Goal: Task Accomplishment & Management: Complete application form

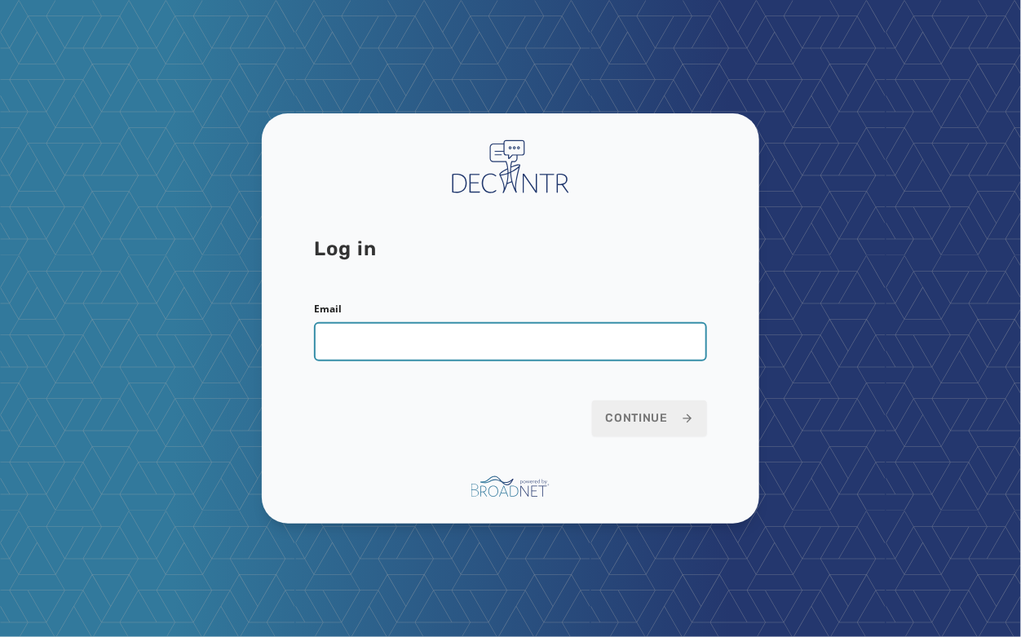
click at [511, 349] on input "Email" at bounding box center [510, 341] width 393 height 39
type input "**********"
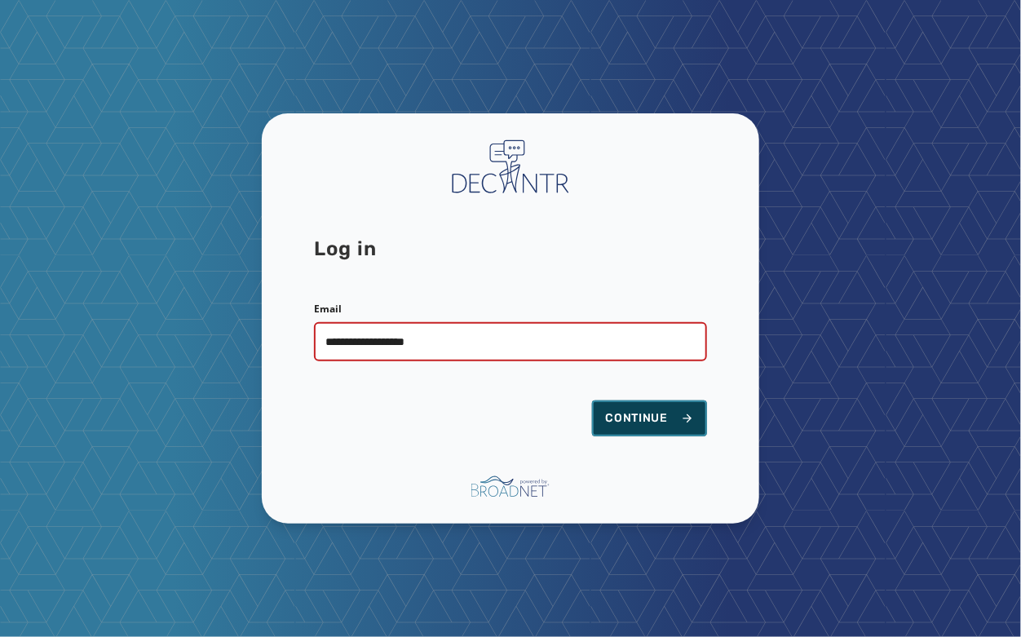
click at [649, 422] on span "Continue" at bounding box center [649, 418] width 89 height 16
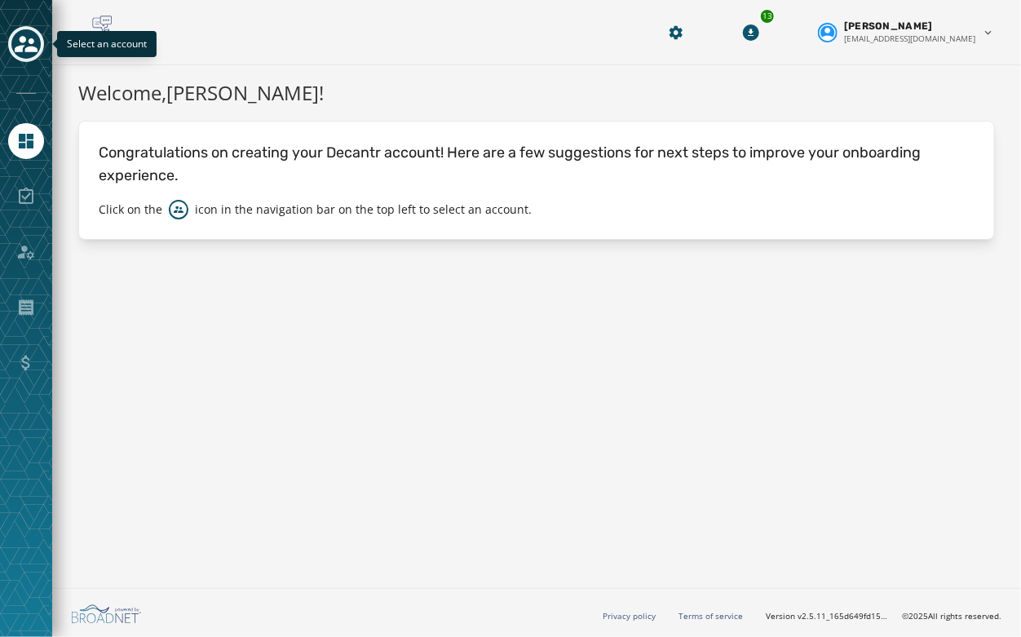
click at [42, 40] on button "Toggle account select drawer" at bounding box center [26, 44] width 36 height 36
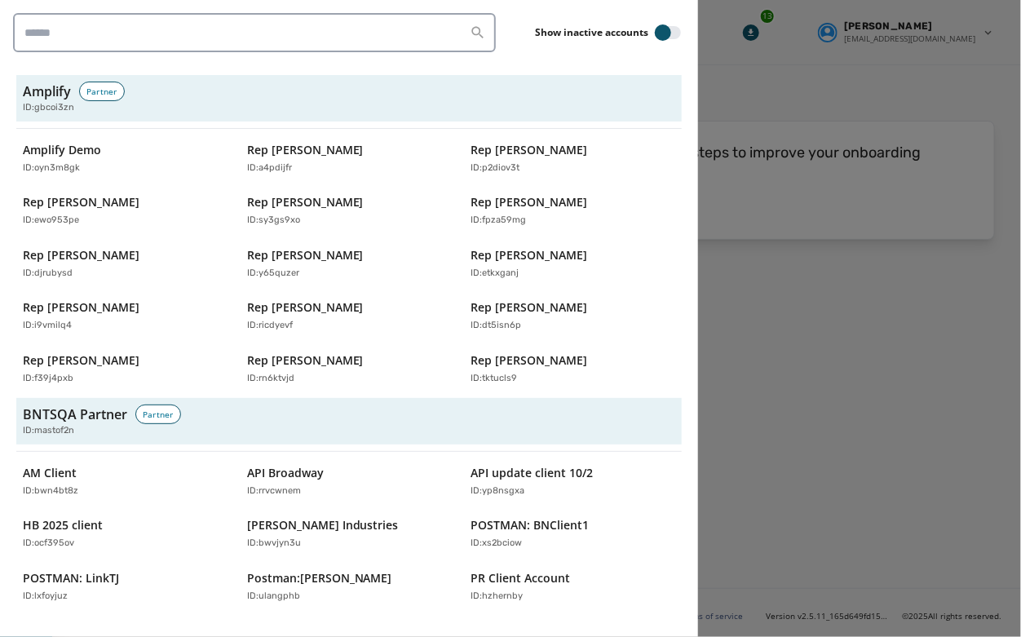
click at [873, 312] on div at bounding box center [510, 318] width 1021 height 637
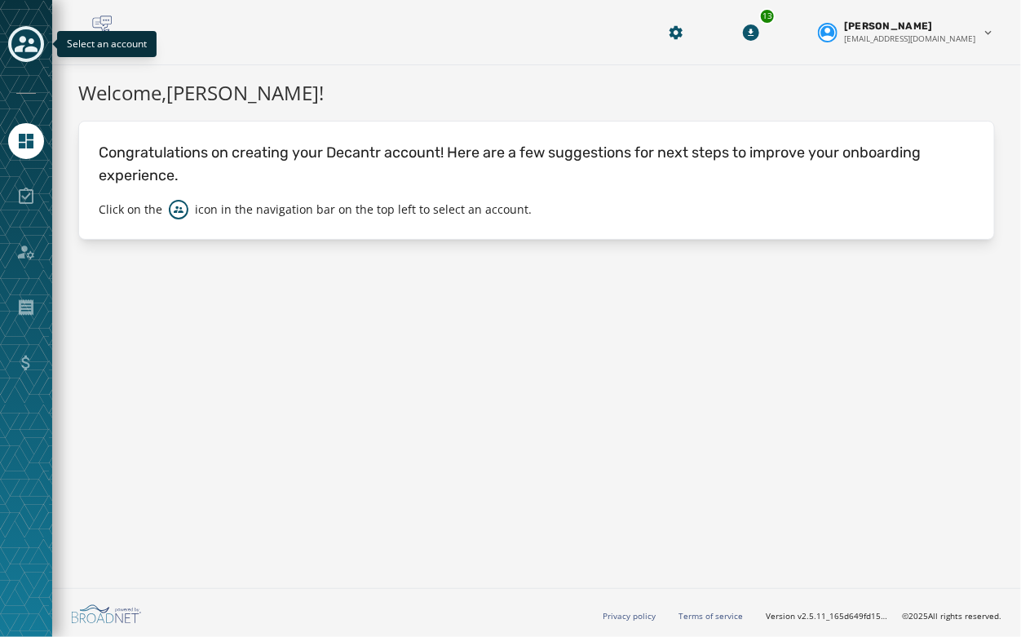
click at [20, 38] on icon "Toggle account select drawer" at bounding box center [26, 44] width 23 height 16
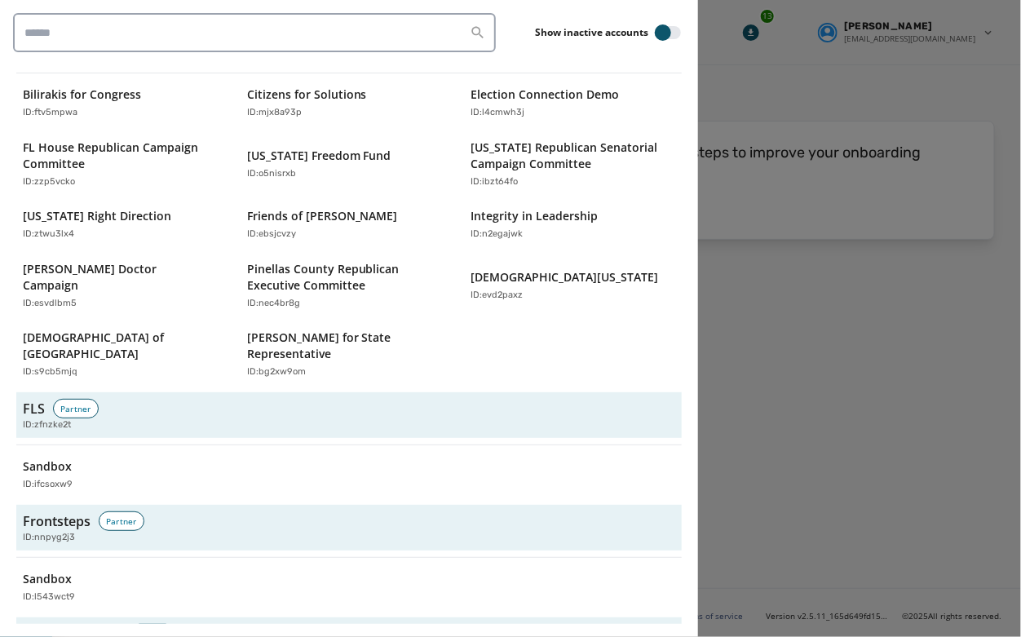
scroll to position [2270, 0]
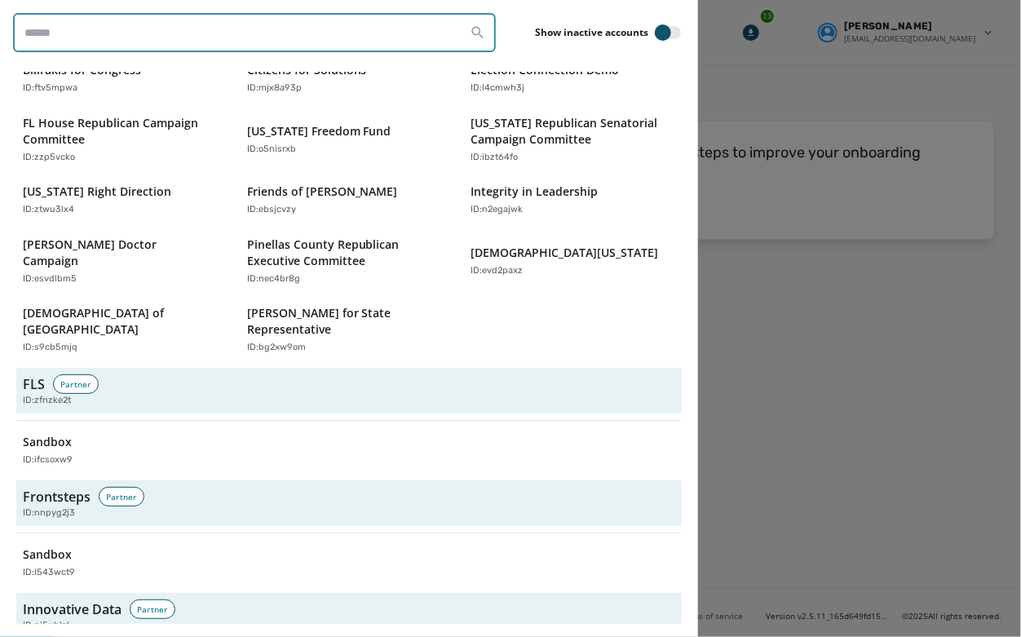
click at [69, 25] on input "search" at bounding box center [254, 32] width 483 height 39
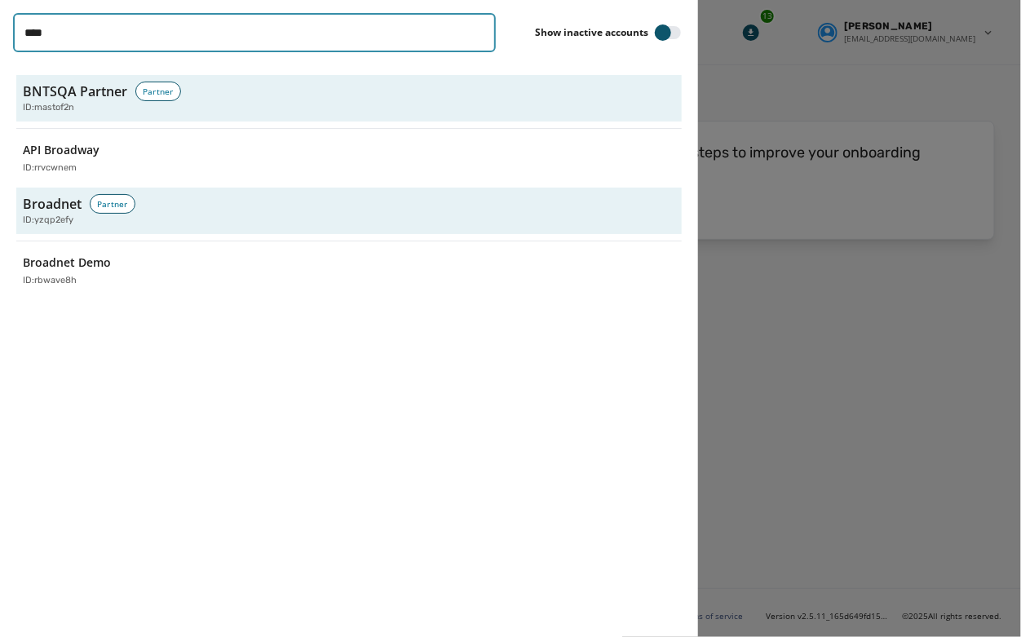
scroll to position [0, 0]
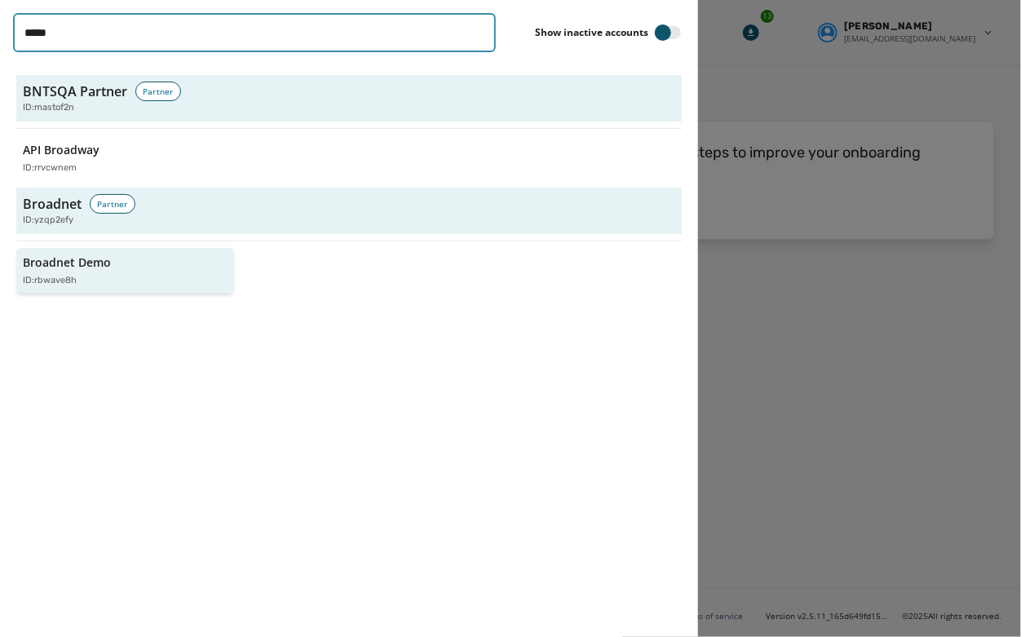
type input "*****"
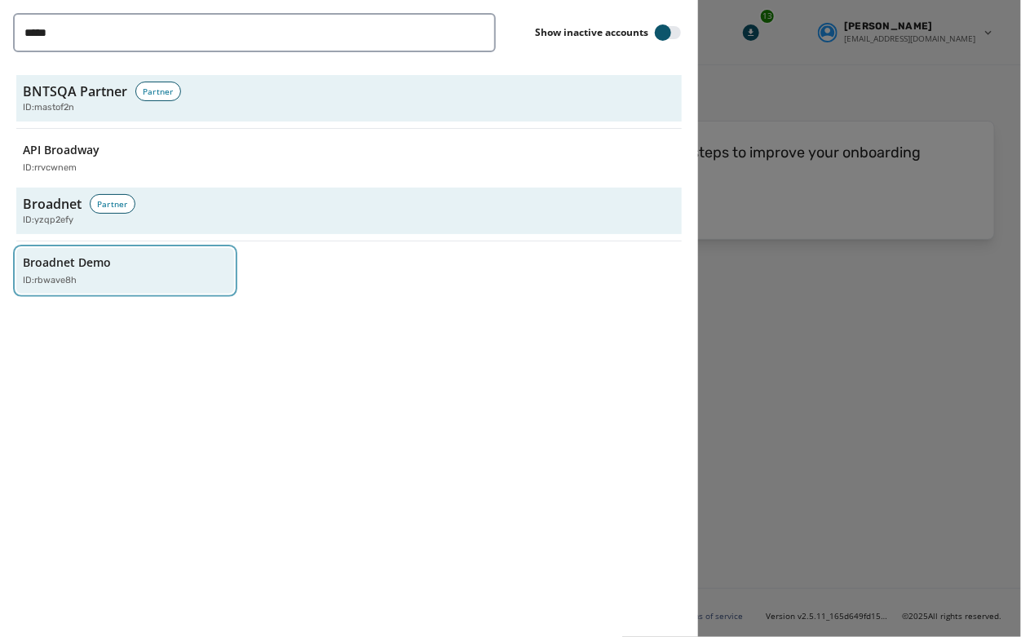
click at [59, 264] on p "Broadnet Demo" at bounding box center [67, 263] width 88 height 16
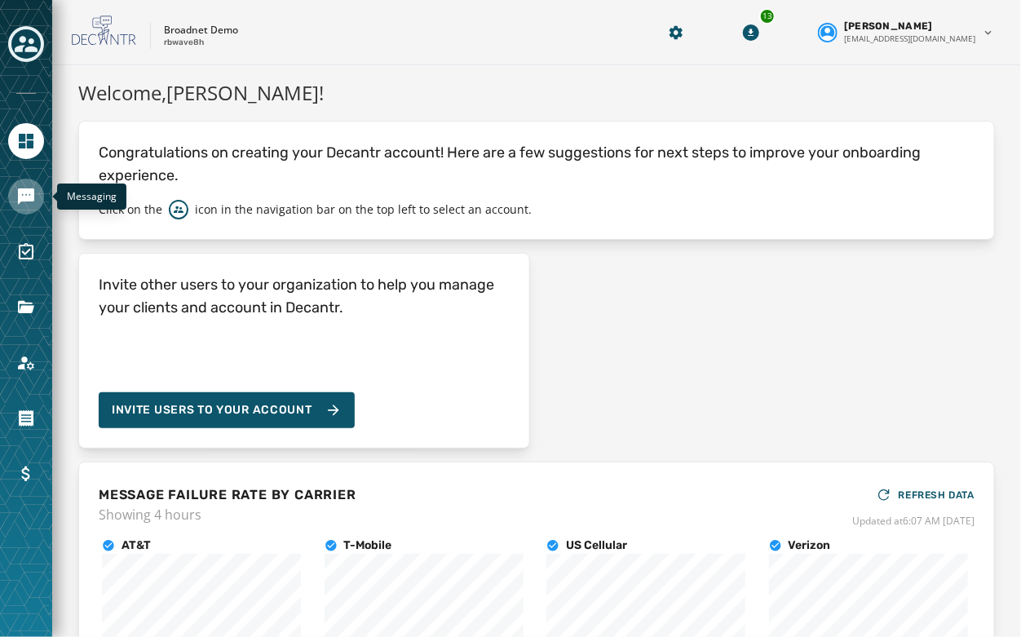
click at [24, 193] on icon "Navigate to Messaging" at bounding box center [26, 196] width 16 height 16
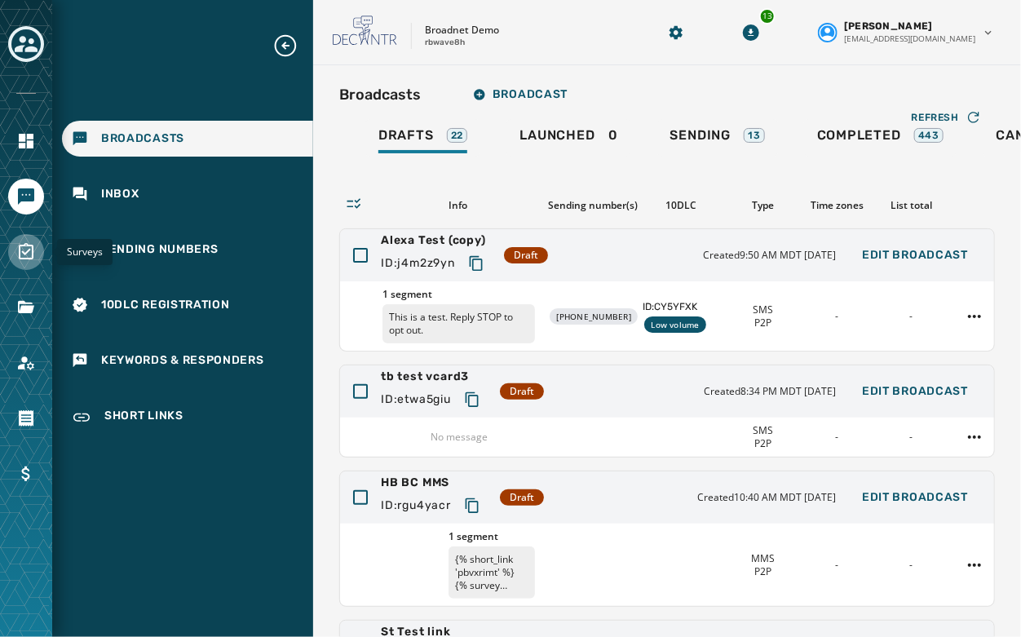
click at [27, 253] on icon "Navigate to Surveys" at bounding box center [26, 252] width 20 height 20
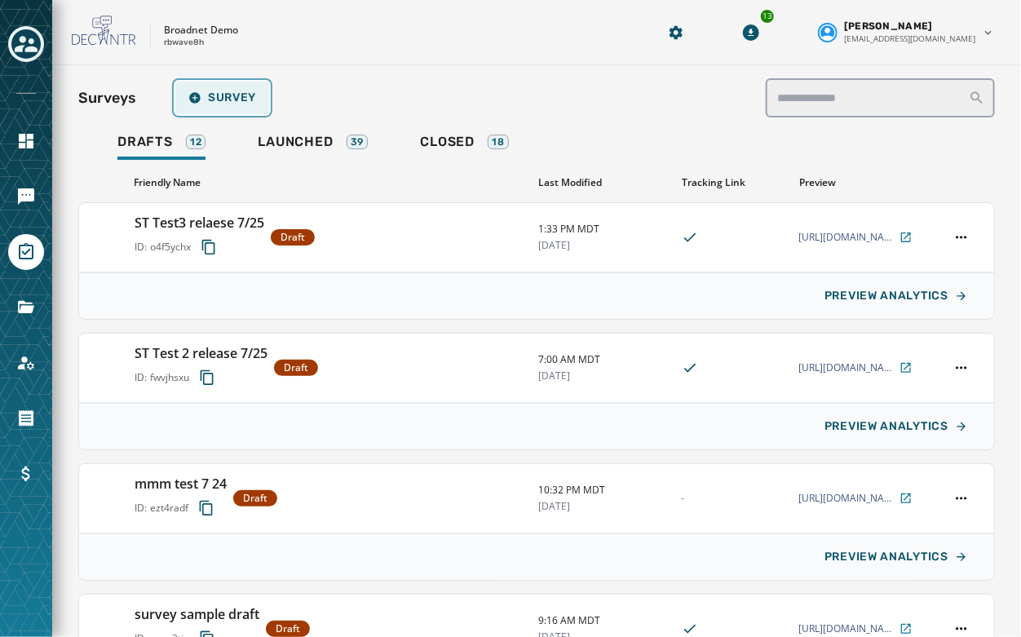
click at [201, 91] on span "Survey" at bounding box center [222, 97] width 68 height 13
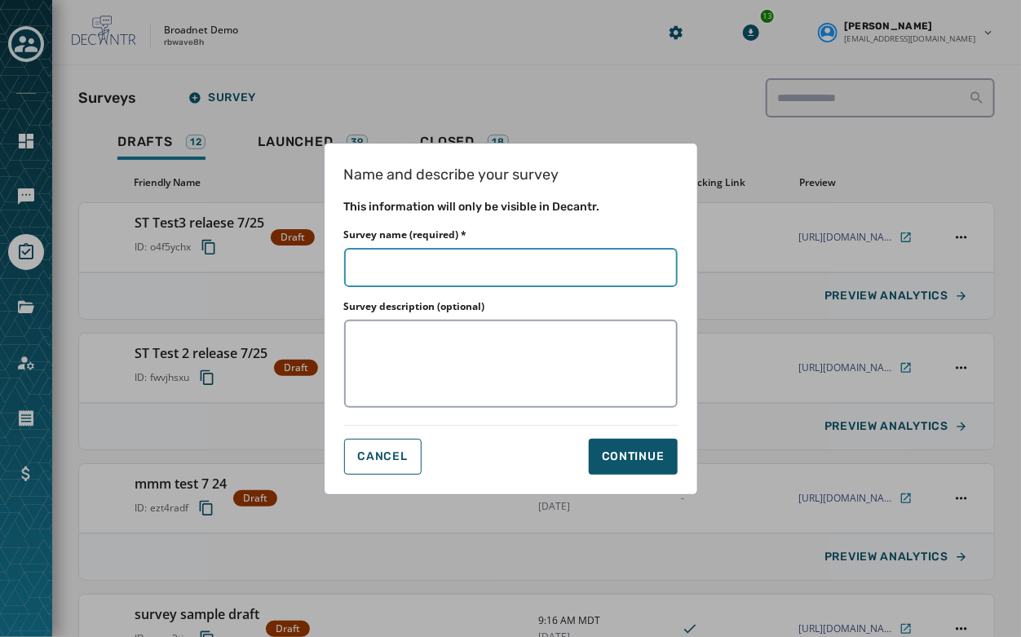
click at [372, 254] on input "Survey name (required) *" at bounding box center [511, 267] width 334 height 39
type input "*"
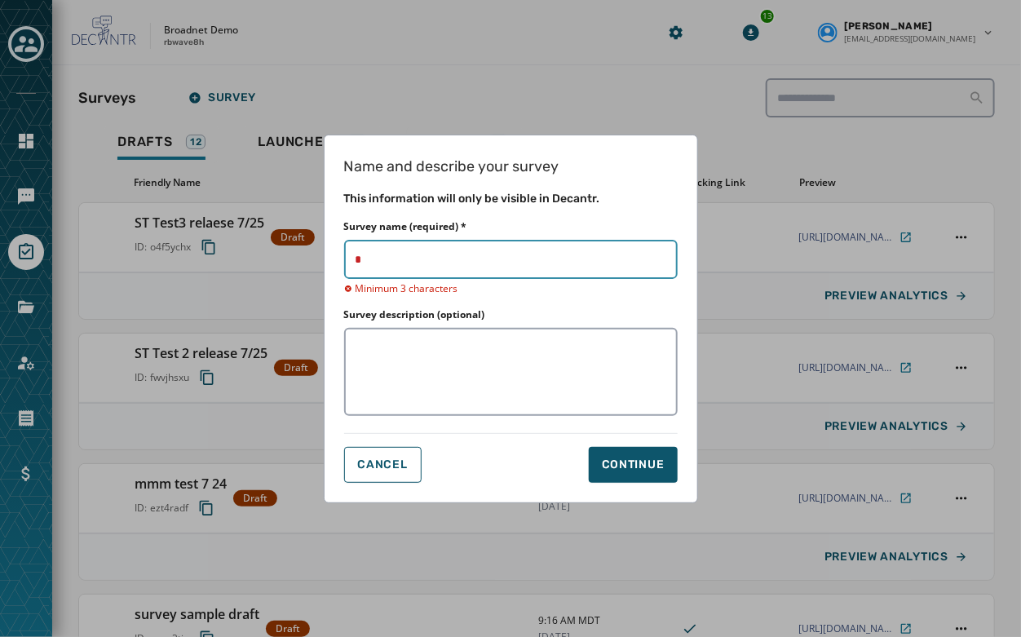
type input "**"
type input "***"
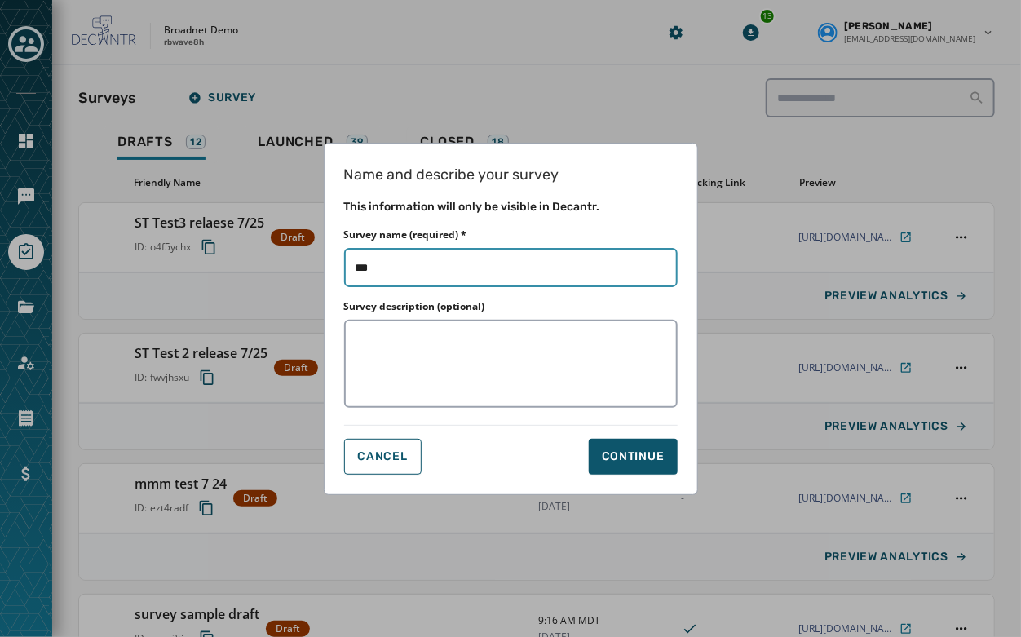
type input "***"
type input "*****"
type input "***"
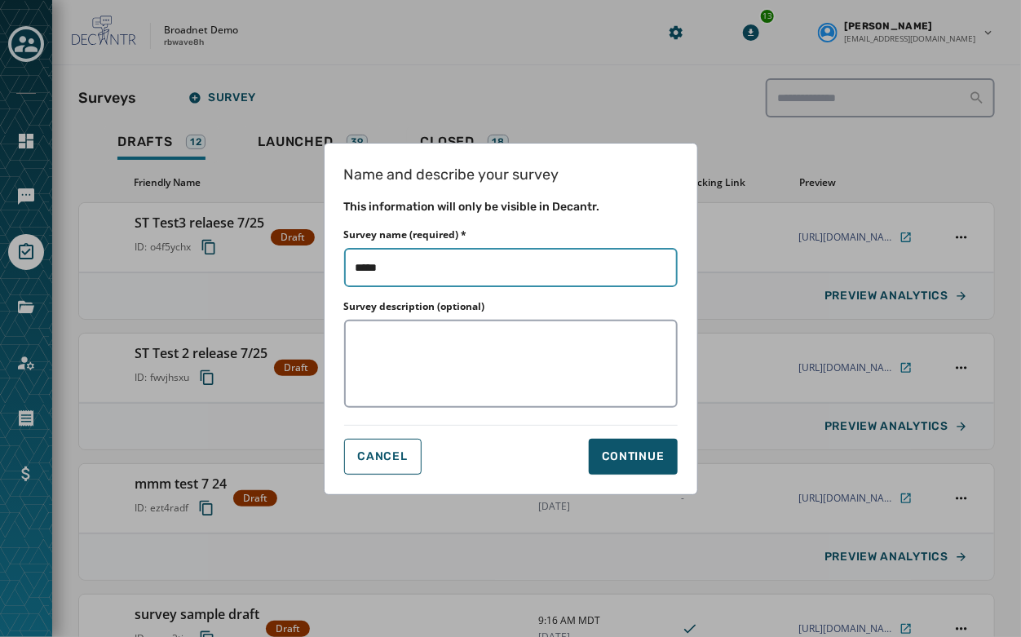
type input "***"
type input "**"
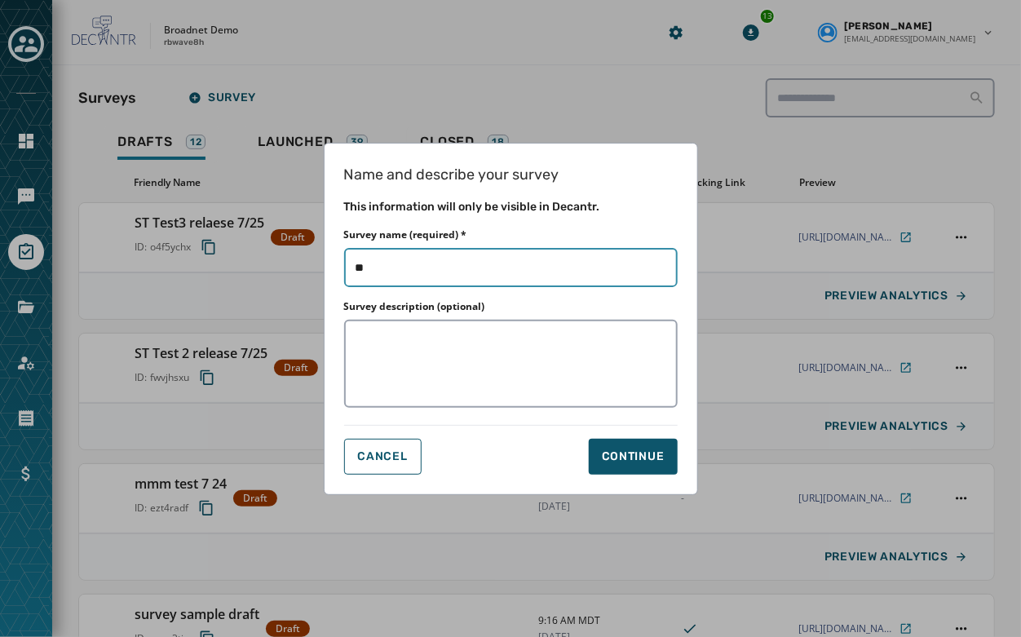
type input "*"
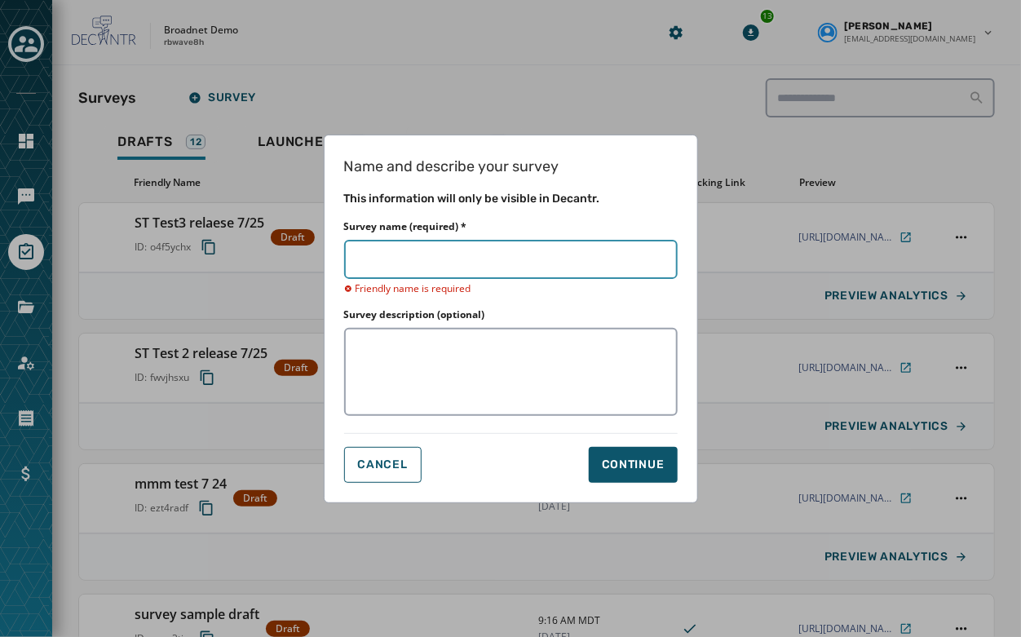
type input "*"
type input "**"
type input "*"
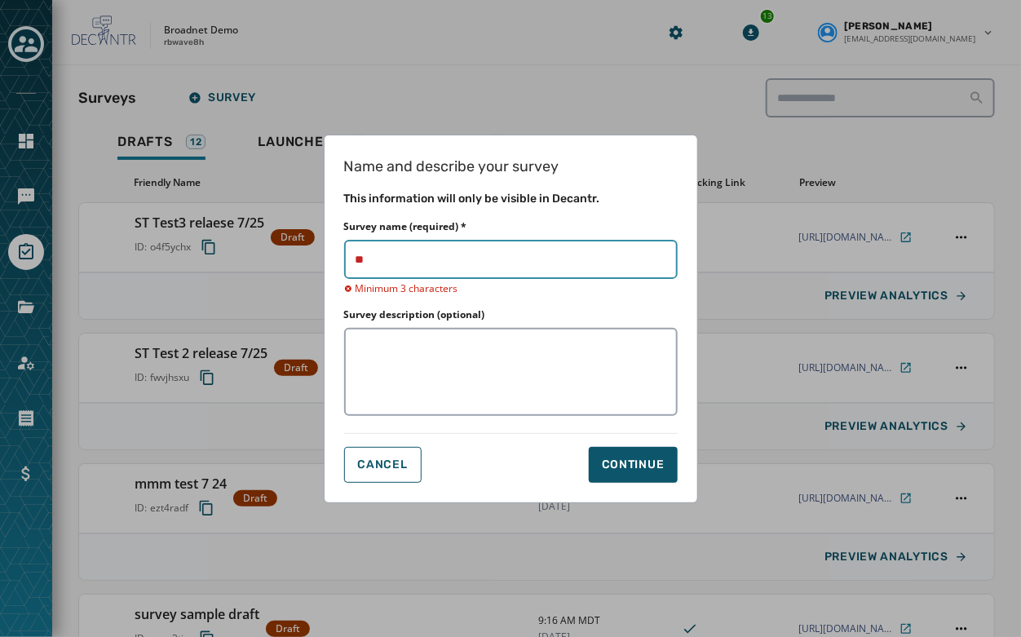
type input "*"
type input "**"
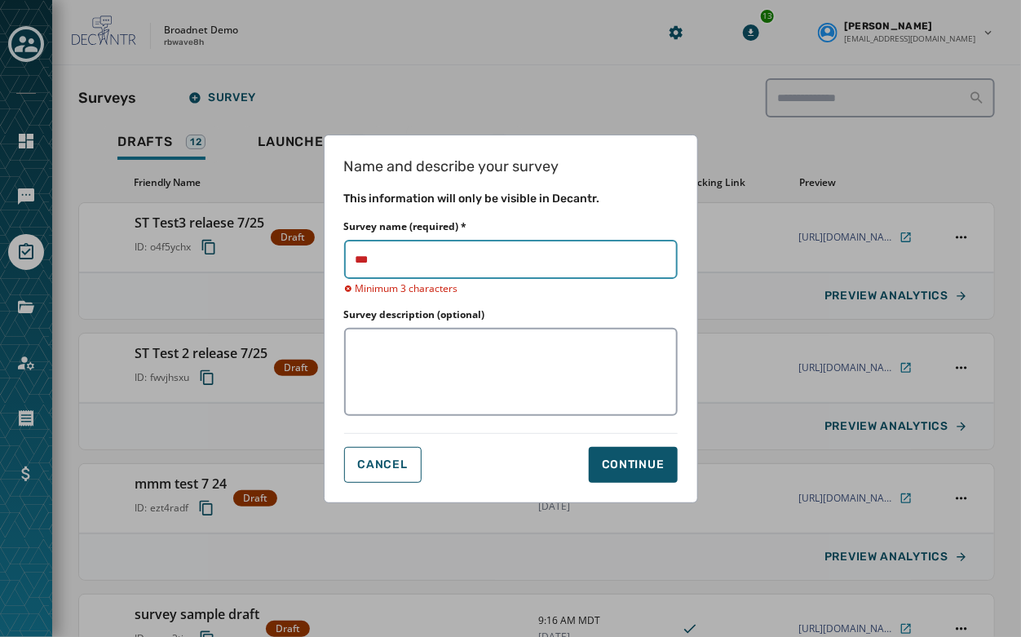
type input "****"
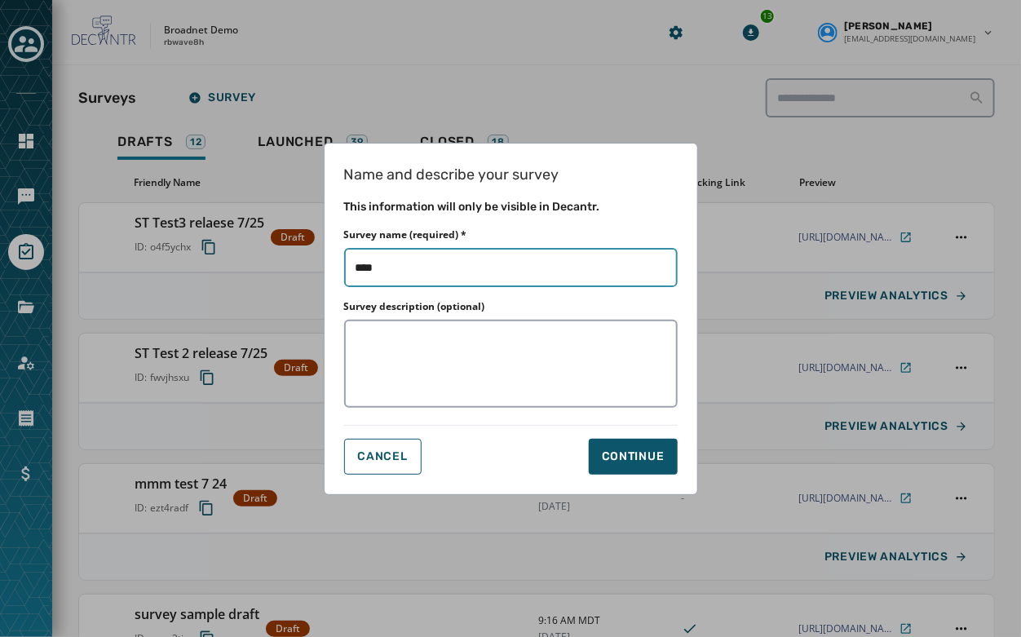
type input "*****"
type input "******"
type input "*******"
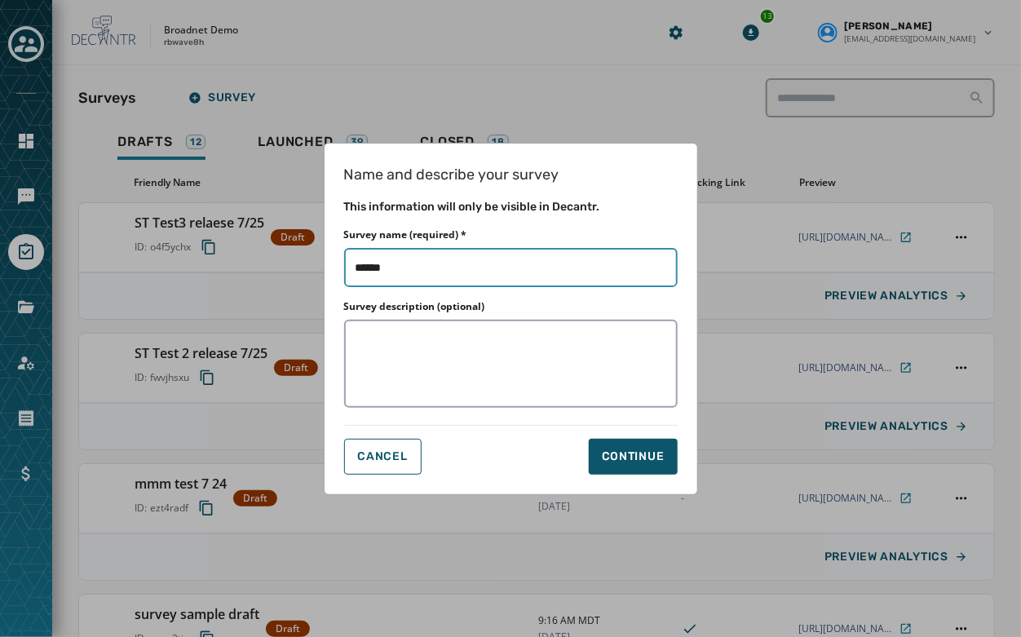
type input "*******"
type input "********"
type input "*********"
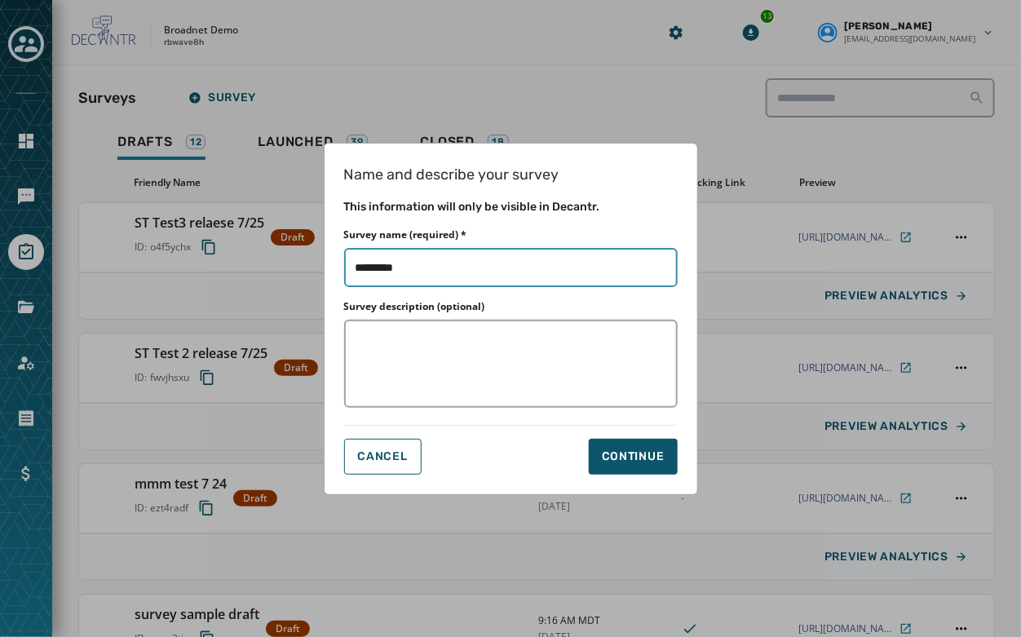
type input "*********"
type input "**********"
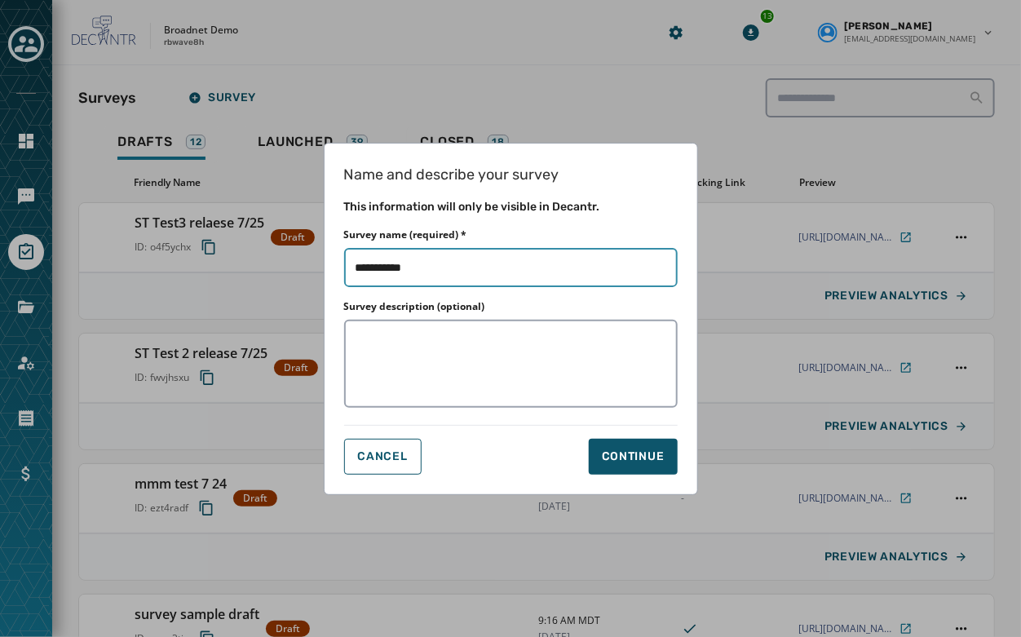
type input "**********"
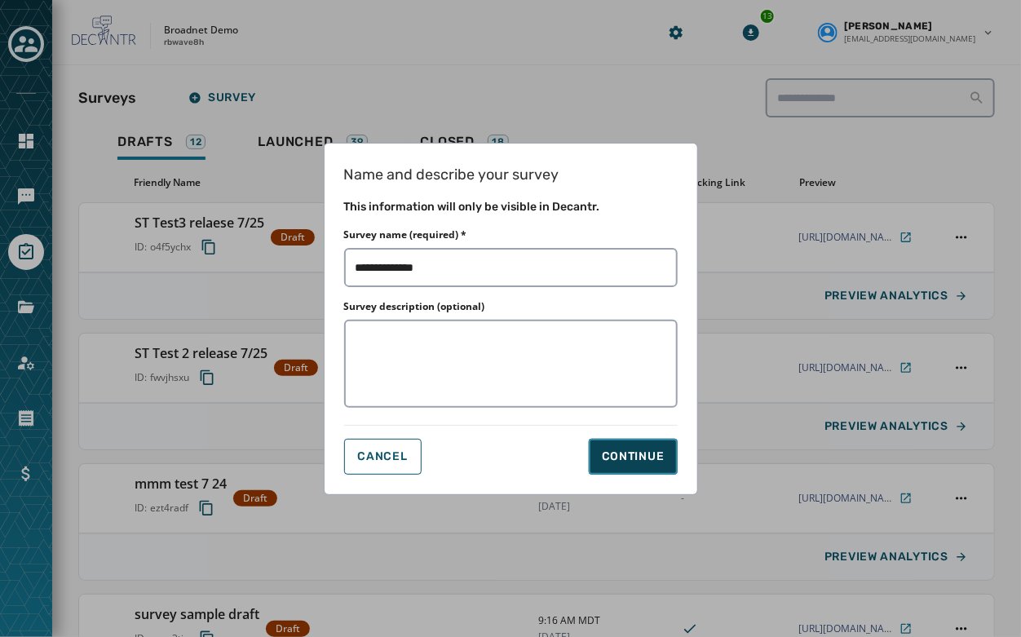
click at [636, 444] on button "Continue" at bounding box center [633, 457] width 89 height 36
type input "**********"
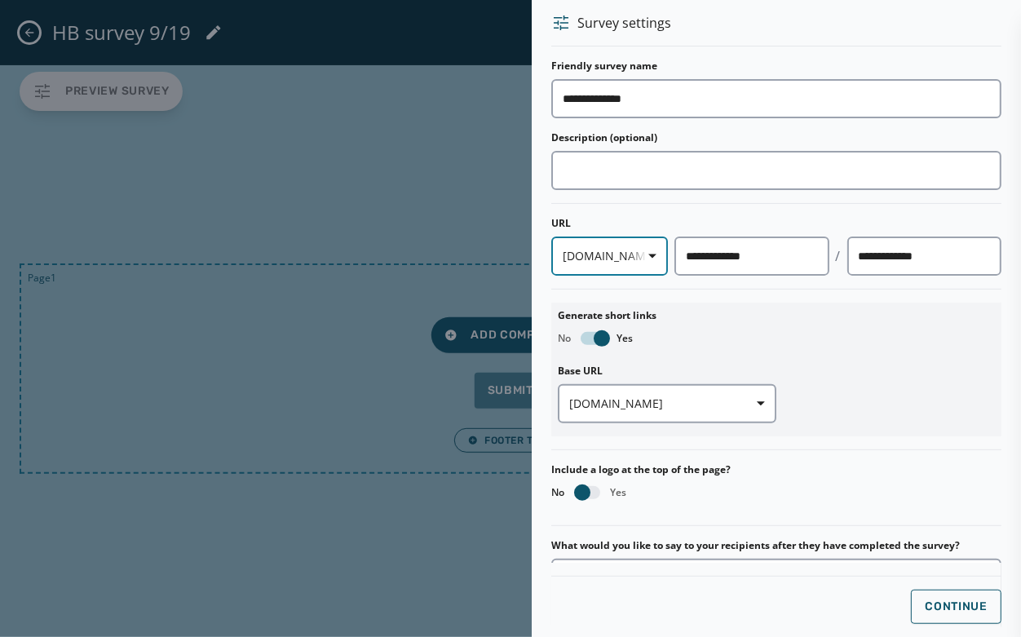
click at [649, 256] on icon "button" at bounding box center [653, 257] width 8 height 4
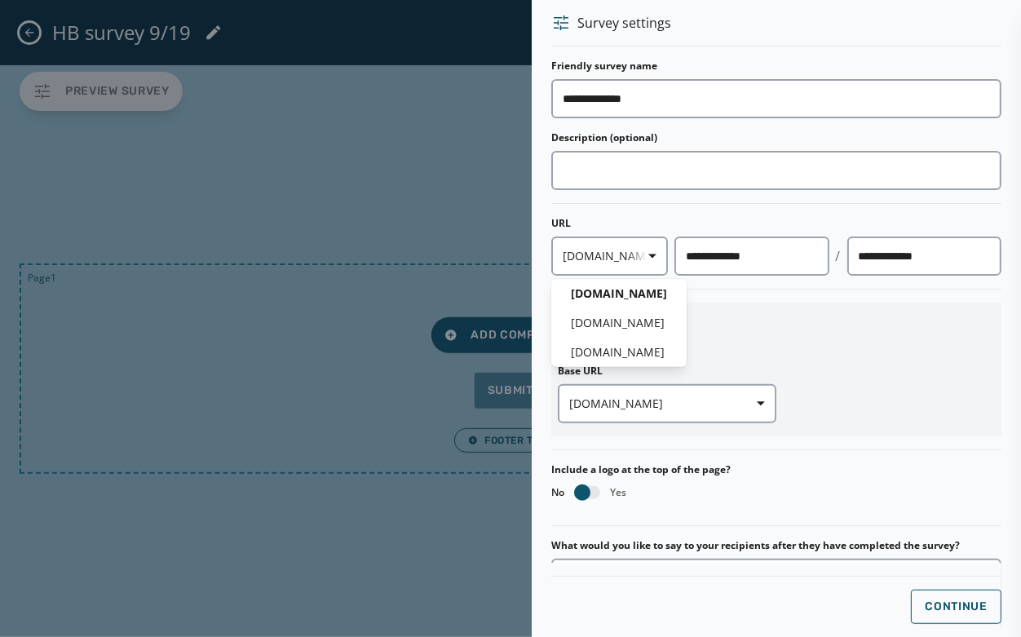
click at [848, 362] on div "**********" at bounding box center [776, 411] width 450 height 702
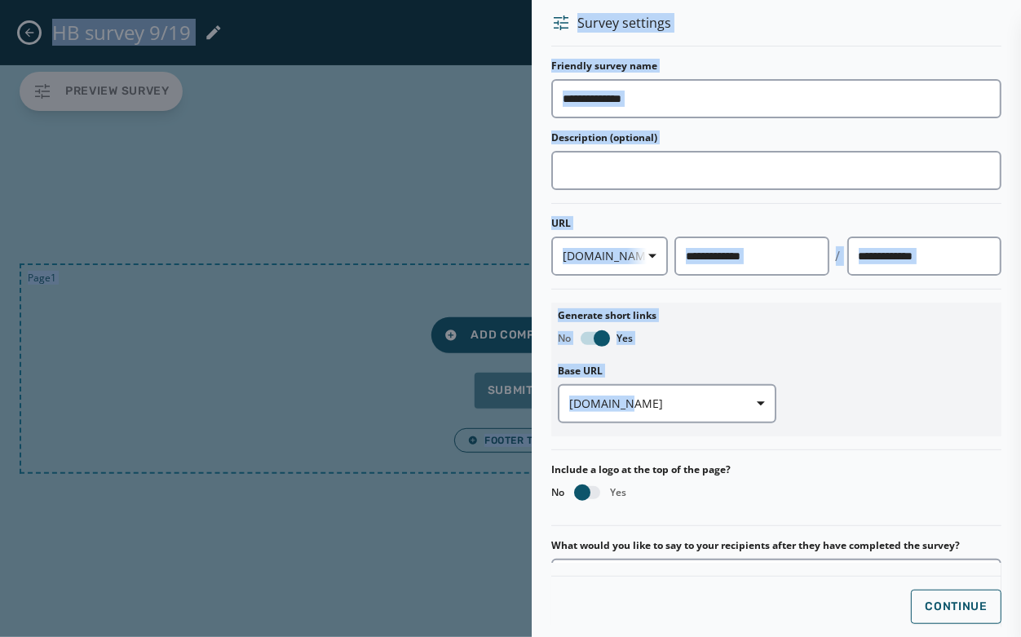
drag, startPoint x: 1006, startPoint y: 423, endPoint x: 1022, endPoint y: 592, distance: 169.7
click at [919, 573] on html "Skip To Main Content Broadnet Demo rbwave8h 13 Hemalatha Bojji hbojji@broadnet.…" at bounding box center [510, 318] width 1021 height 637
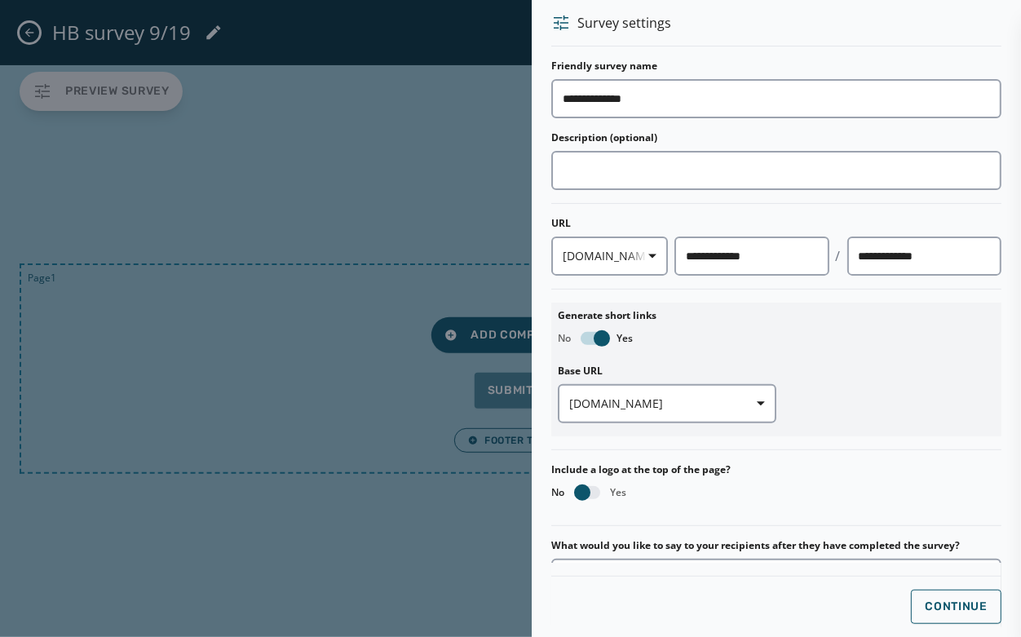
click at [847, 392] on div "Base URL txtapp.io" at bounding box center [776, 394] width 437 height 72
click at [805, 404] on div "Base URL txtapp.io" at bounding box center [776, 394] width 437 height 72
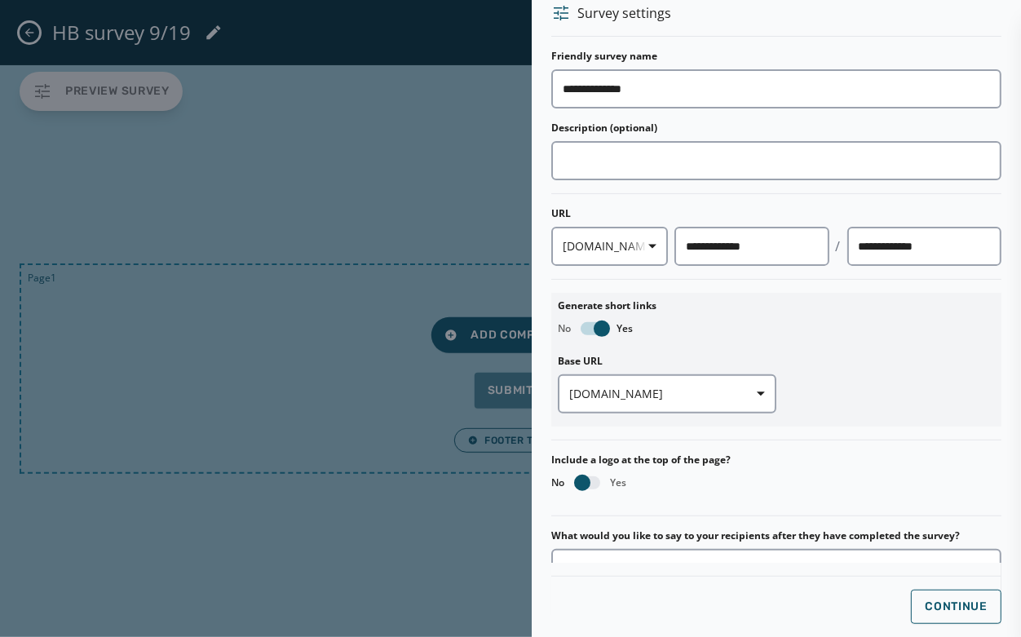
scroll to position [196, 0]
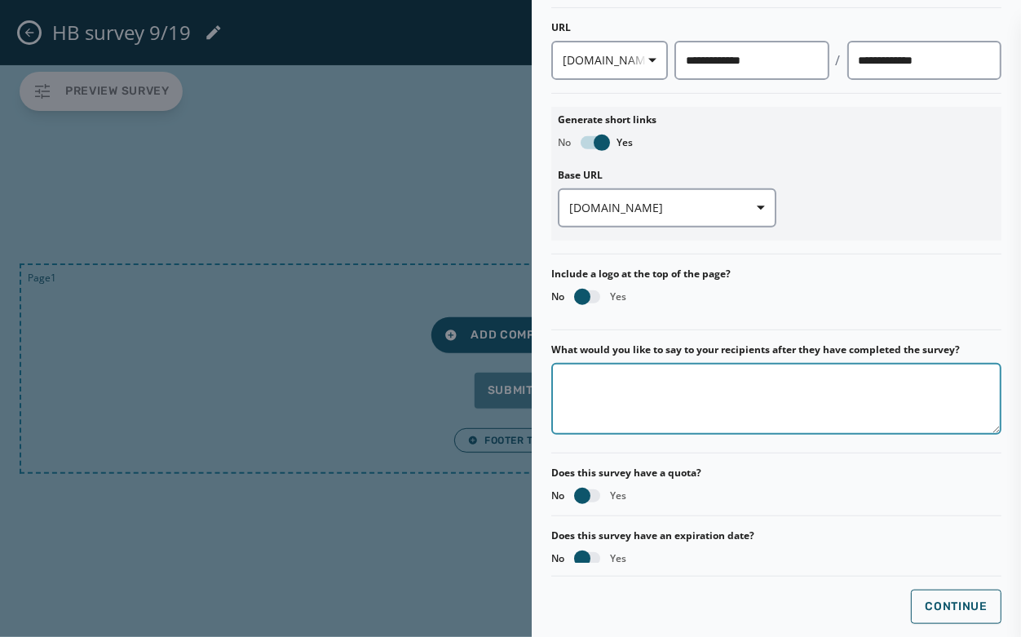
click at [634, 367] on textarea "What would you like to say to your recipients after they have completed the sur…" at bounding box center [776, 399] width 450 height 72
type textarea "**********"
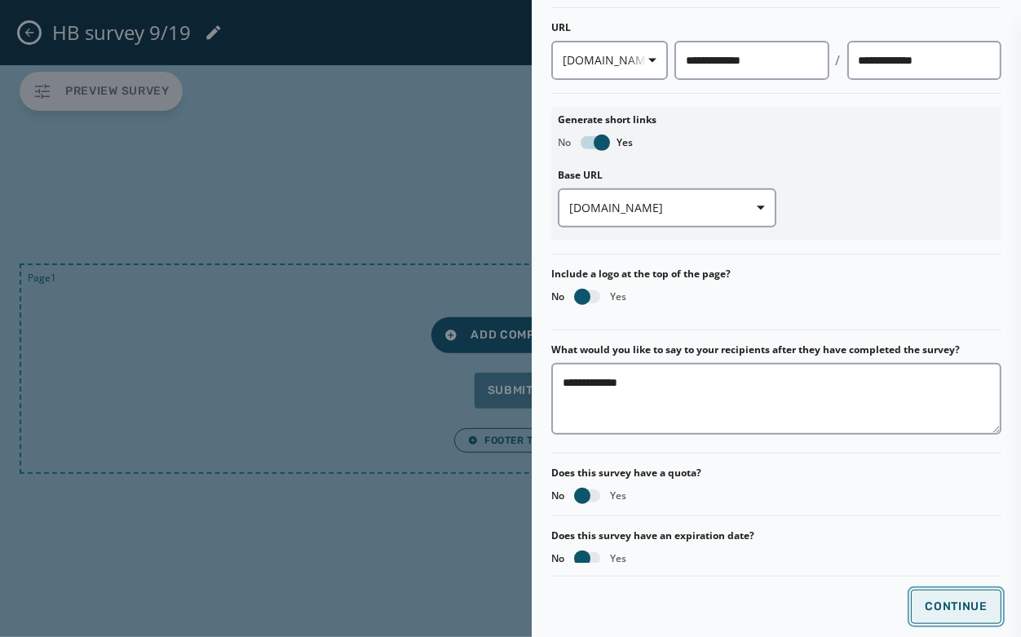
click at [919, 573] on span "Continue" at bounding box center [956, 606] width 63 height 13
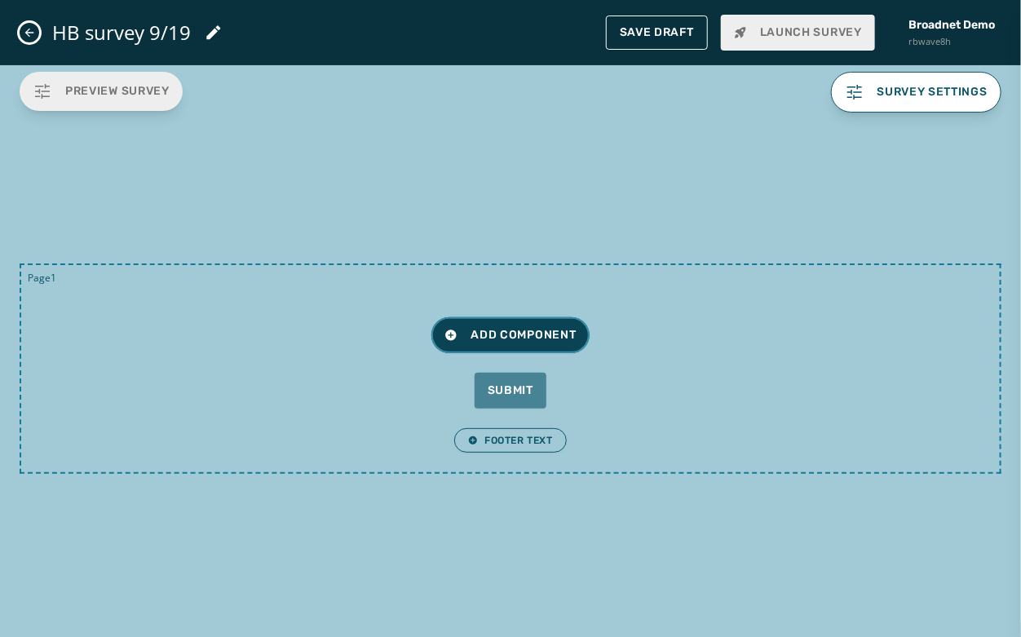
click at [499, 332] on span "Add Component" at bounding box center [510, 335] width 131 height 16
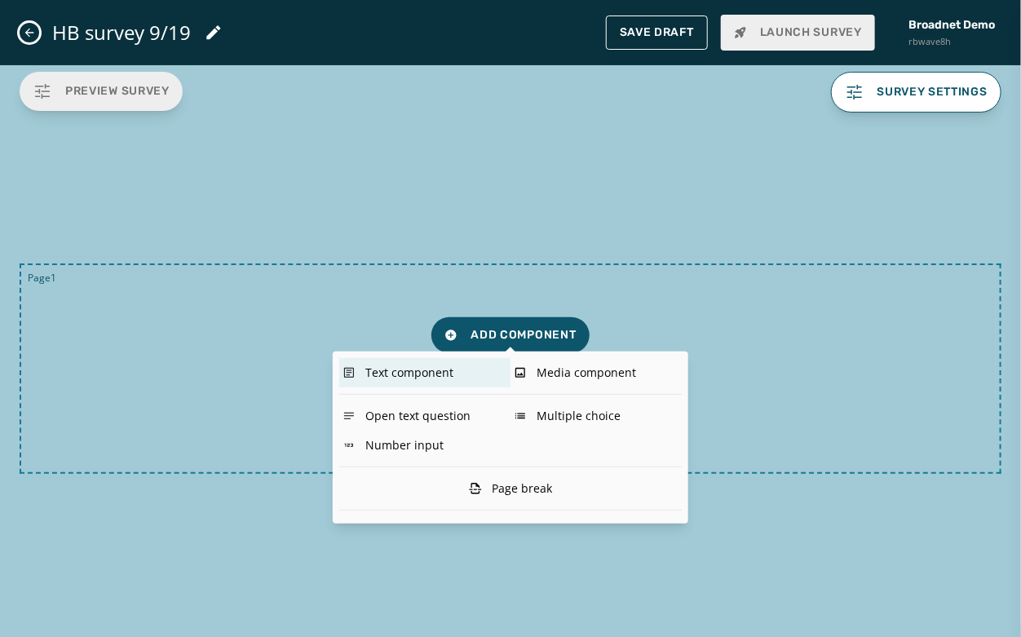
click at [440, 361] on div "Text component" at bounding box center [424, 372] width 171 height 29
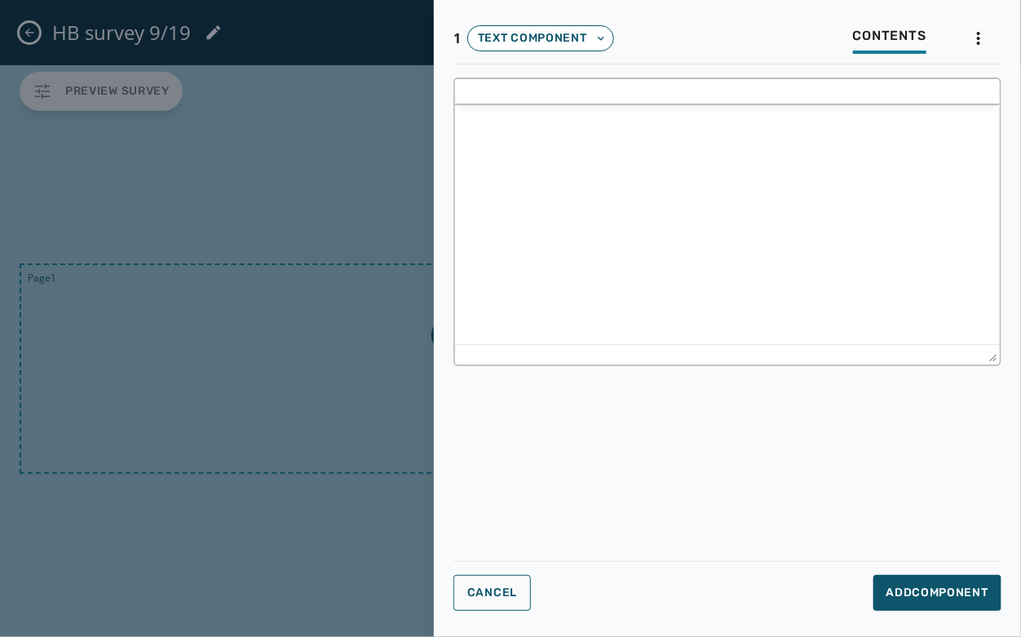
scroll to position [0, 0]
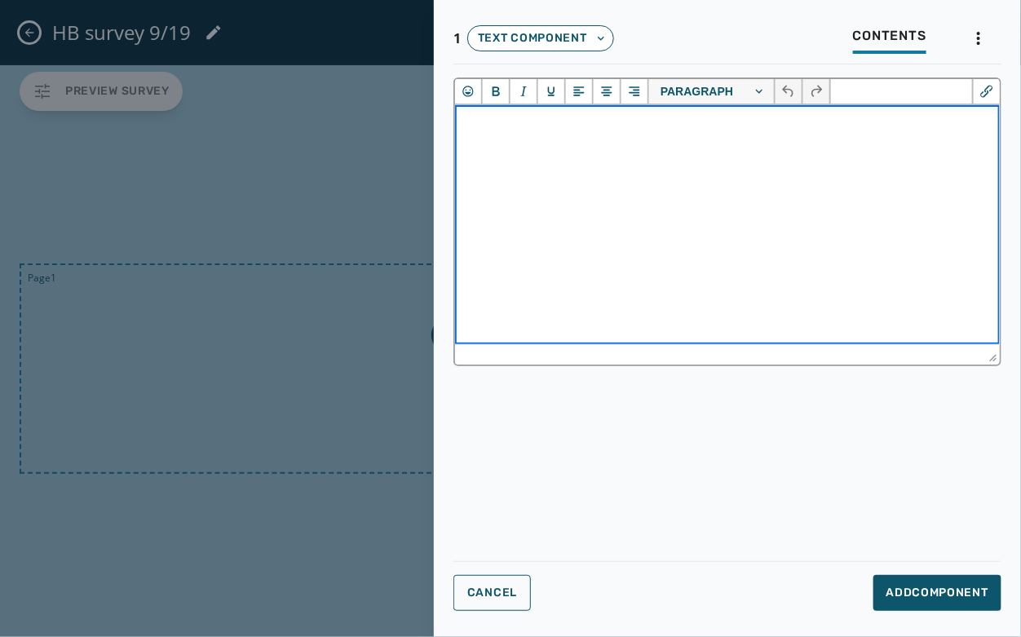
click at [617, 148] on html at bounding box center [726, 126] width 545 height 44
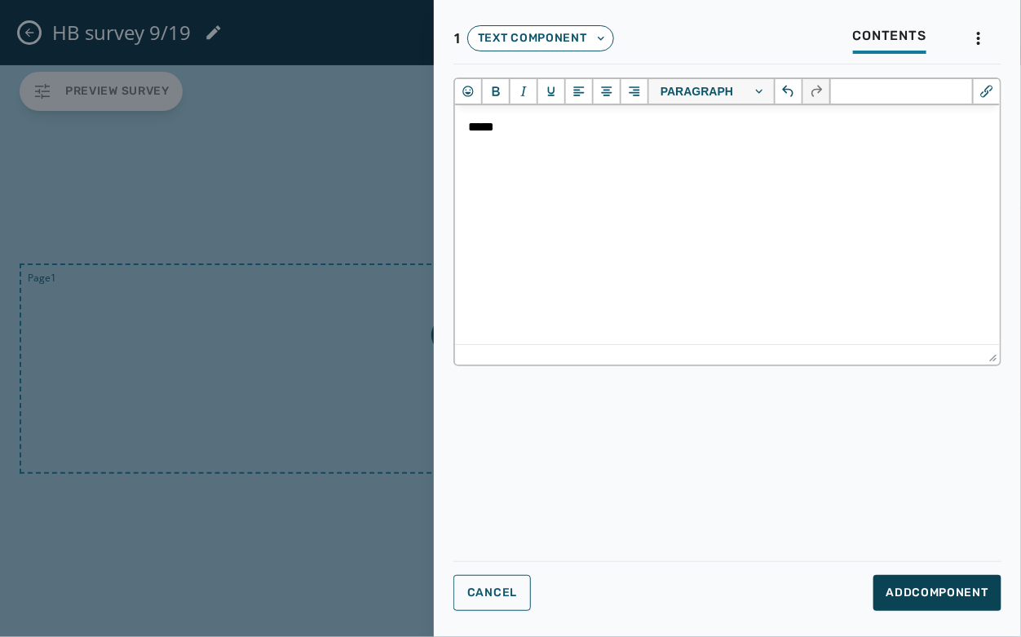
click at [919, 573] on span "Add Component" at bounding box center [938, 593] width 102 height 16
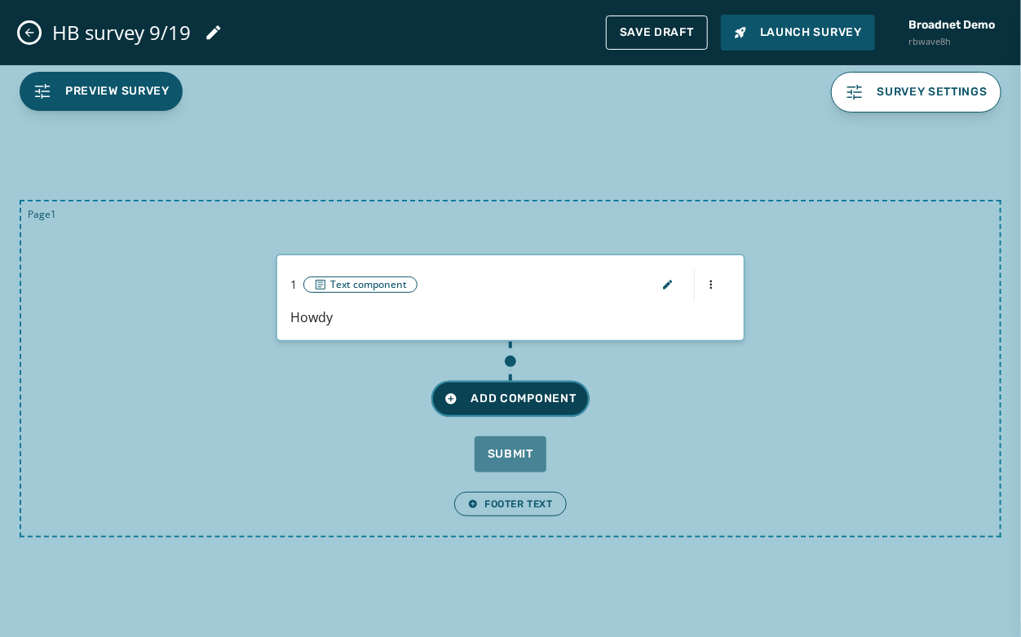
click at [494, 391] on span "Add Component" at bounding box center [510, 399] width 131 height 16
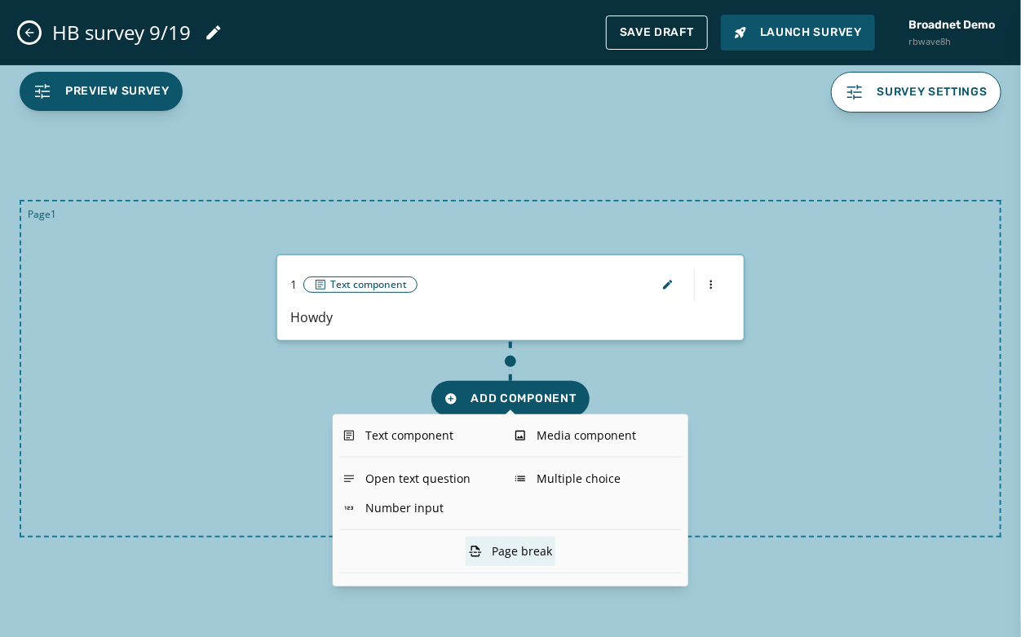
click at [521, 554] on div "Page break" at bounding box center [511, 551] width 90 height 29
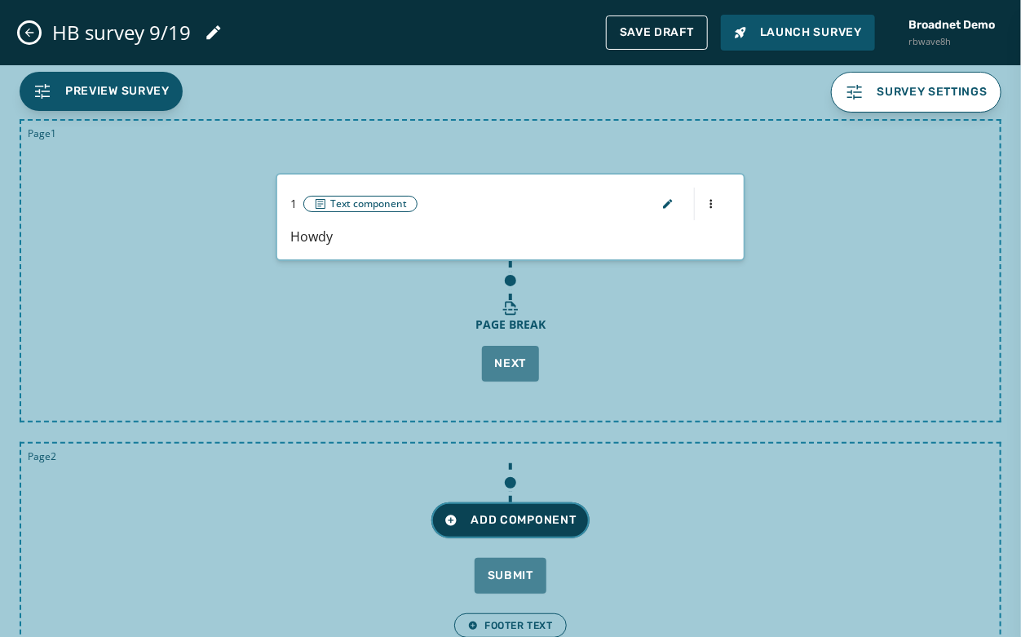
click at [506, 507] on button "Add Component" at bounding box center [510, 521] width 157 height 36
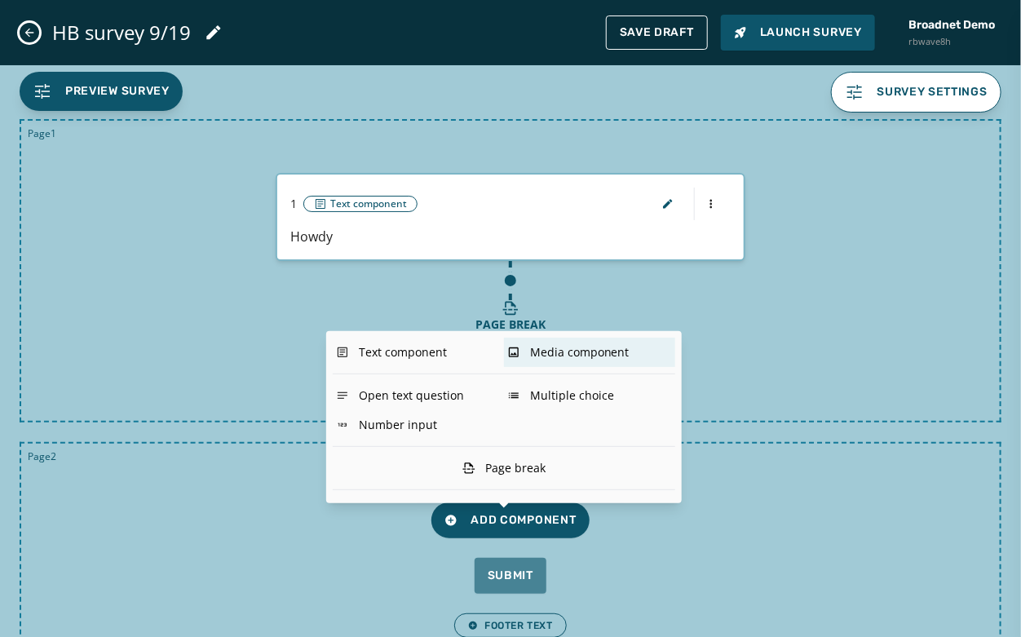
click at [550, 356] on div "Media component" at bounding box center [589, 352] width 171 height 29
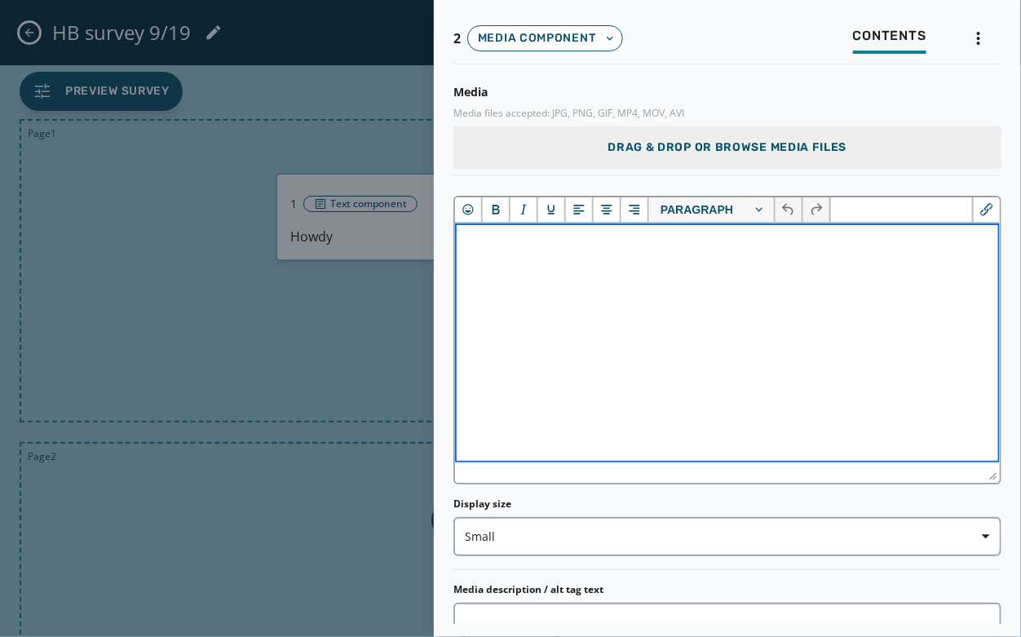
click at [588, 267] on html at bounding box center [726, 245] width 545 height 44
click at [813, 137] on div "Drag & Drop or browse media files" at bounding box center [728, 147] width 548 height 42
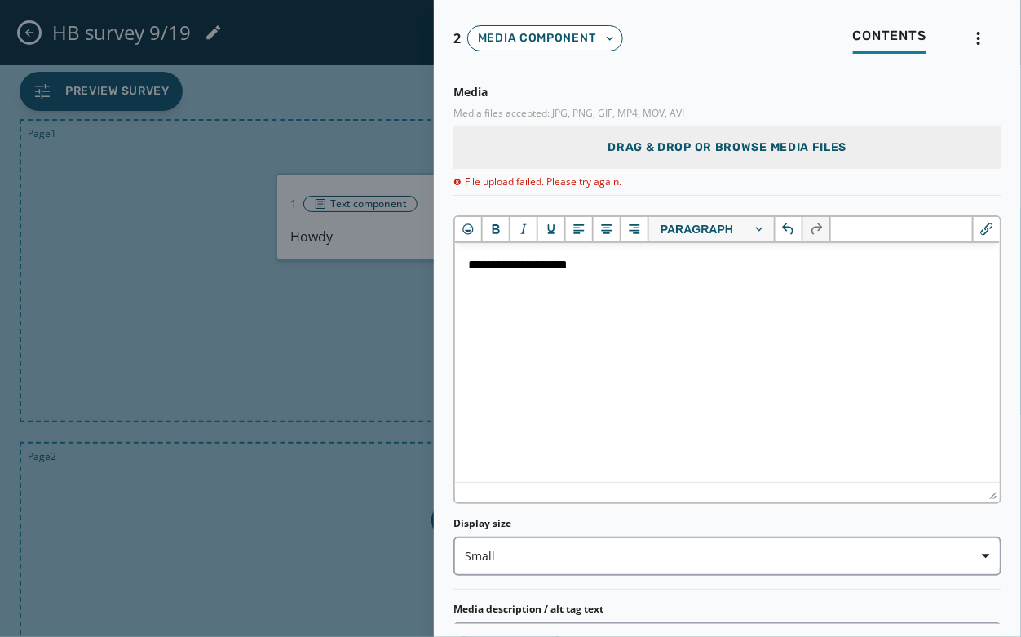
click at [715, 153] on span "Drag & Drop or browse media files" at bounding box center [727, 148] width 239 height 16
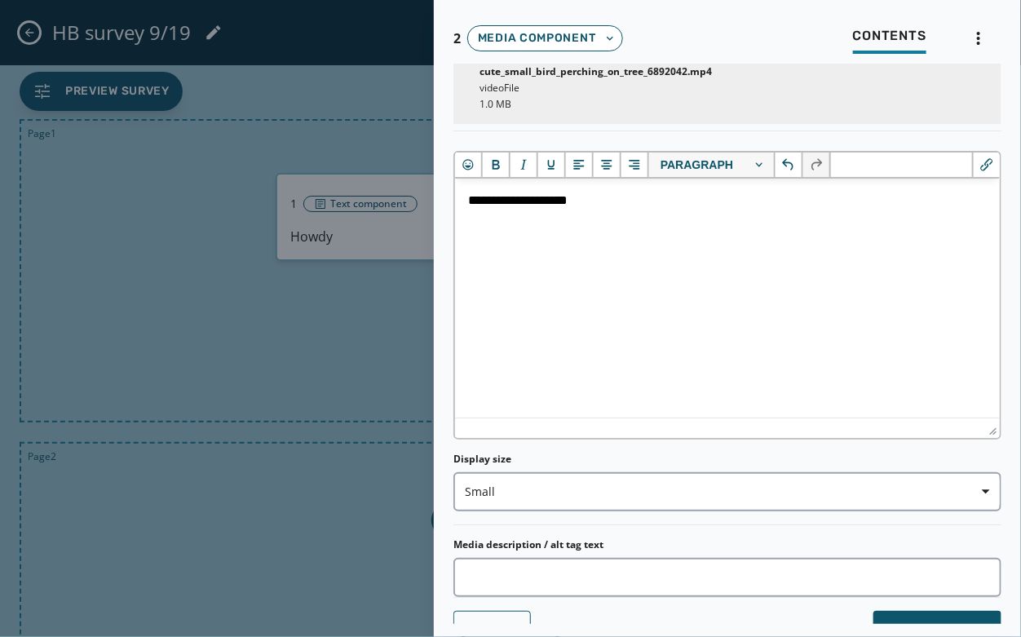
scroll to position [144, 0]
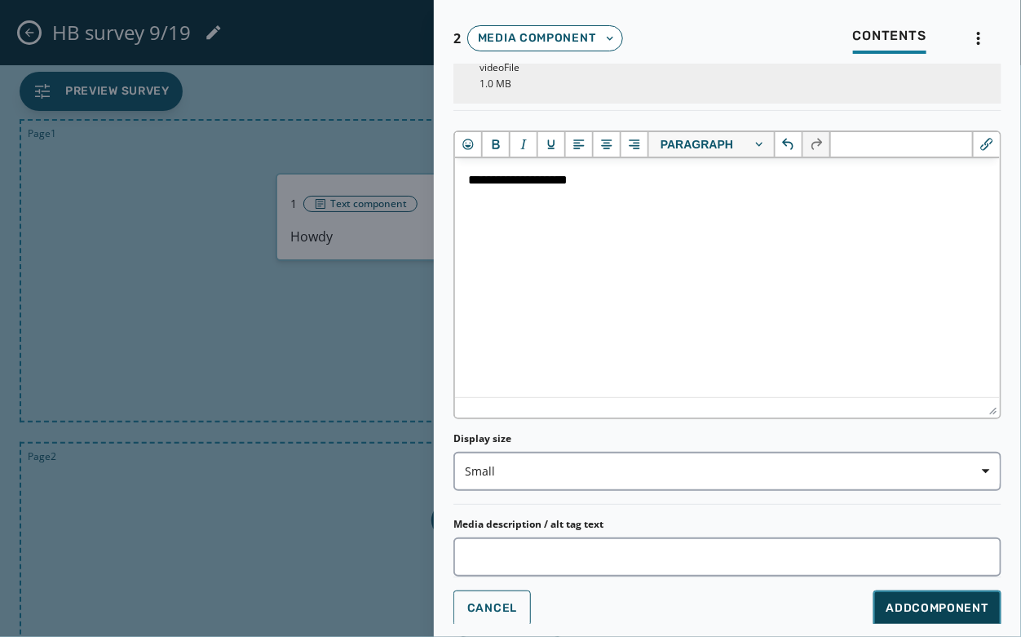
click at [919, 573] on span "Add Component" at bounding box center [938, 608] width 102 height 16
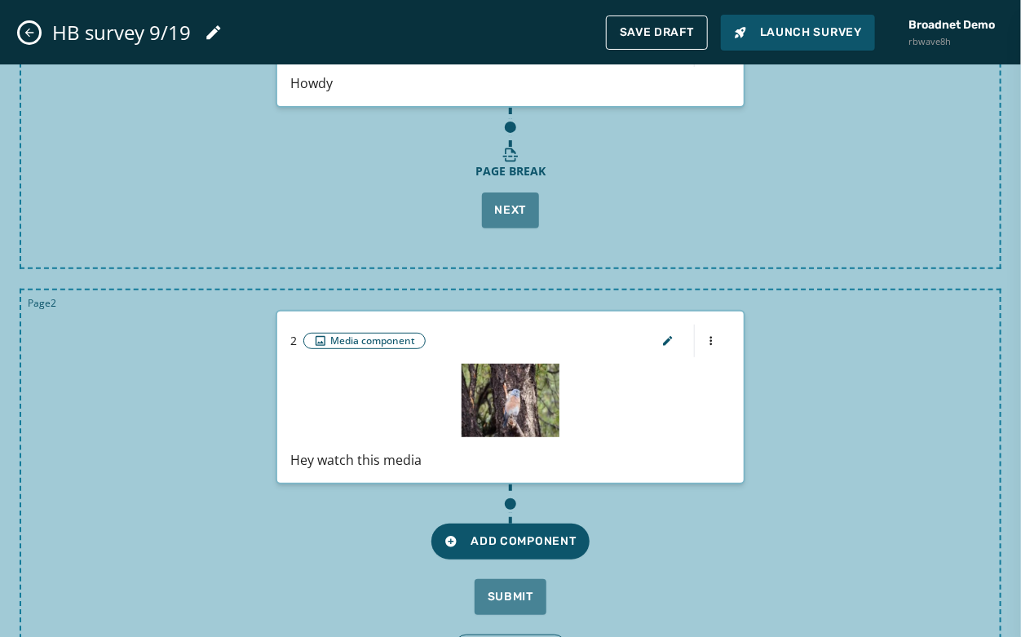
scroll to position [214, 0]
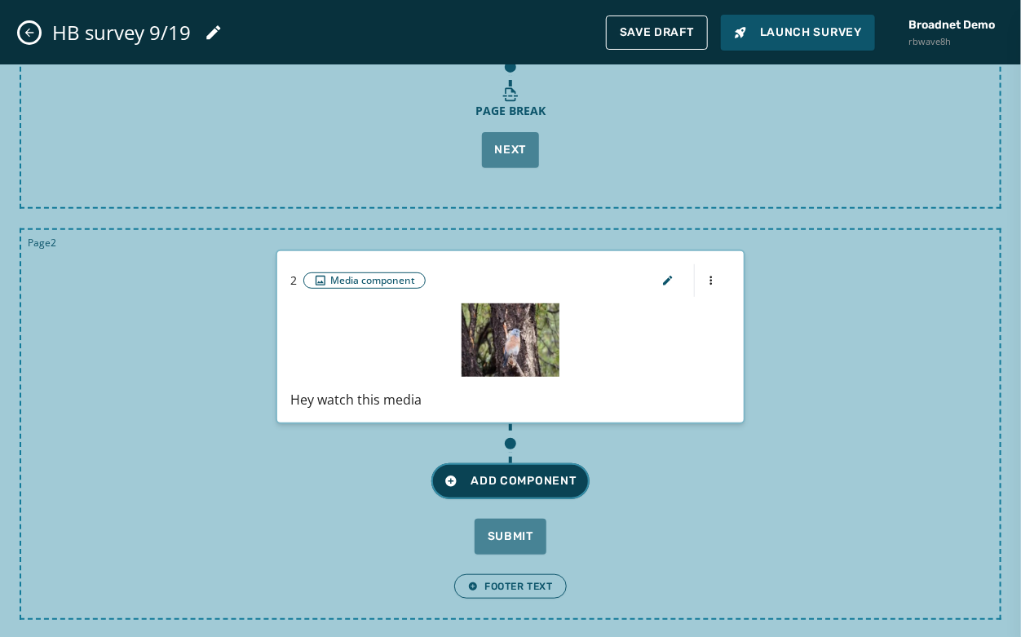
click at [479, 496] on button "Add Component" at bounding box center [510, 481] width 157 height 36
click at [713, 535] on div "Add Component Submit" at bounding box center [511, 489] width 940 height 131
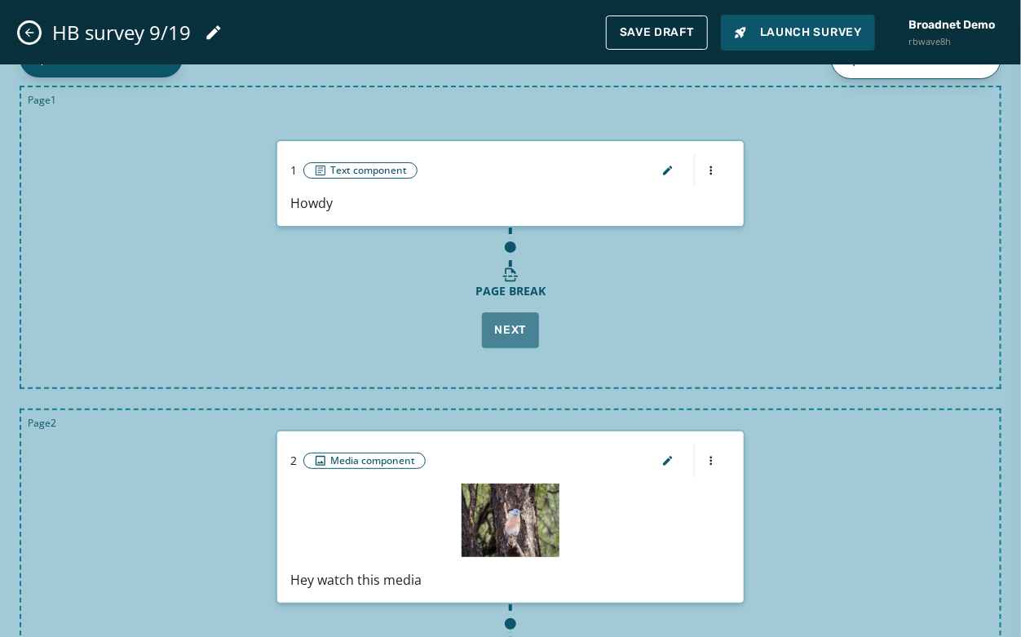
scroll to position [0, 0]
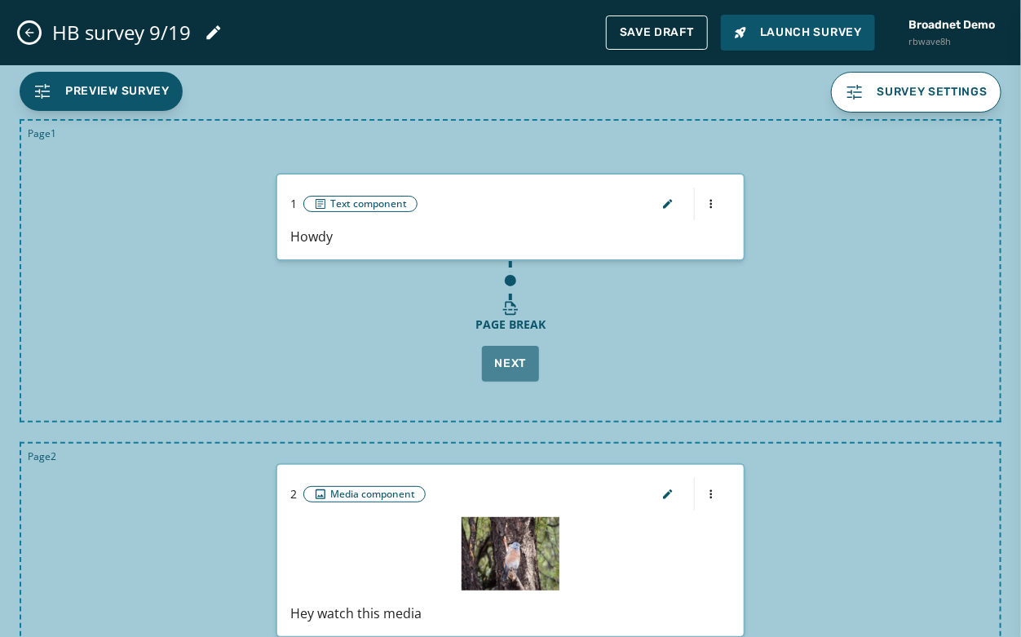
click at [489, 219] on div "1 Text component" at bounding box center [510, 204] width 441 height 33
click at [656, 212] on button "button" at bounding box center [668, 204] width 39 height 33
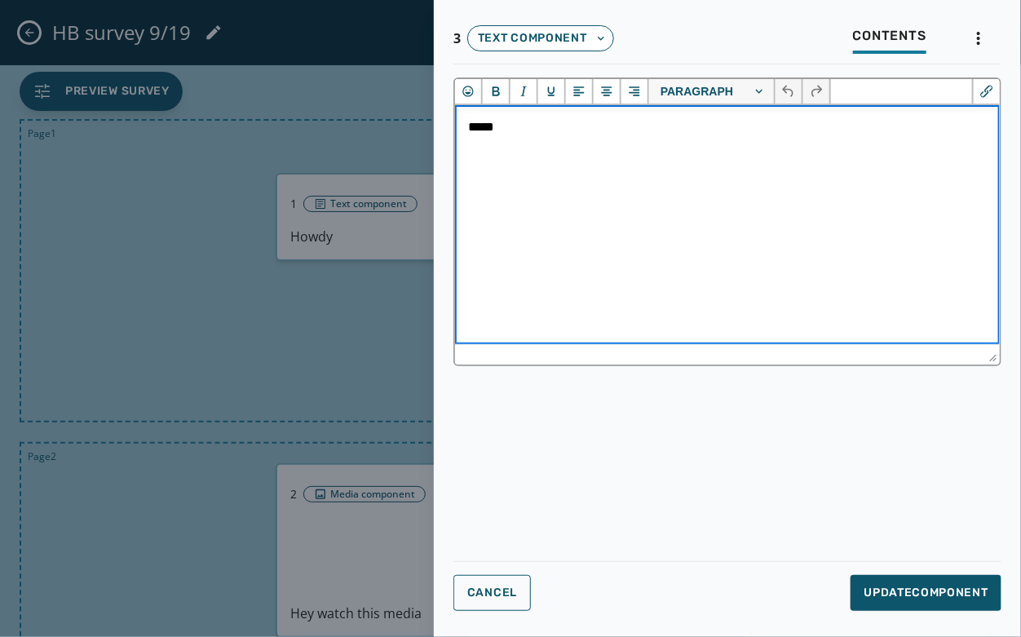
click at [579, 135] on p "*****" at bounding box center [726, 126] width 519 height 18
click at [919, 100] on span "Insert/edit link" at bounding box center [987, 92] width 20 height 20
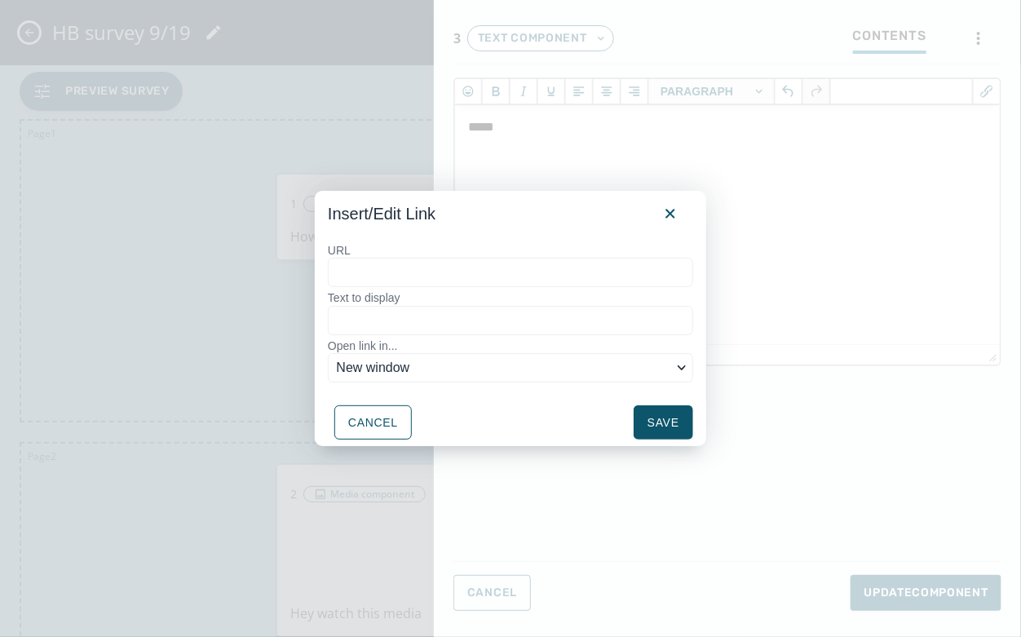
click at [439, 273] on input "URL" at bounding box center [510, 272] width 365 height 29
type input "*"
type input "**"
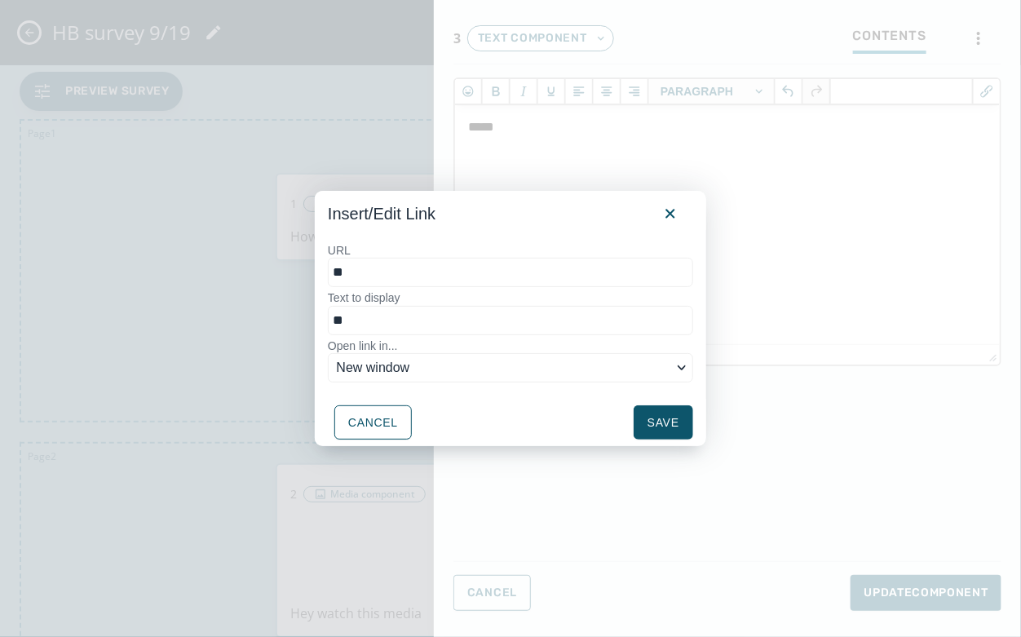
type input "***"
type input "****"
type input "*****"
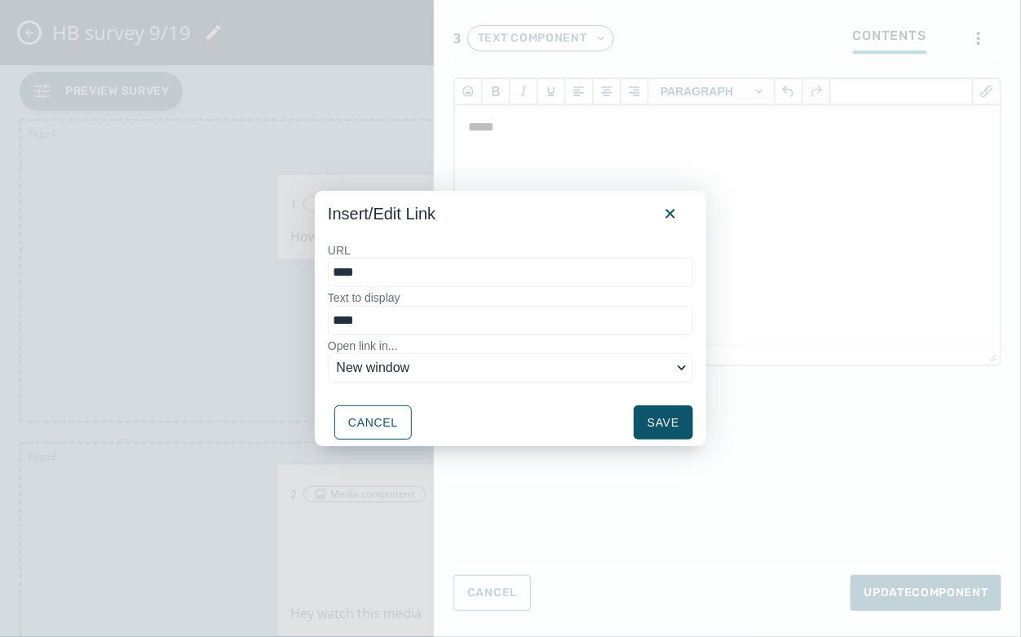
type input "*****"
type input "******"
type input "*******"
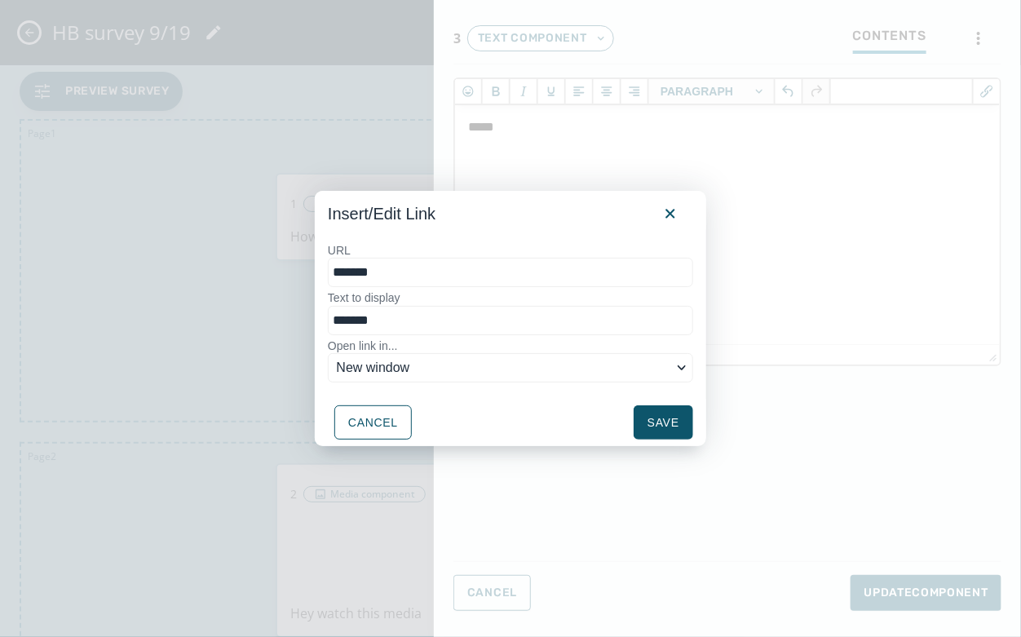
type input "********"
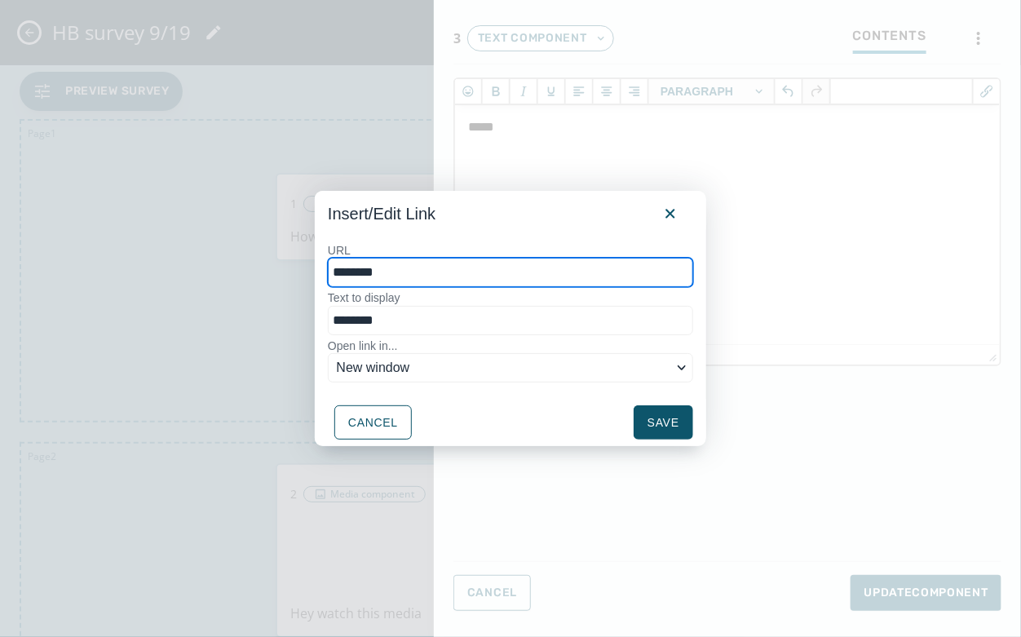
paste input "**********"
type input "**********"
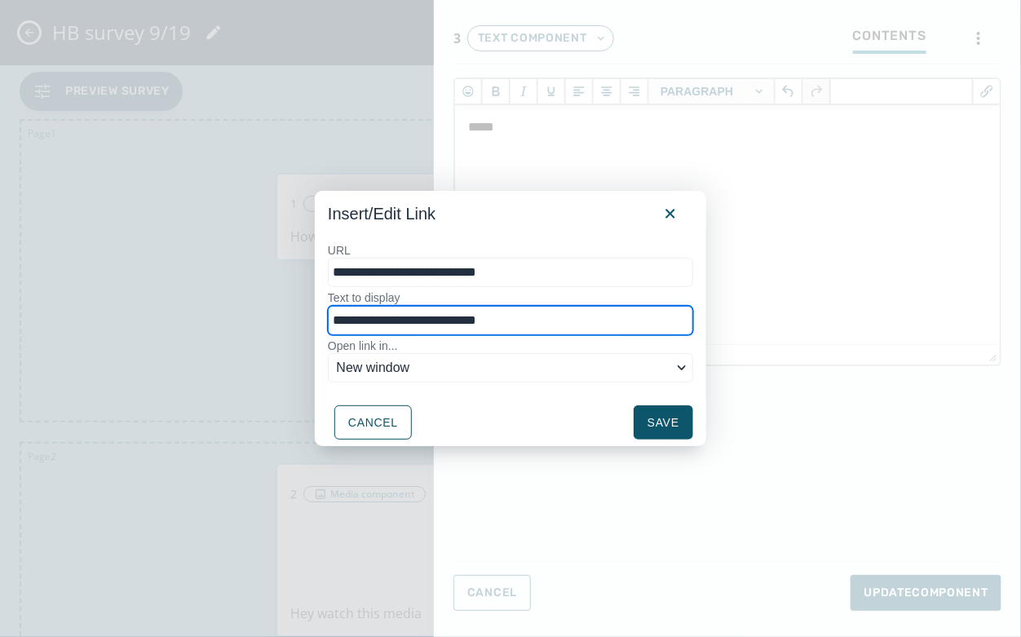
drag, startPoint x: 566, startPoint y: 318, endPoint x: 413, endPoint y: 317, distance: 153.4
click at [413, 317] on input "**********" at bounding box center [510, 320] width 365 height 29
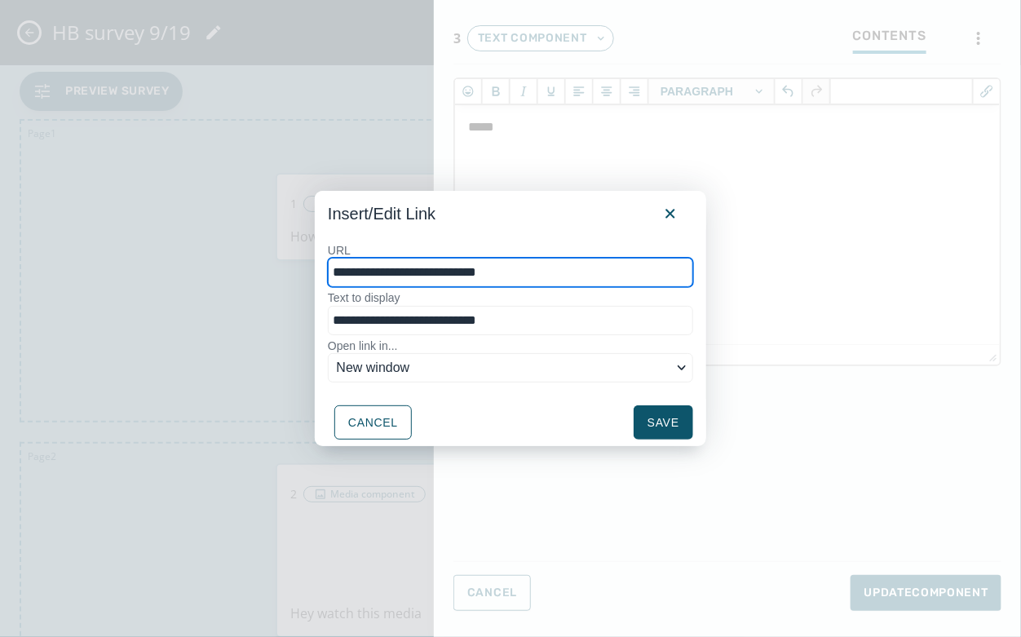
click at [373, 272] on input "**********" at bounding box center [510, 272] width 365 height 29
click at [375, 272] on input "**********" at bounding box center [510, 272] width 365 height 29
drag, startPoint x: 380, startPoint y: 272, endPoint x: 281, endPoint y: 289, distance: 100.1
click at [281, 289] on div "**********" at bounding box center [510, 318] width 1021 height 637
type input "**********"
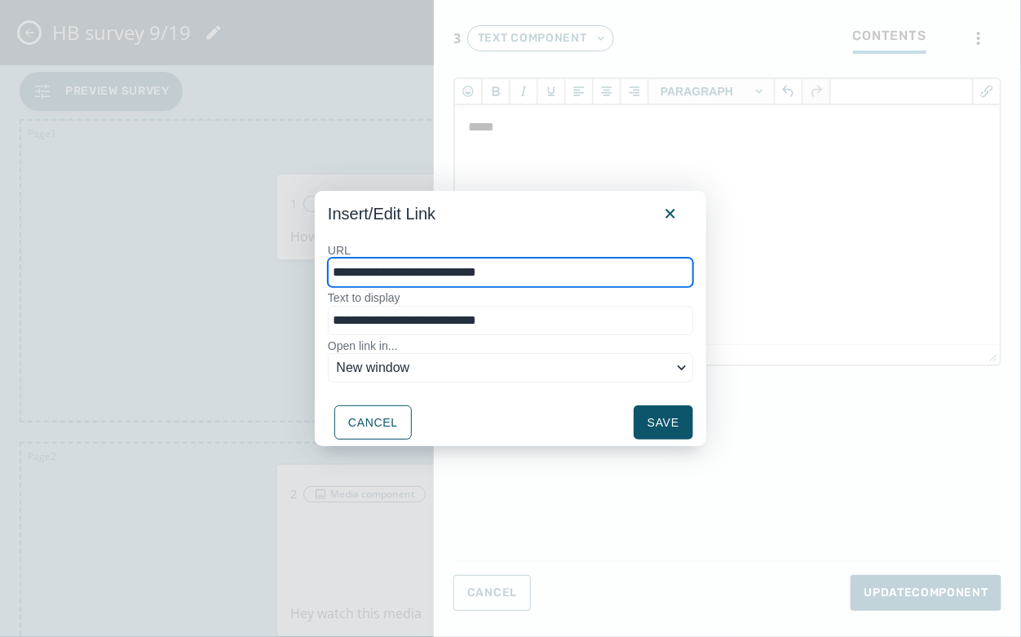
type input "**********"
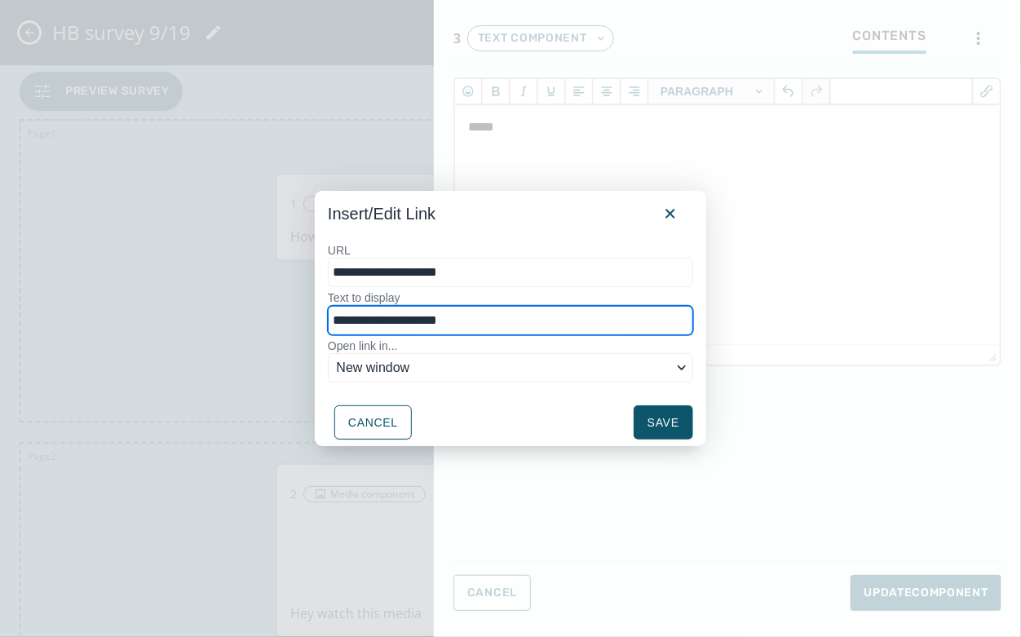
drag, startPoint x: 506, startPoint y: 326, endPoint x: 273, endPoint y: 332, distance: 232.6
click at [273, 332] on div "**********" at bounding box center [510, 318] width 1021 height 637
type input "****"
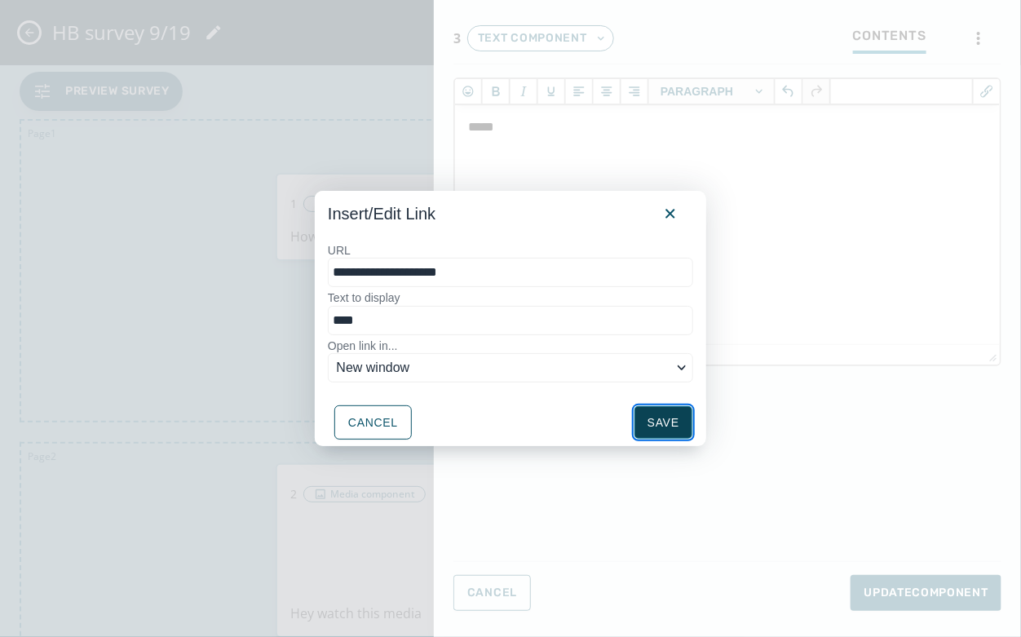
click at [680, 427] on button "Save" at bounding box center [664, 422] width 60 height 34
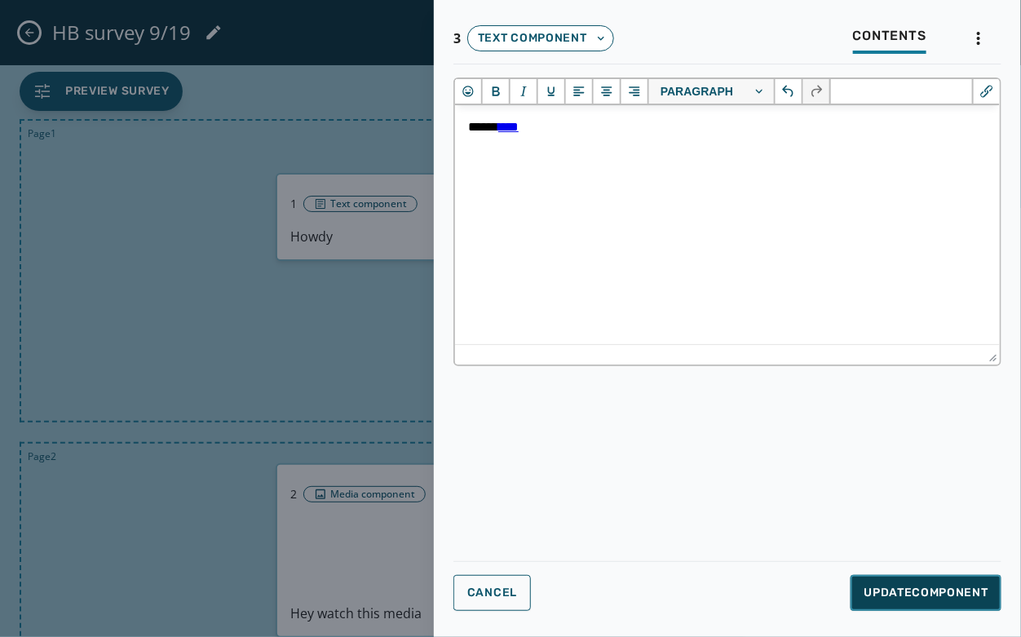
click at [881, 573] on span "Update Component" at bounding box center [926, 593] width 125 height 16
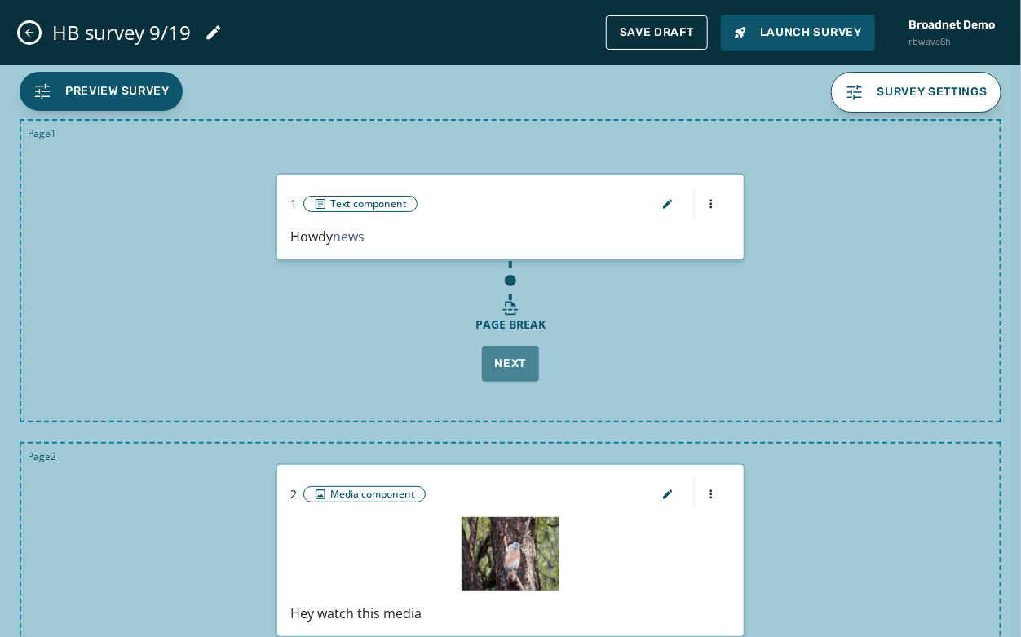
scroll to position [214, 0]
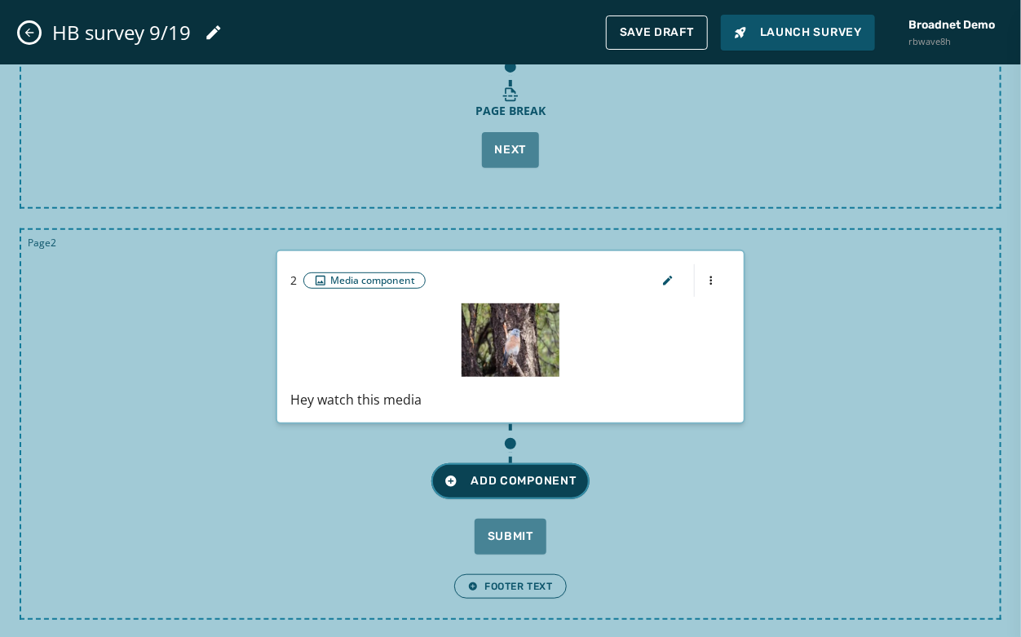
click at [533, 479] on span "Add Component" at bounding box center [510, 481] width 131 height 16
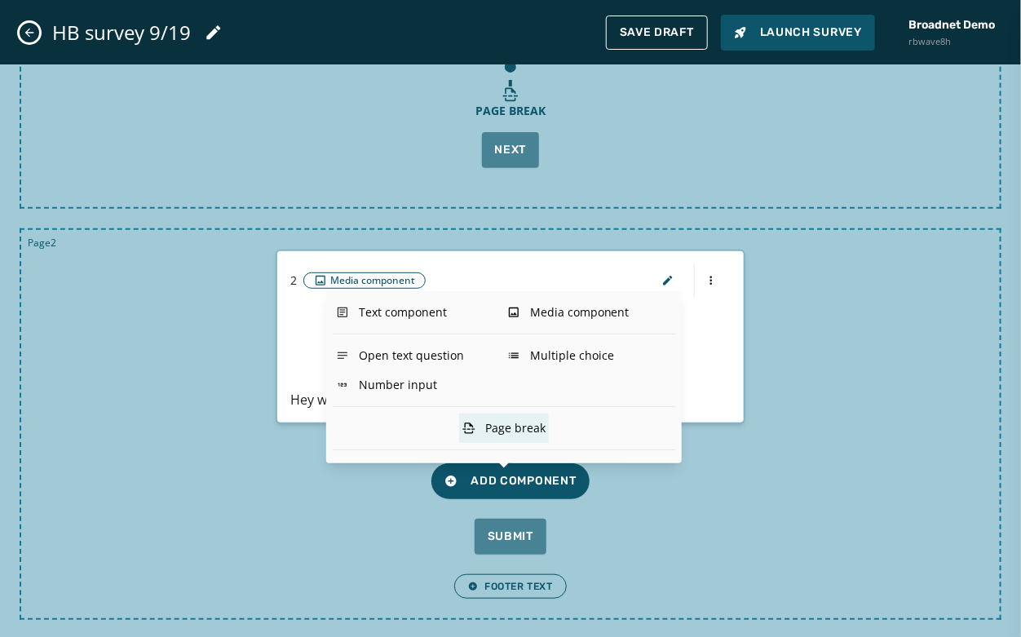
click at [505, 423] on div "Page break" at bounding box center [504, 428] width 90 height 29
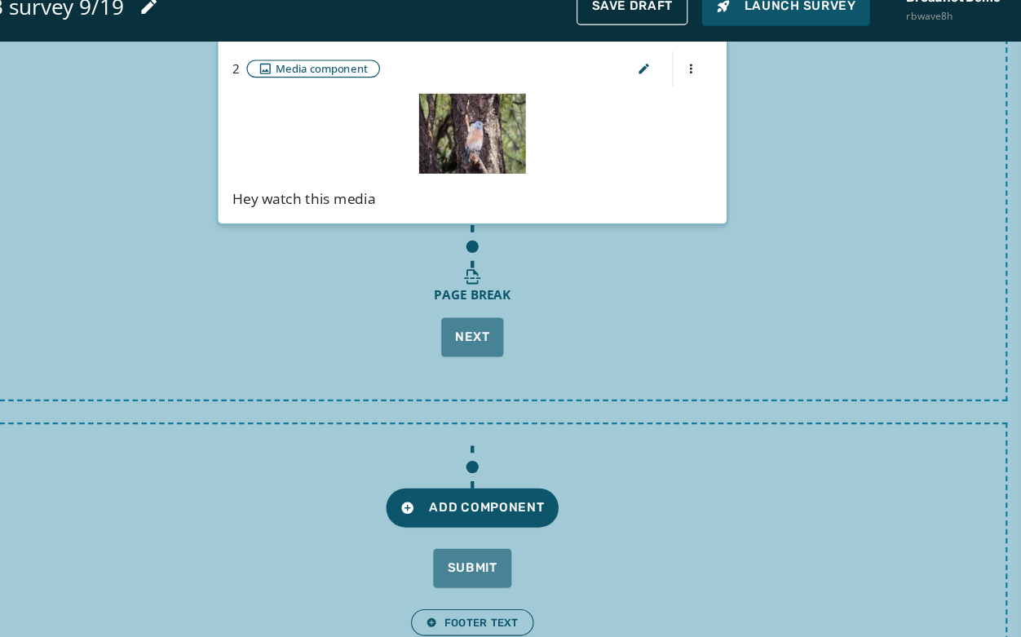
scroll to position [416, 0]
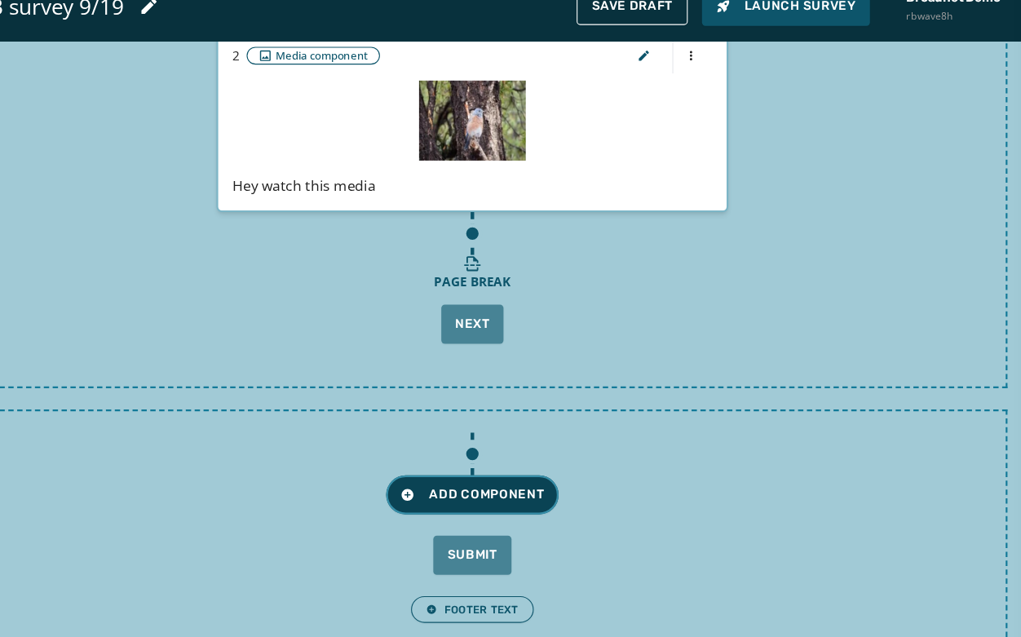
click at [506, 475] on span "Add Component" at bounding box center [510, 481] width 131 height 16
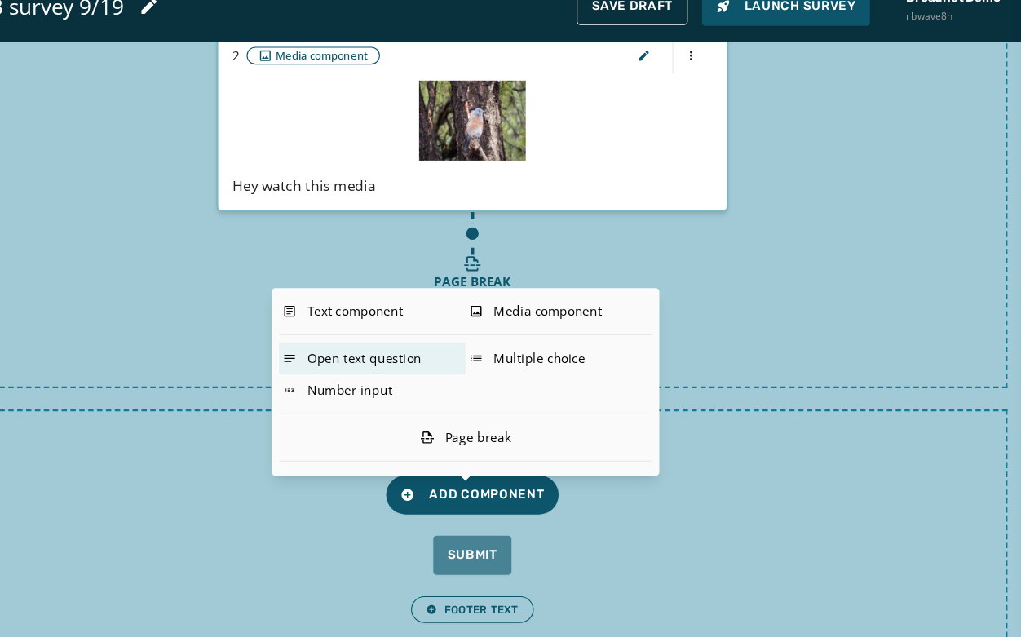
click at [445, 364] on div "Open text question" at bounding box center [418, 355] width 171 height 29
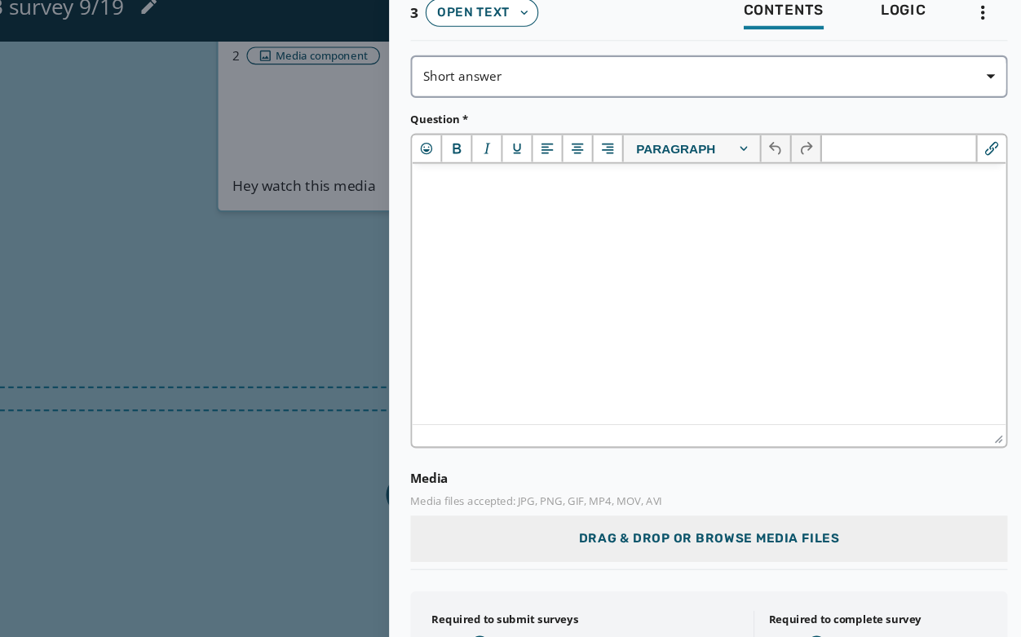
scroll to position [0, 0]
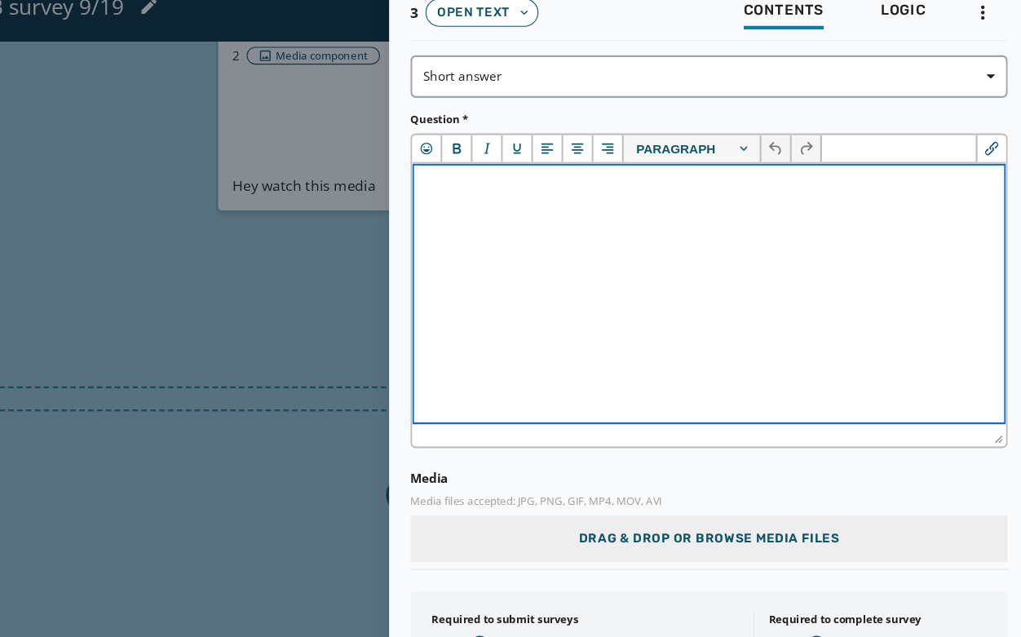
click at [631, 197] on html at bounding box center [684, 185] width 545 height 44
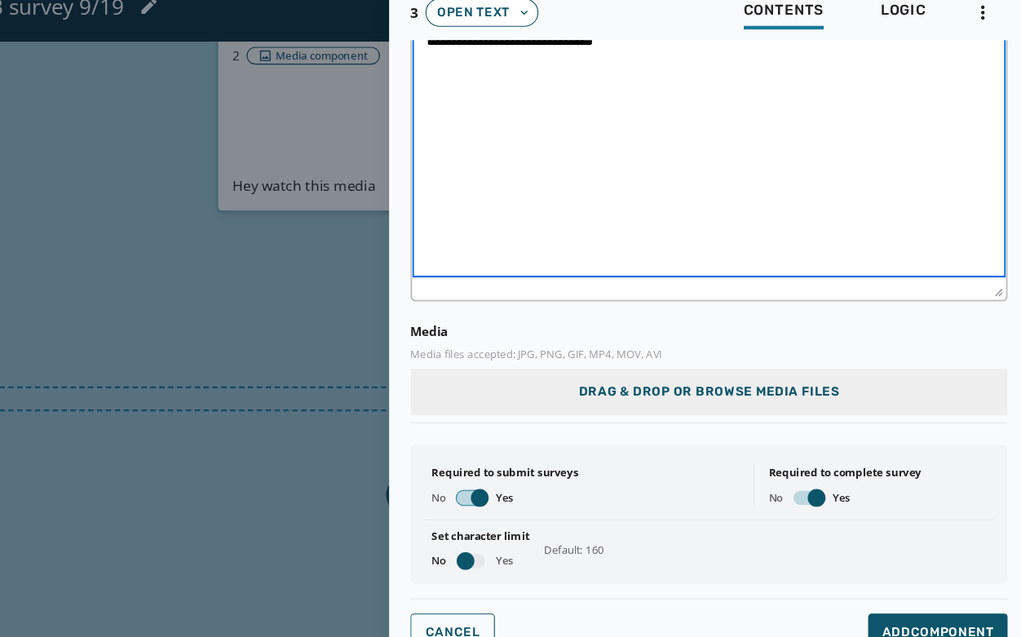
click at [516, 481] on span "button" at bounding box center [517, 484] width 16 height 16
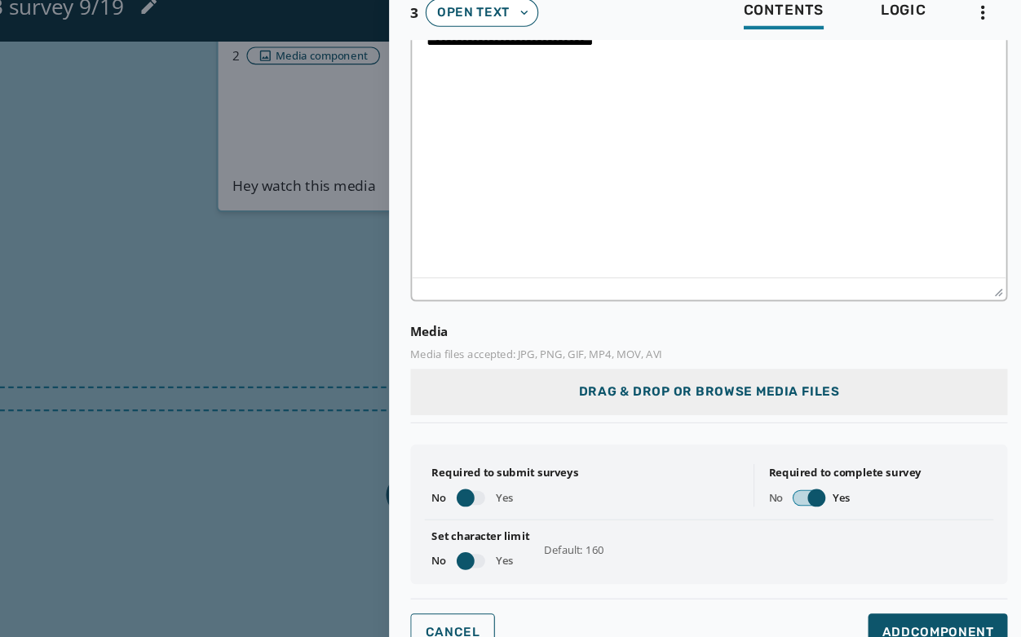
click at [818, 480] on span "button" at bounding box center [826, 484] width 16 height 16
click at [502, 534] on span "button" at bounding box center [504, 542] width 16 height 16
click at [895, 573] on button "Add Component" at bounding box center [938, 608] width 128 height 36
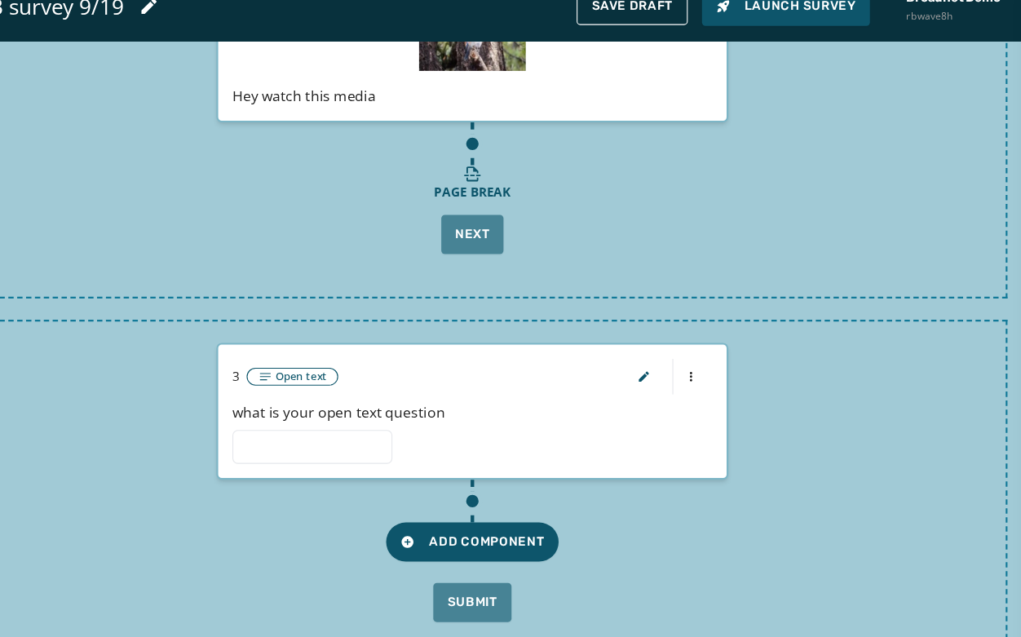
scroll to position [541, 0]
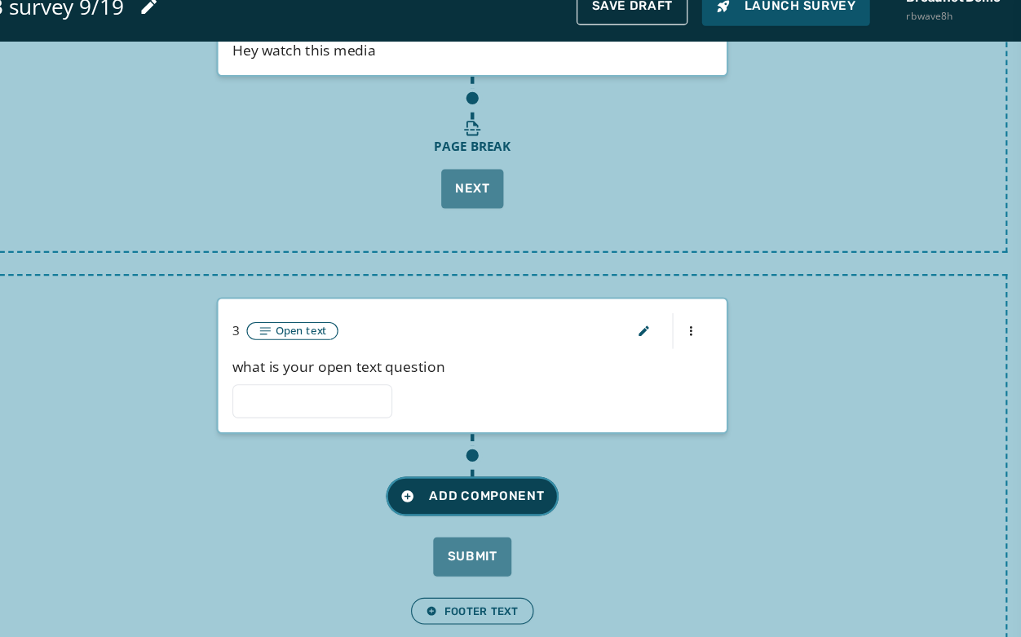
click at [494, 483] on span "Add Component" at bounding box center [510, 482] width 131 height 16
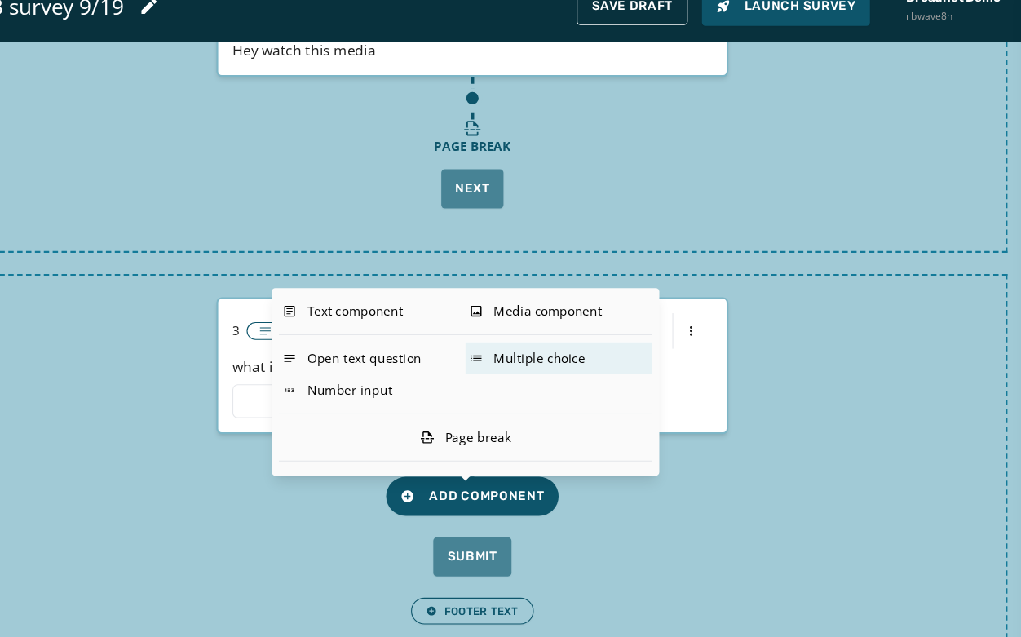
click at [547, 370] on div "Multiple choice" at bounding box center [589, 355] width 171 height 29
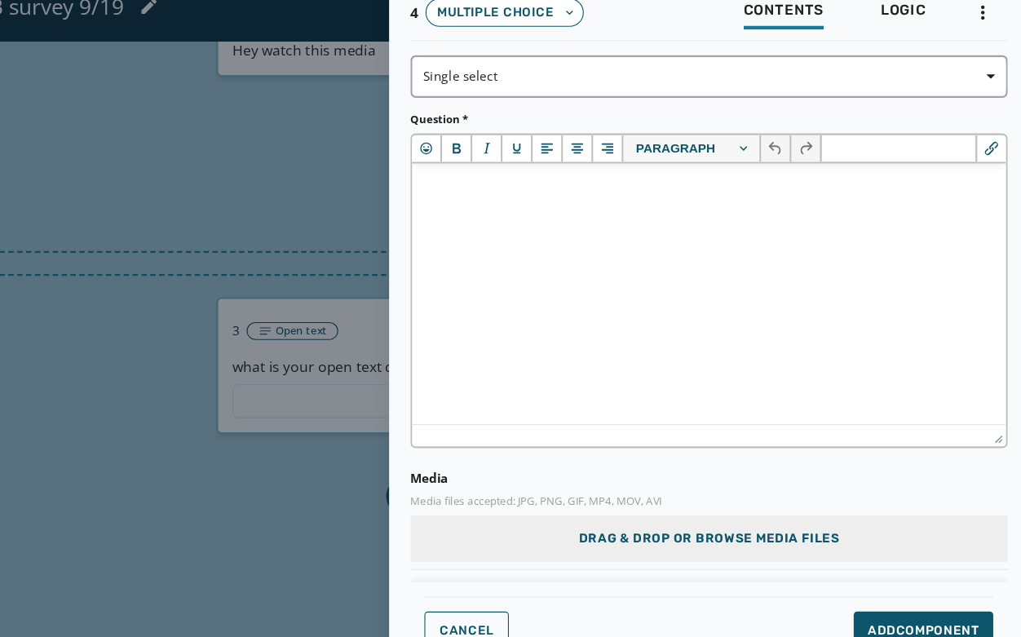
scroll to position [0, 0]
click at [513, 573] on div "Cancel Add Component" at bounding box center [728, 606] width 522 height 36
click at [498, 573] on span "Cancel" at bounding box center [506, 606] width 50 height 13
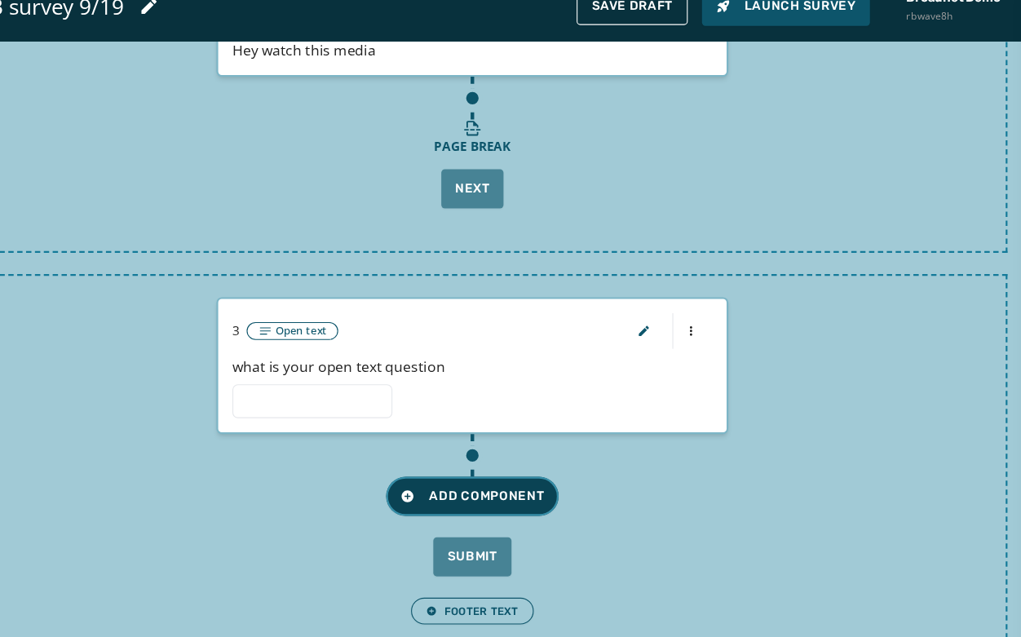
click at [492, 484] on span "Add Component" at bounding box center [510, 482] width 131 height 16
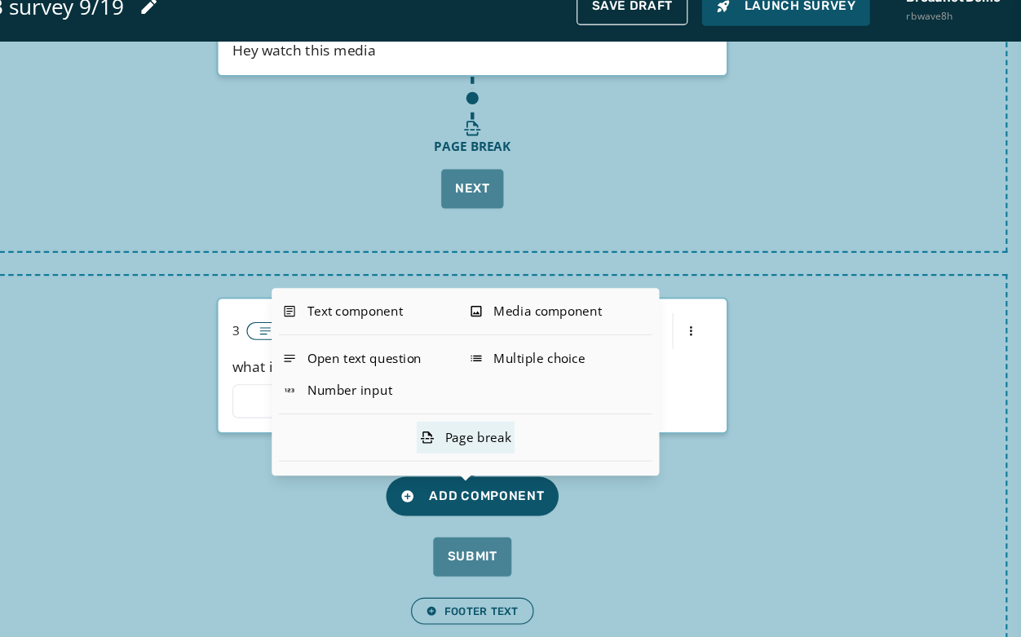
click at [513, 429] on div "Page break" at bounding box center [504, 428] width 90 height 29
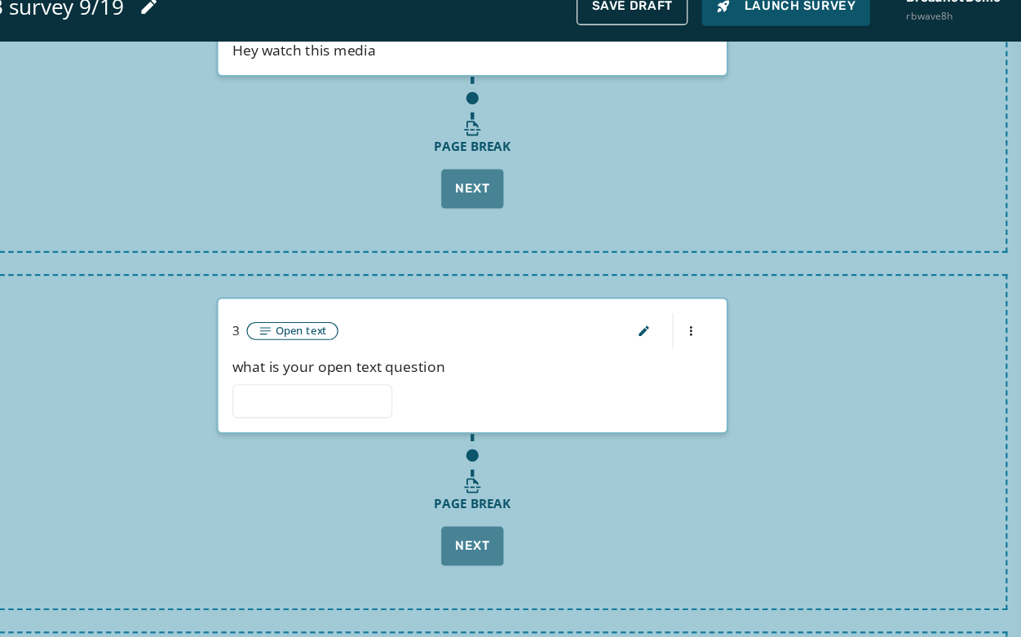
scroll to position [743, 0]
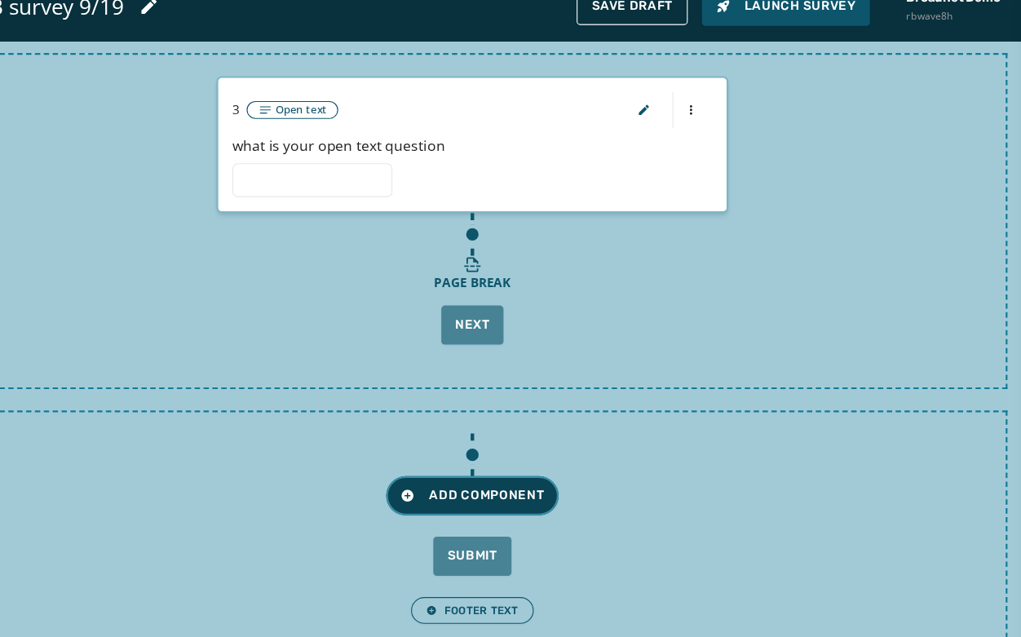
click at [478, 464] on button "Add Component" at bounding box center [510, 482] width 157 height 36
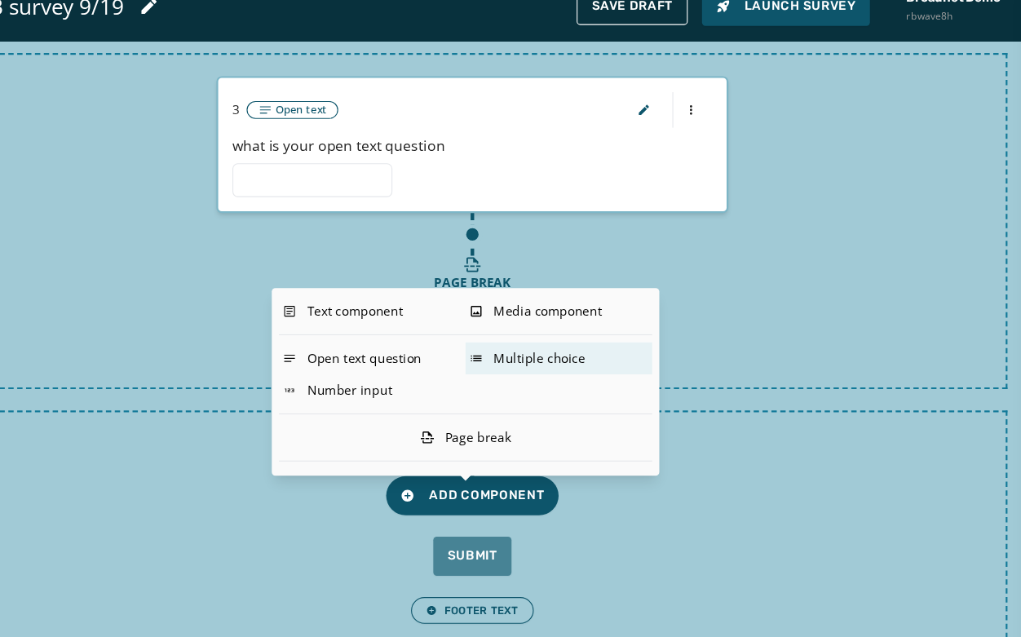
click at [572, 357] on div "Multiple choice" at bounding box center [589, 355] width 171 height 29
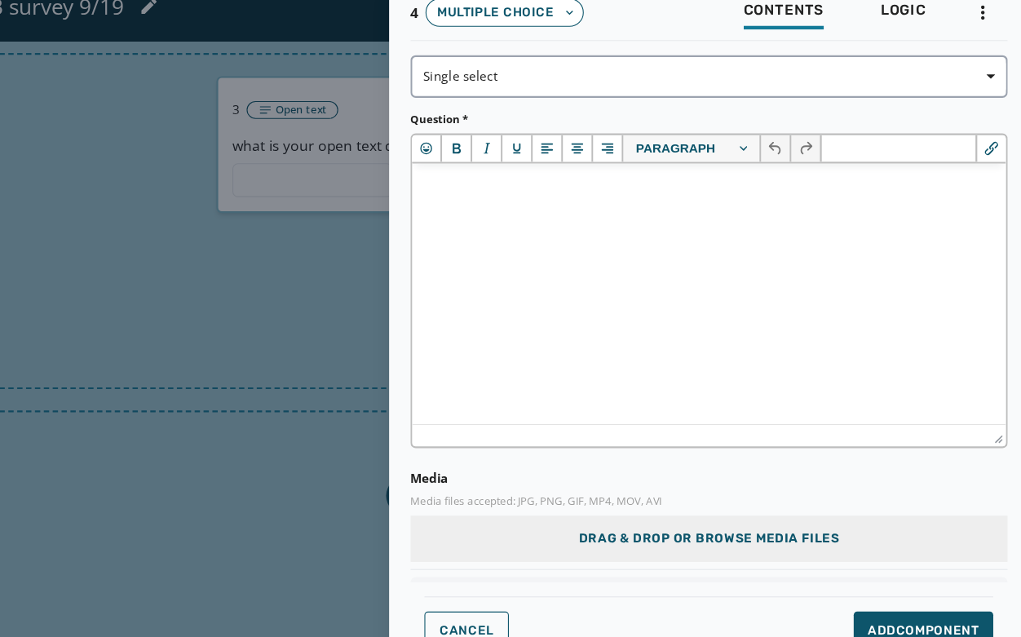
scroll to position [0, 0]
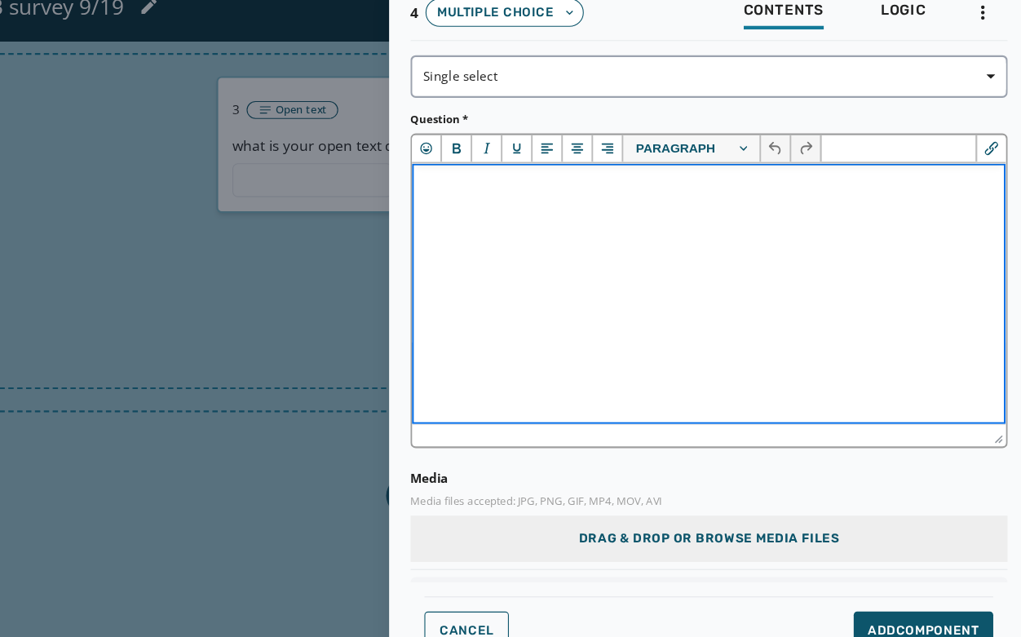
click at [482, 186] on p "Rich Text Area" at bounding box center [684, 185] width 519 height 18
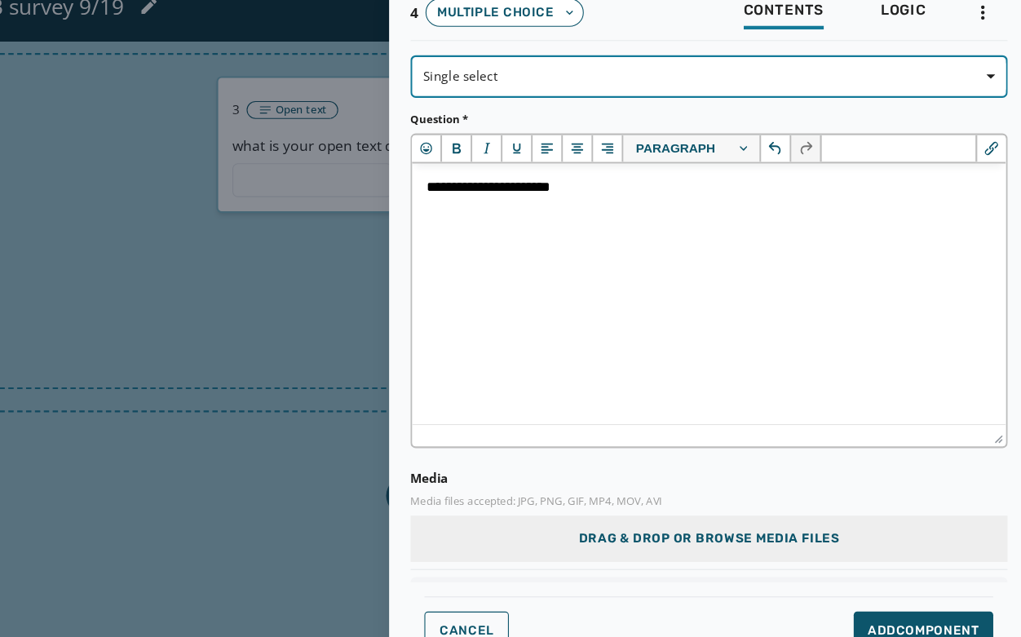
click at [526, 94] on span "Single select" at bounding box center [727, 97] width 525 height 16
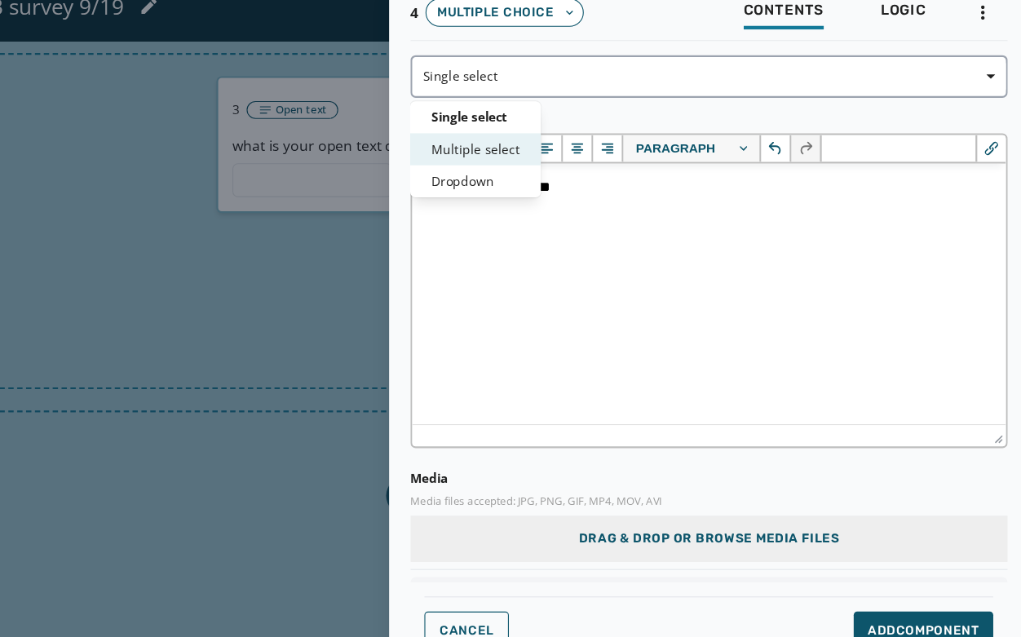
click at [531, 162] on span "Multiple select" at bounding box center [513, 164] width 81 height 16
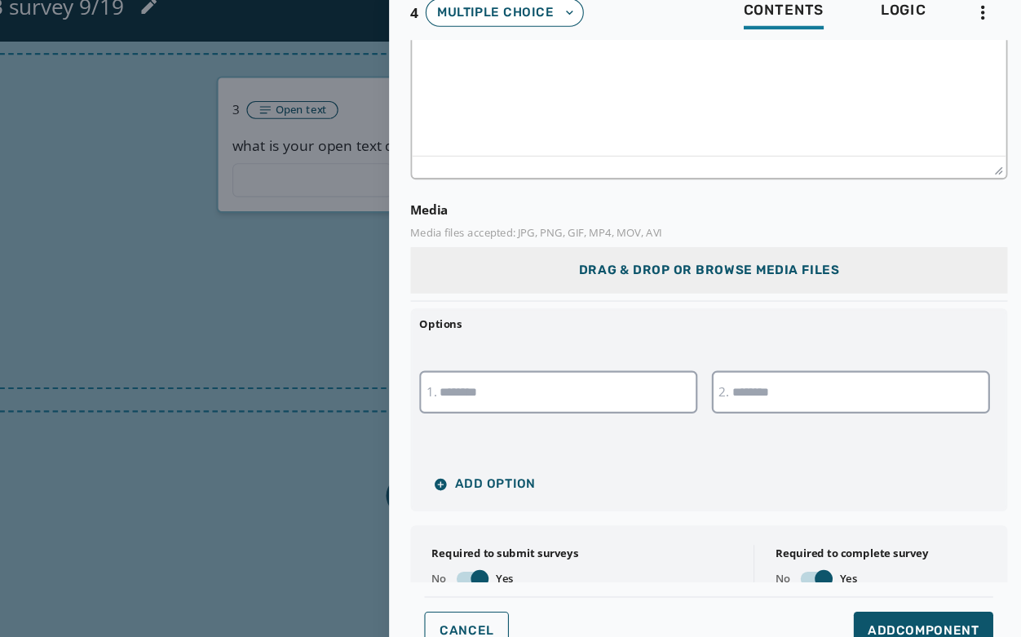
scroll to position [248, 0]
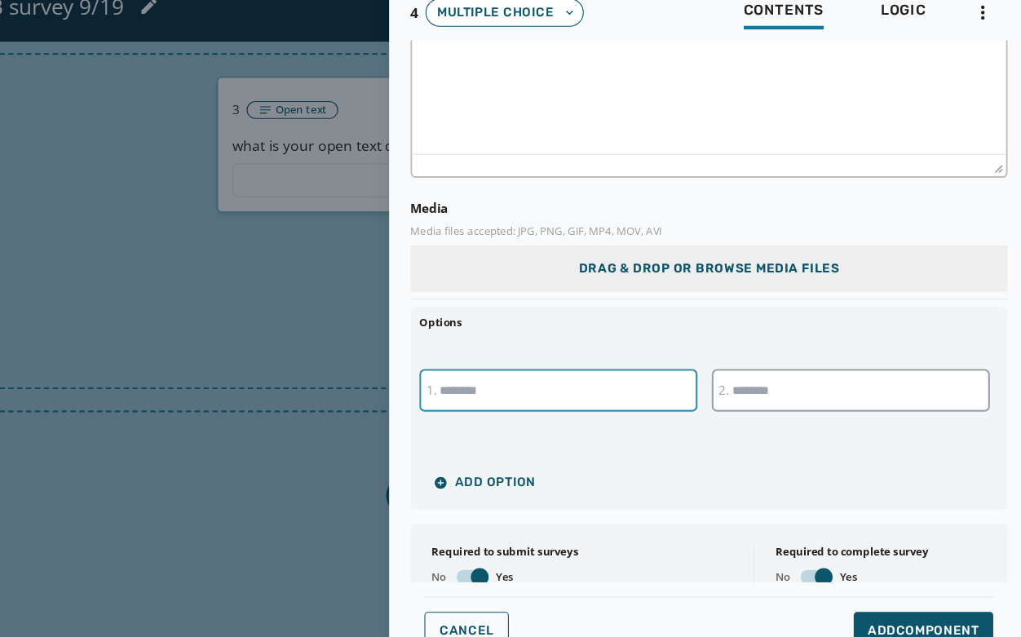
click at [609, 383] on input "text" at bounding box center [589, 384] width 255 height 39
type input "******"
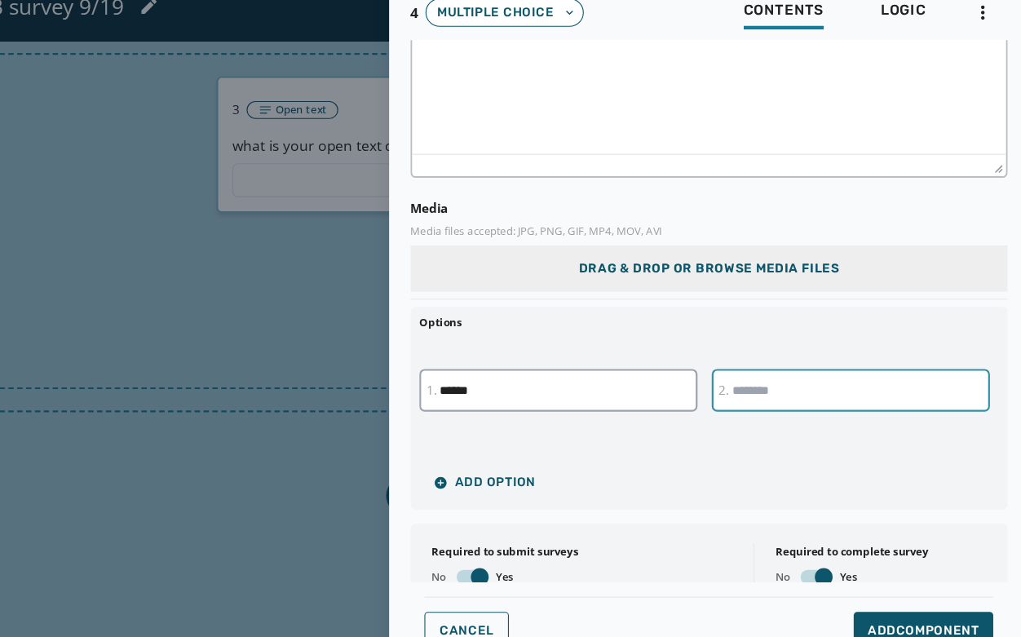
click at [799, 391] on input "text" at bounding box center [857, 384] width 255 height 39
type input "******"
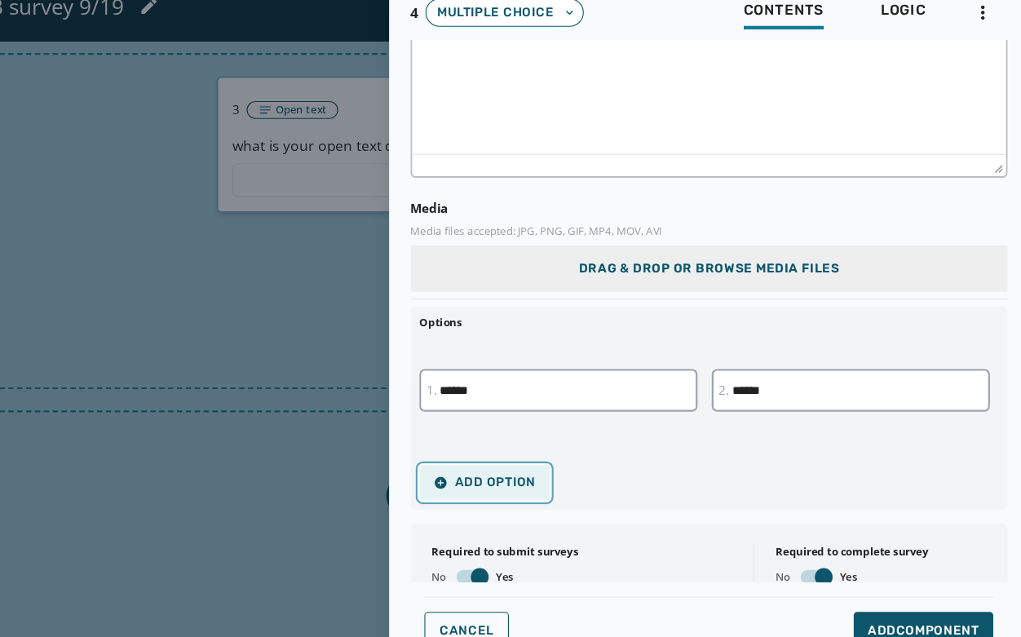
click at [556, 463] on span "Add Option" at bounding box center [522, 469] width 94 height 13
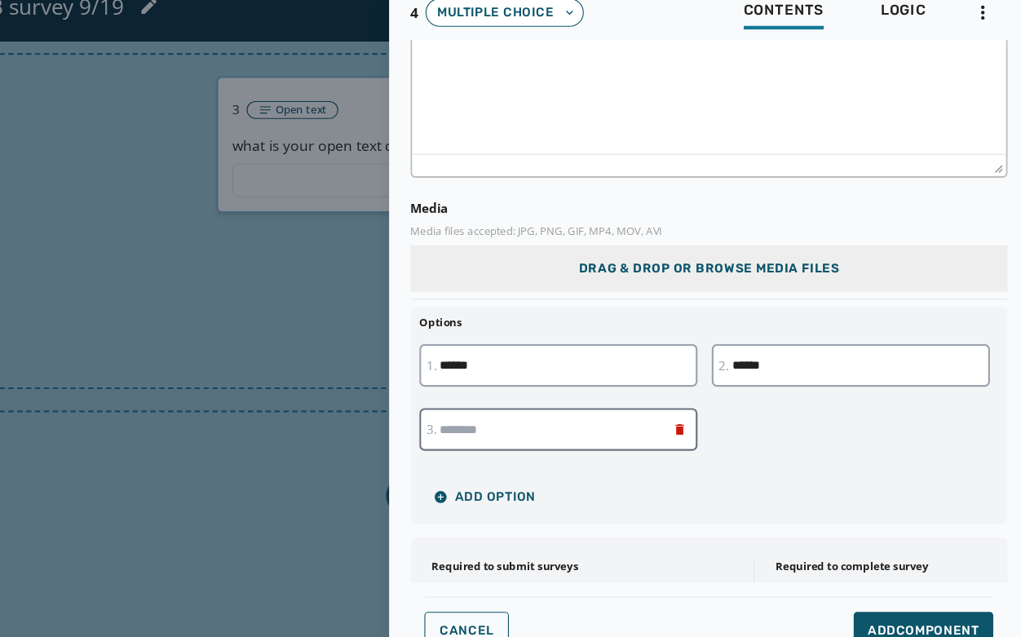
click at [534, 413] on input "text" at bounding box center [589, 420] width 255 height 39
type input "******"
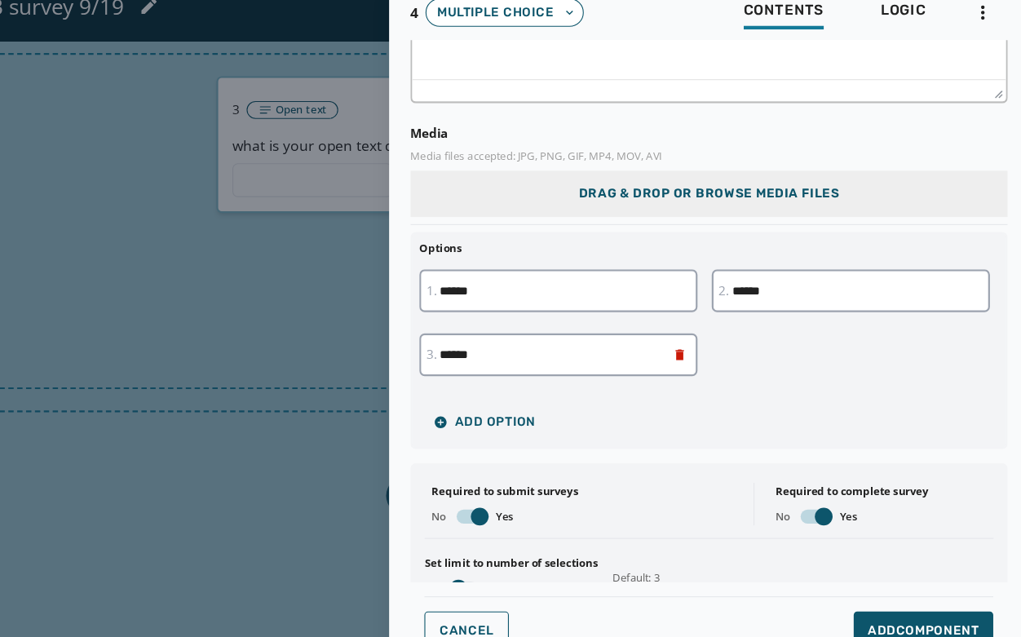
scroll to position [362, 0]
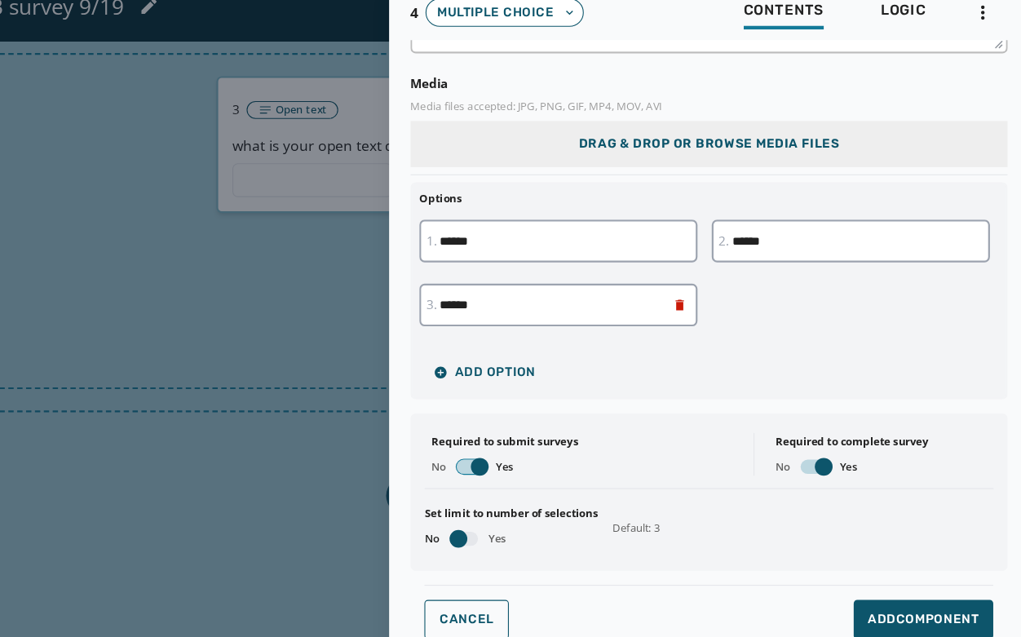
click at [520, 452] on span "button" at bounding box center [517, 455] width 16 height 16
click at [825, 458] on span "button" at bounding box center [833, 455] width 16 height 16
click at [903, 573] on span "Add Component" at bounding box center [925, 595] width 102 height 16
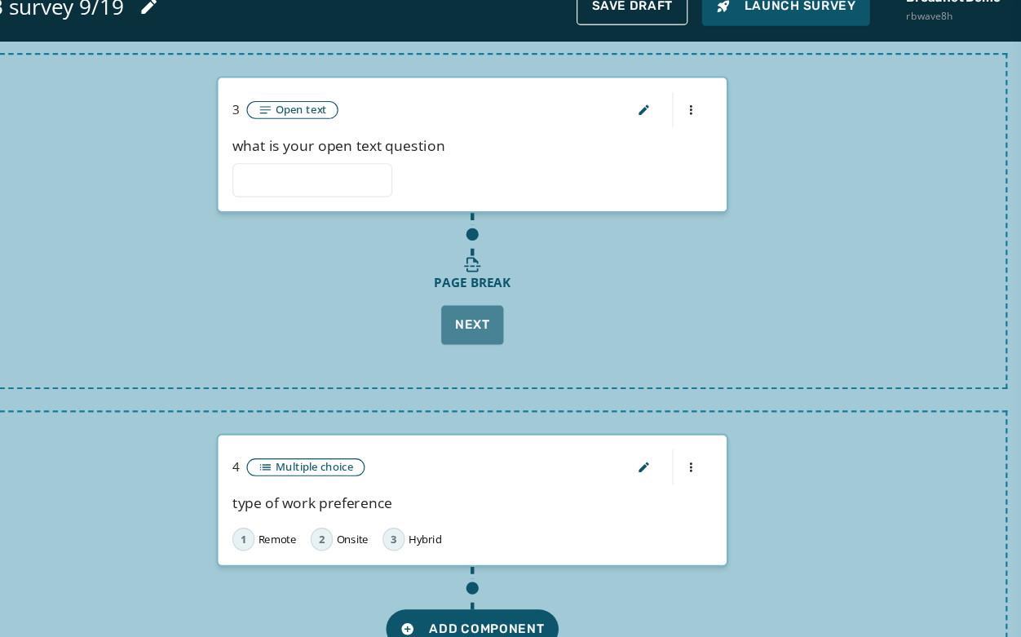
scroll to position [865, 0]
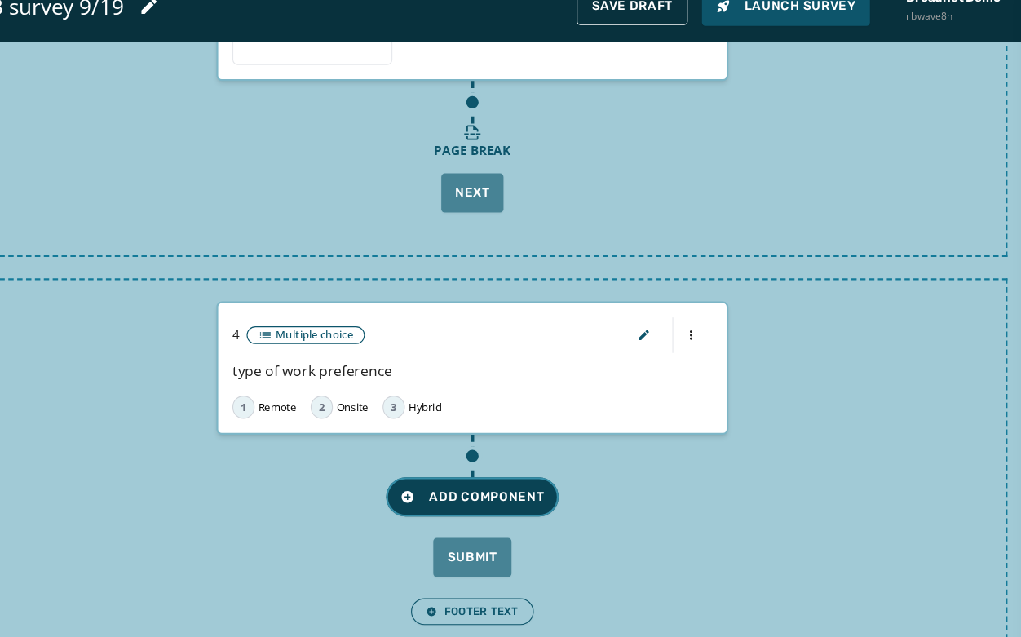
click at [503, 485] on span "Add Component" at bounding box center [510, 483] width 131 height 16
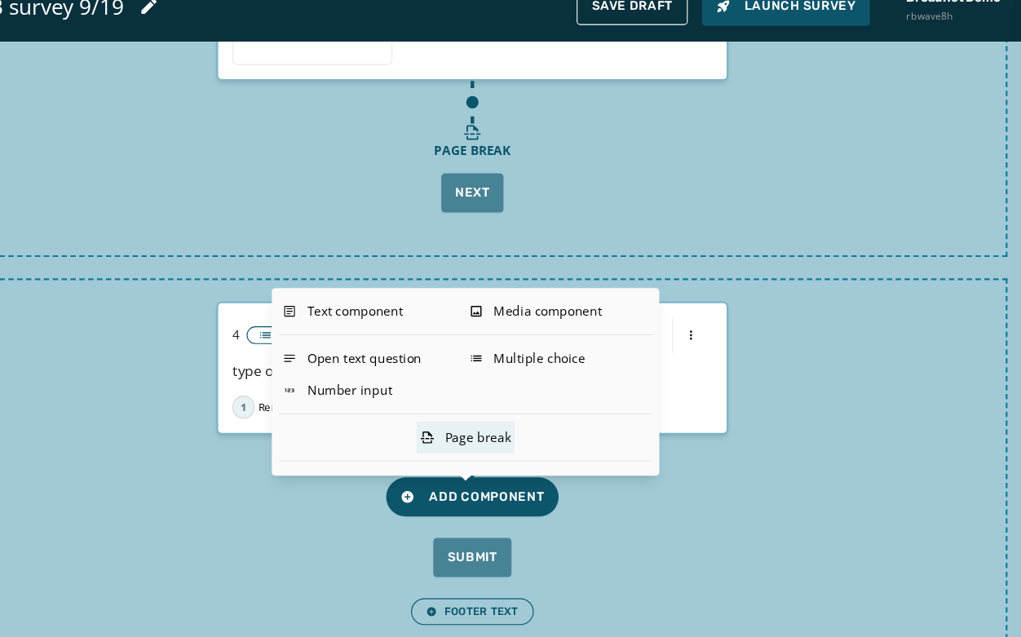
click at [512, 432] on div "Page break" at bounding box center [504, 428] width 90 height 29
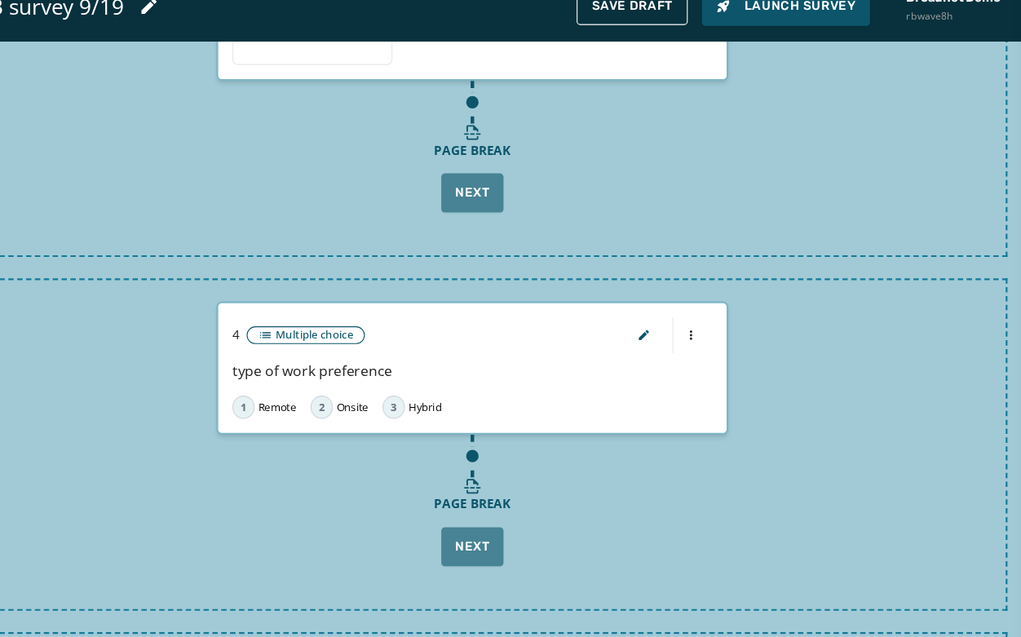
scroll to position [1066, 0]
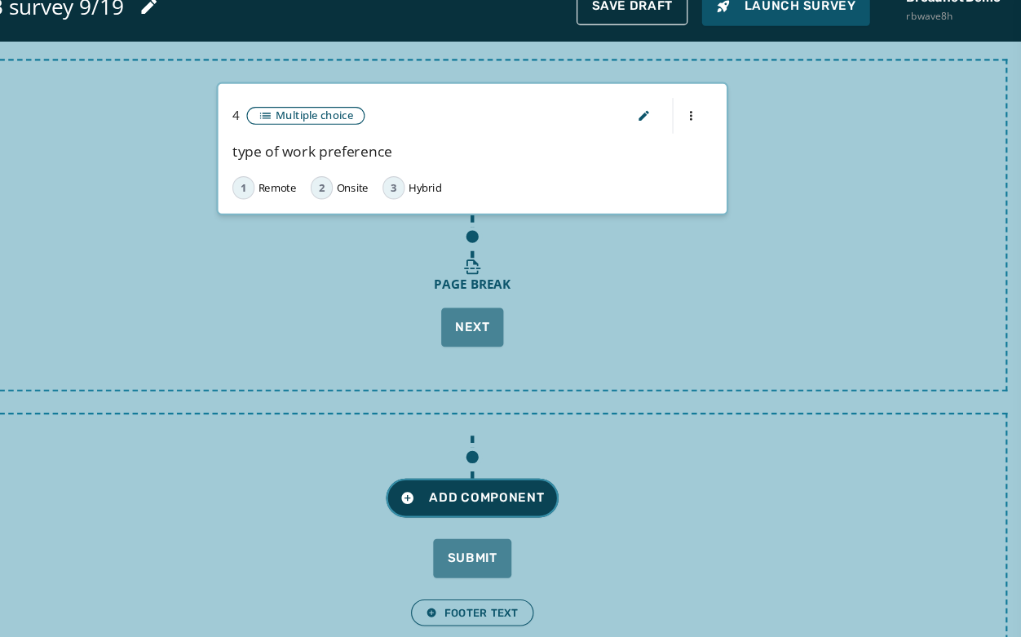
click at [504, 478] on span "Add Component" at bounding box center [510, 484] width 131 height 16
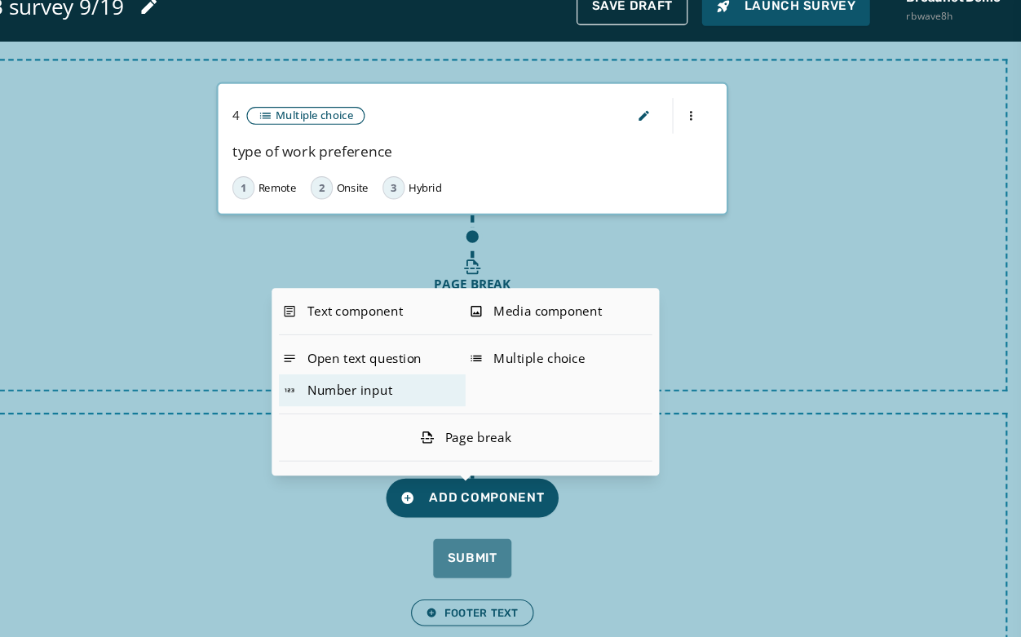
click at [400, 373] on div "Number input" at bounding box center [418, 384] width 171 height 29
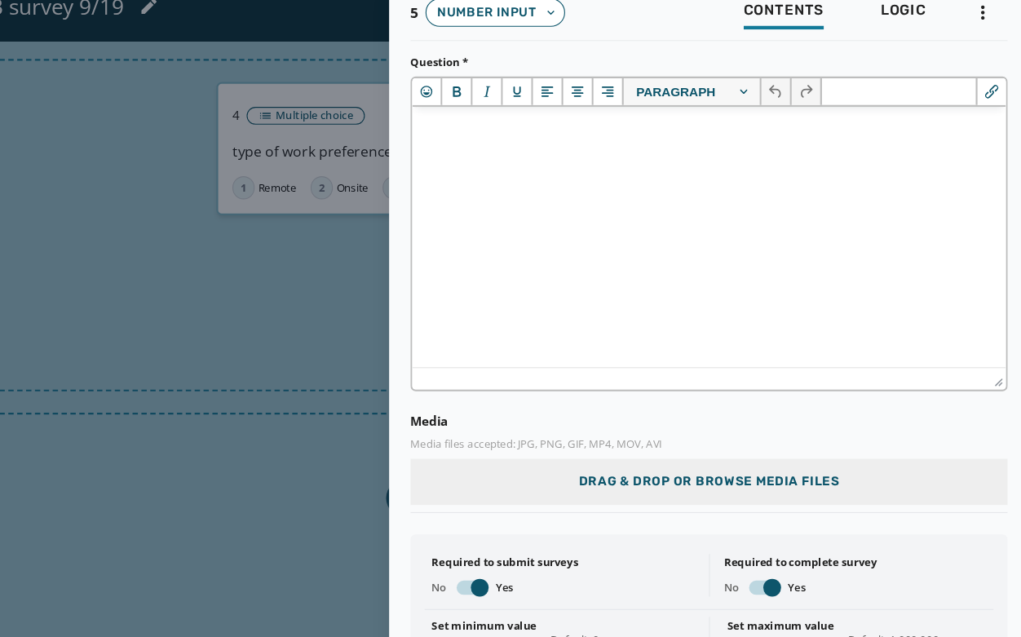
scroll to position [0, 0]
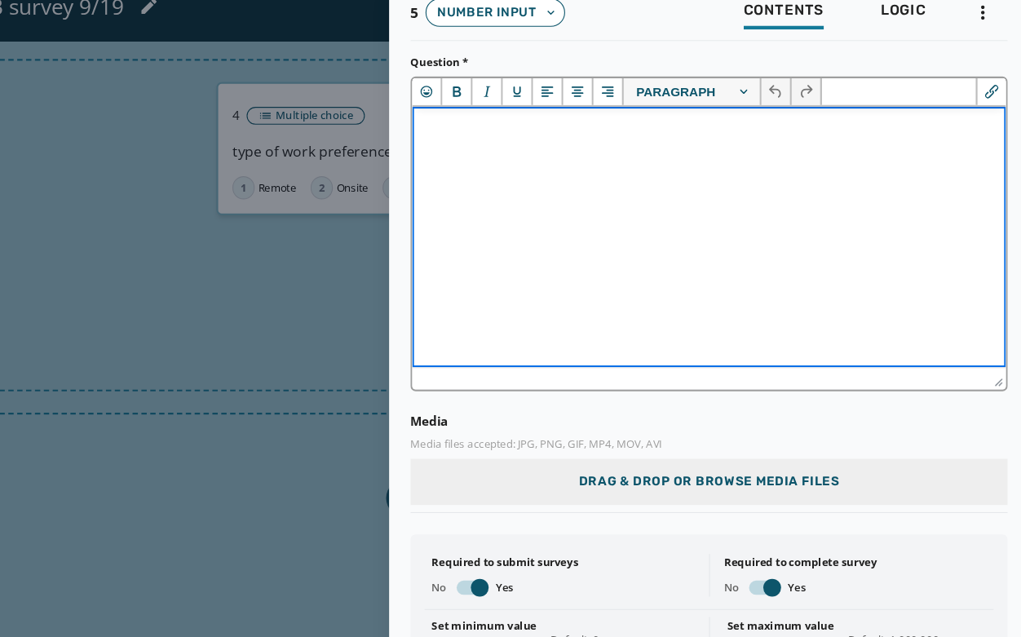
click at [513, 143] on html at bounding box center [684, 128] width 545 height 44
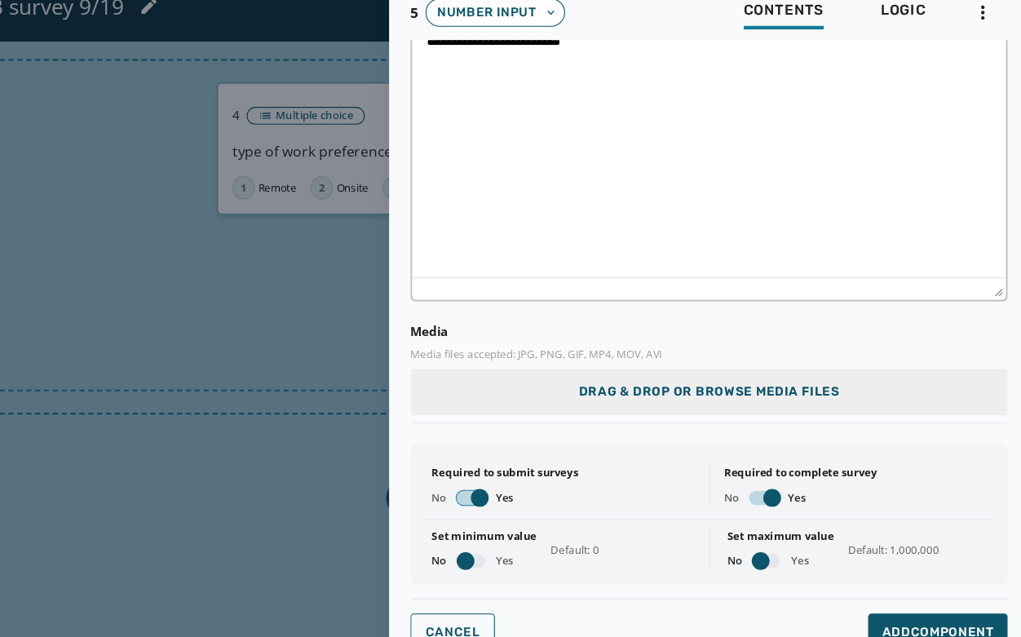
click at [522, 485] on span "button" at bounding box center [517, 484] width 16 height 16
click at [780, 485] on span "button" at bounding box center [785, 484] width 16 height 16
click at [887, 573] on span "Add Component" at bounding box center [938, 608] width 102 height 16
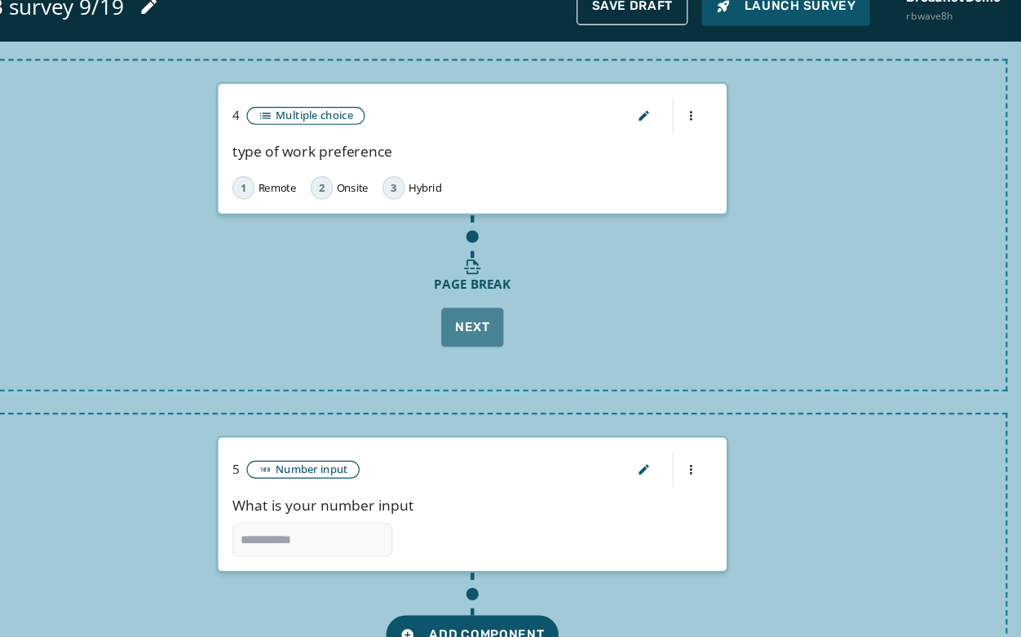
scroll to position [1192, 0]
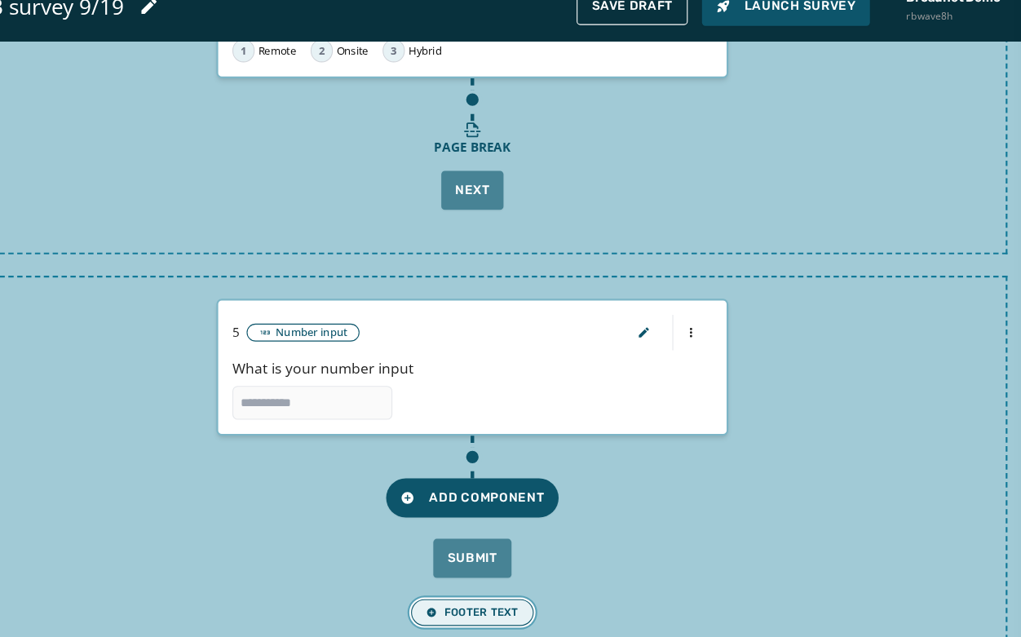
click at [538, 573] on span "Footer Text" at bounding box center [510, 588] width 85 height 13
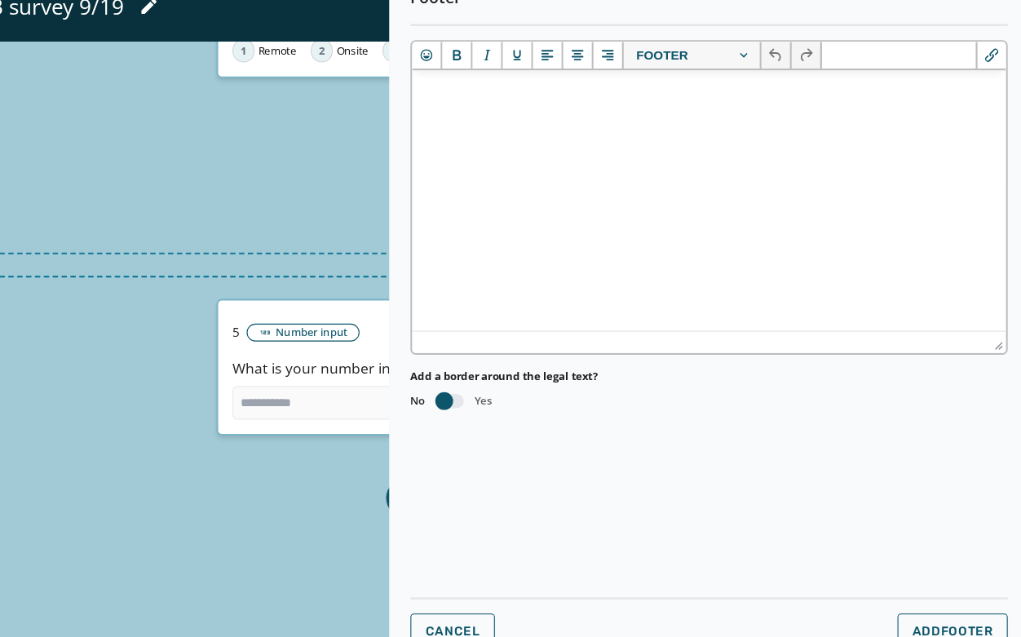
click at [454, 573] on button "Footer Text" at bounding box center [510, 589] width 113 height 24
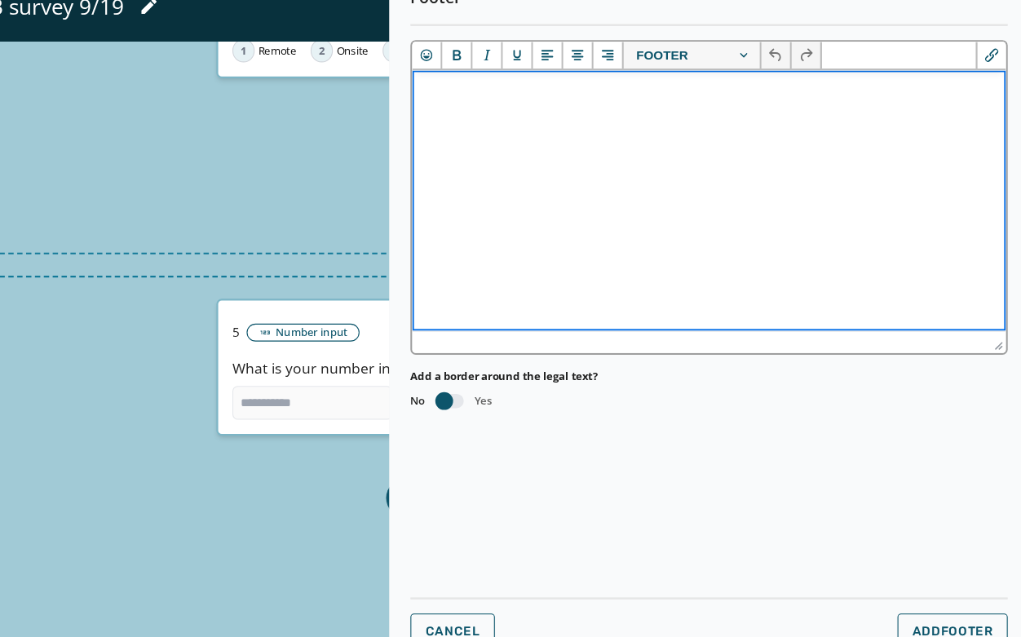
click at [494, 114] on html at bounding box center [684, 92] width 545 height 44
click at [463, 81] on icon "Emojis" at bounding box center [468, 77] width 16 height 16
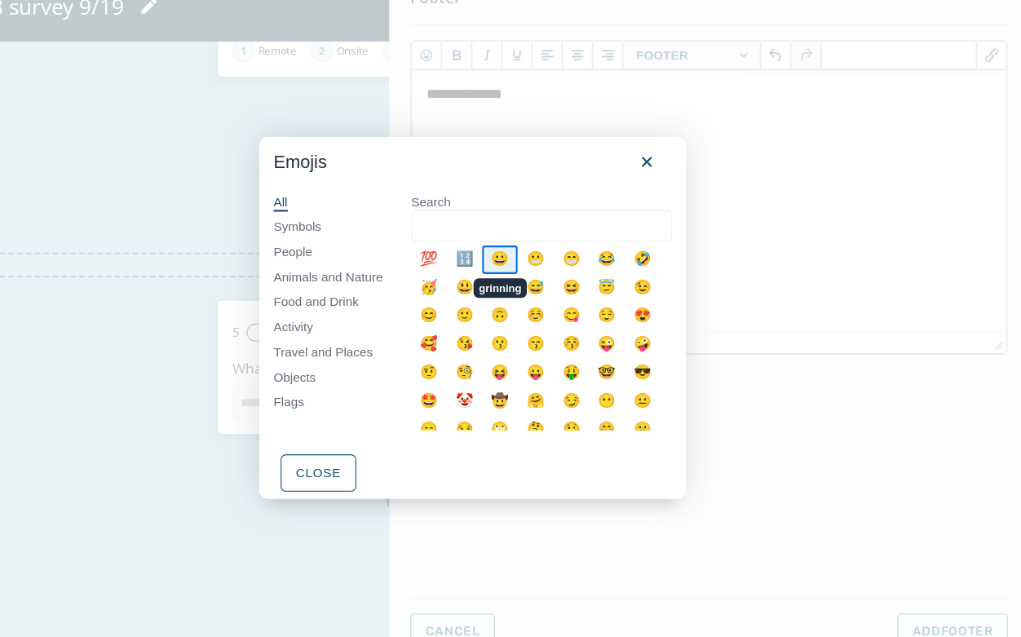
click at [533, 259] on div "😀" at bounding box center [536, 265] width 33 height 26
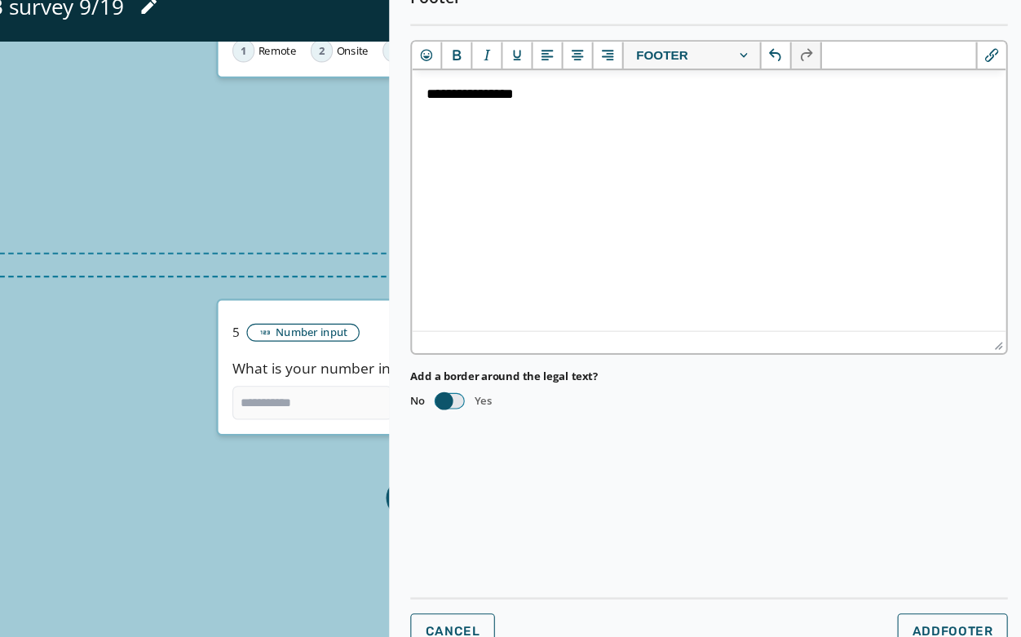
click at [494, 391] on button "button" at bounding box center [489, 394] width 26 height 13
click at [910, 573] on button "Add Footer" at bounding box center [951, 607] width 101 height 34
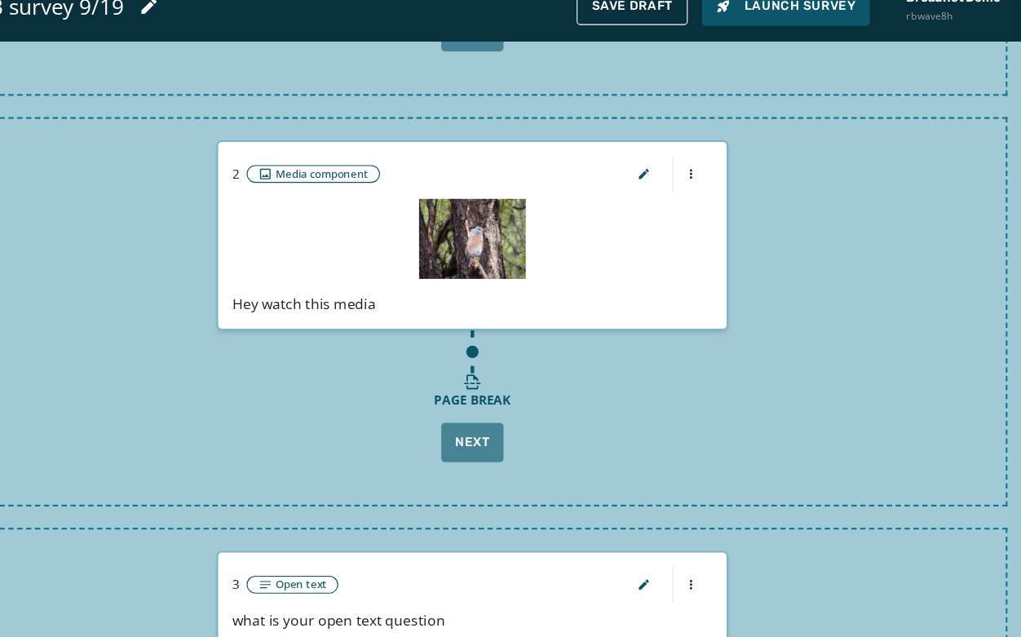
scroll to position [0, 0]
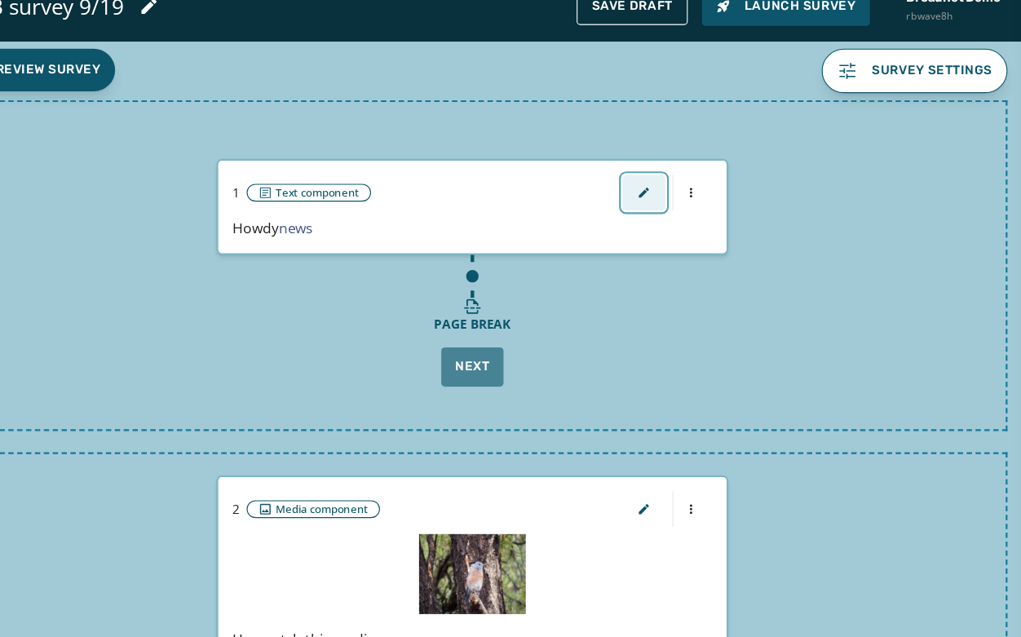
click at [671, 196] on button "button" at bounding box center [668, 204] width 39 height 33
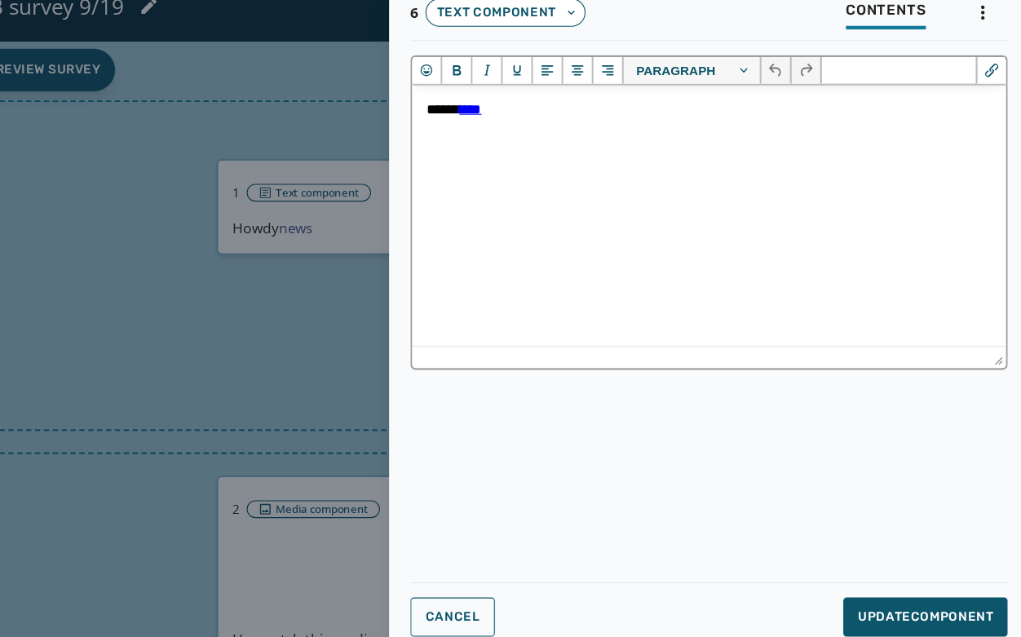
click at [752, 103] on div "Paragraph" at bounding box center [727, 92] width 545 height 26
click at [752, 97] on button "Paragraph" at bounding box center [712, 91] width 126 height 24
click at [507, 573] on button "Cancel" at bounding box center [493, 593] width 78 height 36
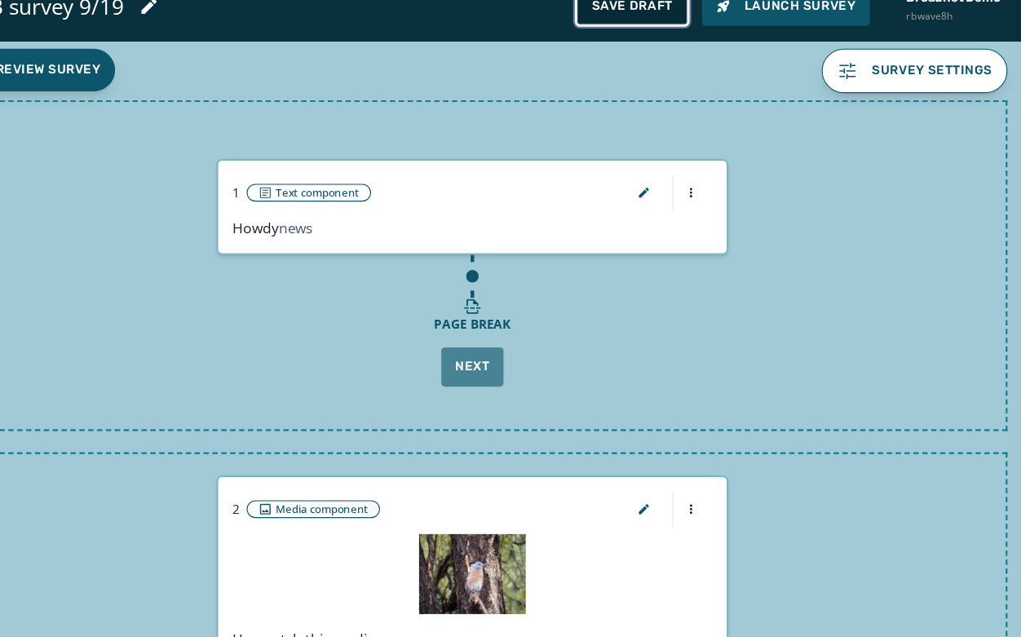
click at [665, 36] on span "Save Draft" at bounding box center [657, 32] width 74 height 13
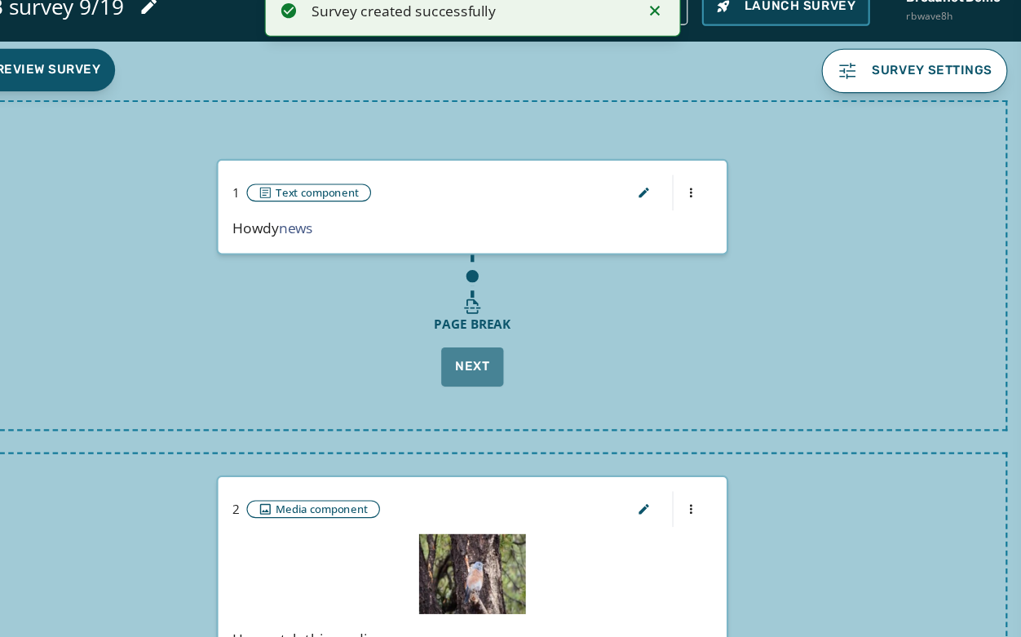
click at [782, 40] on span "Launch Survey" at bounding box center [798, 32] width 128 height 16
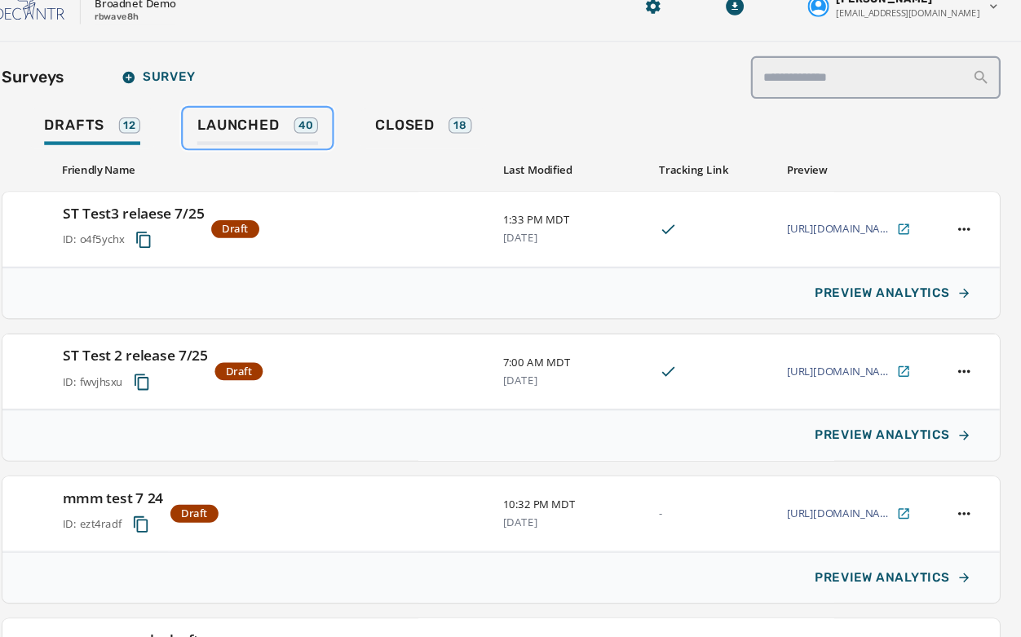
click at [303, 140] on span "Launched" at bounding box center [295, 142] width 75 height 16
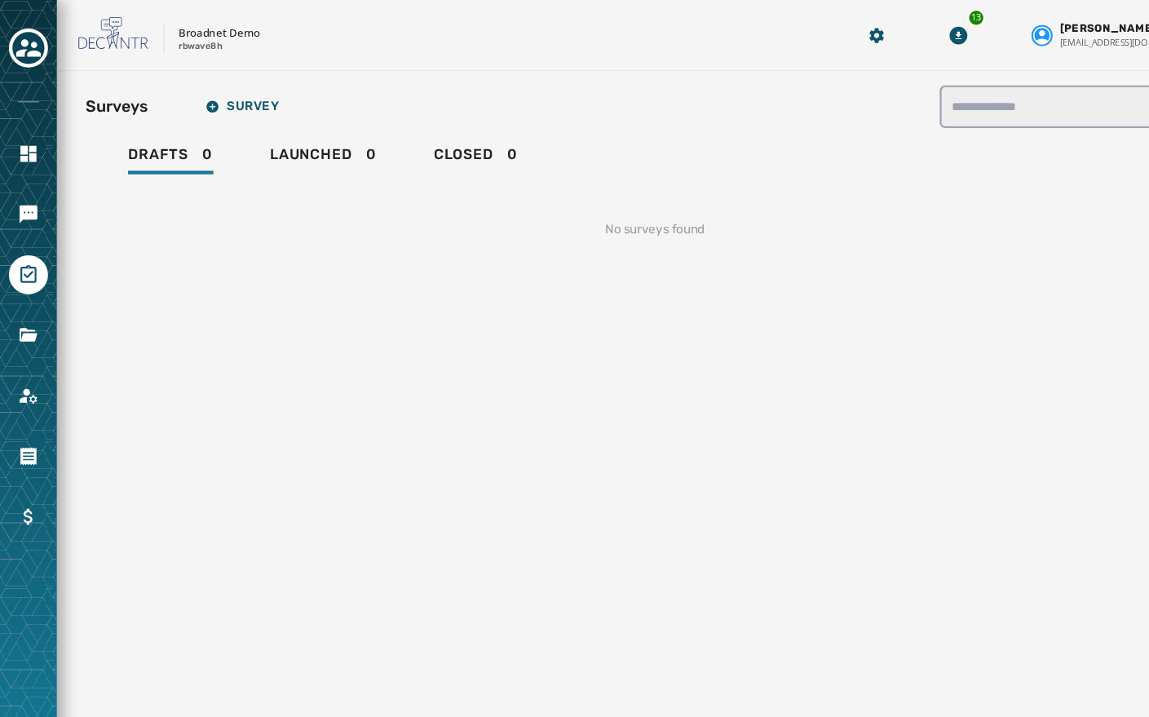
click at [236, 260] on div "**********" at bounding box center [600, 363] width 1097 height 596
click at [35, 195] on icon "Navigate to Messaging" at bounding box center [26, 197] width 20 height 20
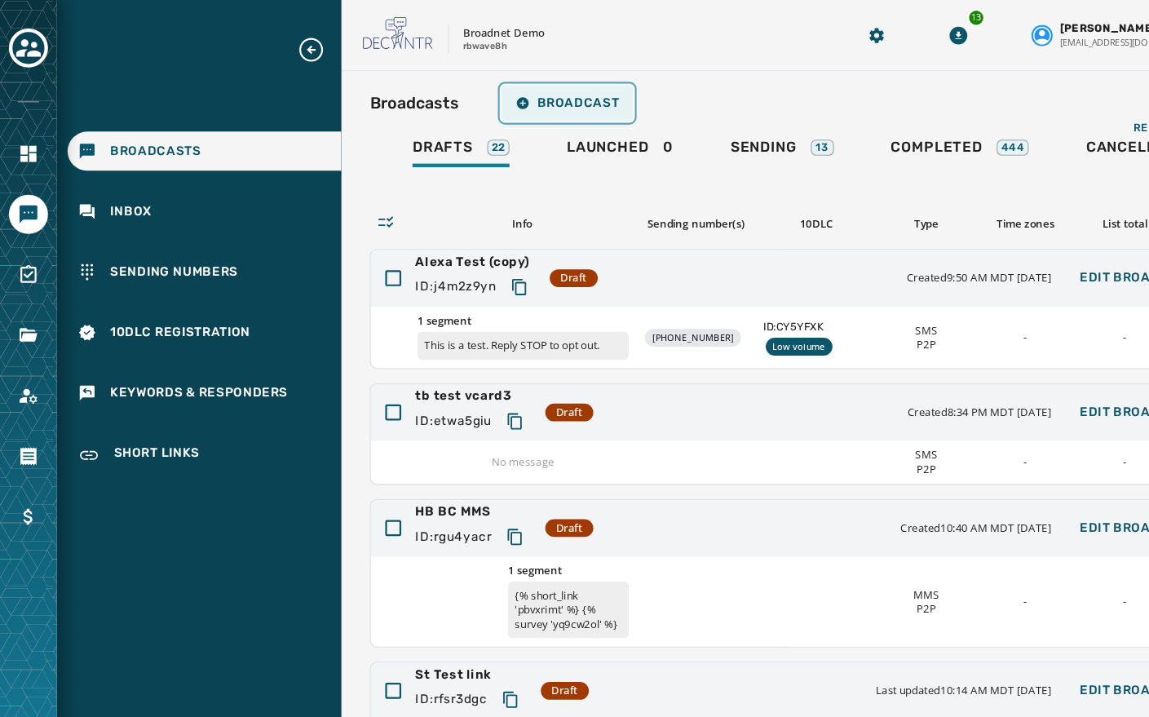
click at [521, 95] on span "Broadcast" at bounding box center [520, 94] width 95 height 13
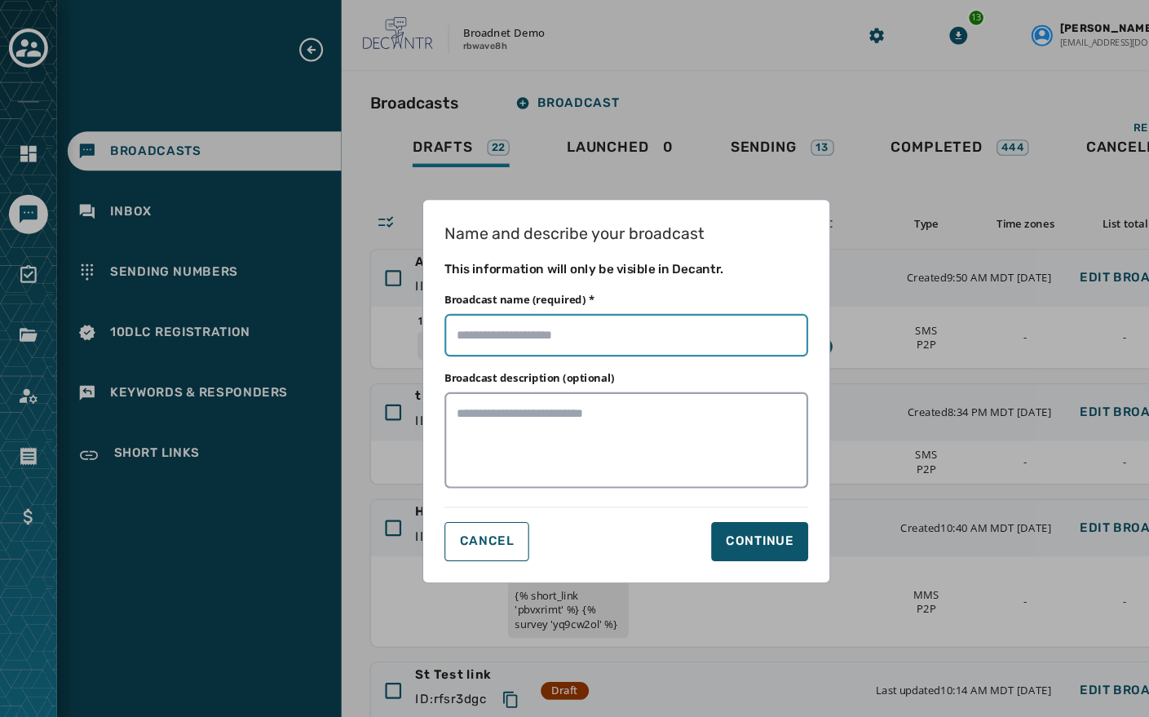
click at [493, 304] on input "Broadcast name (required) *" at bounding box center [575, 307] width 334 height 39
type input "**********"
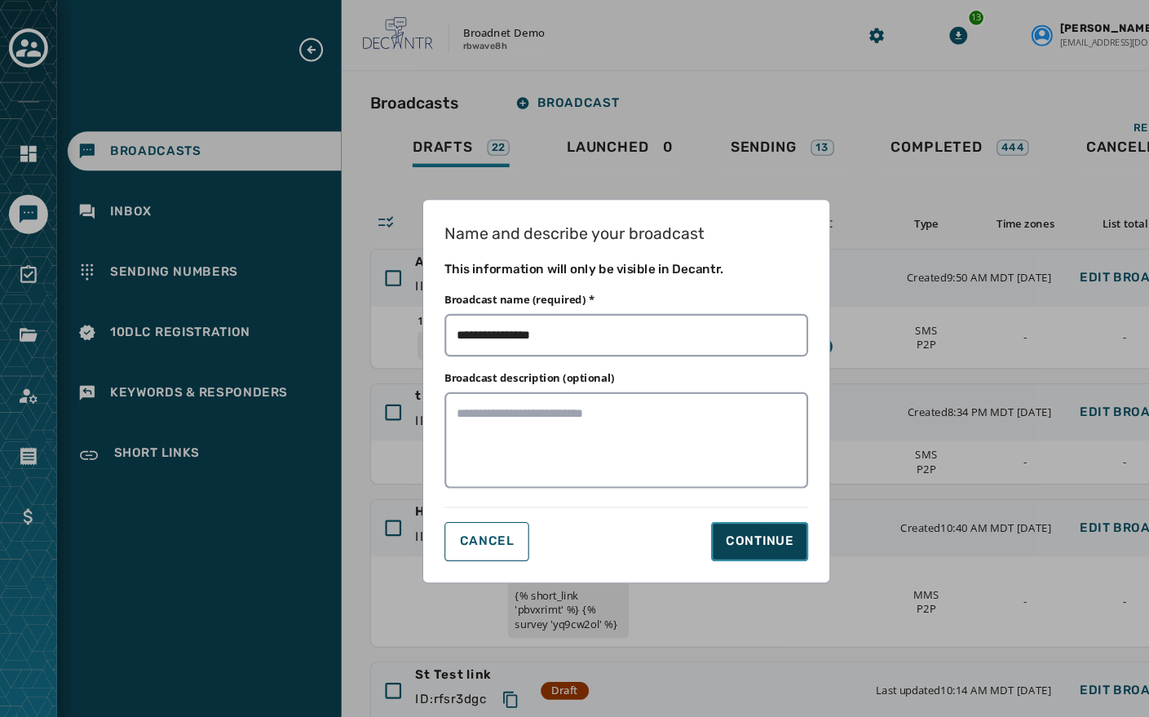
click at [709, 505] on button "Continue" at bounding box center [697, 497] width 89 height 36
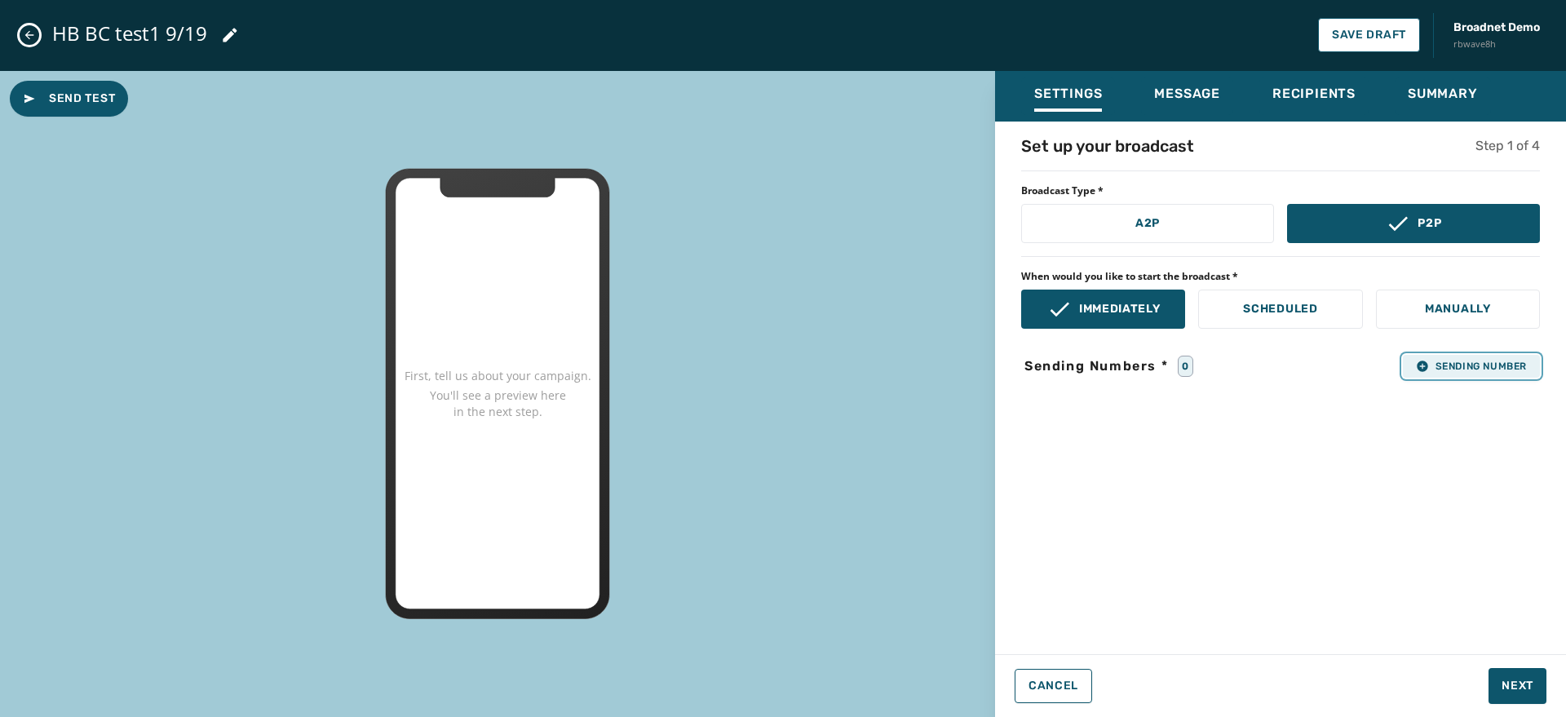
click at [1149, 366] on span "Sending Number" at bounding box center [1471, 366] width 111 height 13
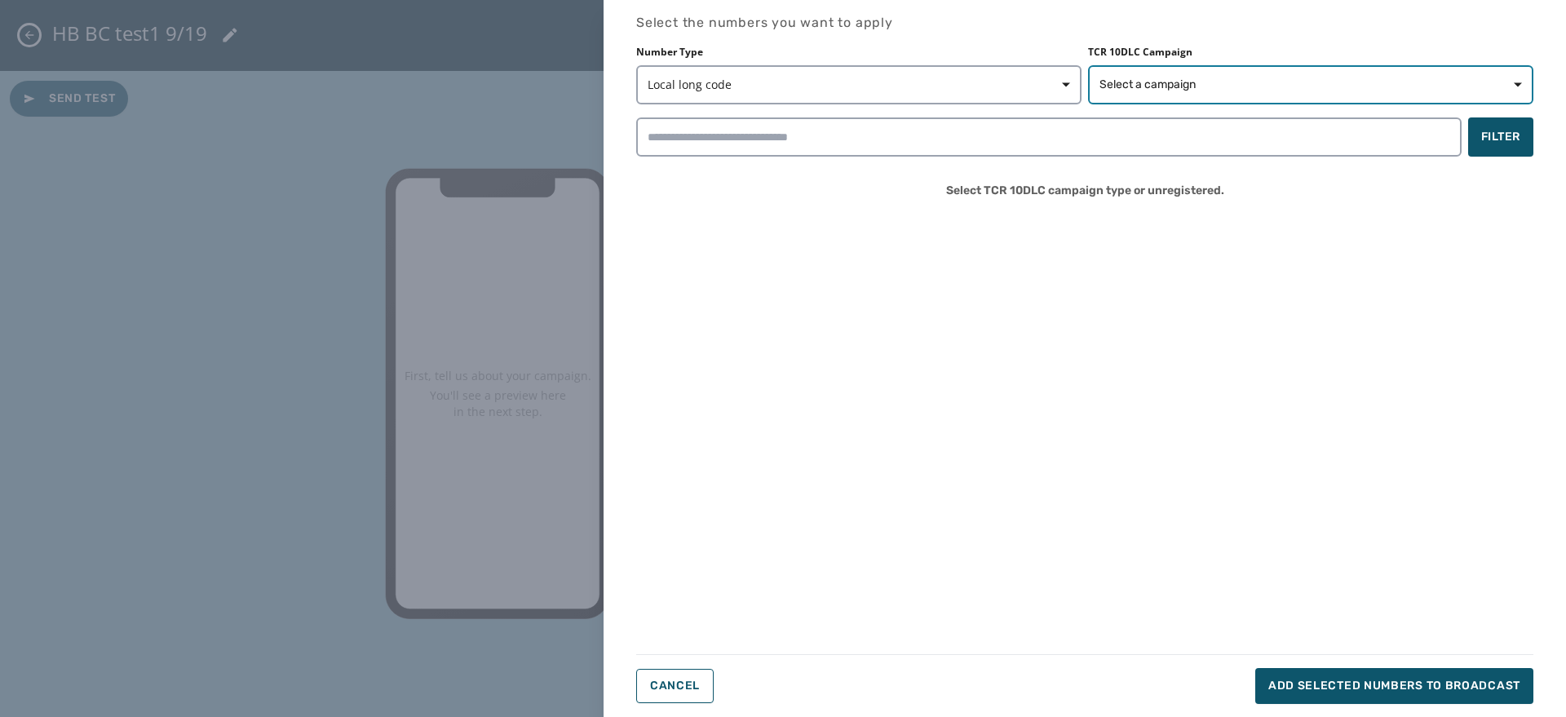
click at [1124, 93] on button "Select a campaign" at bounding box center [1310, 84] width 445 height 39
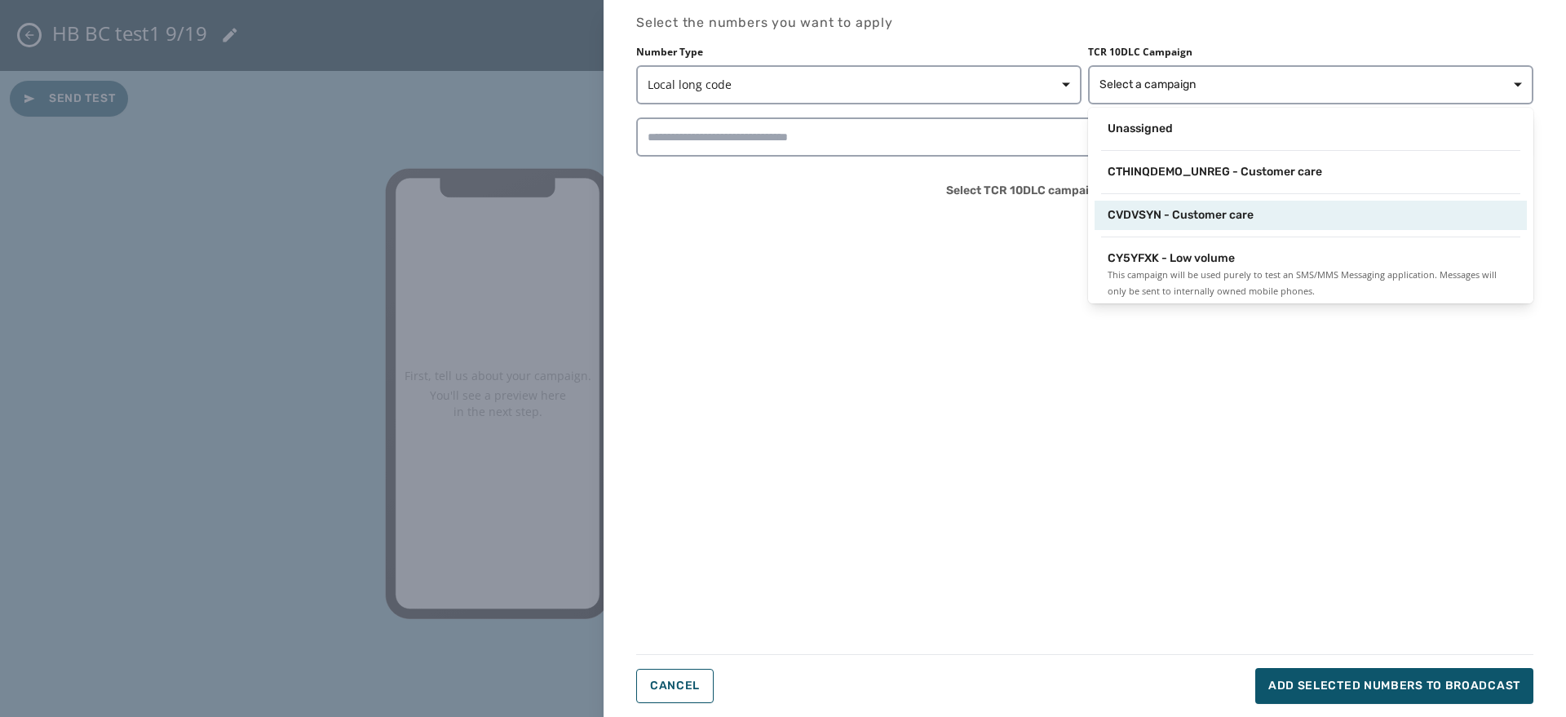
click at [1144, 201] on div "CVDVSYN - Customer care" at bounding box center [1311, 215] width 432 height 29
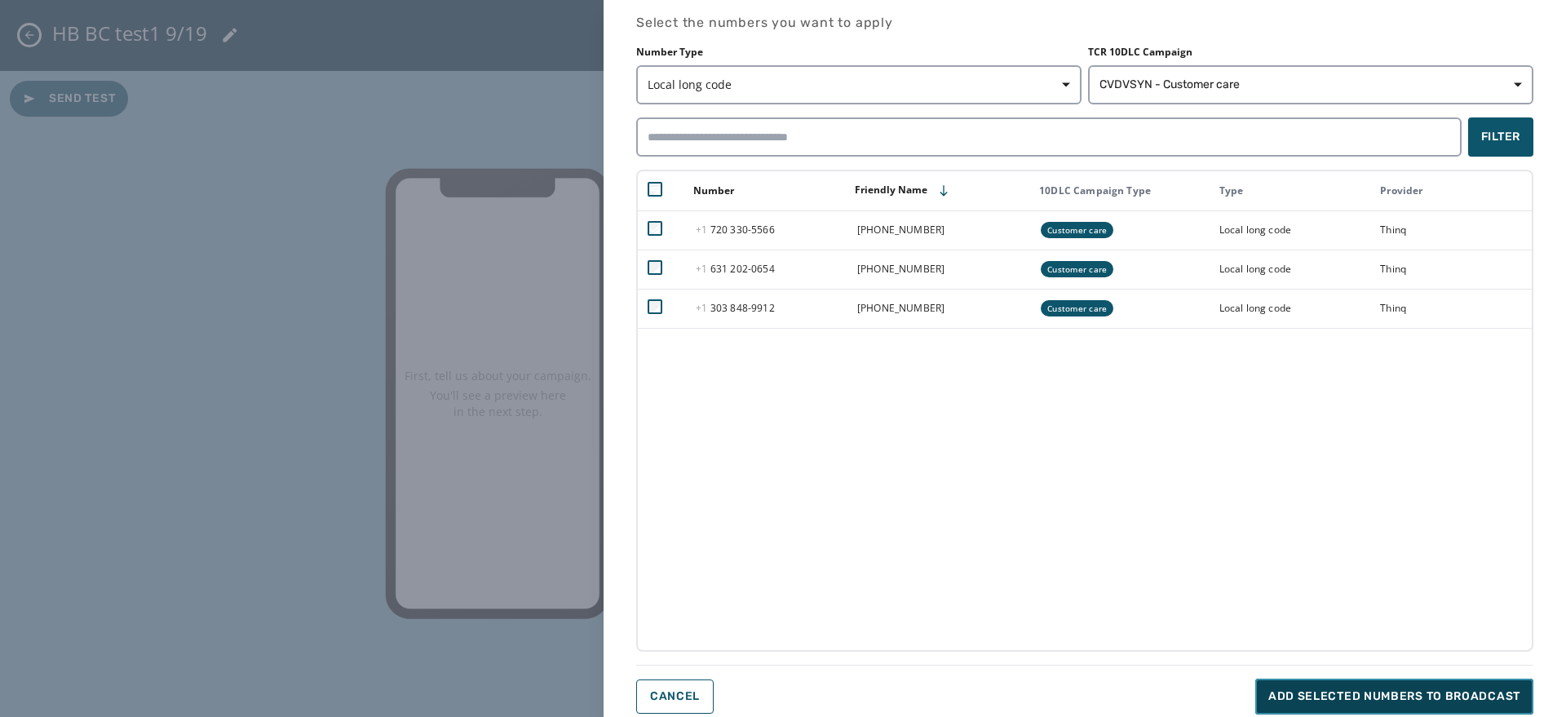
click at [1149, 690] on span "Add selected numbers to broadcast" at bounding box center [1395, 697] width 252 height 16
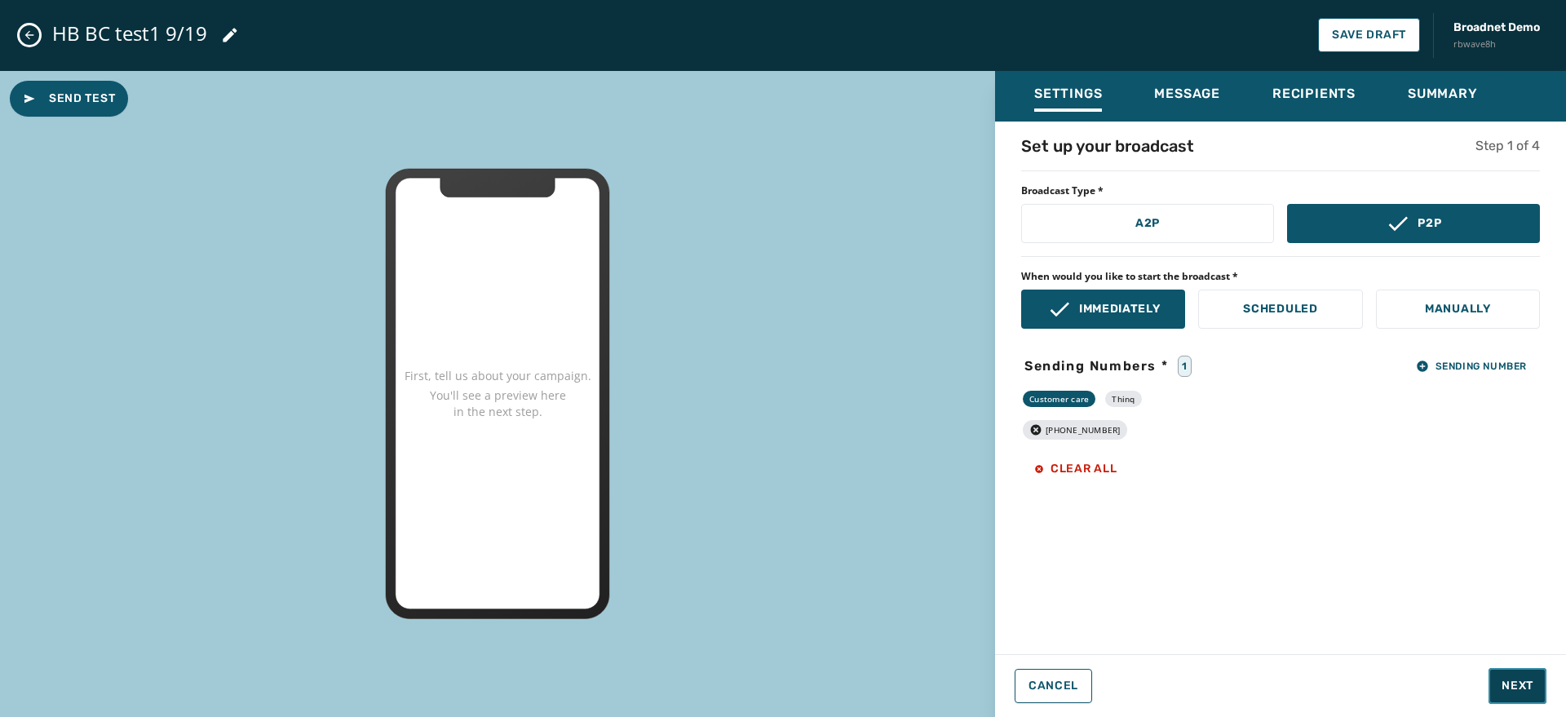
click at [1149, 675] on button "Next" at bounding box center [1518, 686] width 58 height 36
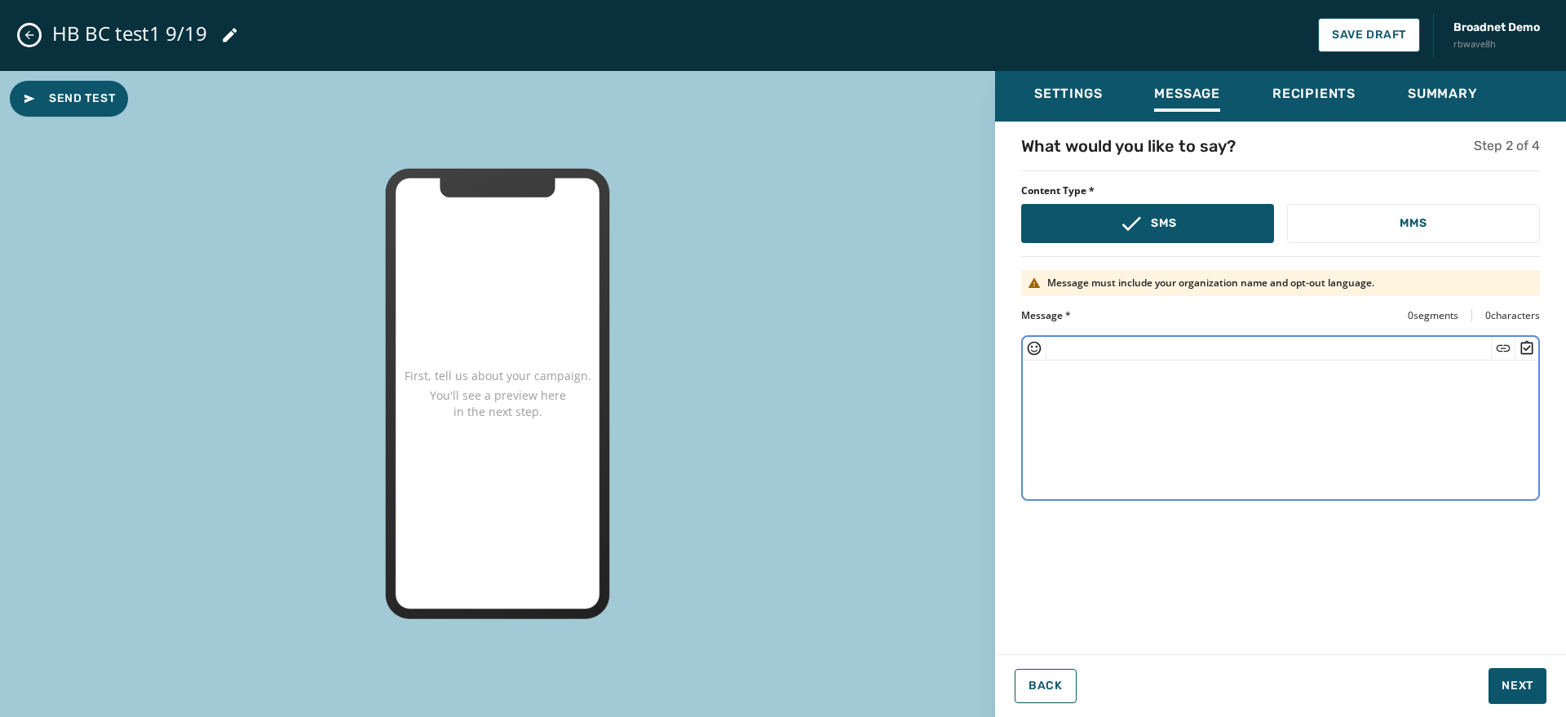
click at [1149, 370] on textarea at bounding box center [1281, 428] width 516 height 134
paste textarea "**********"
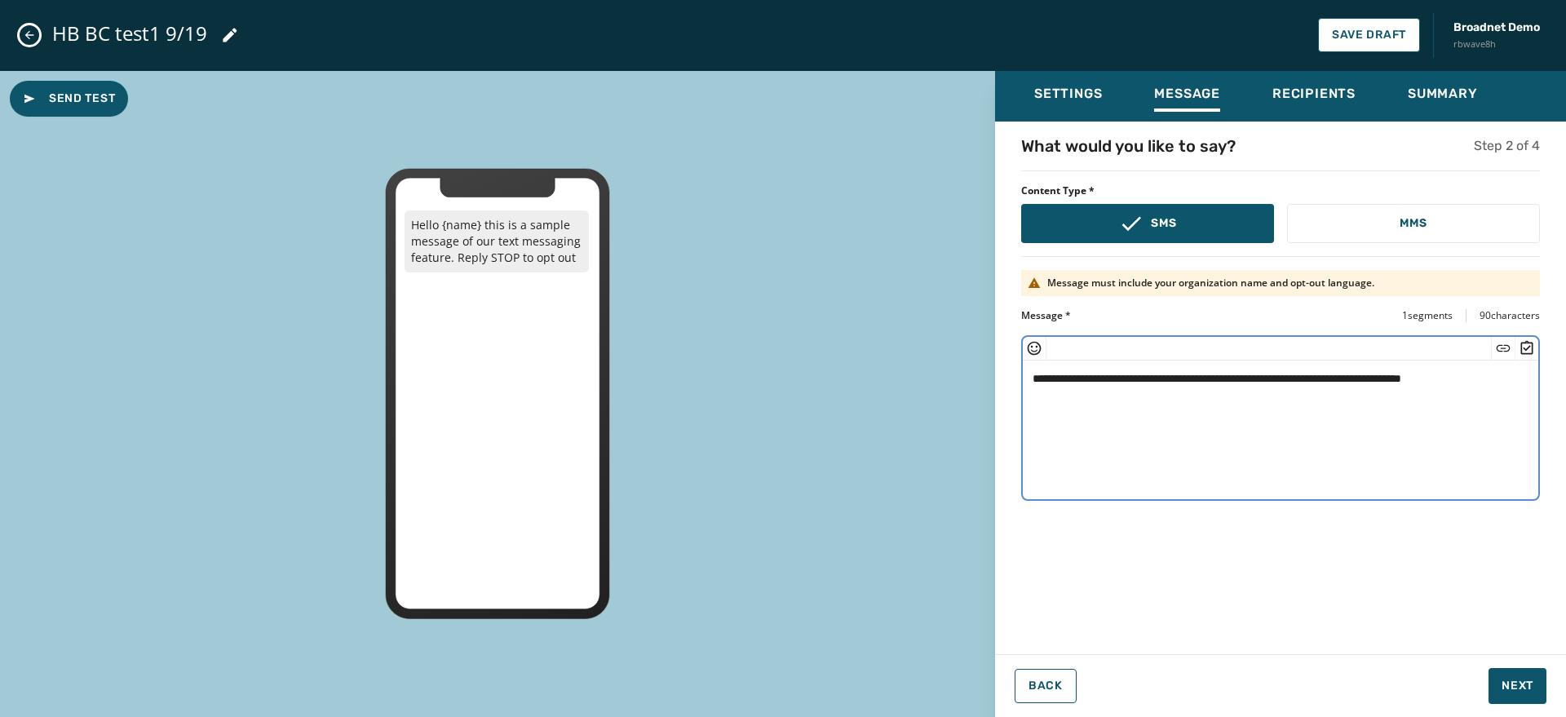
drag, startPoint x: 1104, startPoint y: 375, endPoint x: 1065, endPoint y: 373, distance: 39.2
click at [1065, 373] on textarea "**********" at bounding box center [1281, 428] width 516 height 134
click at [1149, 382] on textarea "**********" at bounding box center [1281, 428] width 516 height 134
click at [1149, 383] on textarea "**********" at bounding box center [1281, 428] width 516 height 134
click at [1149, 388] on textarea "**********" at bounding box center [1281, 428] width 516 height 134
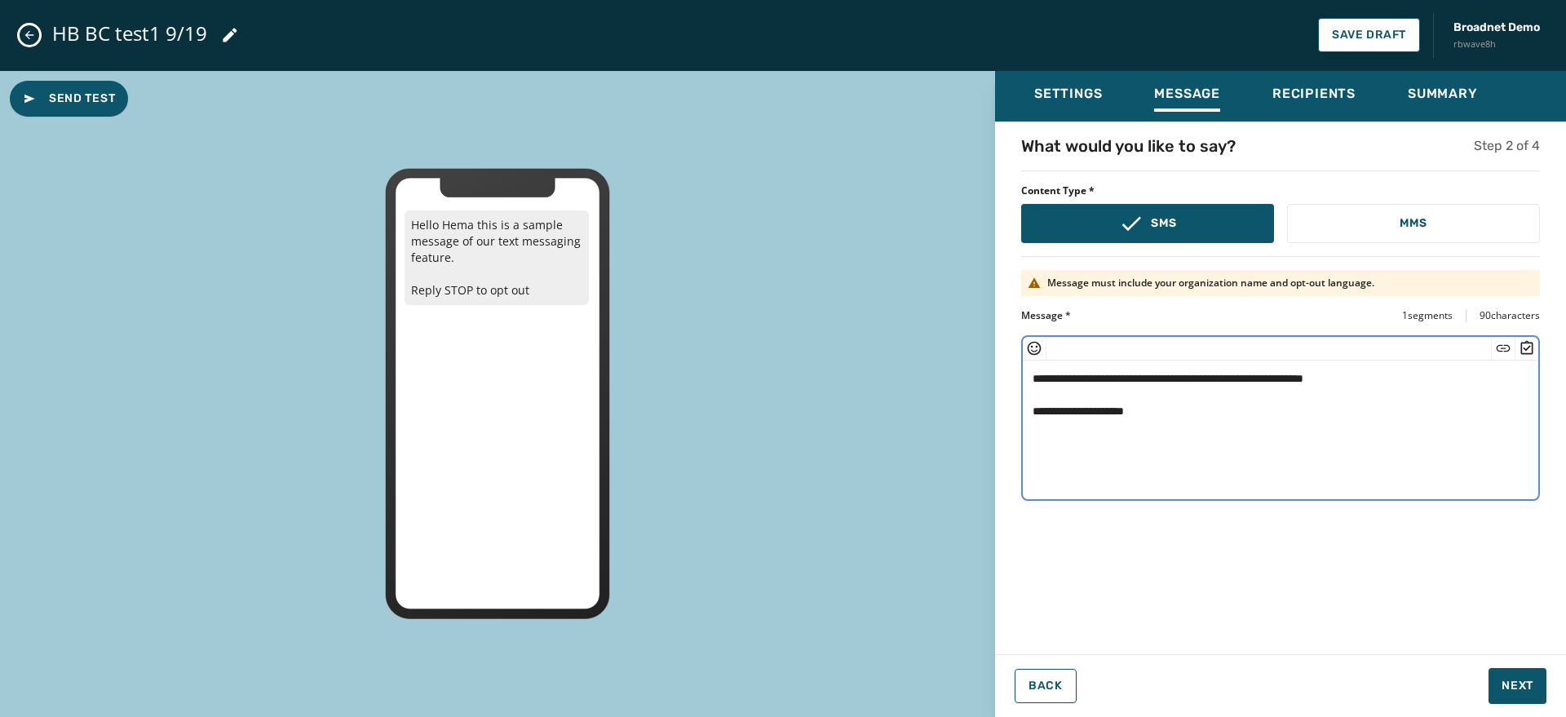
click at [1149, 343] on icon "Insert Survey" at bounding box center [1527, 348] width 16 height 16
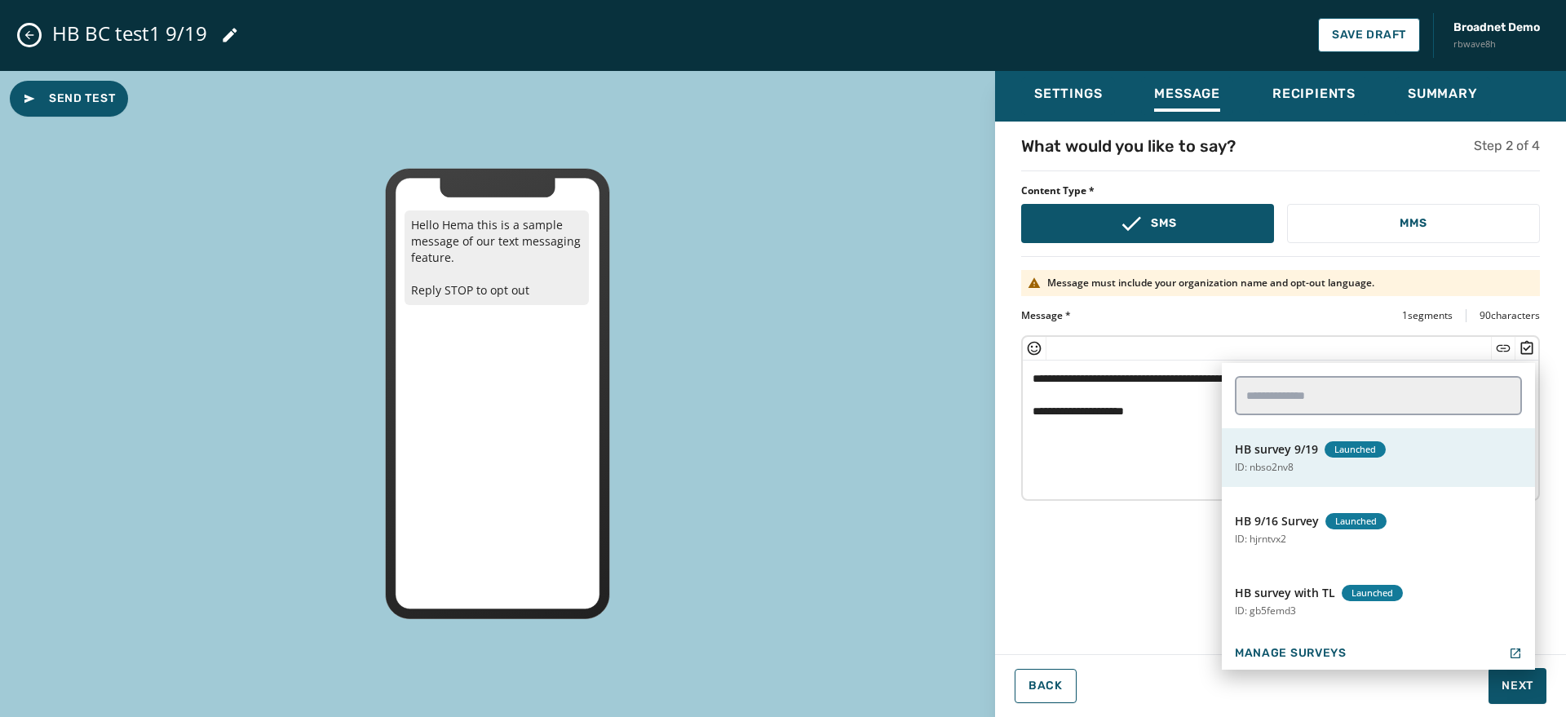
click at [1149, 450] on span "HB survey 9/19" at bounding box center [1276, 449] width 83 height 16
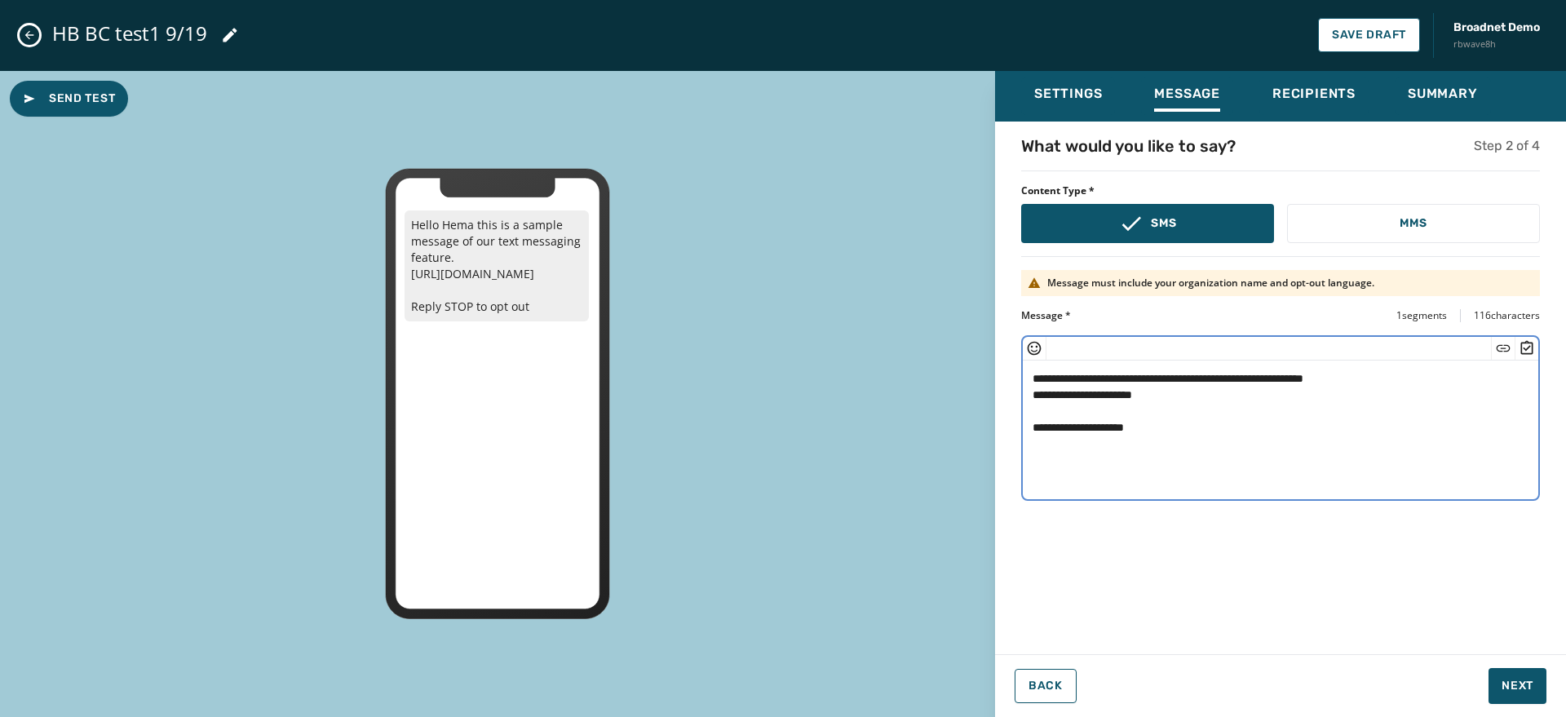
click at [1149, 348] on icon "Insert Short Link" at bounding box center [1503, 348] width 16 height 16
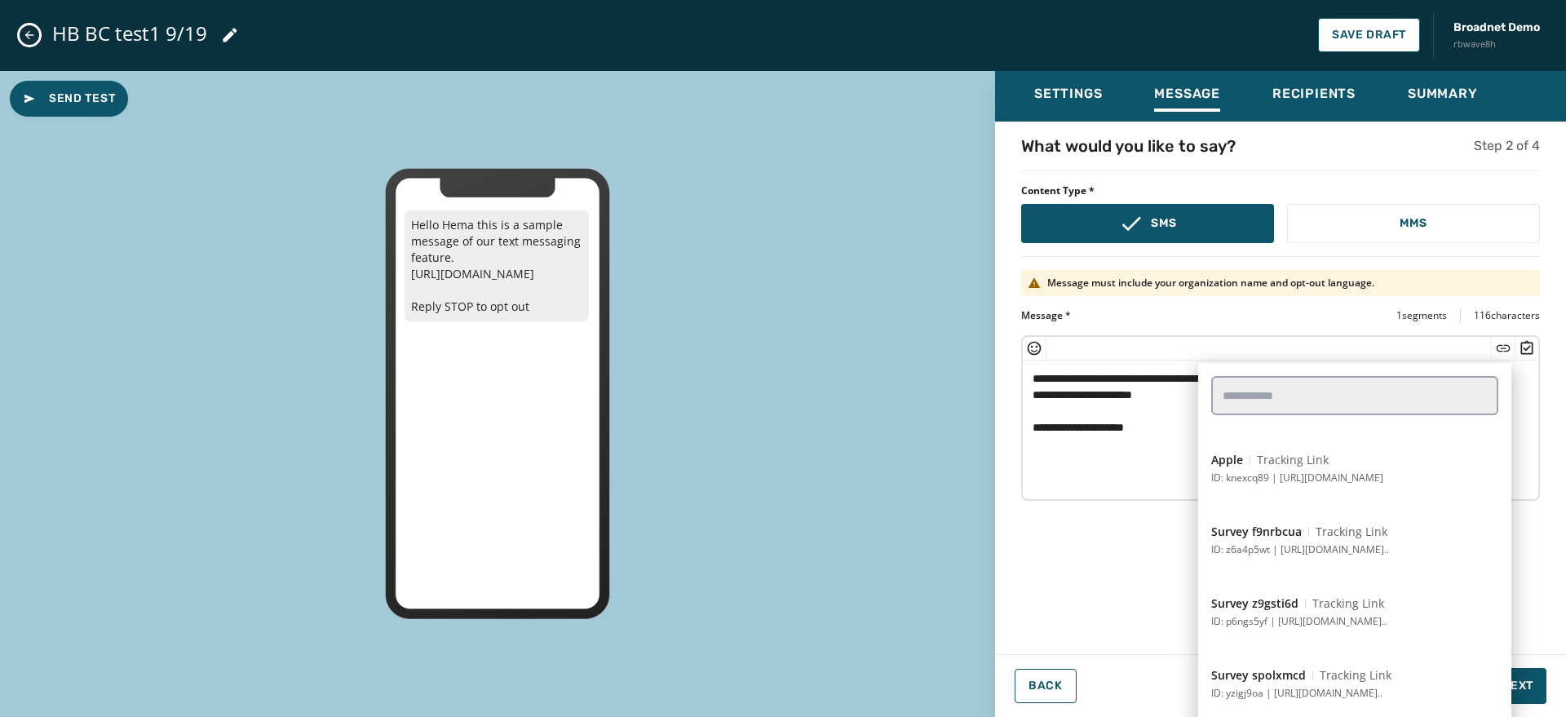
scroll to position [1435, 0]
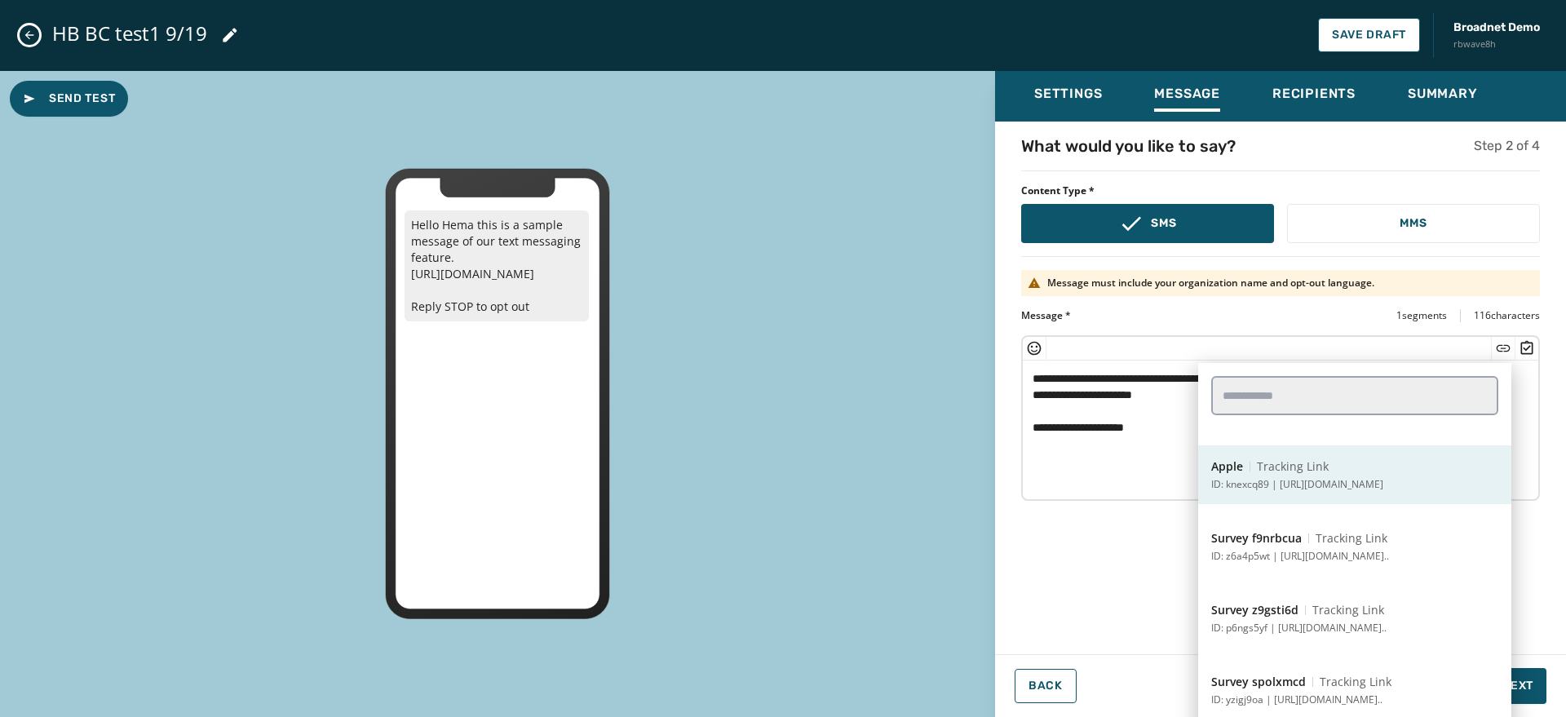
click at [1149, 484] on p "ID: knexcq89 | https://www.apple.com/" at bounding box center [1297, 484] width 172 height 13
type textarea "**********"
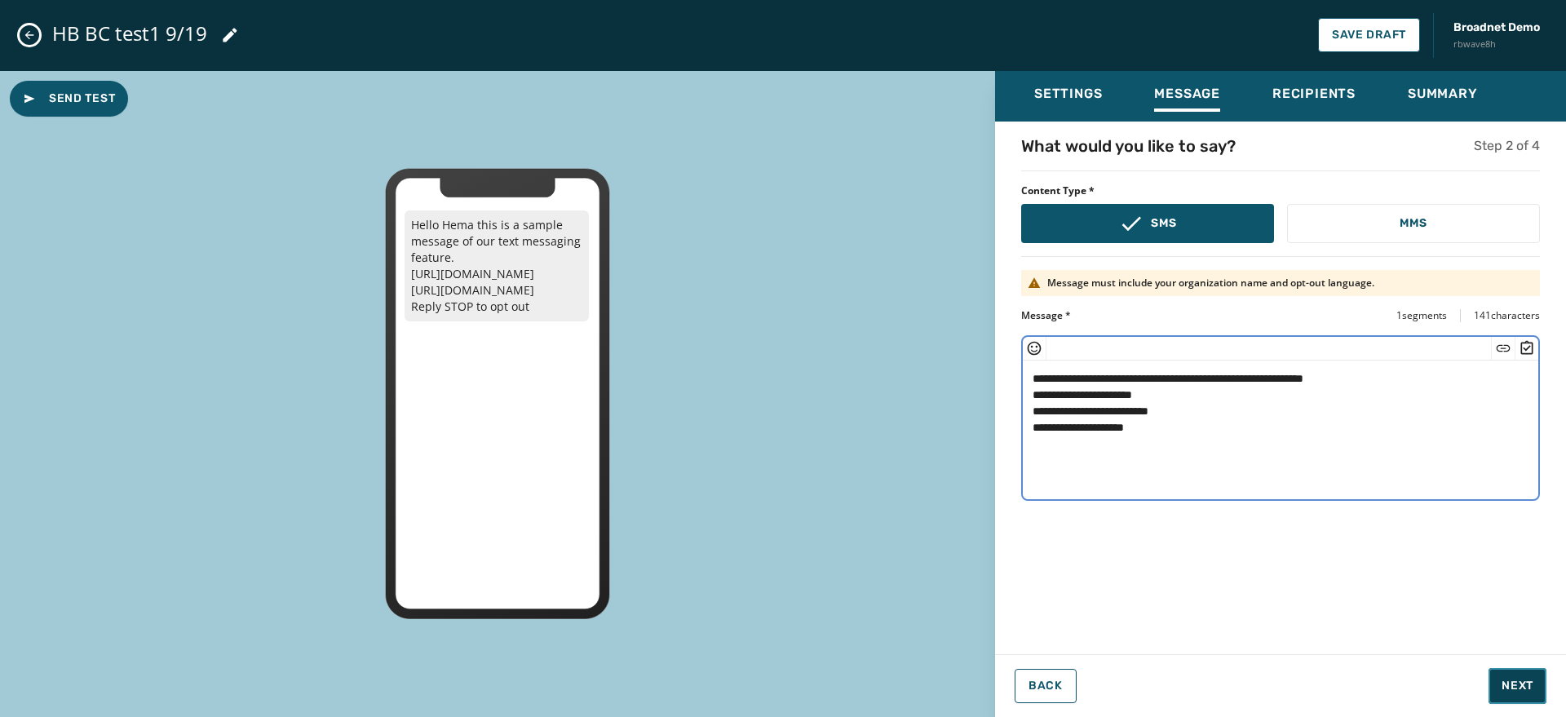
click at [1149, 680] on span "Next" at bounding box center [1518, 686] width 32 height 16
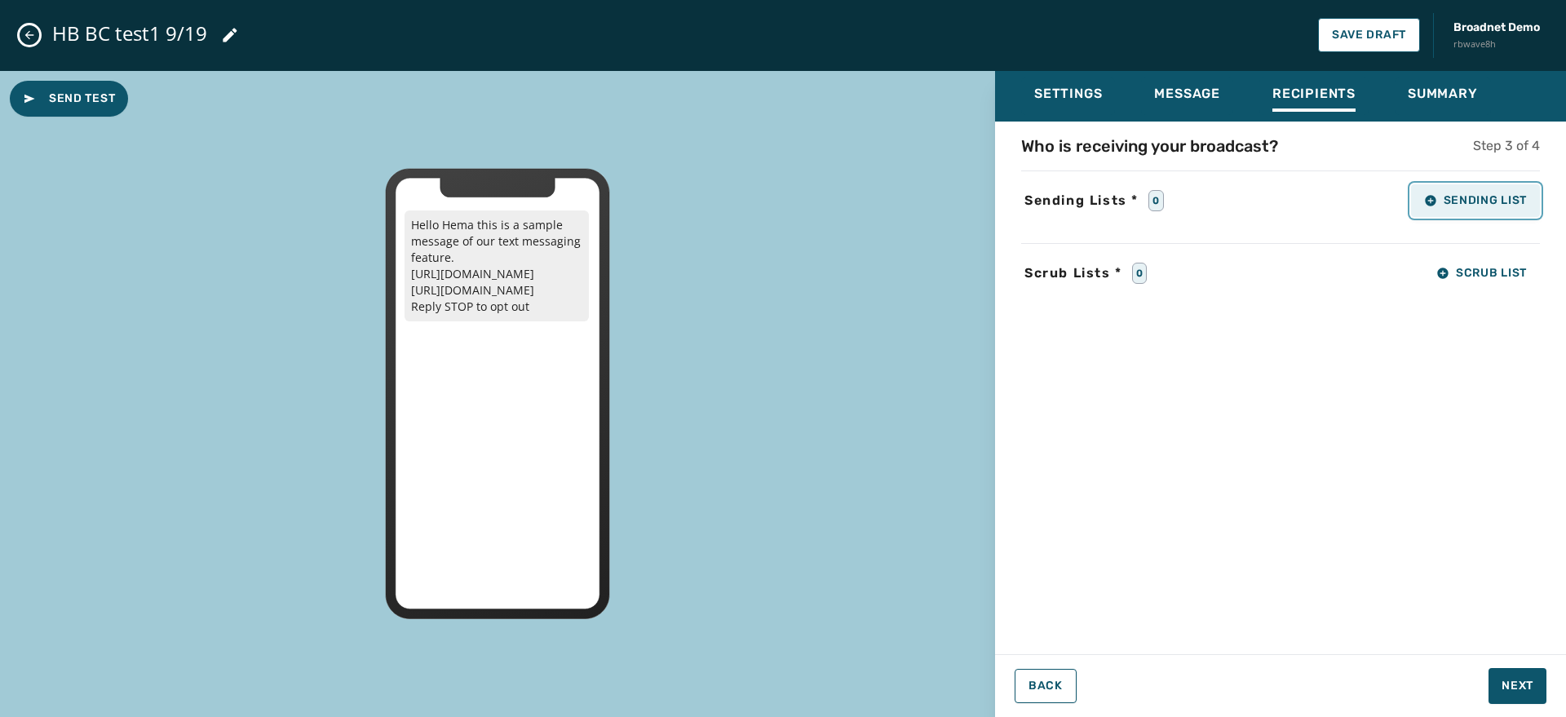
click at [1149, 196] on icon "button" at bounding box center [1430, 200] width 11 height 11
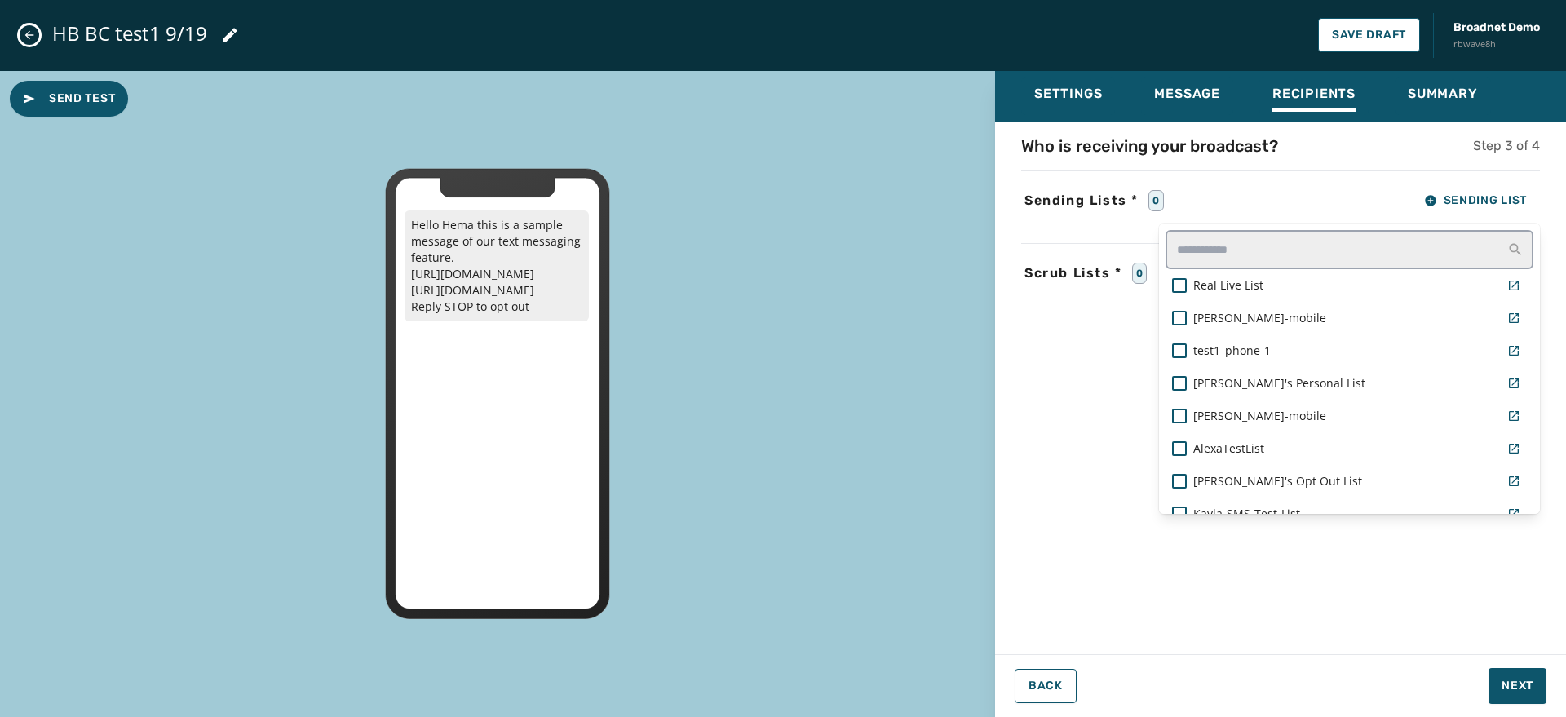
scroll to position [1368, 0]
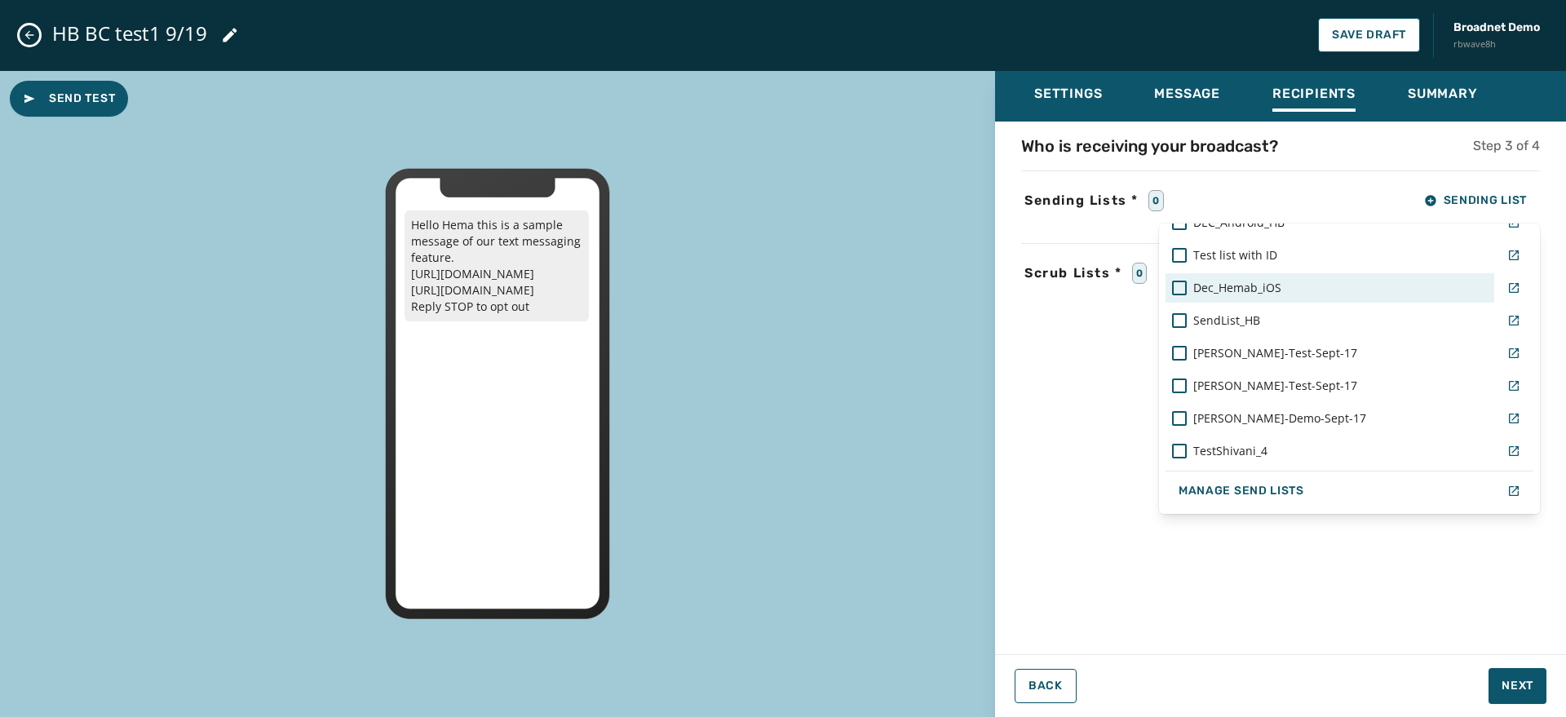
click at [1149, 284] on span "Dec_Hemab_iOS" at bounding box center [1238, 288] width 88 height 16
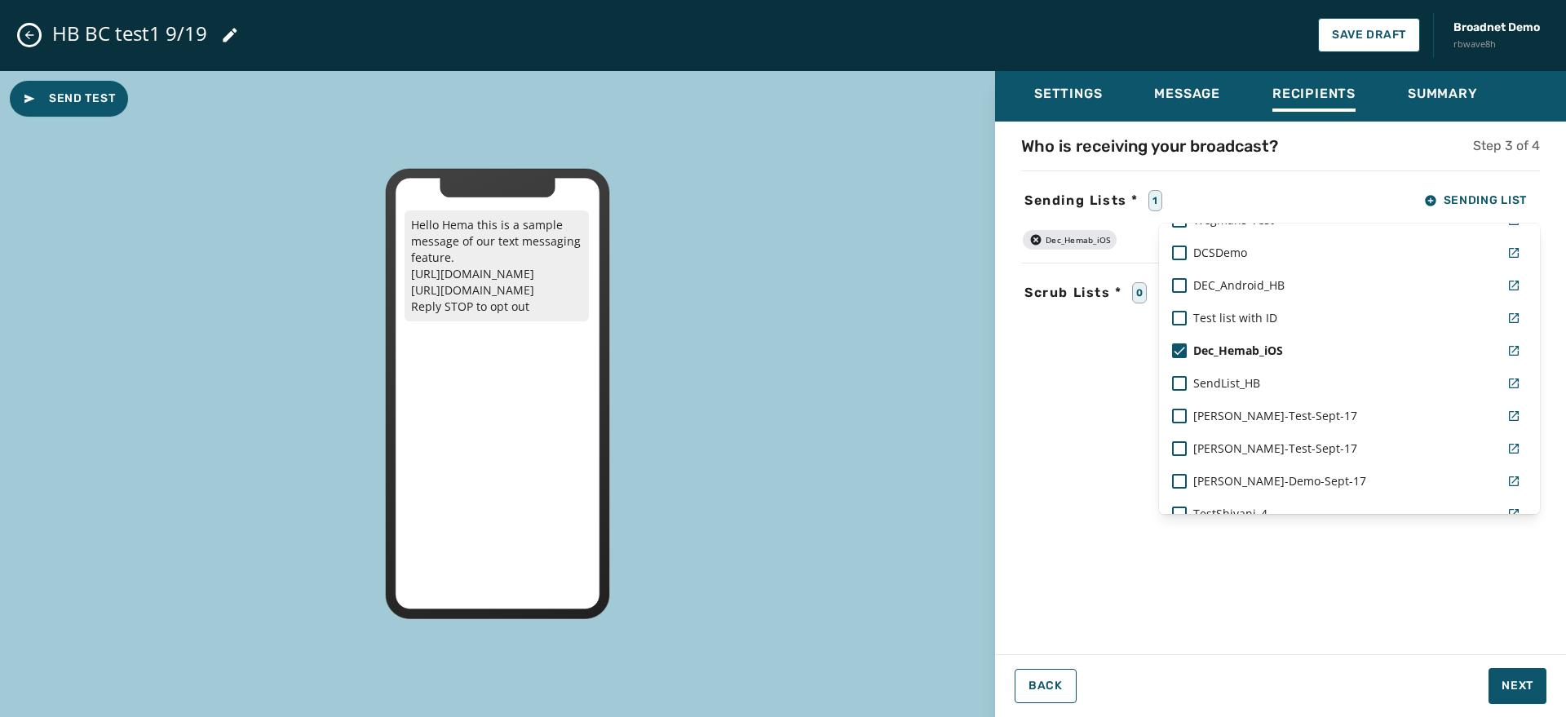
scroll to position [1295, 0]
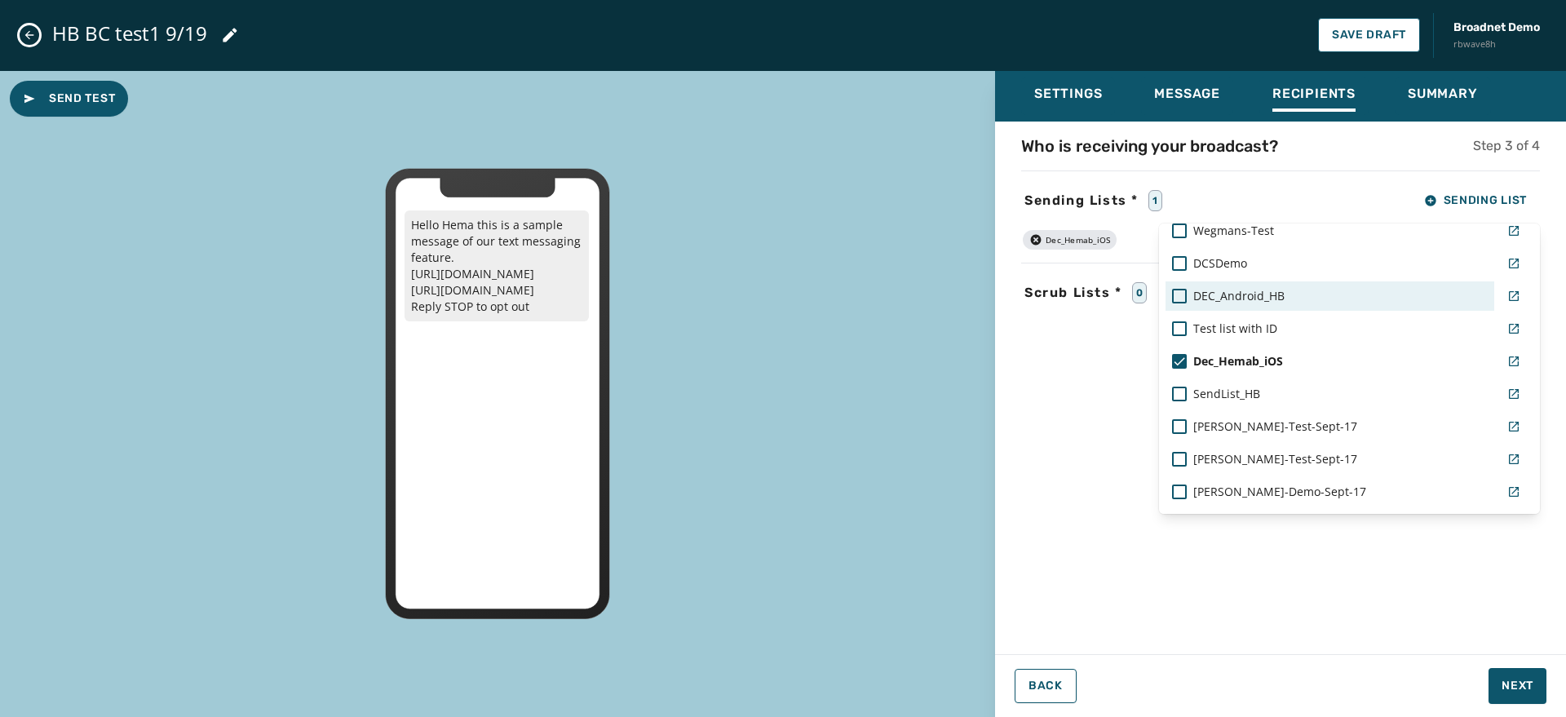
click at [1149, 298] on div "DEC_Android_HB" at bounding box center [1330, 296] width 316 height 16
click at [1149, 679] on div "Settings Message Recipients Summary Who is receiving your broadcast? Step 3 of …" at bounding box center [1280, 388] width 571 height 634
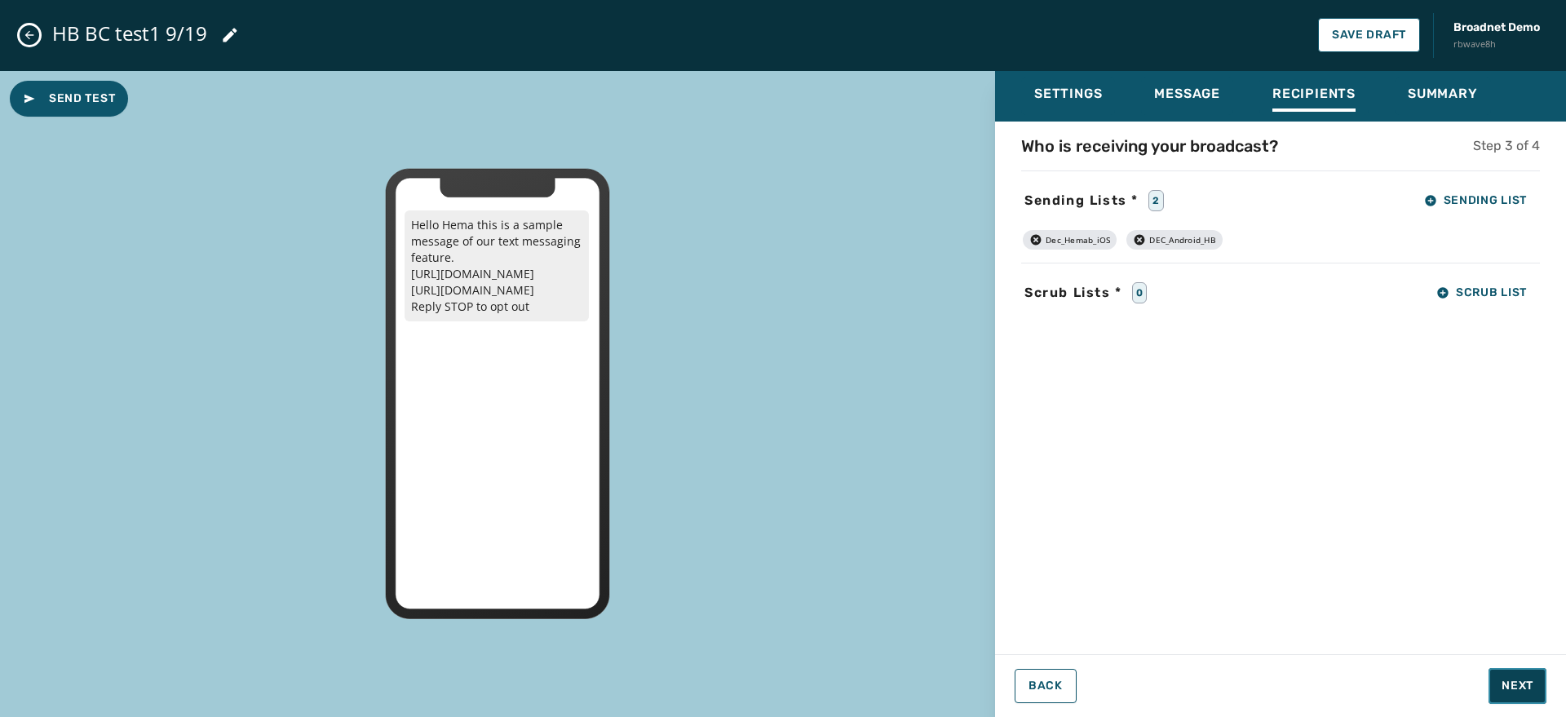
click at [1149, 679] on span "Next" at bounding box center [1518, 686] width 32 height 16
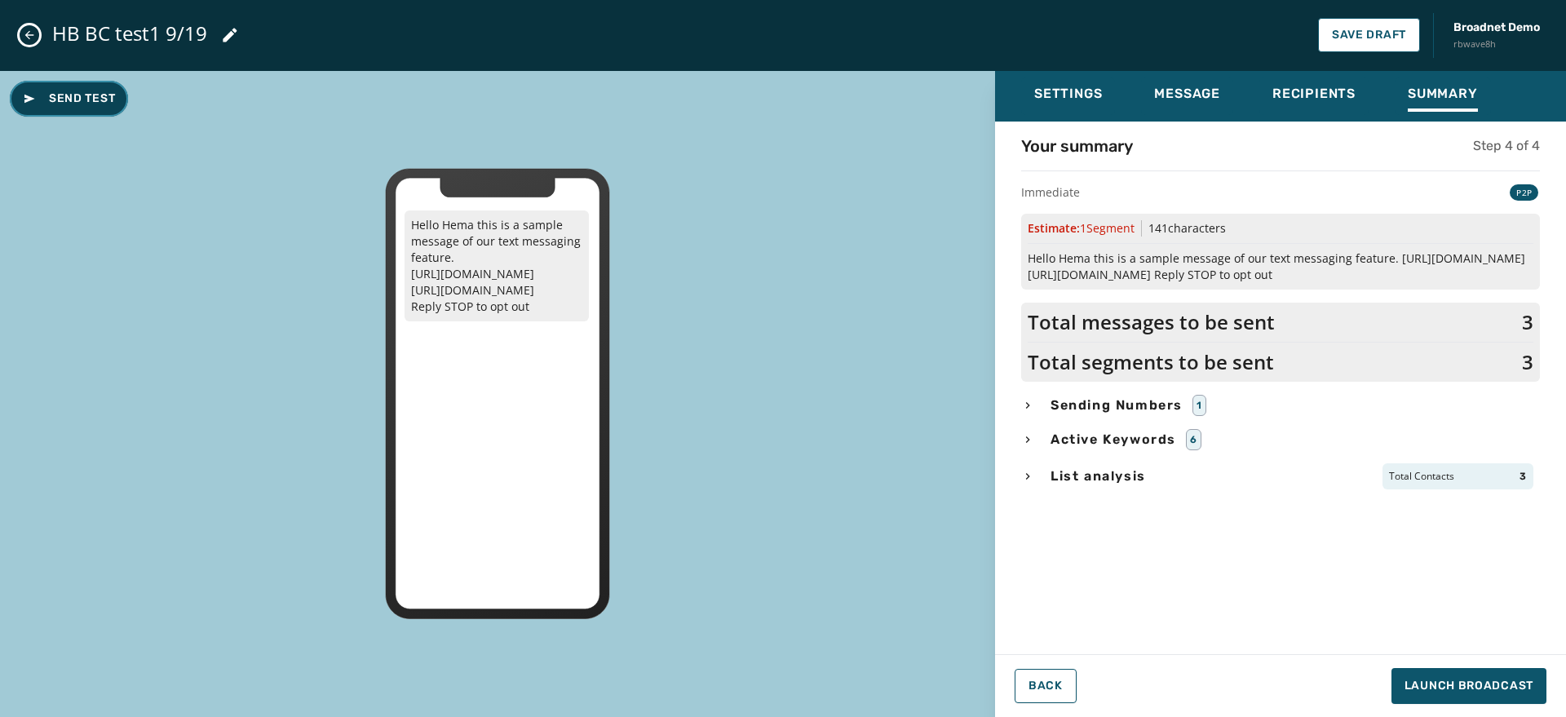
click at [82, 92] on span "Send Test" at bounding box center [69, 99] width 92 height 16
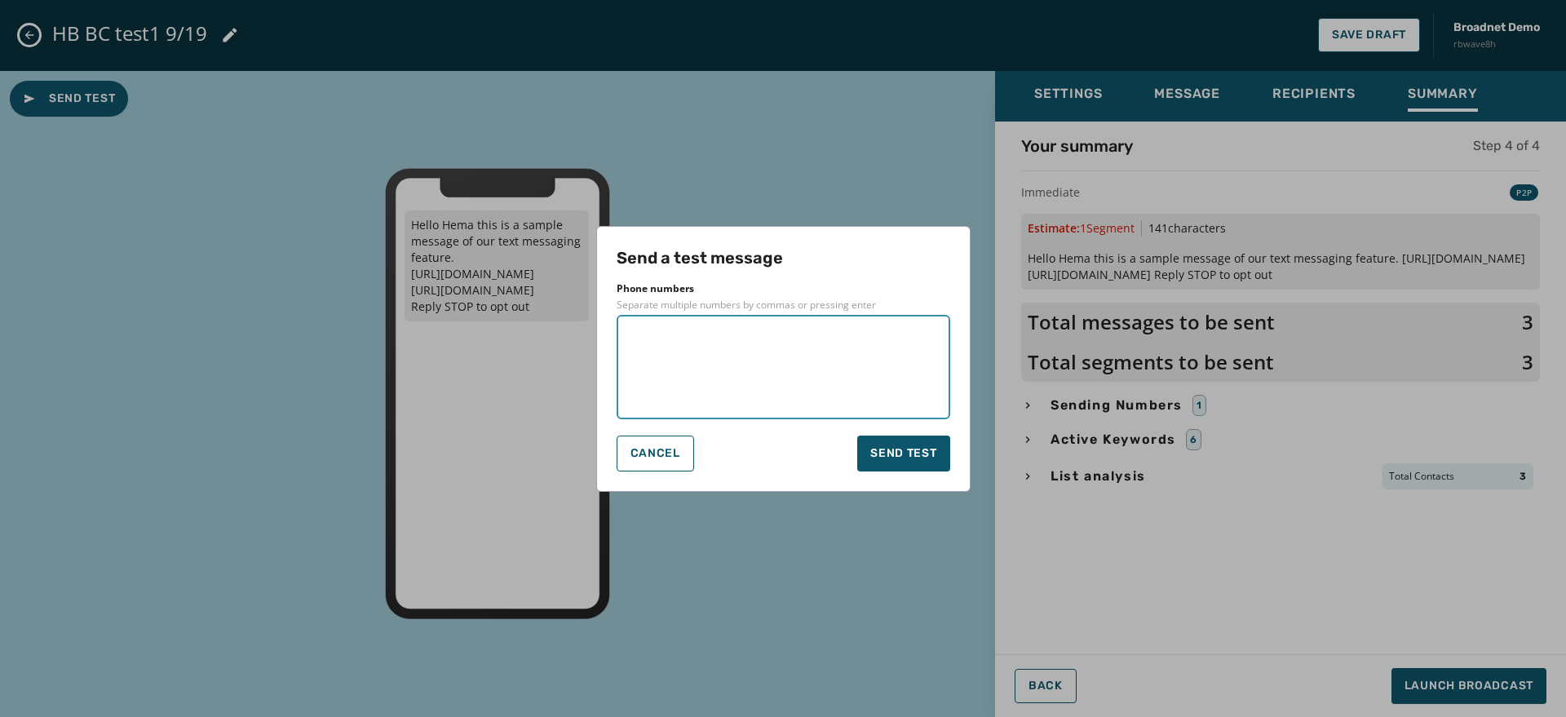
click at [698, 334] on textarea at bounding box center [783, 367] width 311 height 82
type textarea "**********"
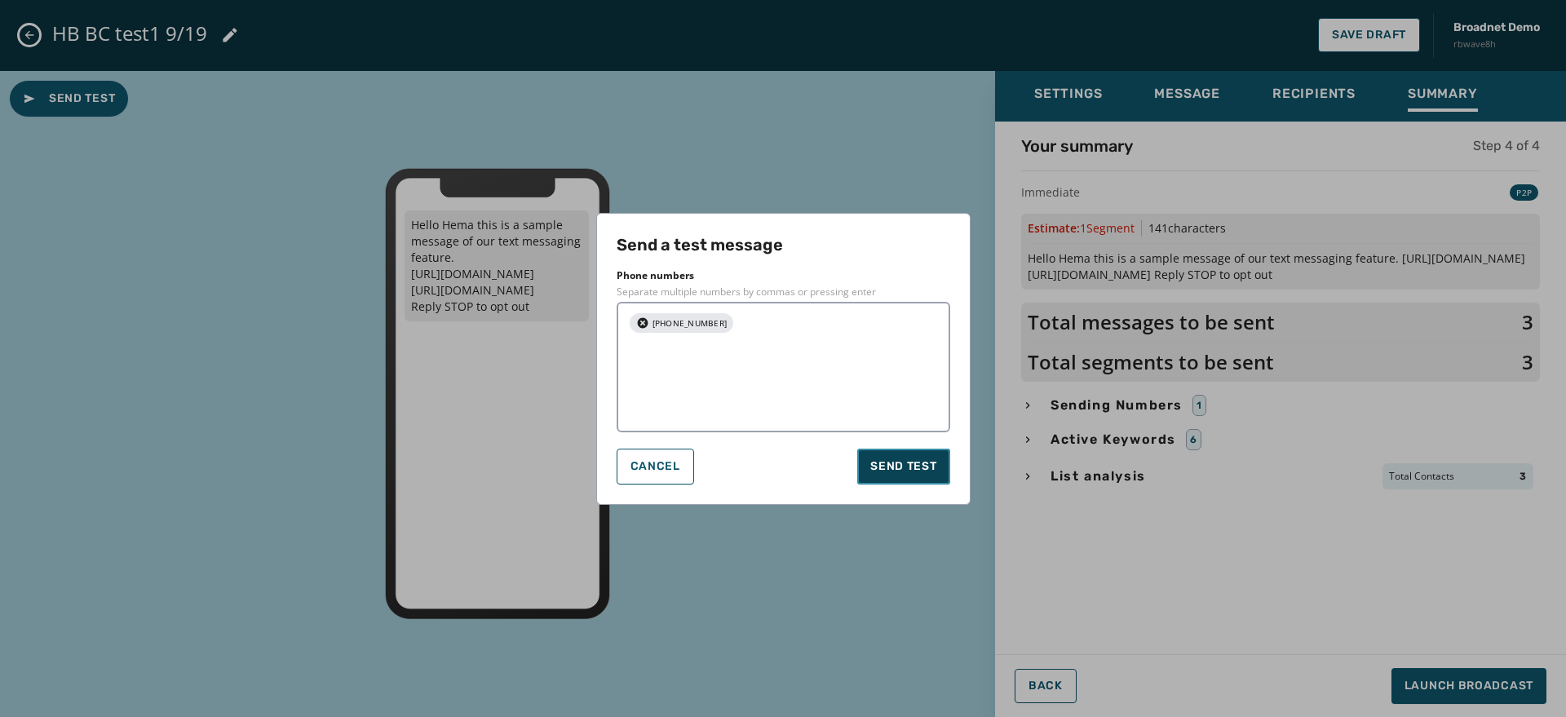
click at [901, 458] on span "Send test" at bounding box center [903, 466] width 66 height 16
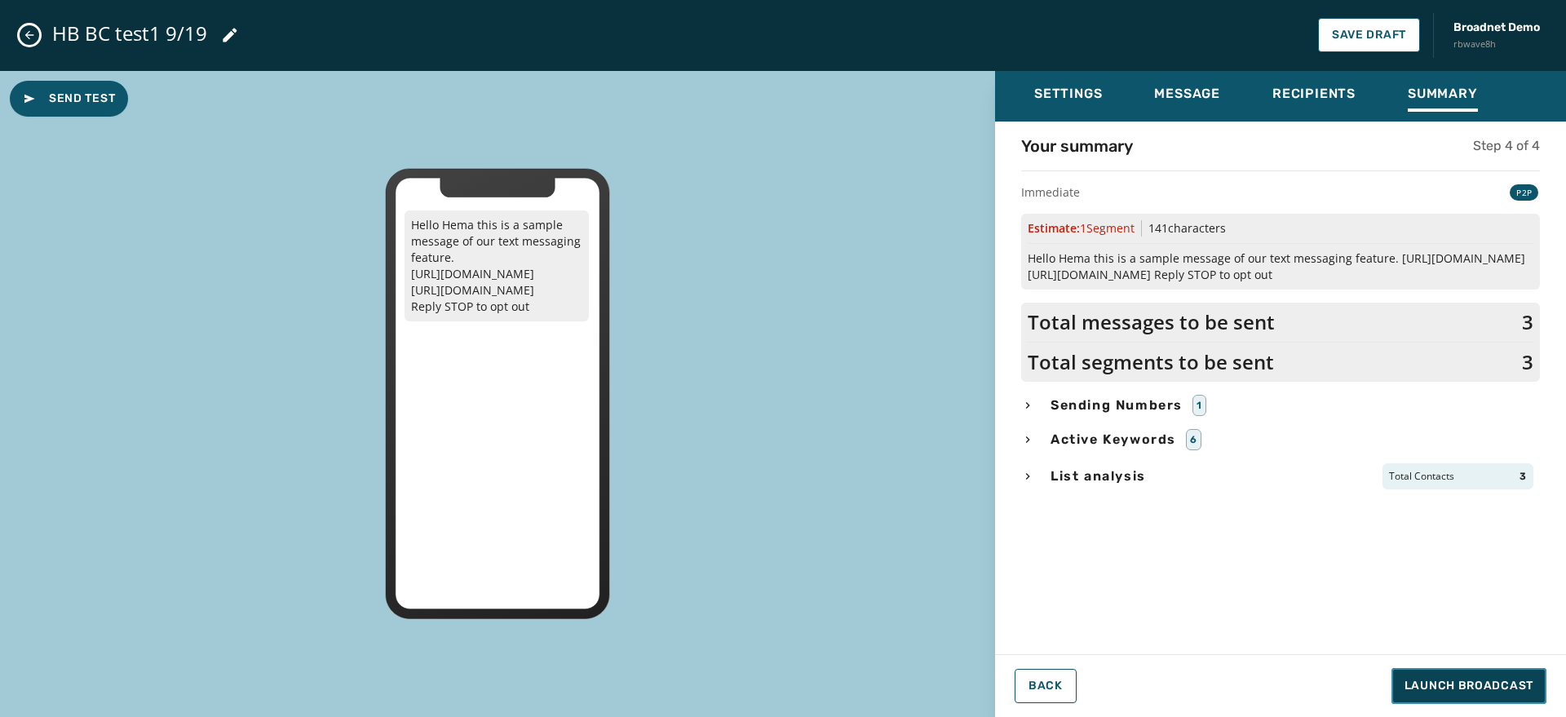
click at [1149, 680] on span "Launch Broadcast" at bounding box center [1469, 686] width 129 height 16
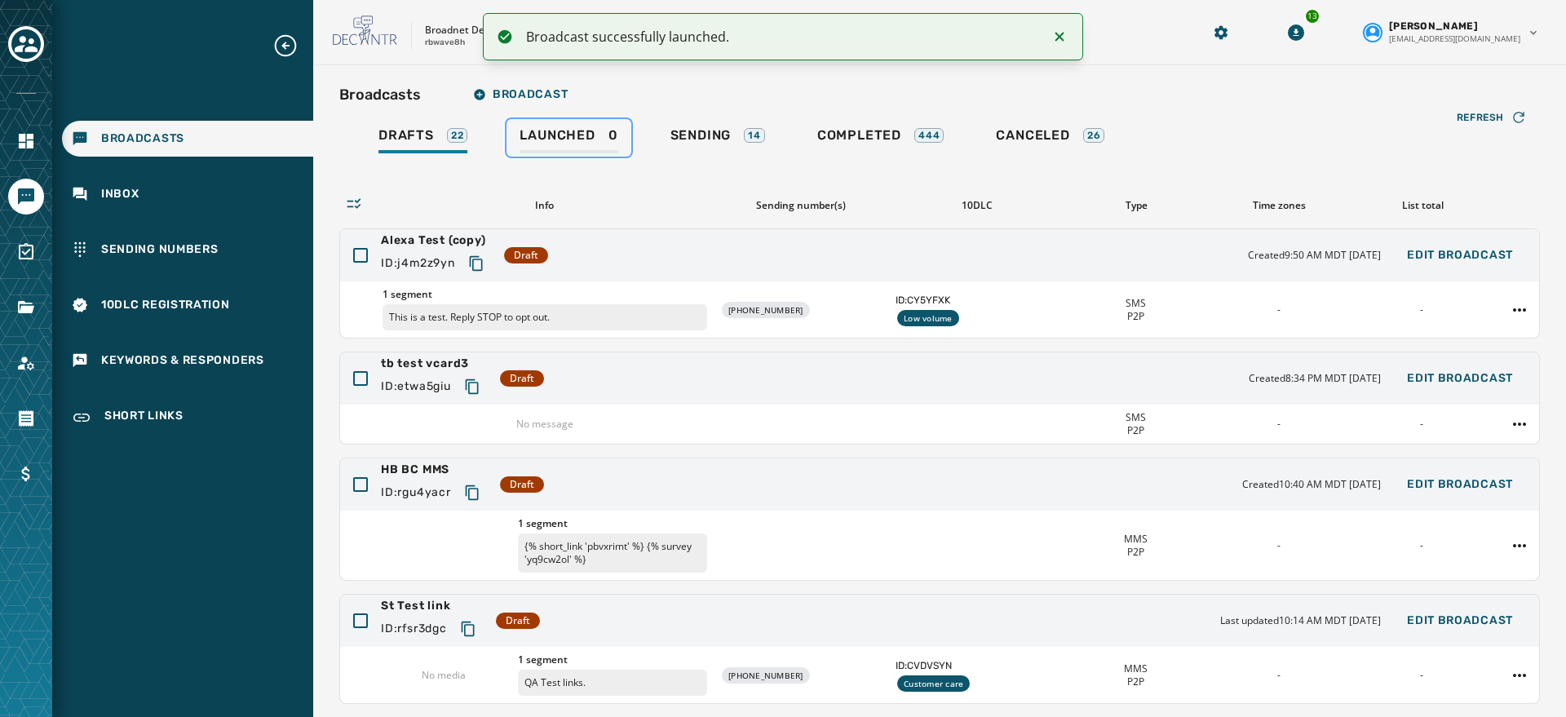
click at [566, 134] on span "Launched" at bounding box center [557, 135] width 75 height 16
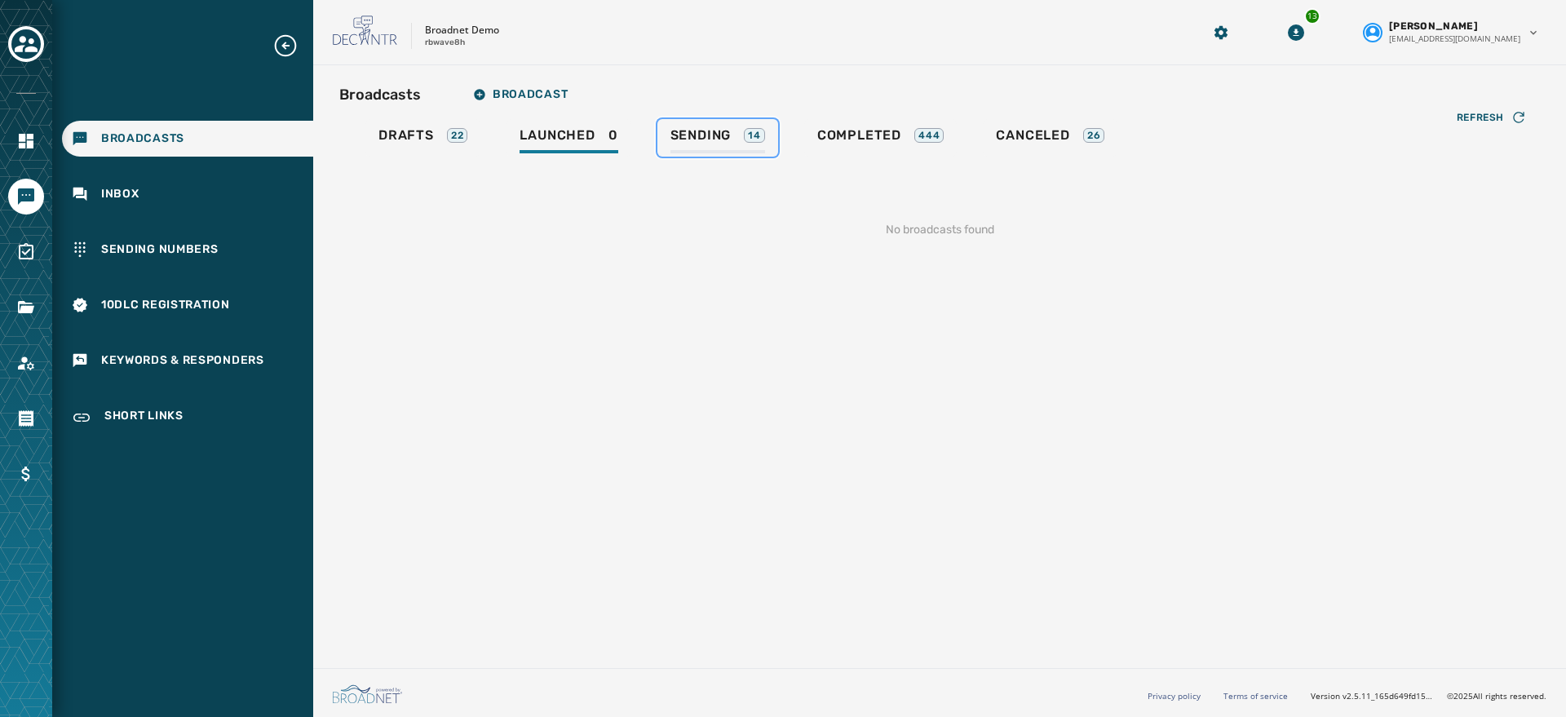
click at [724, 140] on span "Sending" at bounding box center [701, 135] width 61 height 16
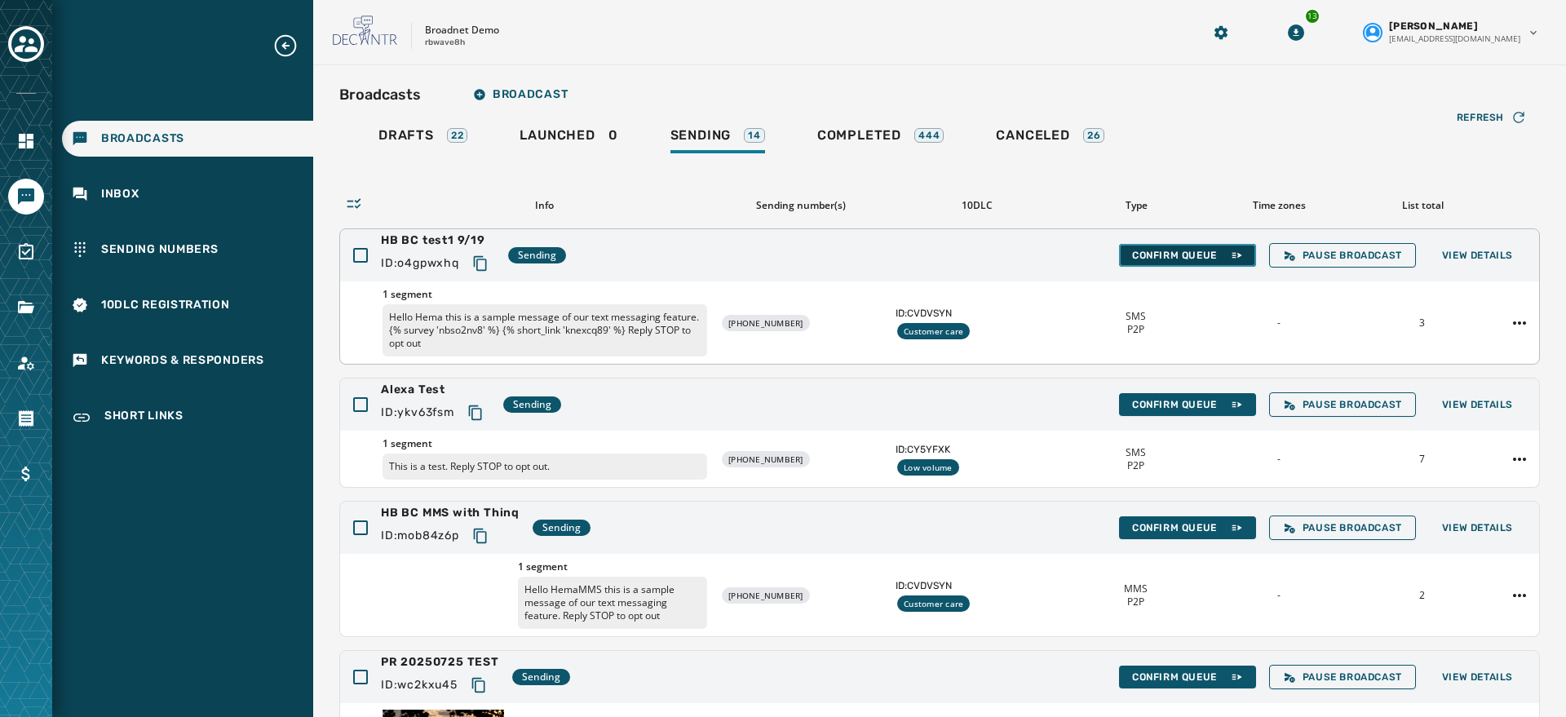
click at [1149, 254] on span "Confirm Queue" at bounding box center [1187, 255] width 111 height 13
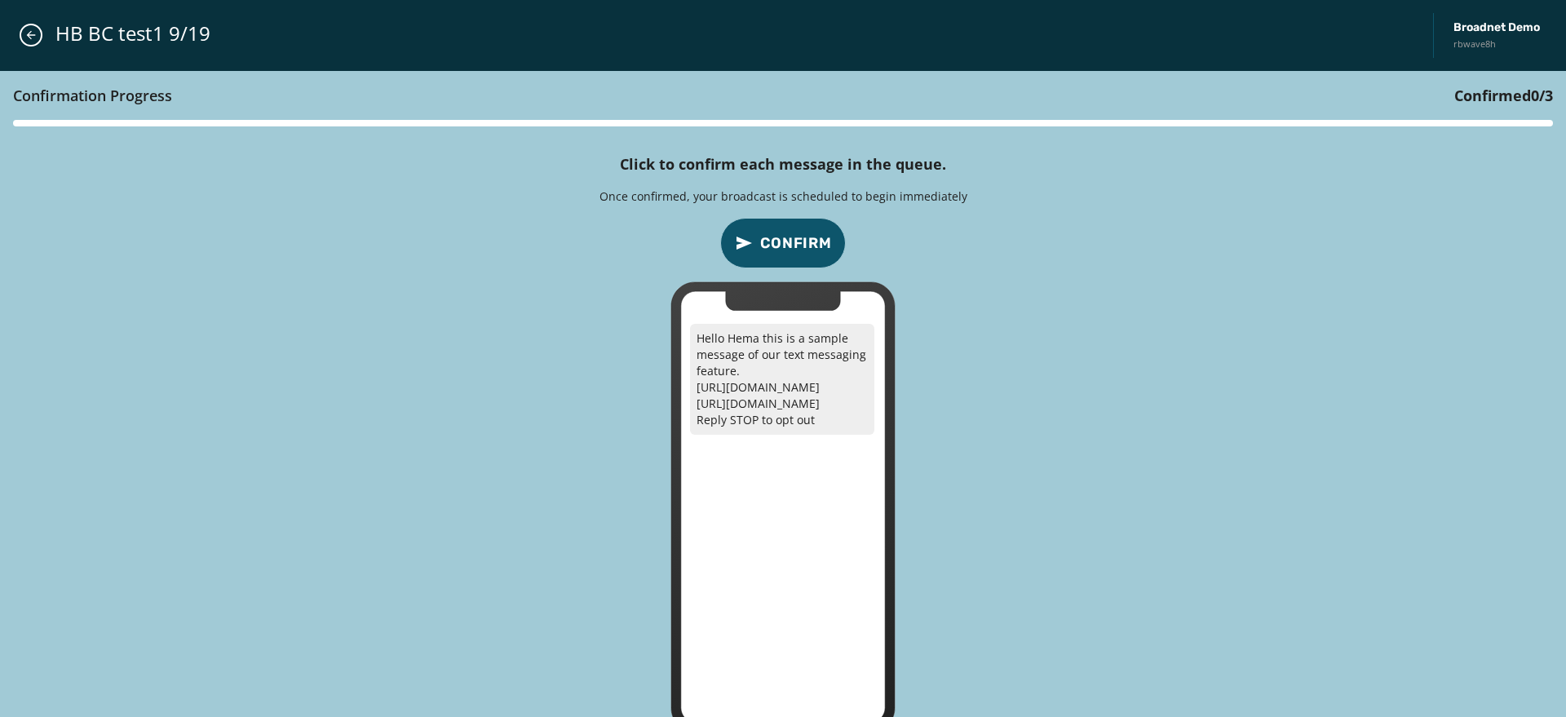
click at [804, 238] on span "Confirm" at bounding box center [796, 243] width 72 height 23
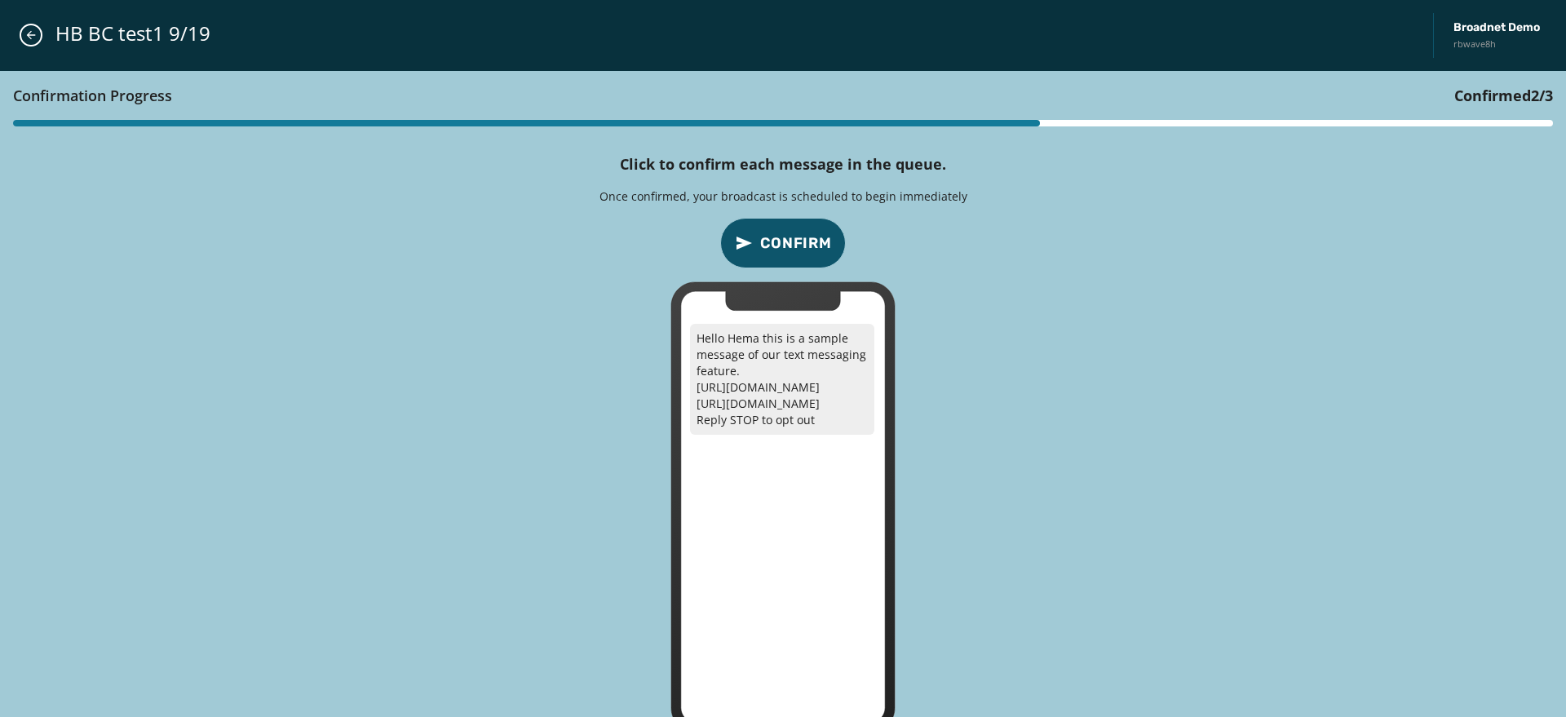
click at [804, 238] on span "Confirm" at bounding box center [796, 243] width 72 height 23
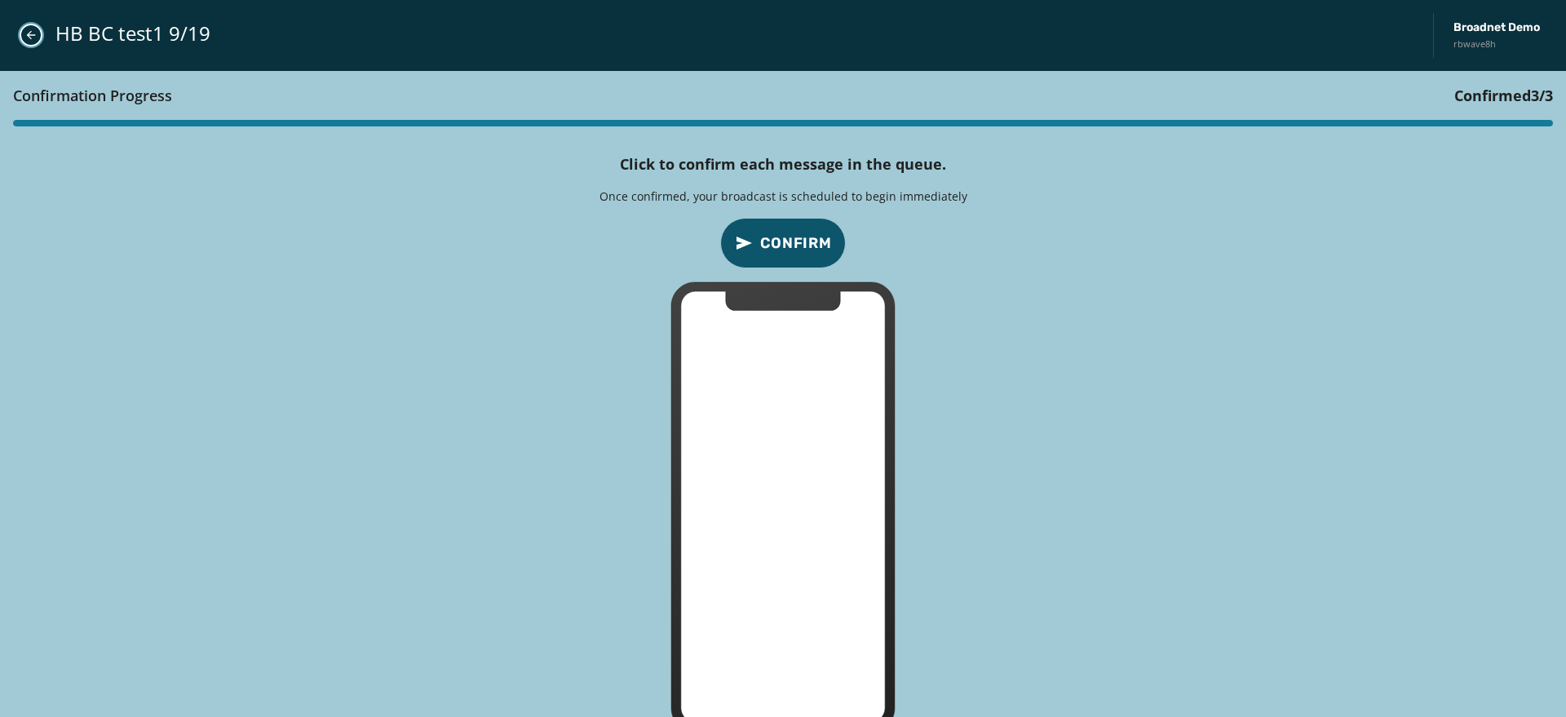
click at [20, 30] on button "Close admin drawer" at bounding box center [31, 35] width 23 height 23
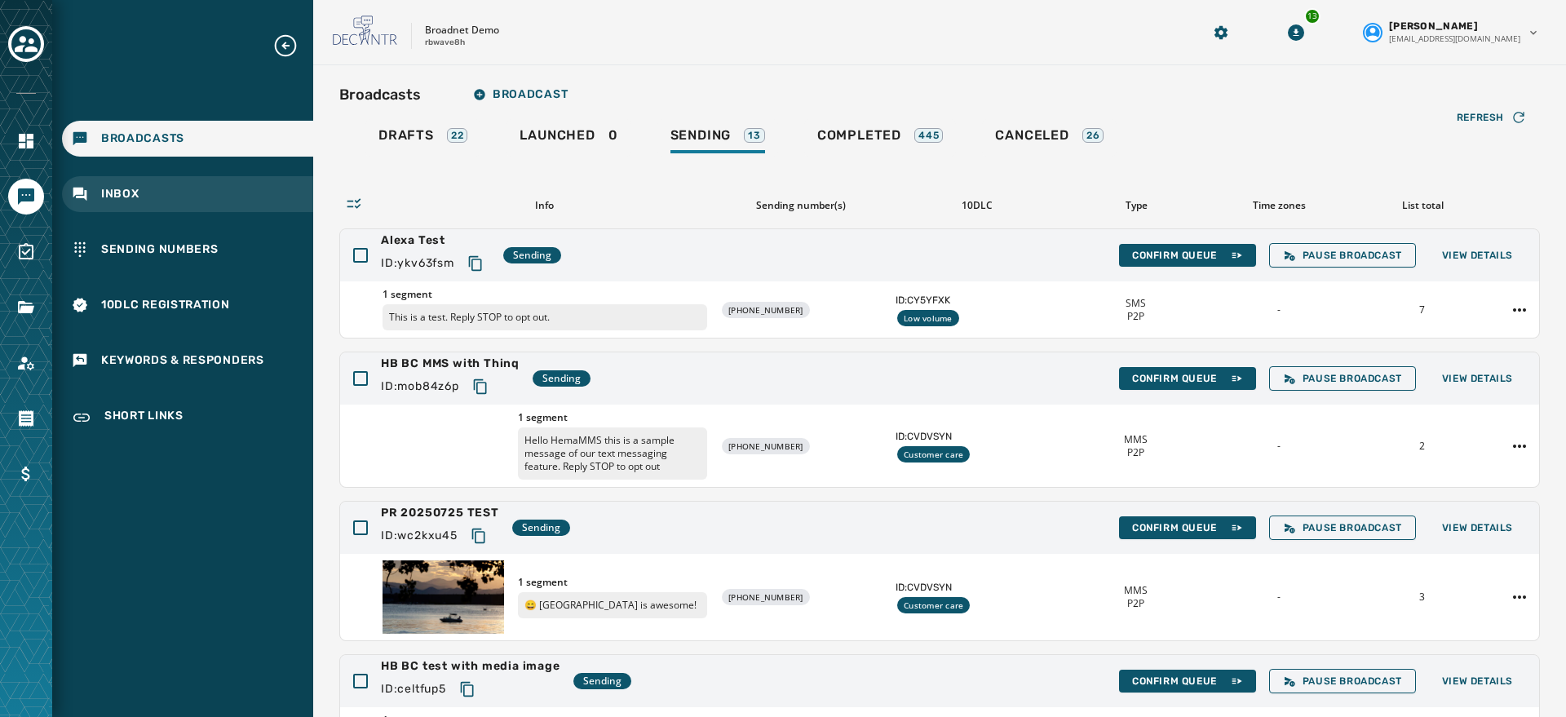
click at [150, 193] on div "Inbox" at bounding box center [187, 194] width 251 height 36
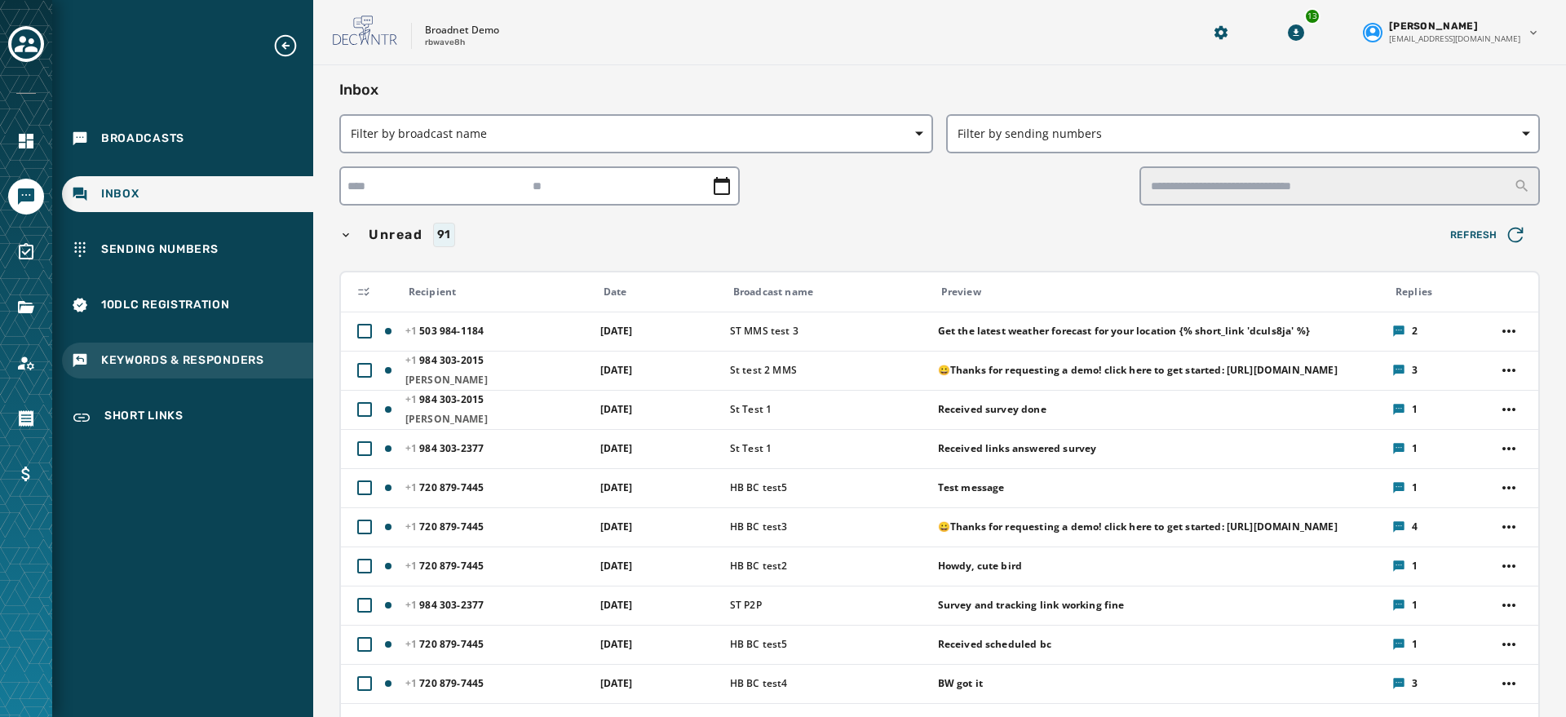
click at [197, 363] on span "Keywords & Responders" at bounding box center [182, 360] width 163 height 16
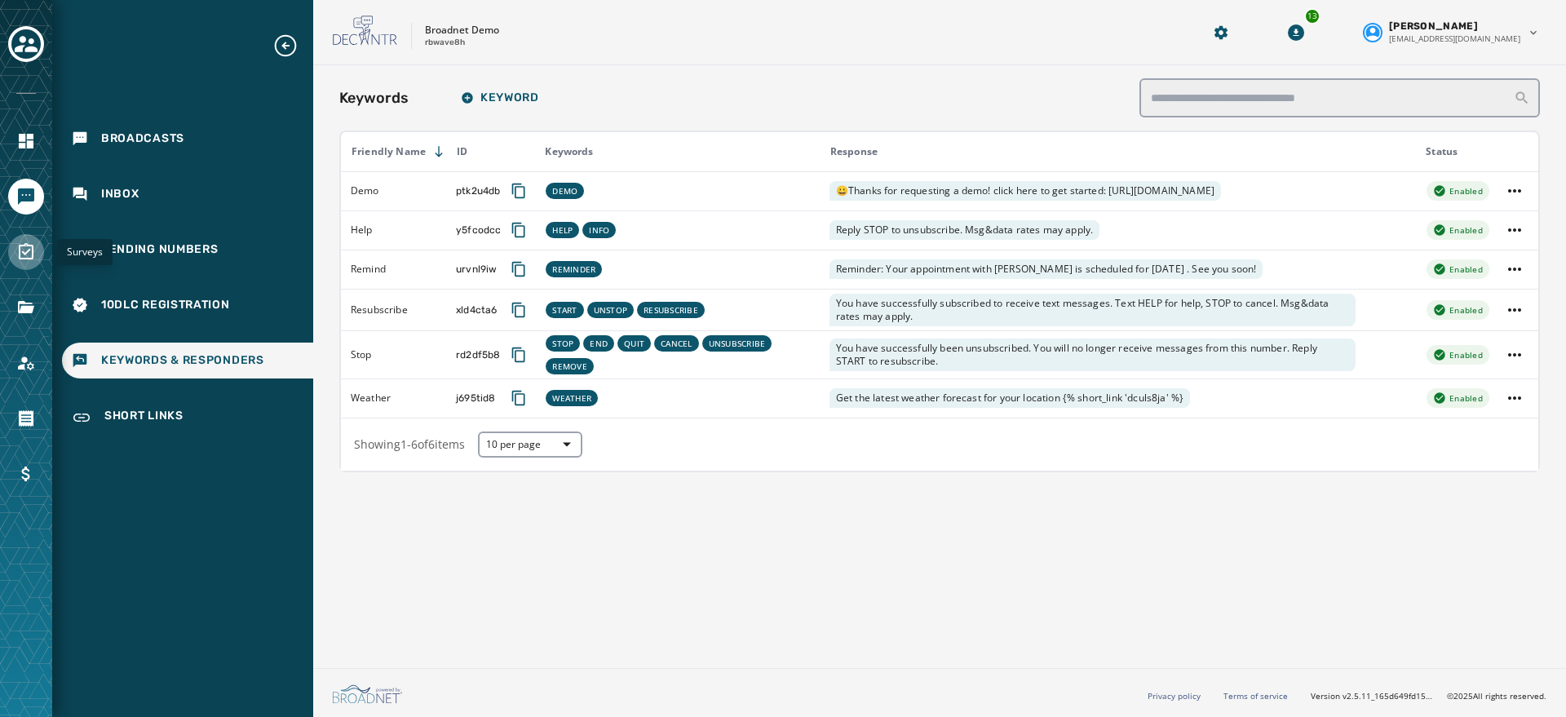
click at [29, 264] on link "Navigate to Surveys" at bounding box center [26, 252] width 36 height 36
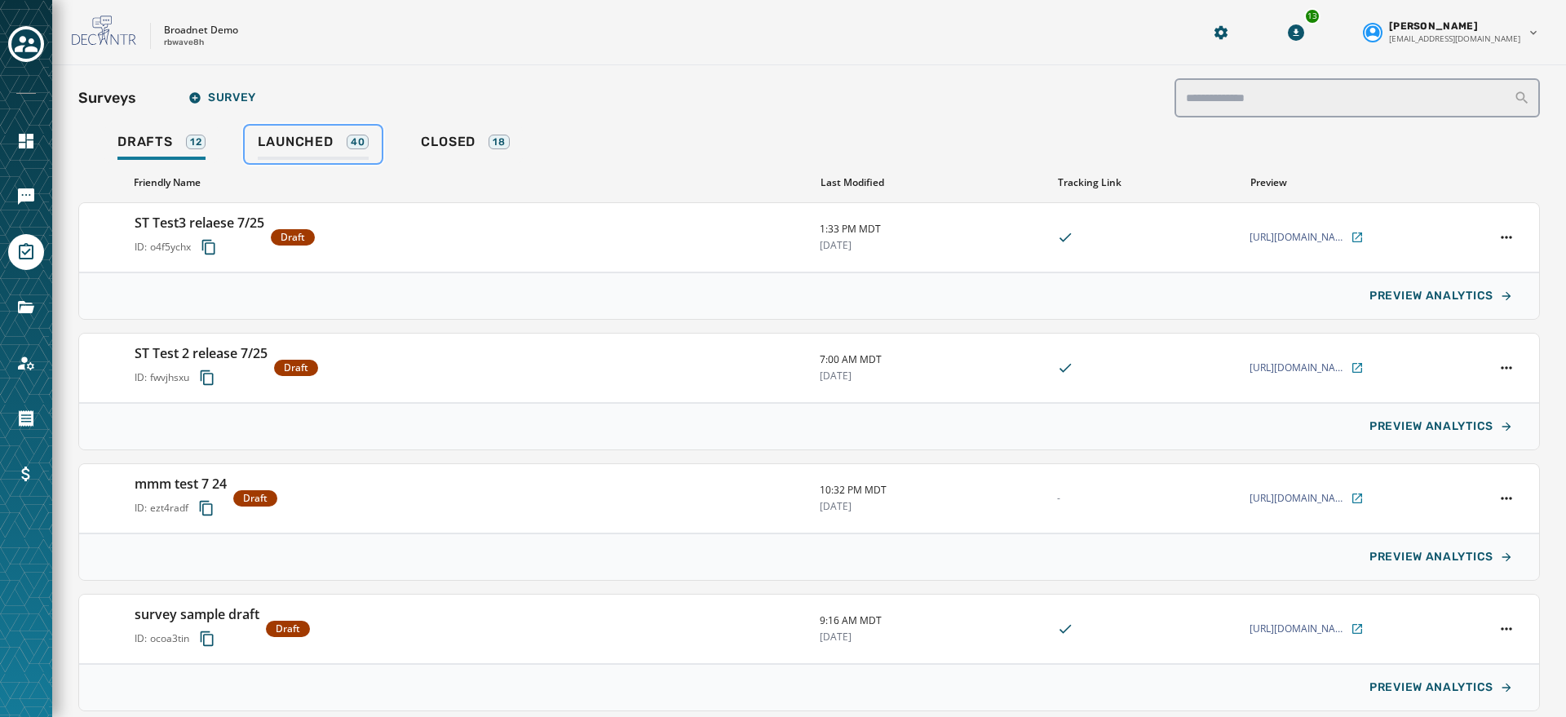
click at [311, 131] on link "Launched 40" at bounding box center [313, 145] width 137 height 38
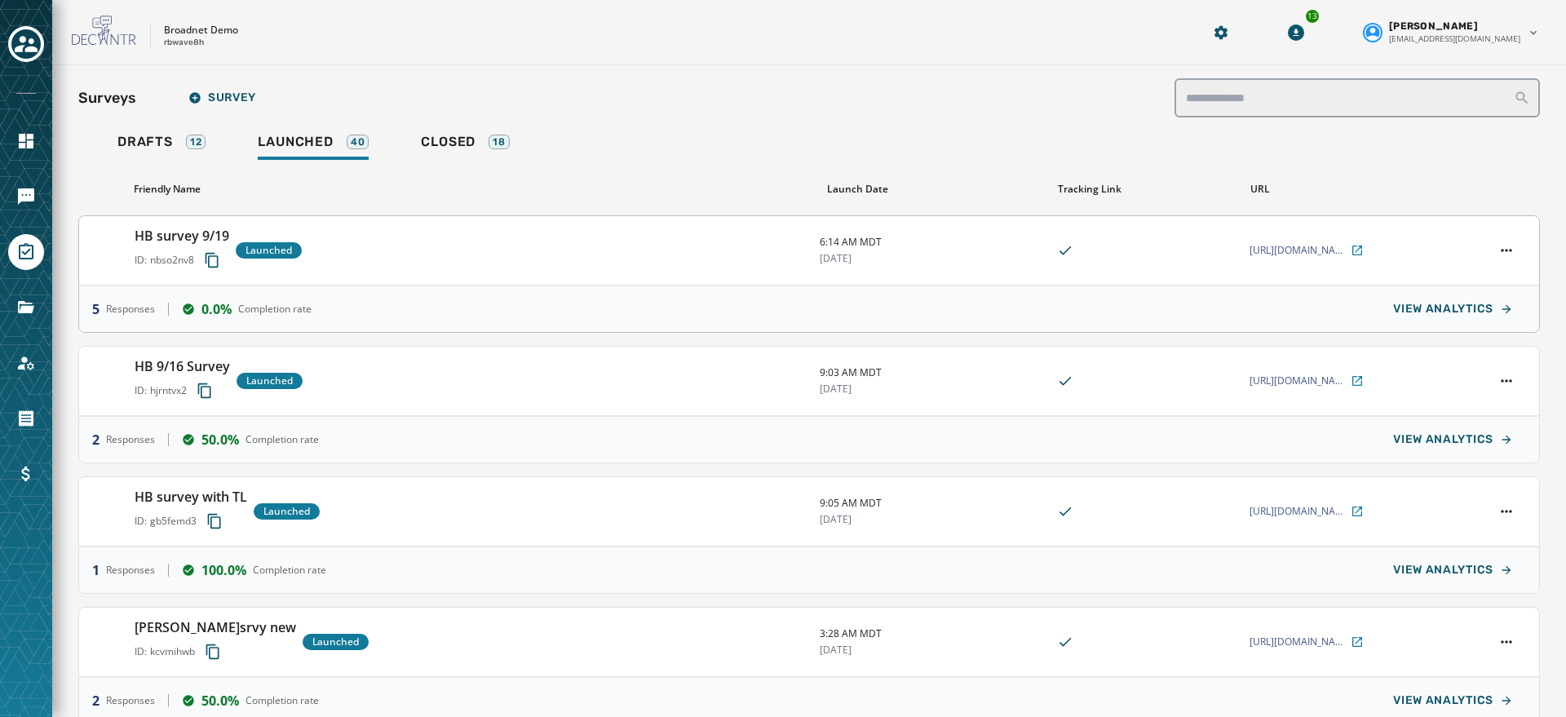
click at [184, 230] on h3 "HB survey 9/19" at bounding box center [182, 236] width 95 height 20
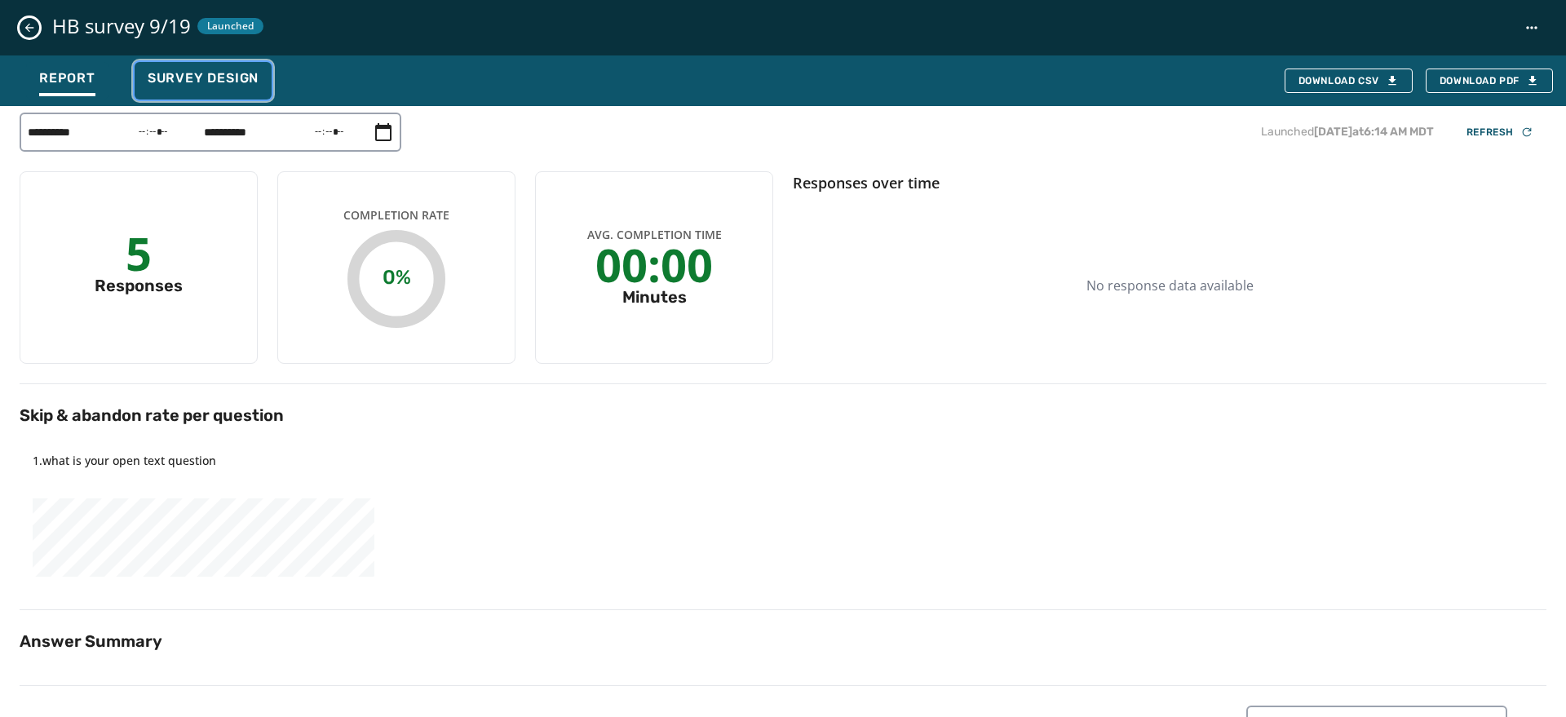
click at [216, 80] on span "Survey Design" at bounding box center [203, 78] width 111 height 16
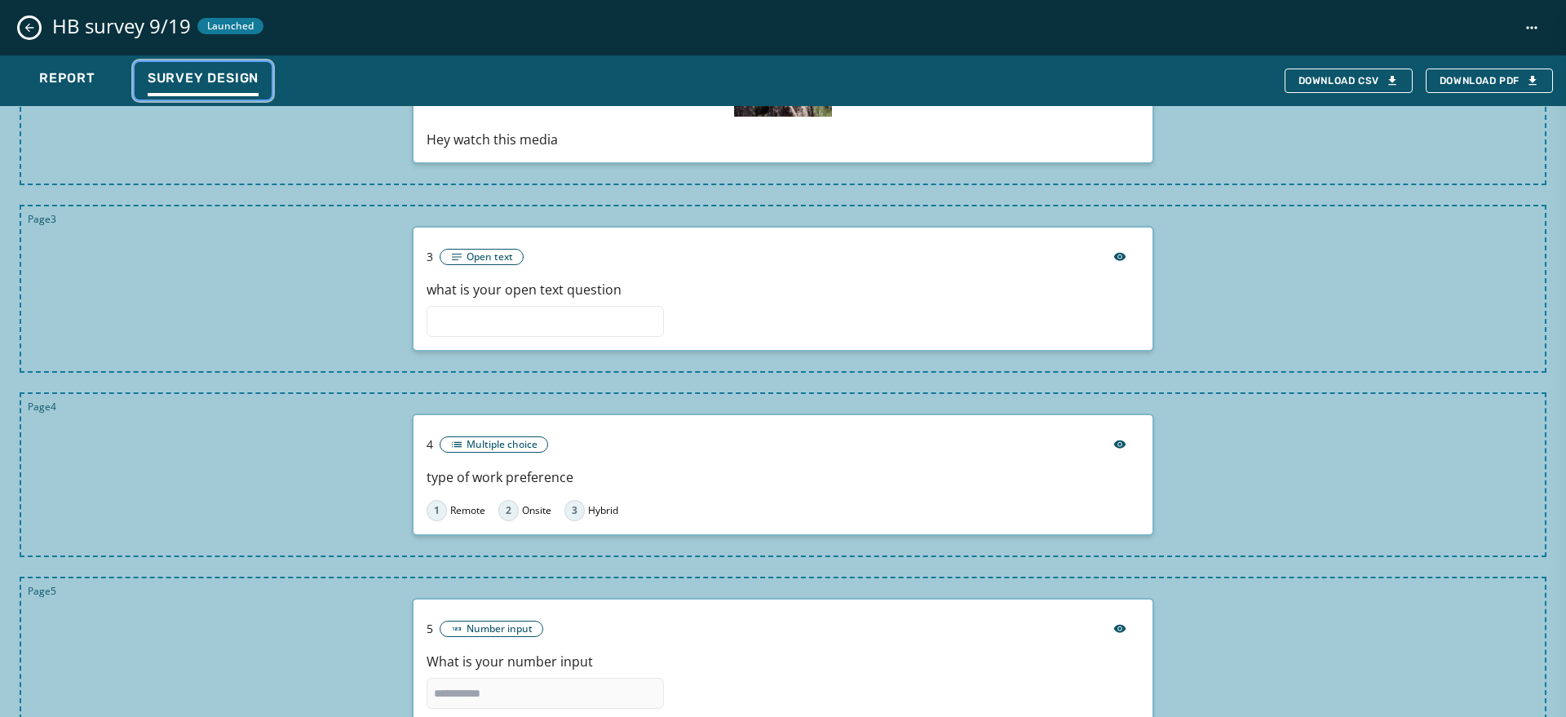
scroll to position [393, 0]
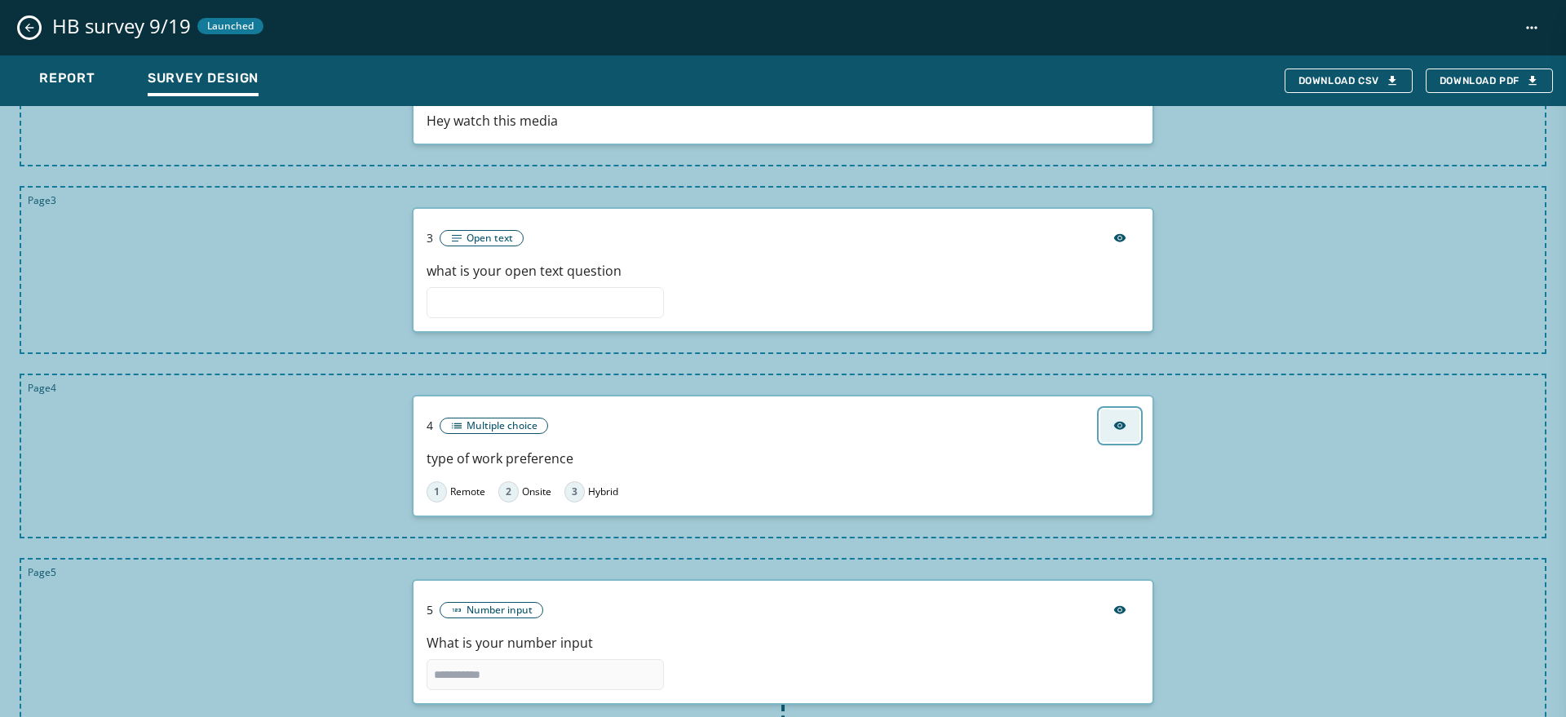
click at [1114, 423] on icon "button" at bounding box center [1120, 426] width 12 height 8
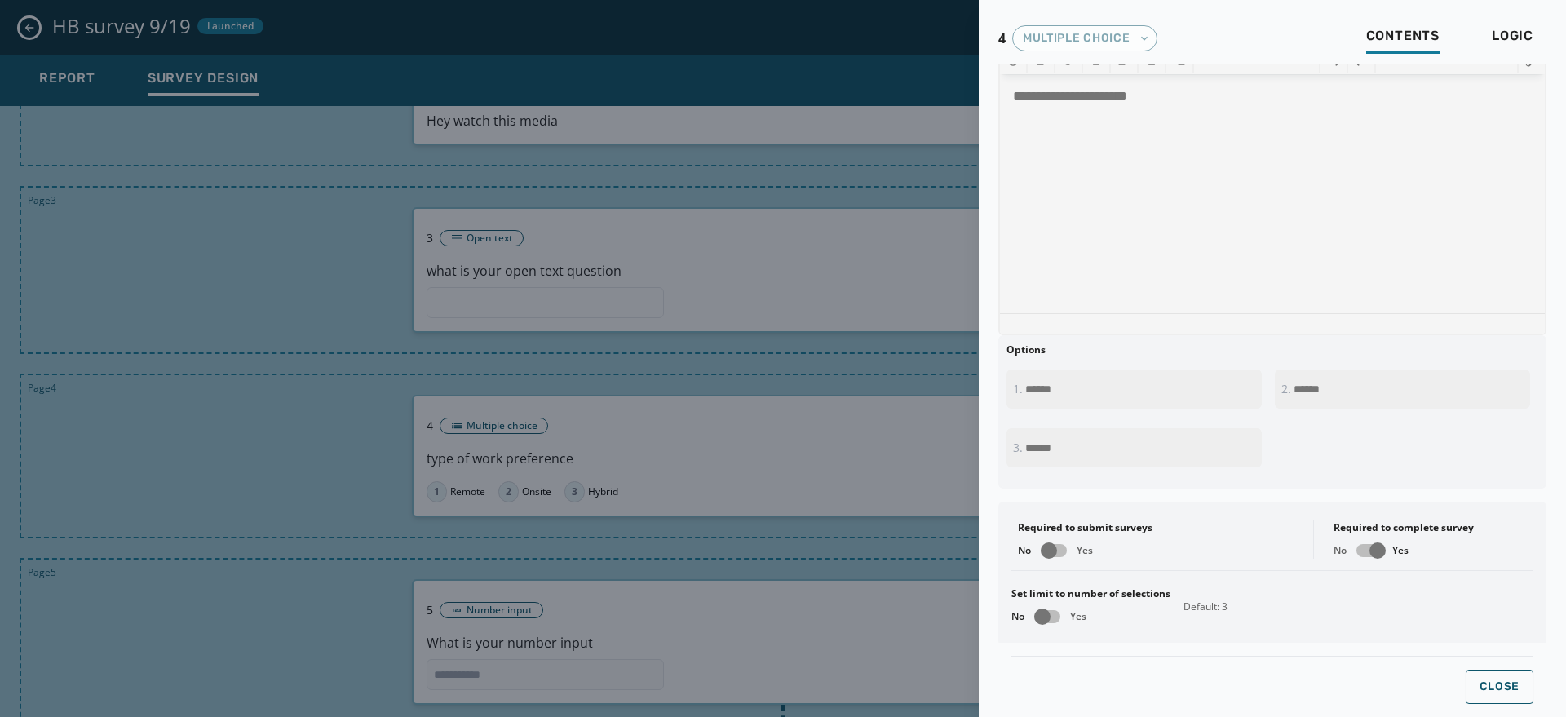
scroll to position [119, 0]
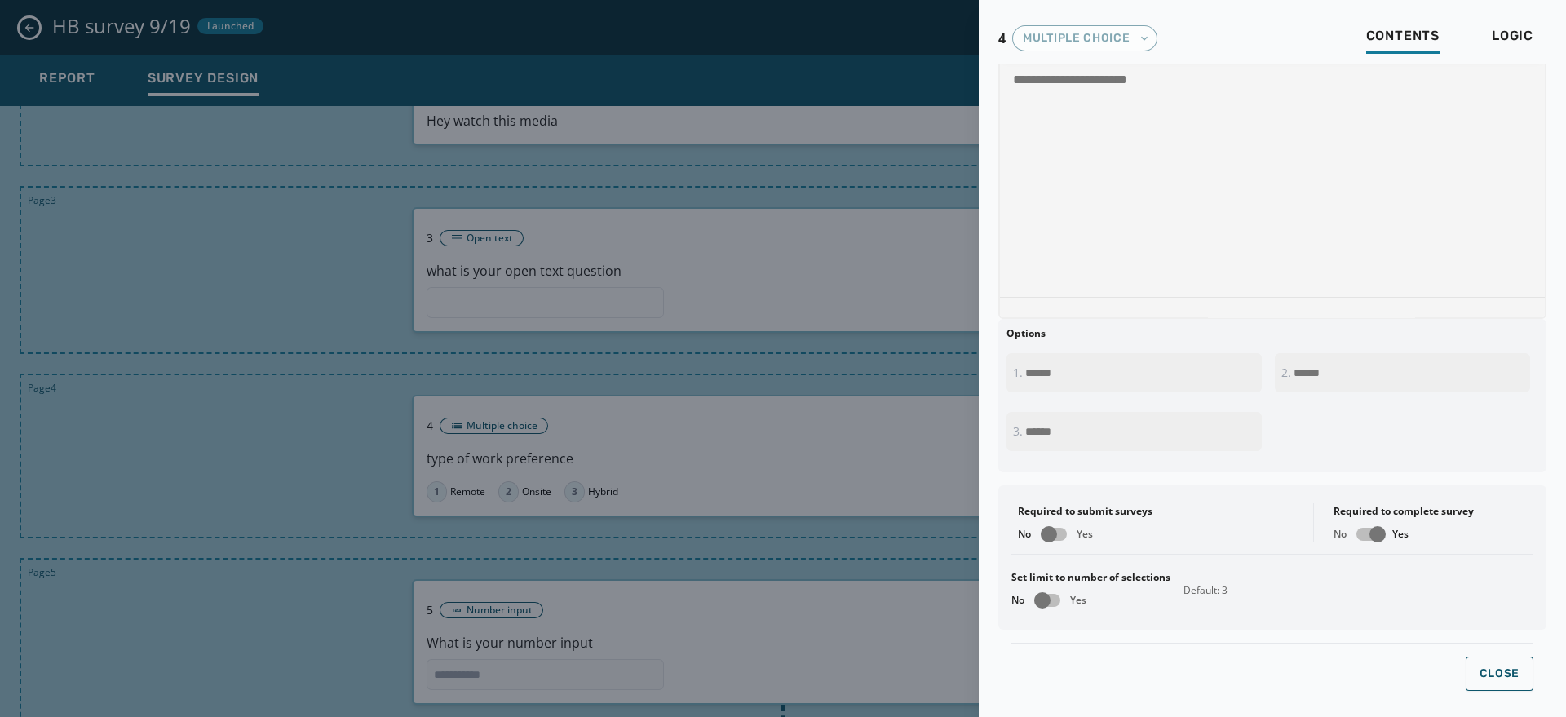
click at [798, 71] on div at bounding box center [783, 358] width 1566 height 717
click at [1149, 681] on button "Close" at bounding box center [1500, 674] width 69 height 34
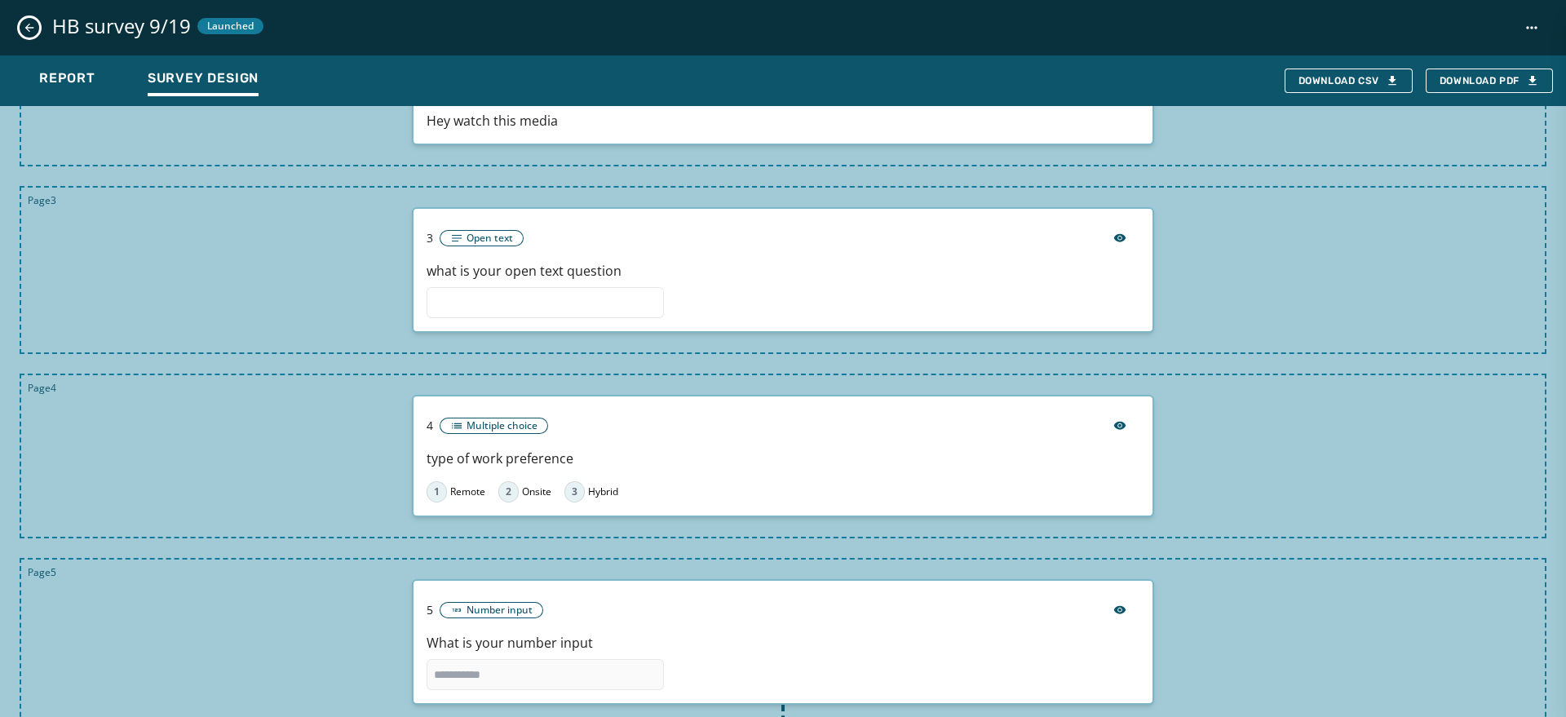
scroll to position [0, 0]
click at [40, 79] on span "Report" at bounding box center [67, 78] width 56 height 16
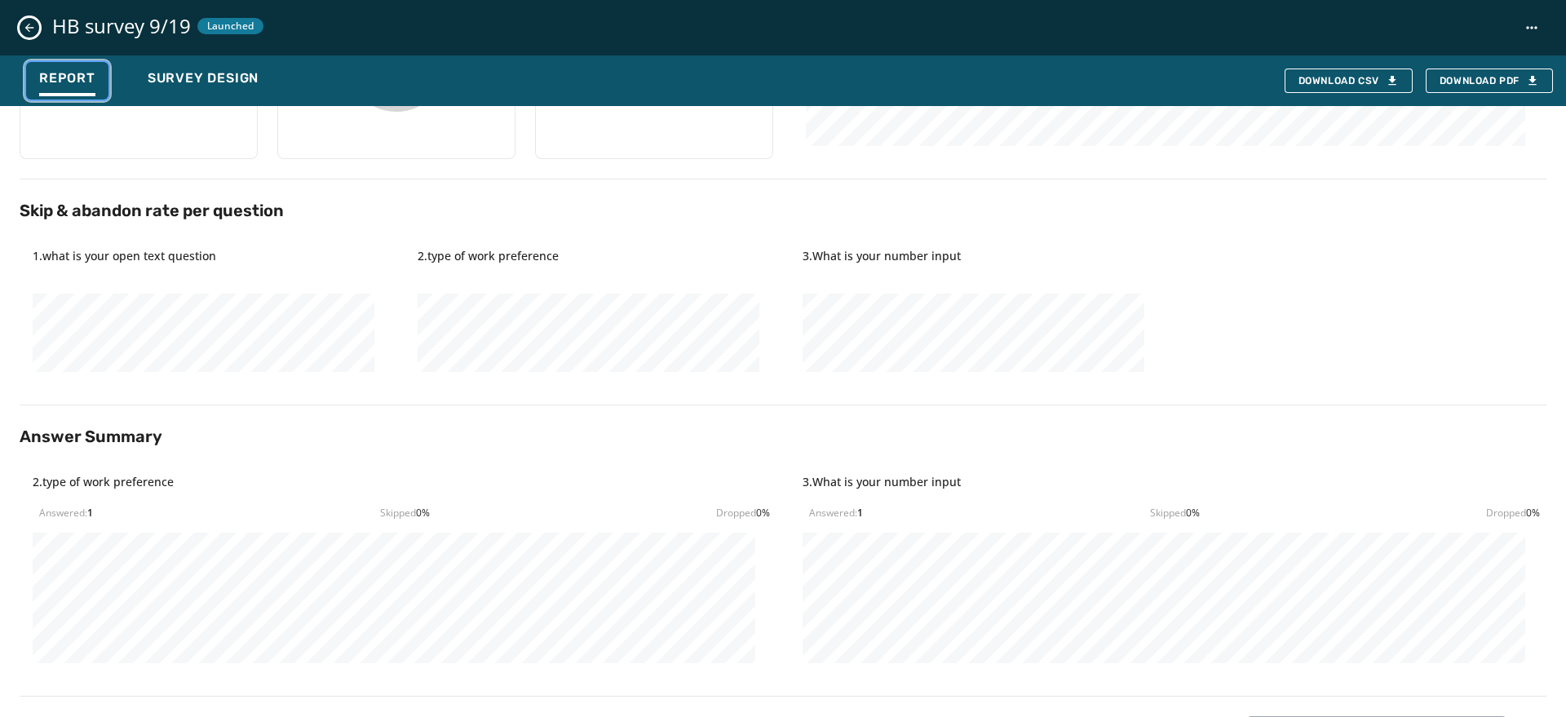
scroll to position [321, 0]
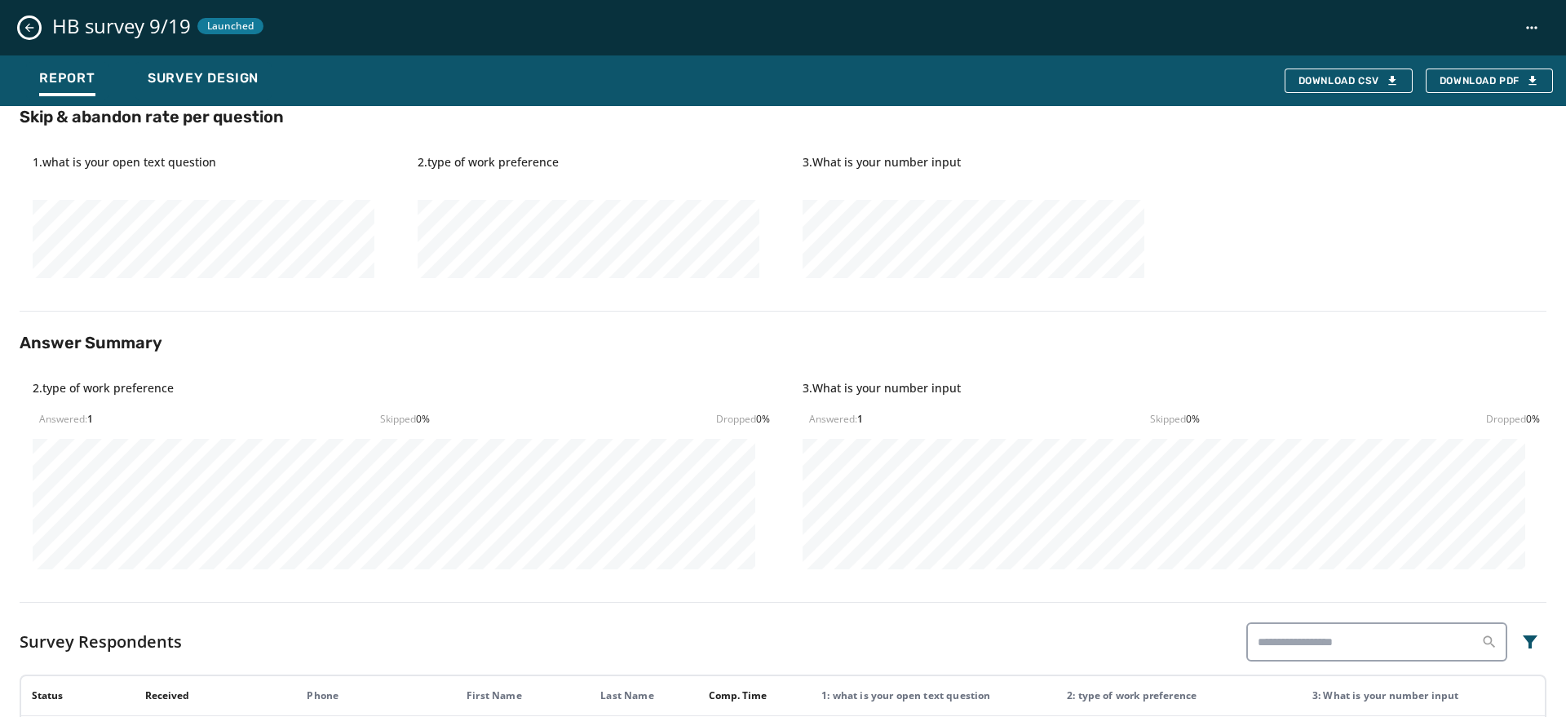
click at [18, 23] on div "HB survey 9/19 Launched" at bounding box center [783, 27] width 1566 height 55
click at [27, 24] on icon "Close survey details drawer" at bounding box center [29, 27] width 13 height 13
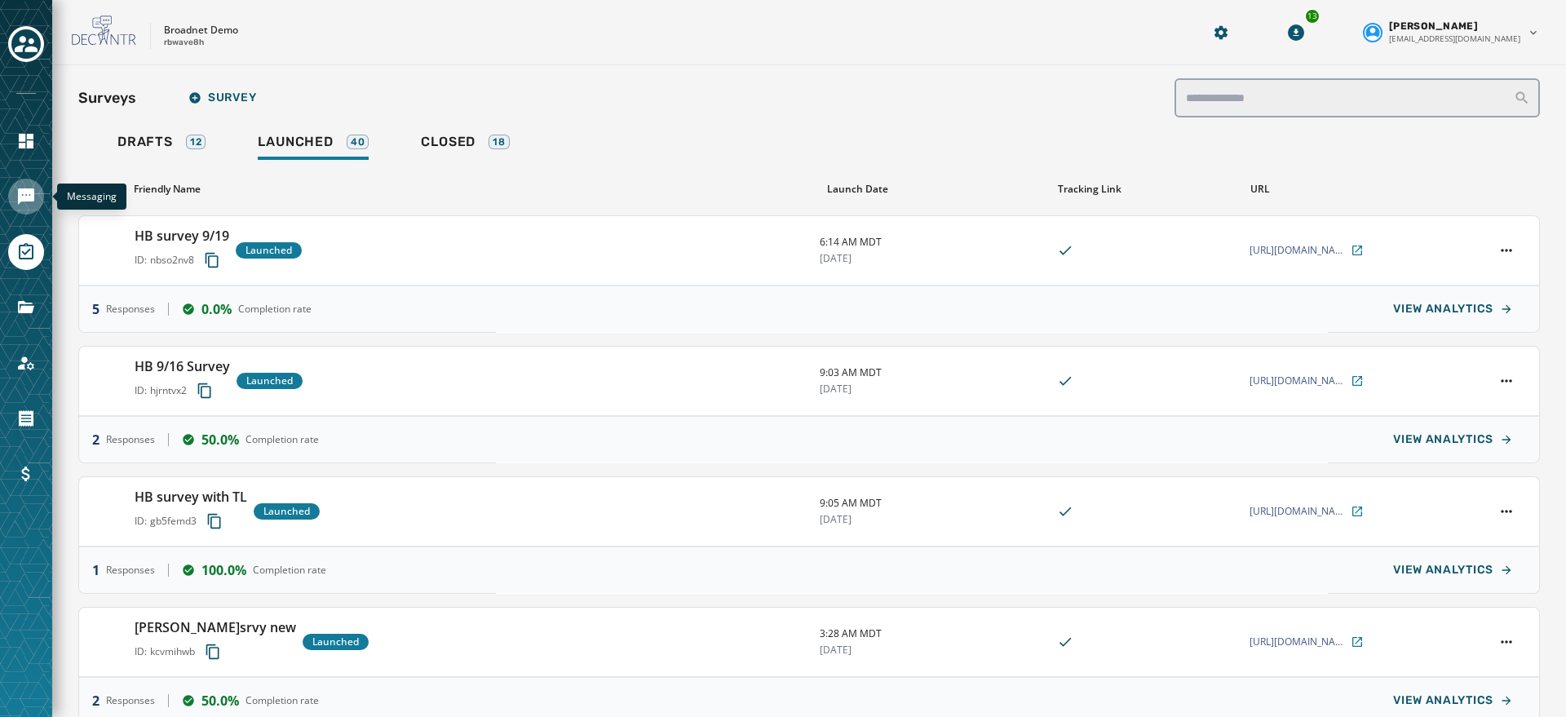
click at [25, 184] on link "Navigate to Messaging" at bounding box center [26, 197] width 36 height 36
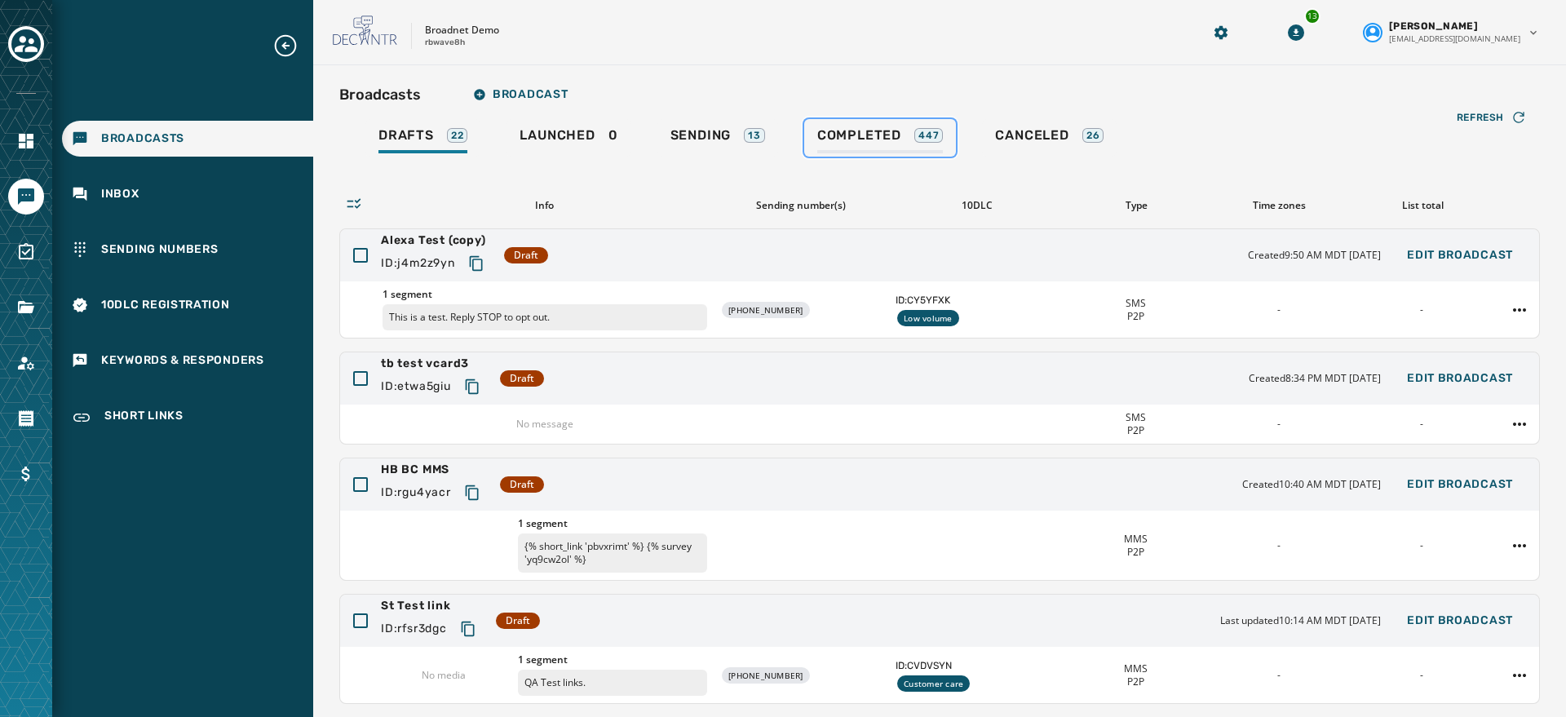
click at [845, 134] on span "Completed" at bounding box center [859, 135] width 84 height 16
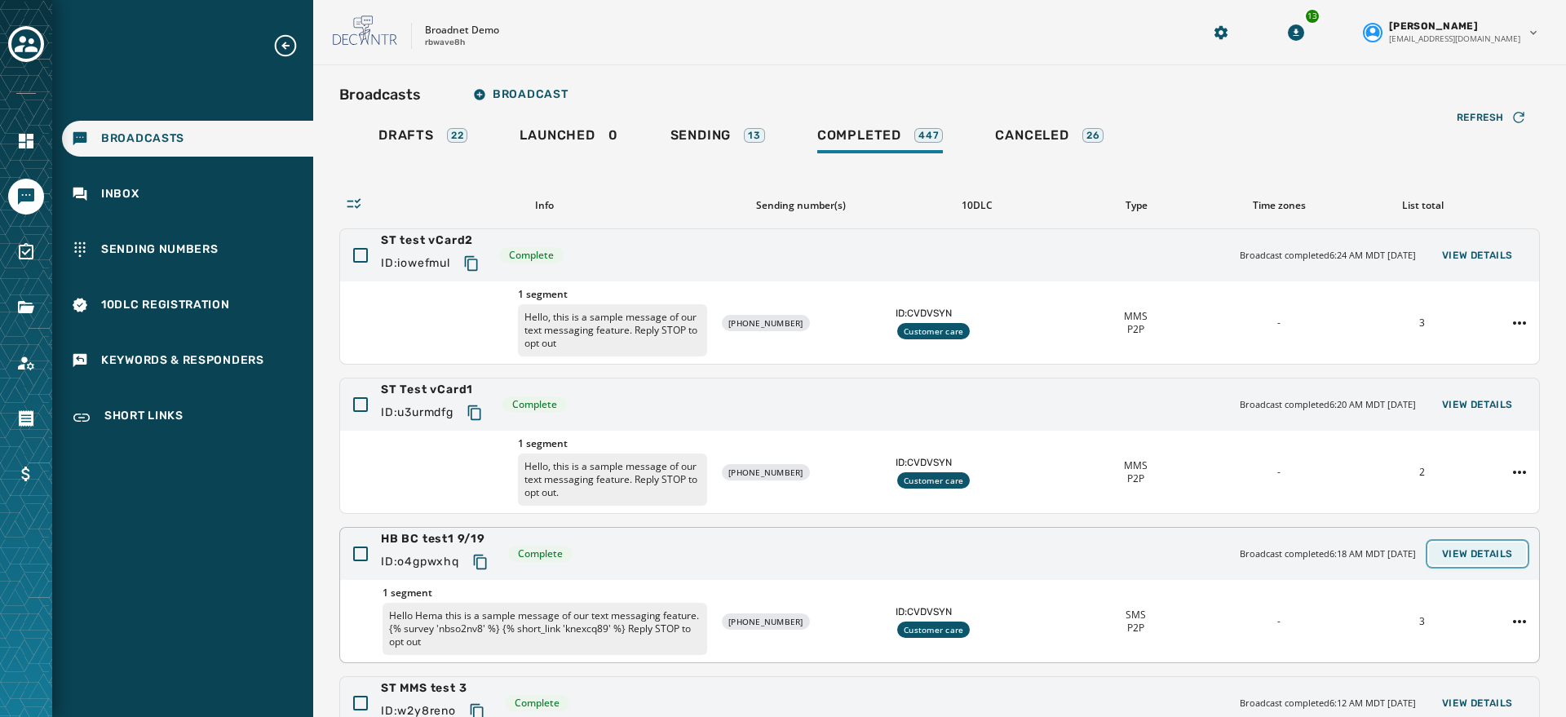
click at [1149, 544] on button "View Details" at bounding box center [1477, 554] width 97 height 23
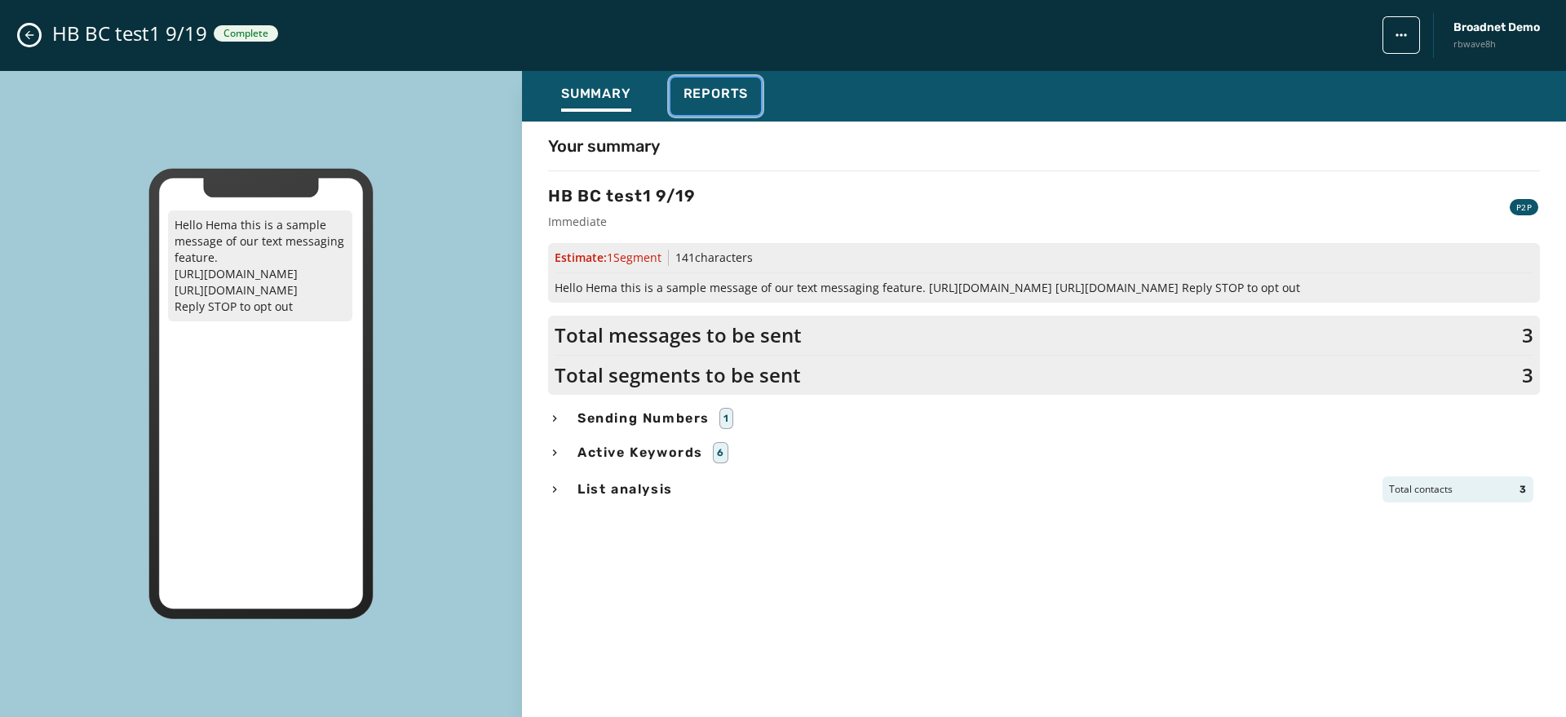
click at [726, 99] on span "Reports" at bounding box center [716, 94] width 65 height 16
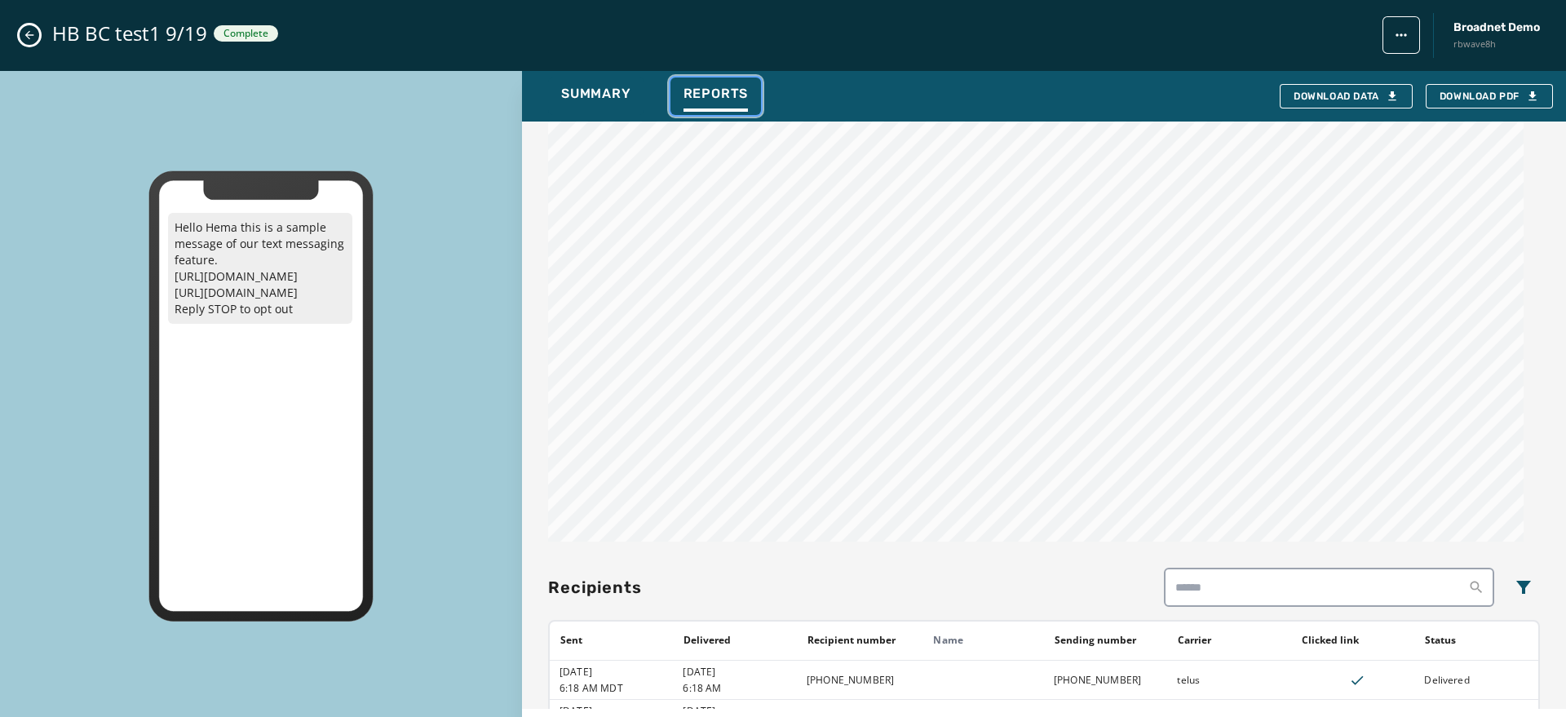
scroll to position [984, 0]
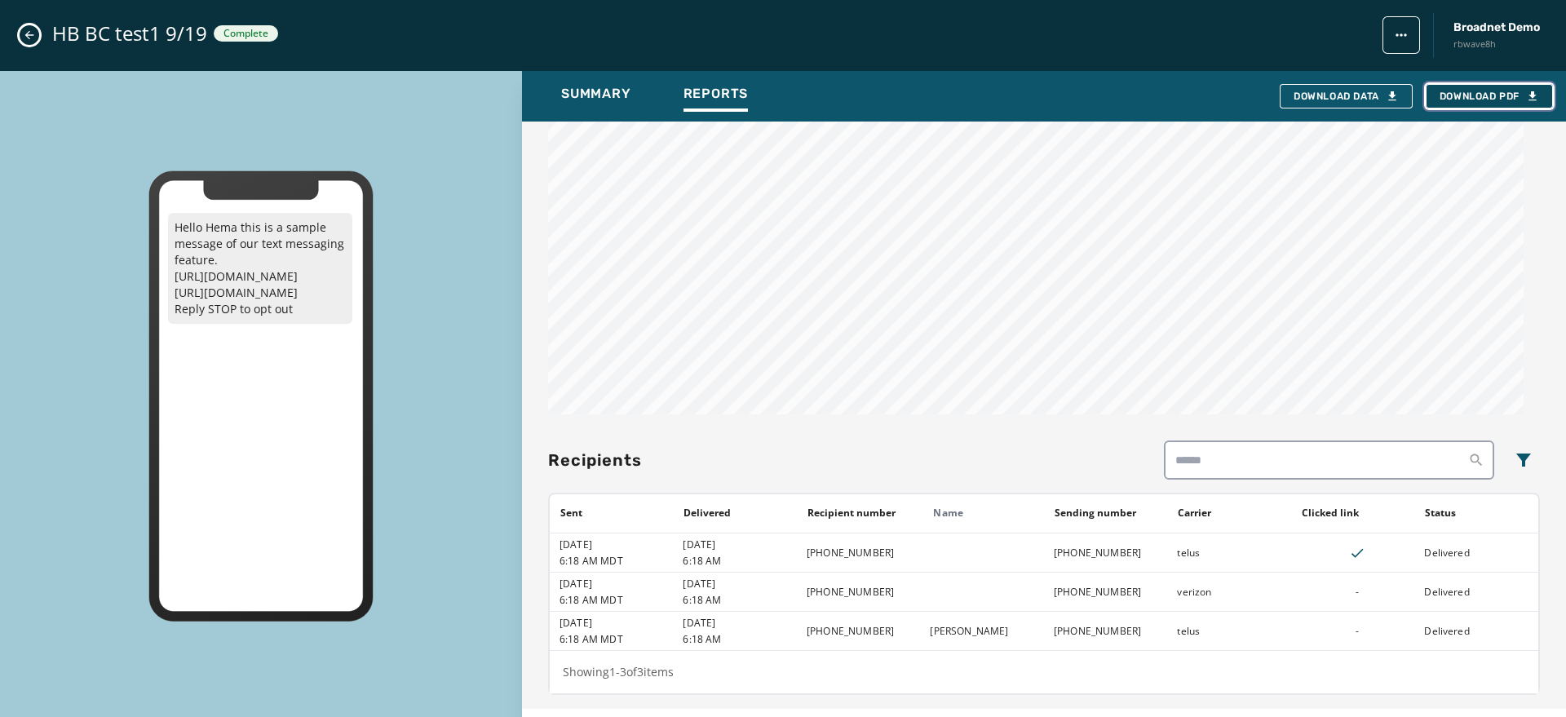
click at [1149, 100] on span "Download PDF" at bounding box center [1490, 96] width 100 height 13
click at [24, 39] on icon "Close admin drawer" at bounding box center [29, 35] width 13 height 13
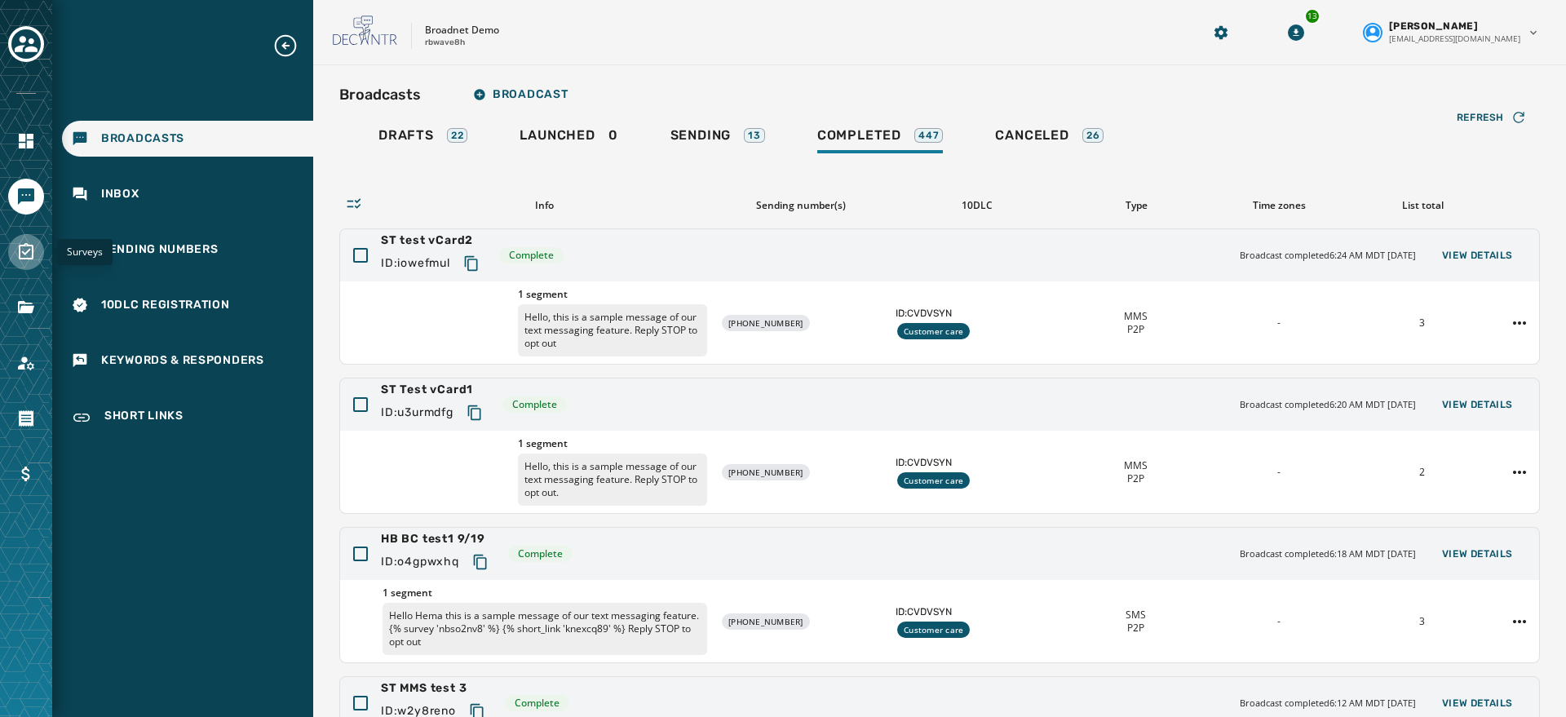
click at [30, 257] on icon "Navigate to Surveys" at bounding box center [26, 252] width 20 height 20
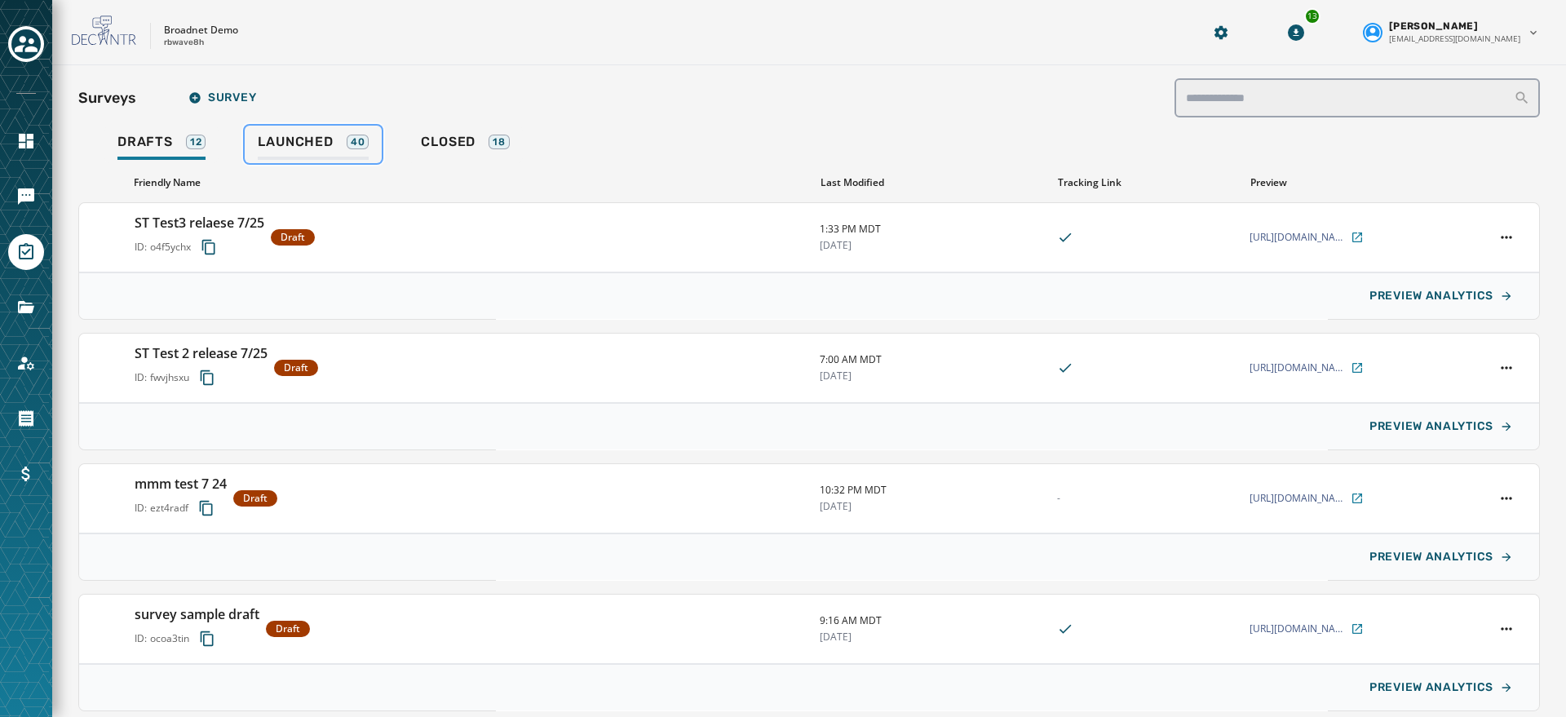
click at [338, 142] on div "Launched 40" at bounding box center [313, 147] width 111 height 26
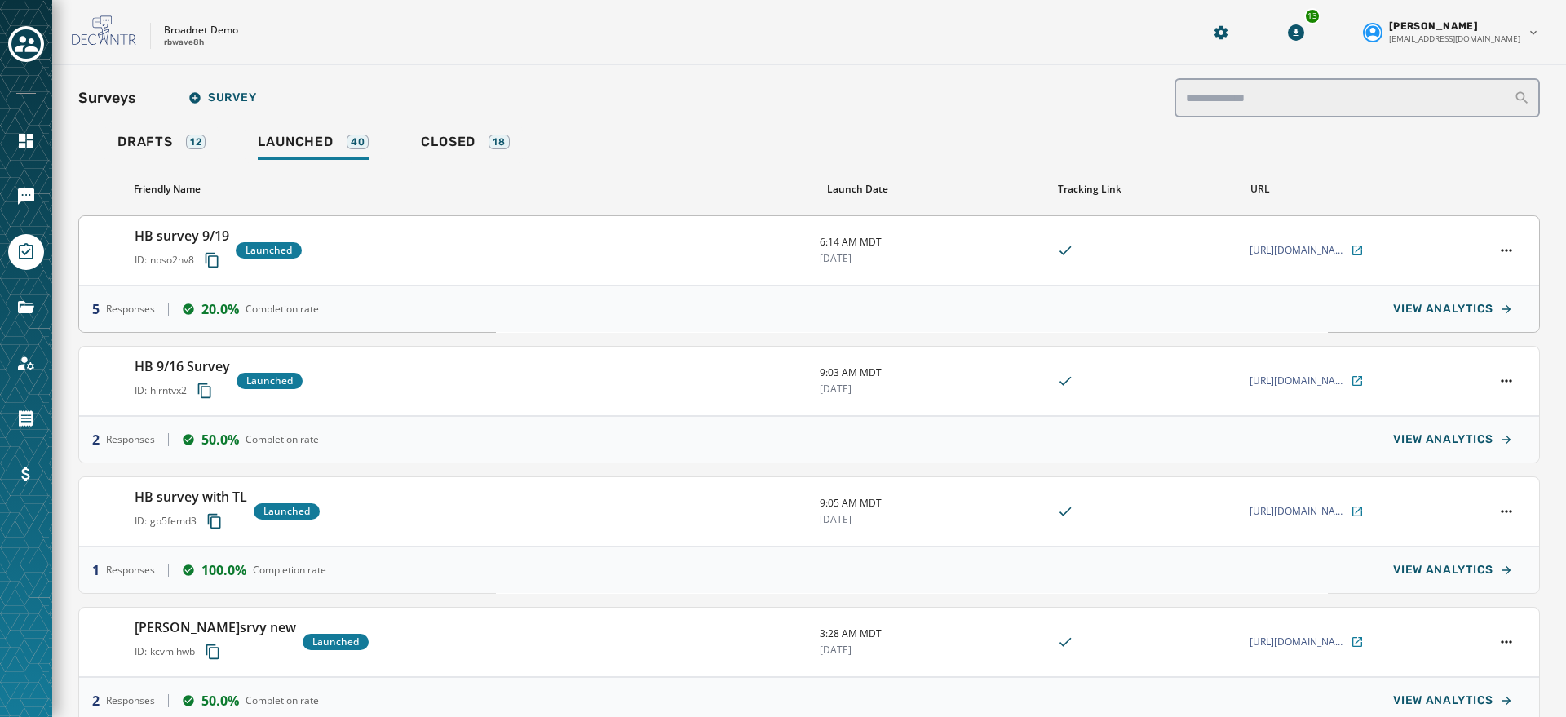
click at [224, 243] on h3 "HB survey 9/19" at bounding box center [182, 236] width 95 height 20
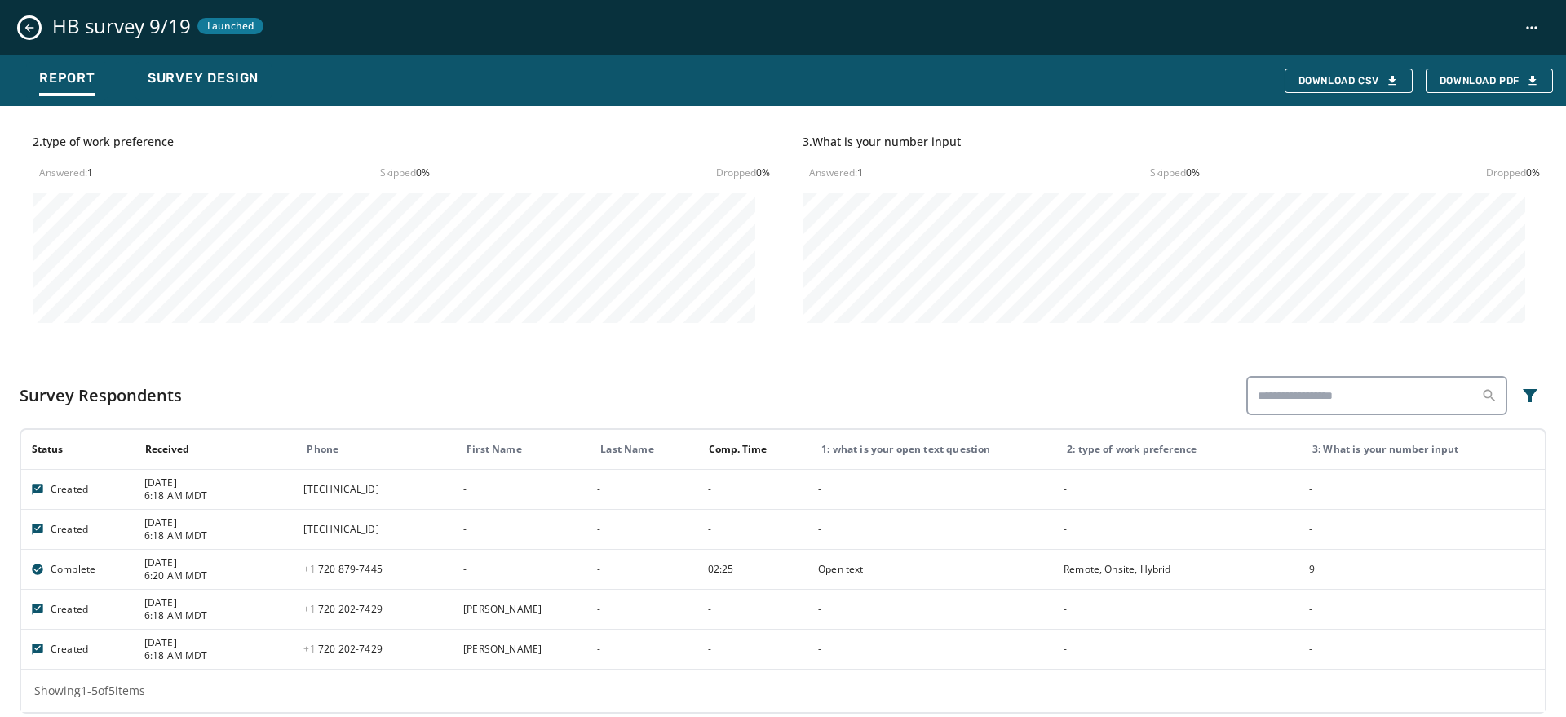
scroll to position [584, 0]
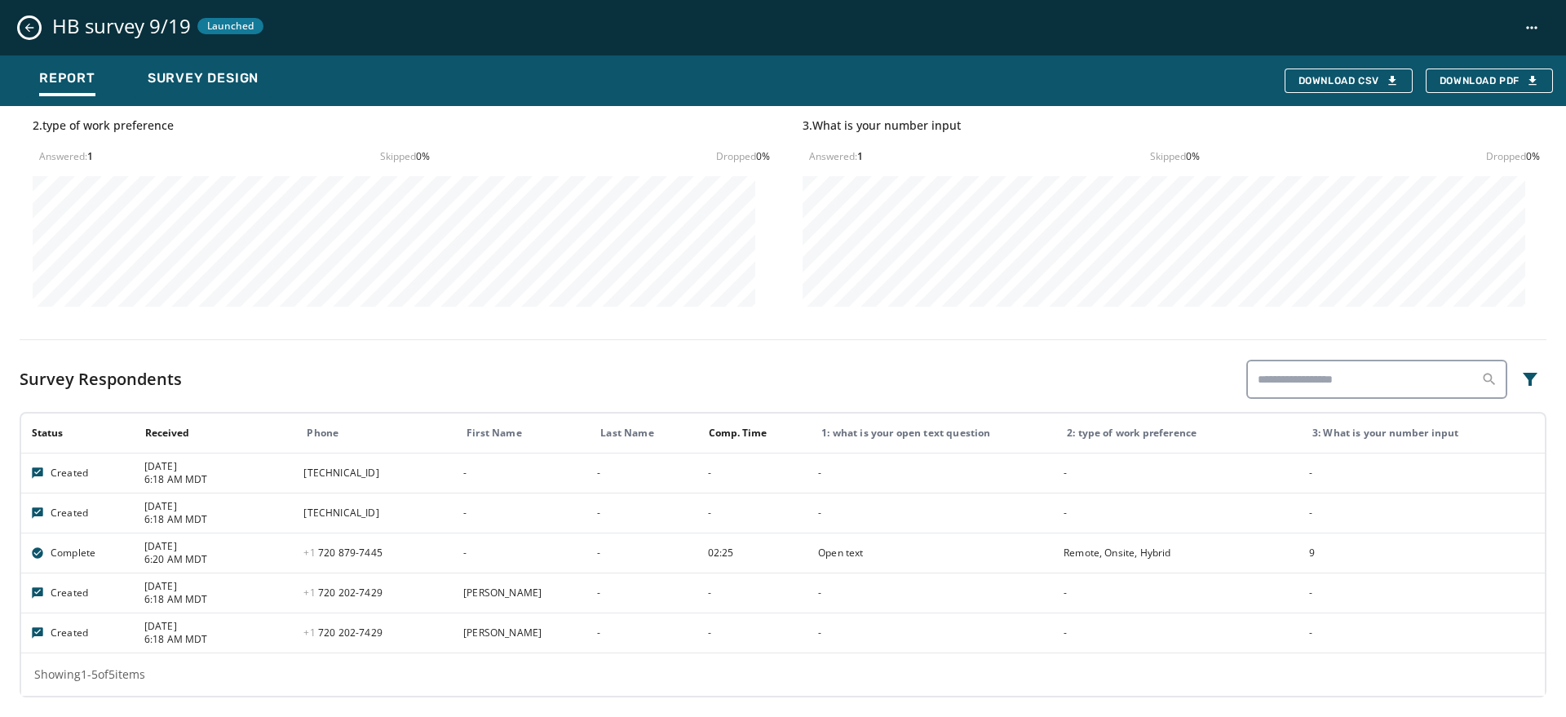
click at [34, 21] on icon "Close survey details drawer" at bounding box center [29, 27] width 13 height 13
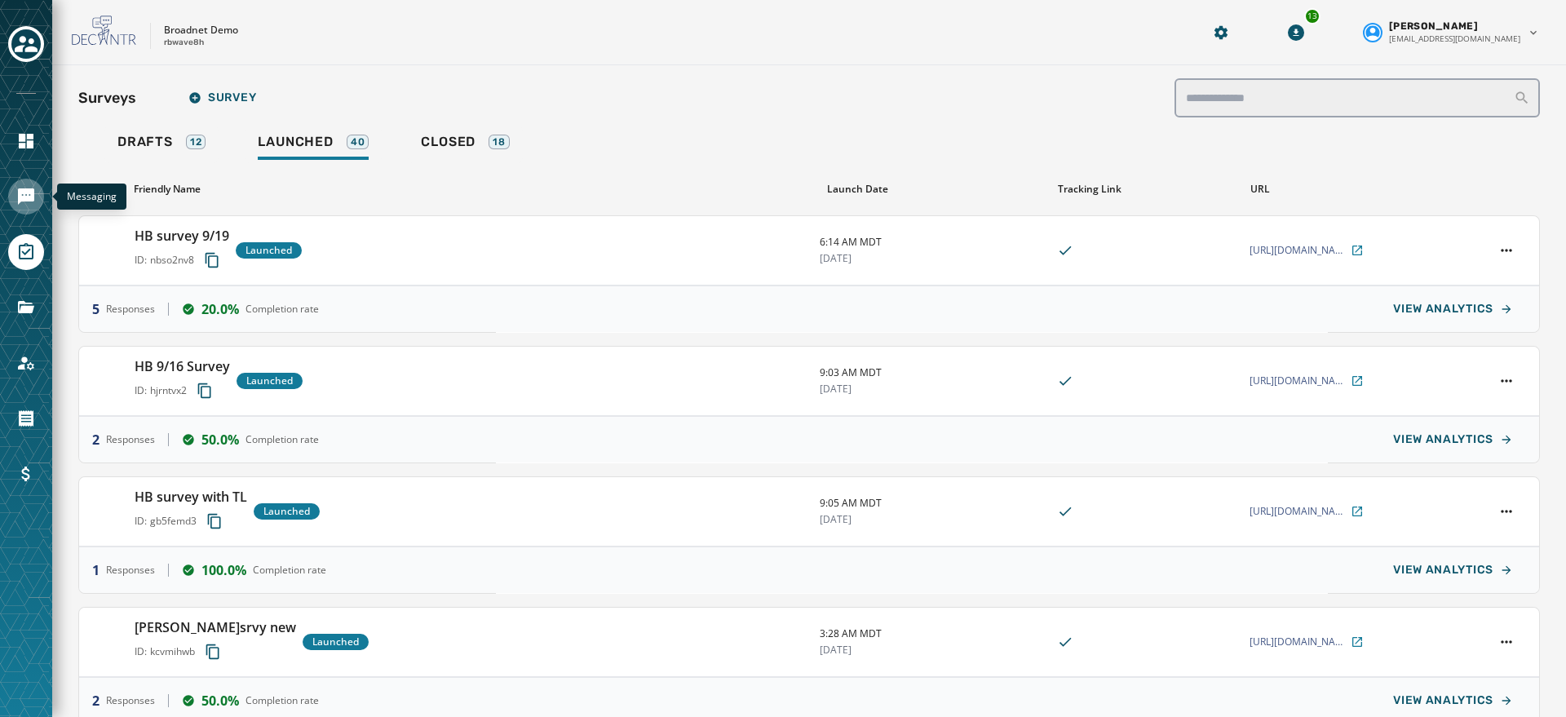
click at [22, 195] on icon "Navigate to Messaging" at bounding box center [26, 197] width 20 height 20
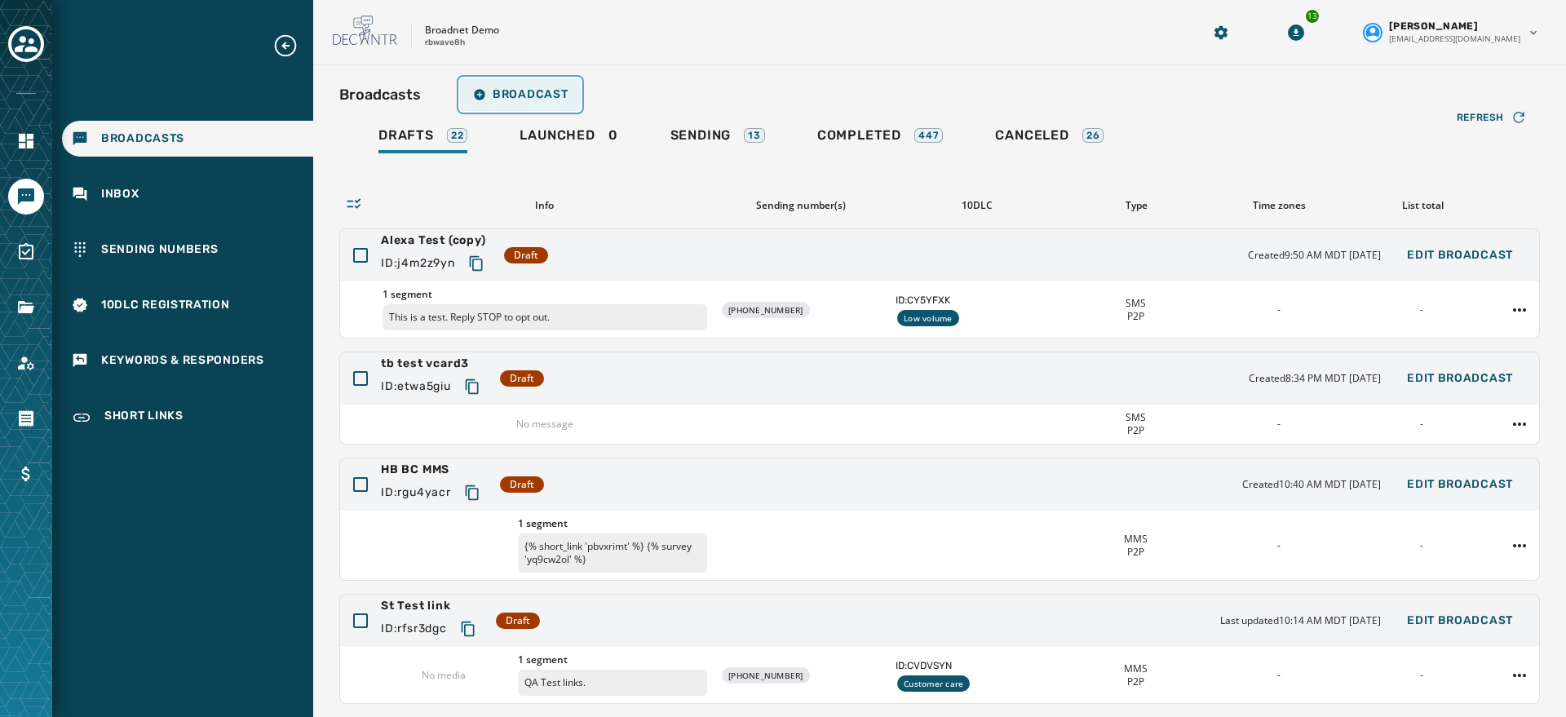
click at [513, 92] on span "Broadcast" at bounding box center [520, 94] width 95 height 13
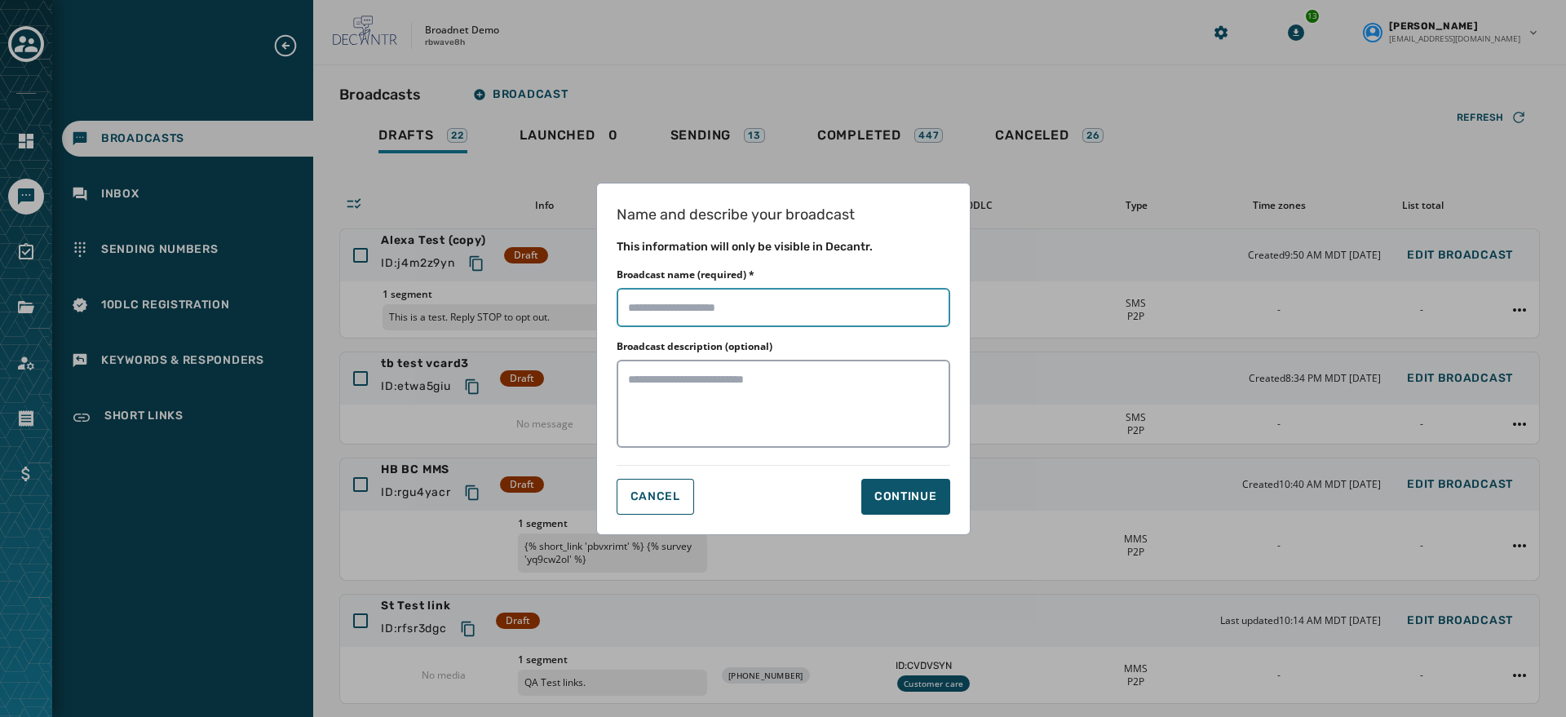
click at [673, 300] on input "Broadcast name (required) *" at bounding box center [784, 307] width 334 height 39
click at [1149, 171] on div "Name and describe your broadcast This information will only be visible in Decan…" at bounding box center [783, 358] width 1566 height 717
click at [863, 120] on div "Name and describe your broadcast This information will only be visible in Decan…" at bounding box center [783, 358] width 1566 height 717
click at [858, 127] on div "Name and describe your broadcast This information will only be visible in Decan…" at bounding box center [783, 358] width 1566 height 717
click at [656, 490] on span "Cancel" at bounding box center [656, 496] width 50 height 13
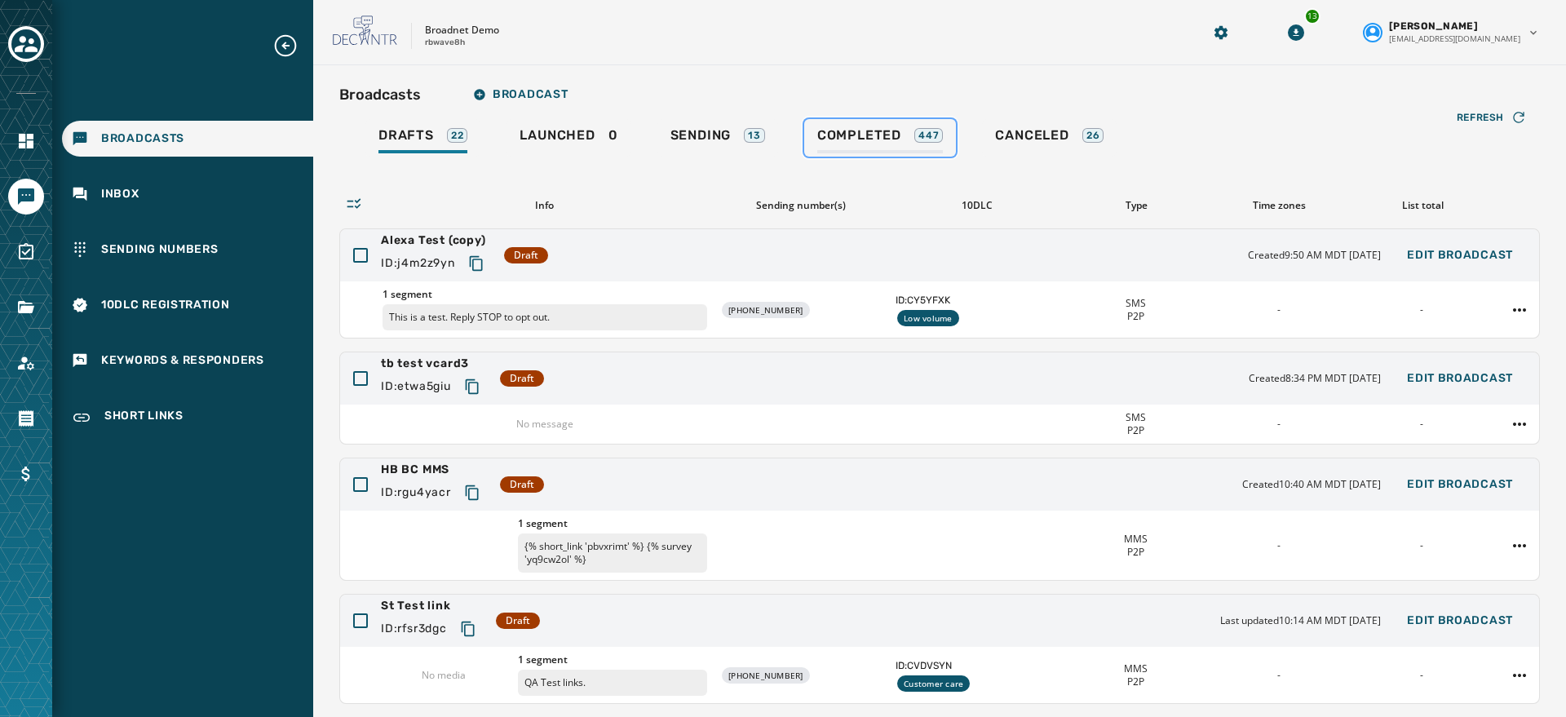
click at [845, 147] on div "Completed 447" at bounding box center [880, 140] width 126 height 26
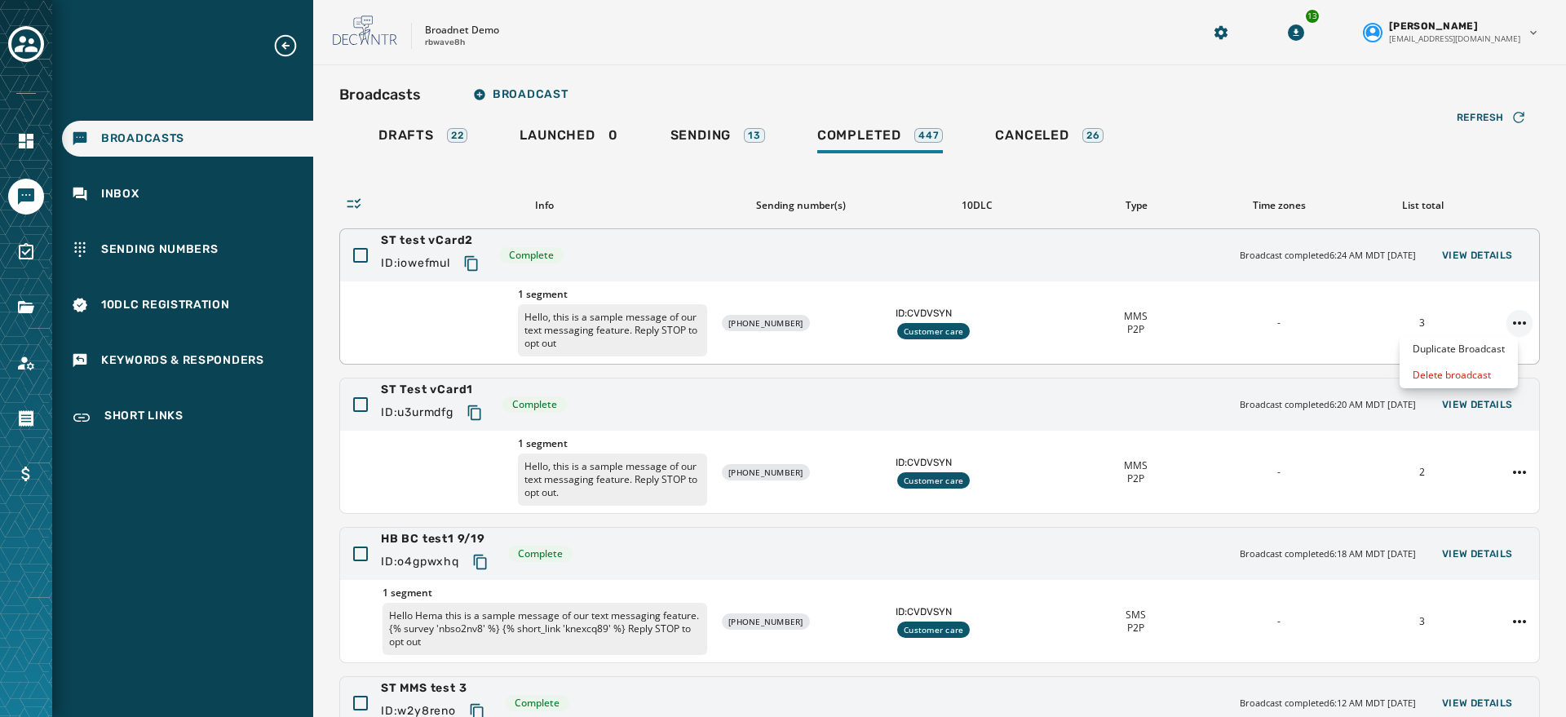
click at [1149, 317] on html "Broadcasts Inbox Sending Numbers 10DLC Registration Keywords & Responders Short…" at bounding box center [783, 358] width 1566 height 717
click at [1149, 338] on div "Duplicate Broadcast" at bounding box center [1459, 349] width 118 height 26
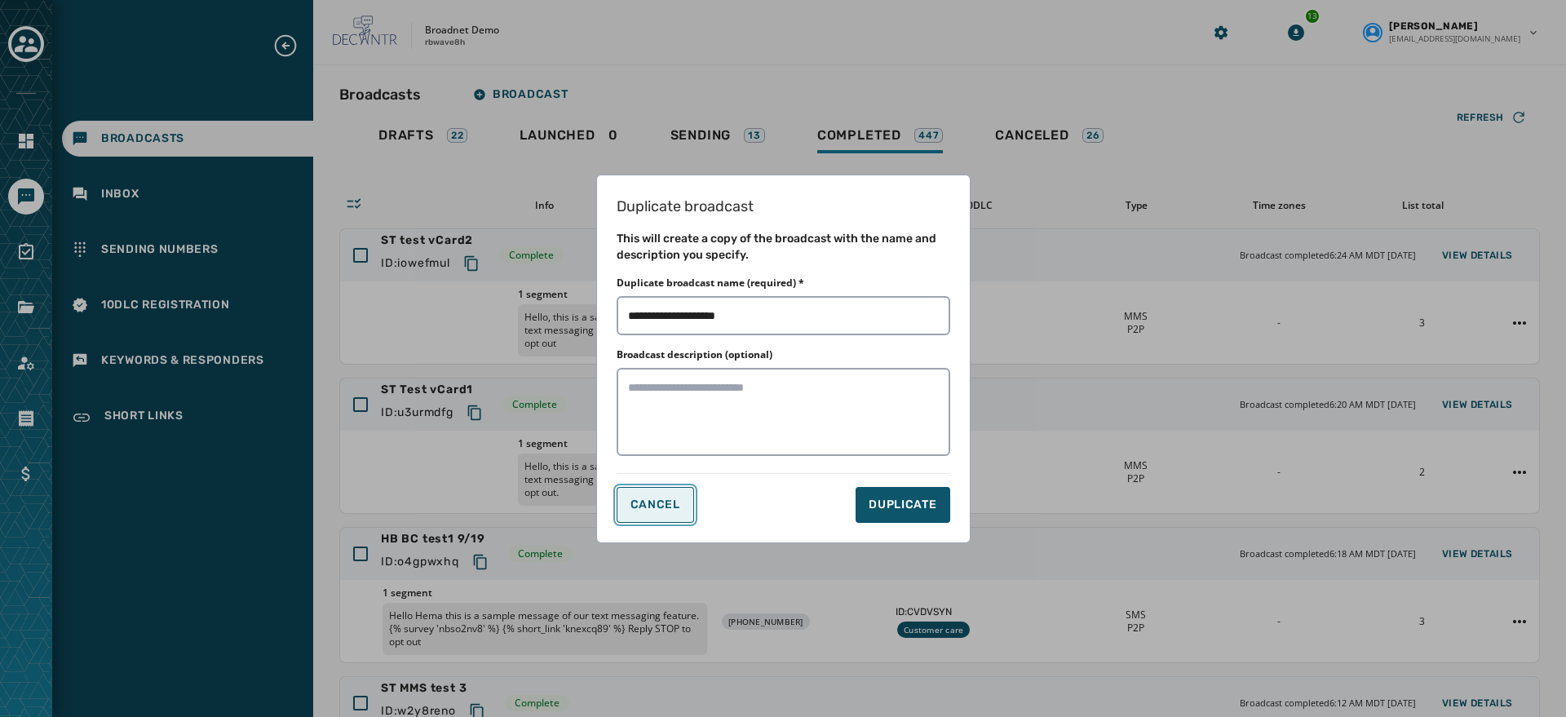
click at [678, 499] on span "CANCEL" at bounding box center [656, 504] width 50 height 13
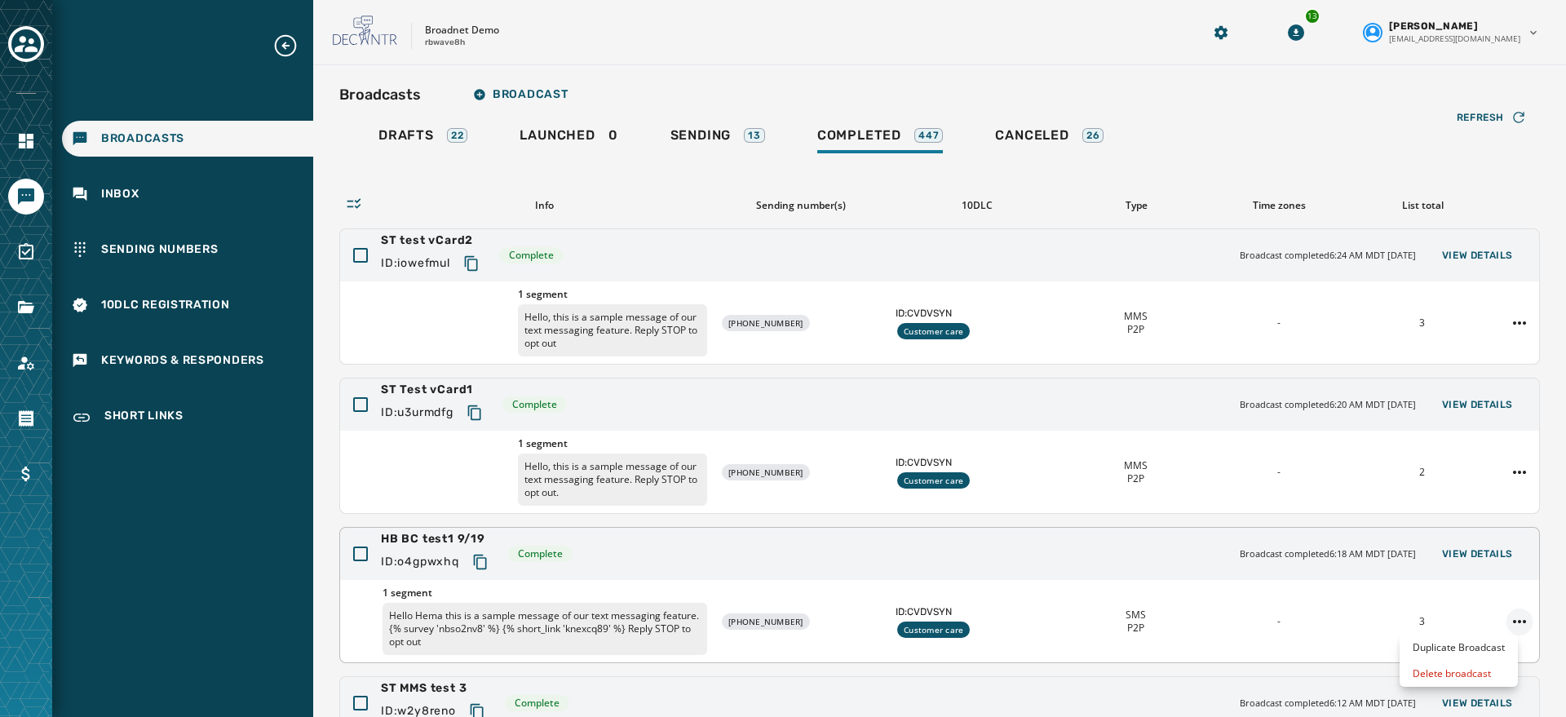
click at [1149, 621] on html "Broadcasts Inbox Sending Numbers 10DLC Registration Keywords & Responders Short…" at bounding box center [783, 358] width 1566 height 717
click at [1149, 642] on div "Duplicate Broadcast" at bounding box center [1459, 648] width 118 height 26
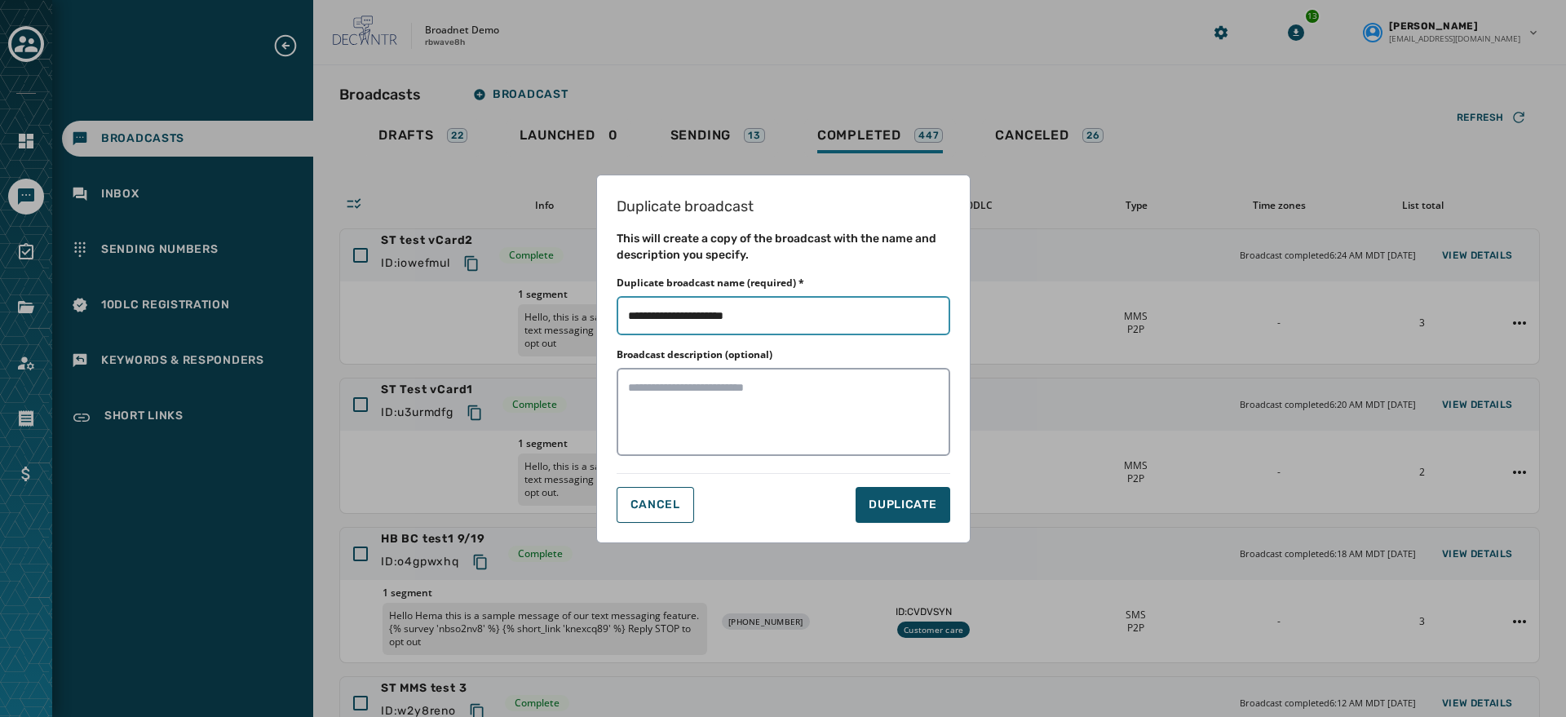
drag, startPoint x: 685, startPoint y: 309, endPoint x: 845, endPoint y: 317, distance: 160.1
click at [845, 317] on input "Duplicate broadcast name (required) *" at bounding box center [784, 315] width 334 height 39
type input "**********"
click at [887, 500] on span "DUPLICATE" at bounding box center [903, 505] width 68 height 16
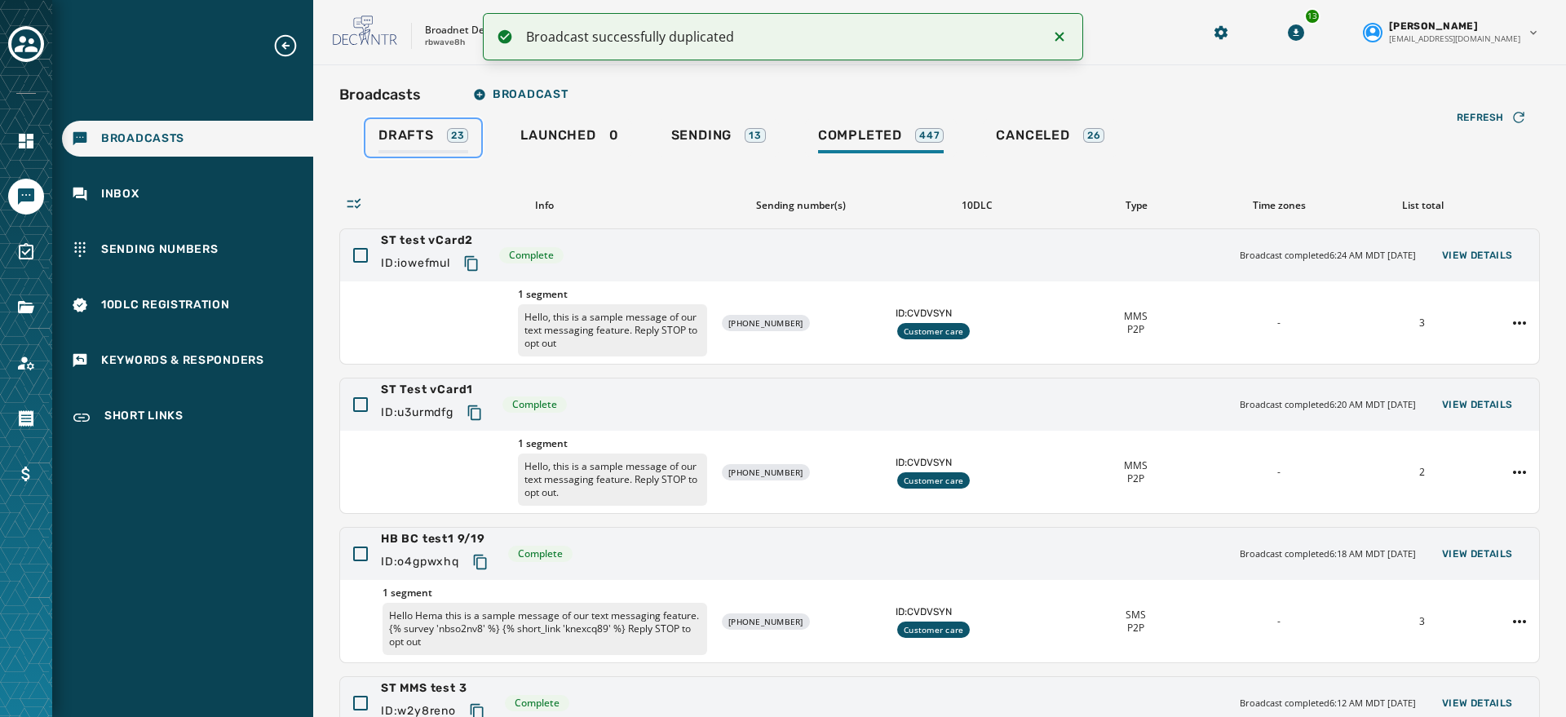
click at [412, 151] on div "Drafts 23" at bounding box center [424, 140] width 90 height 26
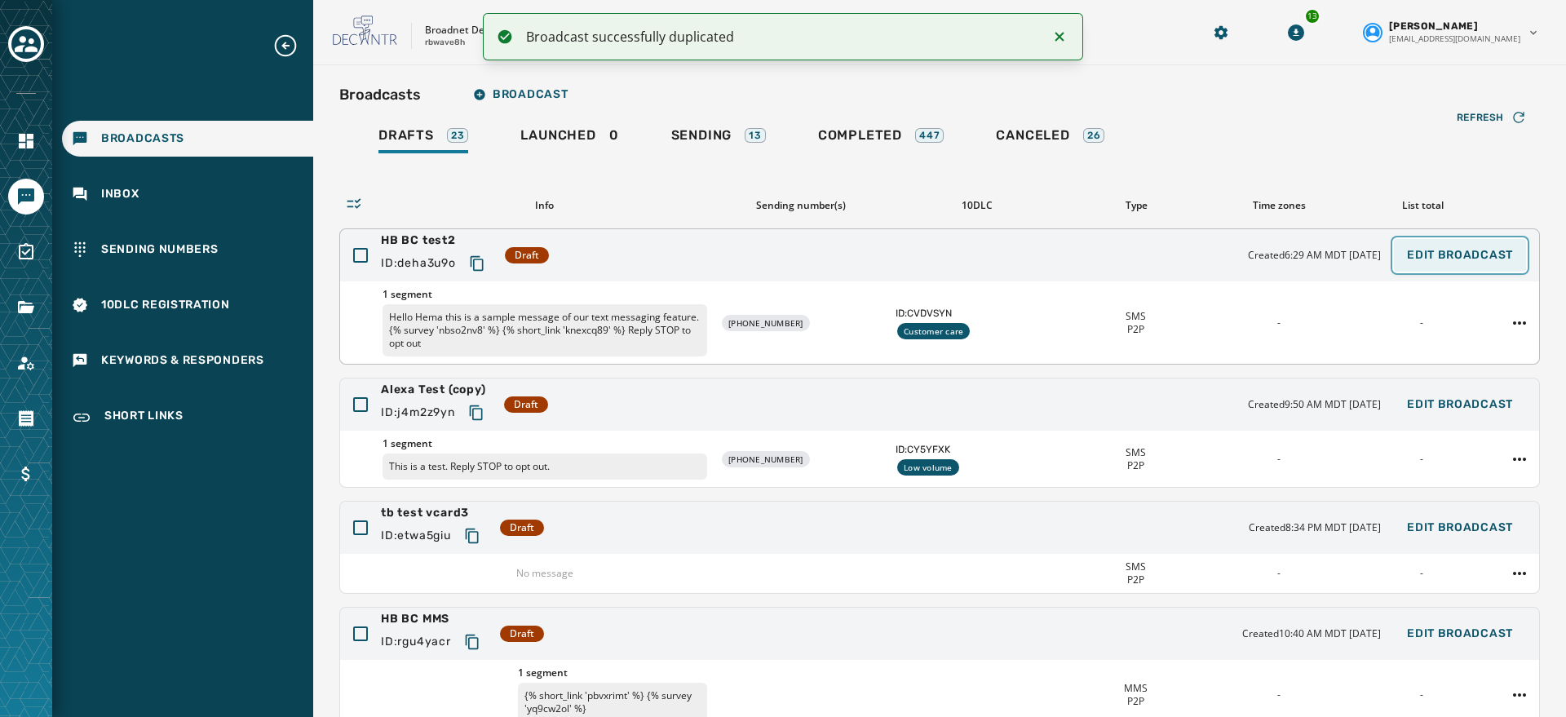
click at [1149, 258] on span "Edit Broadcast" at bounding box center [1460, 255] width 106 height 13
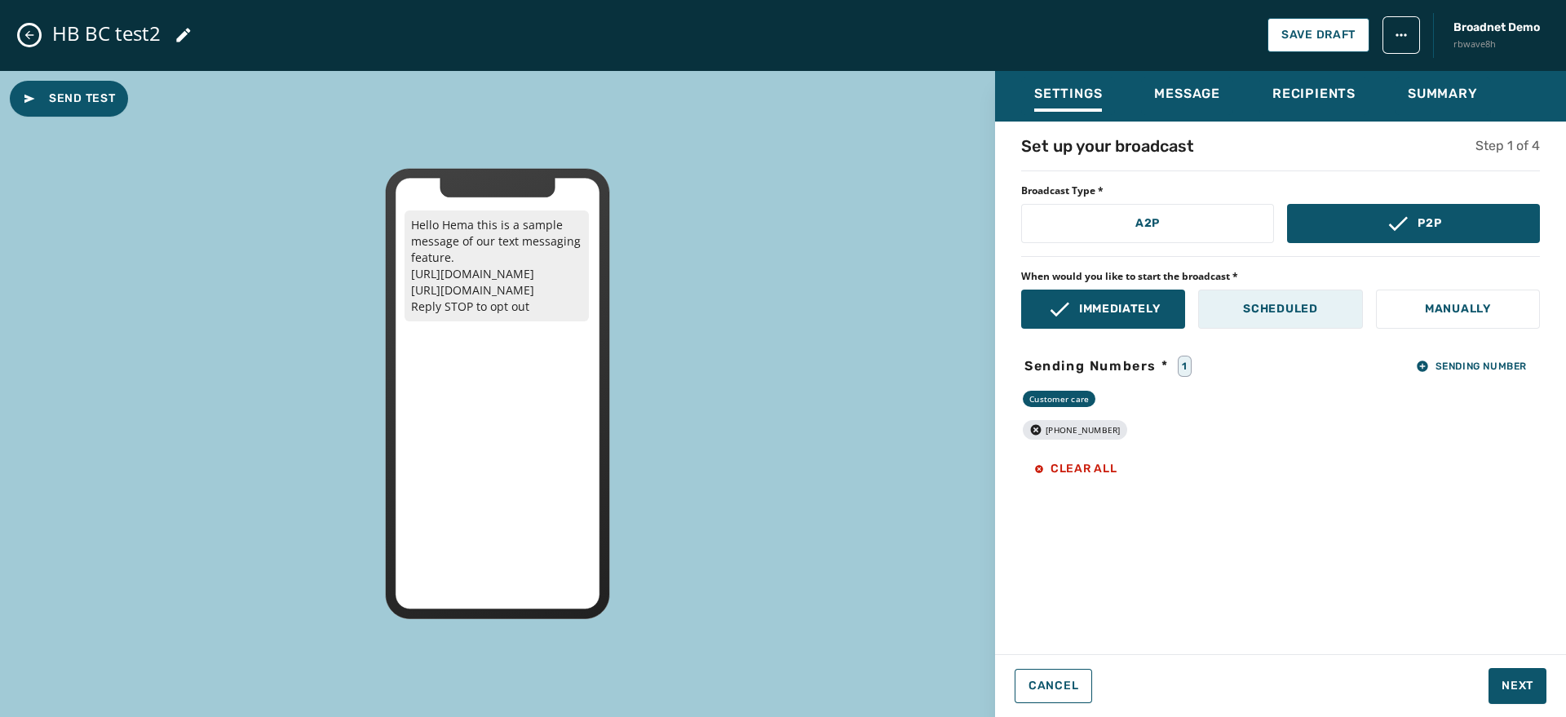
click at [1149, 297] on button "Scheduled" at bounding box center [1280, 309] width 164 height 39
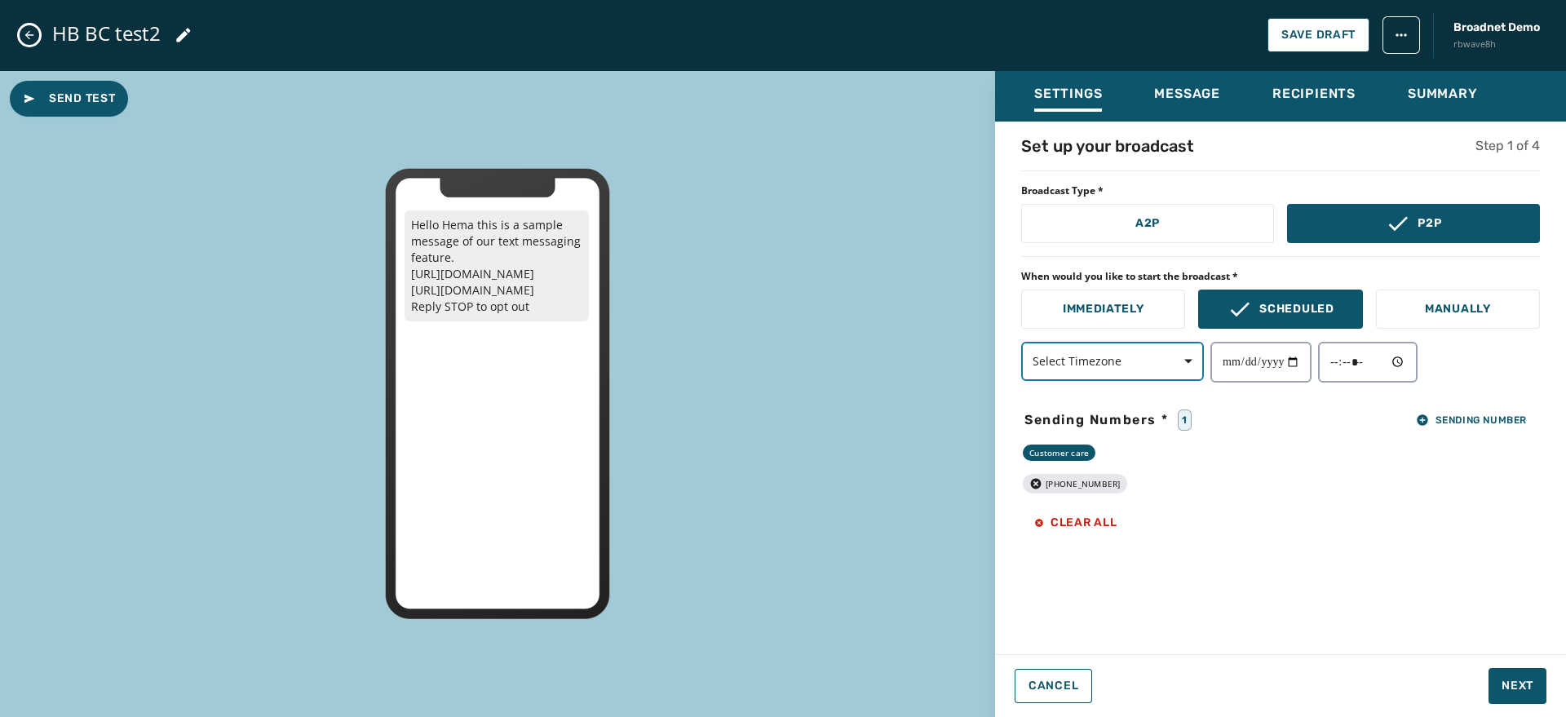
click at [1149, 366] on span "button" at bounding box center [1182, 361] width 39 height 33
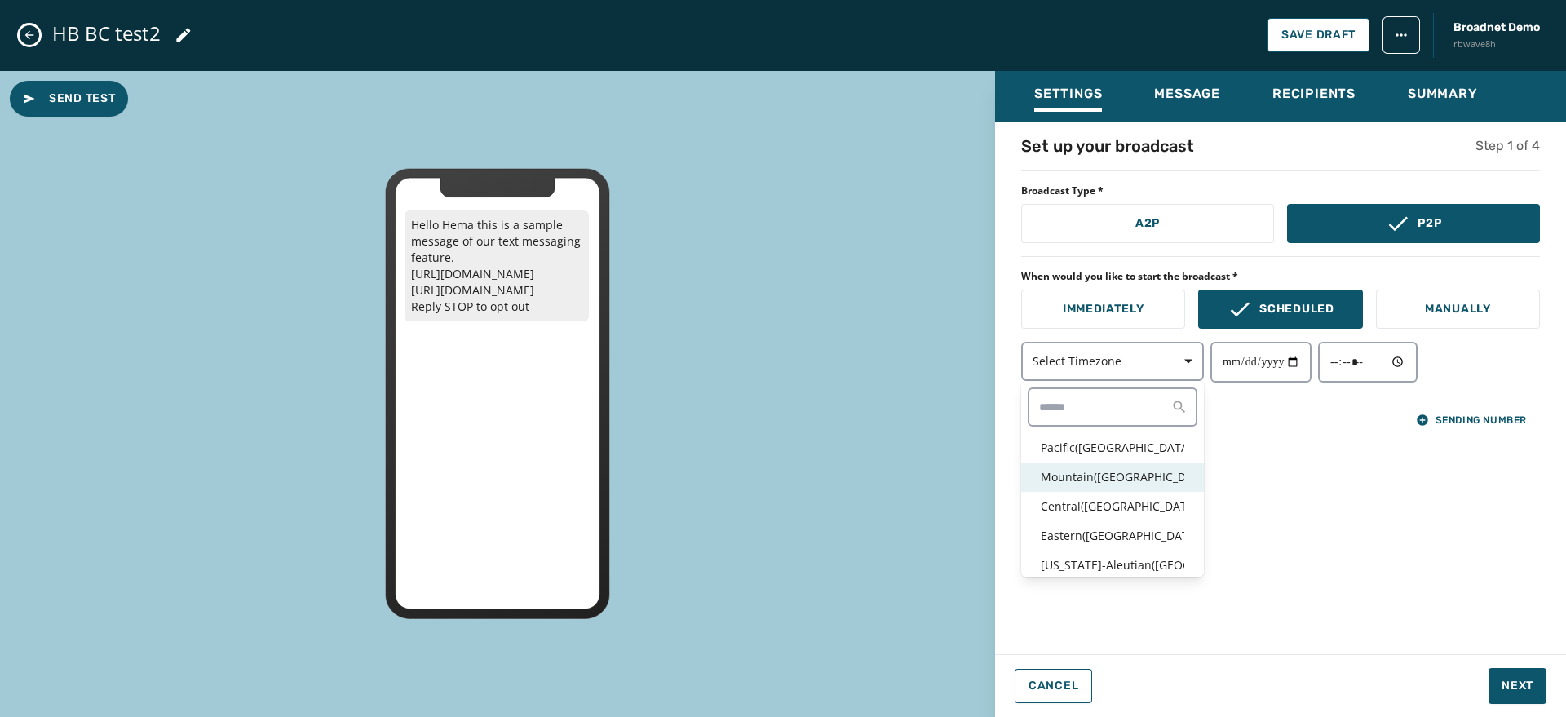
click at [1096, 478] on p "Mountain ( [GEOGRAPHIC_DATA] / [GEOGRAPHIC_DATA] )" at bounding box center [1113, 477] width 144 height 16
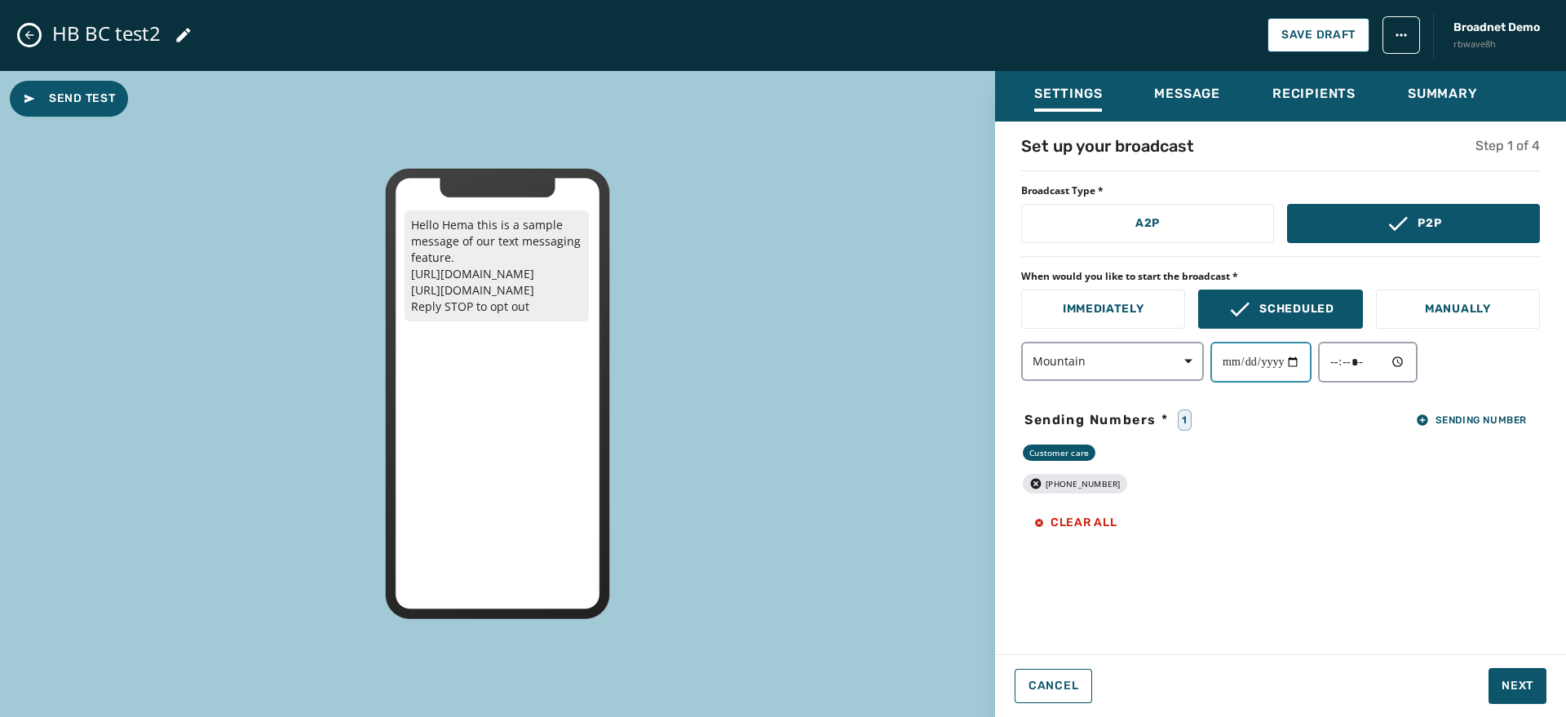
click at [1149, 360] on input "date" at bounding box center [1261, 362] width 101 height 41
type input "**********"
click at [1149, 358] on input "time" at bounding box center [1368, 362] width 100 height 41
type input "*****"
click at [1149, 560] on div "**********" at bounding box center [1280, 383] width 571 height 497
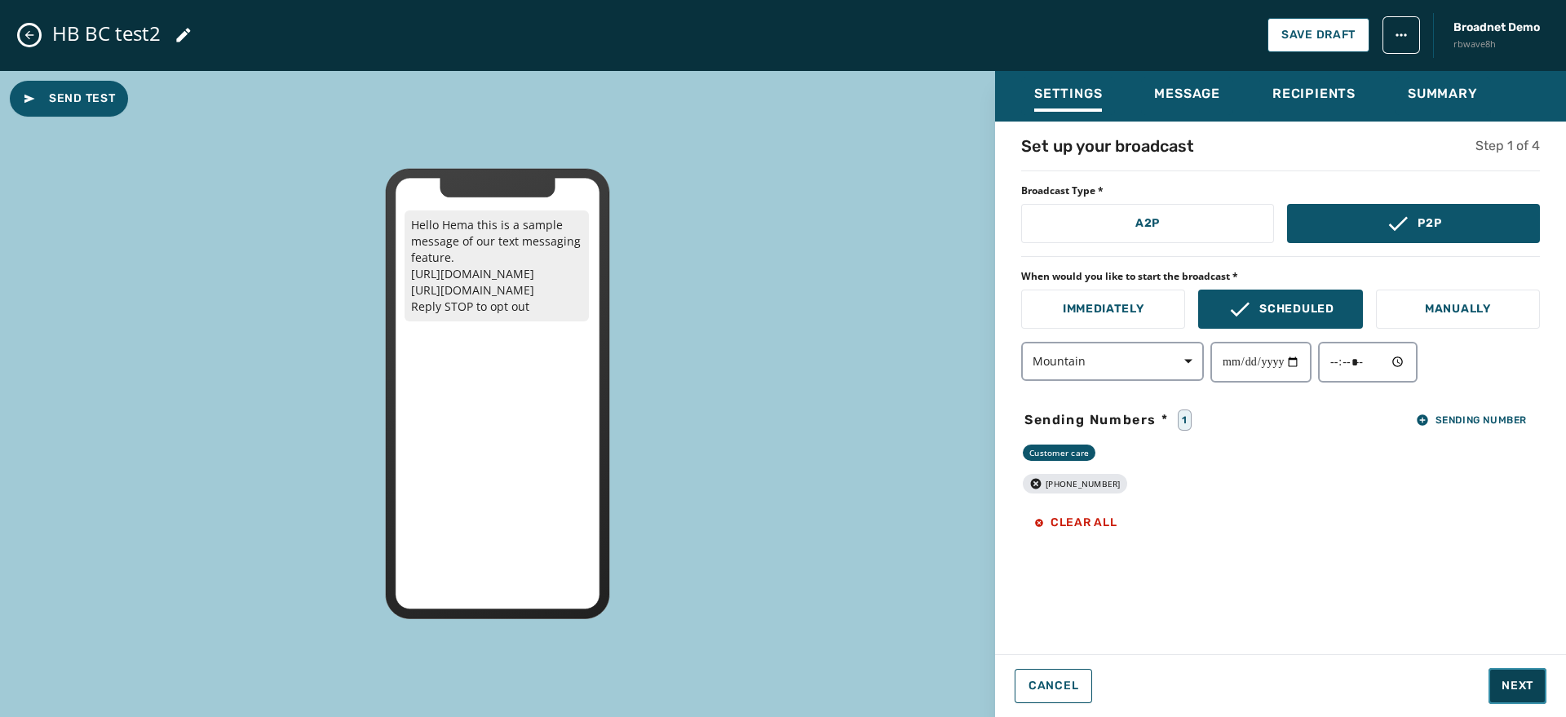
click at [1149, 683] on span "Next" at bounding box center [1518, 686] width 32 height 16
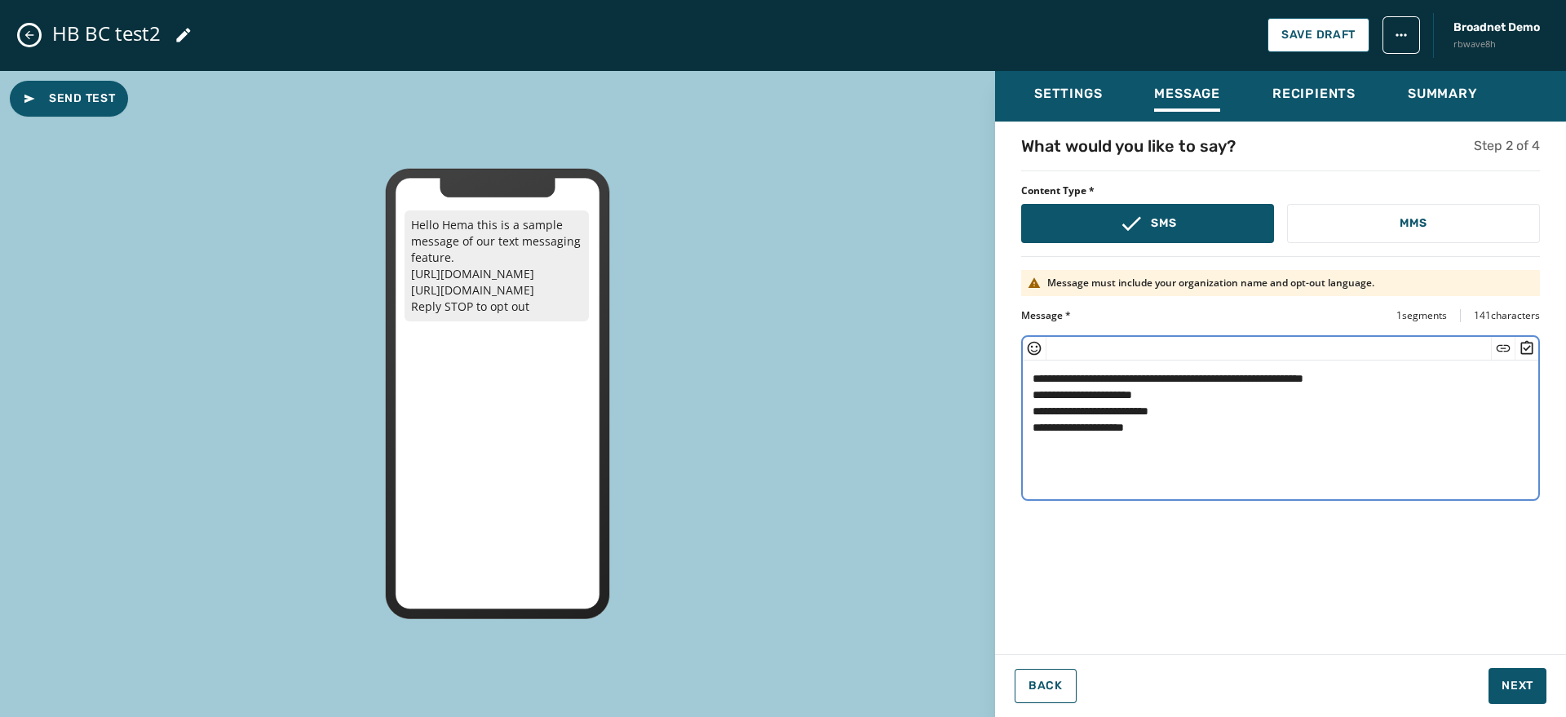
click at [1149, 394] on textarea "**********" at bounding box center [1281, 428] width 516 height 134
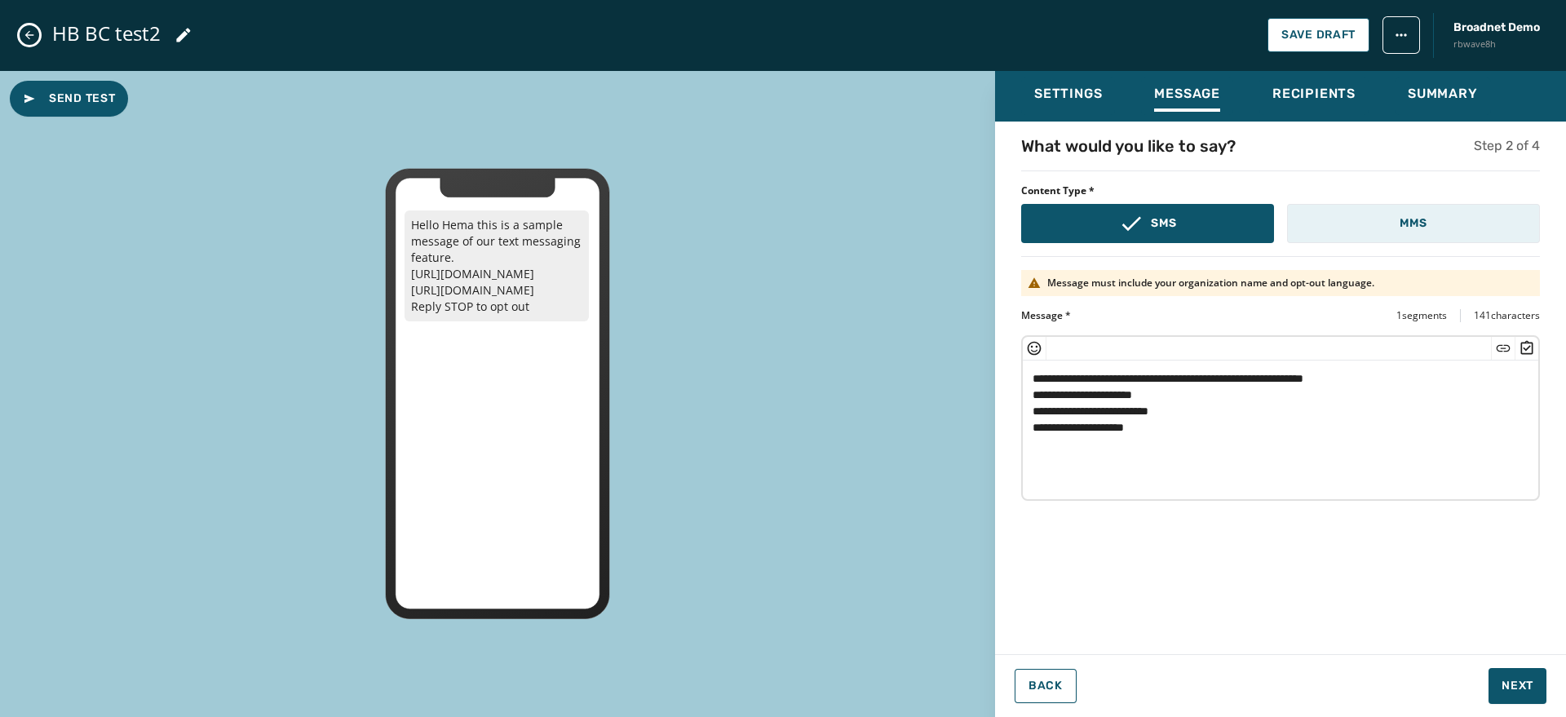
click at [1149, 234] on button "MMS" at bounding box center [1413, 223] width 253 height 39
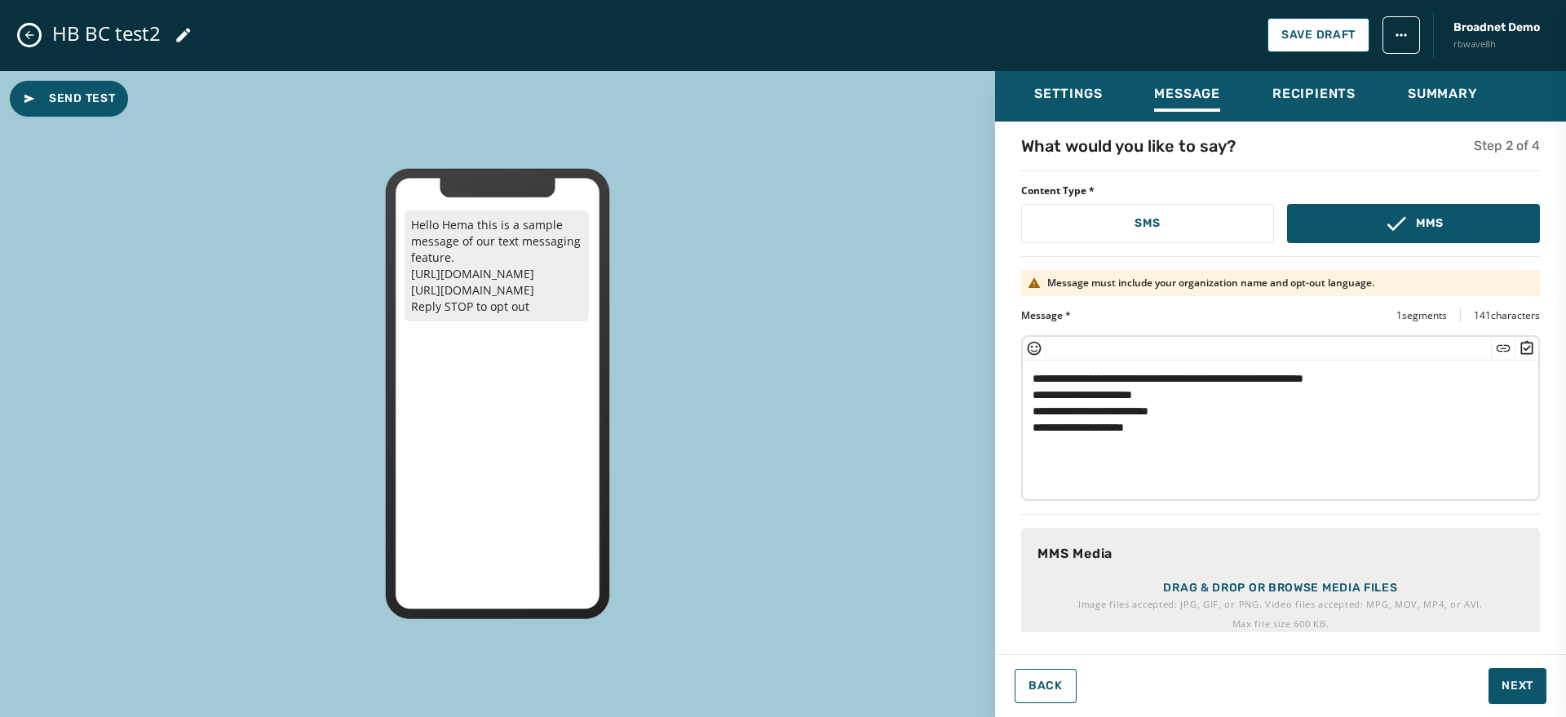
click at [1149, 596] on p "Image files accepted: JPG, GIF, or PNG. Video files accepted: MPG, MOV, MP4, or…" at bounding box center [1280, 604] width 405 height 16
click at [1149, 583] on p "Drag & drop or browse media files" at bounding box center [1280, 588] width 234 height 16
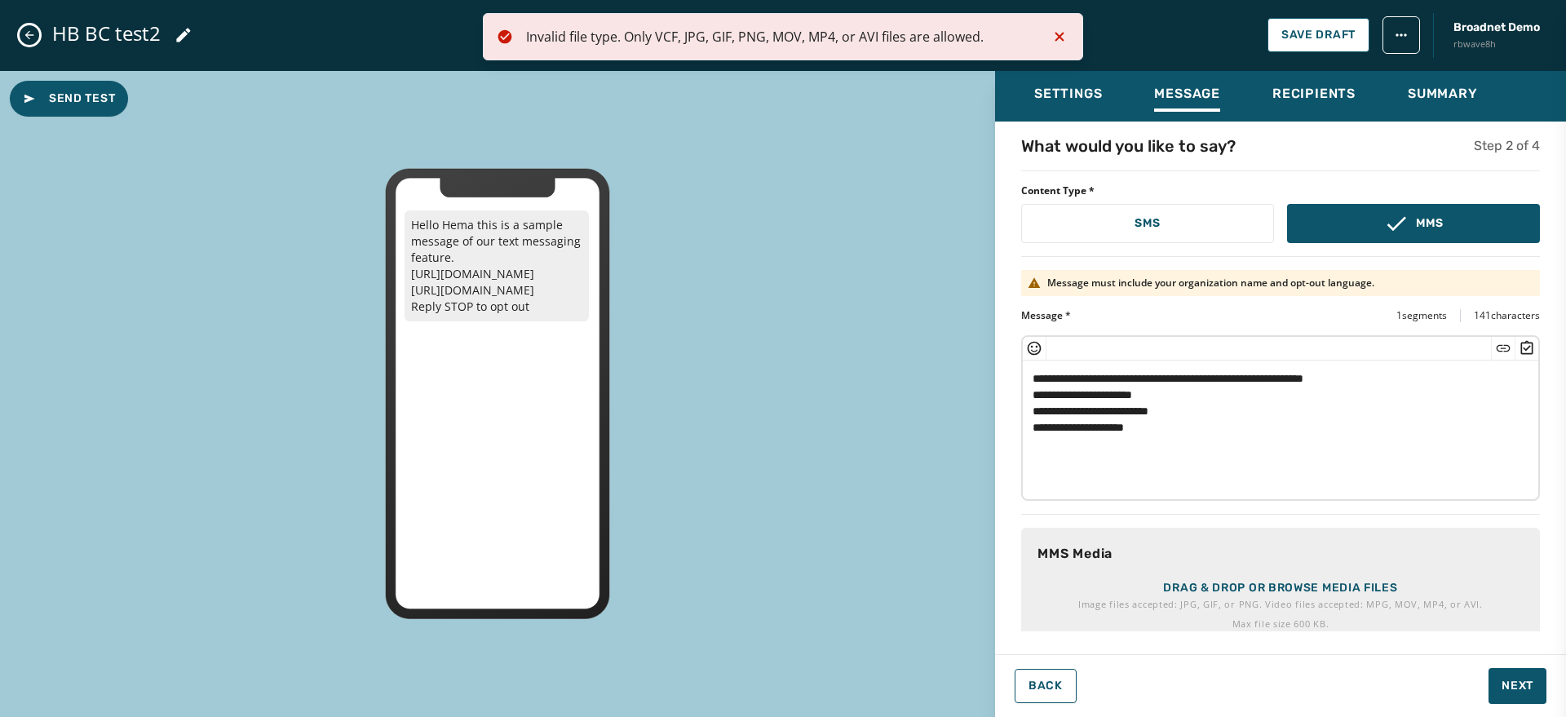
click at [1065, 34] on icon "Notifications (F8)" at bounding box center [1060, 37] width 20 height 20
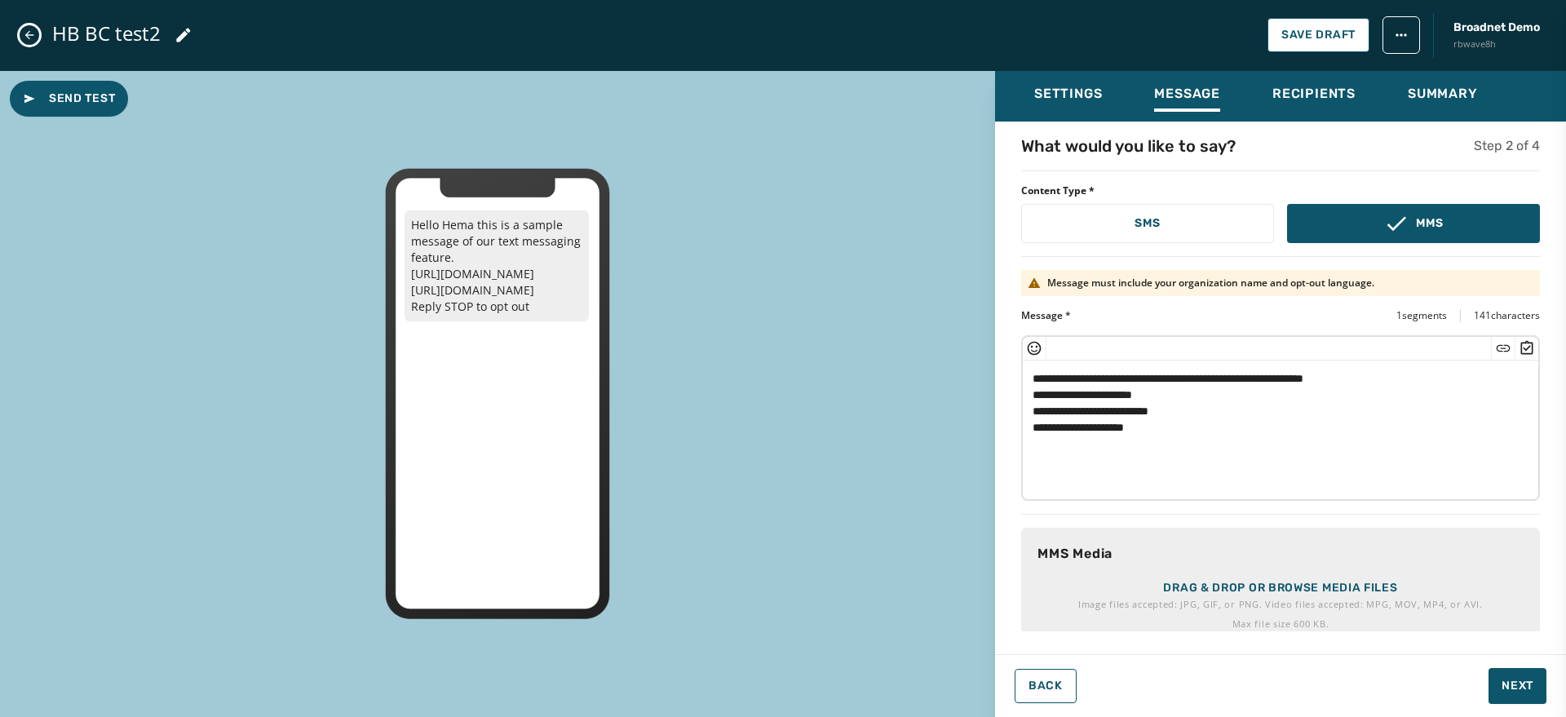
click at [1149, 594] on p "Drag & drop or browse media files" at bounding box center [1280, 588] width 234 height 16
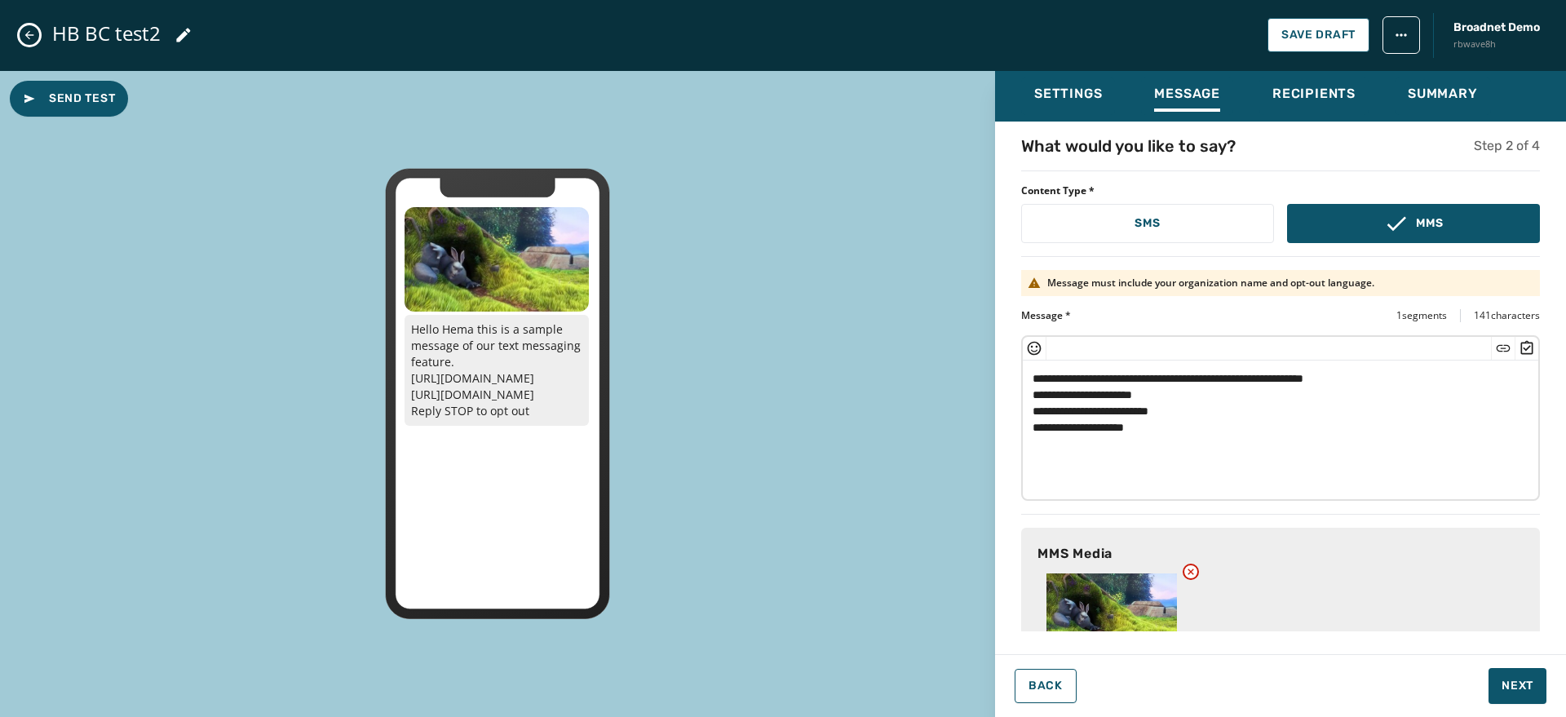
scroll to position [7, 0]
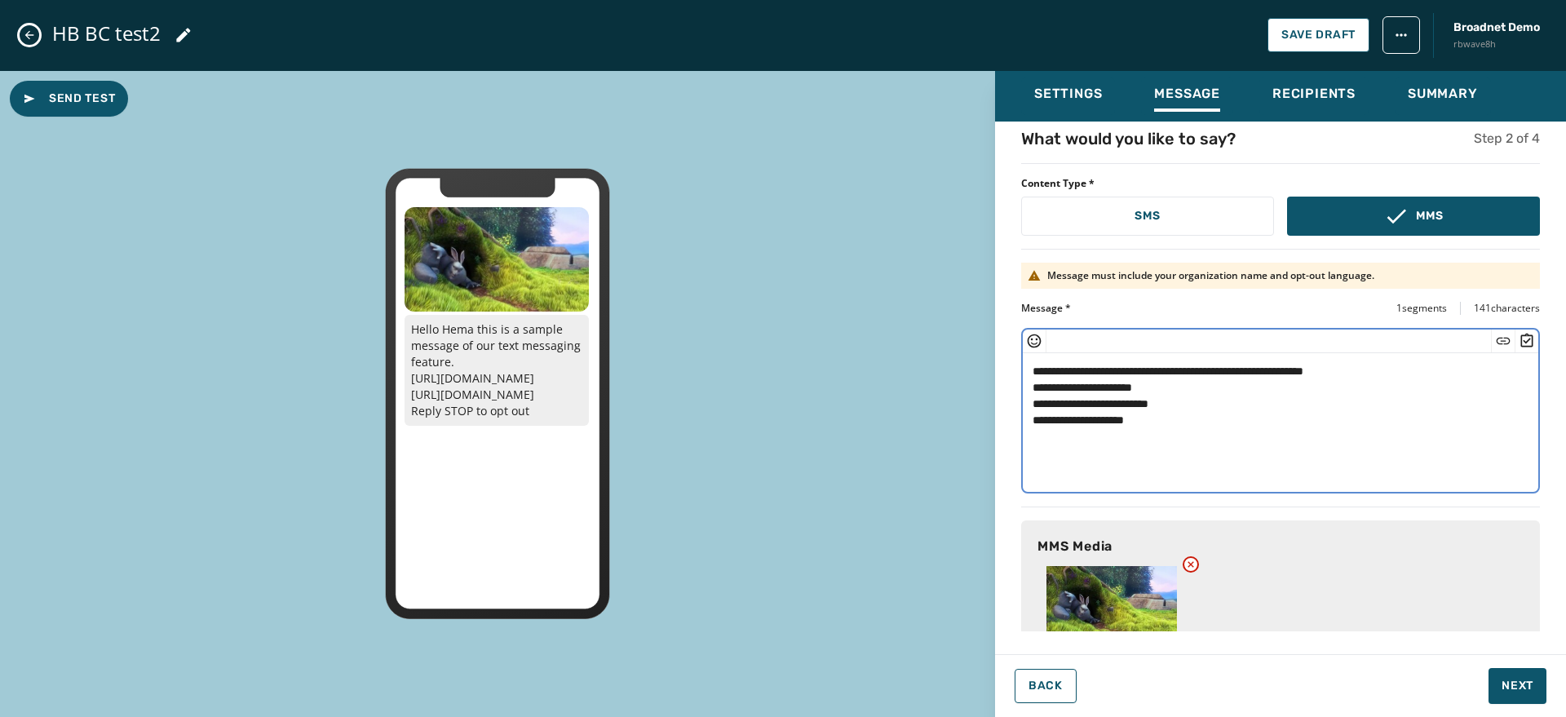
click at [1096, 371] on textarea "**********" at bounding box center [1273, 420] width 500 height 134
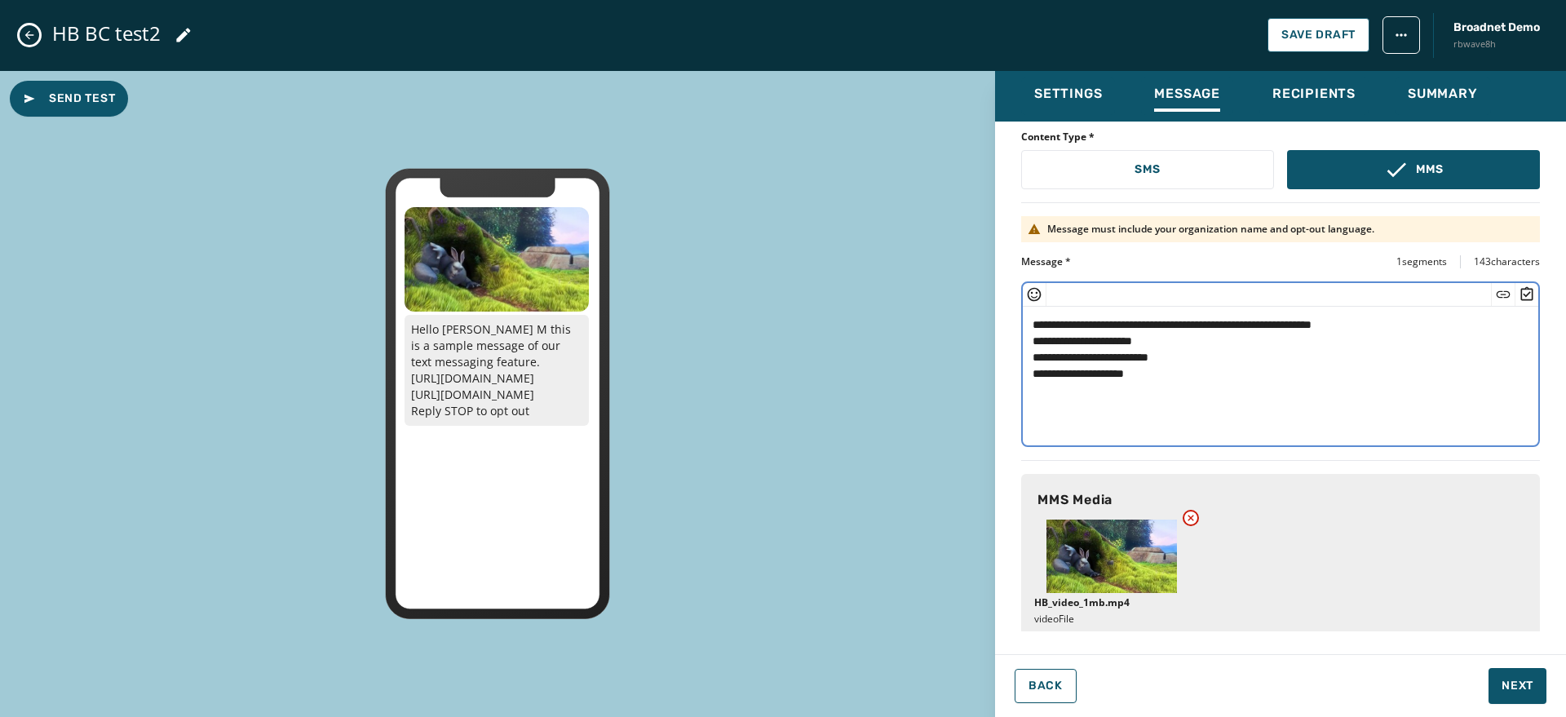
scroll to position [78, 0]
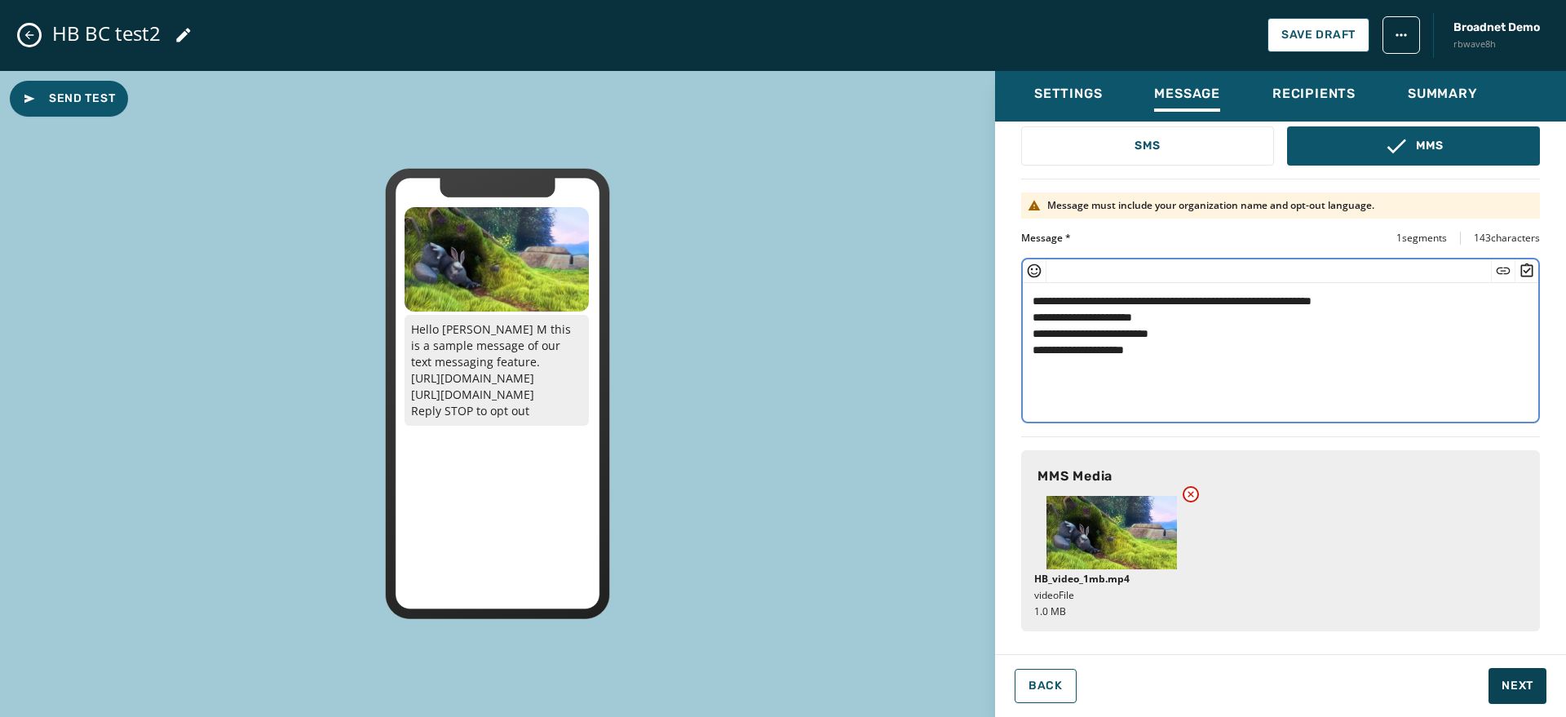
type textarea "**********"
click at [1149, 693] on span "Next" at bounding box center [1518, 686] width 32 height 16
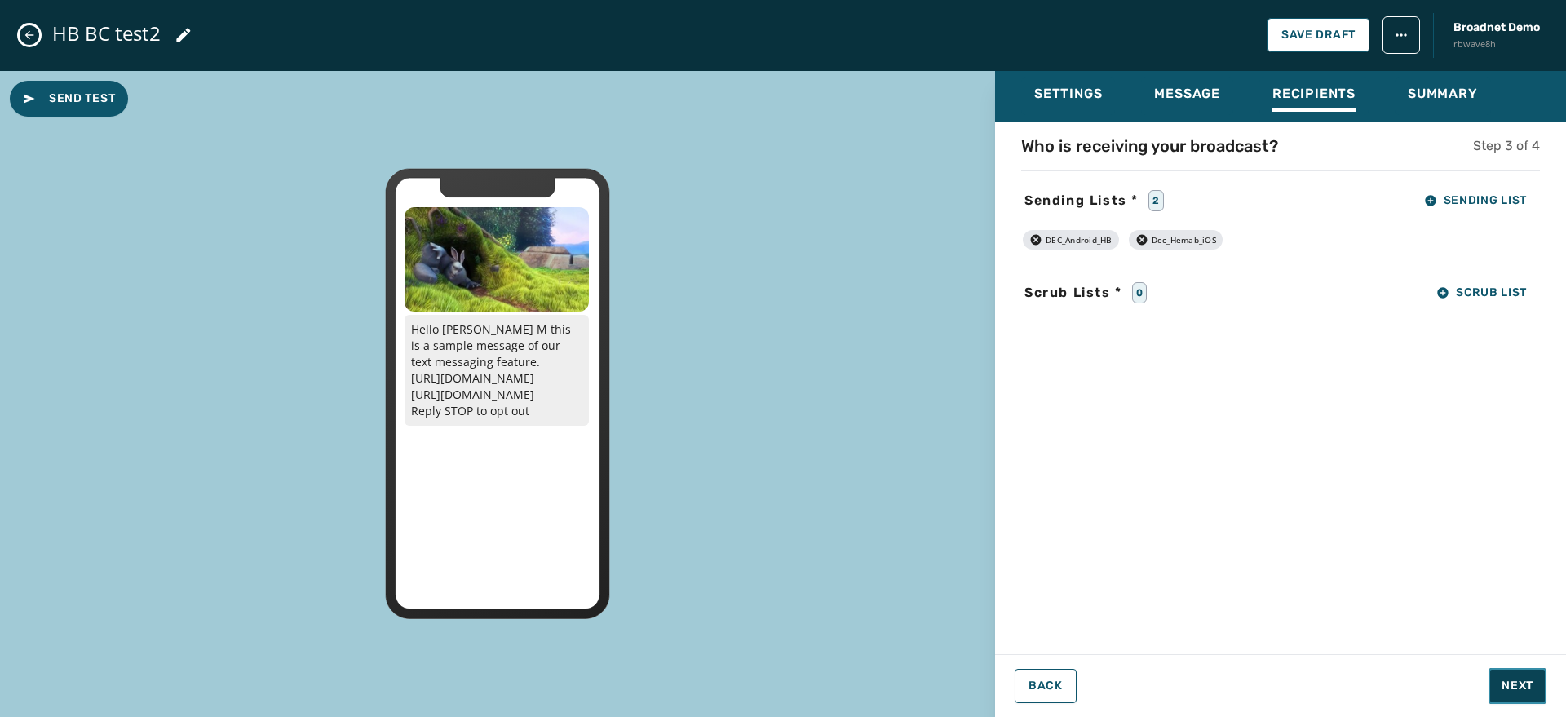
click at [1149, 693] on span "Next" at bounding box center [1518, 686] width 32 height 16
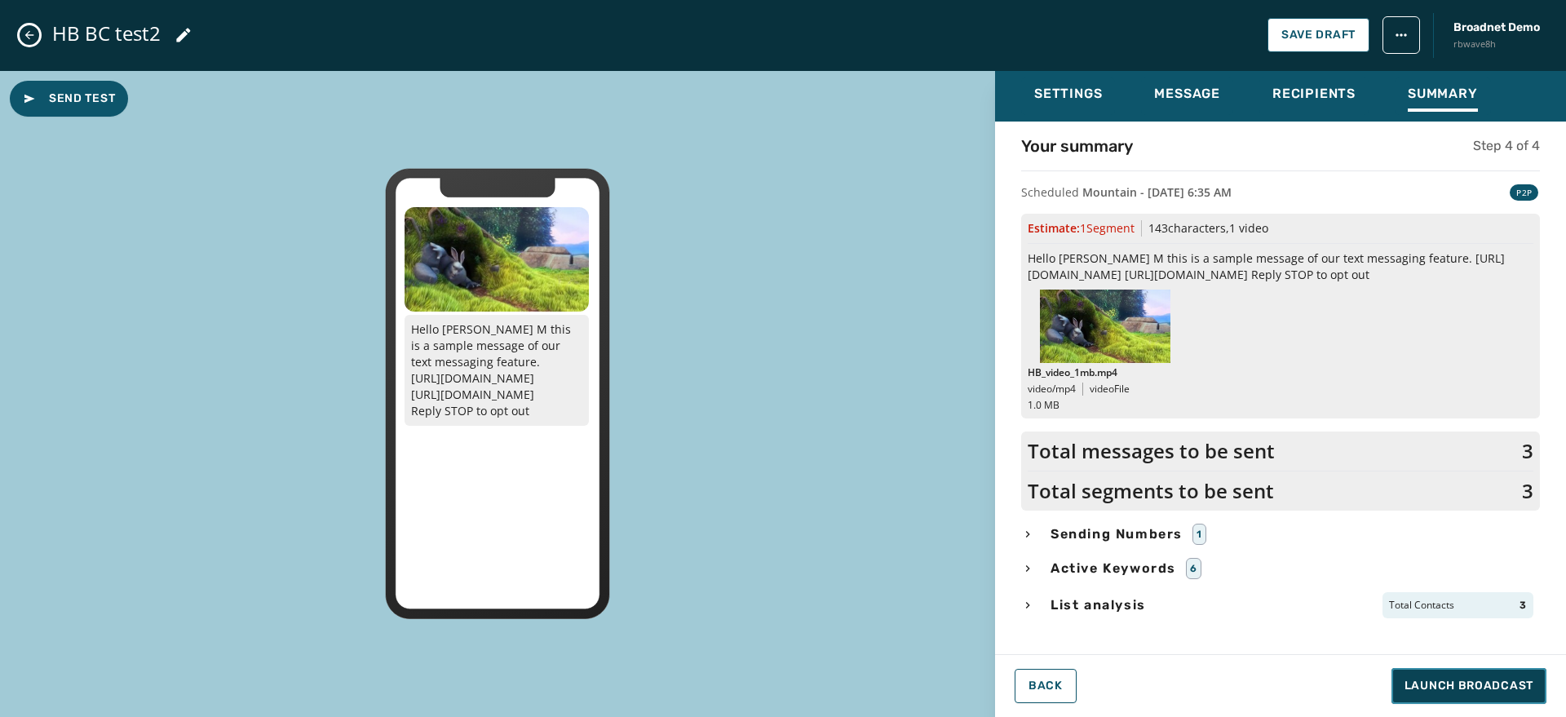
click at [1149, 693] on span "Launch Broadcast" at bounding box center [1469, 686] width 129 height 16
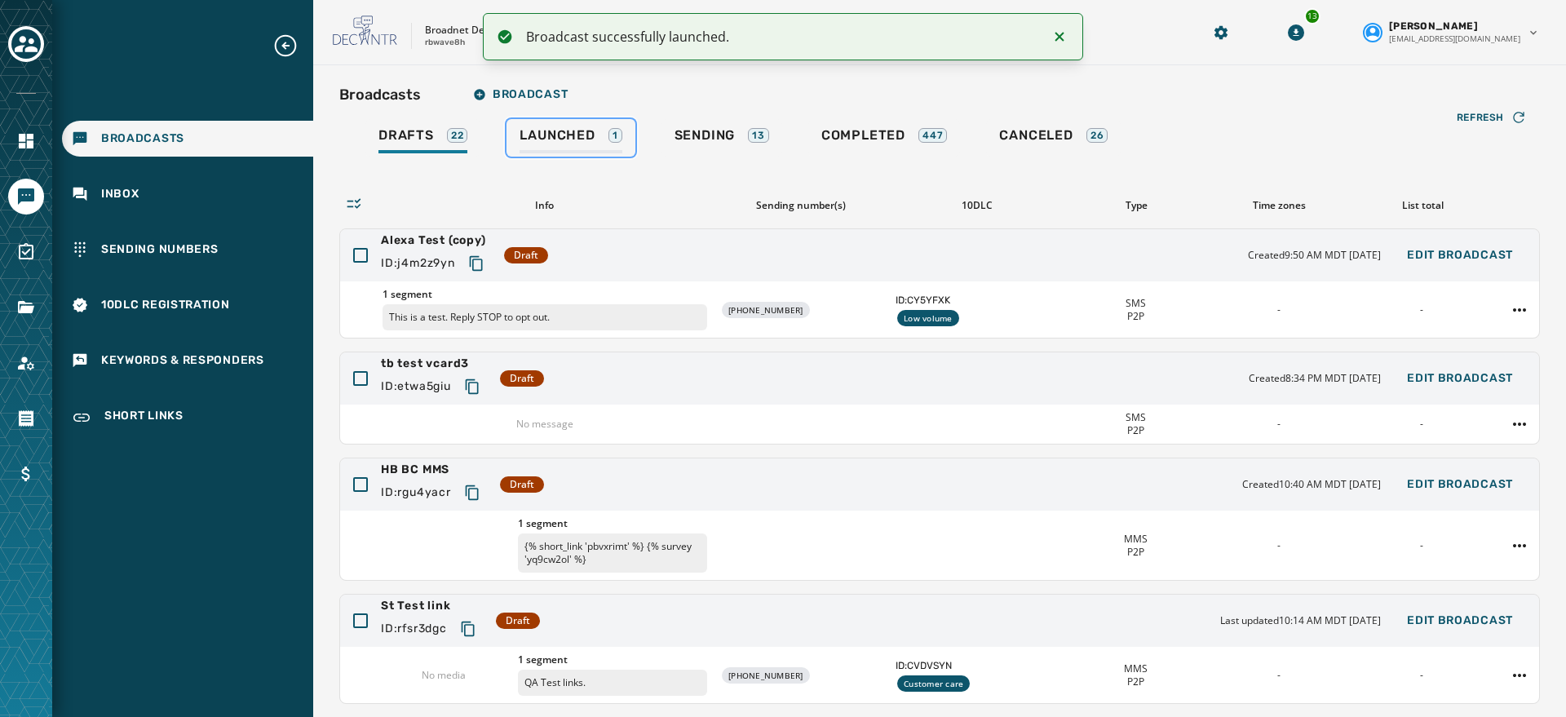
click at [562, 129] on span "Launched" at bounding box center [557, 135] width 75 height 16
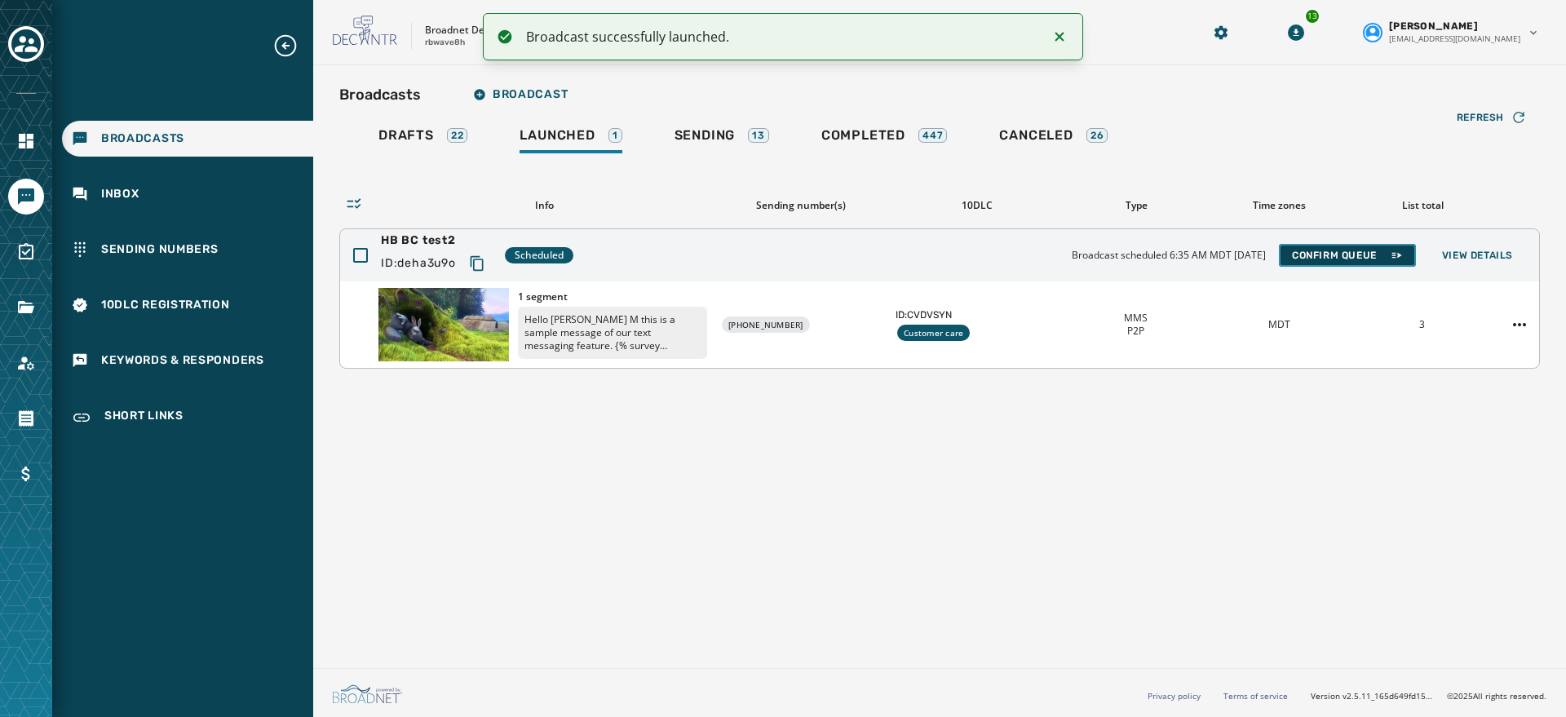
click at [1149, 250] on span "Confirm Queue" at bounding box center [1347, 255] width 111 height 13
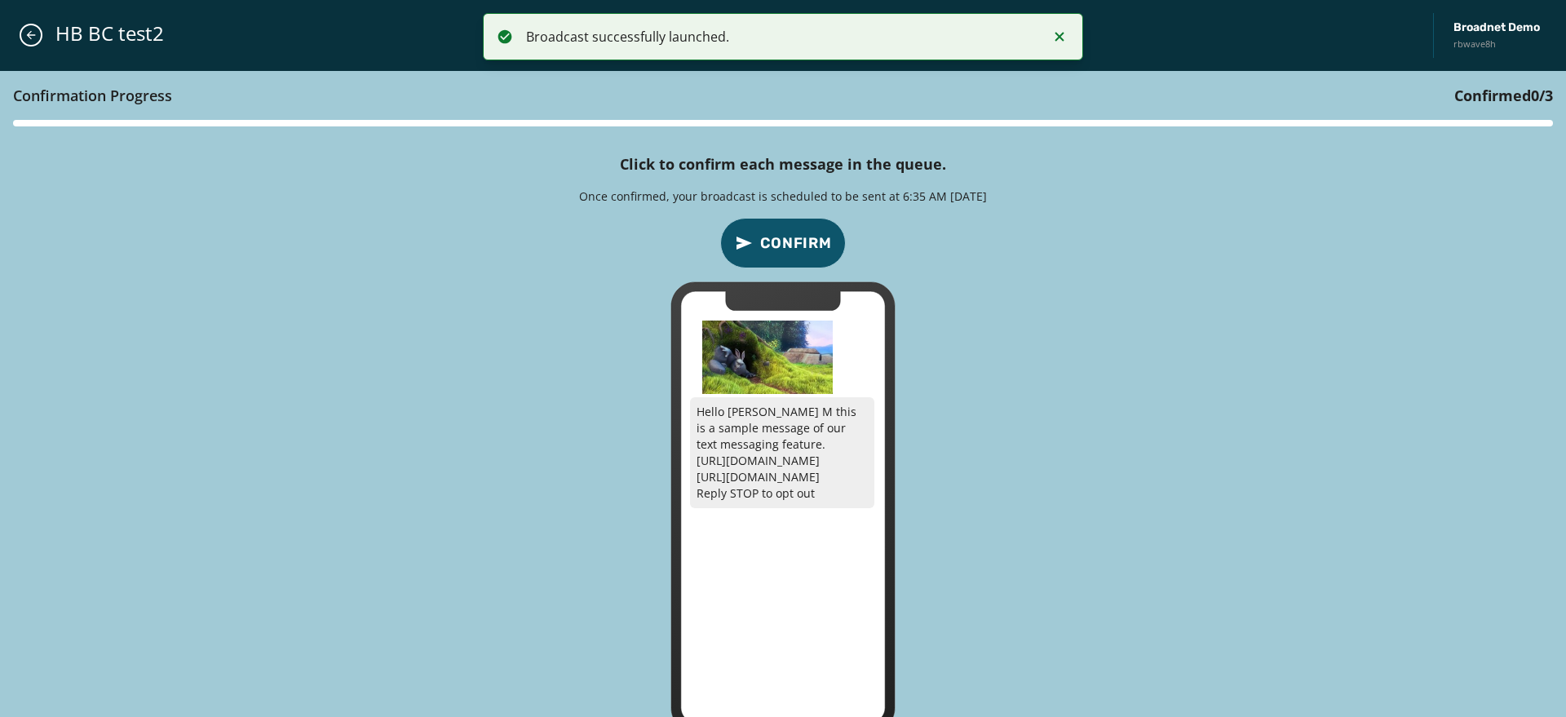
click at [776, 234] on span "Confirm" at bounding box center [796, 243] width 72 height 23
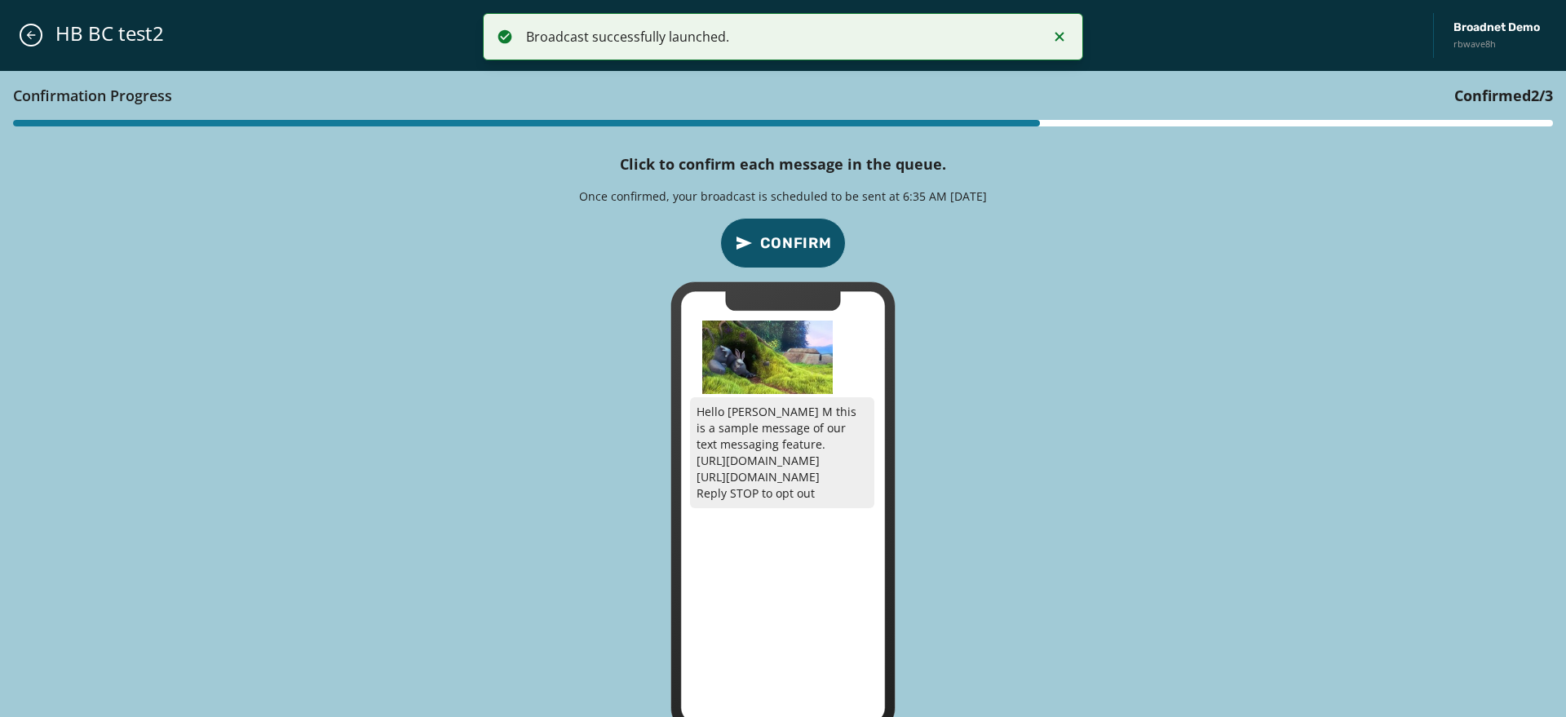
click at [776, 234] on span "Confirm" at bounding box center [796, 243] width 72 height 23
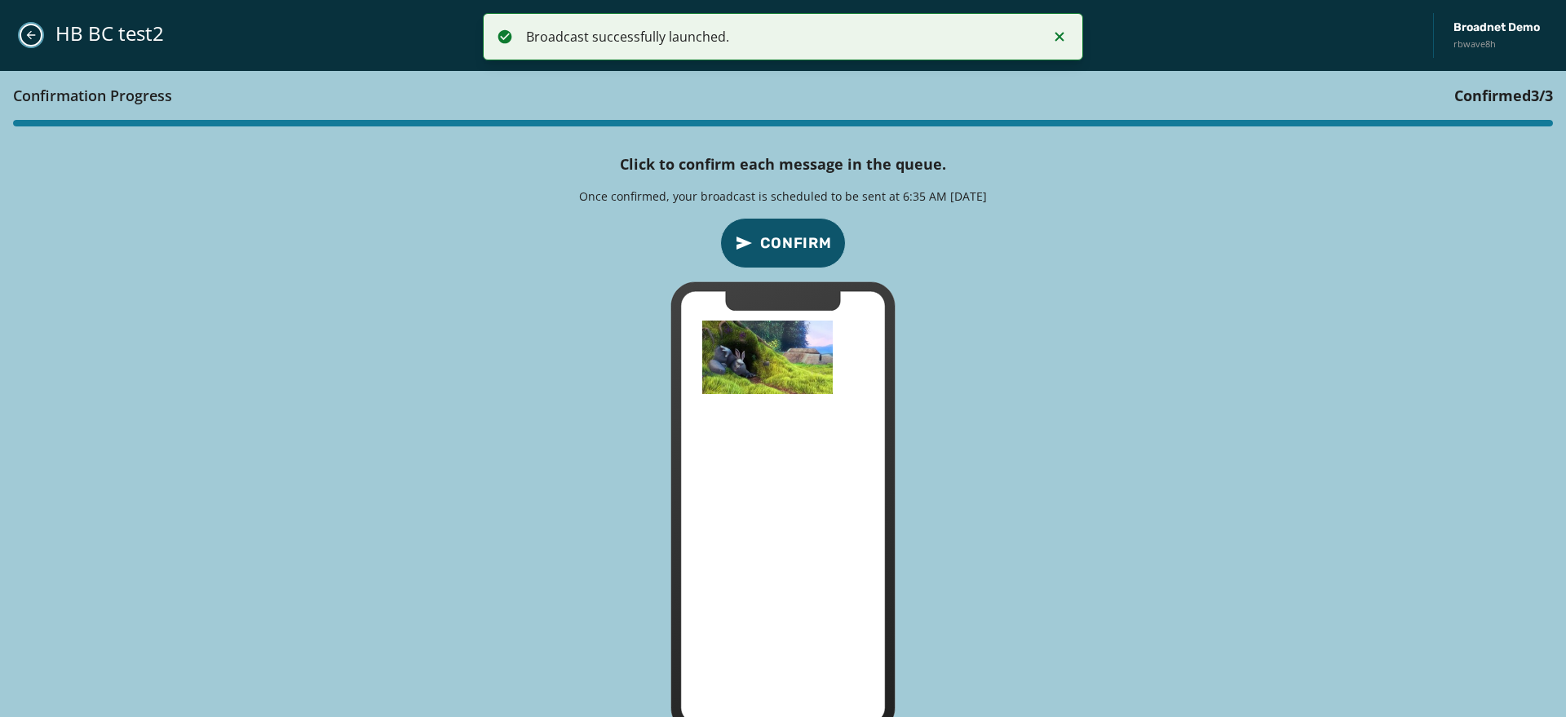
click at [27, 30] on icon "Close admin drawer" at bounding box center [30, 35] width 13 height 13
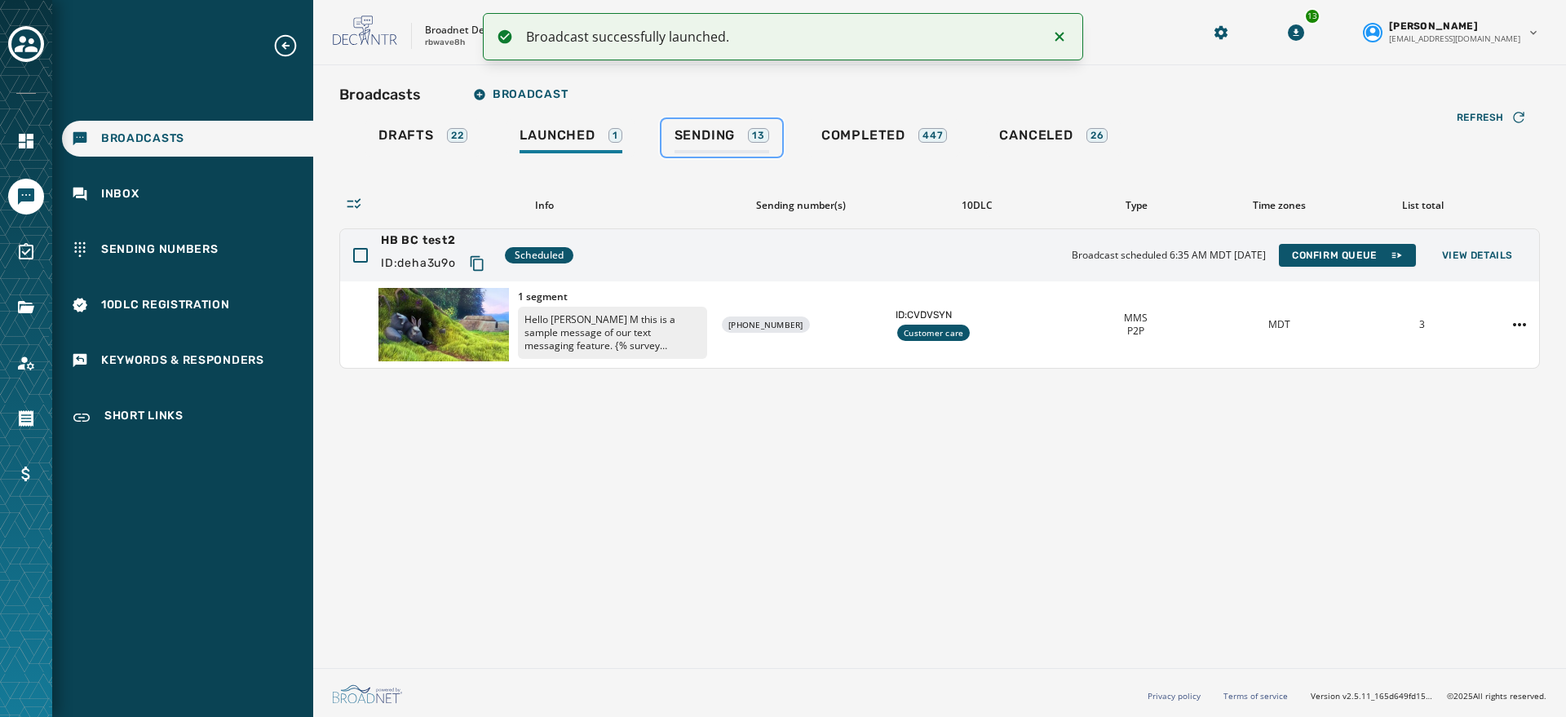
click at [729, 135] on span "Sending" at bounding box center [705, 135] width 61 height 16
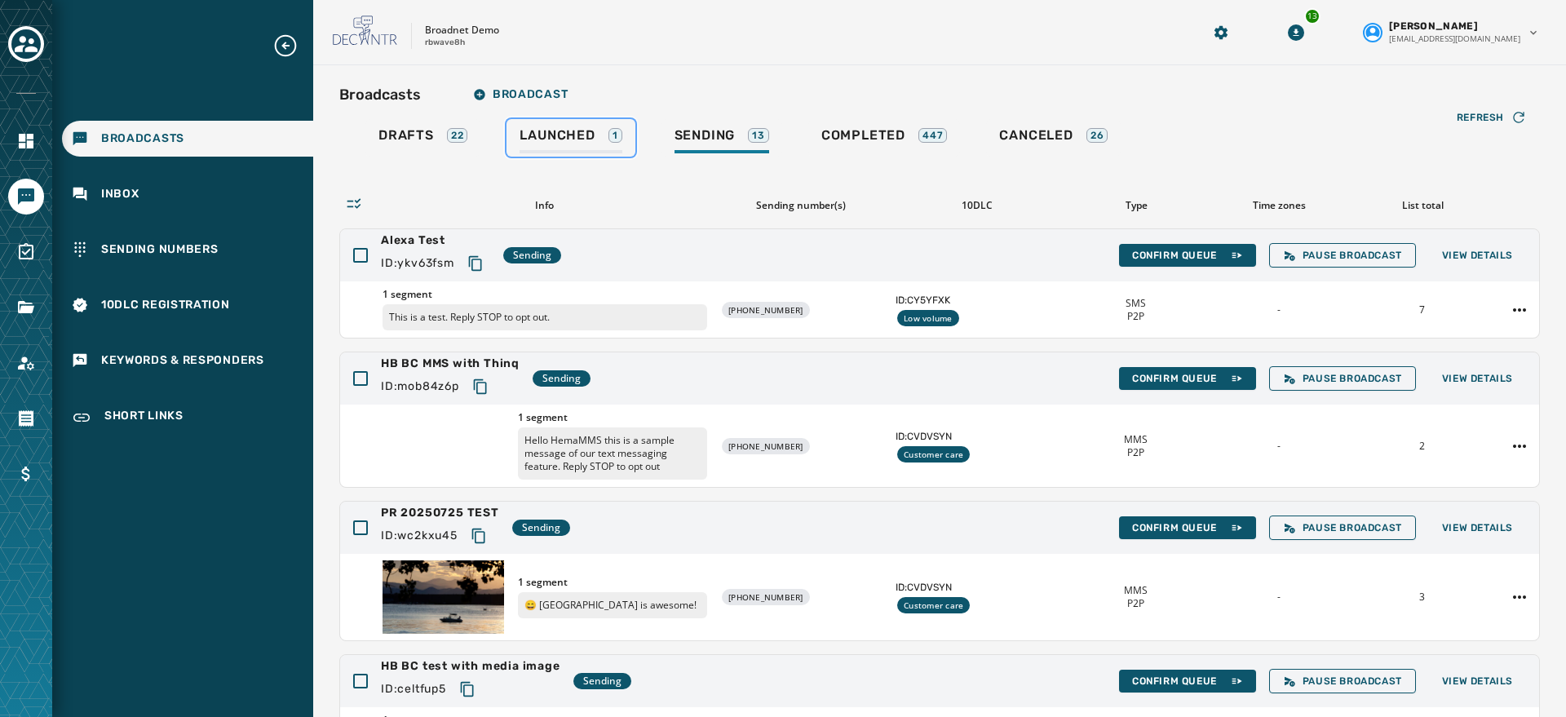
click at [568, 136] on span "Launched" at bounding box center [557, 135] width 75 height 16
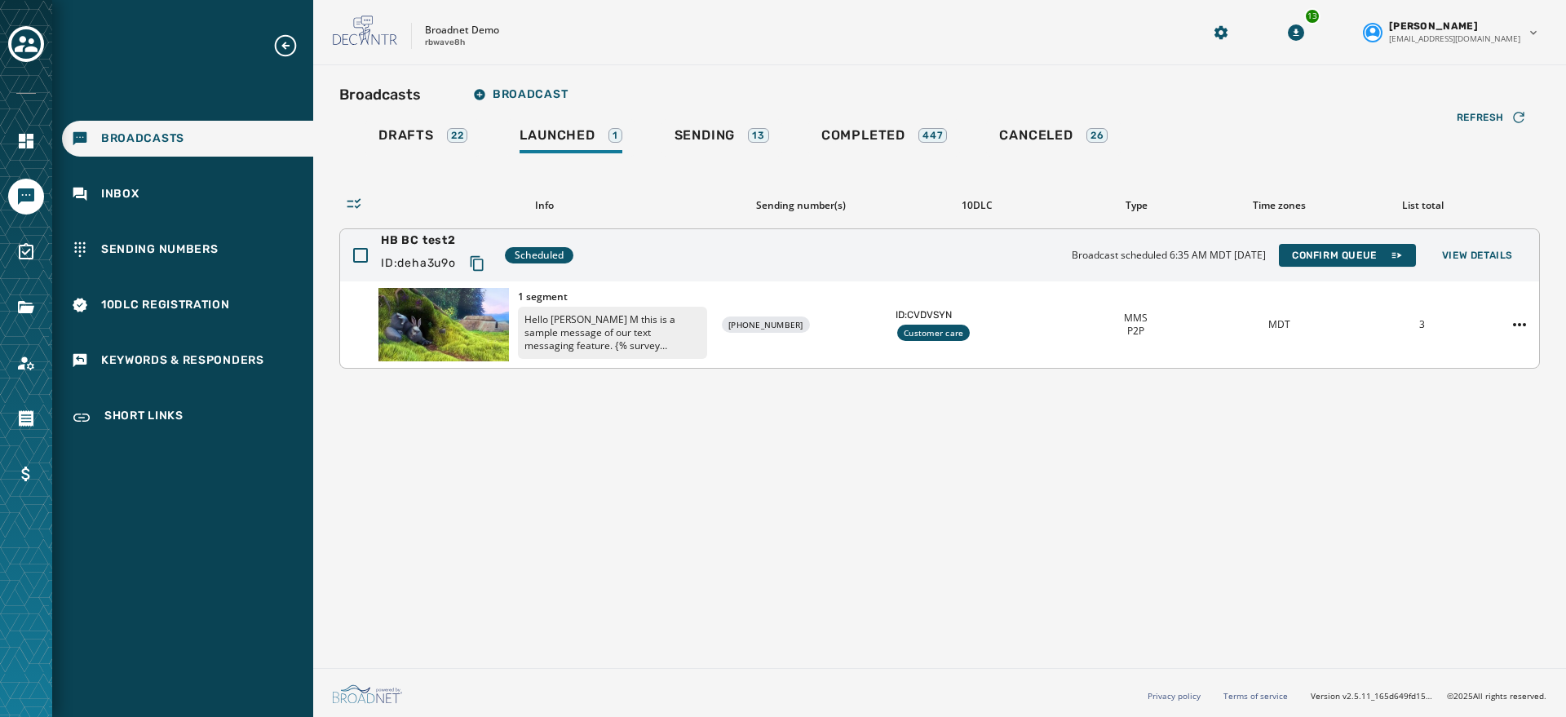
click at [1149, 242] on div "HB BC test2 ID: deha3u9o Scheduled Broadcast scheduled 6:35 AM MDT September 19…" at bounding box center [939, 255] width 1199 height 52
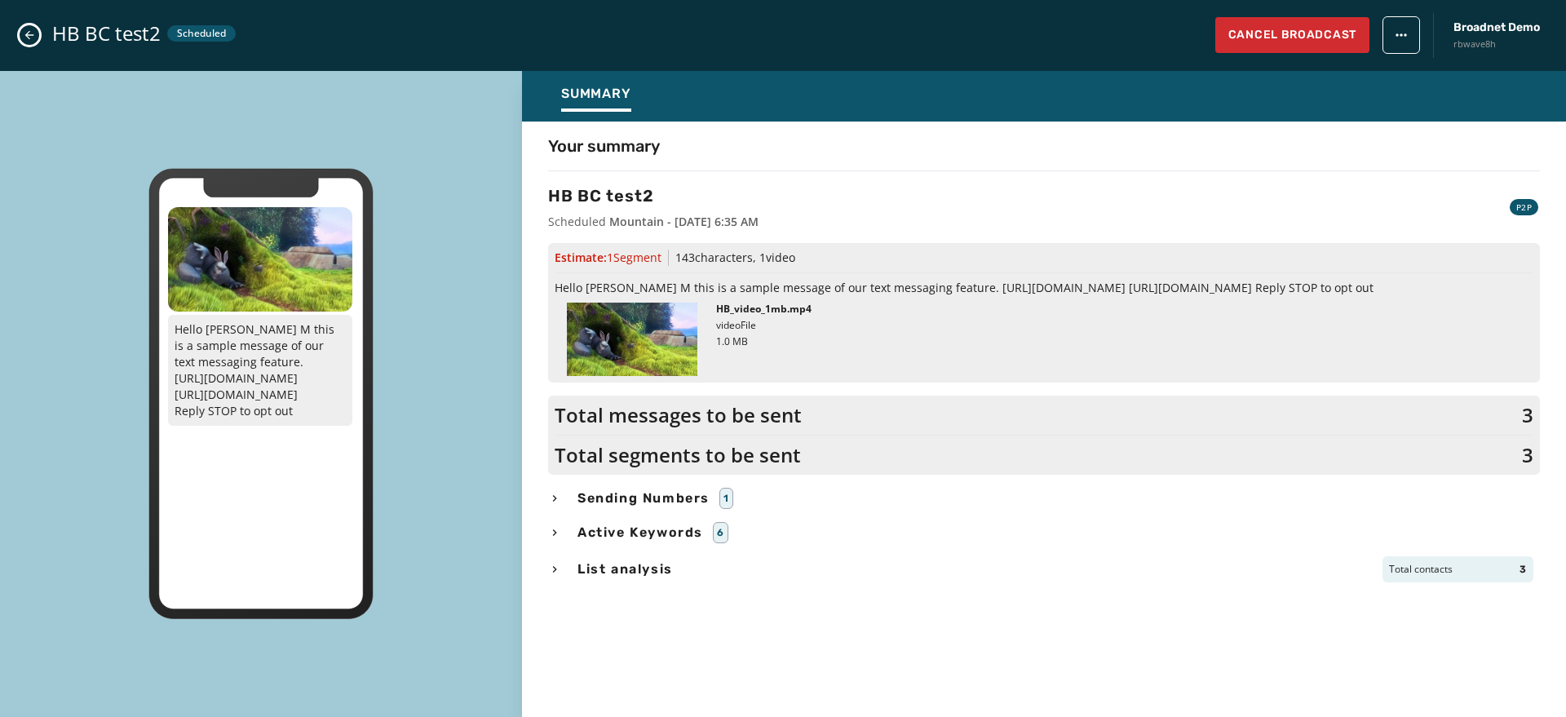
click at [29, 29] on icon "Close admin drawer" at bounding box center [29, 35] width 13 height 13
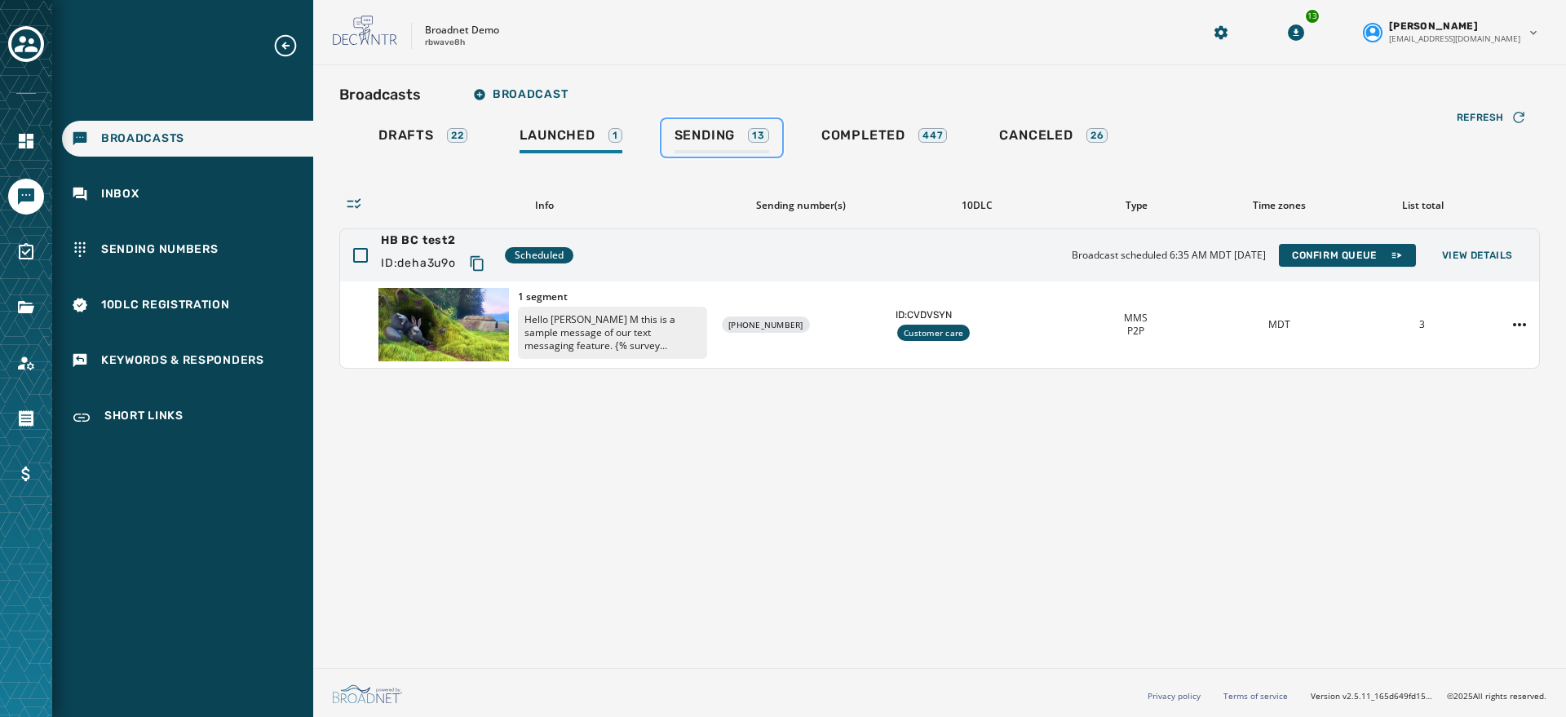
click at [721, 134] on span "Sending" at bounding box center [705, 135] width 61 height 16
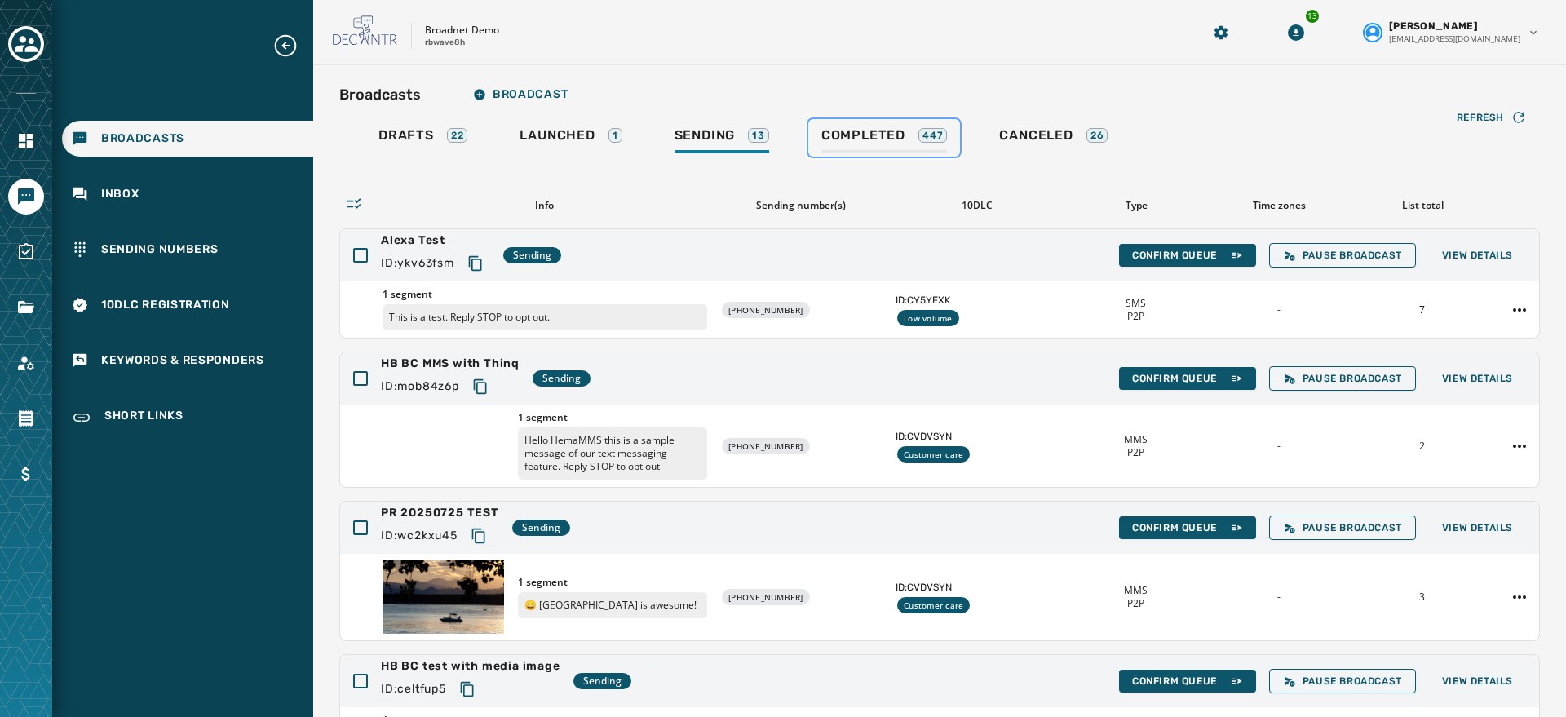
click at [858, 147] on div "Completed 447" at bounding box center [885, 140] width 126 height 26
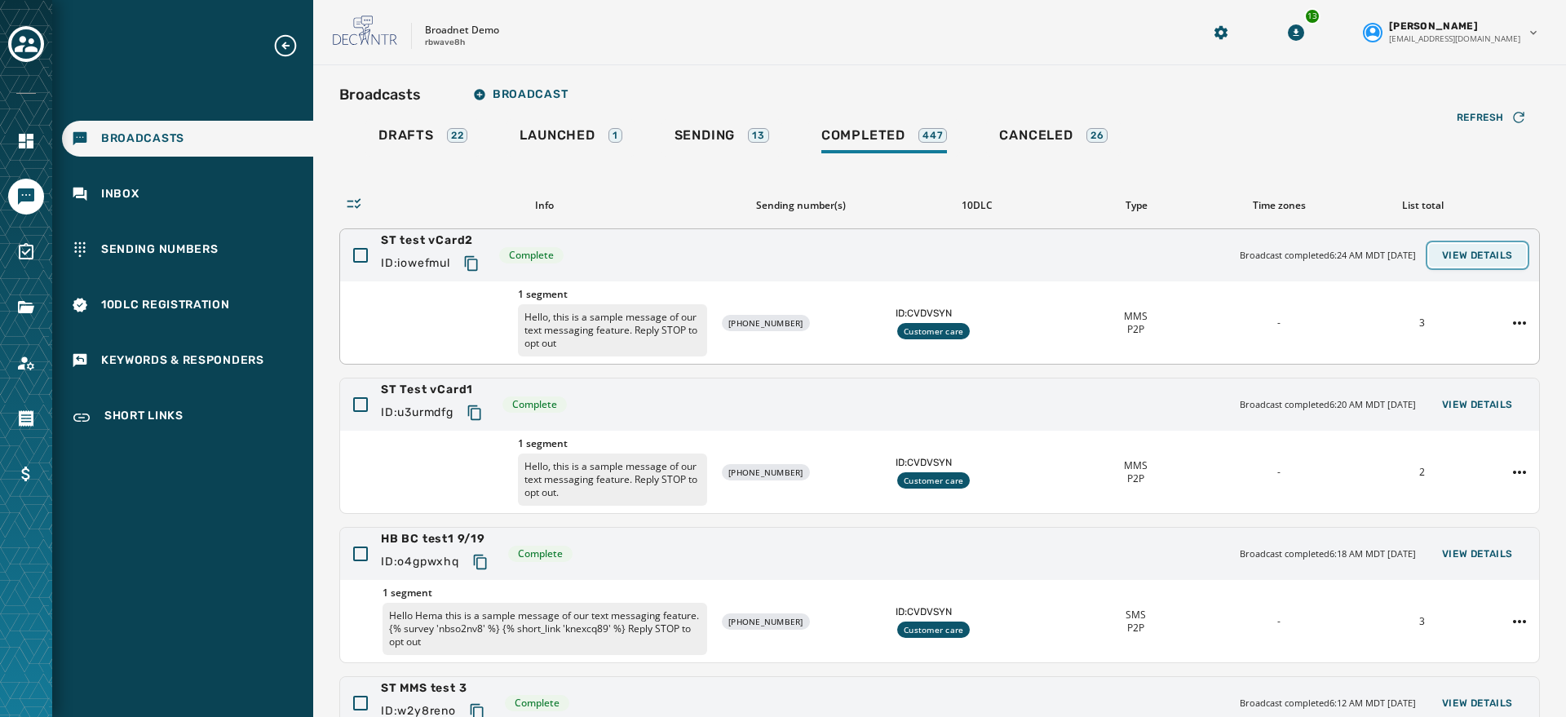
click at [1149, 261] on span "View Details" at bounding box center [1477, 255] width 71 height 13
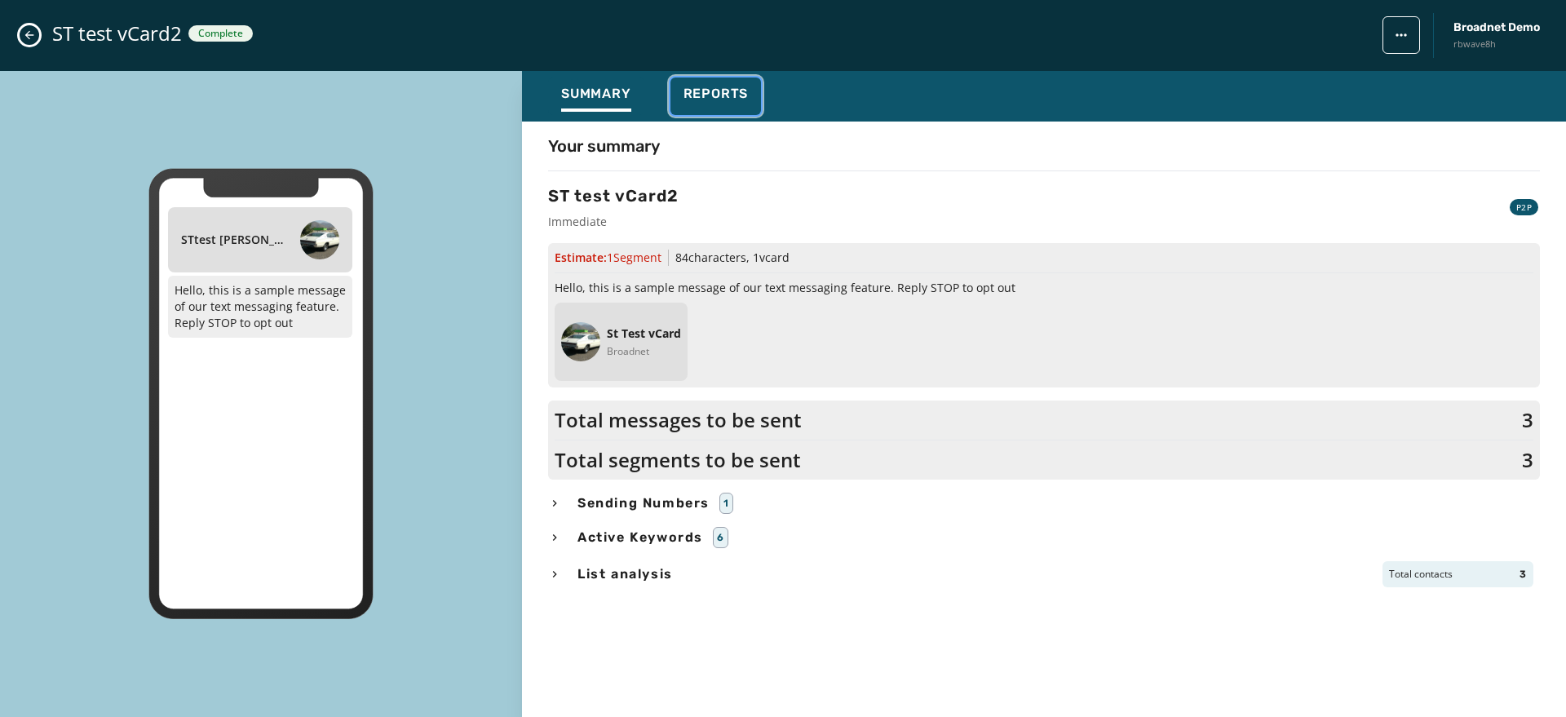
click at [704, 96] on span "Reports" at bounding box center [716, 94] width 65 height 16
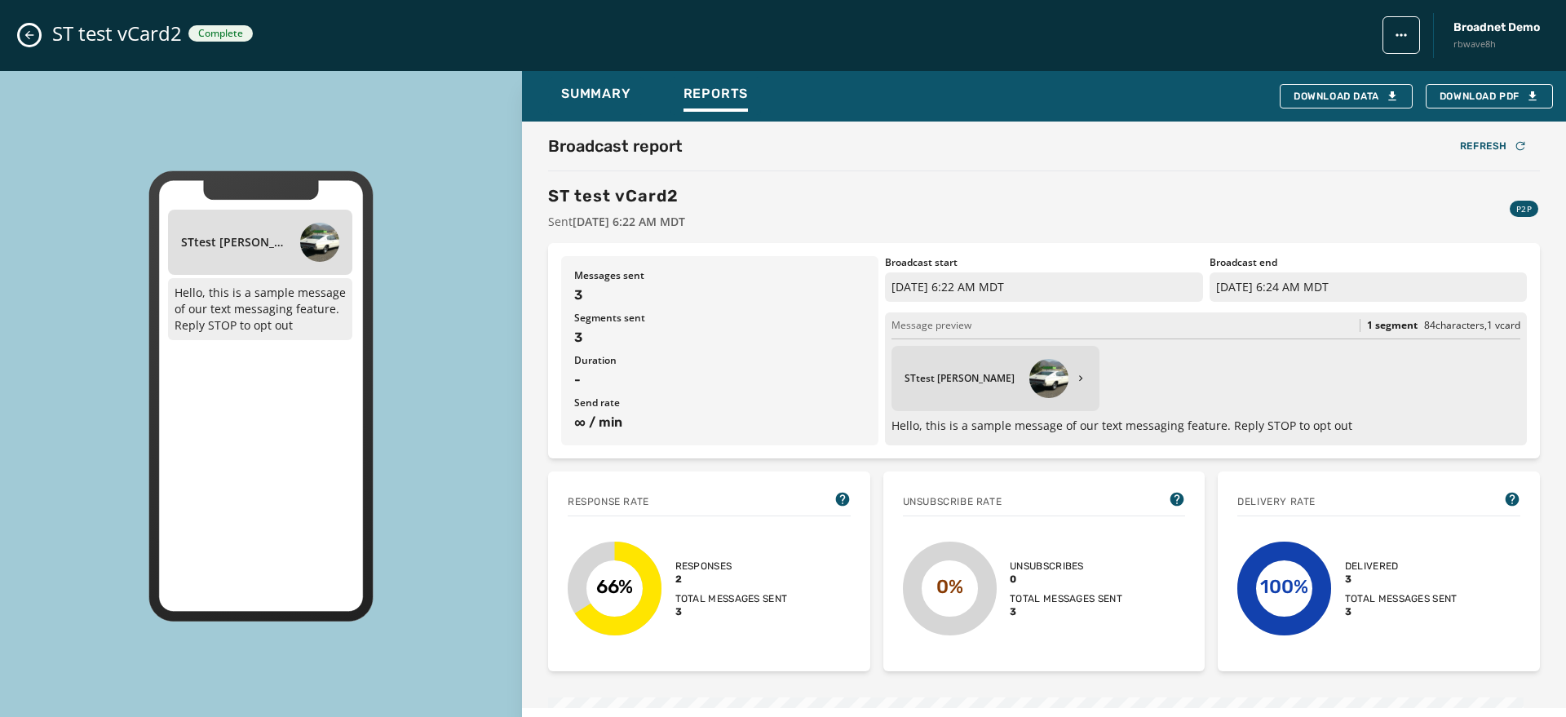
click at [19, 29] on div "ST test vCard2 Complete Broadnet Demo rbwave8h" at bounding box center [783, 35] width 1566 height 71
click at [33, 29] on icon "Close admin drawer" at bounding box center [29, 35] width 13 height 13
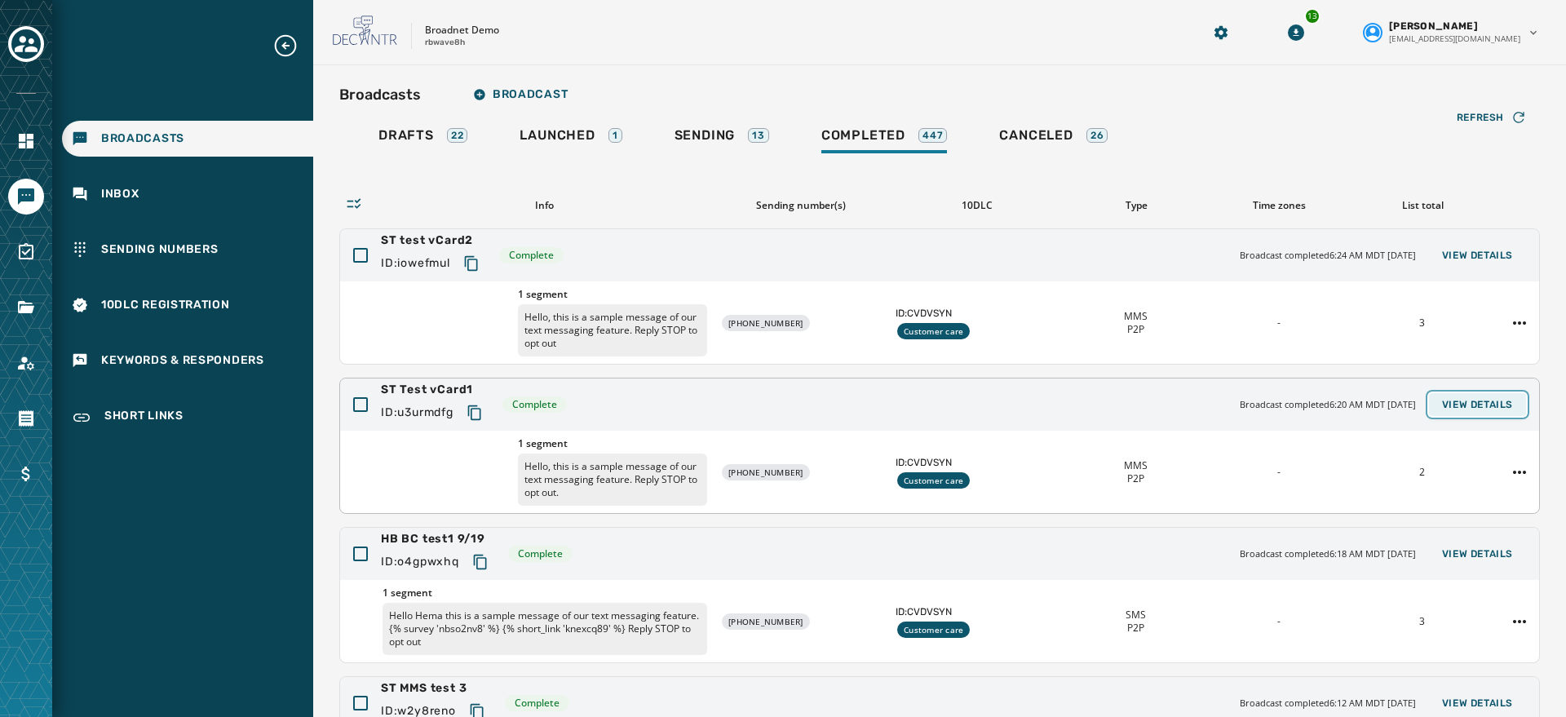
click at [1149, 401] on span "View Details" at bounding box center [1477, 404] width 71 height 13
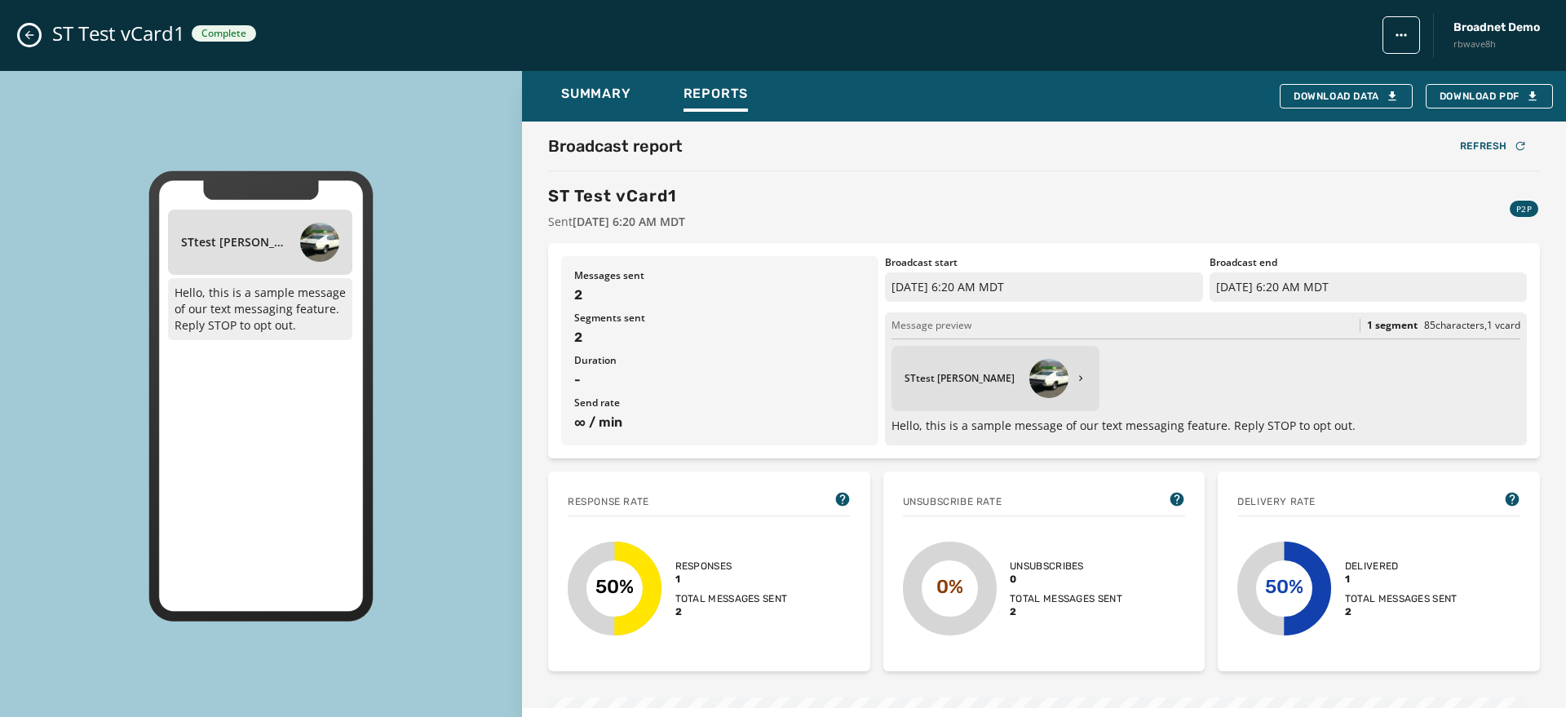
click at [20, 37] on button "Close admin drawer" at bounding box center [30, 35] width 20 height 20
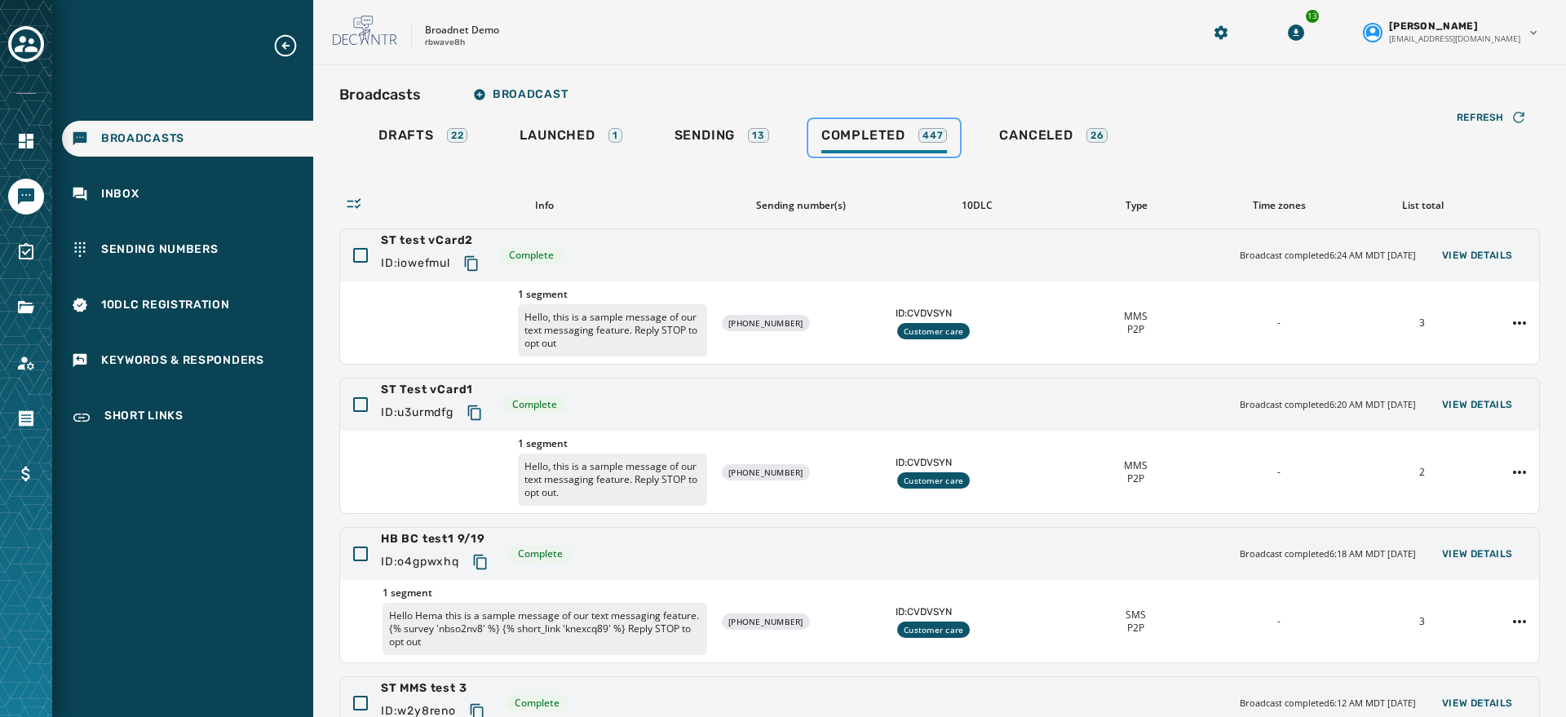
click at [839, 145] on div "Completed 447" at bounding box center [885, 140] width 126 height 26
click at [1149, 623] on html "Broadcasts Inbox Sending Numbers 10DLC Registration Keywords & Responders Short…" at bounding box center [783, 358] width 1566 height 717
click at [1149, 647] on div "Duplicate Broadcast" at bounding box center [1459, 648] width 118 height 26
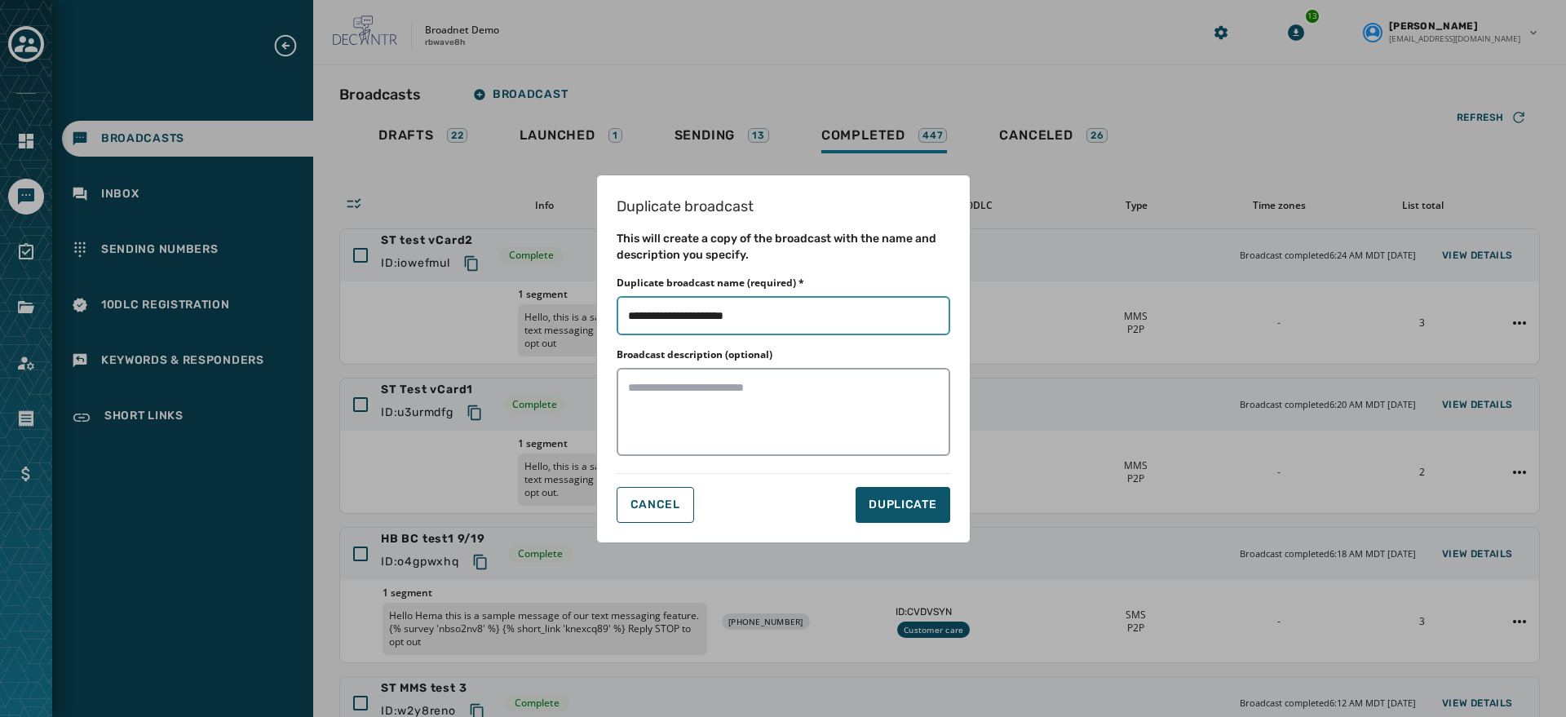
click at [837, 322] on input "Duplicate broadcast name (required) *" at bounding box center [784, 315] width 334 height 39
type input "**********"
click at [886, 517] on button "DUPLICATE" at bounding box center [903, 505] width 94 height 36
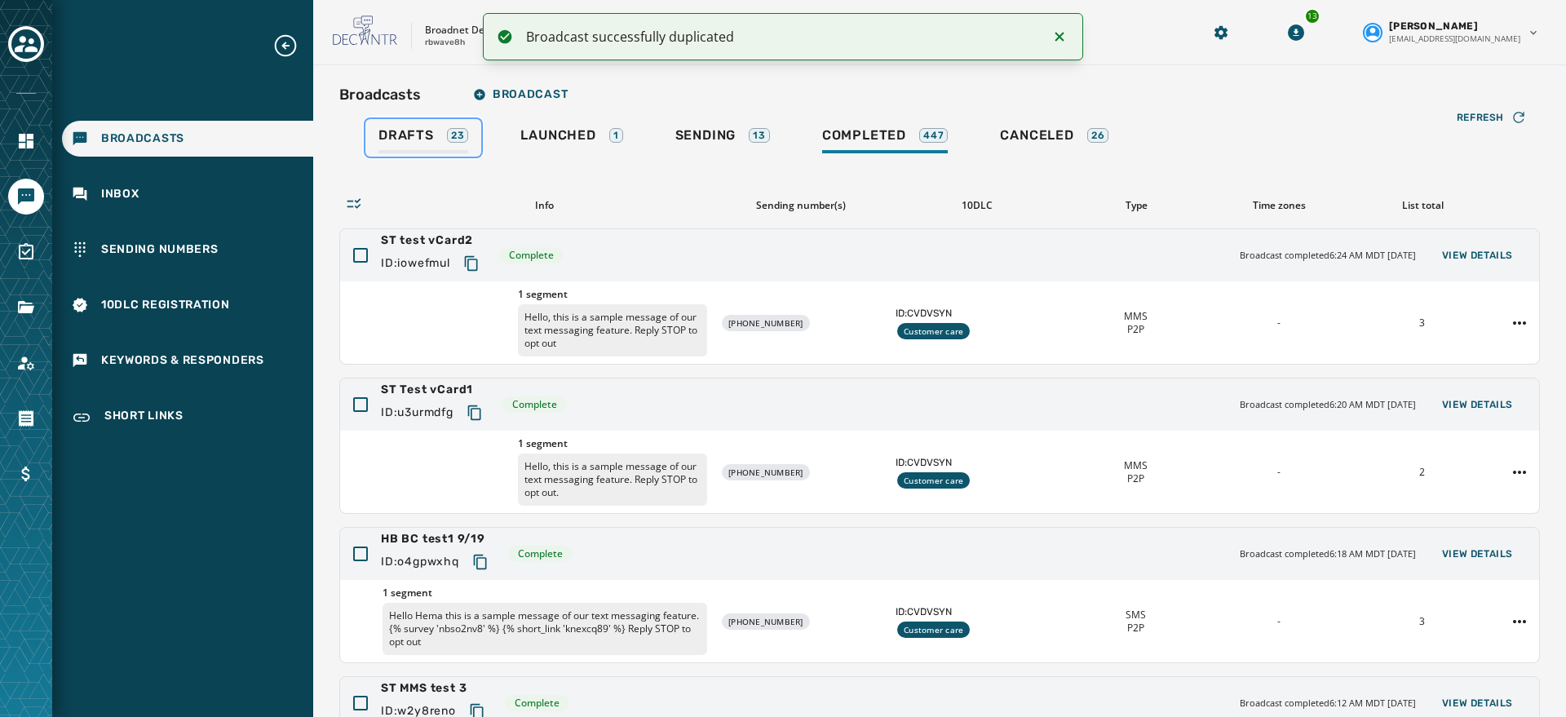
click at [436, 131] on div "Drafts 23" at bounding box center [424, 140] width 90 height 26
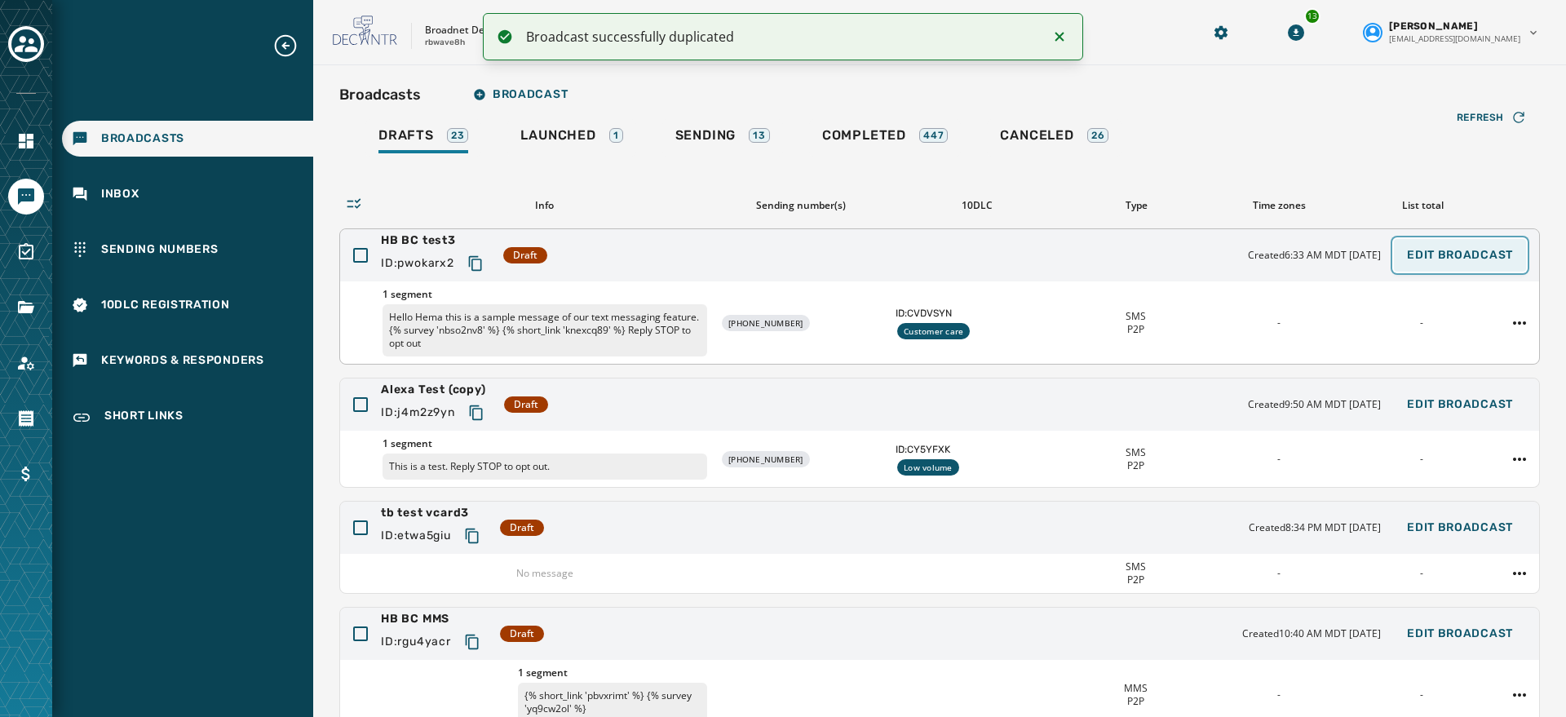
click at [1149, 264] on button "Edit Broadcast" at bounding box center [1460, 255] width 132 height 33
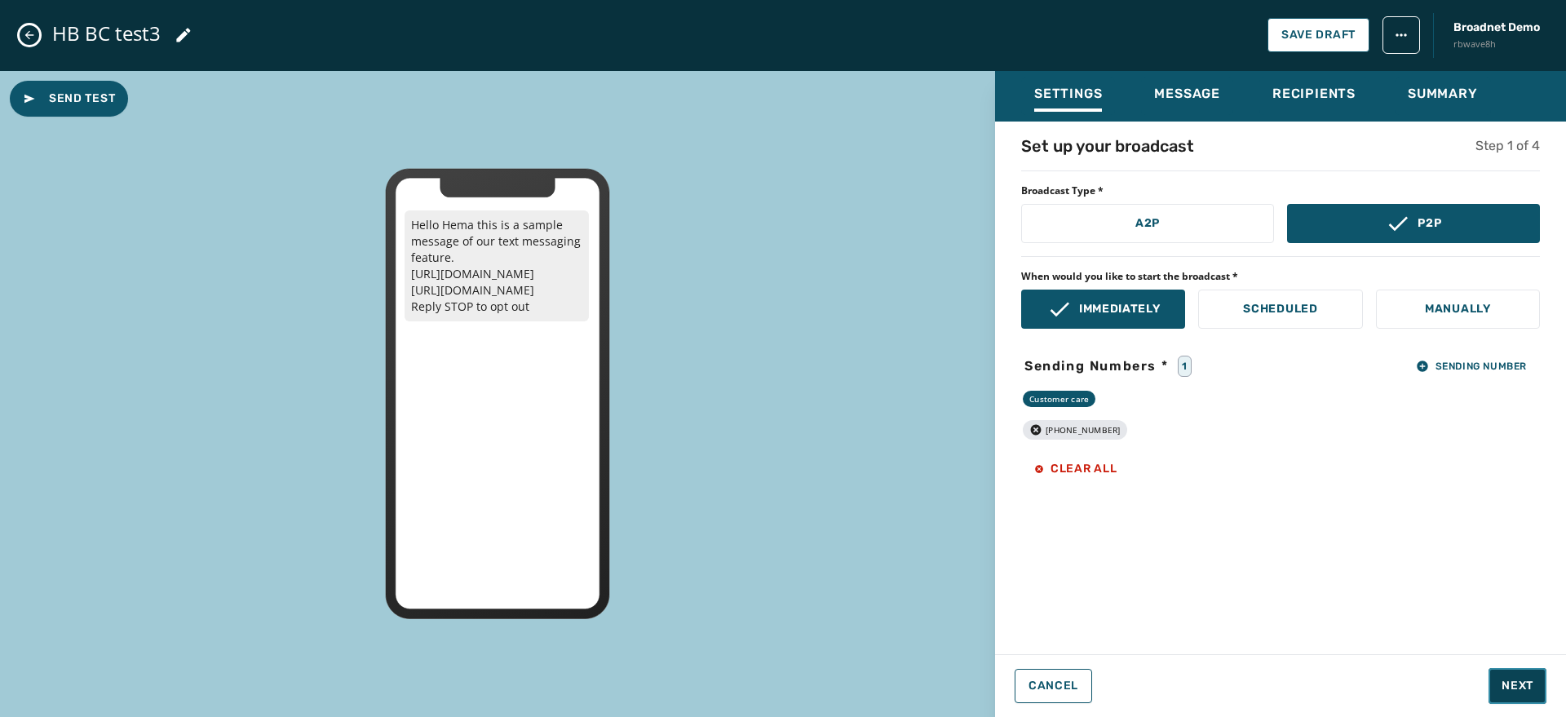
click at [1149, 668] on button "Next" at bounding box center [1518, 686] width 58 height 36
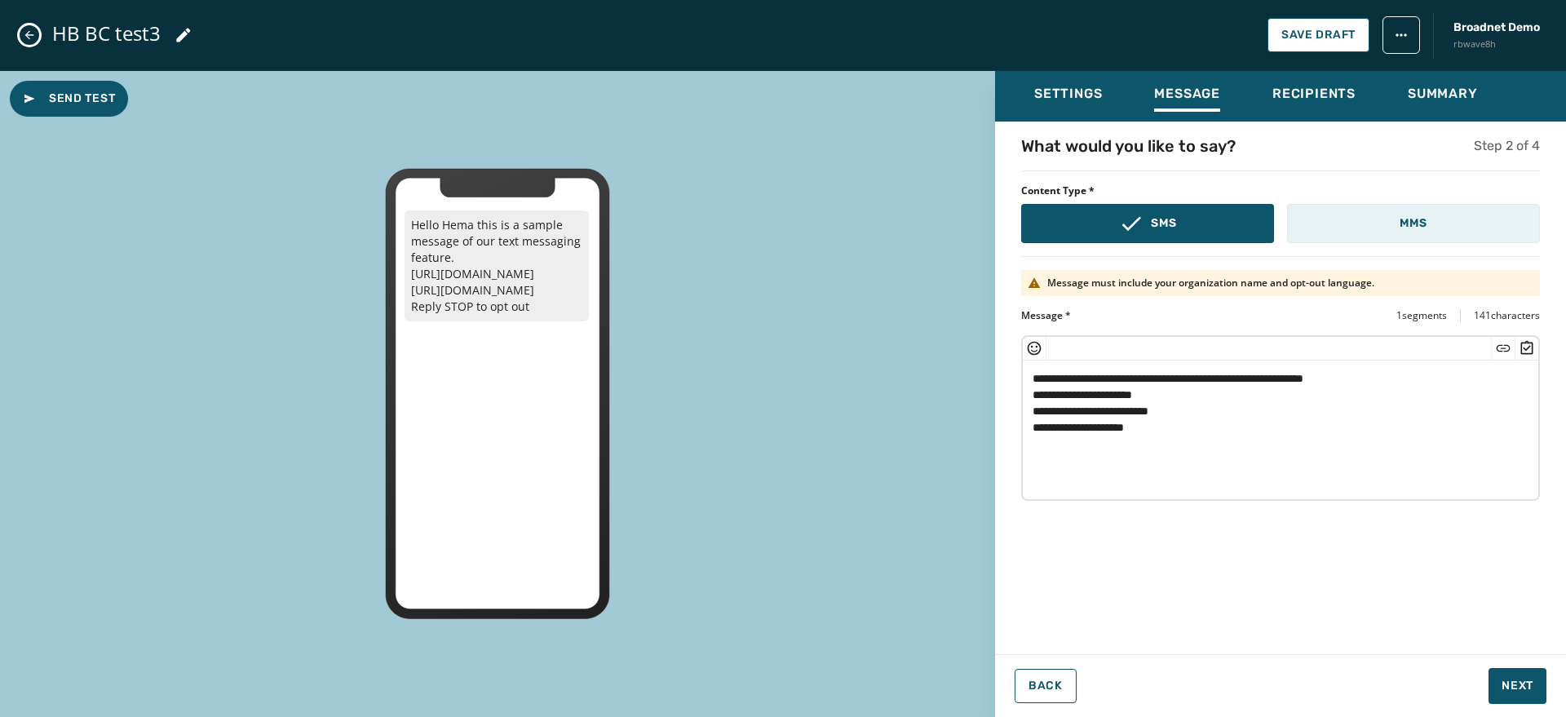
click at [1149, 235] on button "MMS" at bounding box center [1413, 223] width 253 height 39
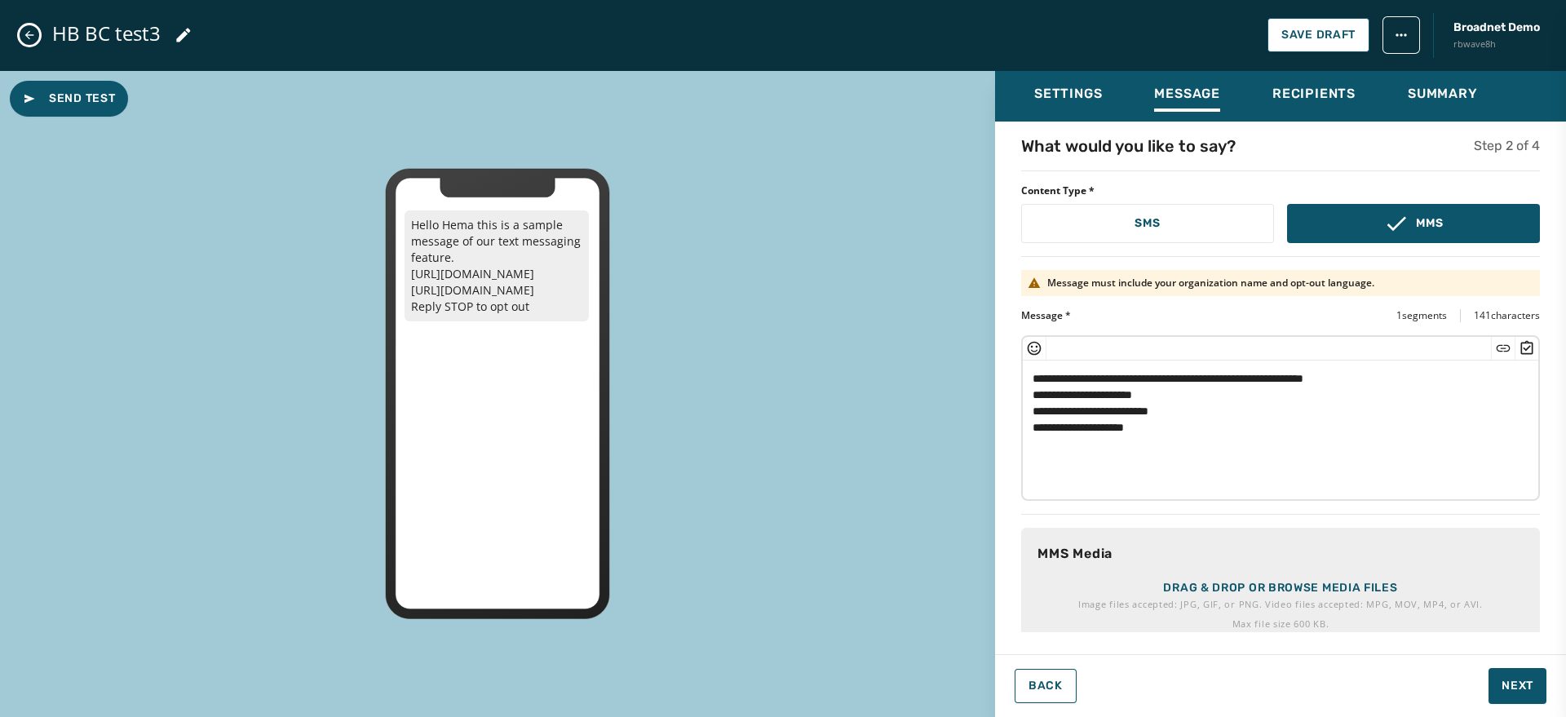
scroll to position [112, 0]
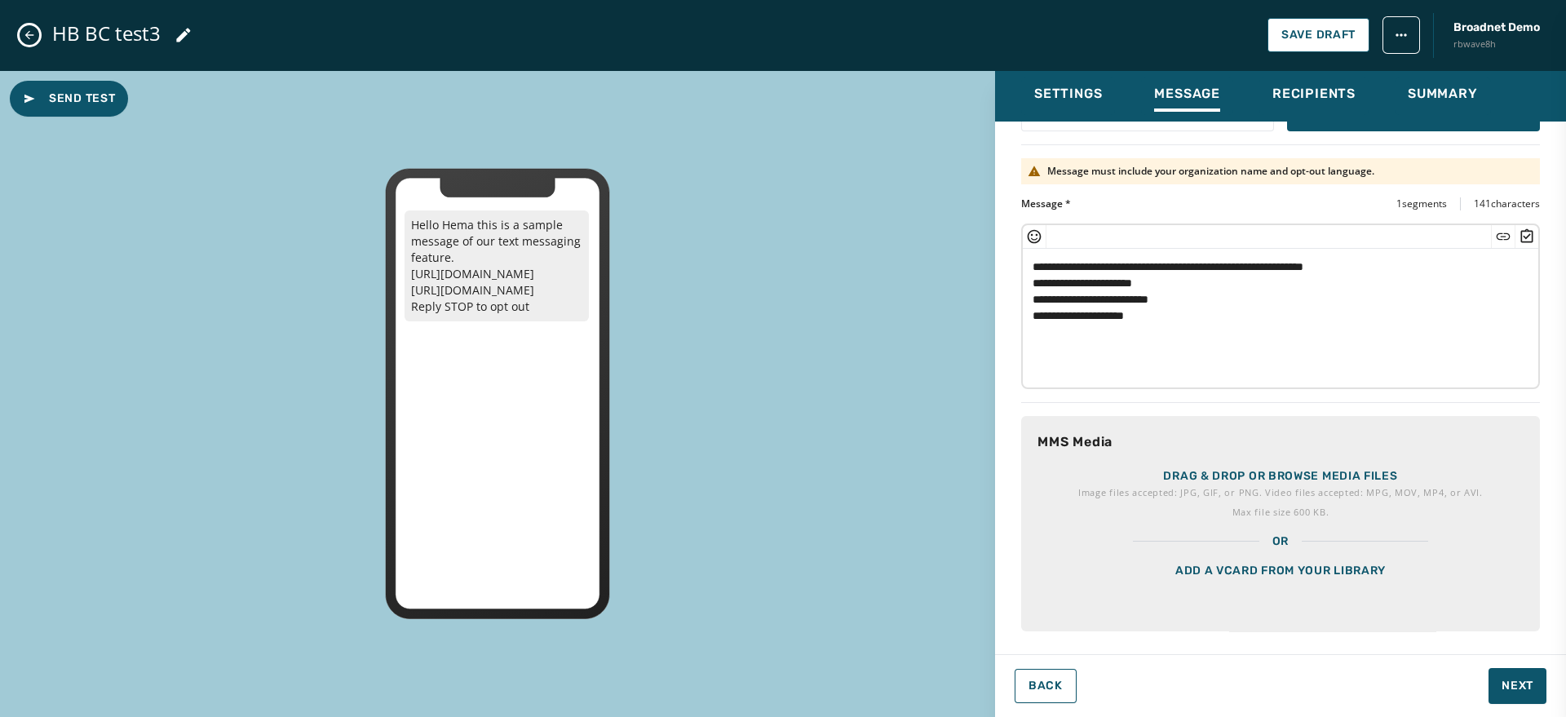
click at [1149, 572] on div "Add a vCard from your library" at bounding box center [1280, 591] width 519 height 82
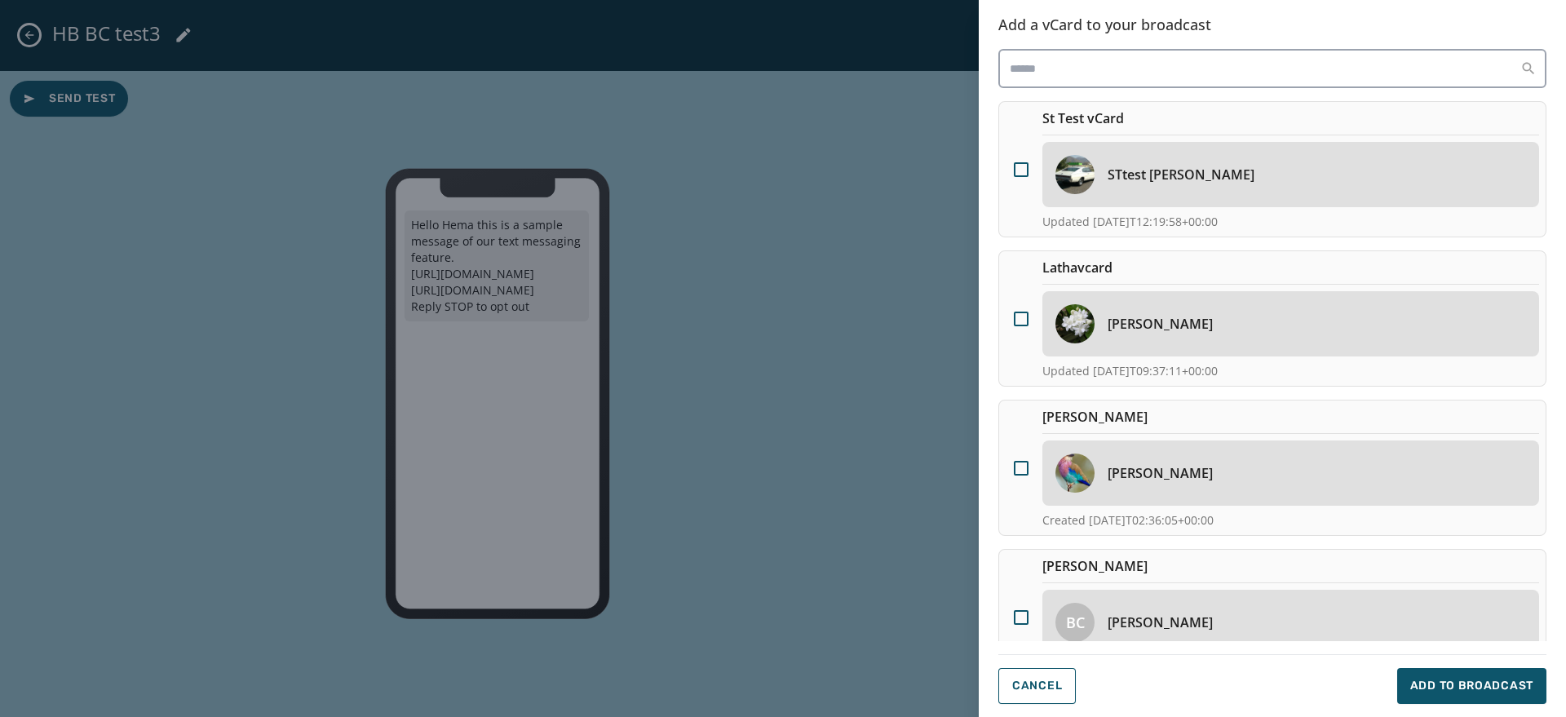
click at [1092, 316] on img at bounding box center [1075, 323] width 39 height 39
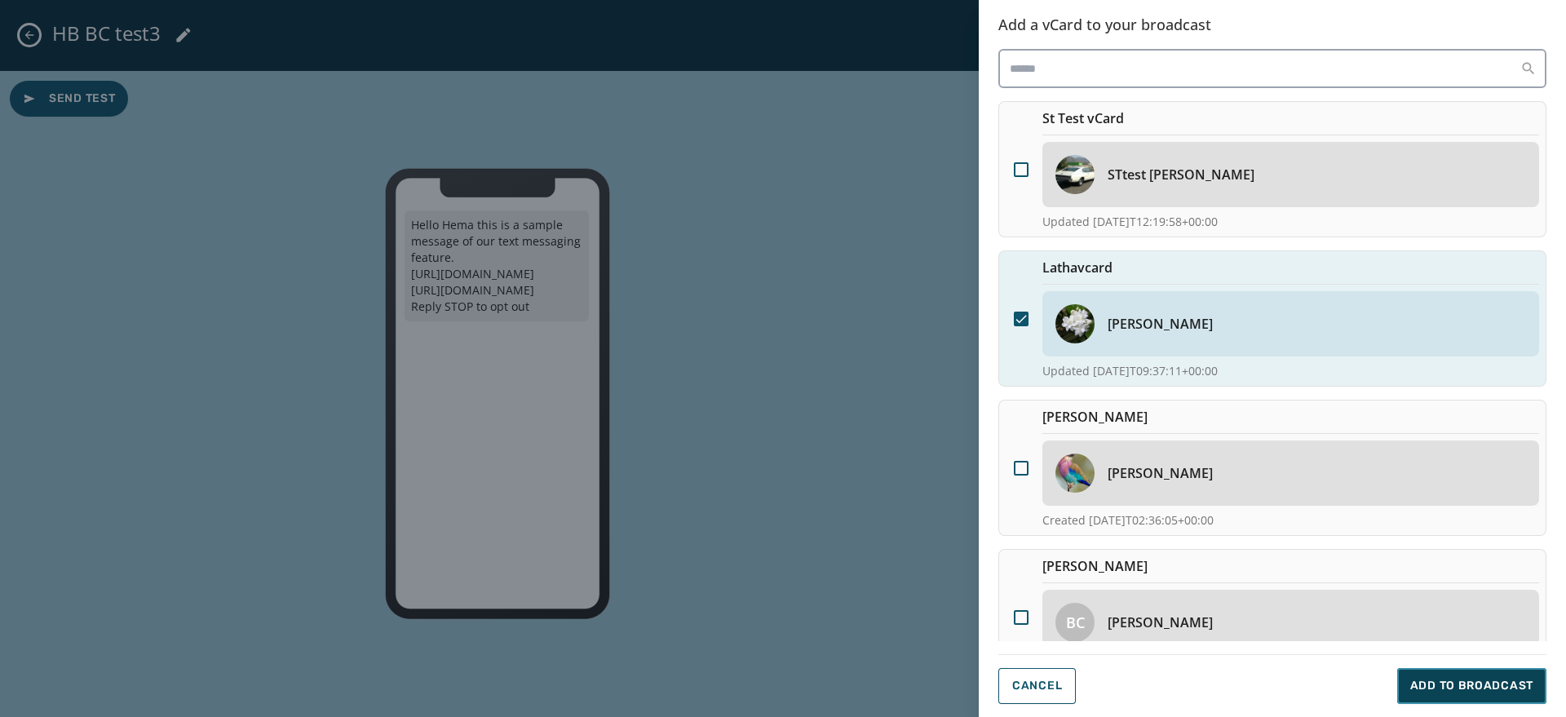
click at [1149, 680] on span "Add to Broadcast" at bounding box center [1472, 686] width 123 height 16
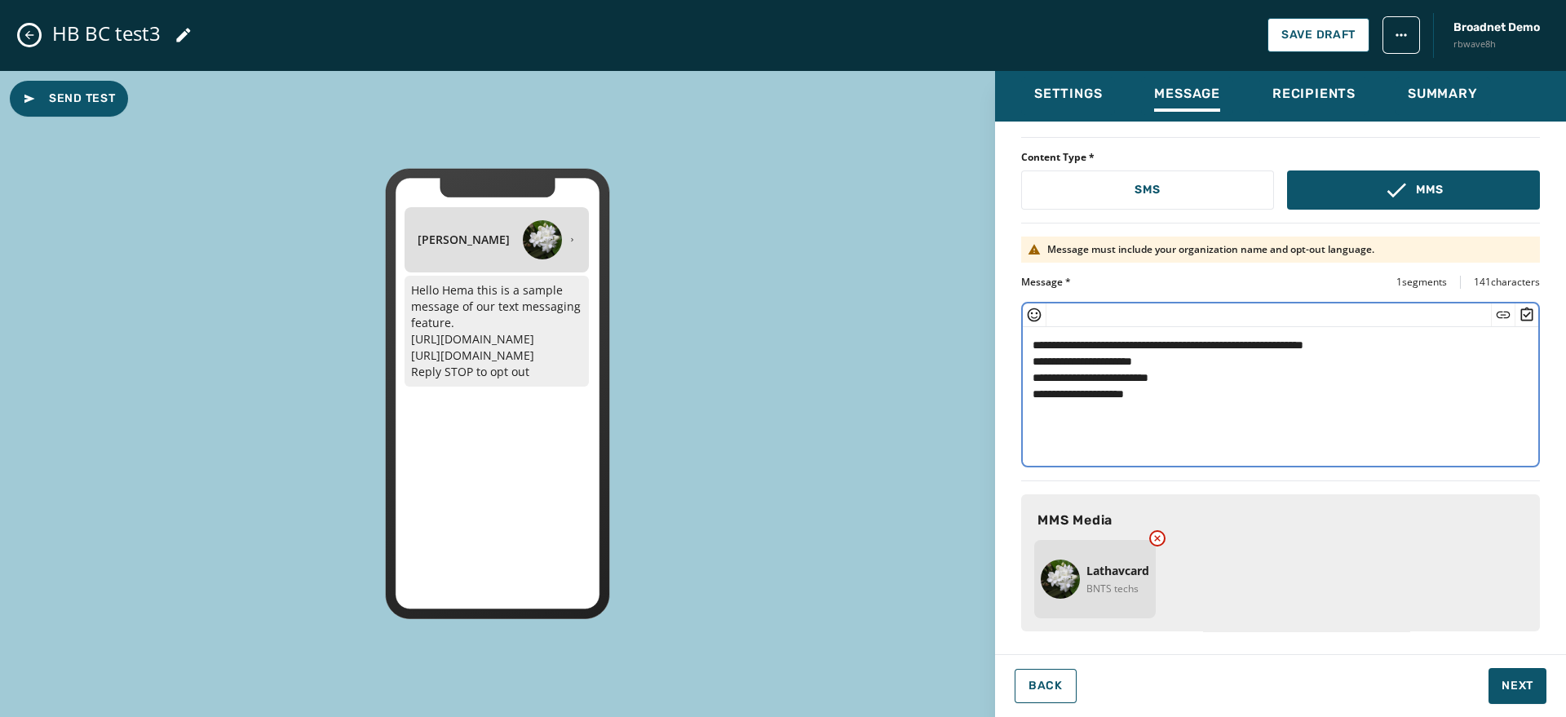
click at [1149, 373] on textarea "**********" at bounding box center [1273, 394] width 500 height 134
click at [1149, 341] on textarea "**********" at bounding box center [1273, 394] width 500 height 134
click at [1028, 312] on icon "Insert Emoji" at bounding box center [1035, 315] width 14 height 14
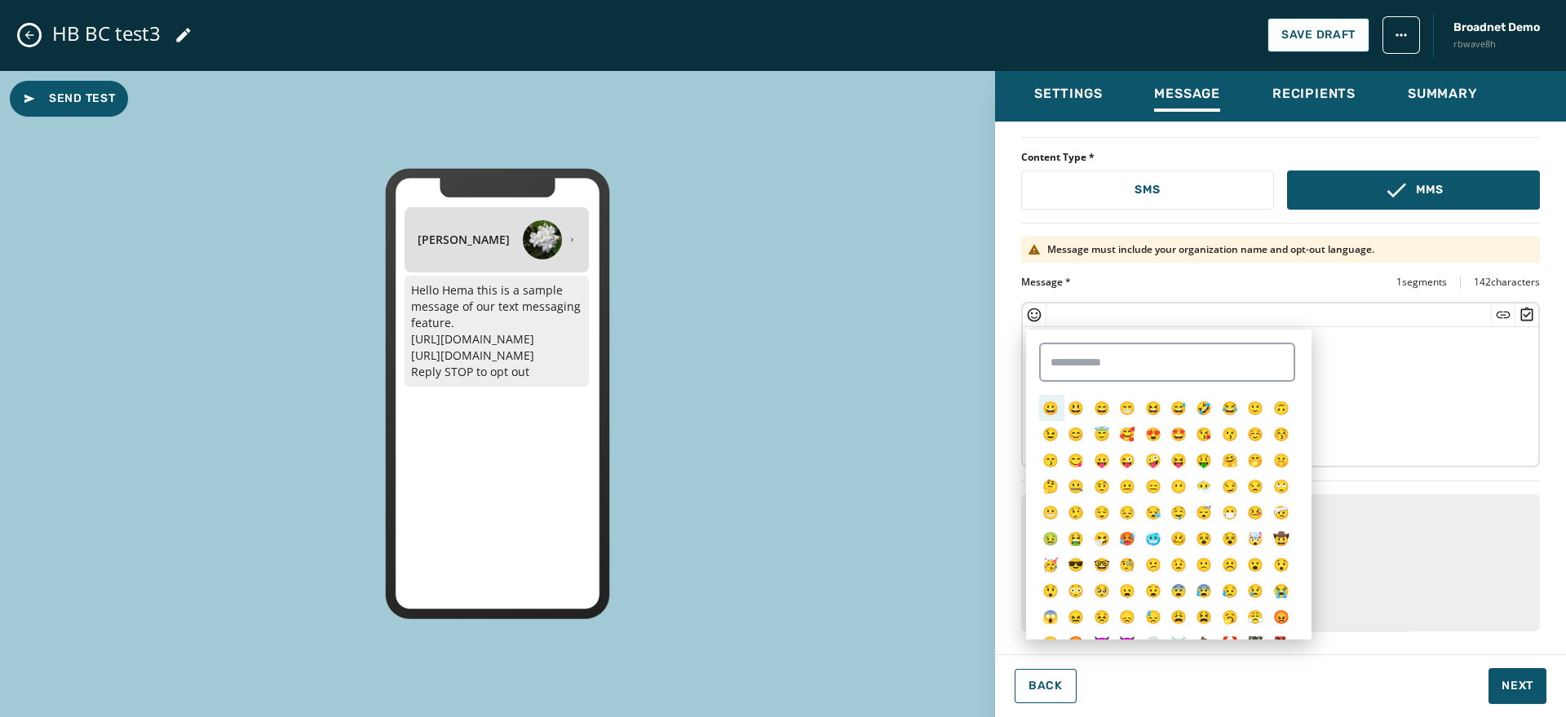
click at [1056, 405] on span "😀" at bounding box center [1051, 408] width 16 height 18
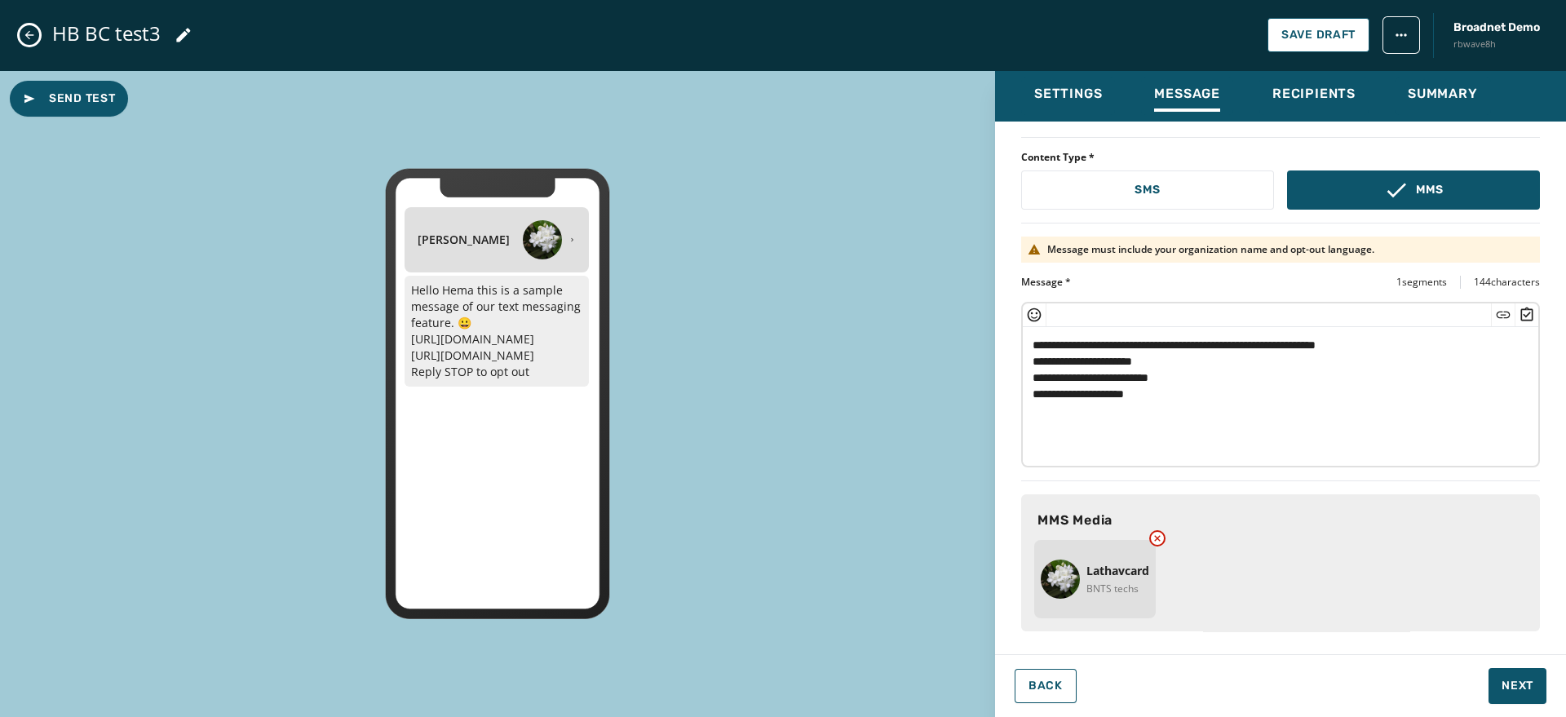
click at [1031, 322] on div at bounding box center [1035, 314] width 24 height 23
click at [1026, 309] on icon "Insert Emoji" at bounding box center [1034, 315] width 16 height 16
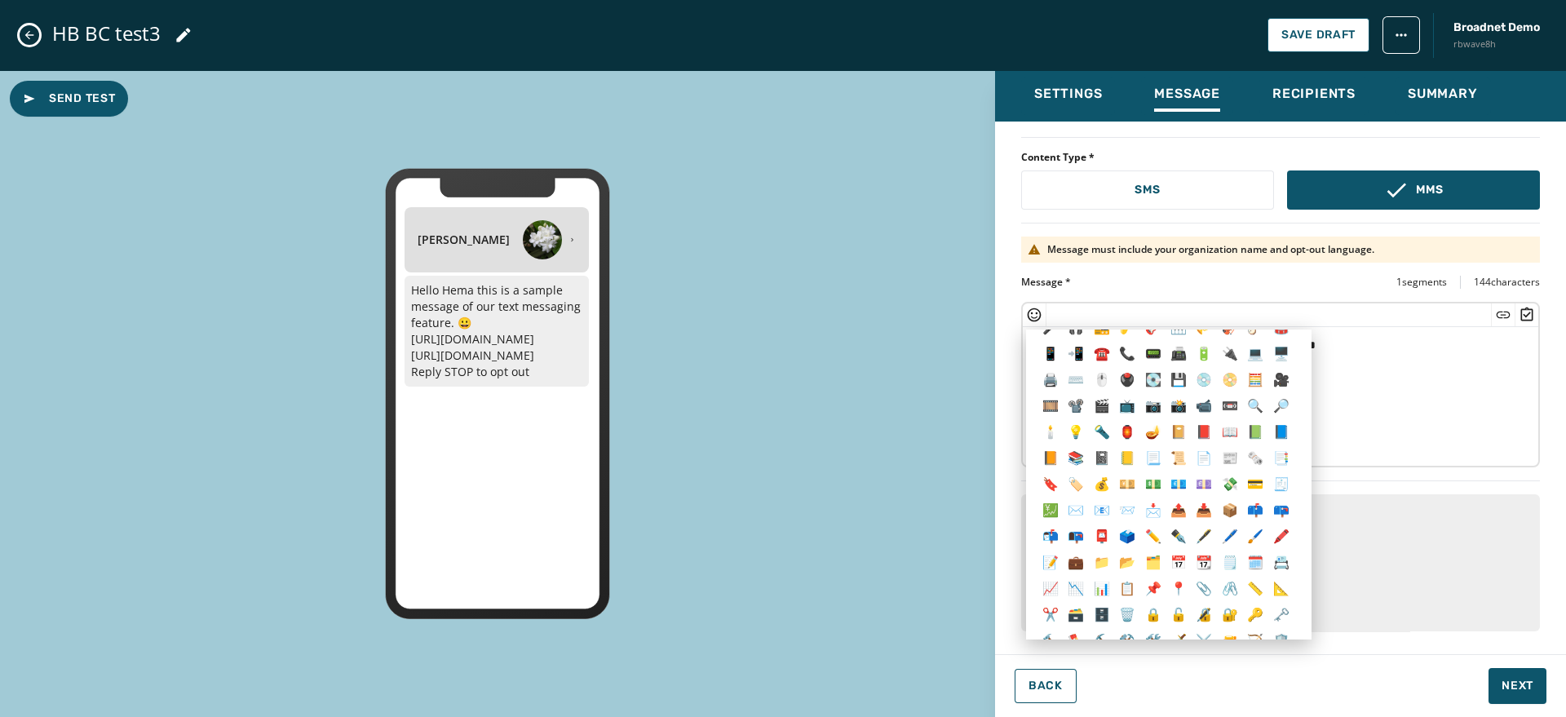
scroll to position [3606, 0]
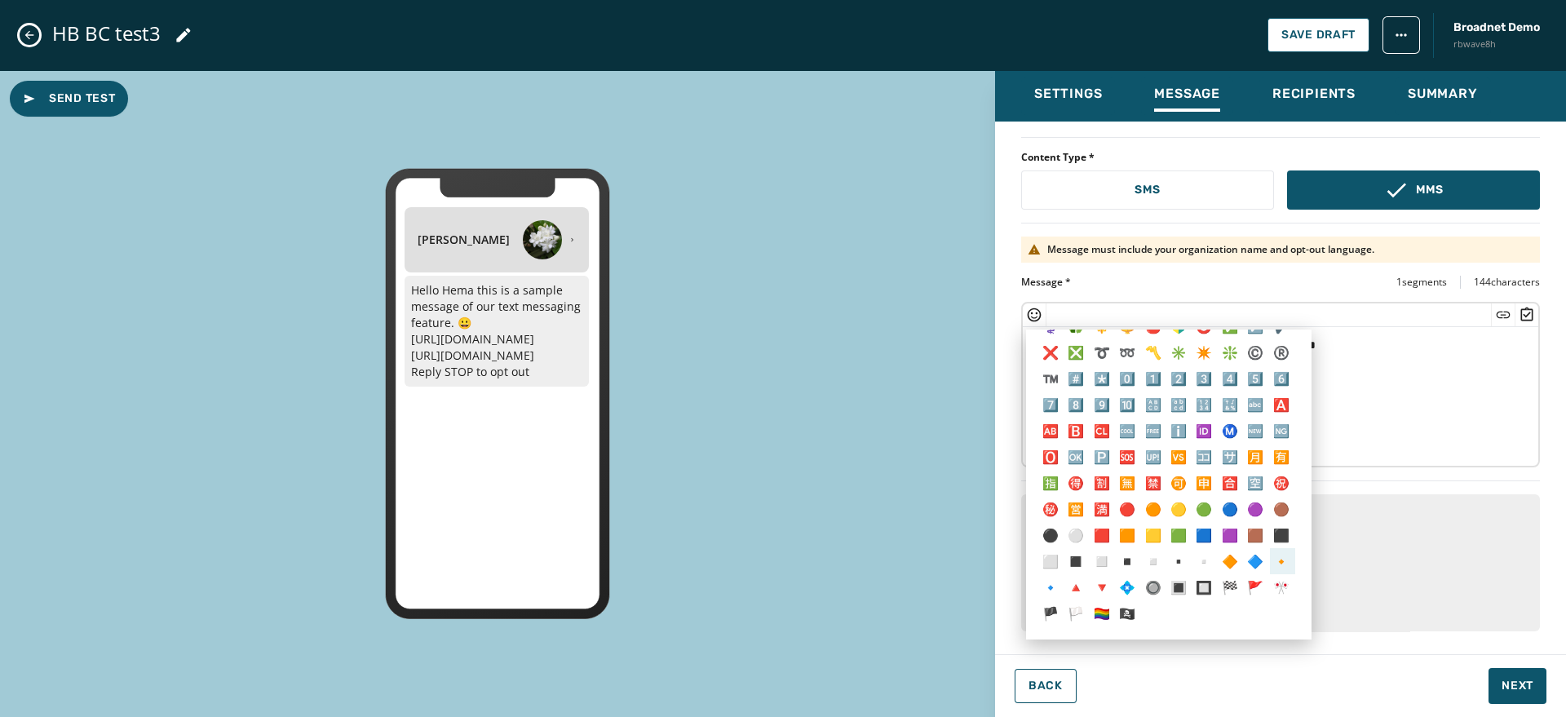
click at [1149, 568] on span "🔸" at bounding box center [1281, 561] width 16 height 18
type textarea "**********"
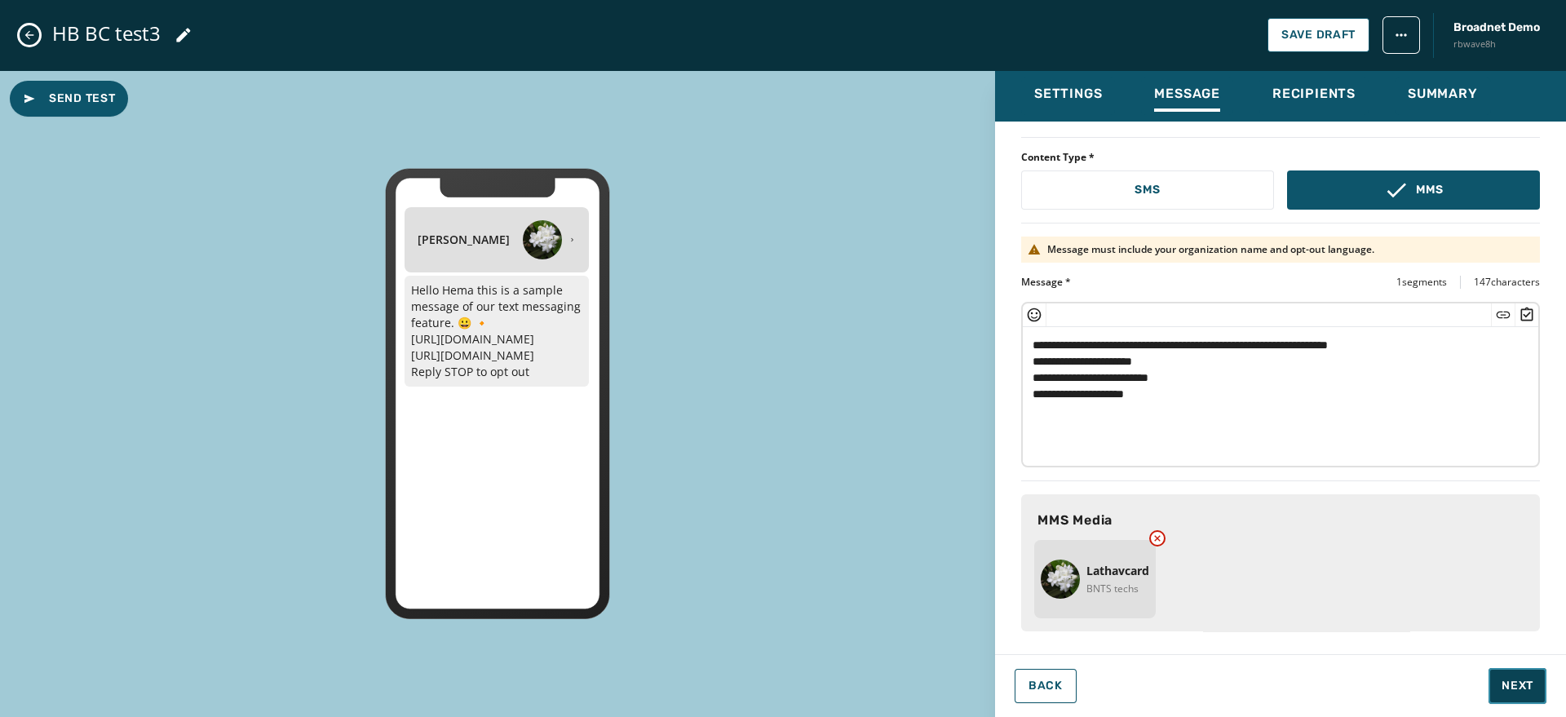
click at [1149, 685] on span "Next" at bounding box center [1518, 686] width 32 height 16
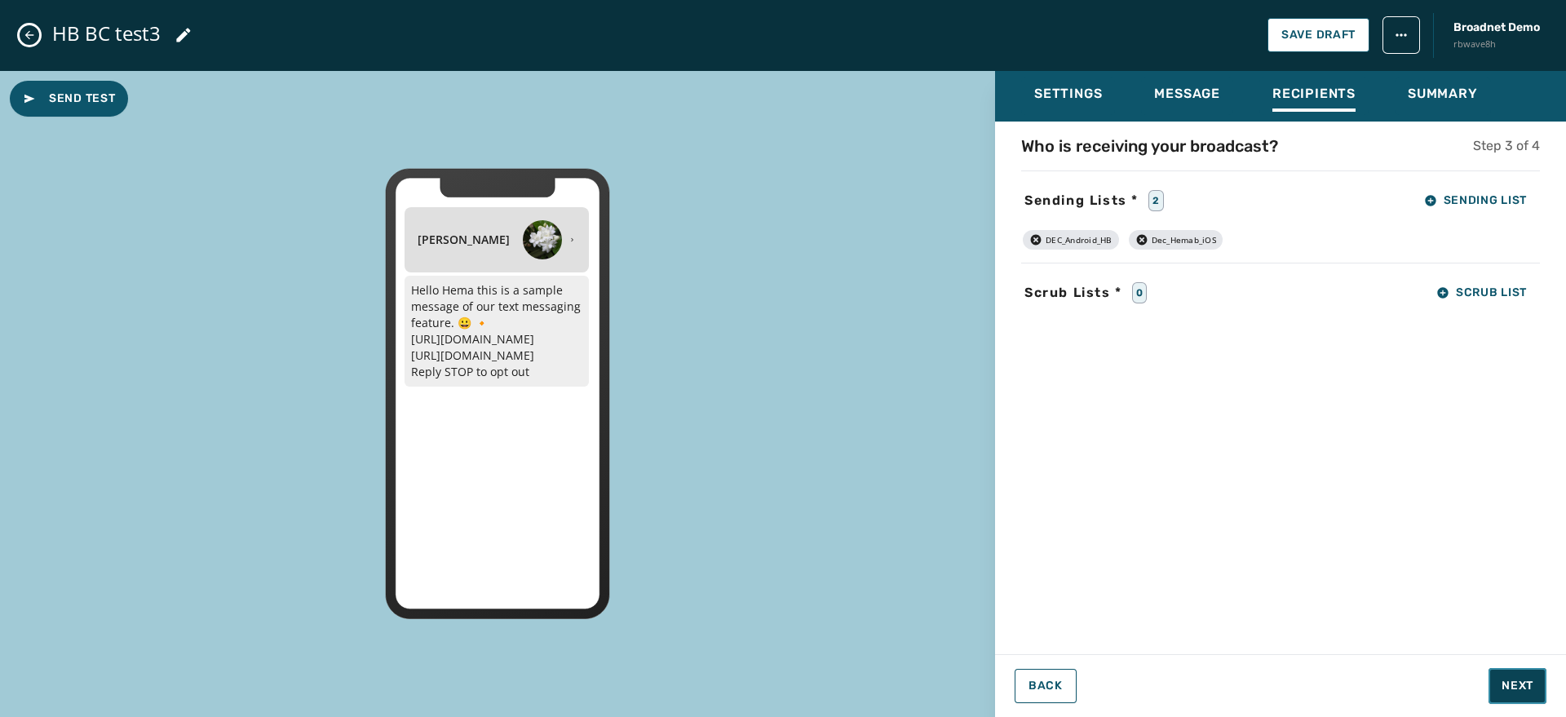
click at [1149, 685] on span "Next" at bounding box center [1518, 686] width 32 height 16
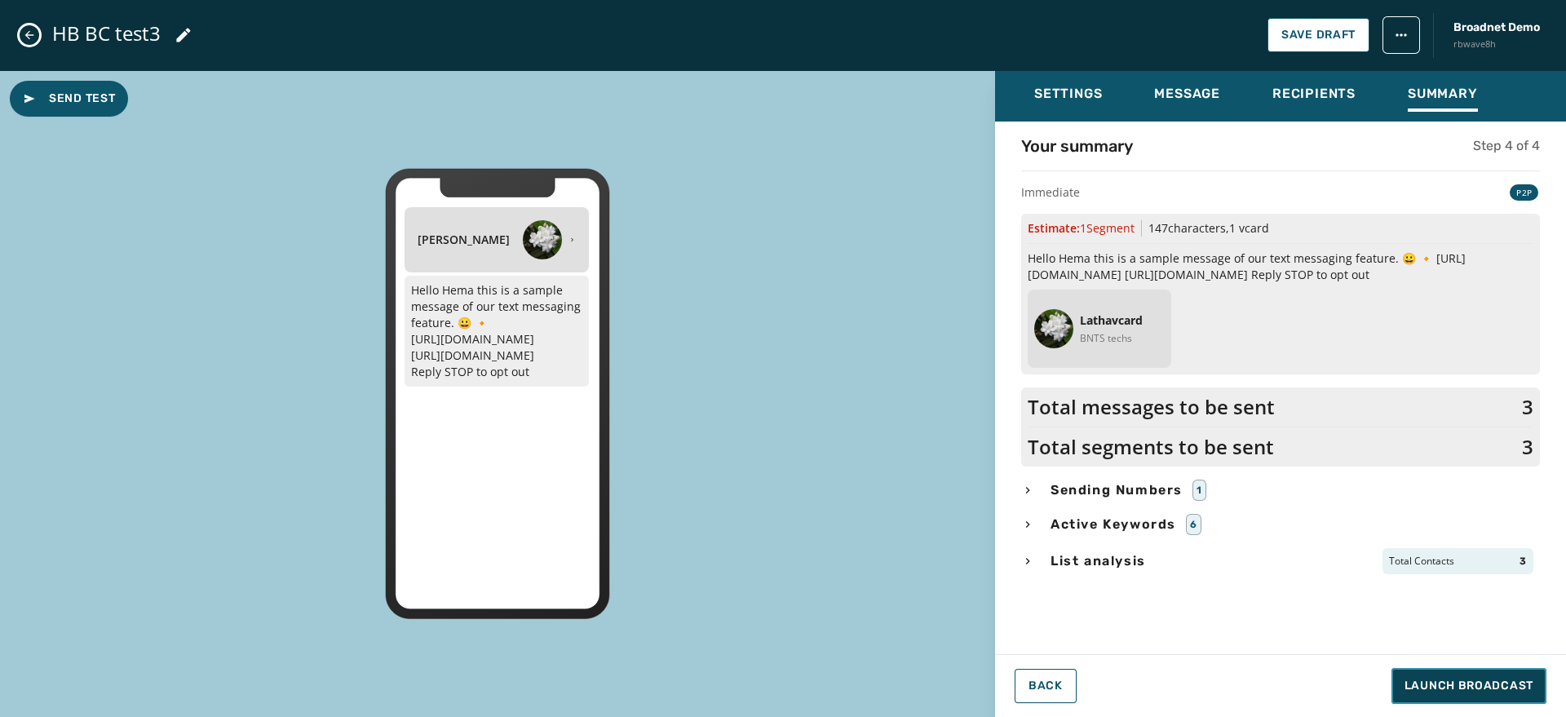
click at [1149, 685] on span "Launch Broadcast" at bounding box center [1469, 686] width 129 height 16
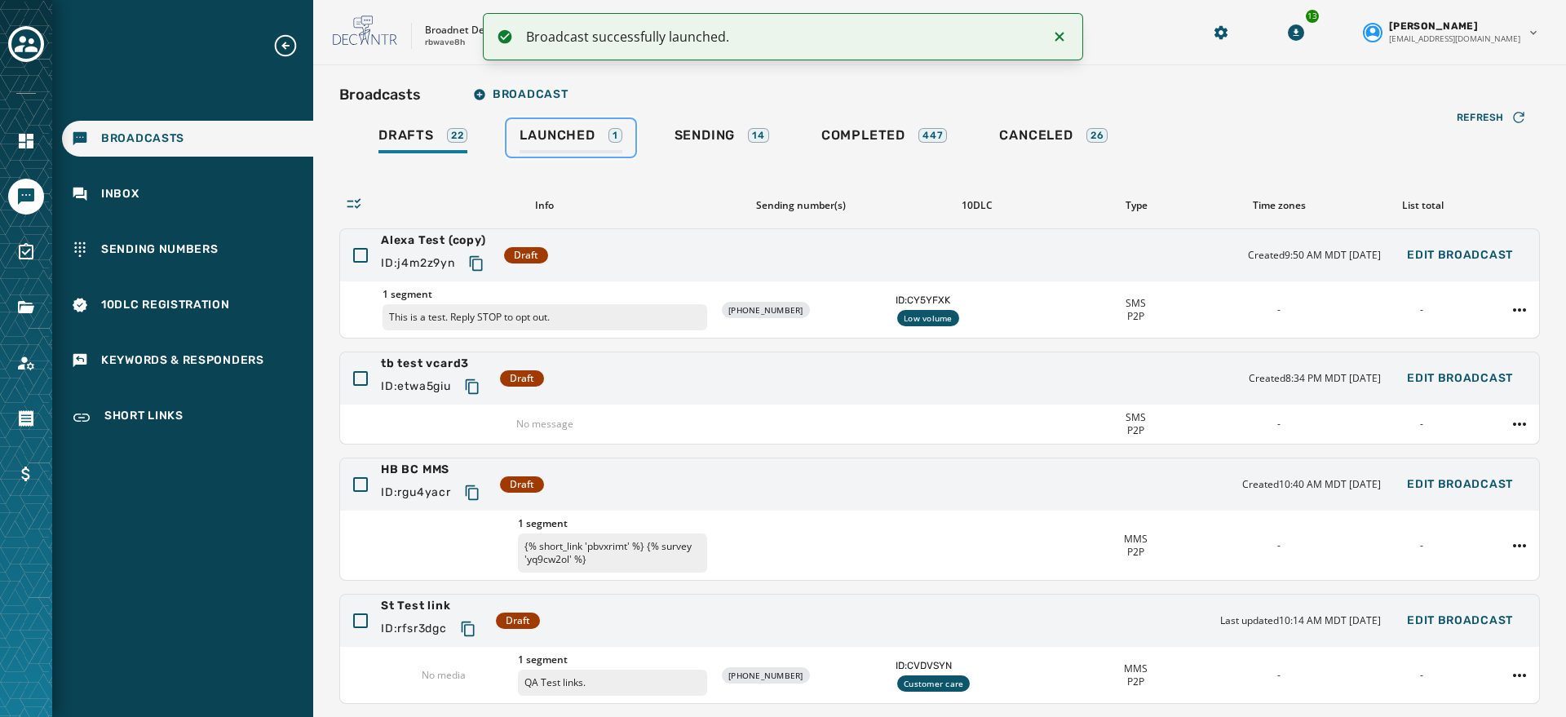
click at [556, 122] on link "Launched 1" at bounding box center [571, 138] width 128 height 38
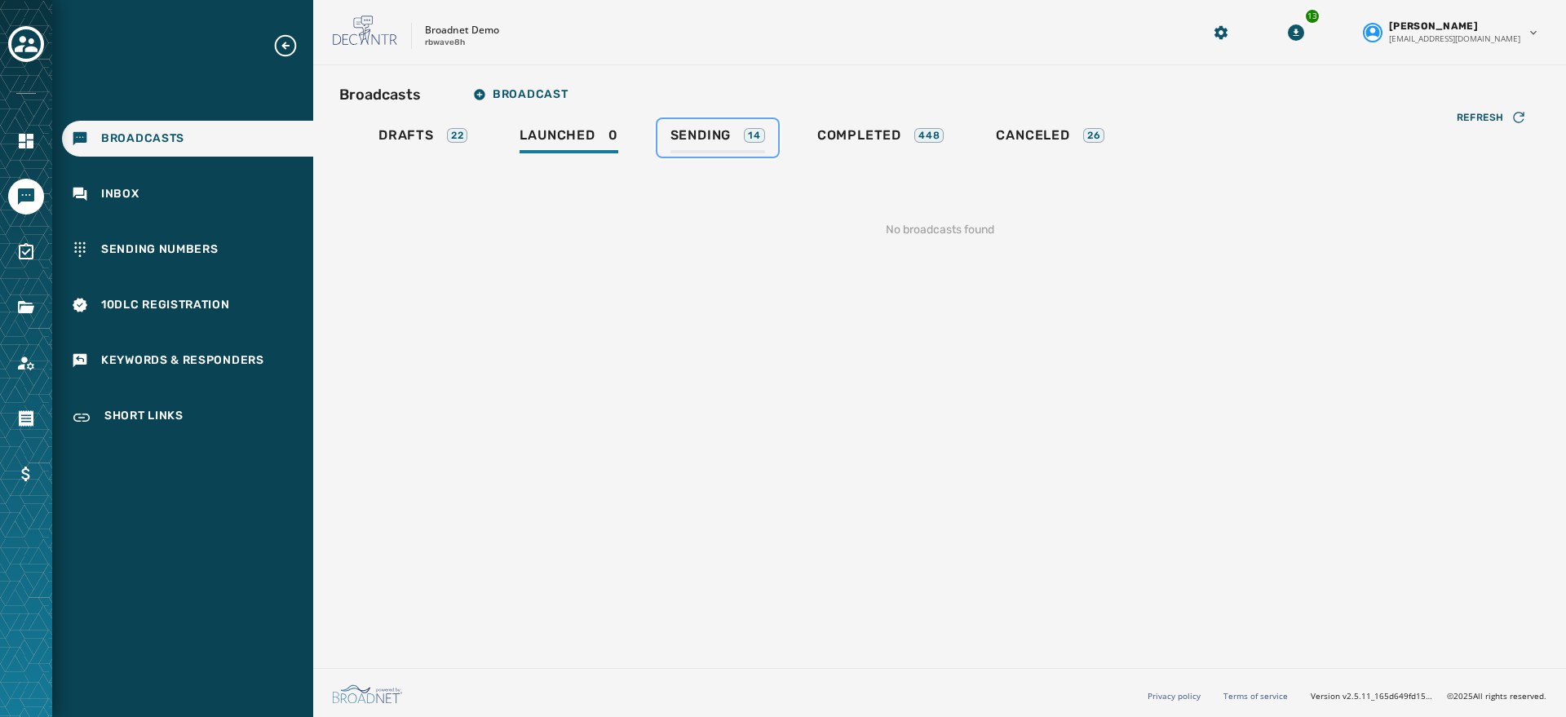
click at [693, 120] on link "Sending 14" at bounding box center [718, 138] width 121 height 38
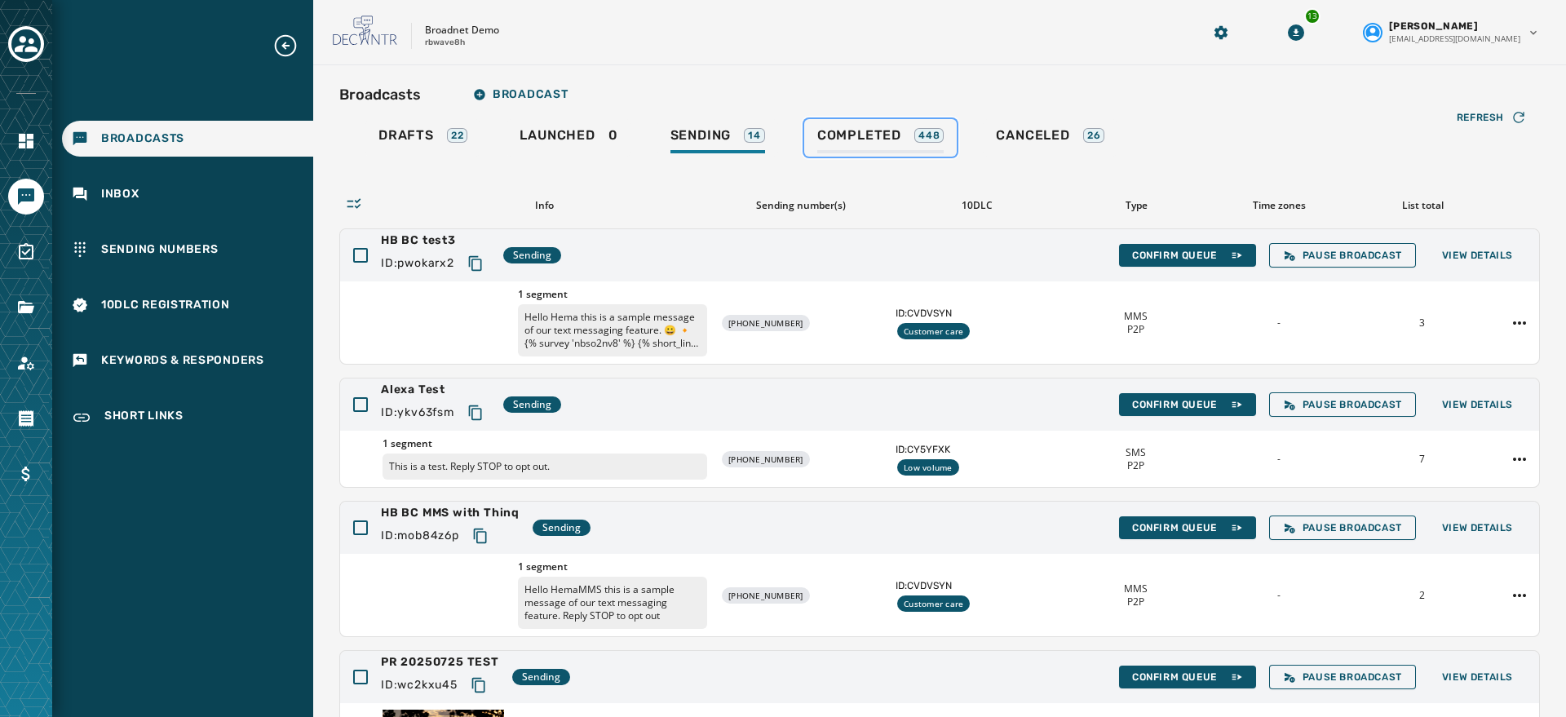
click at [842, 144] on div "Completed 448" at bounding box center [880, 140] width 127 height 26
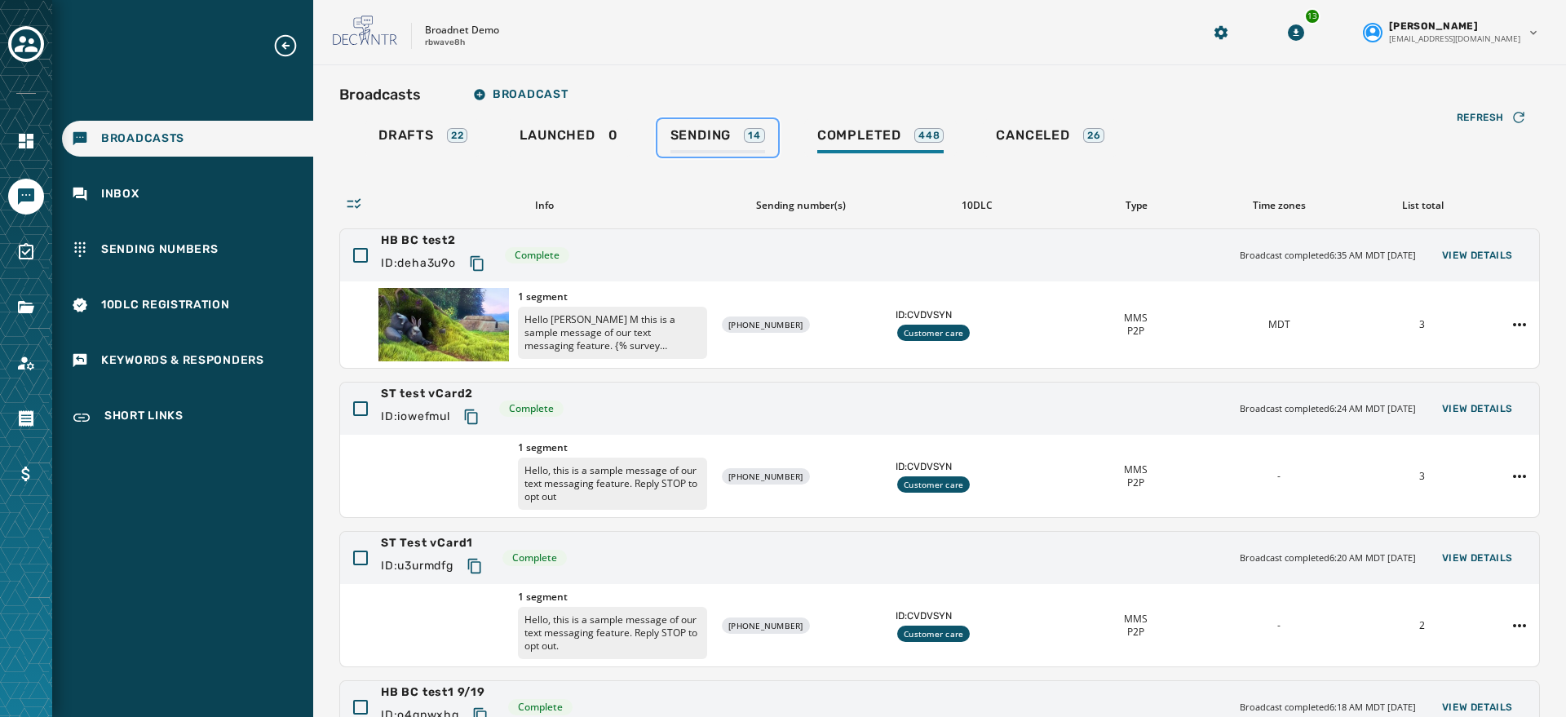
click at [707, 135] on span "Sending" at bounding box center [701, 135] width 61 height 16
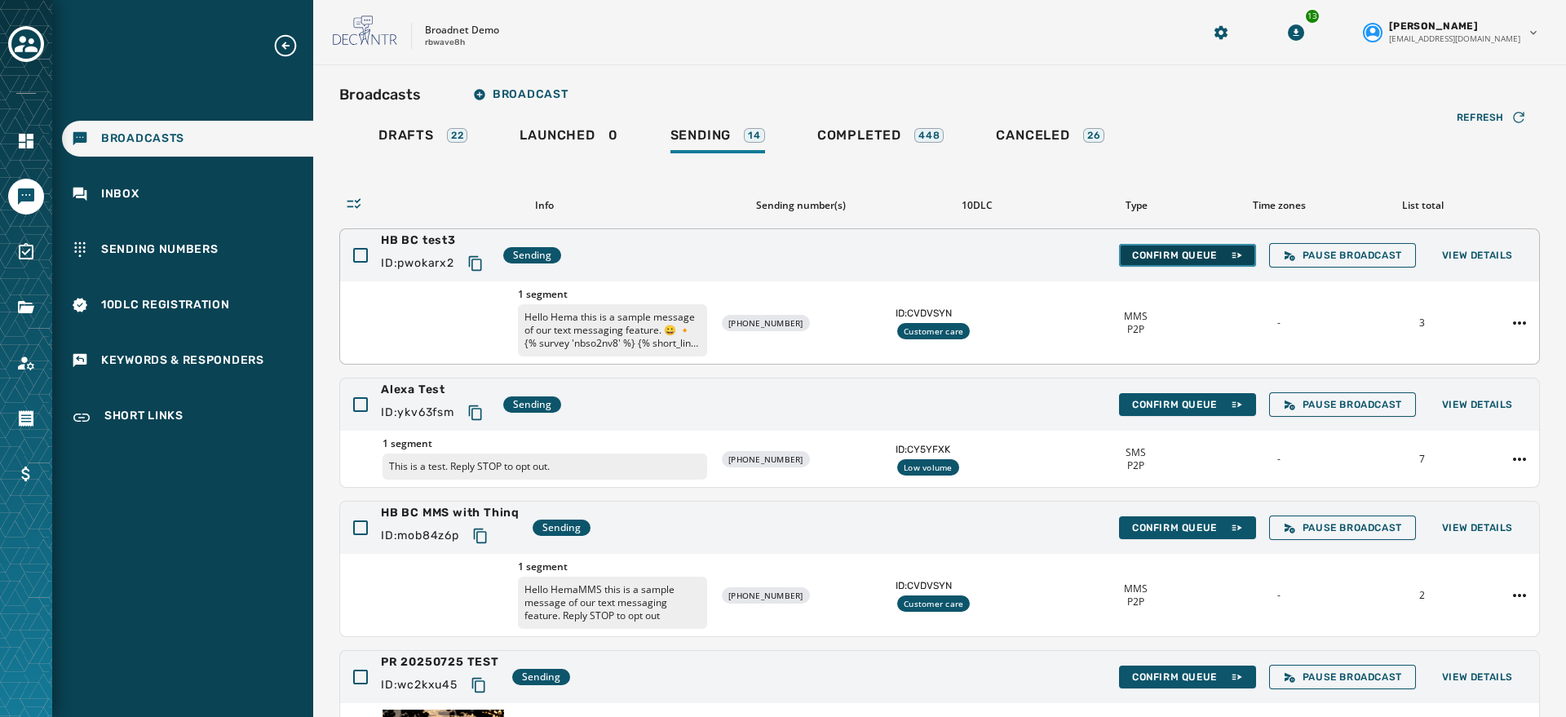
click at [1149, 261] on span "Confirm Queue" at bounding box center [1187, 255] width 111 height 13
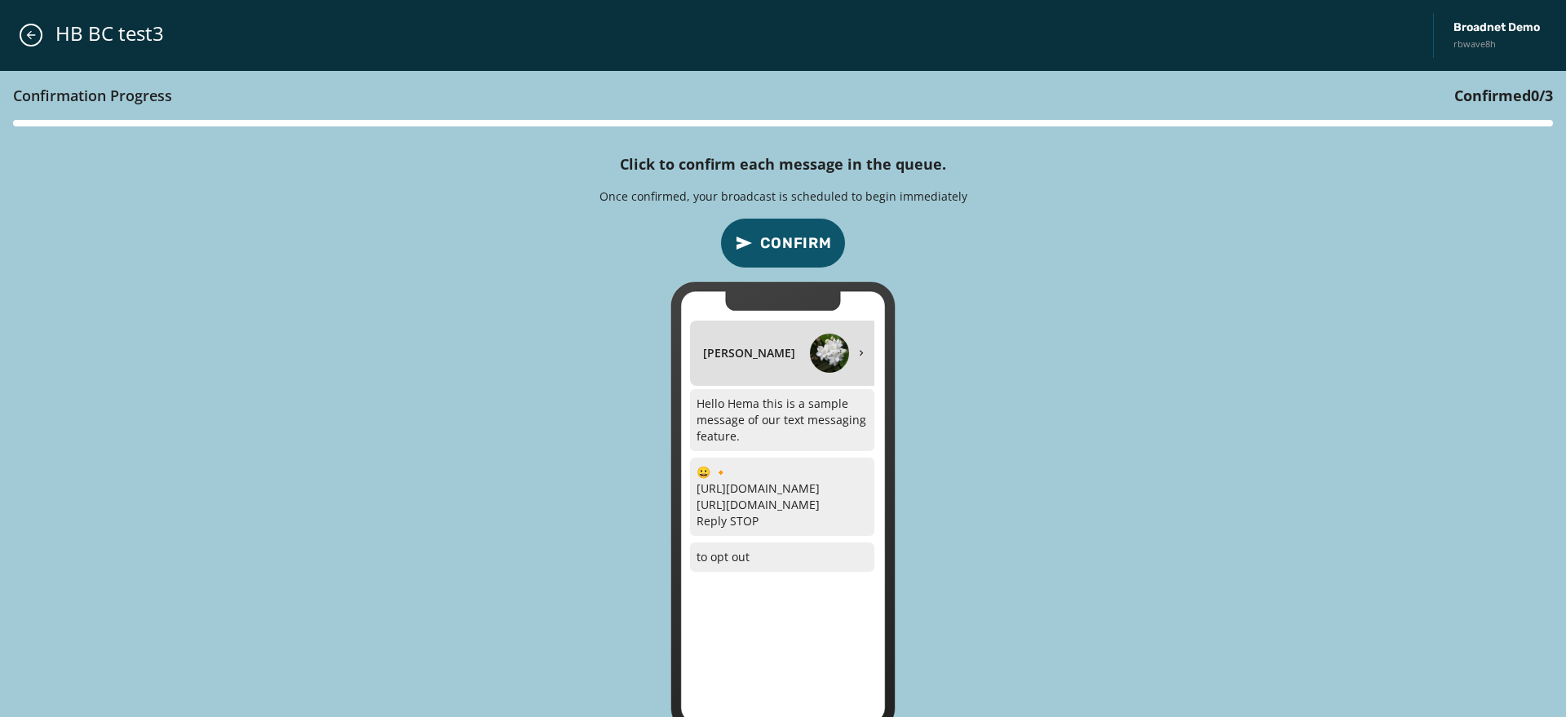
click at [783, 238] on span "Confirm" at bounding box center [796, 243] width 72 height 23
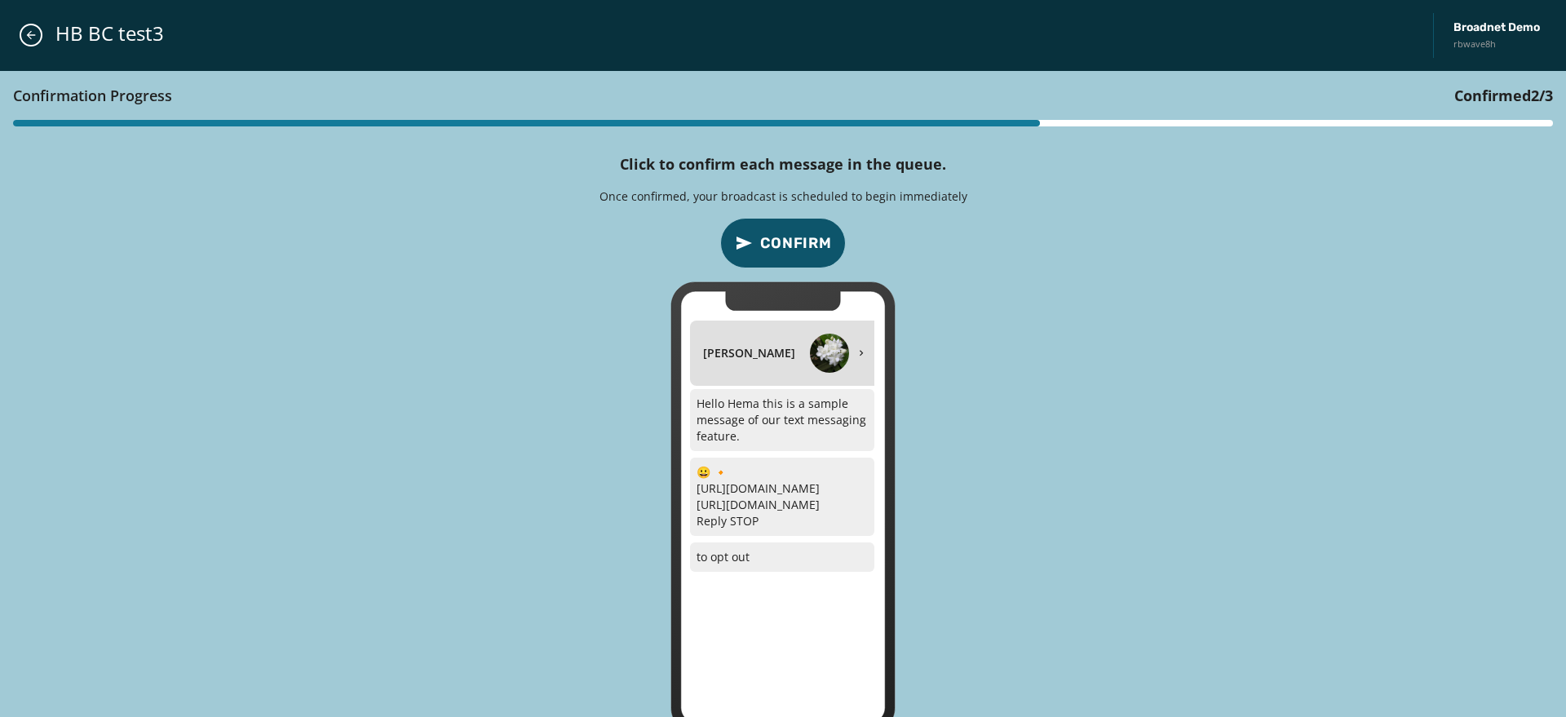
click at [783, 238] on span "Confirm" at bounding box center [796, 243] width 72 height 23
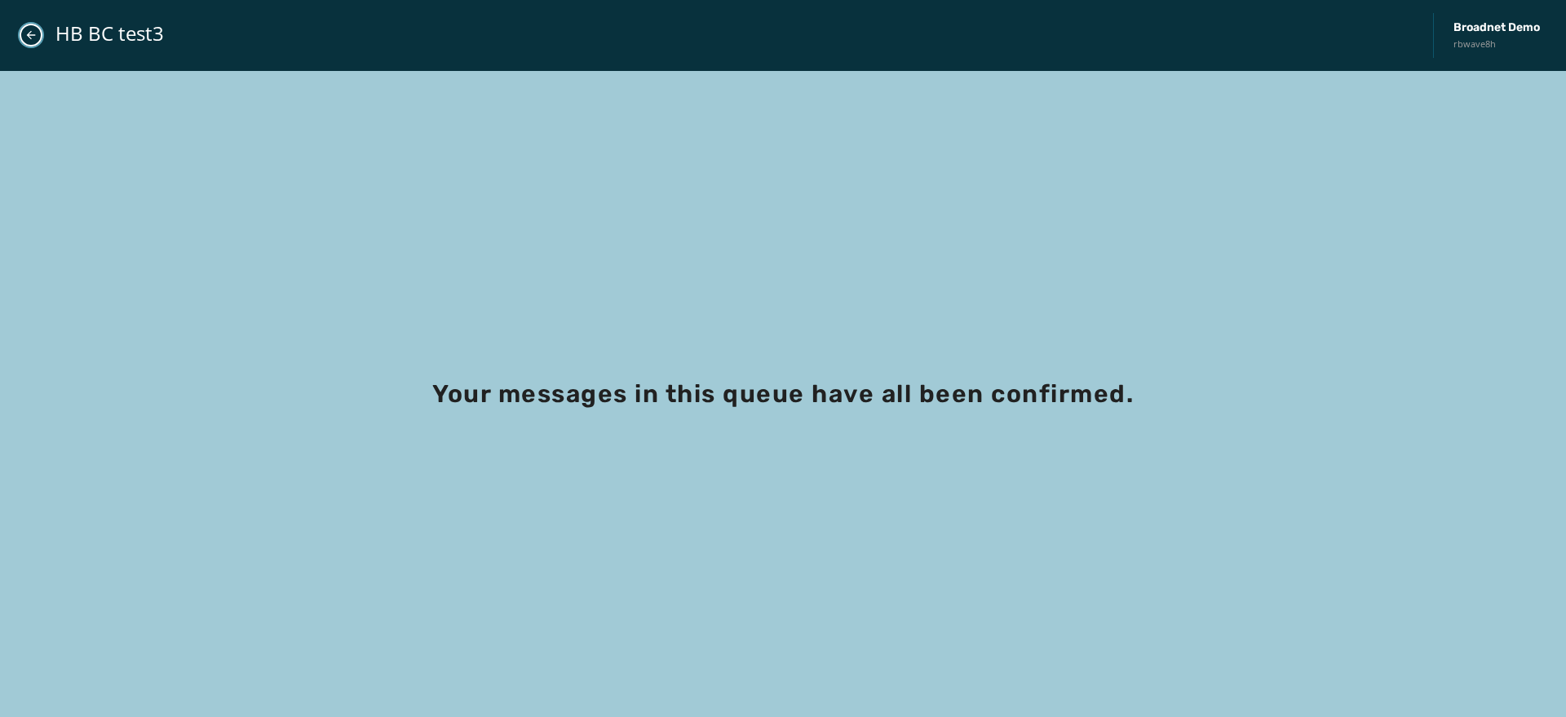
click at [38, 36] on button "Close admin drawer" at bounding box center [31, 35] width 23 height 23
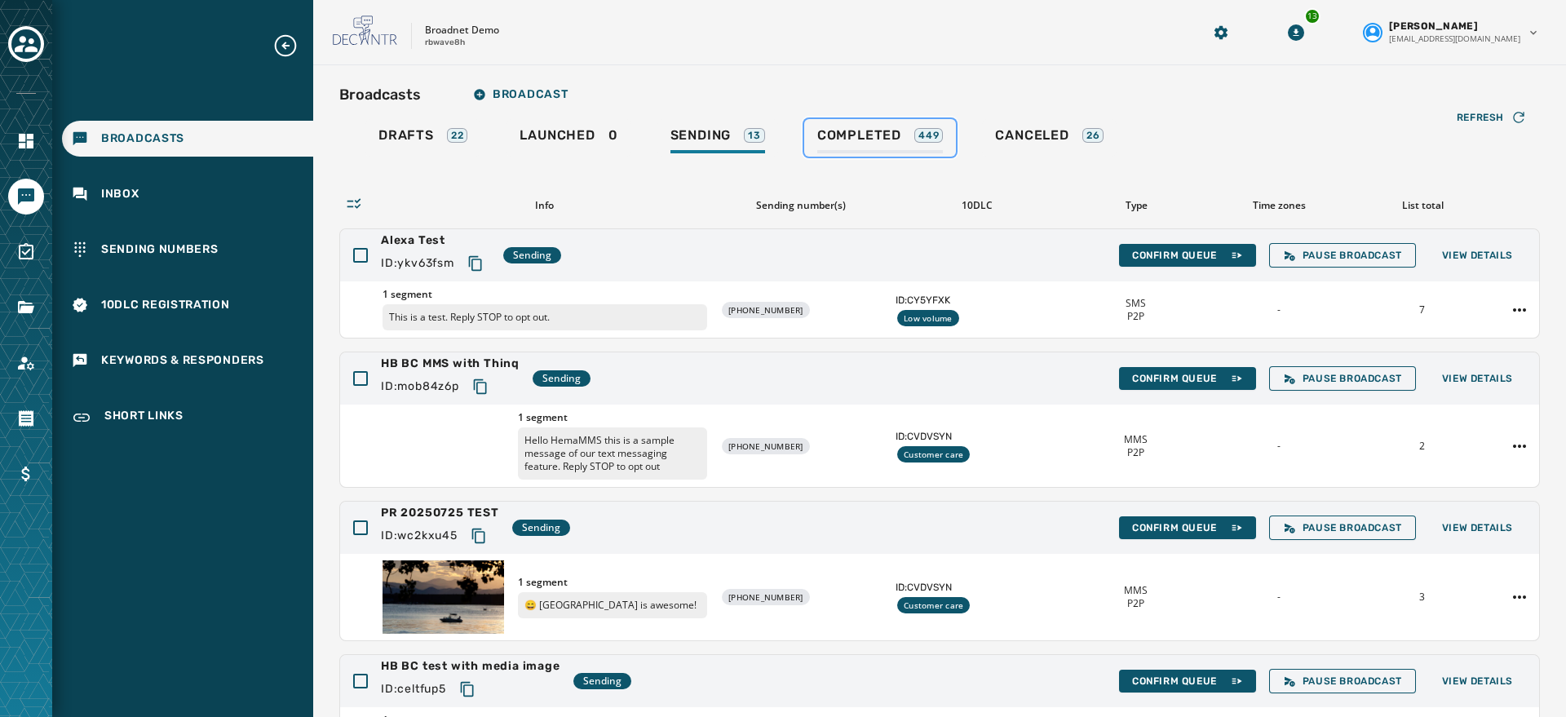
click at [859, 140] on span "Completed" at bounding box center [859, 135] width 84 height 16
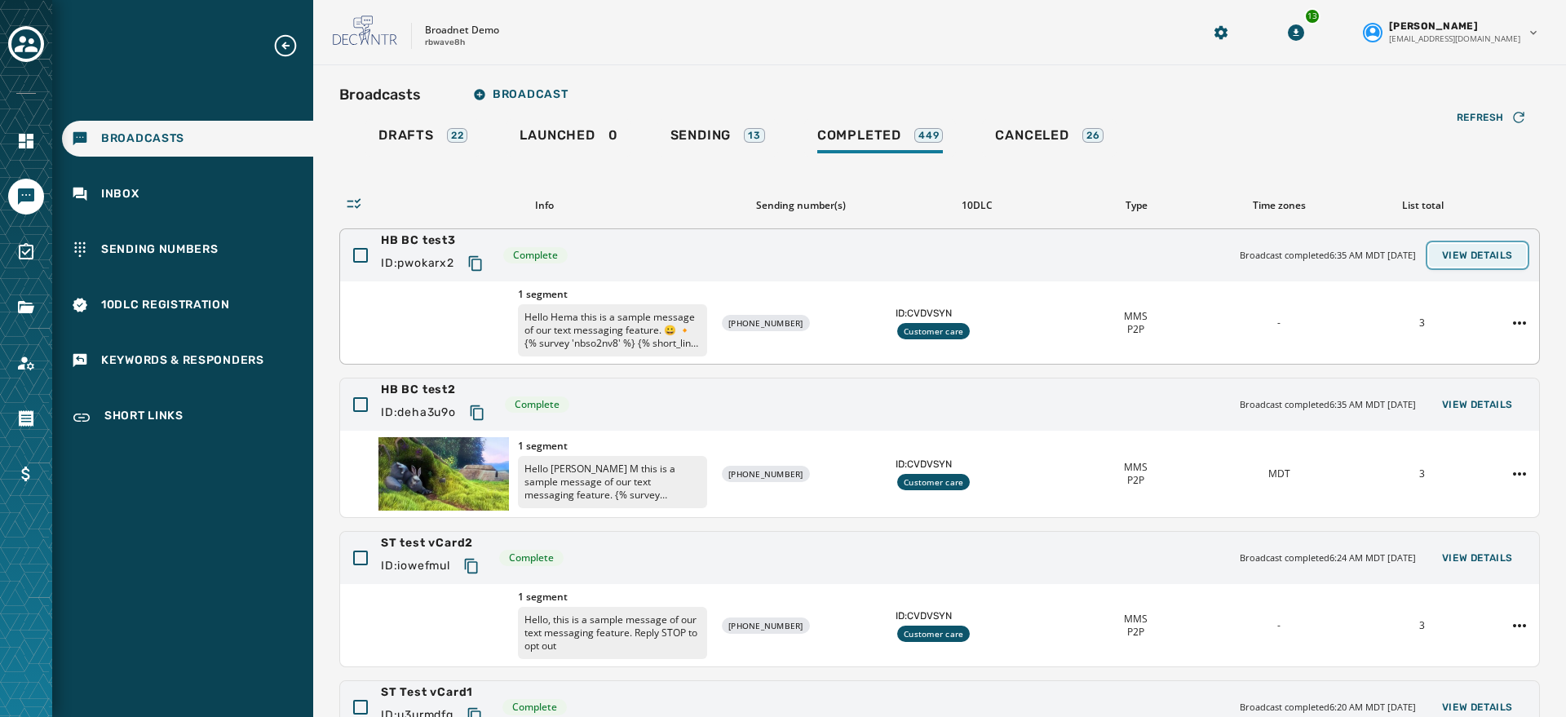
click at [1149, 253] on span "View Details" at bounding box center [1477, 255] width 71 height 13
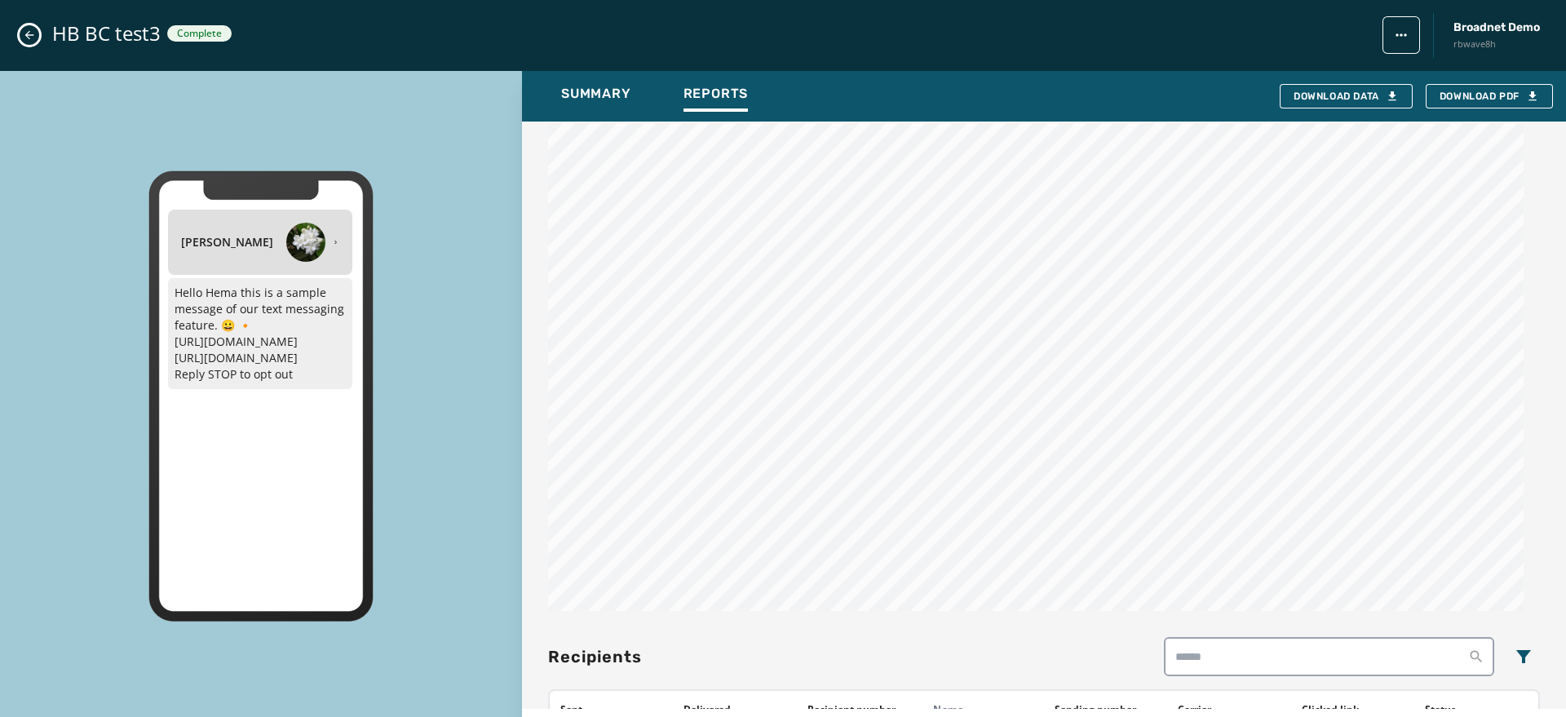
scroll to position [991, 0]
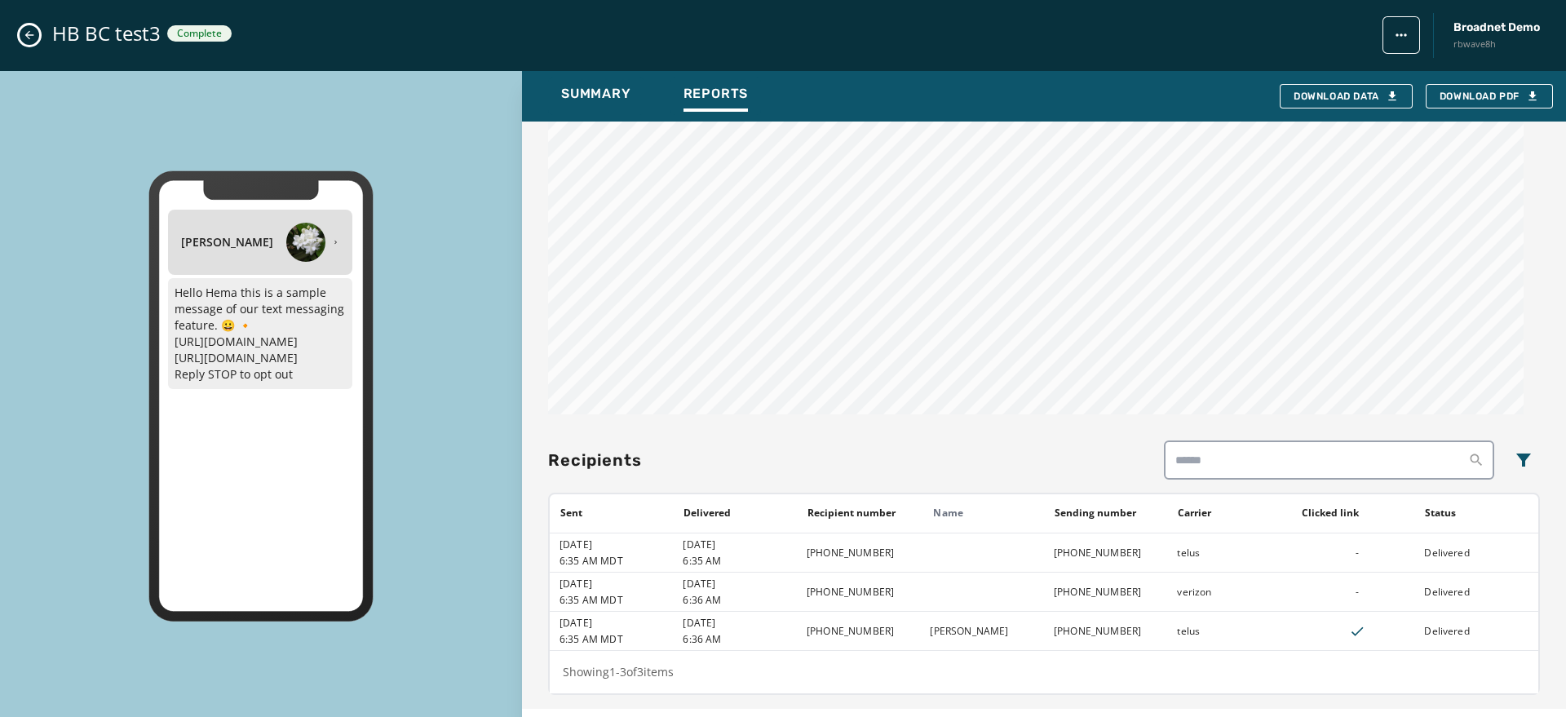
click at [29, 41] on icon "Close admin drawer" at bounding box center [29, 35] width 13 height 13
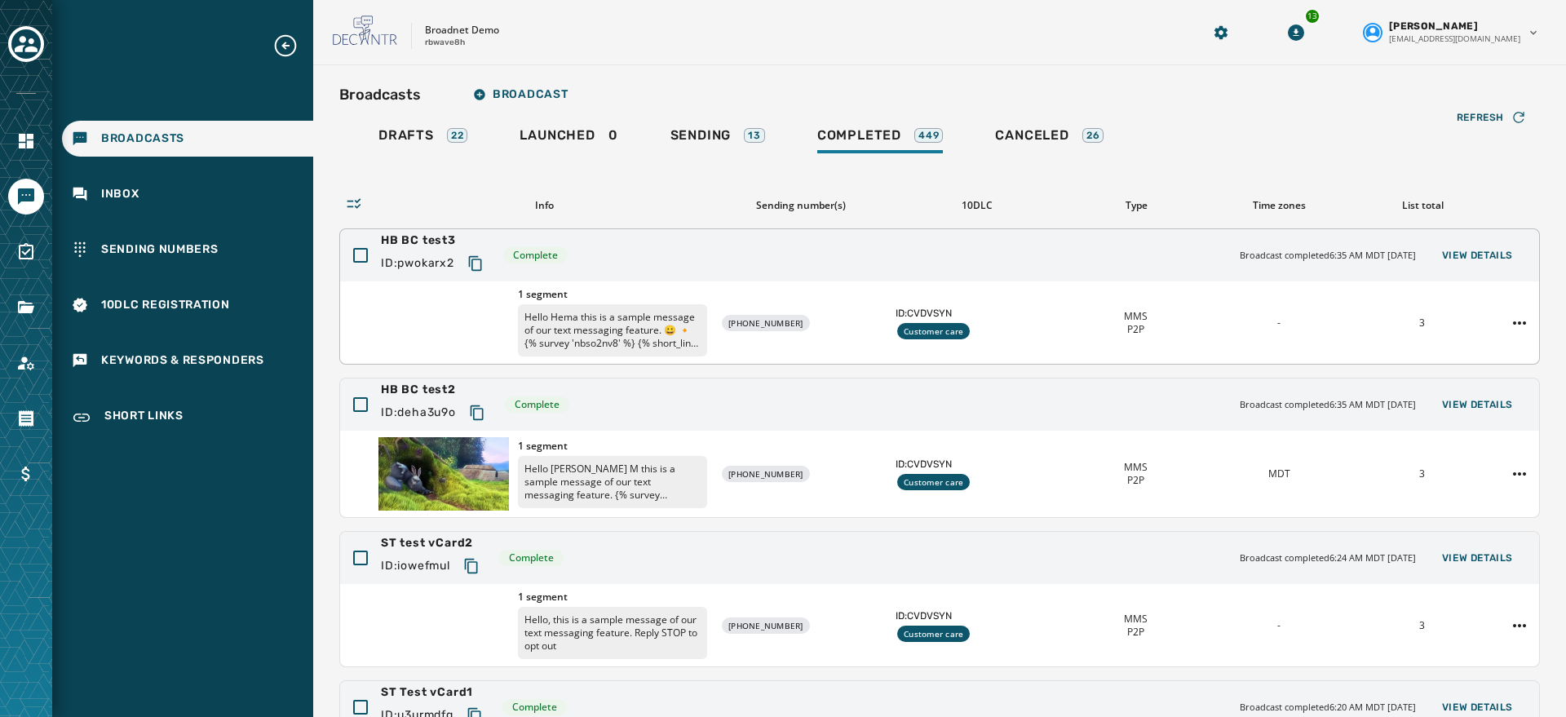
click at [1149, 326] on div at bounding box center [1519, 323] width 39 height 26
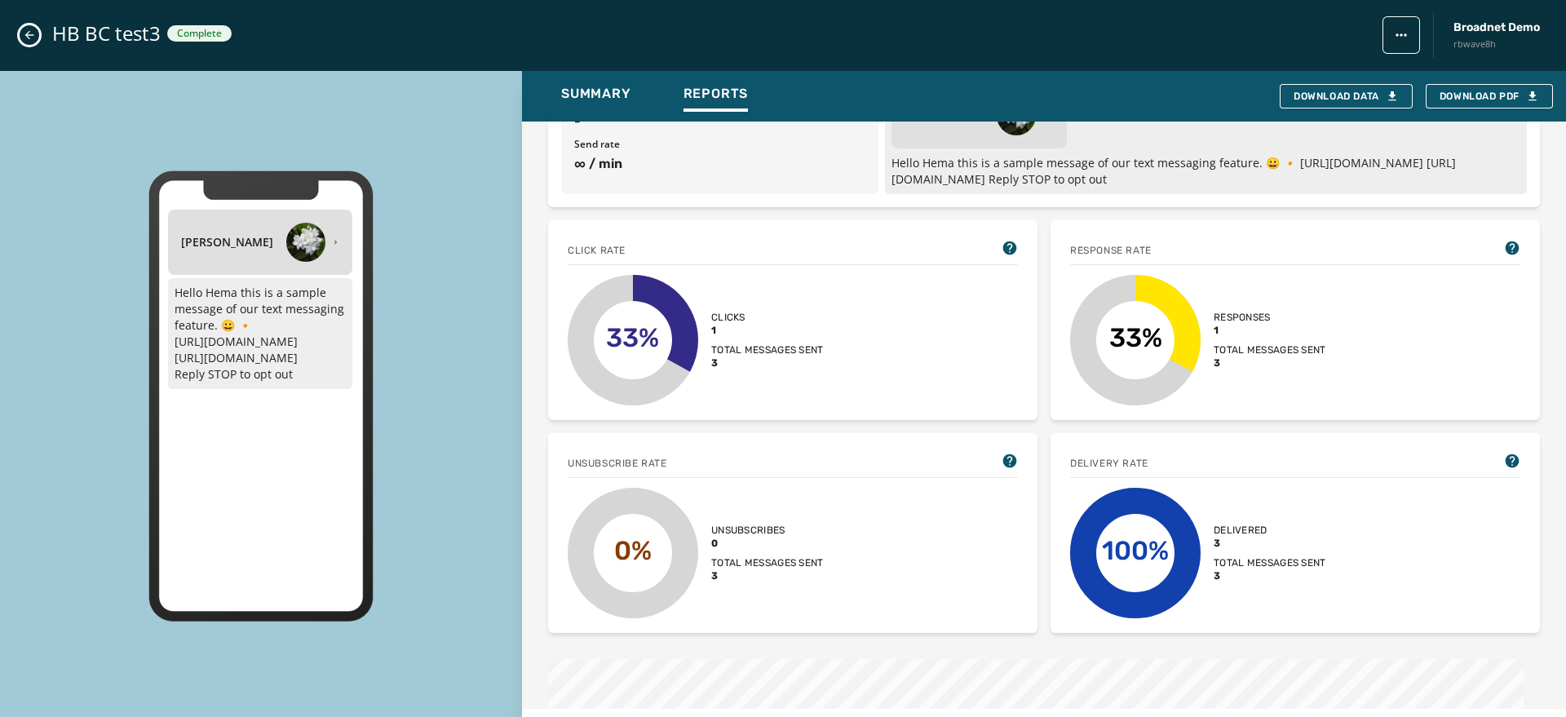
scroll to position [0, 0]
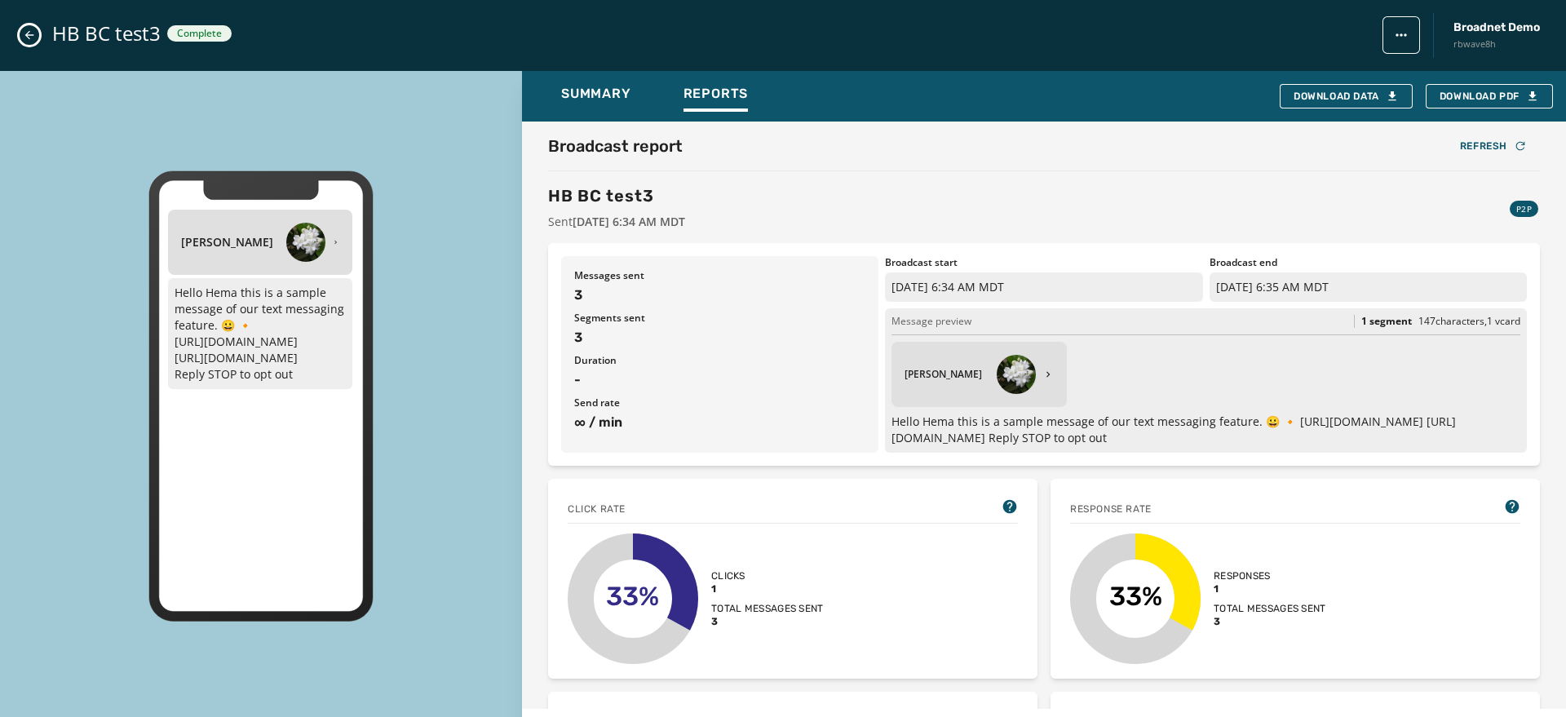
click at [23, 33] on icon "Close admin drawer" at bounding box center [29, 35] width 13 height 13
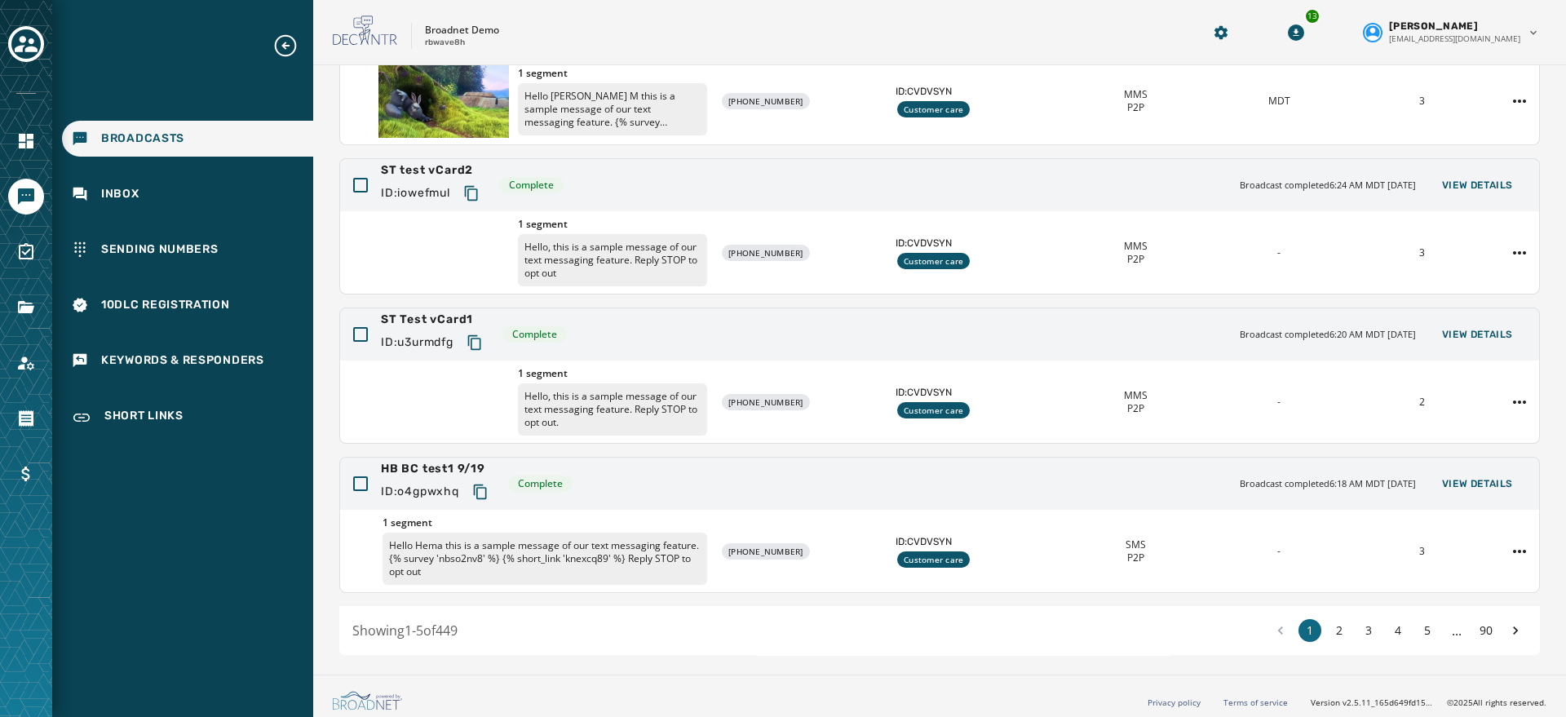
scroll to position [379, 0]
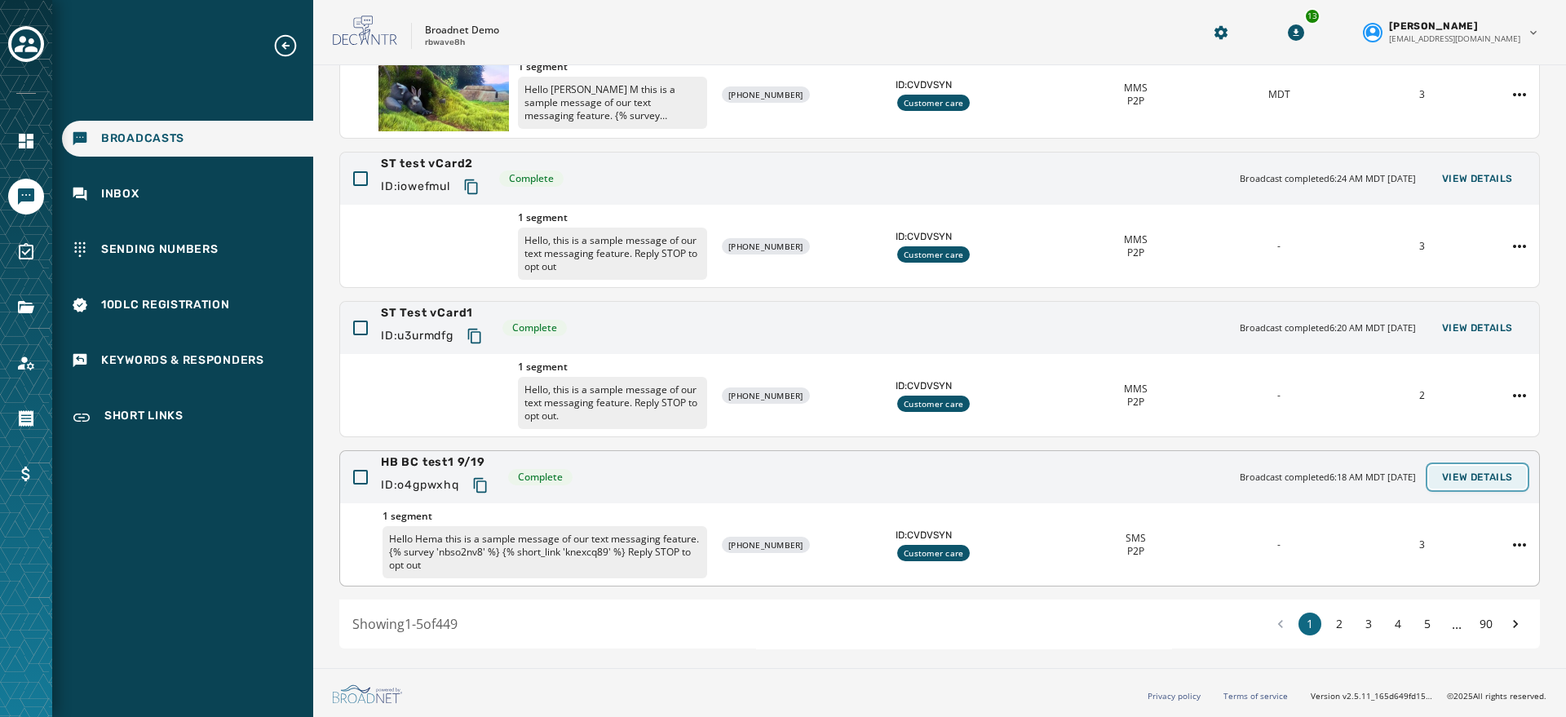
click at [1149, 477] on span "View Details" at bounding box center [1477, 477] width 71 height 13
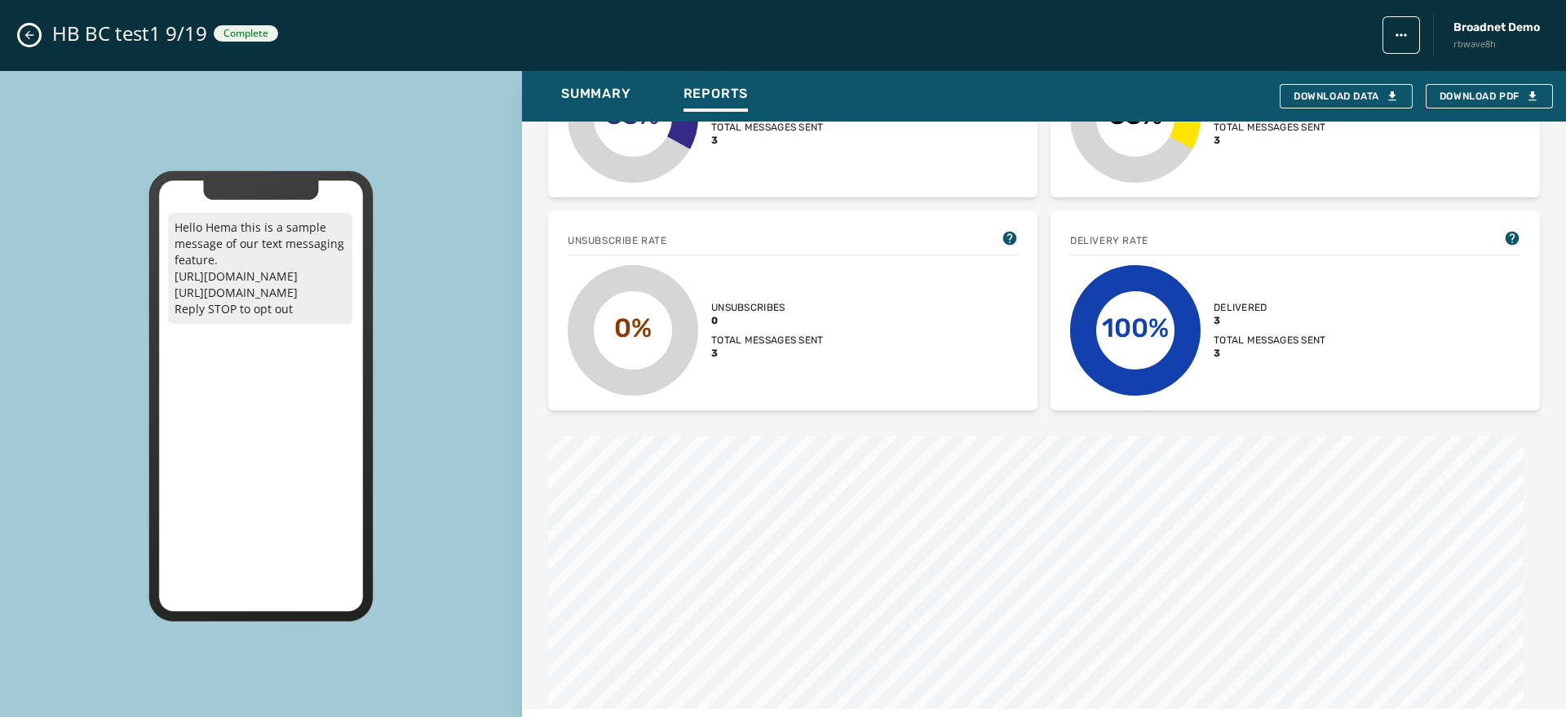
scroll to position [481, 0]
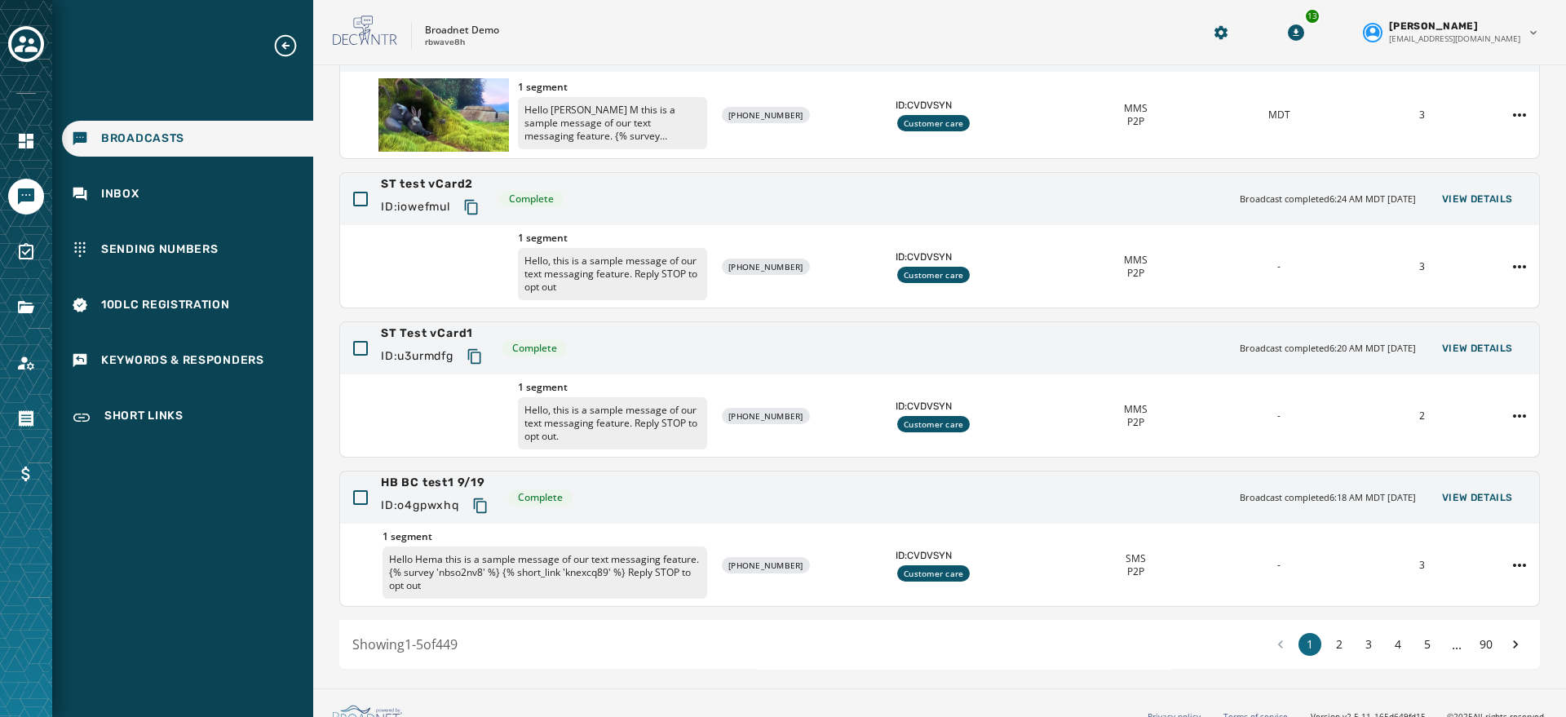
scroll to position [379, 0]
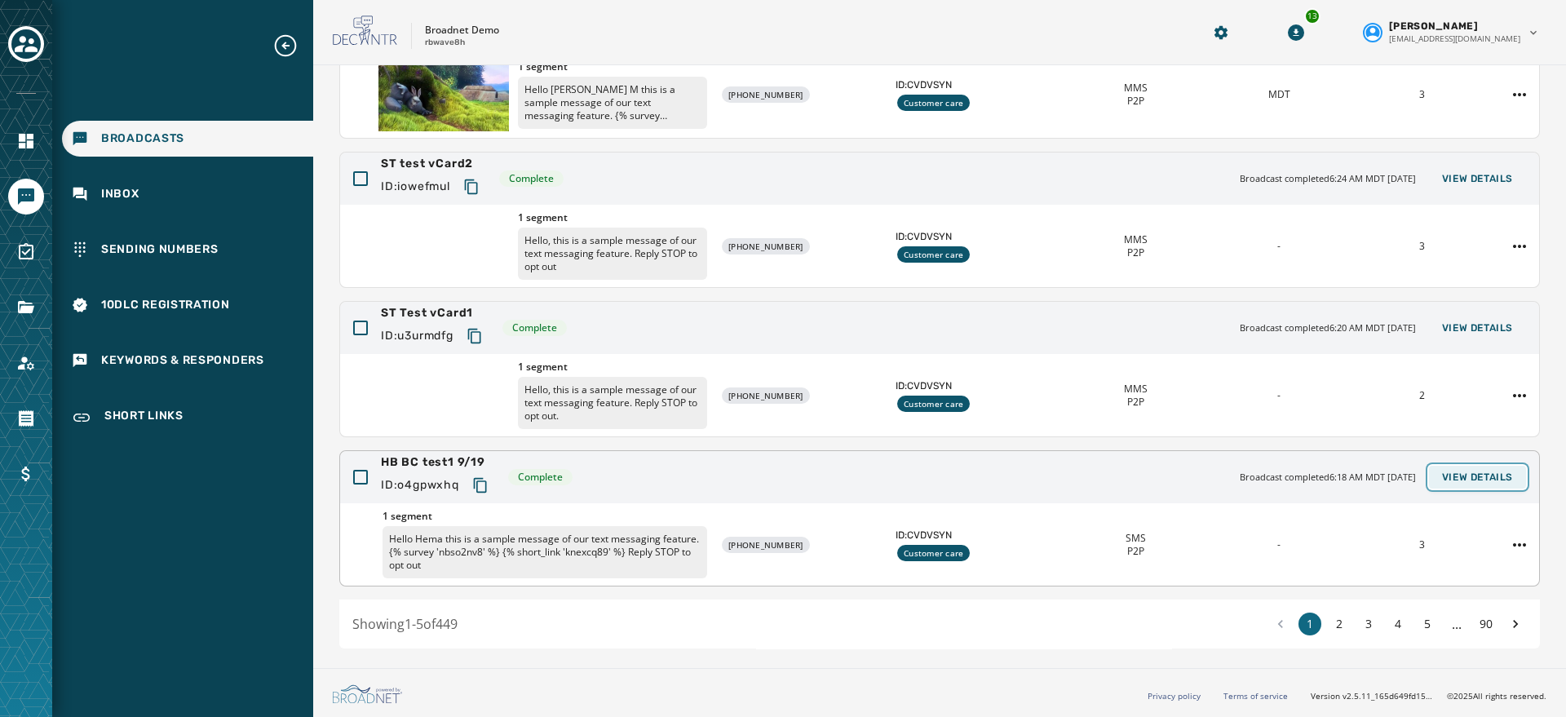
click at [1476, 472] on span "View Details" at bounding box center [1477, 477] width 71 height 13
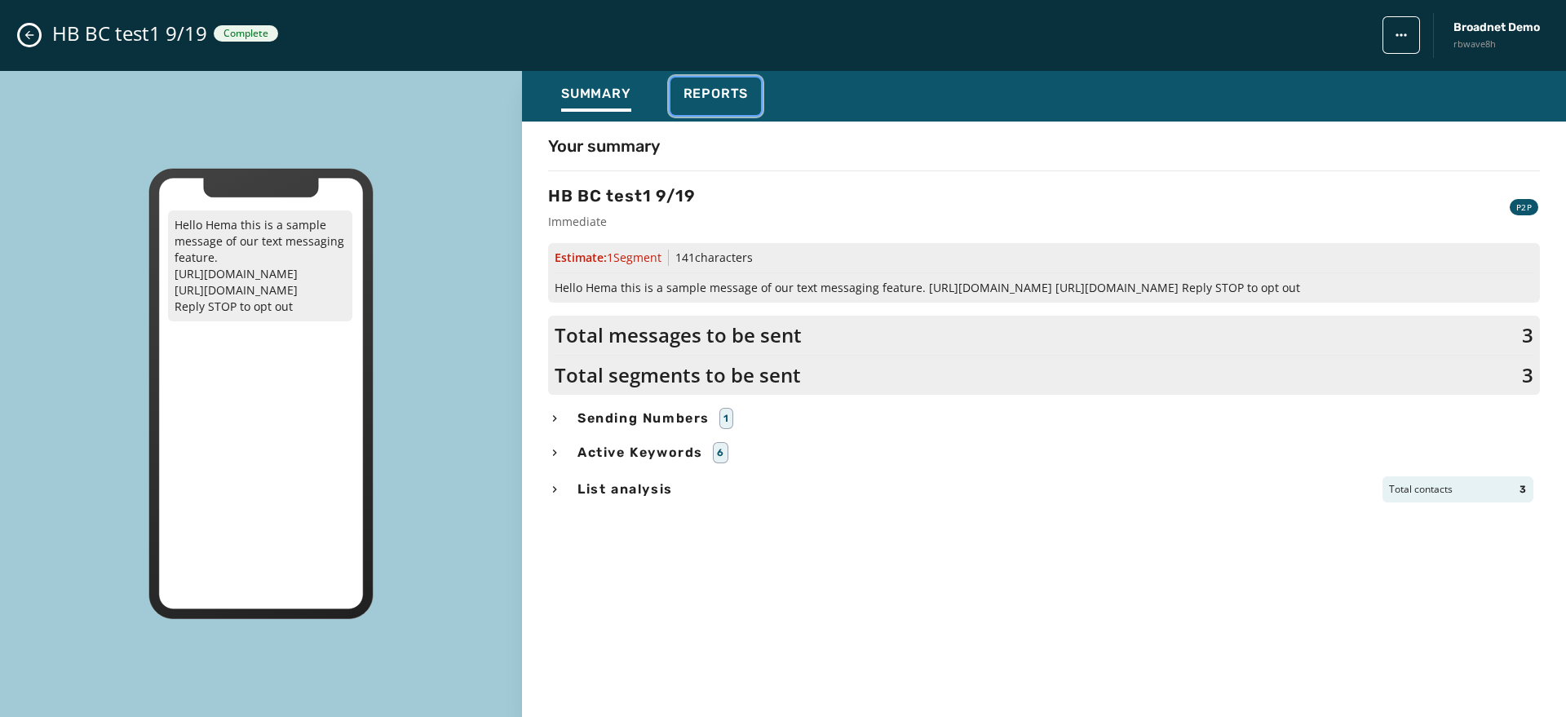
click at [711, 87] on span "Reports" at bounding box center [716, 94] width 65 height 16
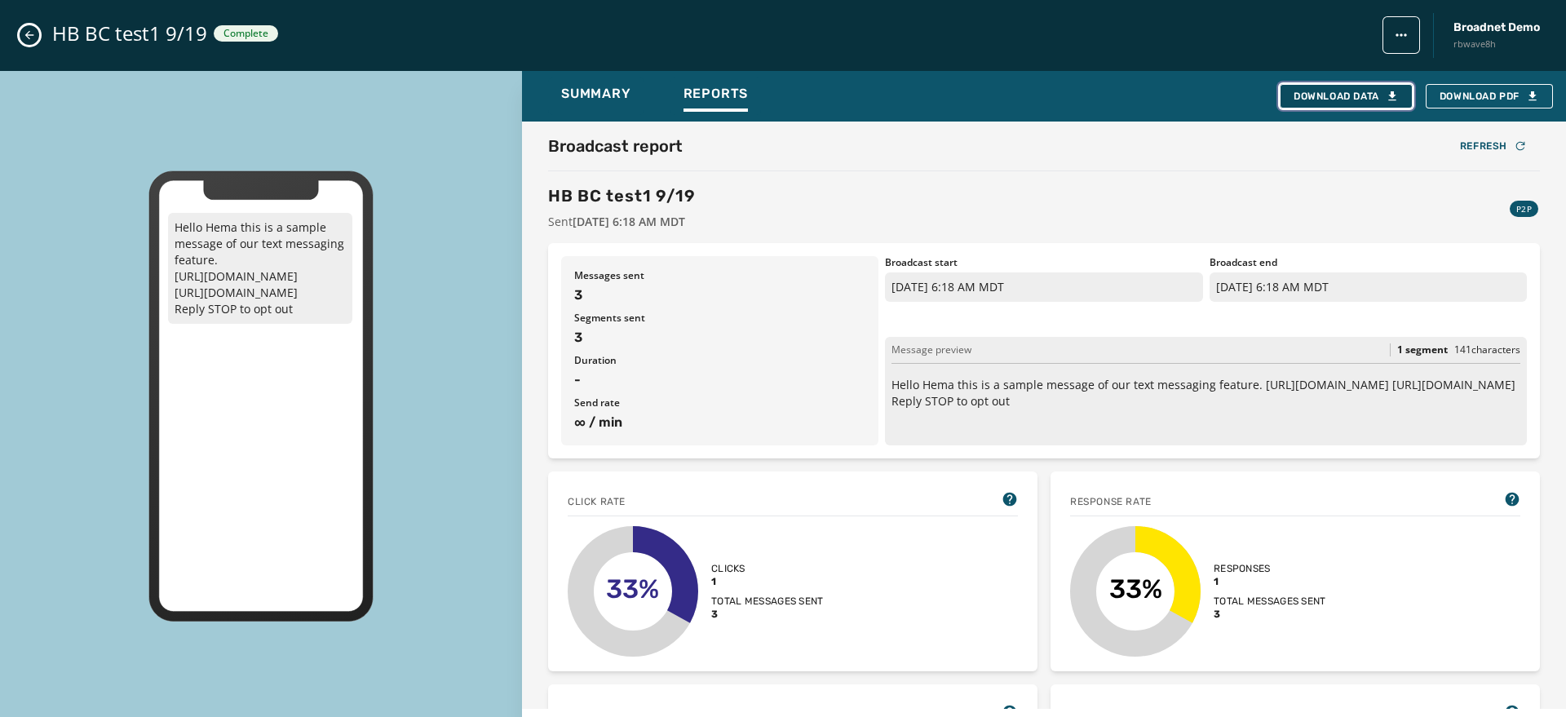
click at [1313, 97] on div "Download Data" at bounding box center [1346, 96] width 105 height 13
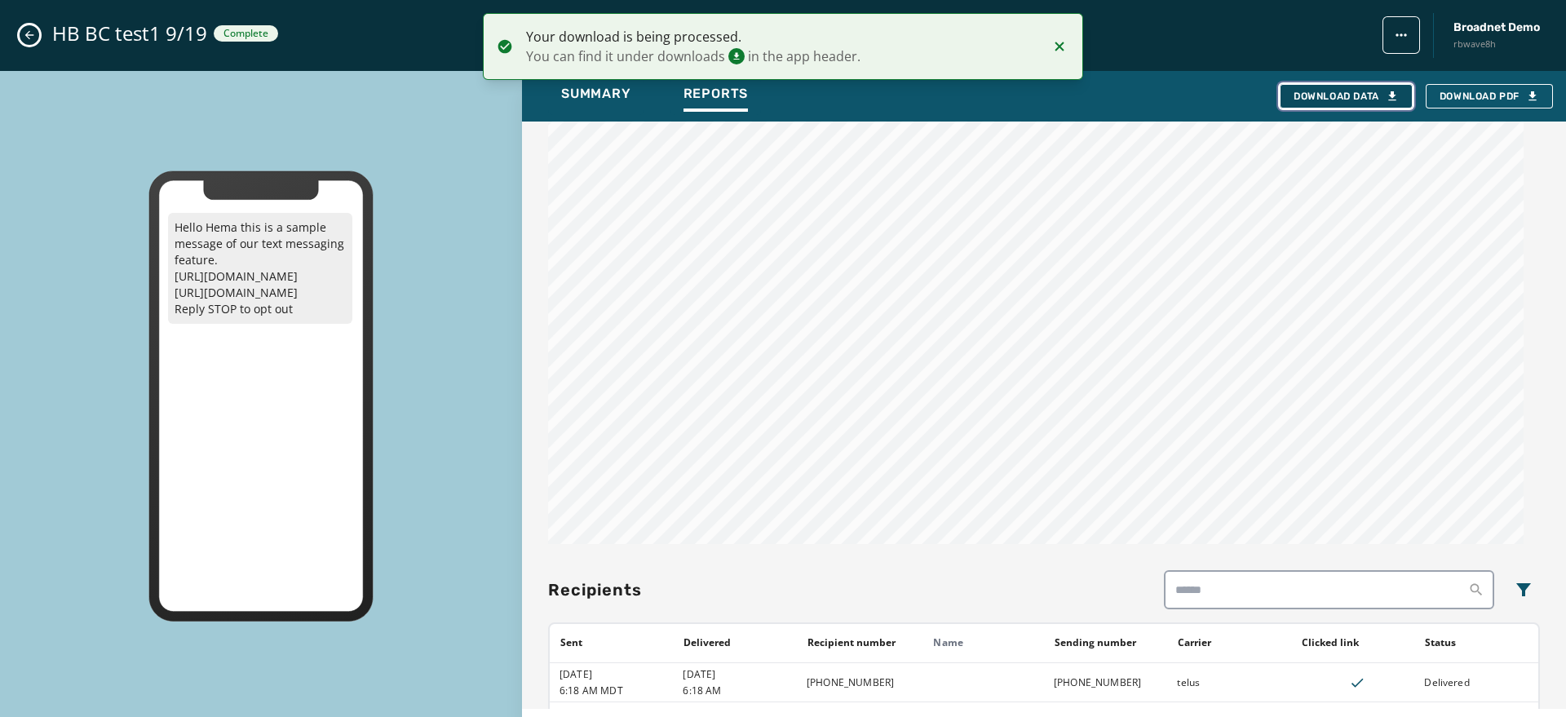
scroll to position [984, 0]
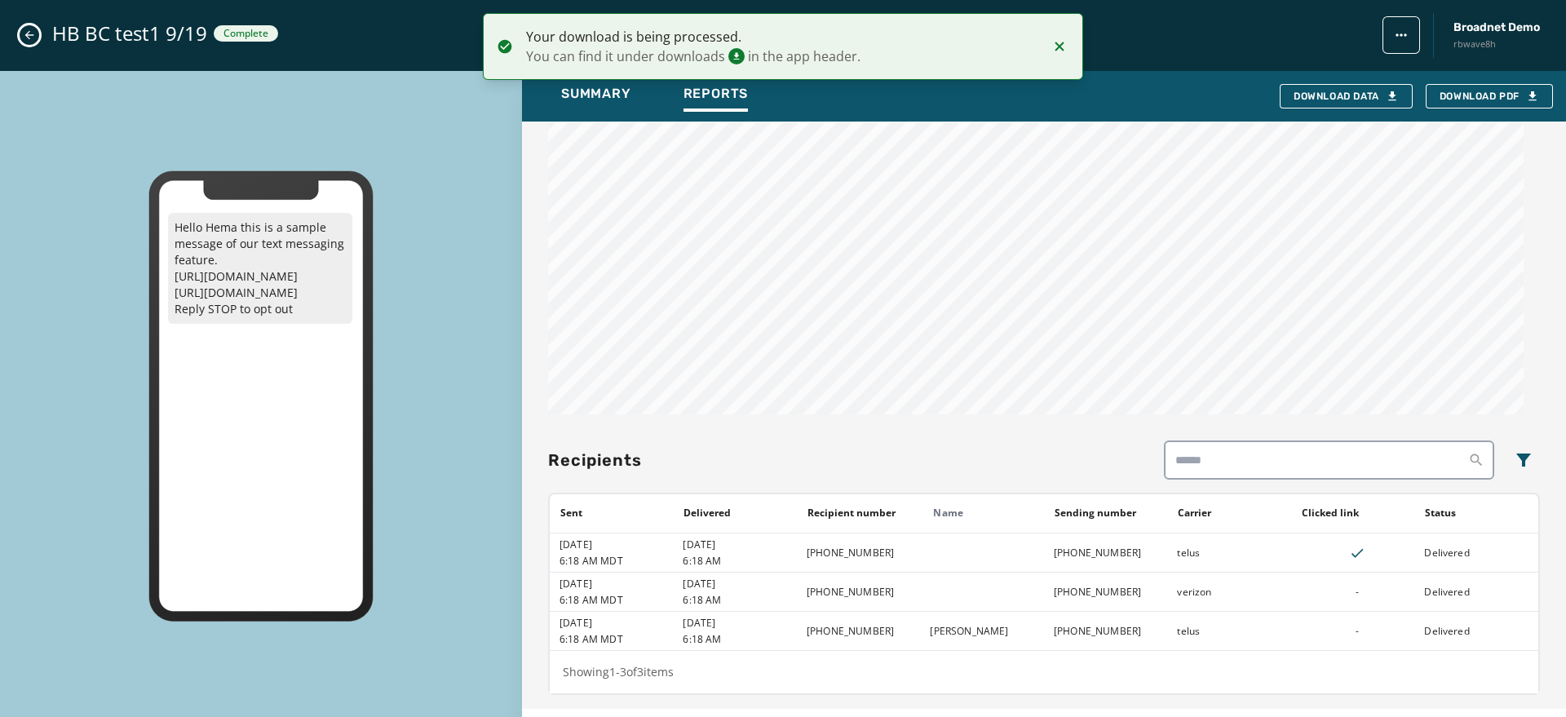
click at [1064, 42] on icon "Notifications (F8)" at bounding box center [1060, 47] width 20 height 20
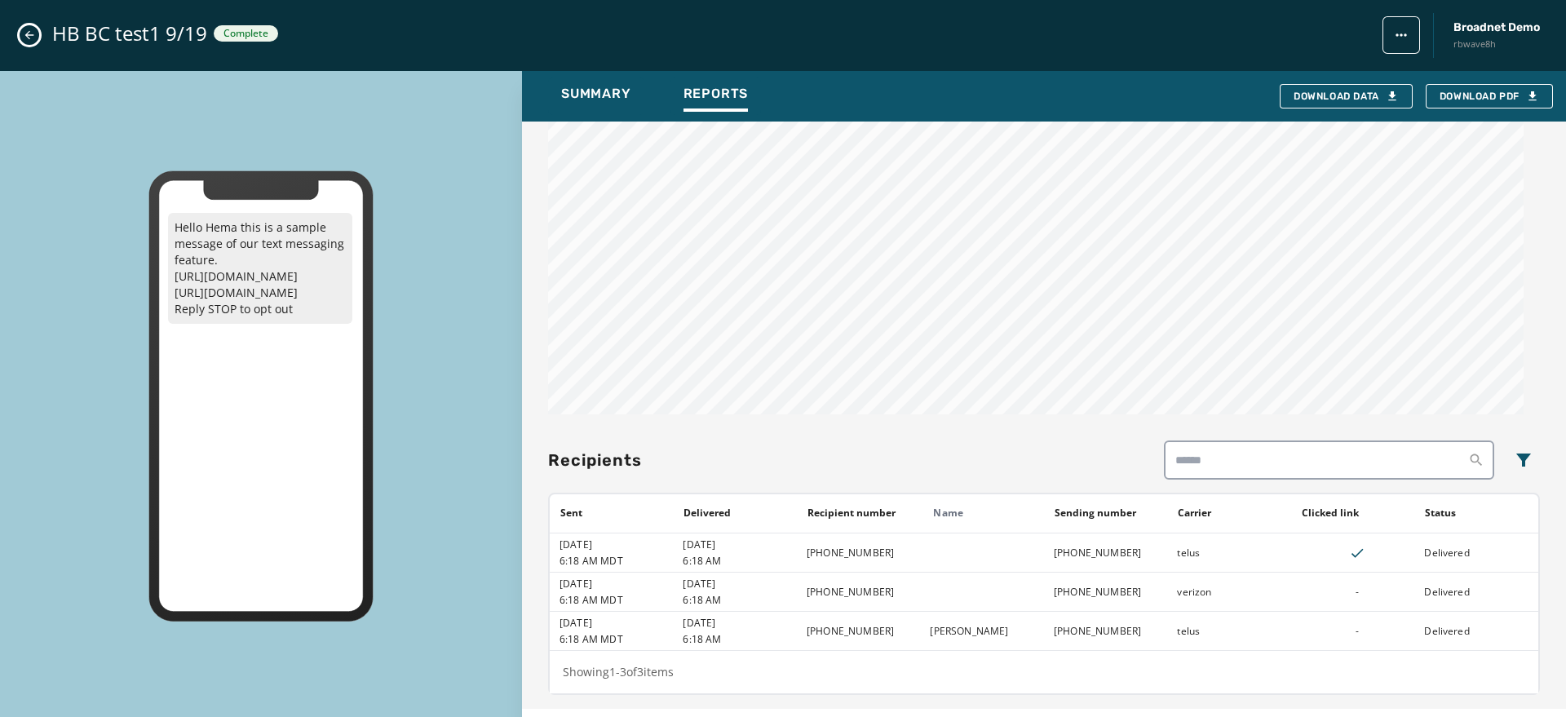
click at [29, 34] on icon "Close admin drawer" at bounding box center [29, 35] width 9 height 9
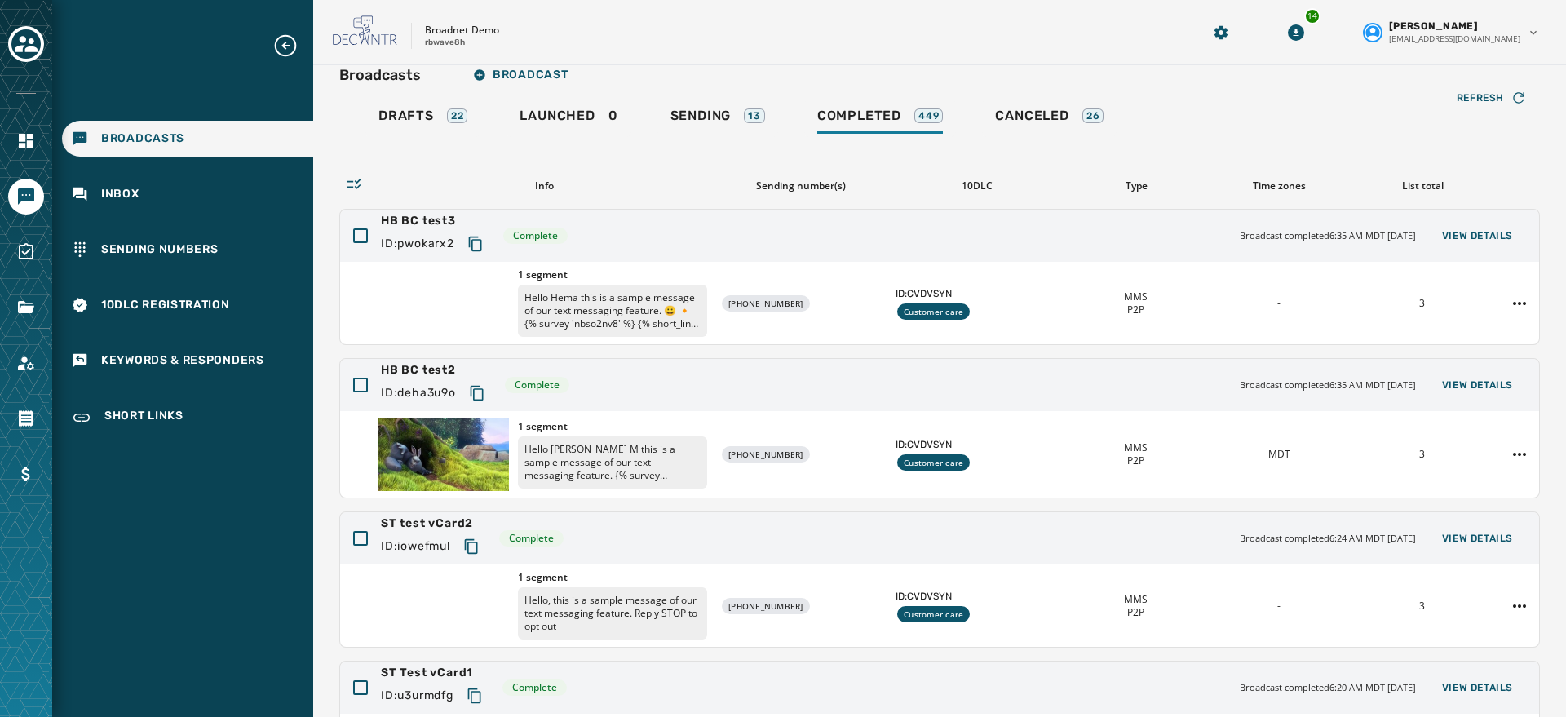
scroll to position [0, 0]
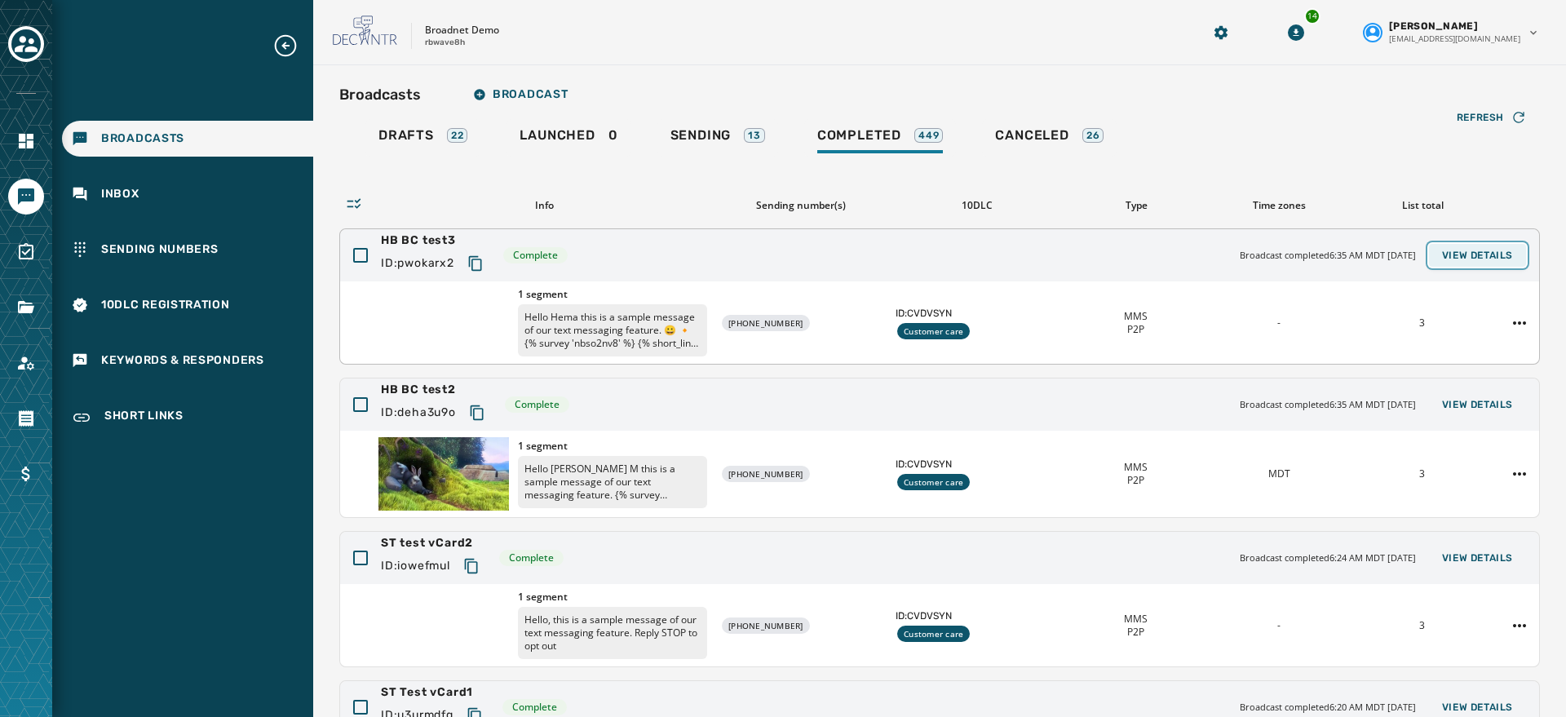
click at [1460, 246] on button "View Details" at bounding box center [1477, 255] width 97 height 23
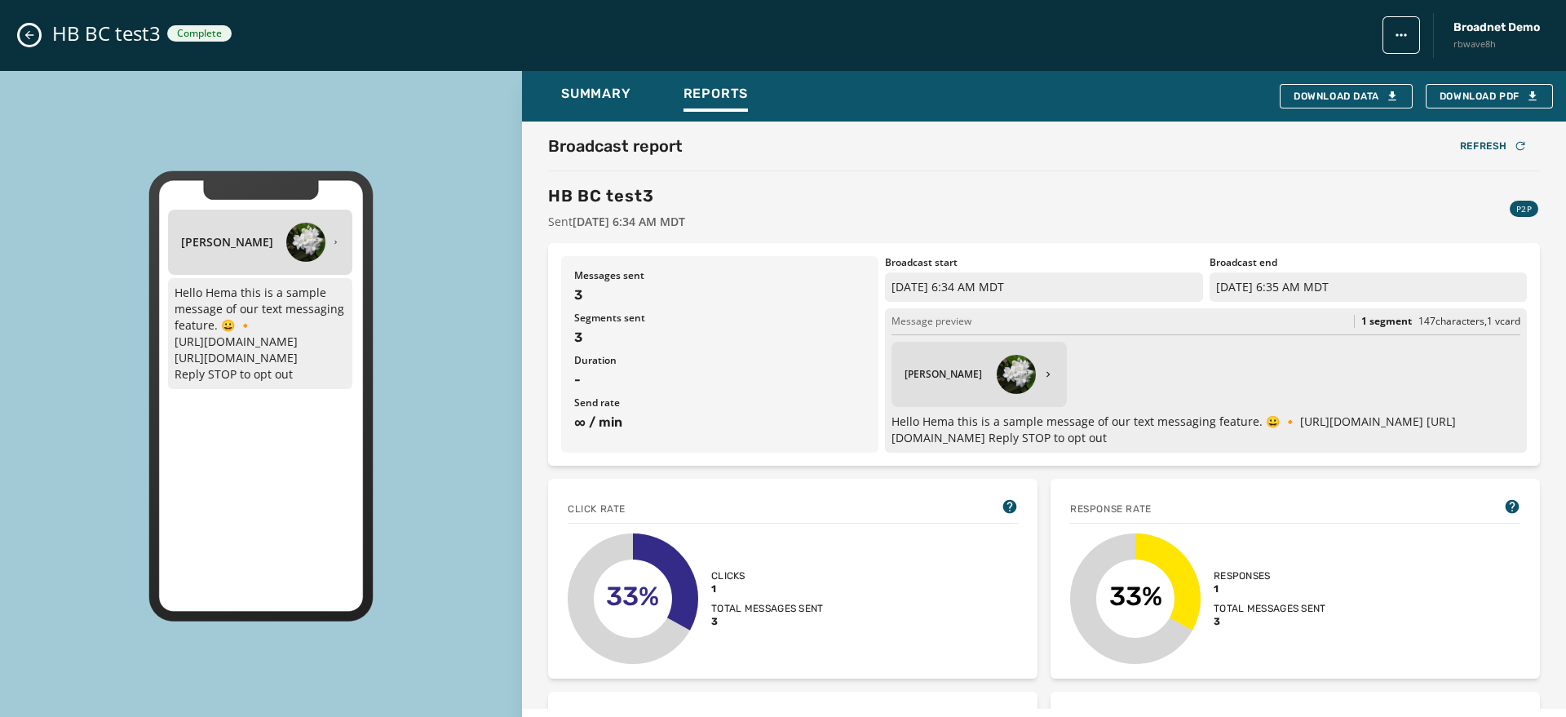
click at [20, 26] on div "HB BC test3 Complete Broadnet Demo rbwave8h" at bounding box center [783, 35] width 1566 height 71
click at [36, 33] on button "Close admin drawer" at bounding box center [30, 35] width 20 height 20
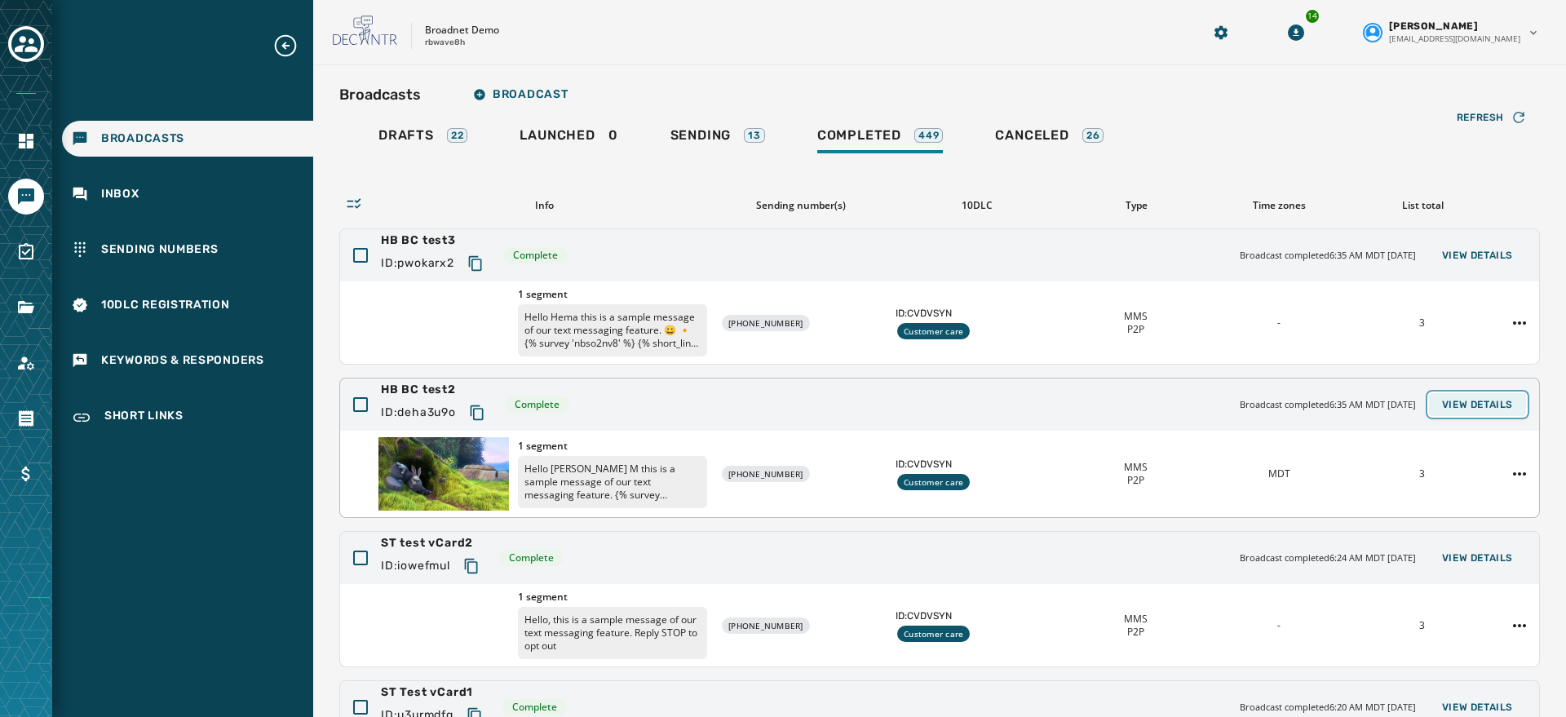
click at [1446, 401] on span "View Details" at bounding box center [1477, 404] width 71 height 13
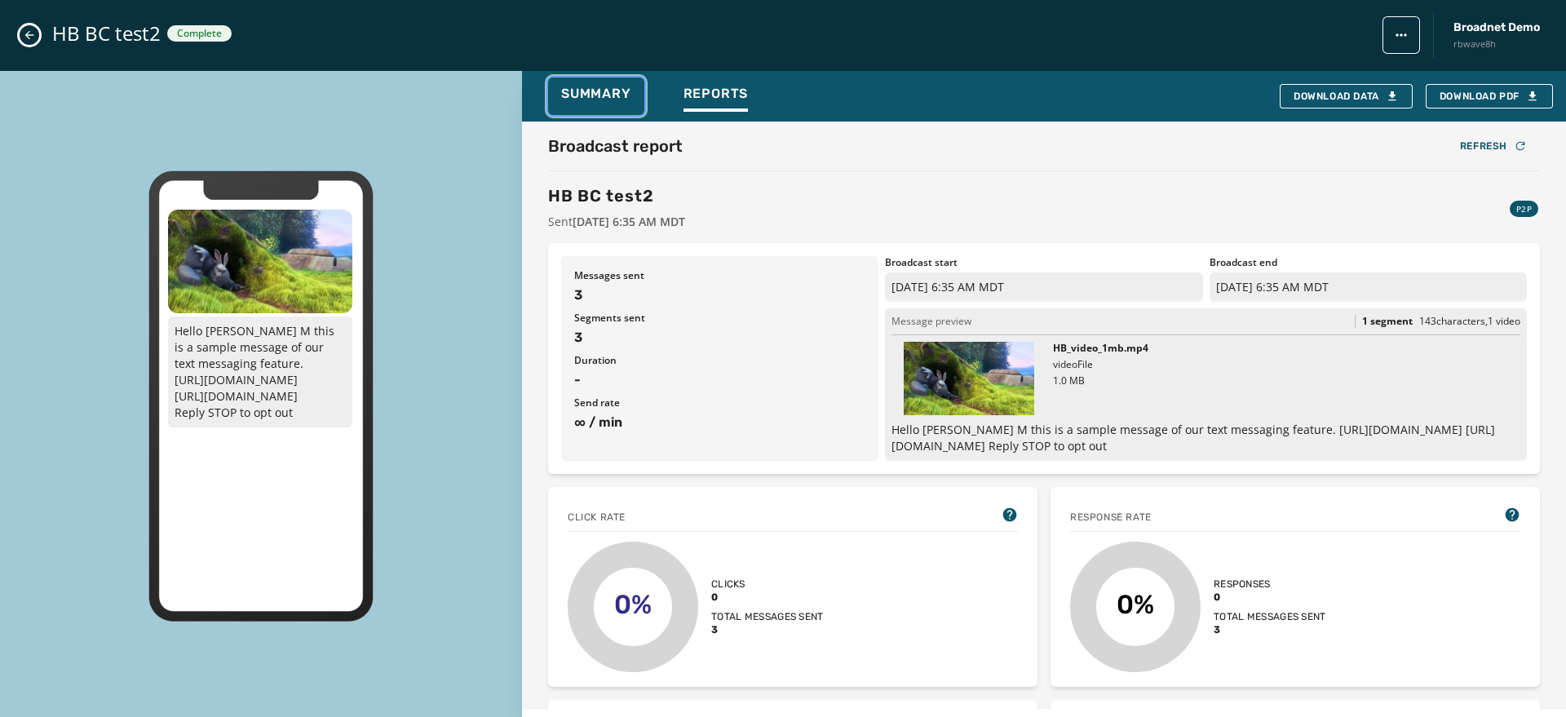
click at [585, 86] on span "Summary" at bounding box center [596, 94] width 70 height 16
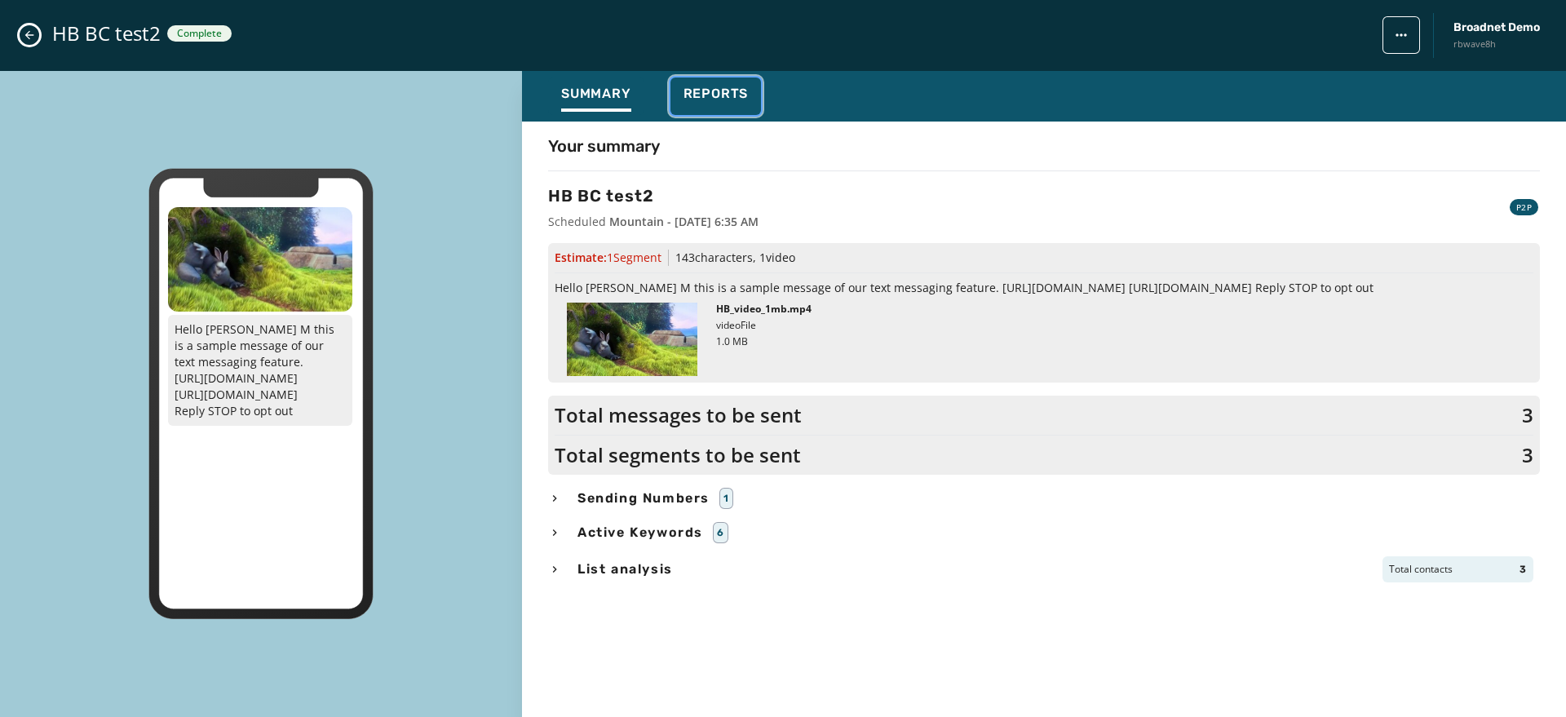
click at [689, 91] on span "Reports" at bounding box center [716, 94] width 65 height 16
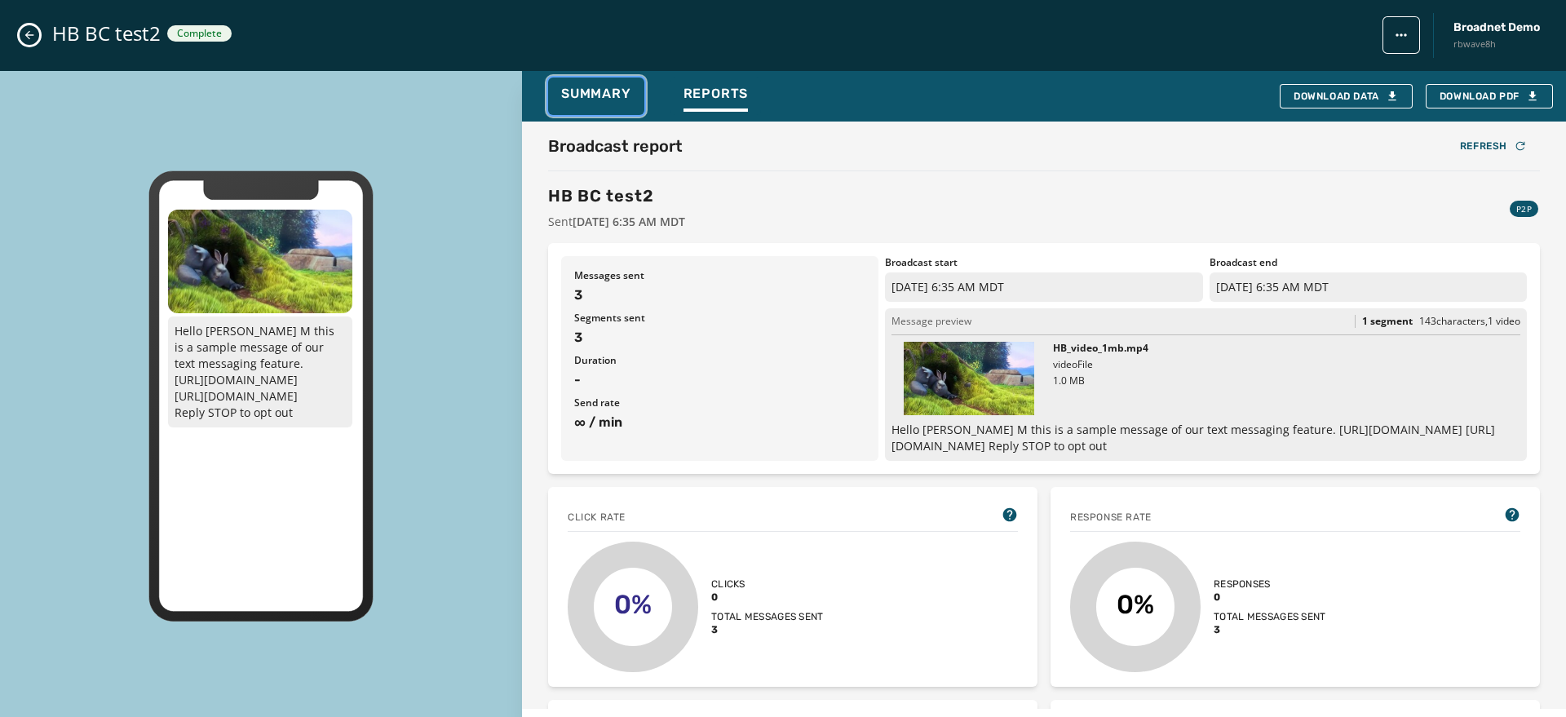
click at [626, 91] on span "Summary" at bounding box center [596, 94] width 70 height 16
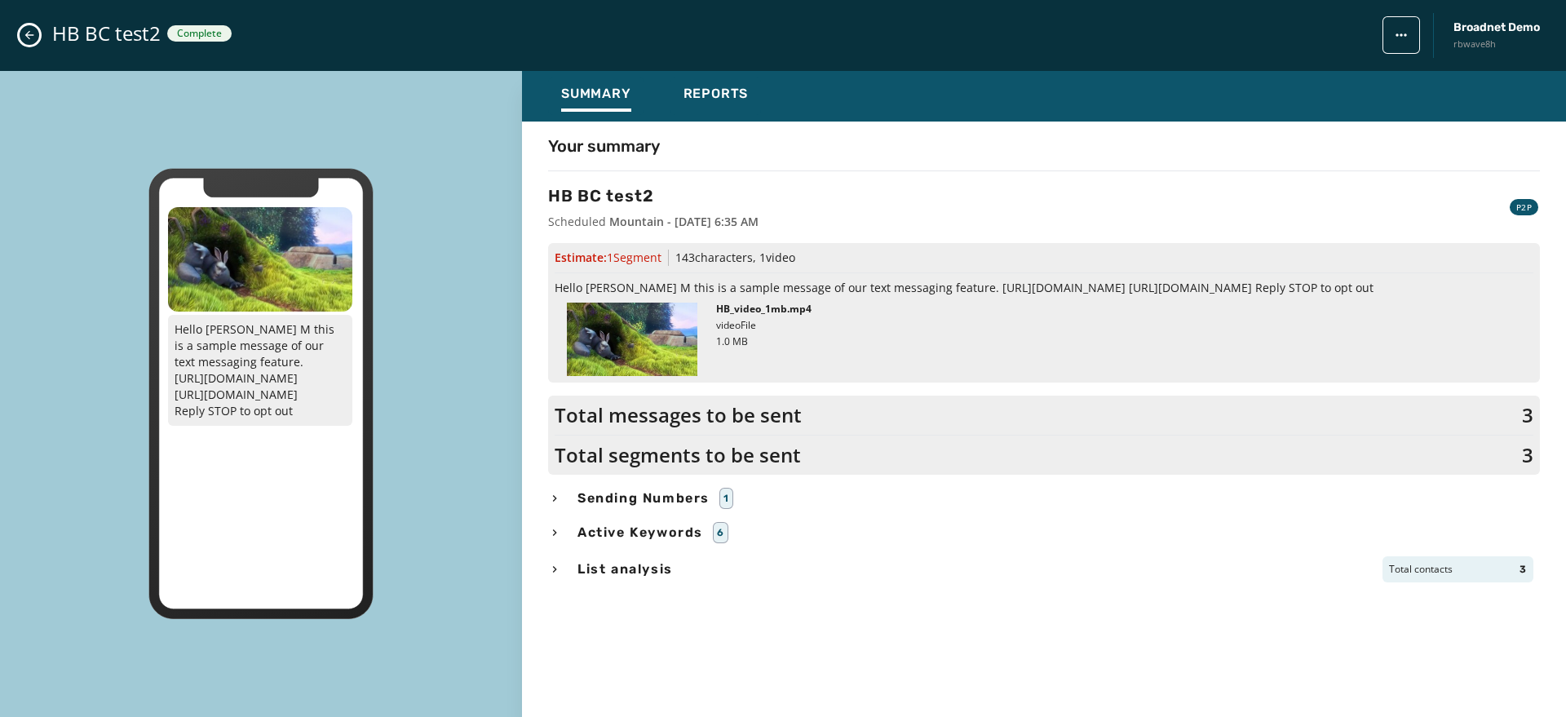
click at [29, 31] on icon "Close admin drawer" at bounding box center [29, 35] width 9 height 9
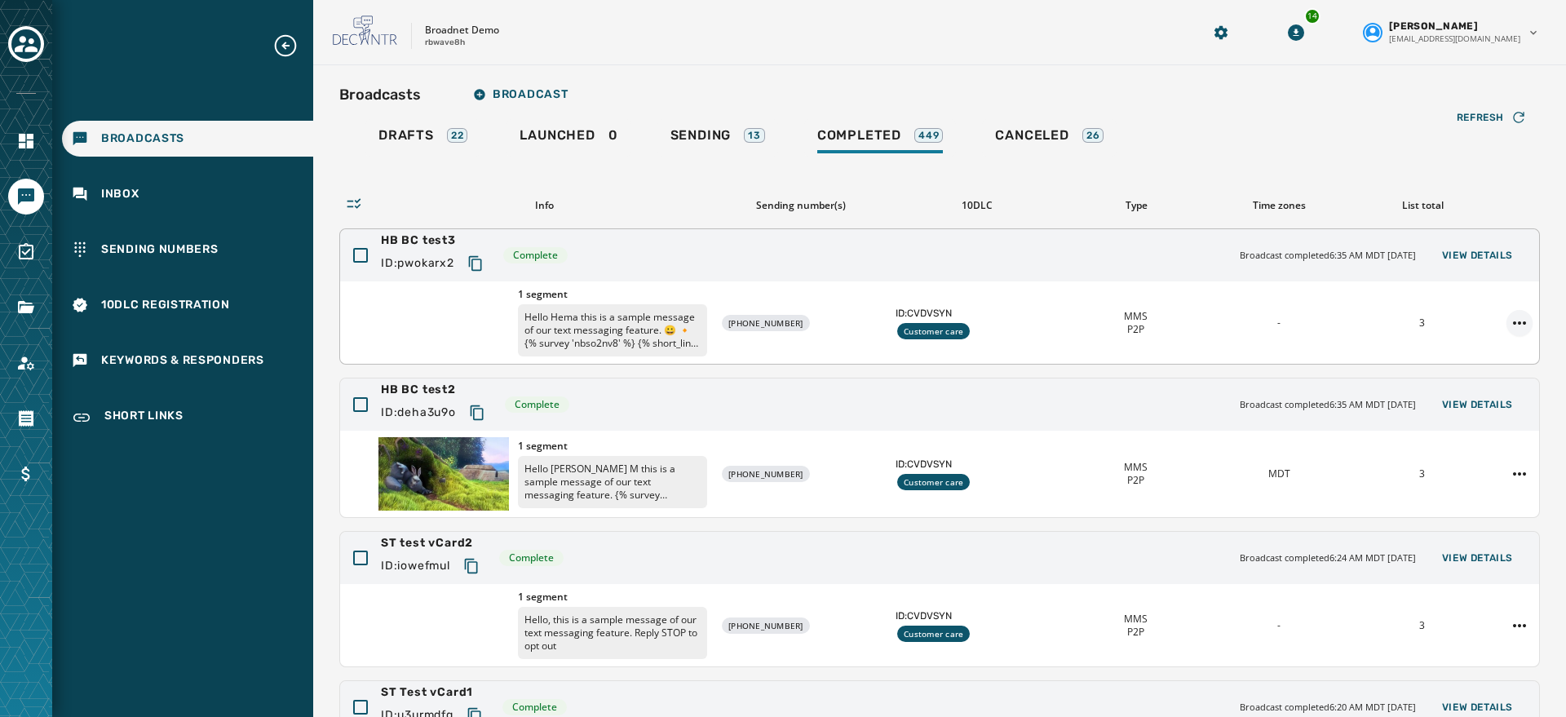
click at [1513, 316] on html "Broadcasts Inbox Sending Numbers 10DLC Registration Keywords & Responders Short…" at bounding box center [783, 358] width 1566 height 717
click at [1481, 347] on div "Duplicate Broadcast" at bounding box center [1459, 349] width 118 height 26
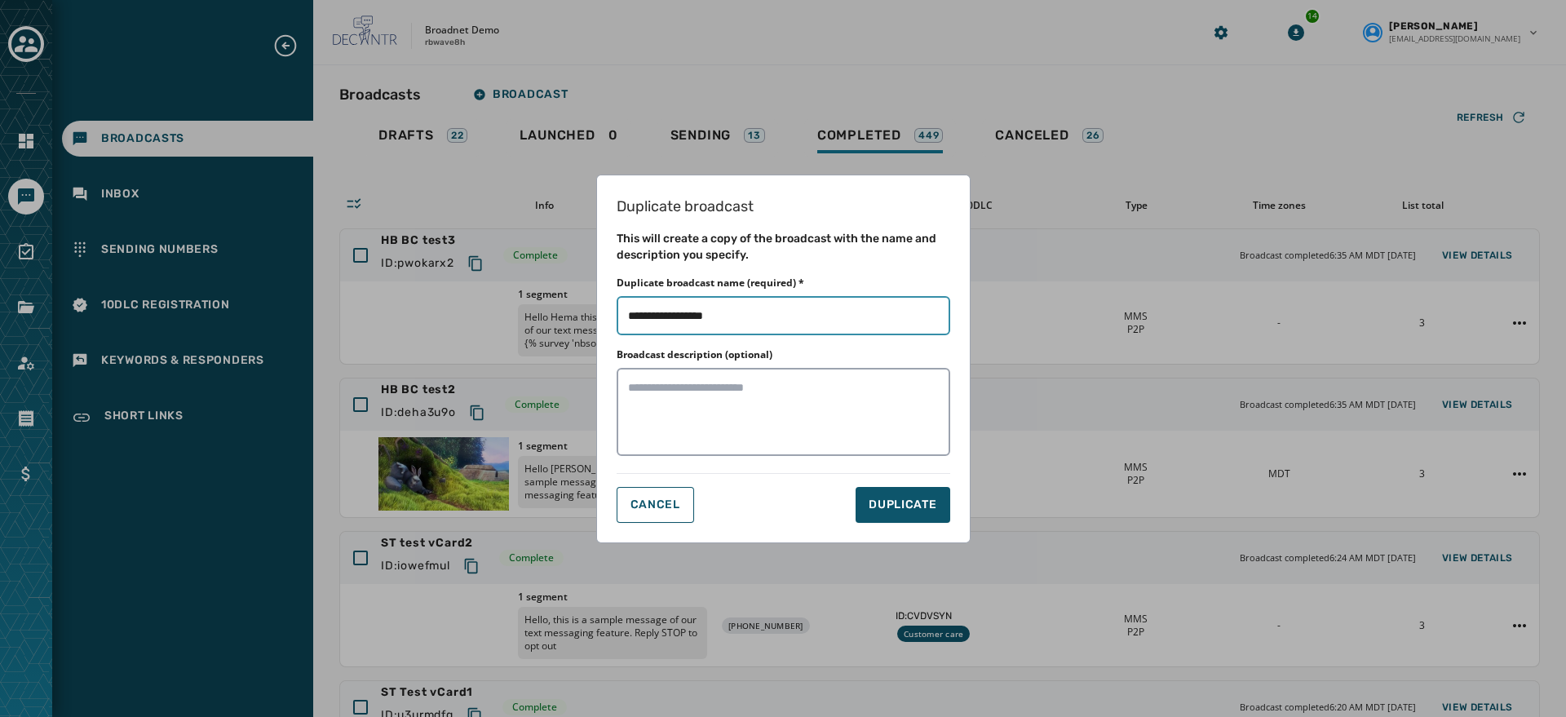
drag, startPoint x: 683, startPoint y: 317, endPoint x: 799, endPoint y: 326, distance: 117.0
click at [799, 326] on input "Duplicate broadcast name (required) *" at bounding box center [784, 315] width 334 height 39
type input "**********"
click at [883, 501] on span "DUPLICATE" at bounding box center [903, 505] width 68 height 16
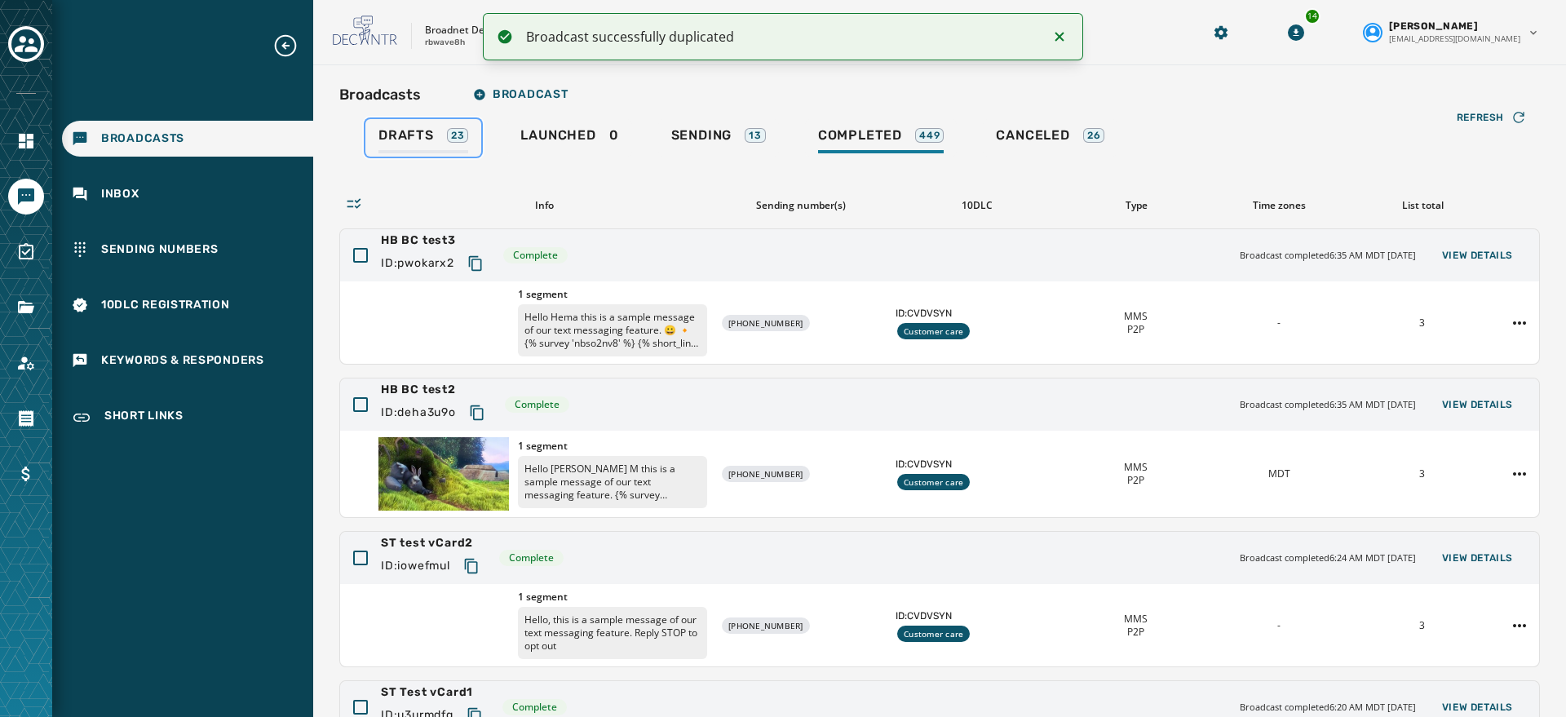
click at [408, 137] on span "Drafts" at bounding box center [406, 135] width 55 height 16
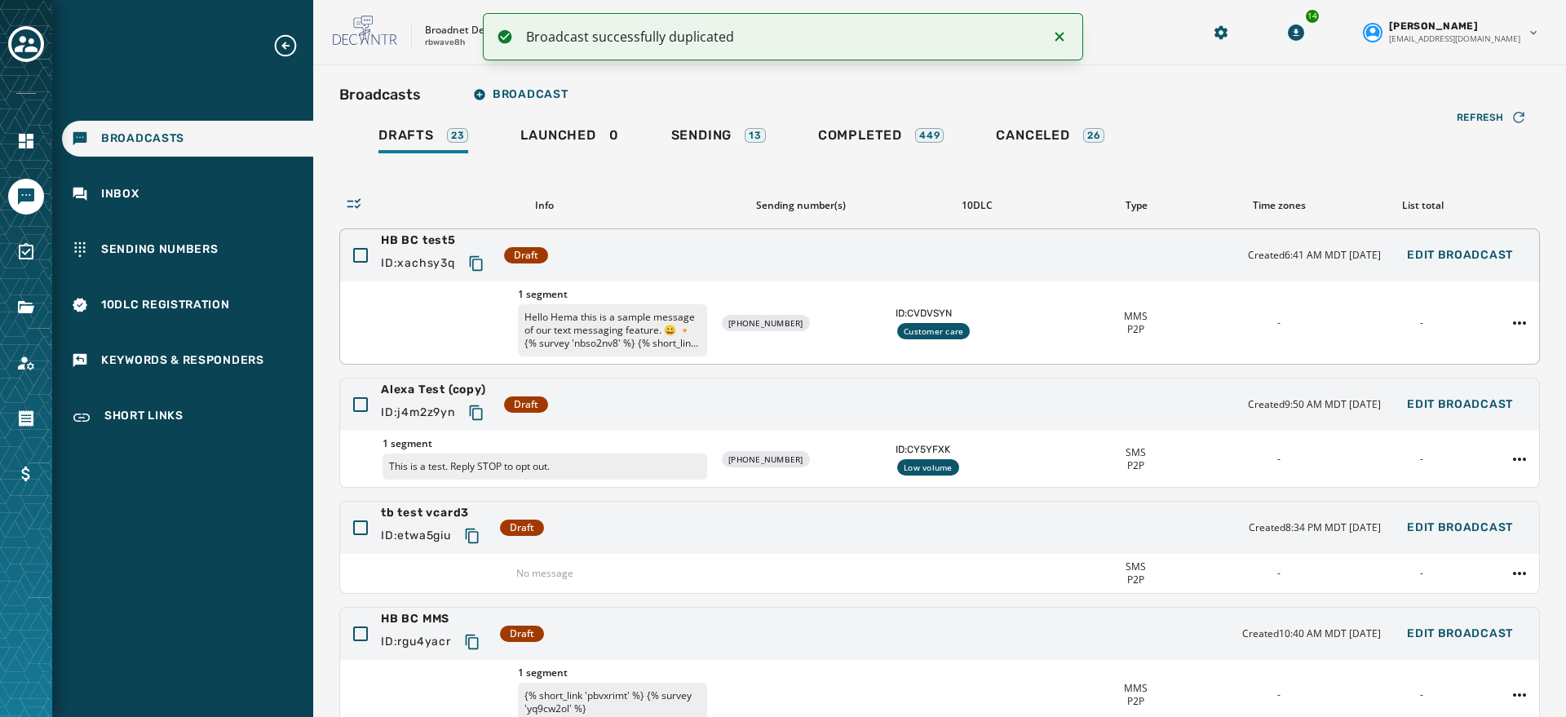
click at [560, 323] on p "Hello Hema this is a sample message of our text messaging feature. 😀 🔸 {% surve…" at bounding box center [612, 330] width 189 height 52
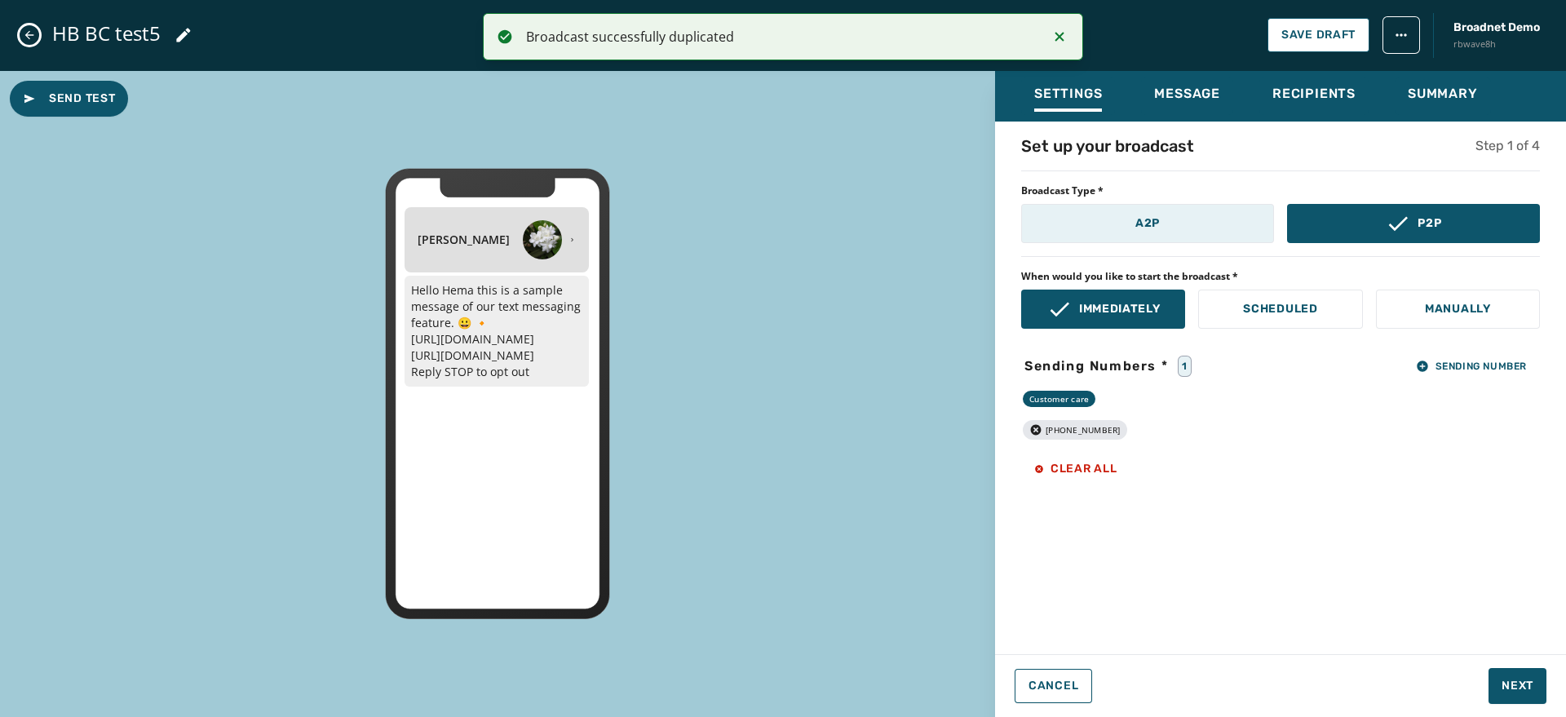
click at [1151, 230] on p "A2P" at bounding box center [1148, 223] width 24 height 16
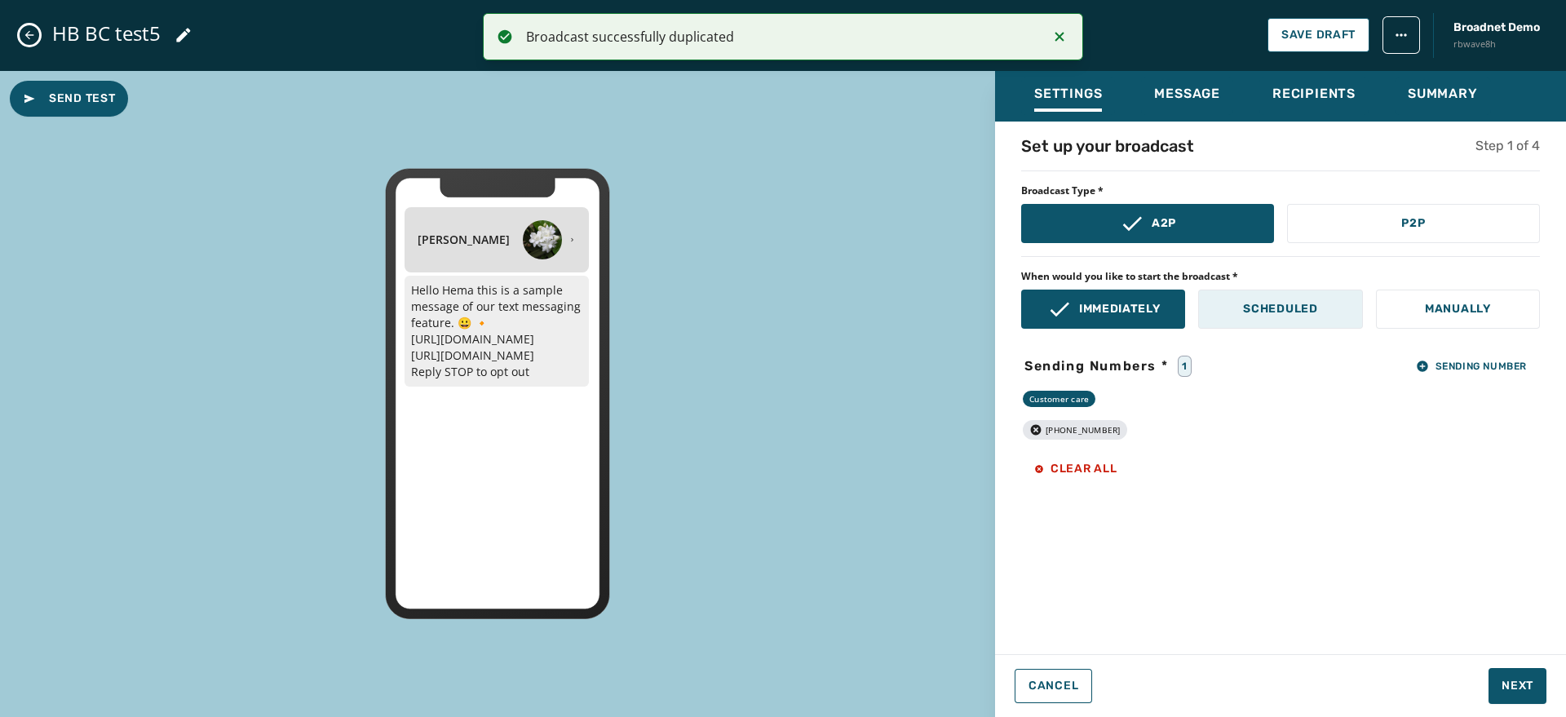
click at [1257, 317] on button "Scheduled" at bounding box center [1280, 309] width 164 height 39
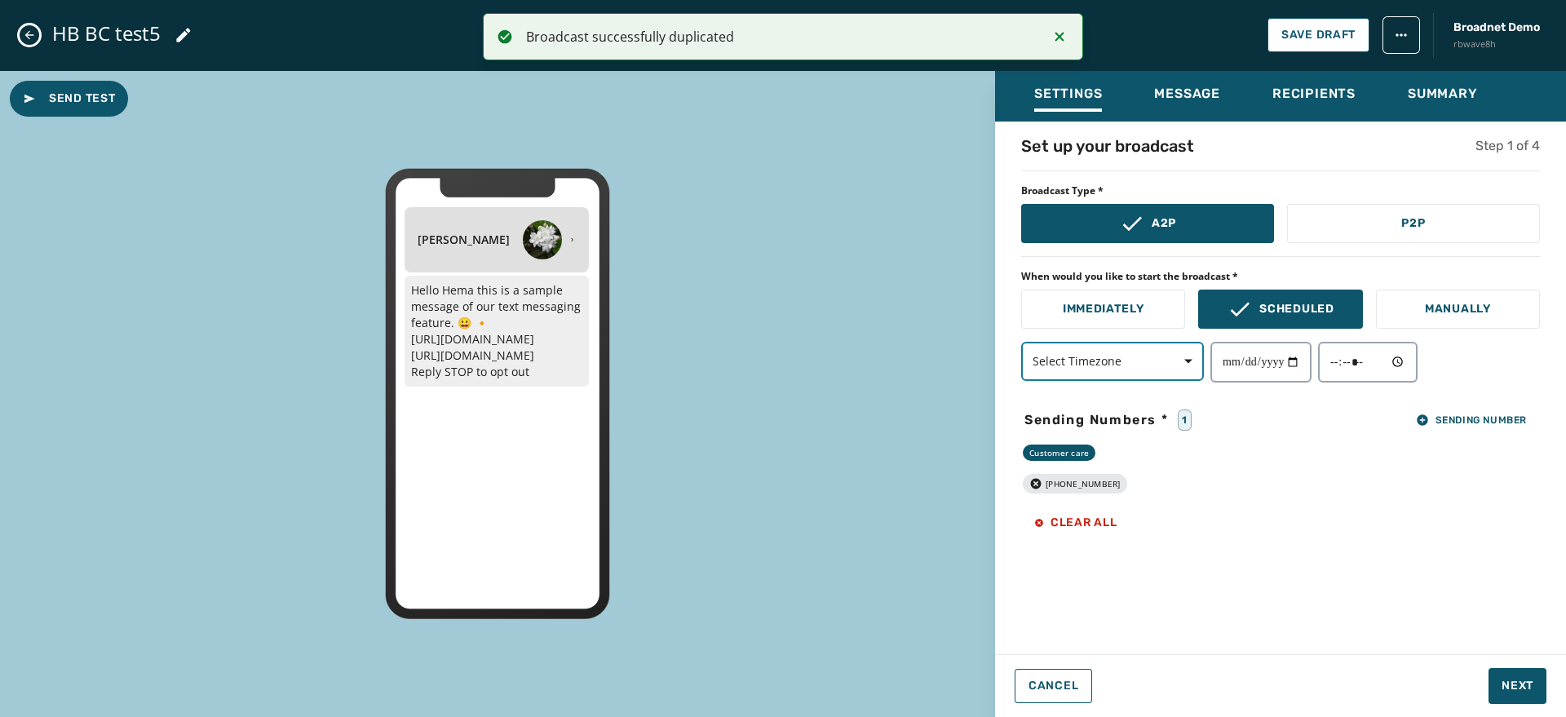
click at [1137, 358] on span "Select Timezone" at bounding box center [1113, 361] width 160 height 16
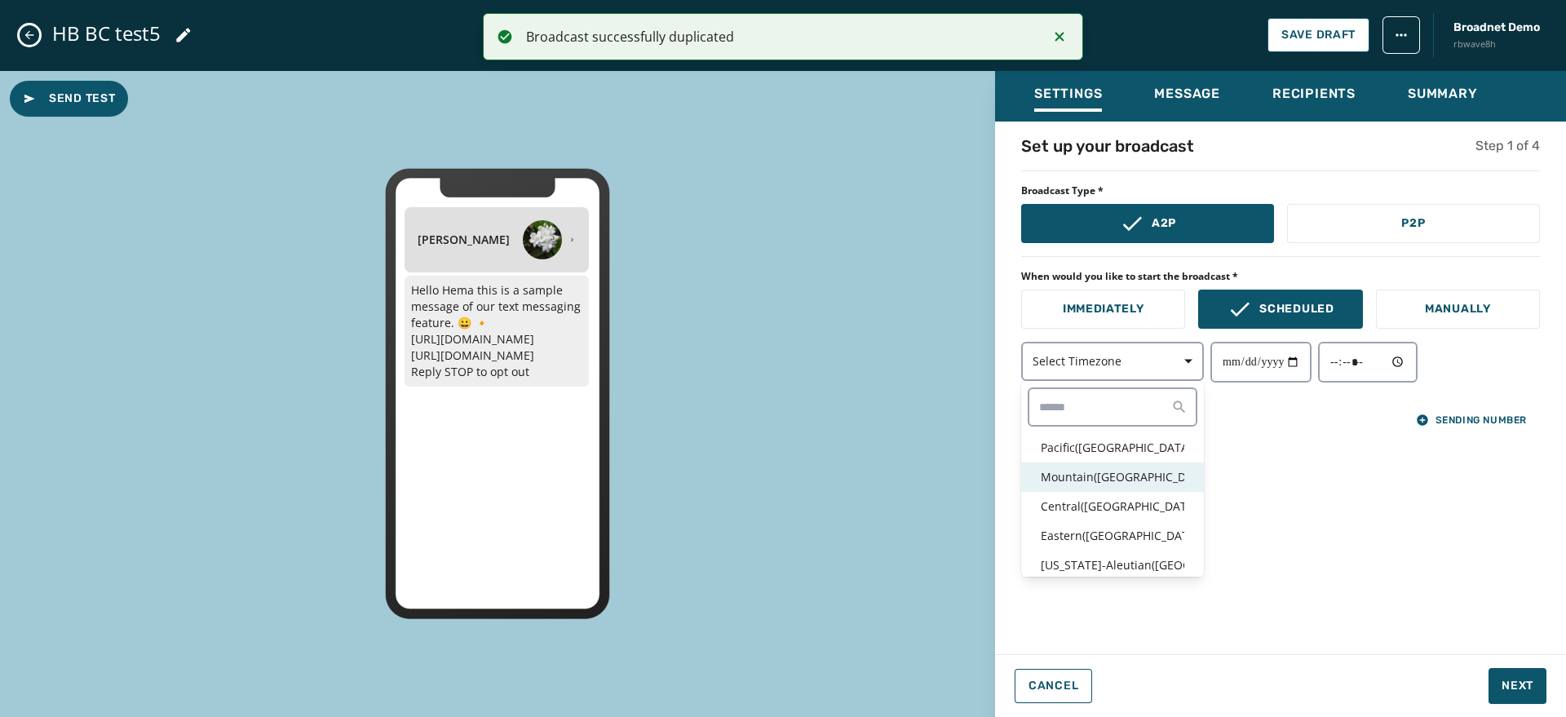
click at [1101, 471] on p "Mountain ( [GEOGRAPHIC_DATA] / [GEOGRAPHIC_DATA] )" at bounding box center [1113, 477] width 144 height 16
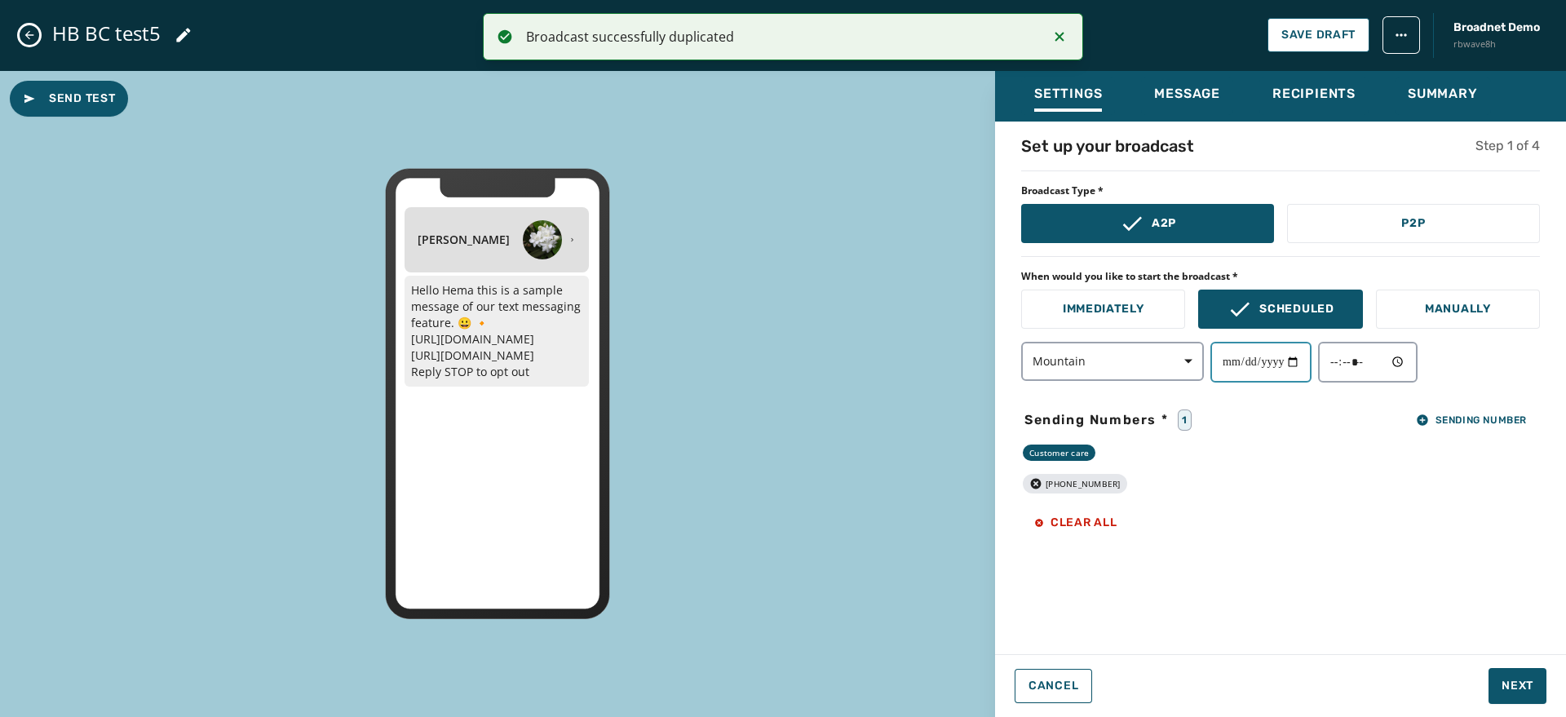
click at [1302, 364] on input "date" at bounding box center [1261, 362] width 101 height 41
type input "**********"
click at [1409, 357] on input "time" at bounding box center [1368, 362] width 100 height 41
type input "*****"
click at [1517, 475] on div "[PHONE_NUMBER]" at bounding box center [1280, 484] width 519 height 20
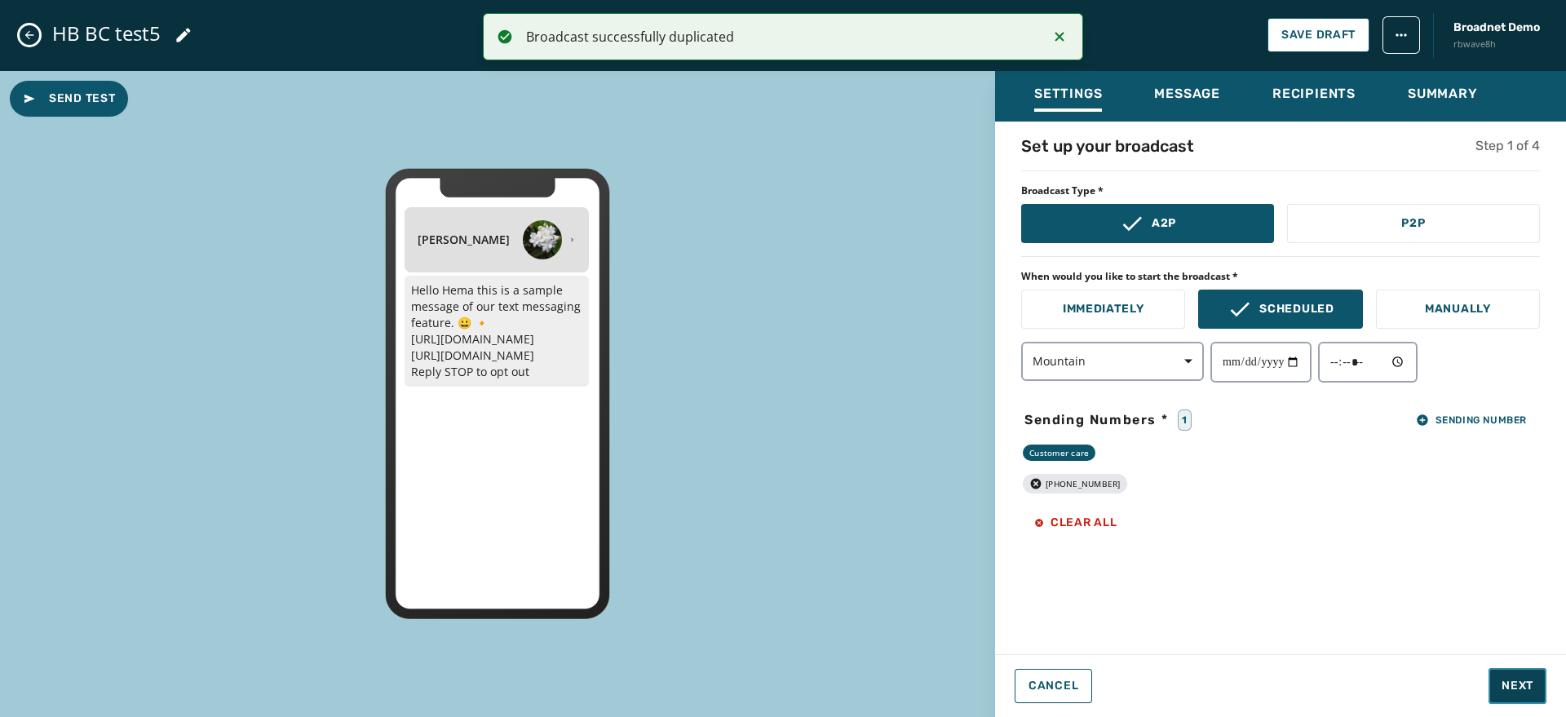
click at [1522, 688] on span "Next" at bounding box center [1518, 686] width 32 height 16
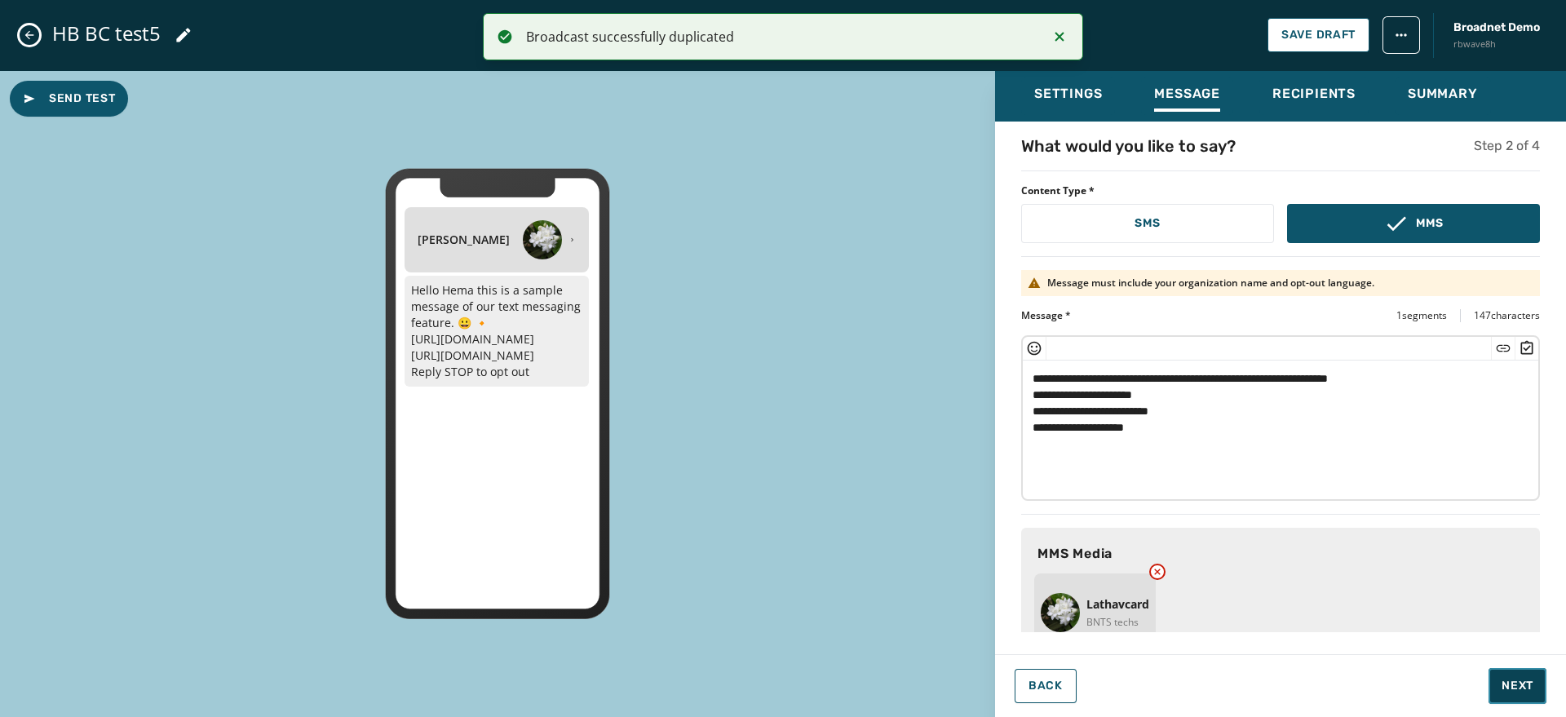
click at [1522, 688] on span "Next" at bounding box center [1518, 686] width 32 height 16
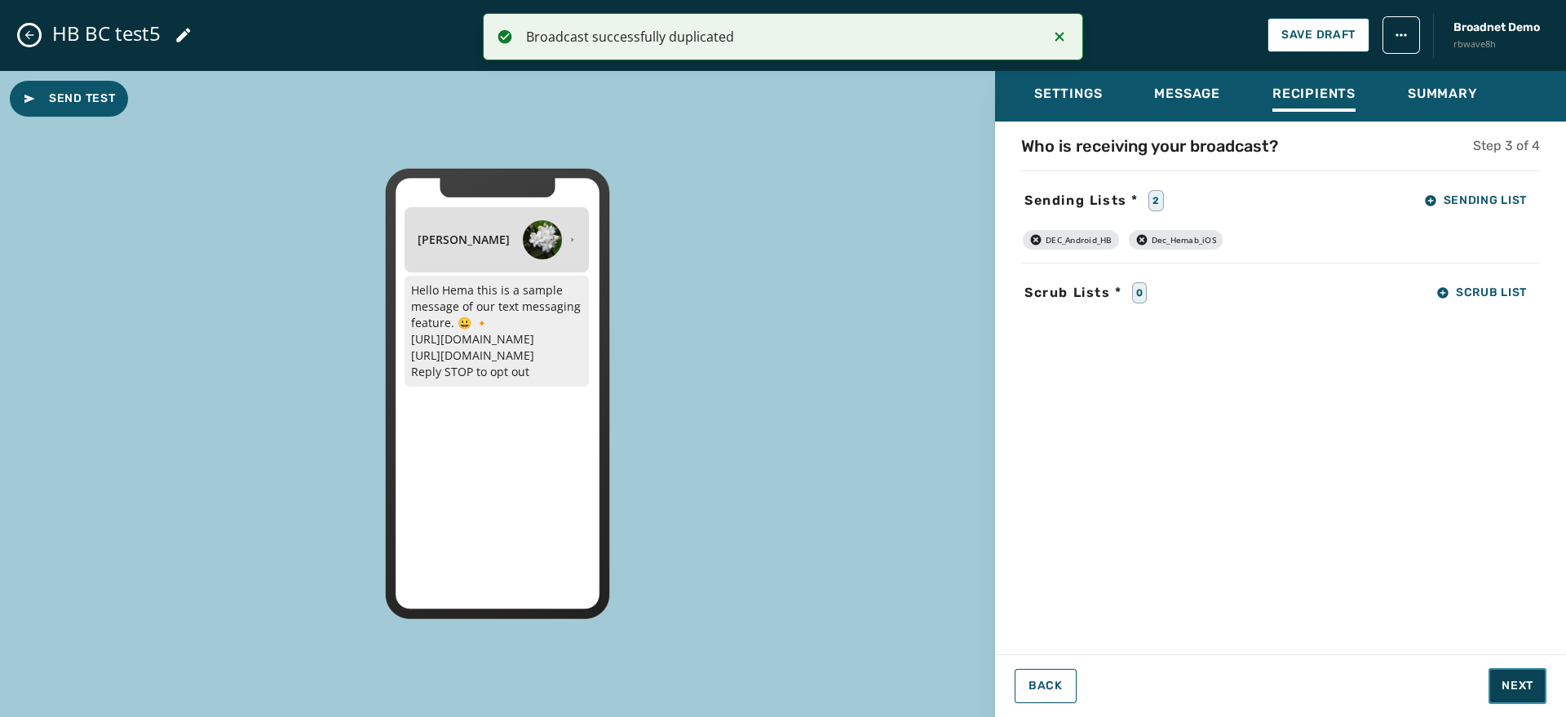
click at [1522, 688] on span "Next" at bounding box center [1518, 686] width 32 height 16
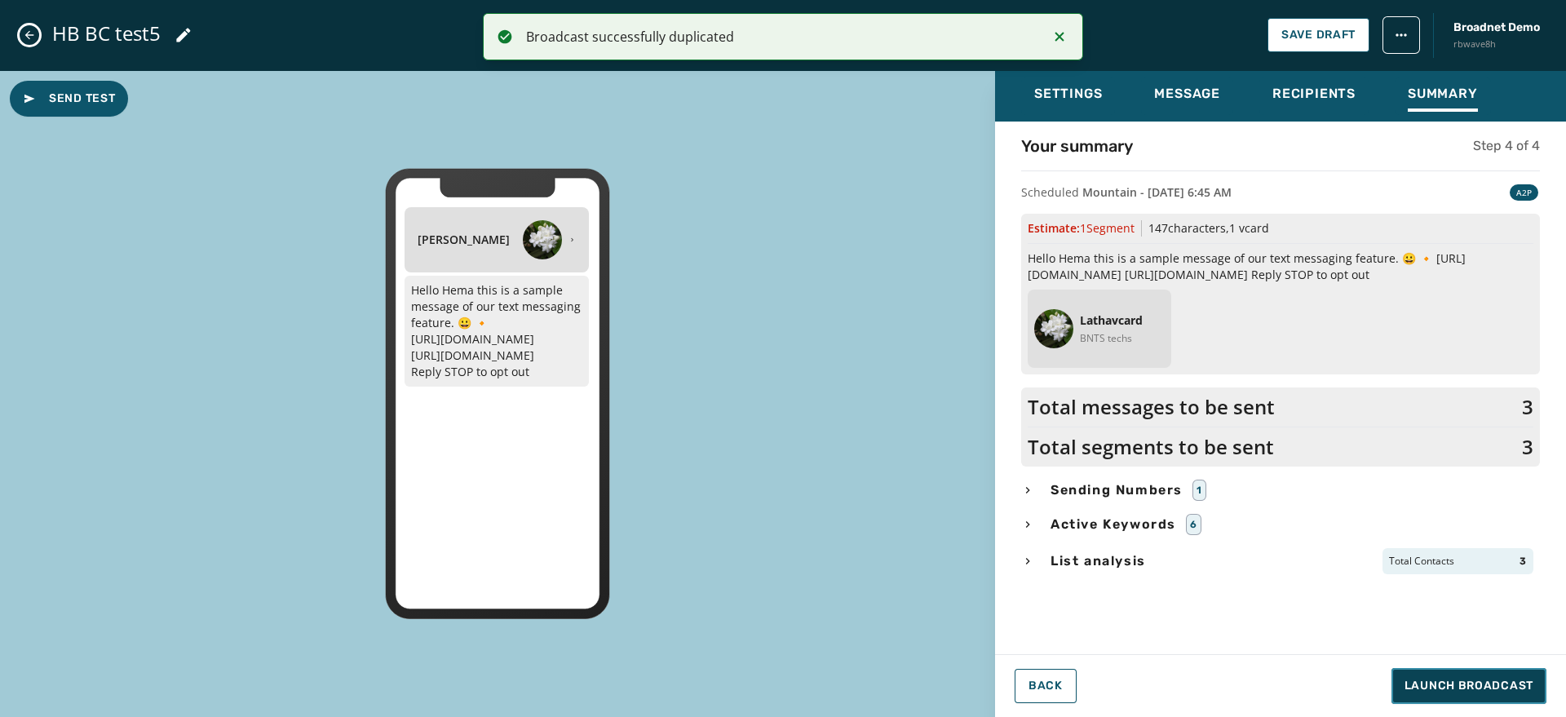
click at [1522, 688] on span "Launch Broadcast" at bounding box center [1469, 686] width 129 height 16
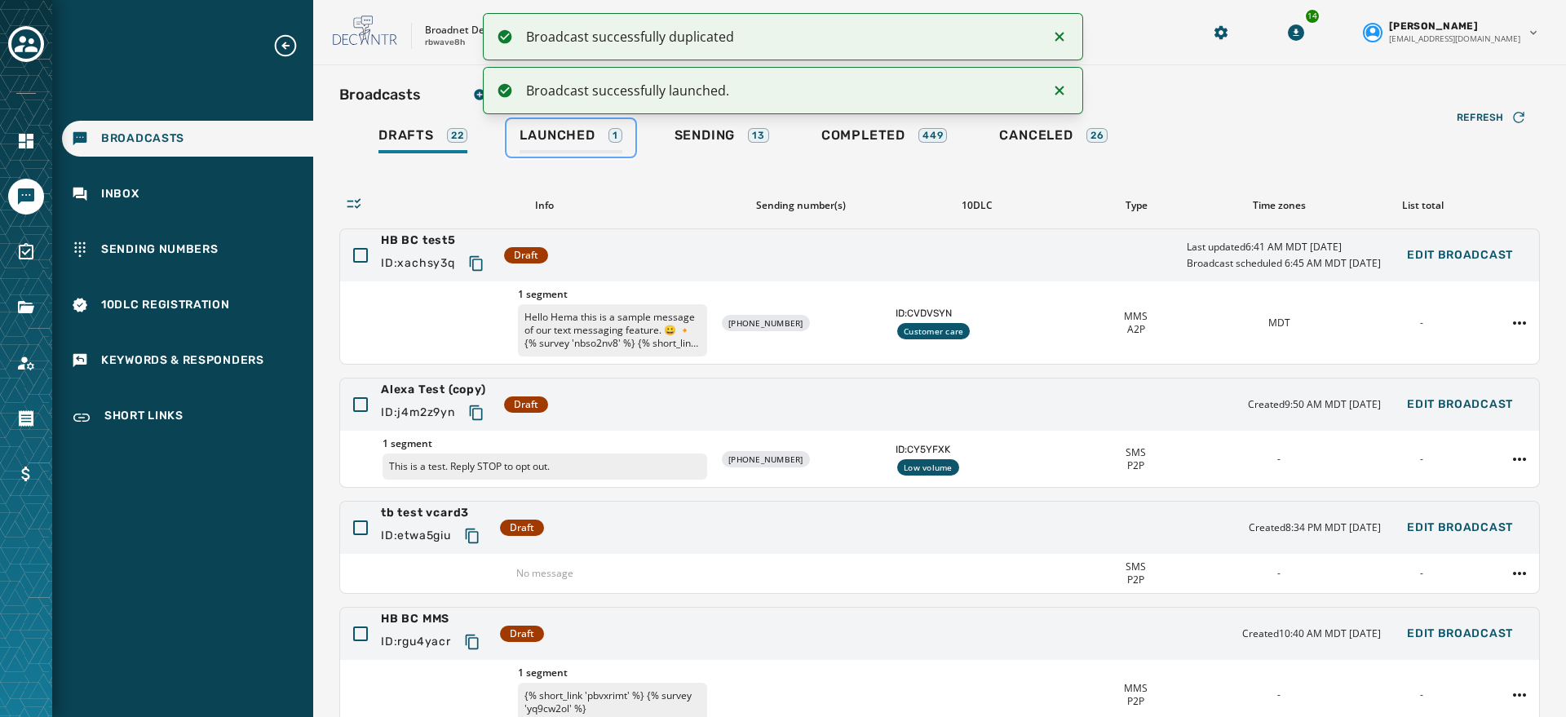
click at [556, 144] on div "Launched 1" at bounding box center [571, 140] width 102 height 26
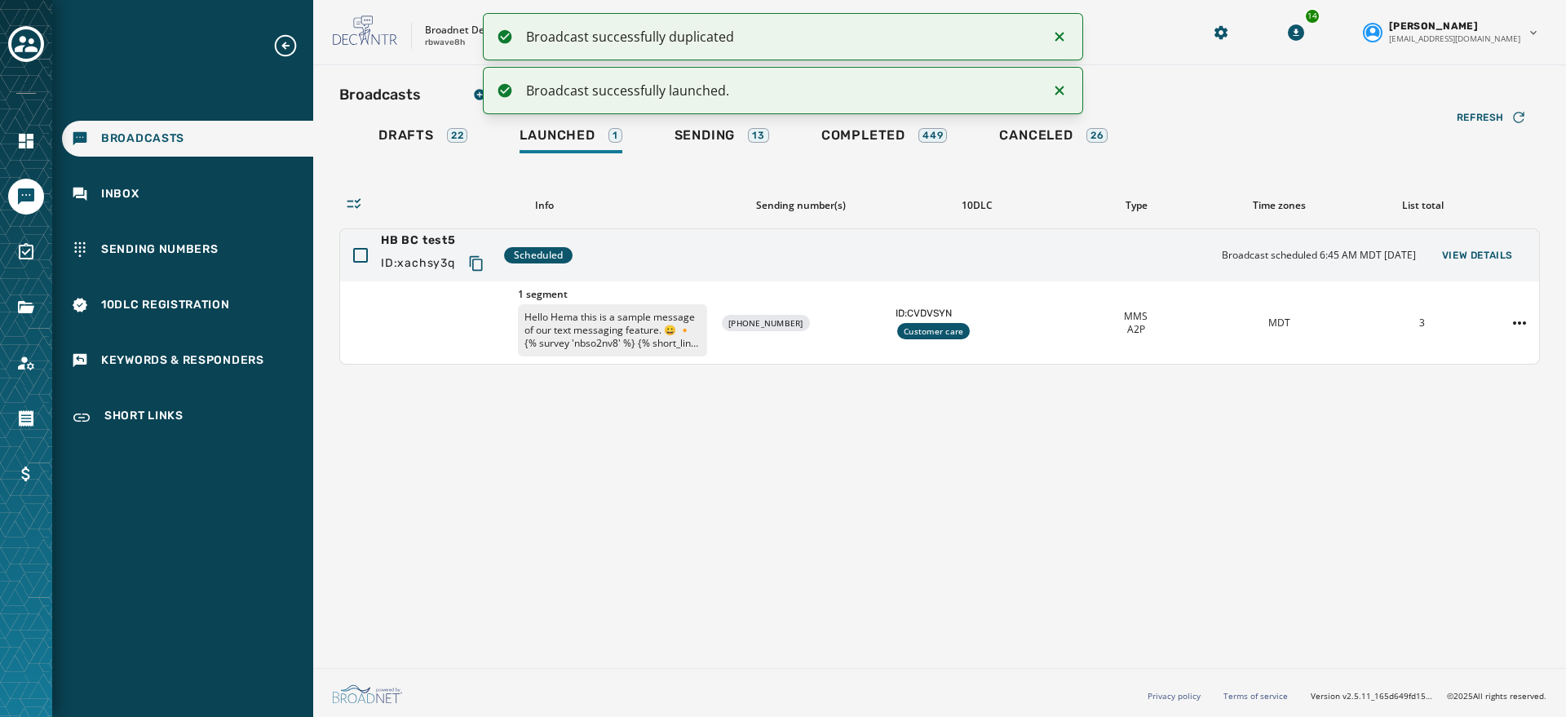
click at [1056, 86] on icon "Notifications (F8)" at bounding box center [1059, 90] width 9 height 9
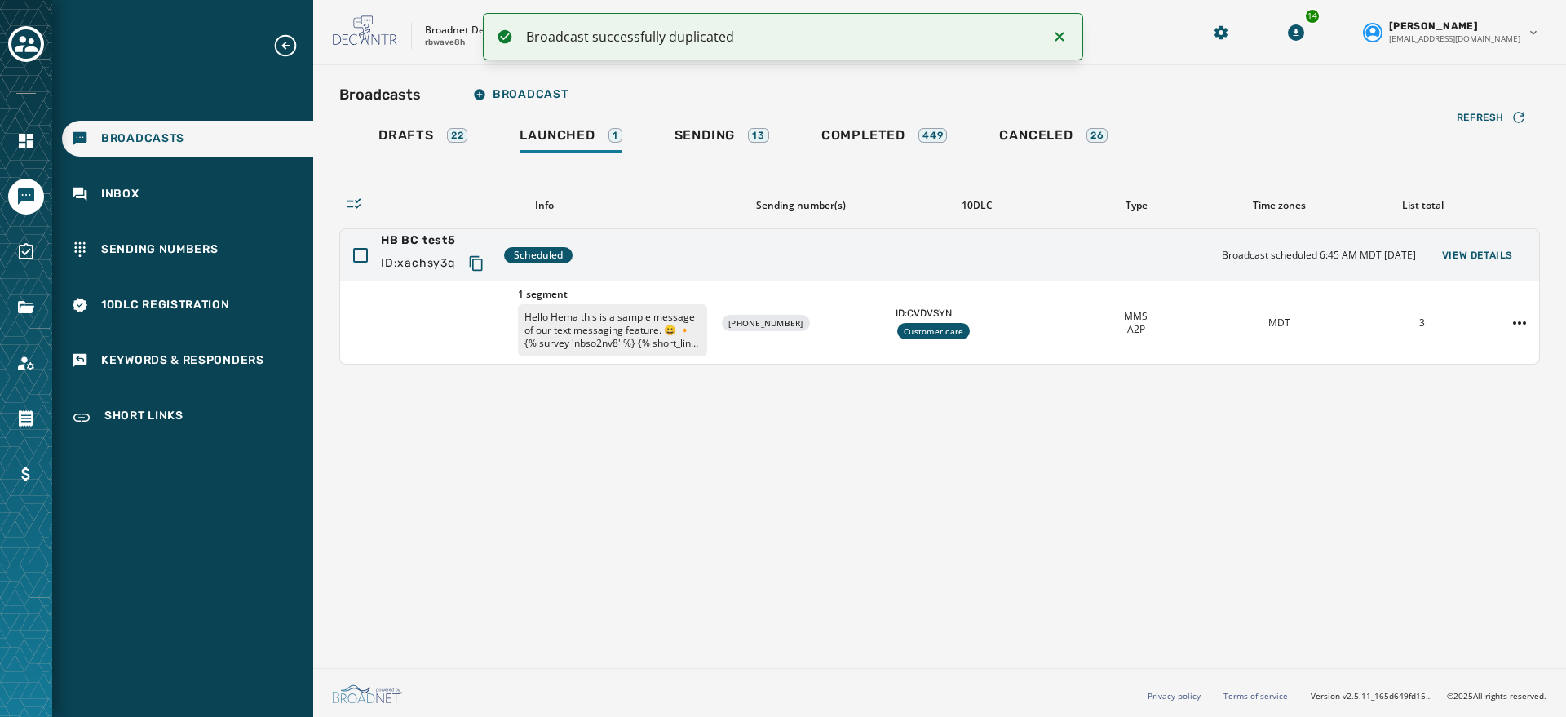
click at [1058, 37] on icon "Notifications (F8)" at bounding box center [1059, 36] width 9 height 9
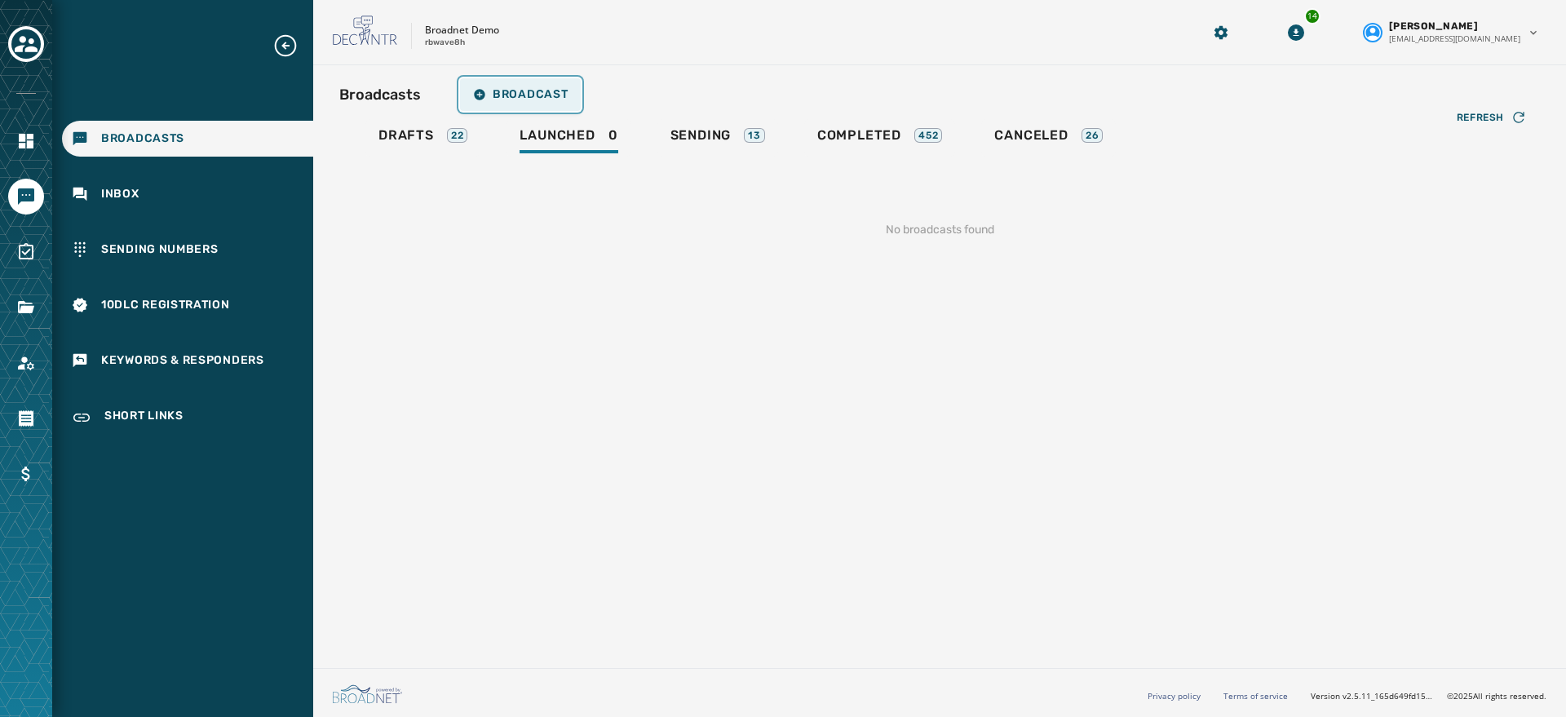
click at [490, 95] on span "Broadcast" at bounding box center [520, 94] width 95 height 13
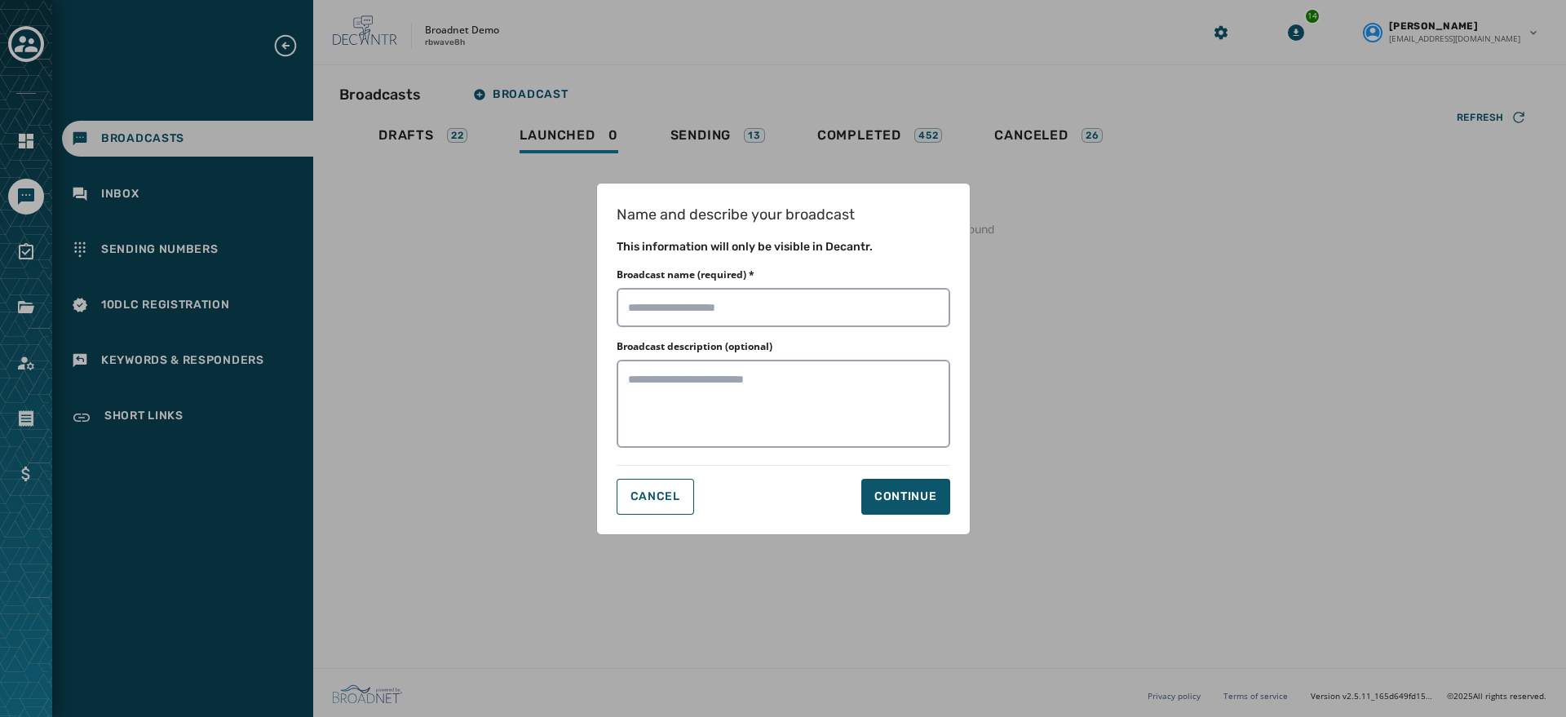
click at [852, 142] on div "Name and describe your broadcast This information will only be visible in Decan…" at bounding box center [783, 358] width 1566 height 717
click at [667, 504] on button "Cancel" at bounding box center [656, 497] width 78 height 36
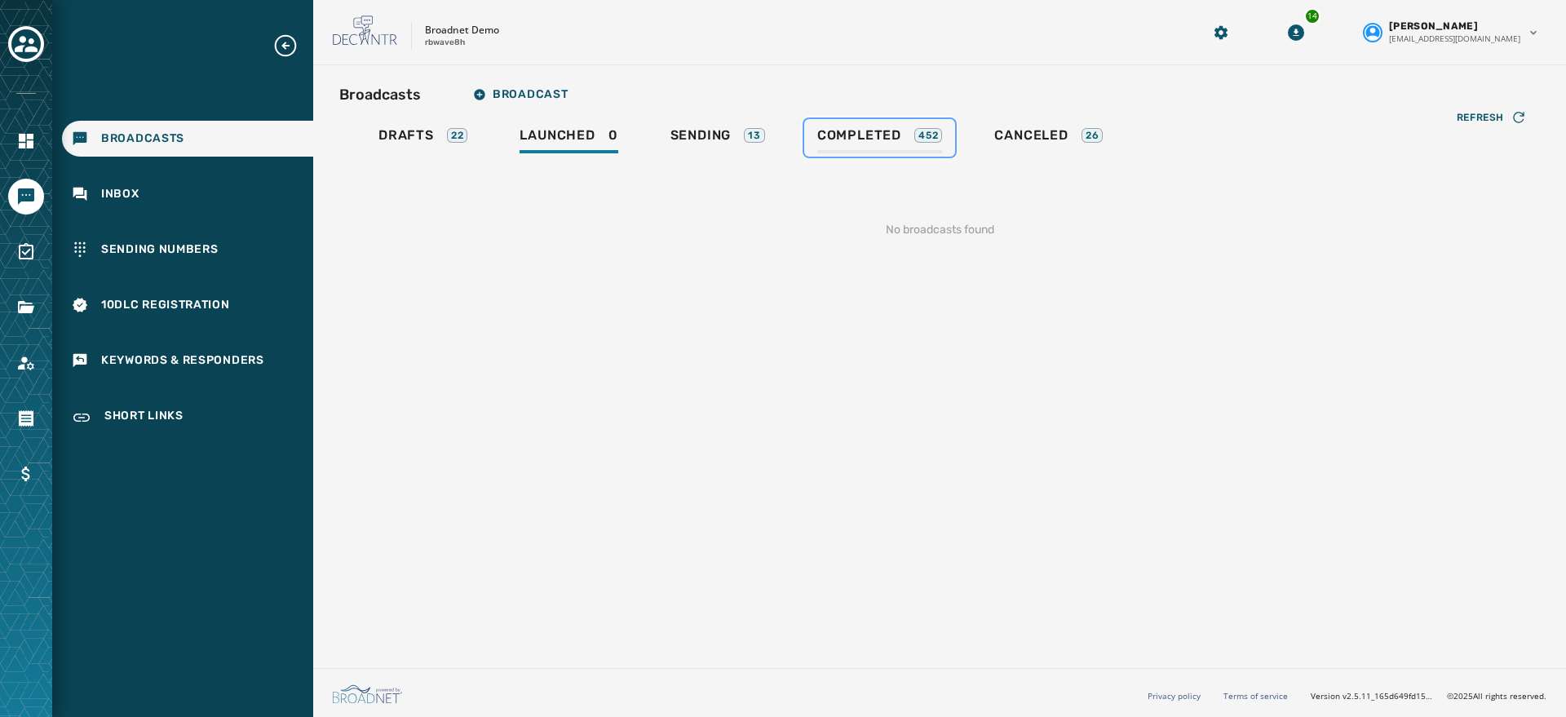
click at [878, 139] on span "Completed" at bounding box center [859, 135] width 84 height 16
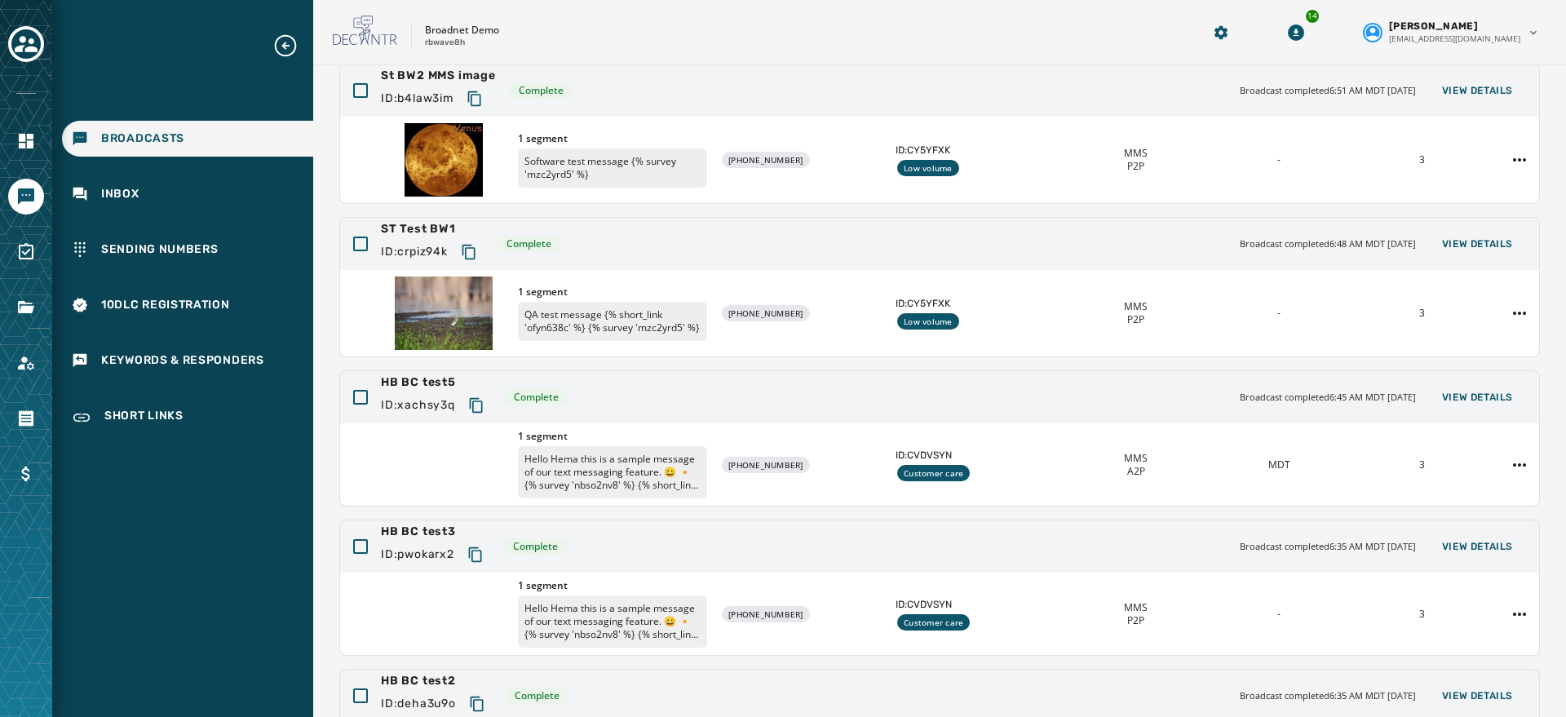
scroll to position [171, 0]
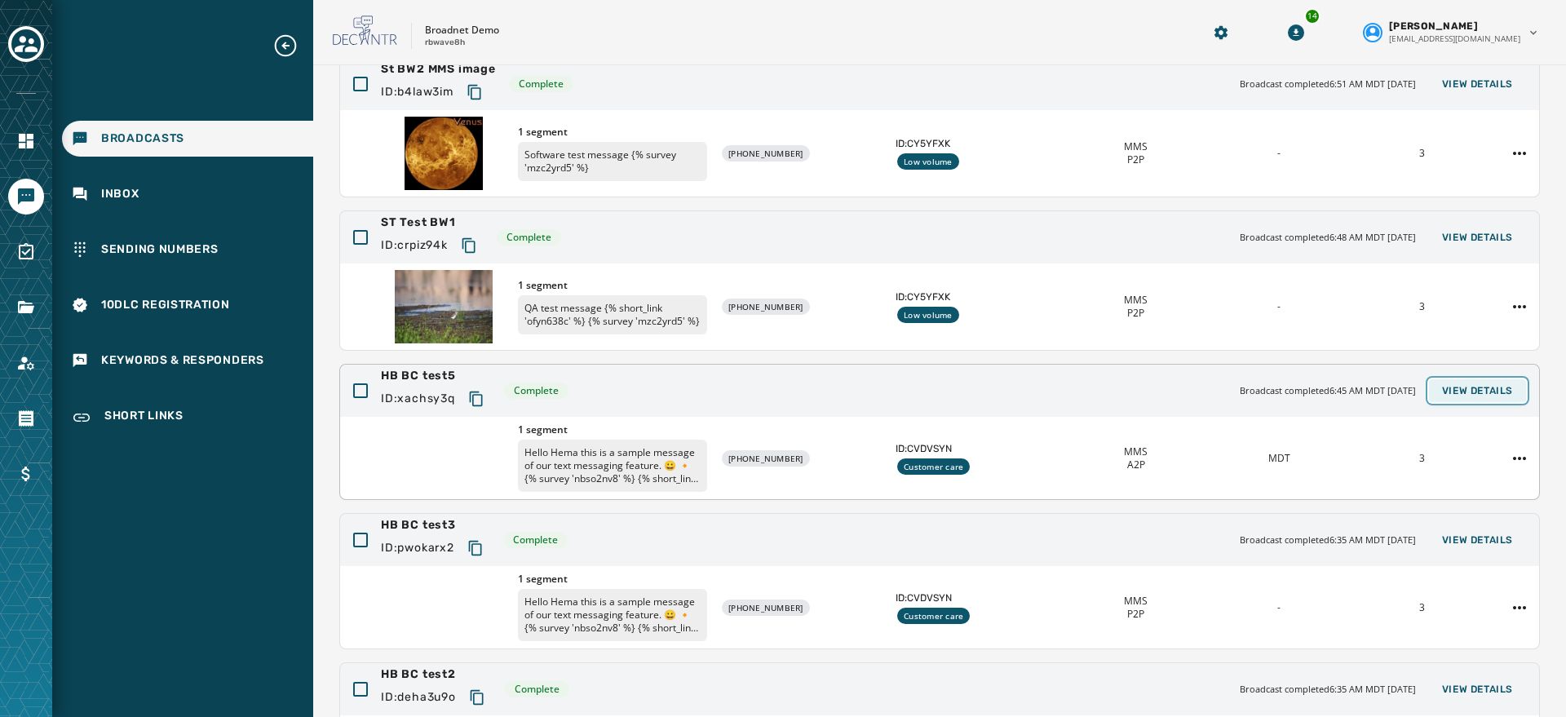
click at [1459, 392] on span "View Details" at bounding box center [1477, 390] width 71 height 13
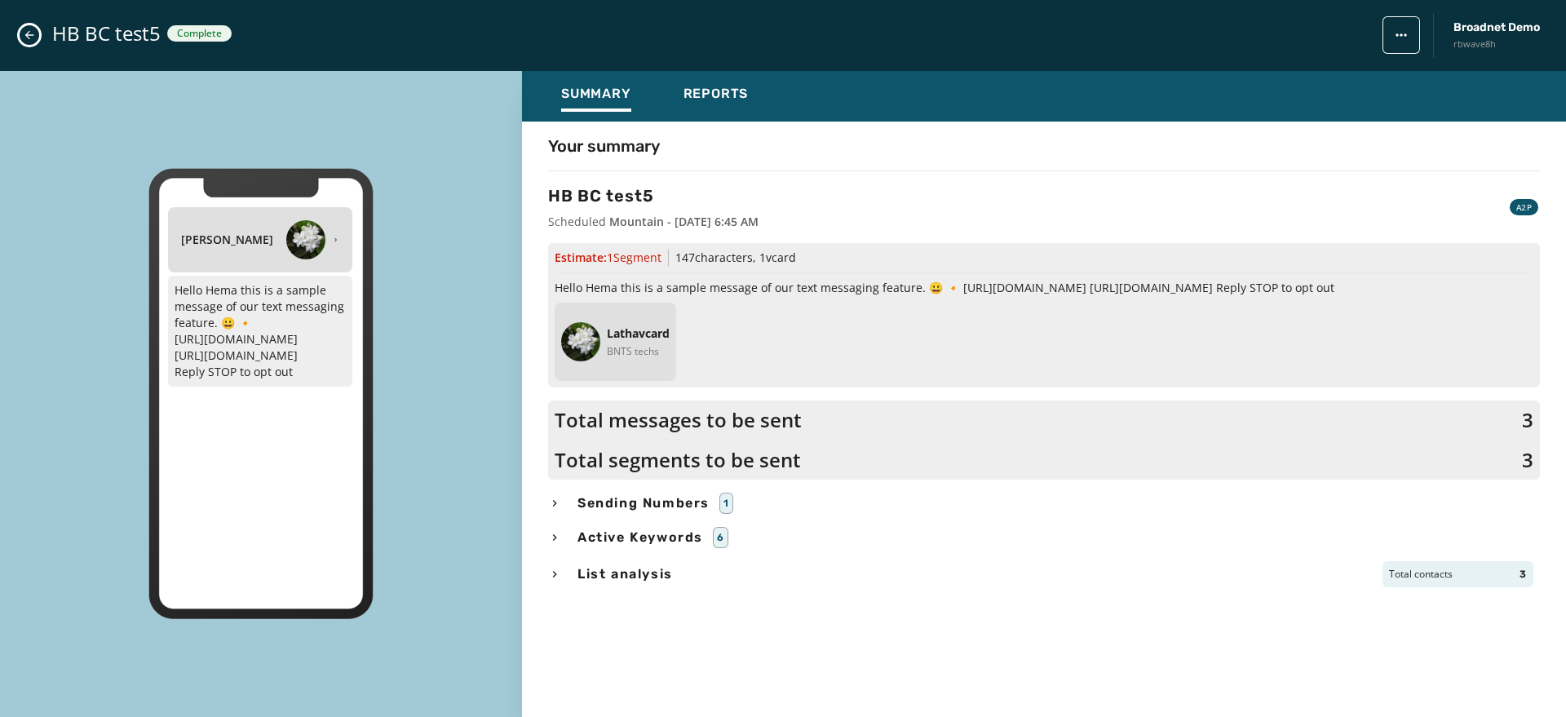
click at [33, 36] on icon "Close admin drawer" at bounding box center [29, 35] width 13 height 13
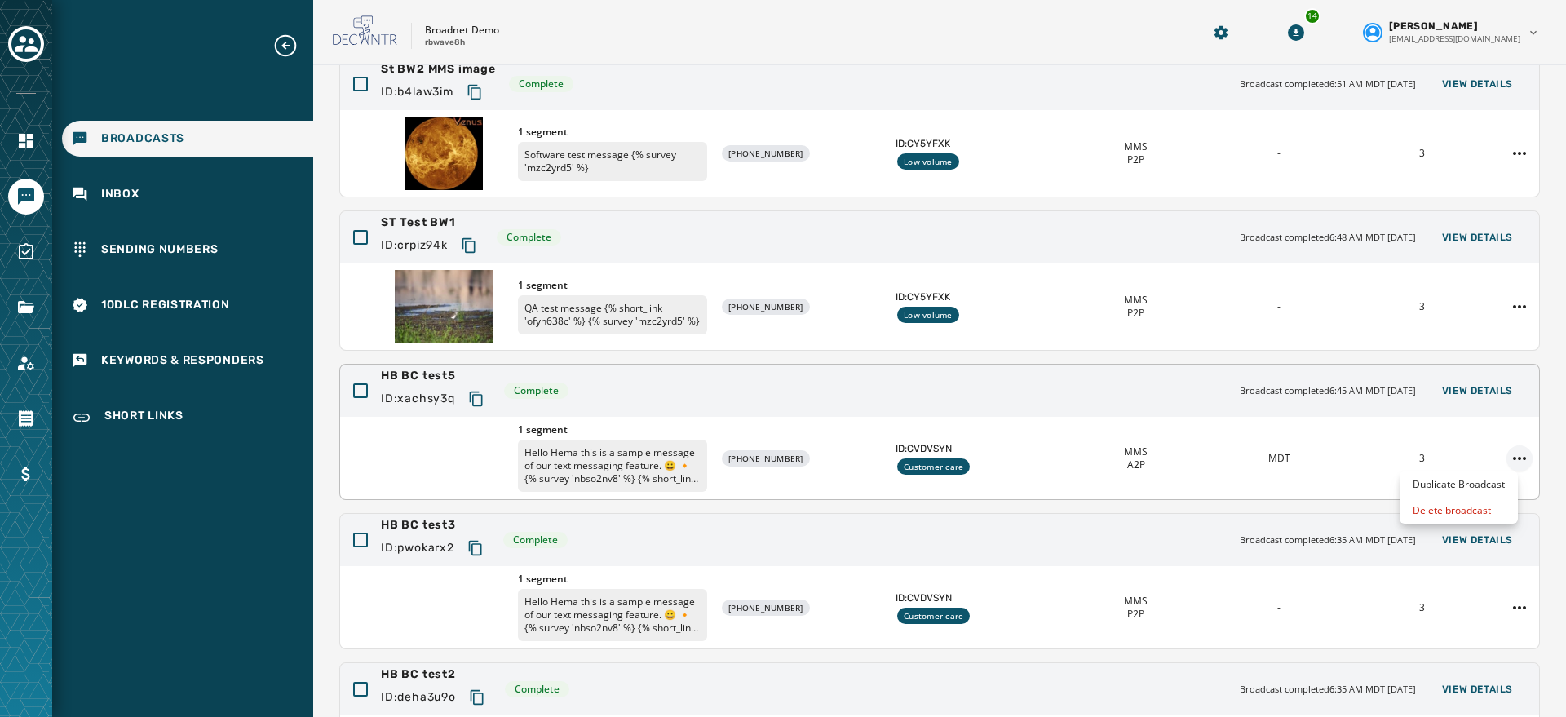
click at [1509, 461] on html "Broadcasts Inbox Sending Numbers 10DLC Registration Keywords & Responders Short…" at bounding box center [783, 358] width 1566 height 717
click at [1482, 485] on div "Duplicate Broadcast" at bounding box center [1459, 485] width 118 height 26
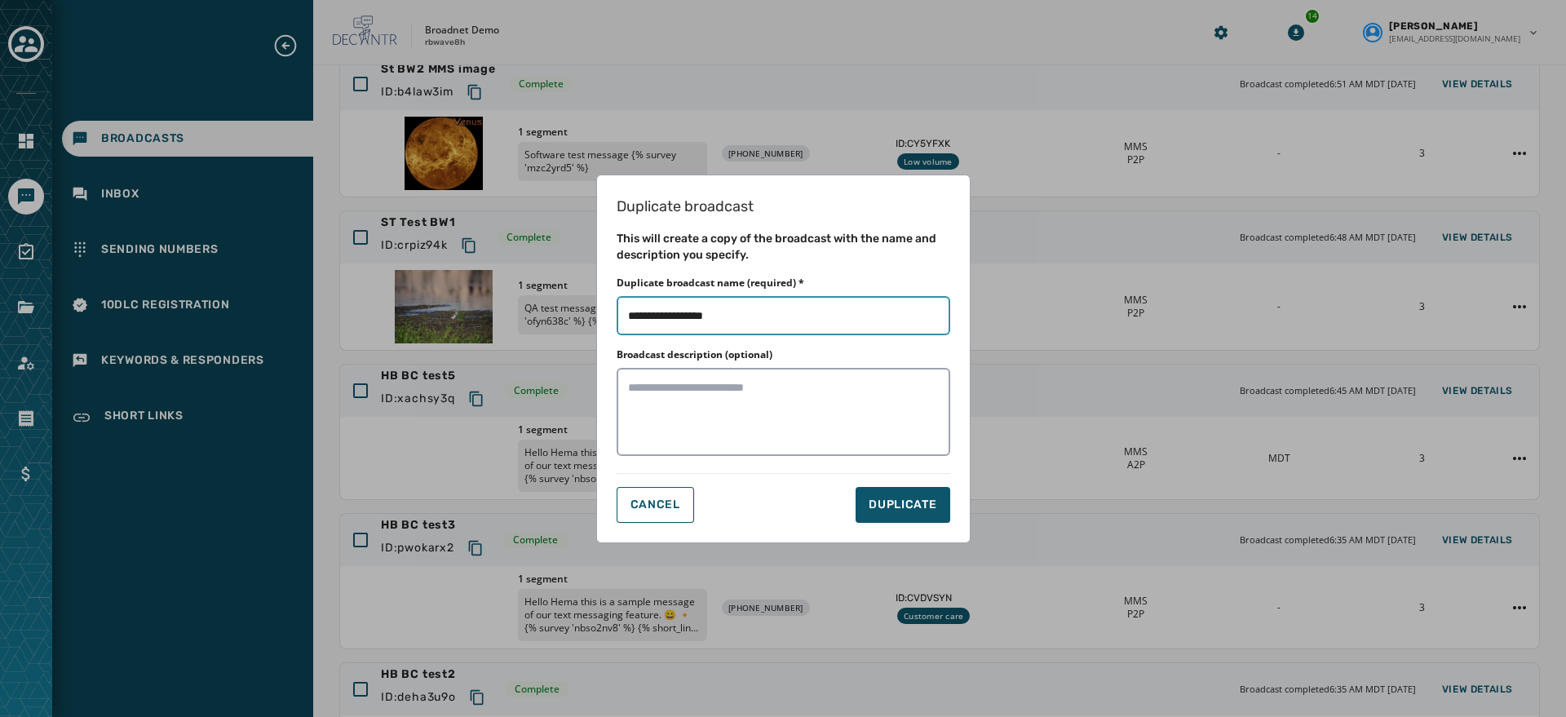
drag, startPoint x: 687, startPoint y: 312, endPoint x: 752, endPoint y: 307, distance: 65.5
click at [752, 307] on input "Duplicate broadcast name (required) *" at bounding box center [784, 315] width 334 height 39
type input "**********"
click at [889, 507] on span "DUPLICATE" at bounding box center [903, 505] width 68 height 16
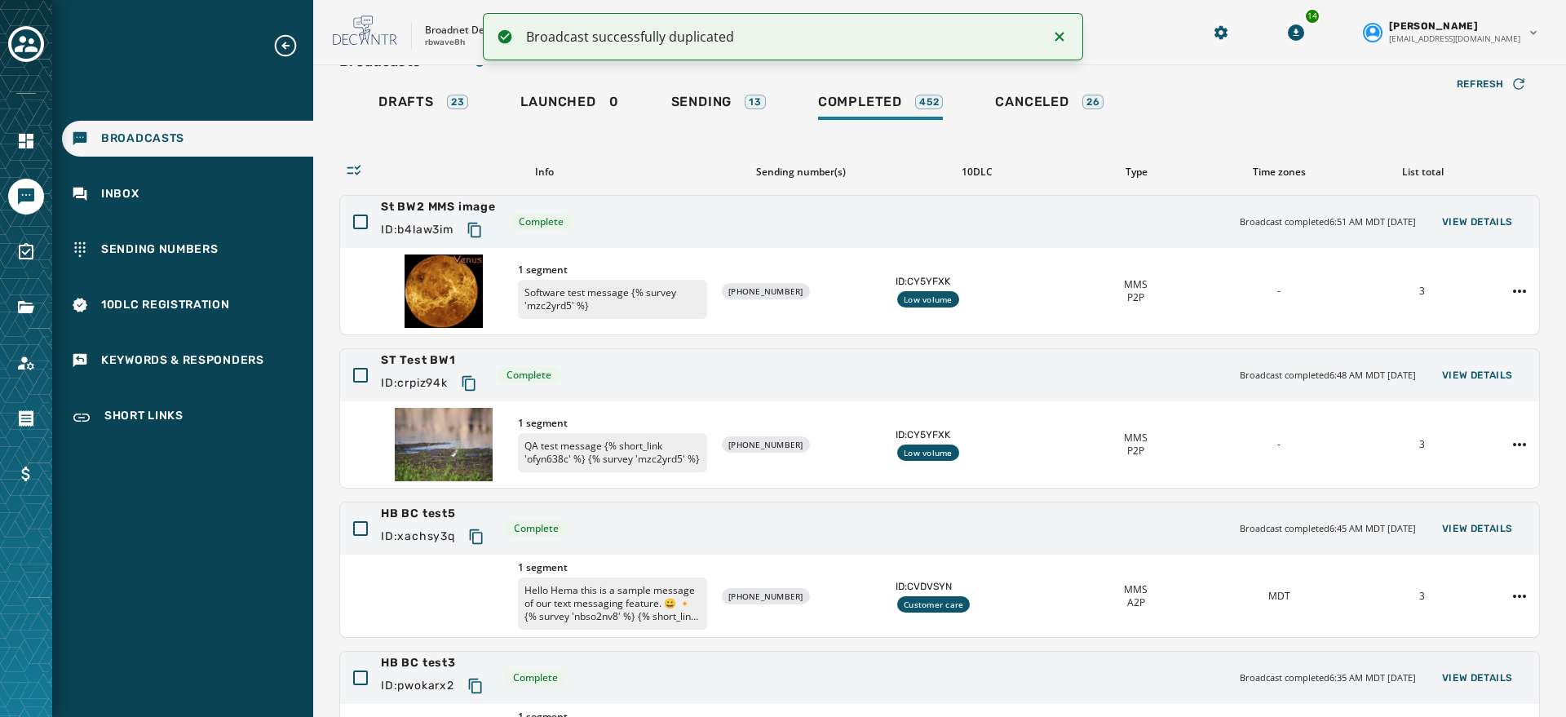
scroll to position [0, 0]
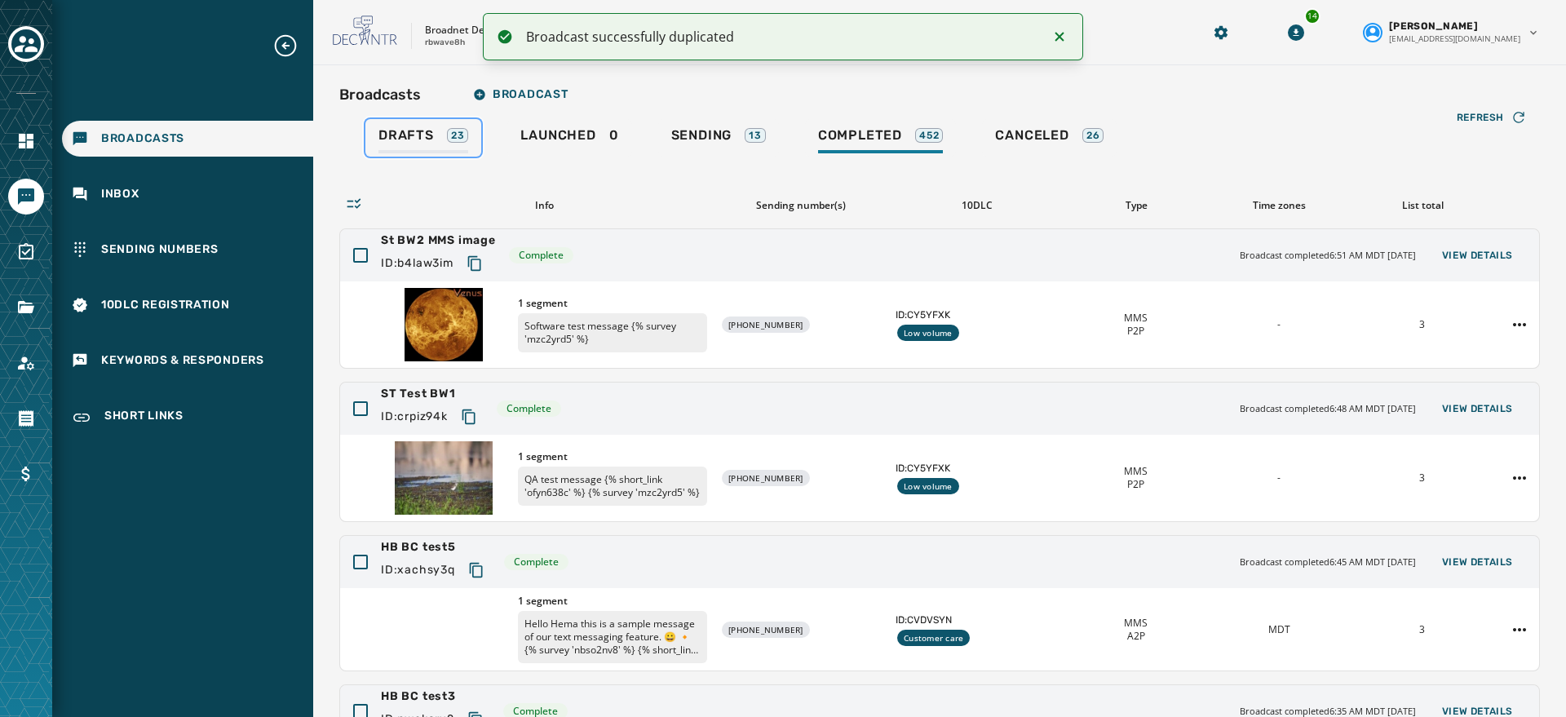
click at [430, 133] on span "Drafts" at bounding box center [406, 135] width 55 height 16
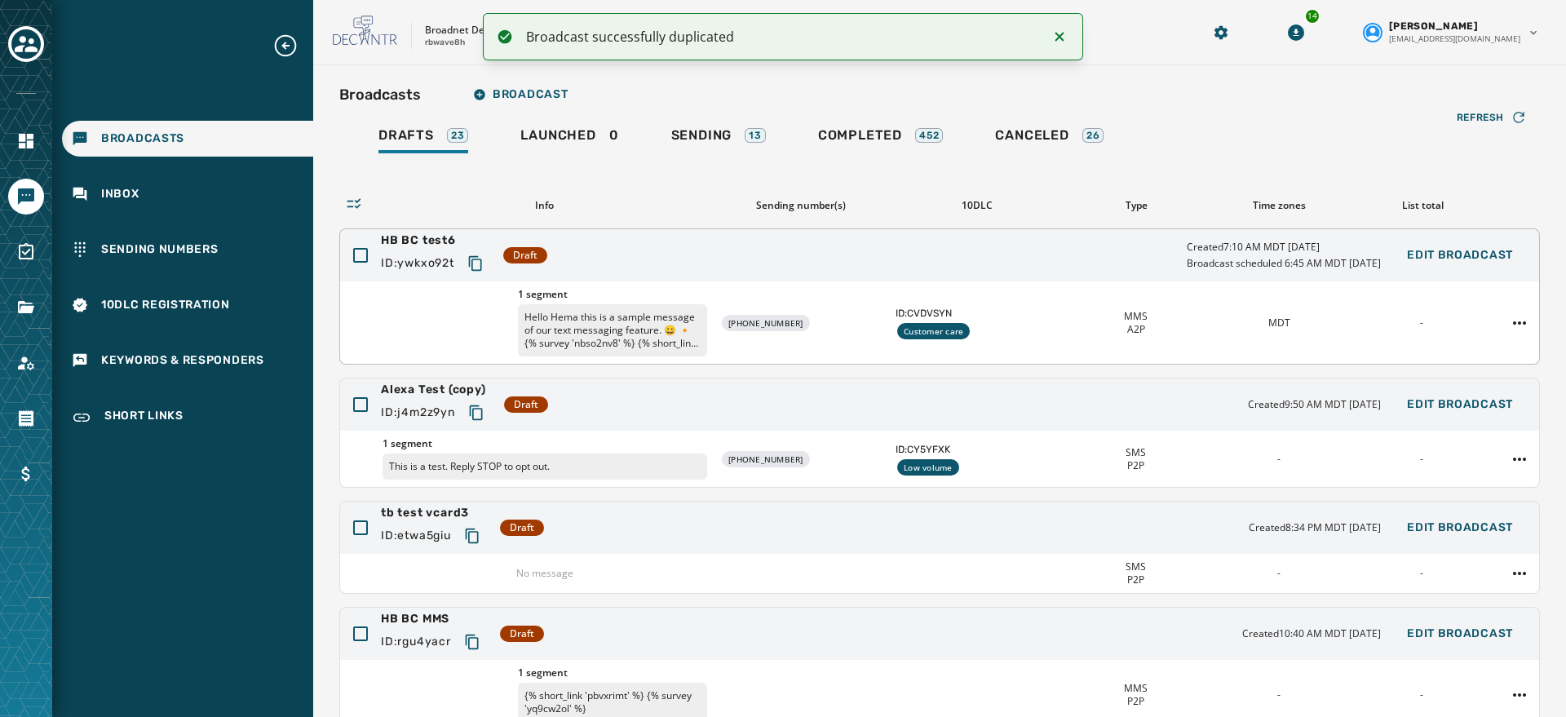
click at [562, 288] on span "1 segment" at bounding box center [612, 294] width 189 height 13
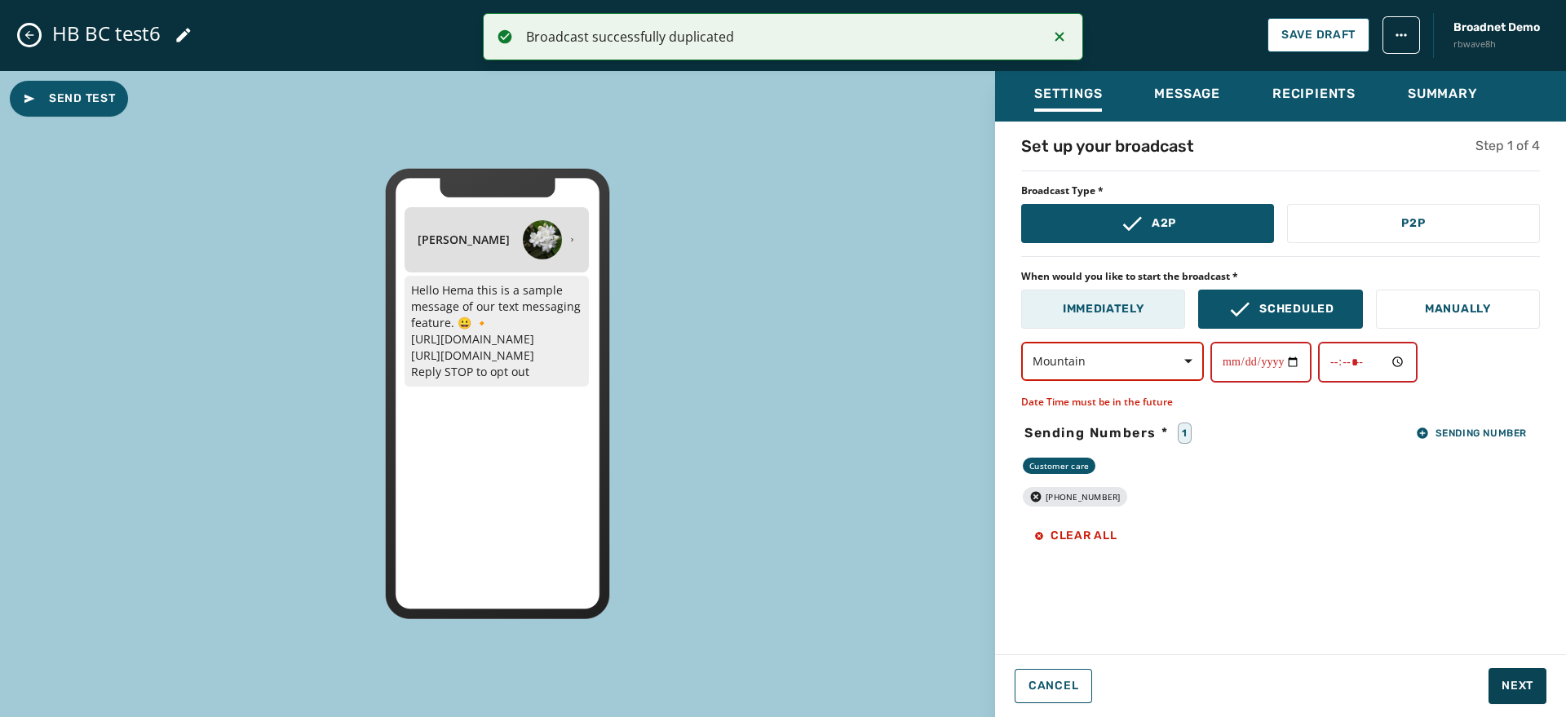
click at [1137, 306] on p "Immediately" at bounding box center [1104, 309] width 82 height 16
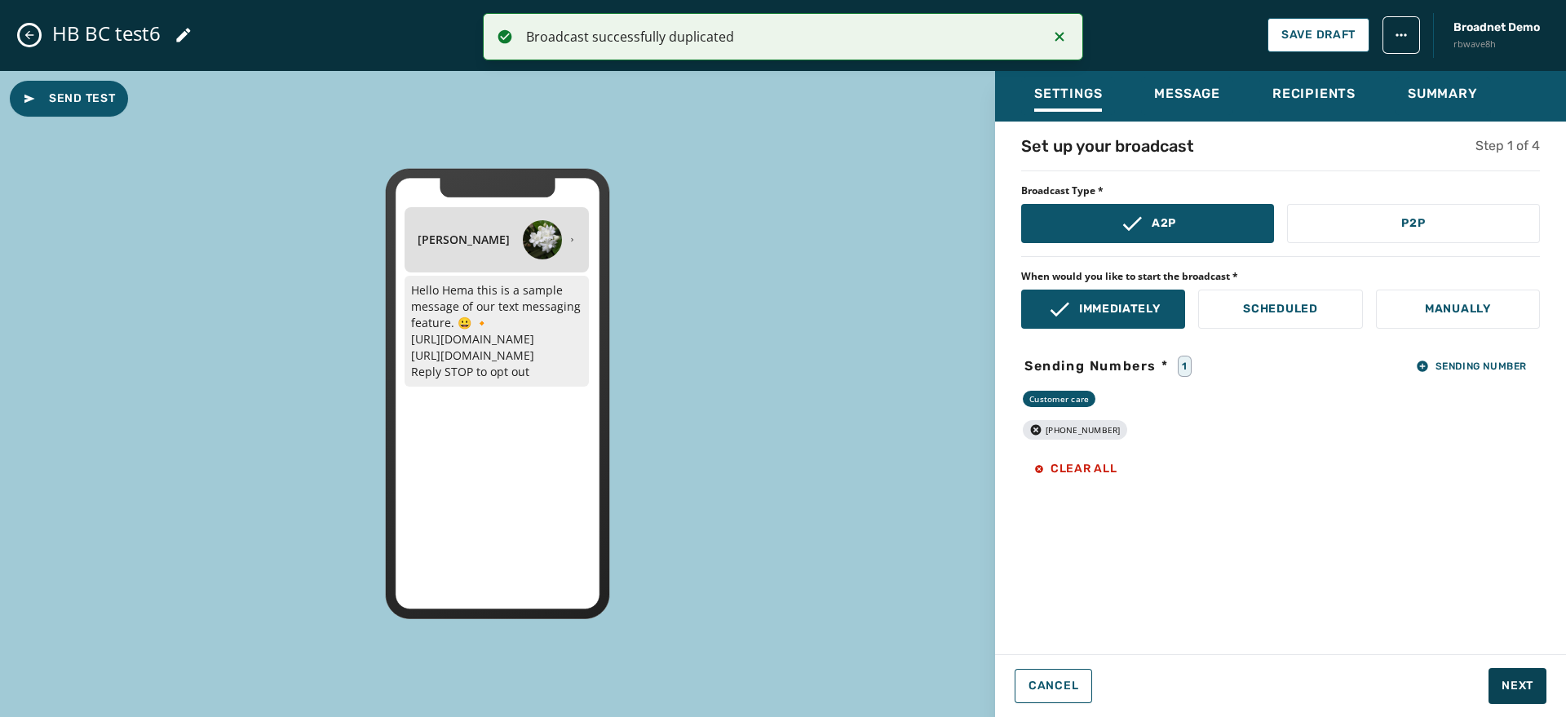
click at [1034, 425] on icon "button" at bounding box center [1036, 429] width 11 height 11
click at [1449, 372] on button "Sending Number" at bounding box center [1471, 366] width 137 height 23
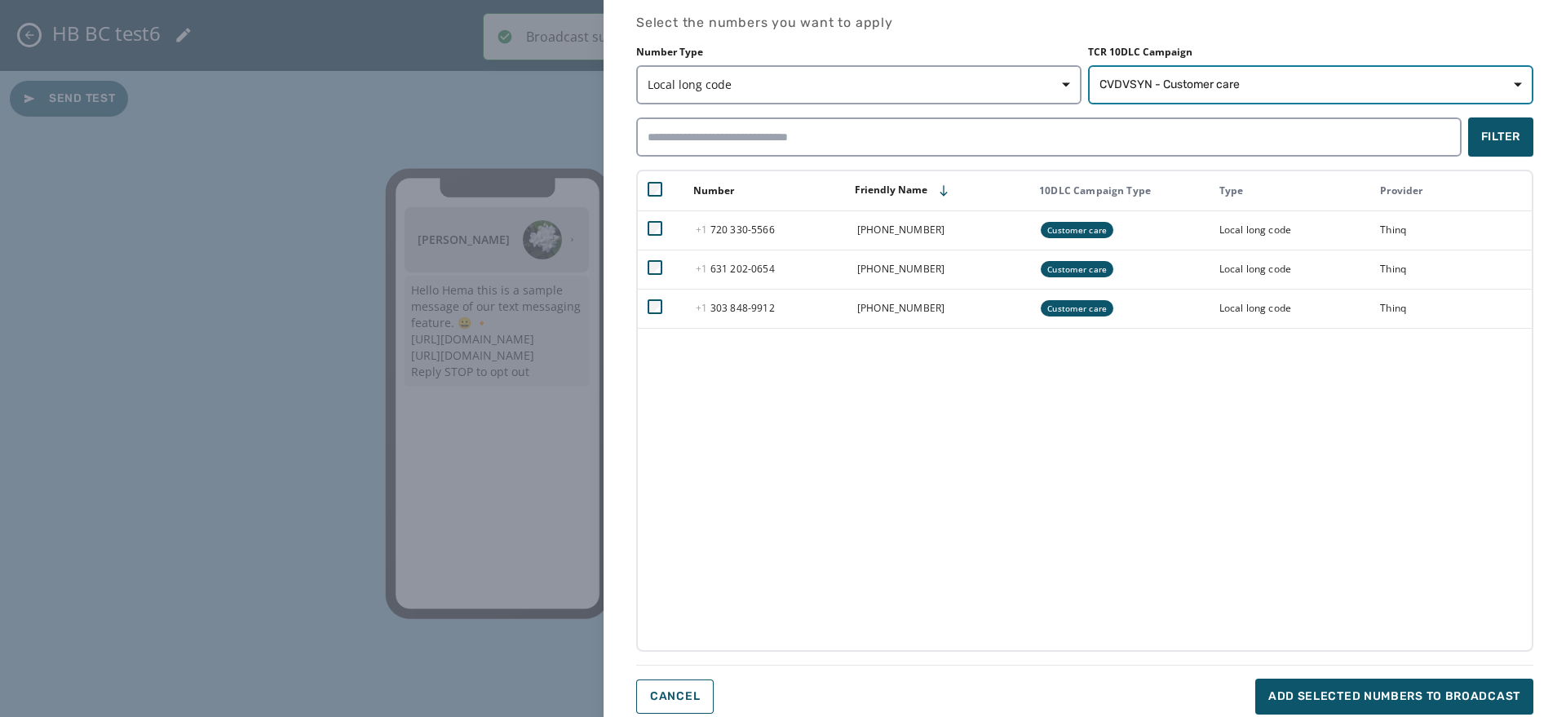
click at [1324, 92] on span "CVDVSYN - Customer care" at bounding box center [1311, 85] width 423 height 16
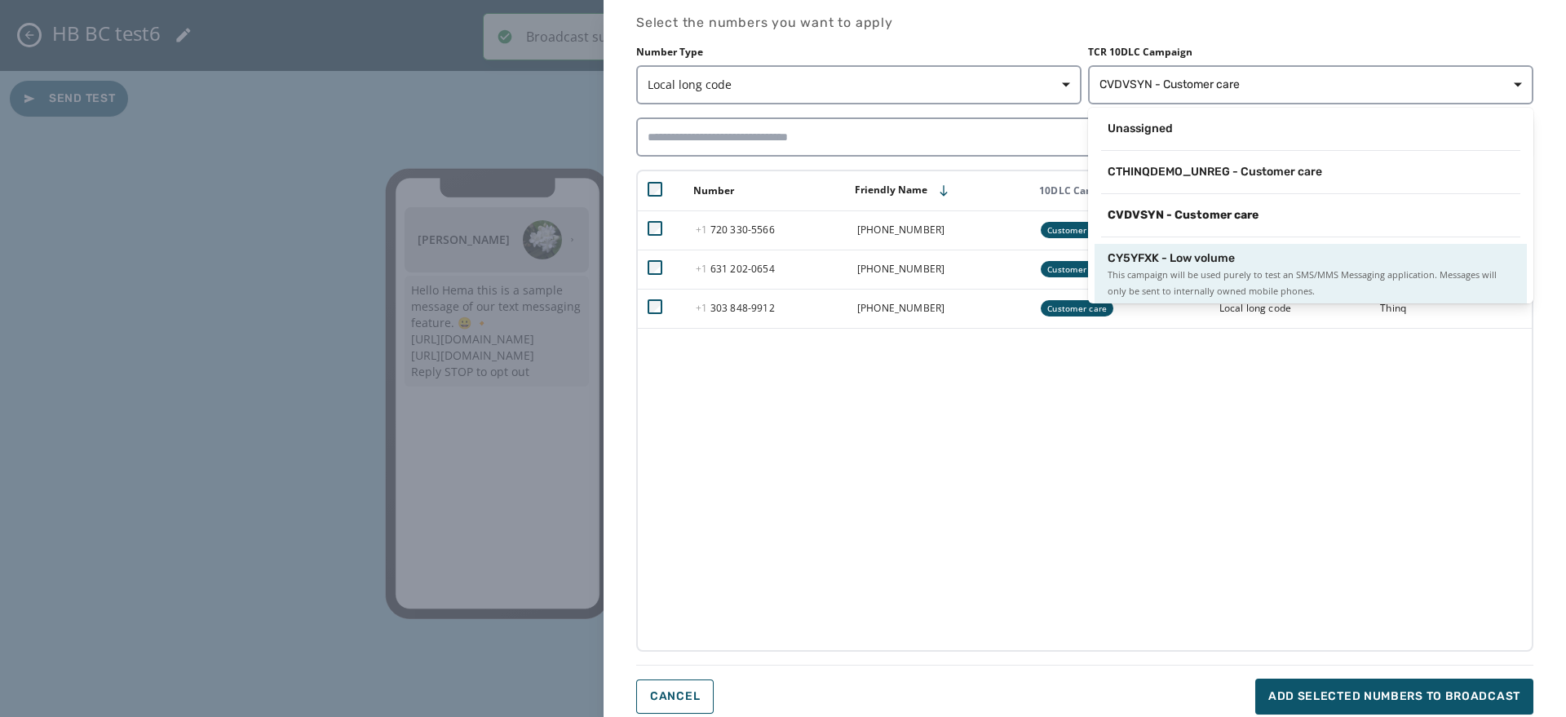
scroll to position [2, 0]
click at [1300, 257] on div "CY5YFXK - Low volume" at bounding box center [1311, 256] width 406 height 16
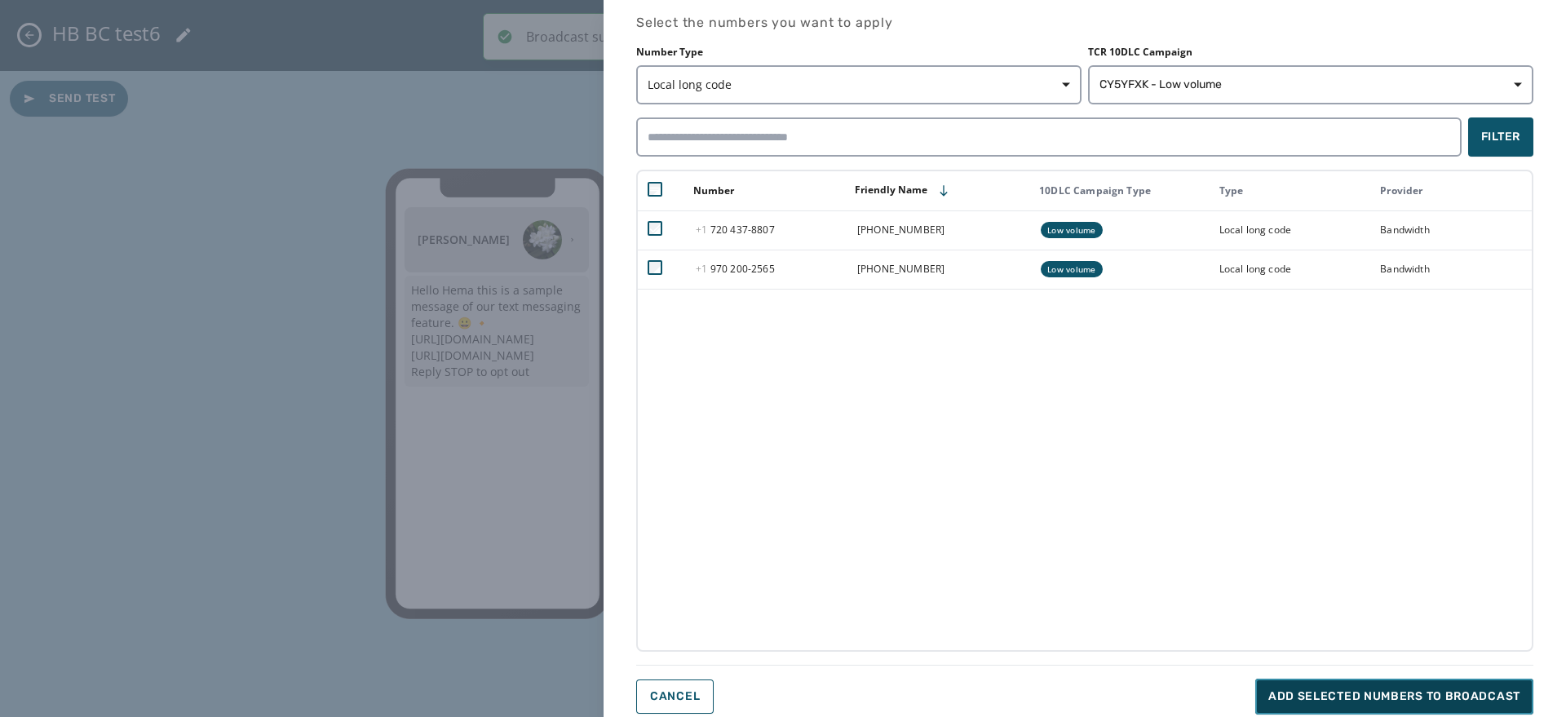
click at [1344, 684] on button "Add selected numbers to broadcast" at bounding box center [1395, 697] width 278 height 36
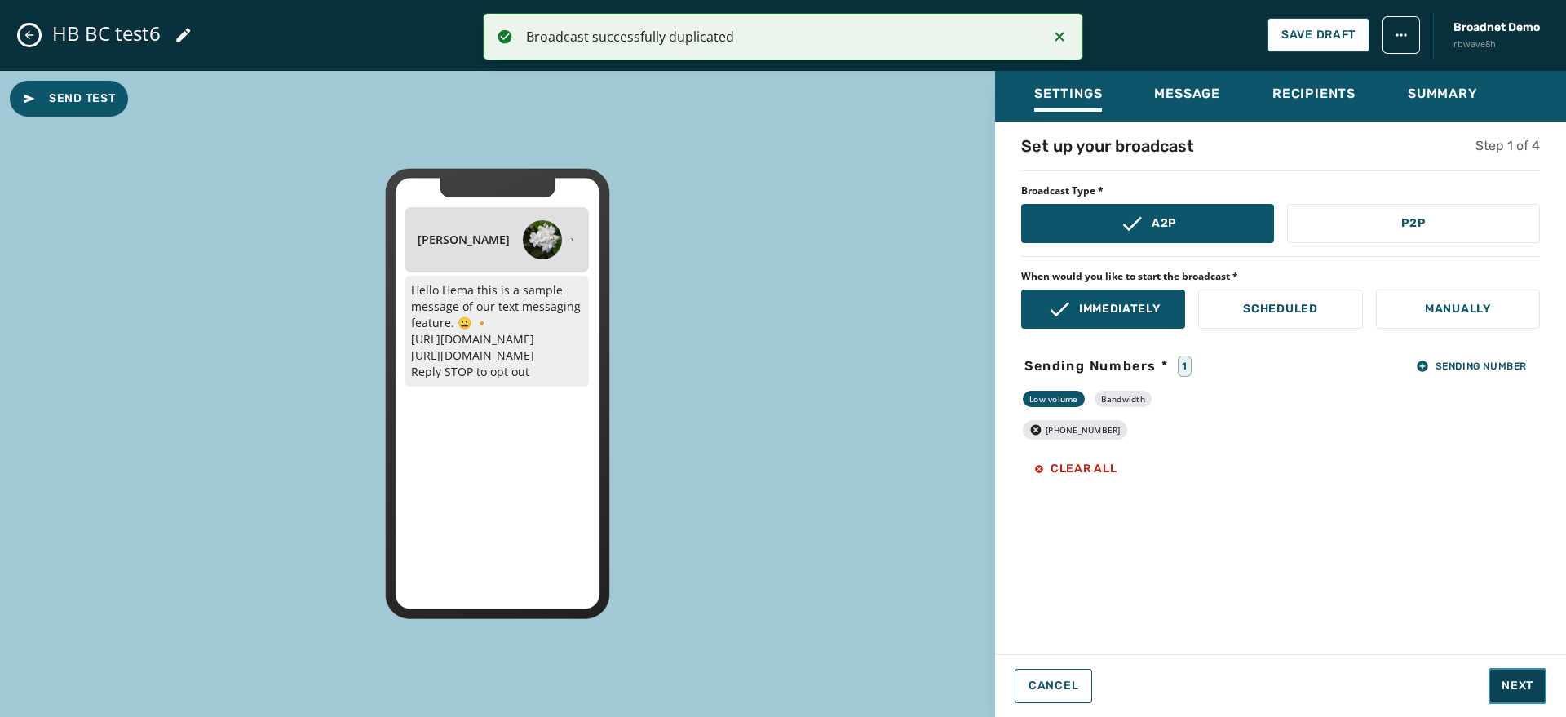
click at [1502, 680] on span "Next" at bounding box center [1518, 686] width 32 height 16
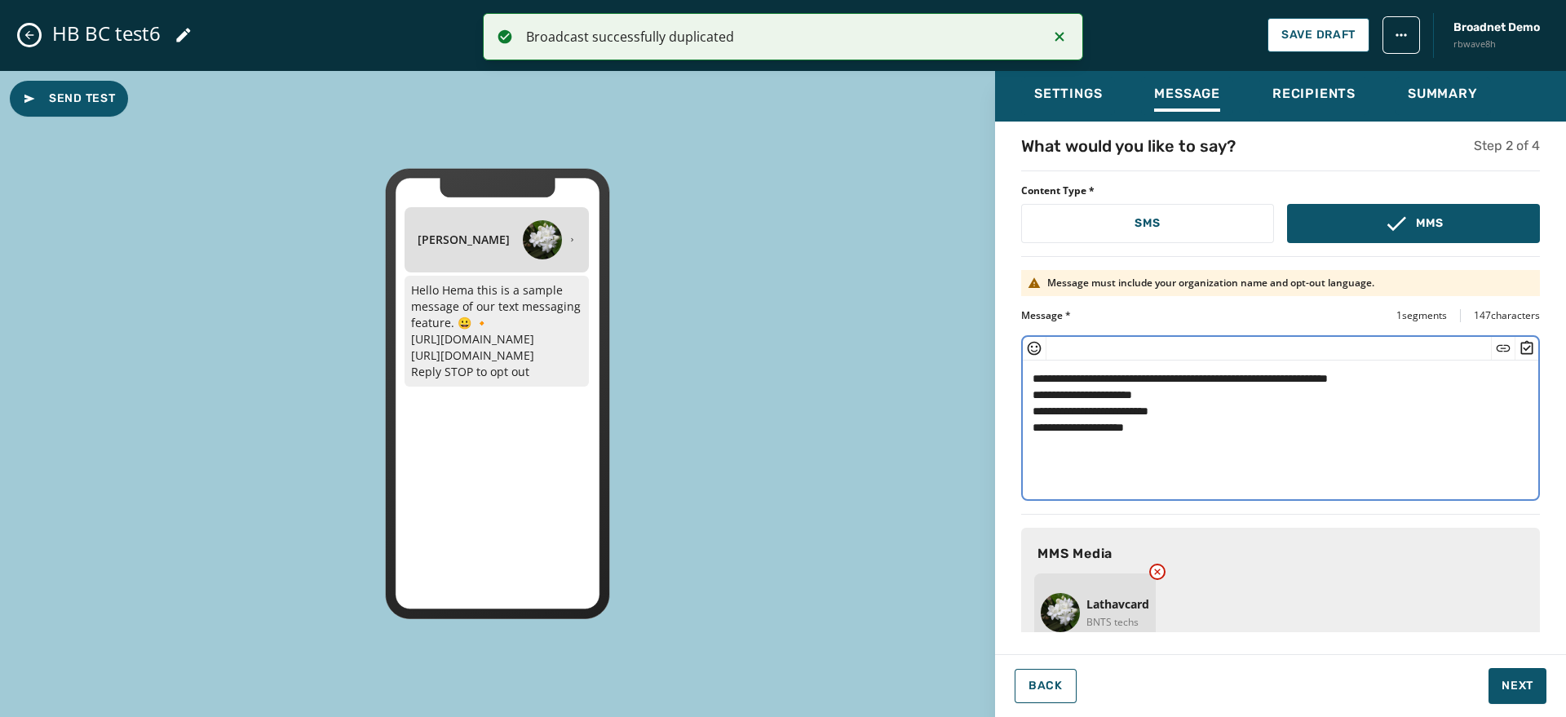
click at [1095, 374] on textarea "**********" at bounding box center [1273, 428] width 500 height 134
type textarea "**********"
click at [1526, 681] on span "Next" at bounding box center [1518, 686] width 32 height 16
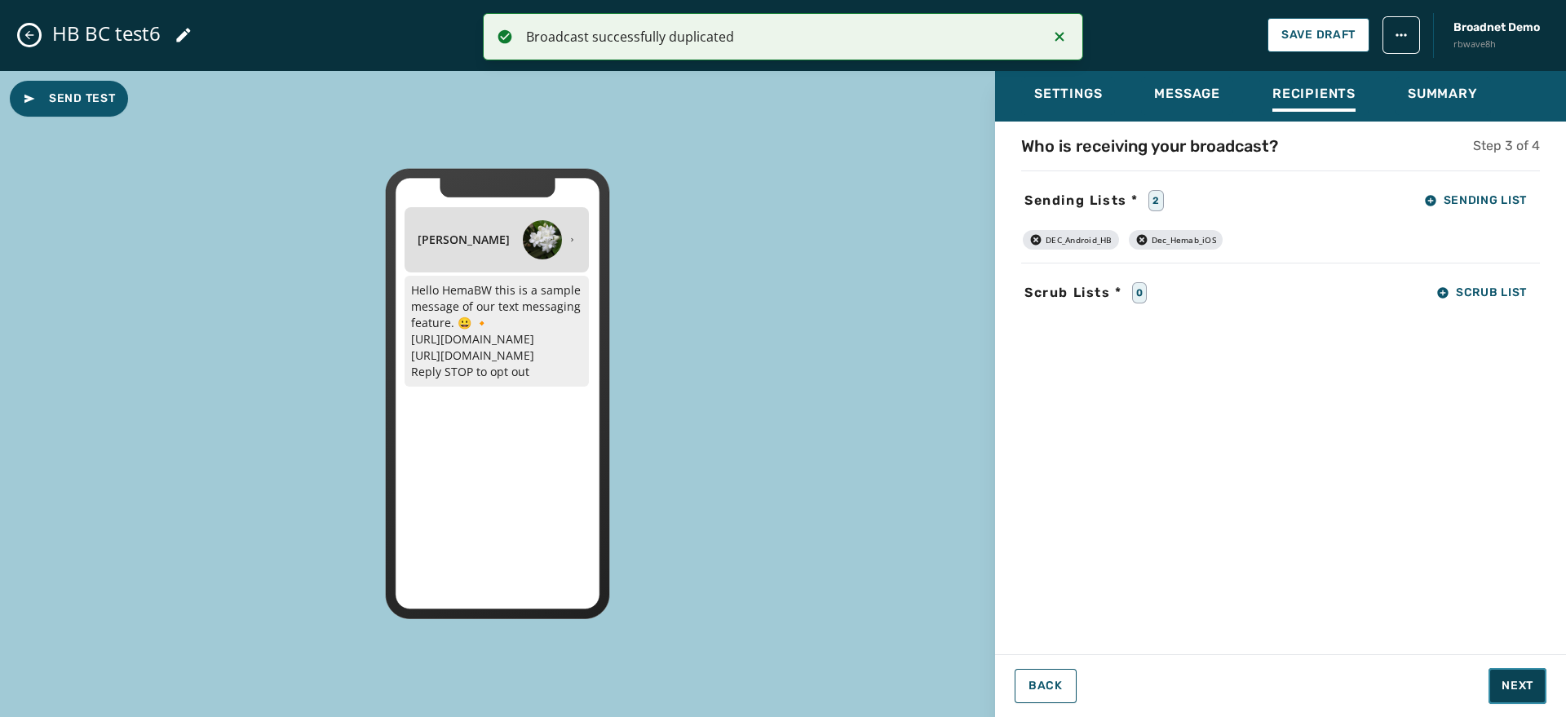
click at [1526, 681] on span "Next" at bounding box center [1518, 686] width 32 height 16
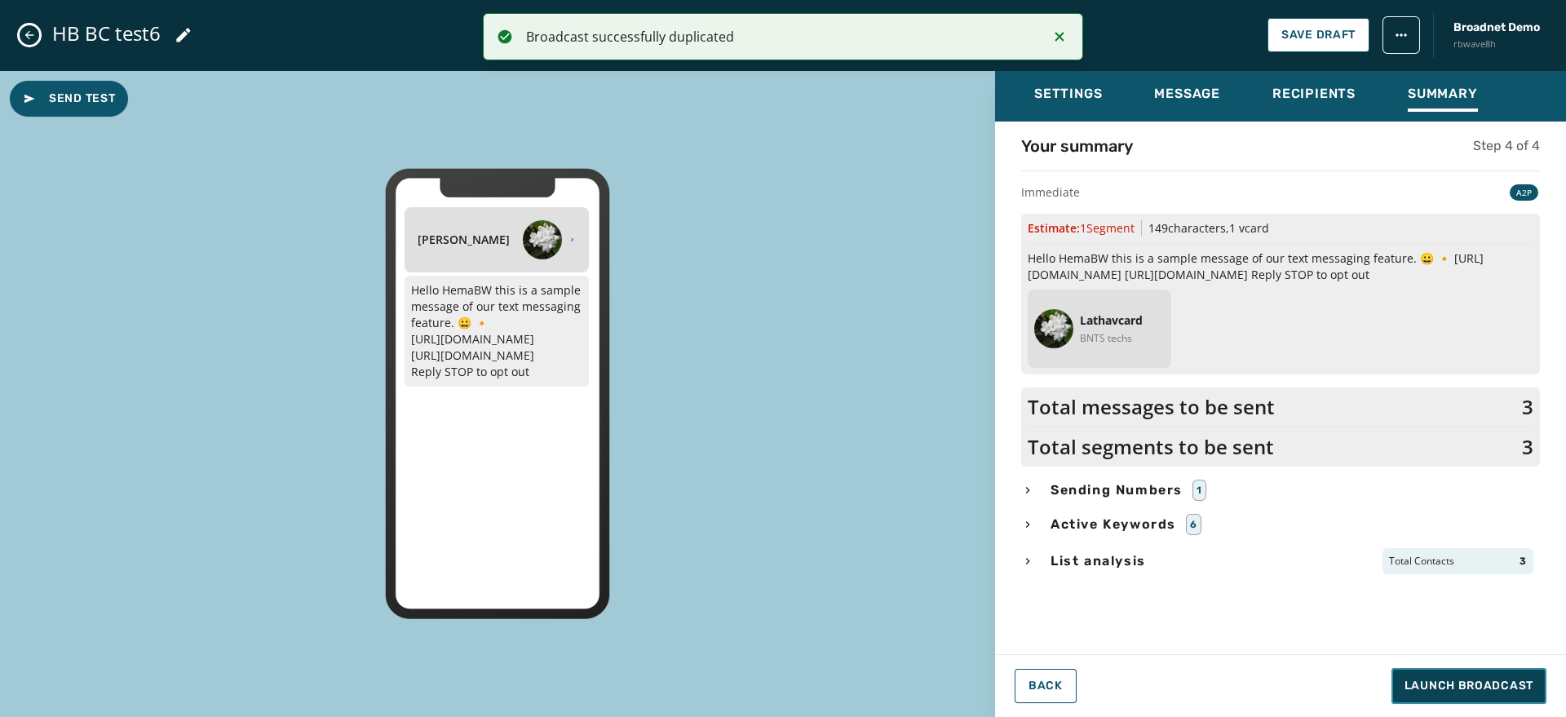
click at [1526, 681] on span "Launch Broadcast" at bounding box center [1469, 686] width 129 height 16
